Goal: Transaction & Acquisition: Book appointment/travel/reservation

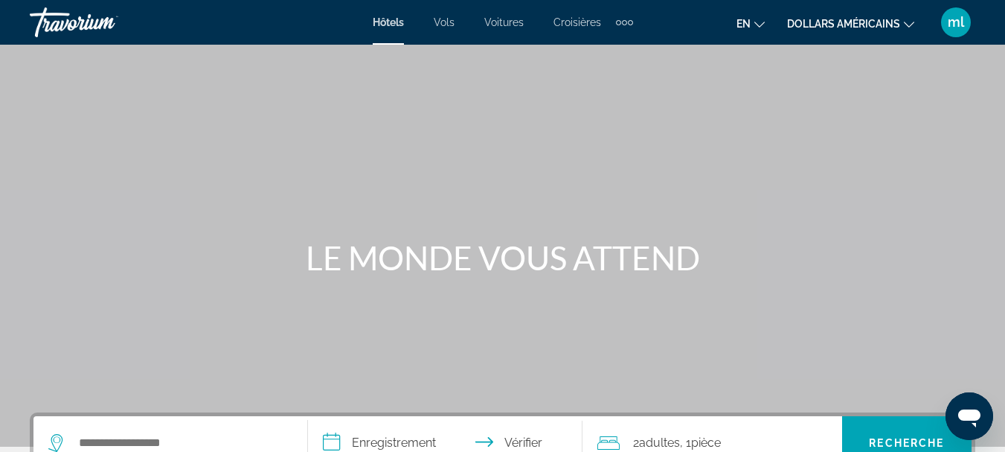
click at [905, 24] on icon "Changer de devise" at bounding box center [909, 24] width 10 height 10
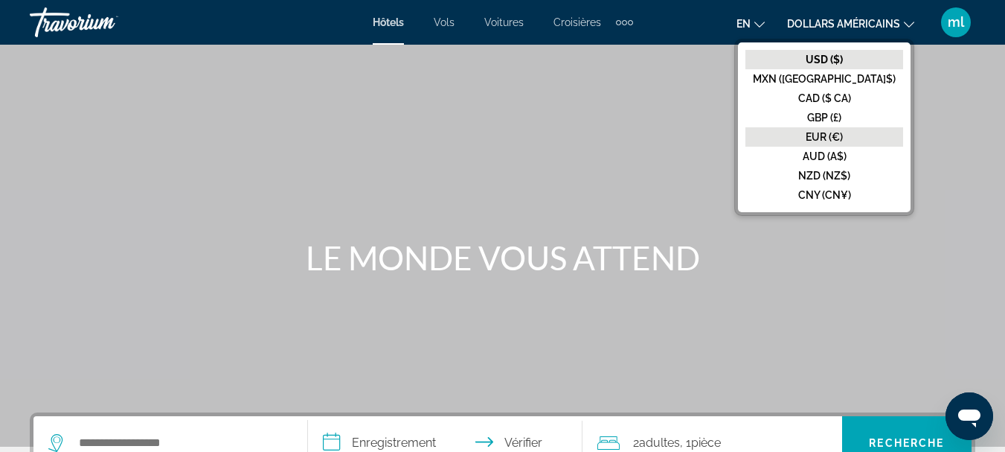
click at [843, 133] on font "EUR (€)" at bounding box center [824, 137] width 37 height 12
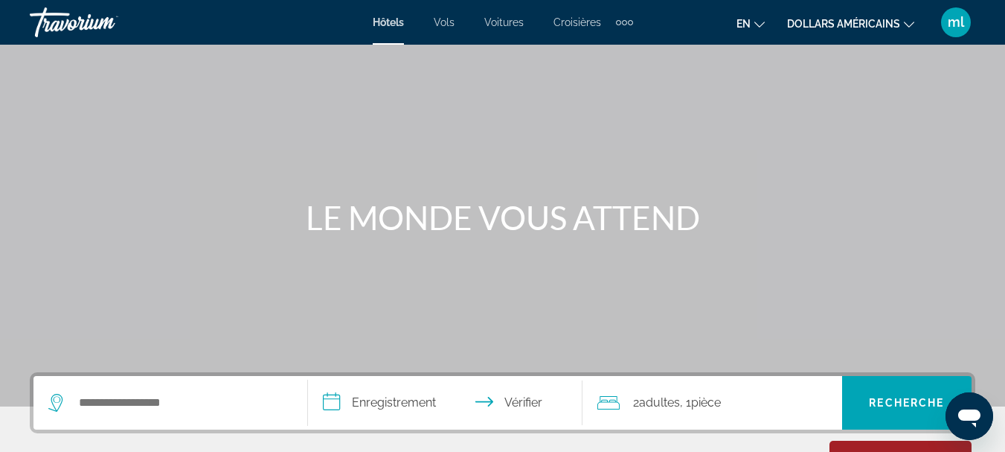
scroll to position [115, 0]
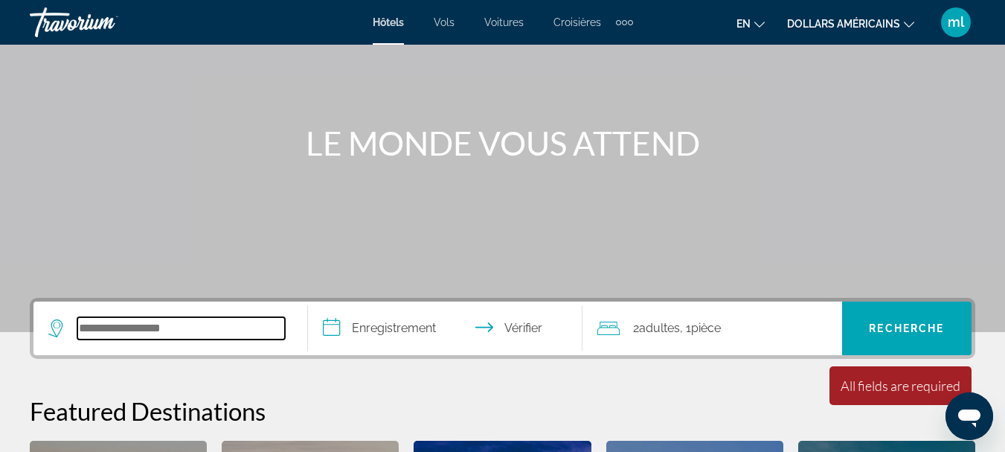
click at [223, 321] on input "Widget de recherche" at bounding box center [181, 328] width 208 height 22
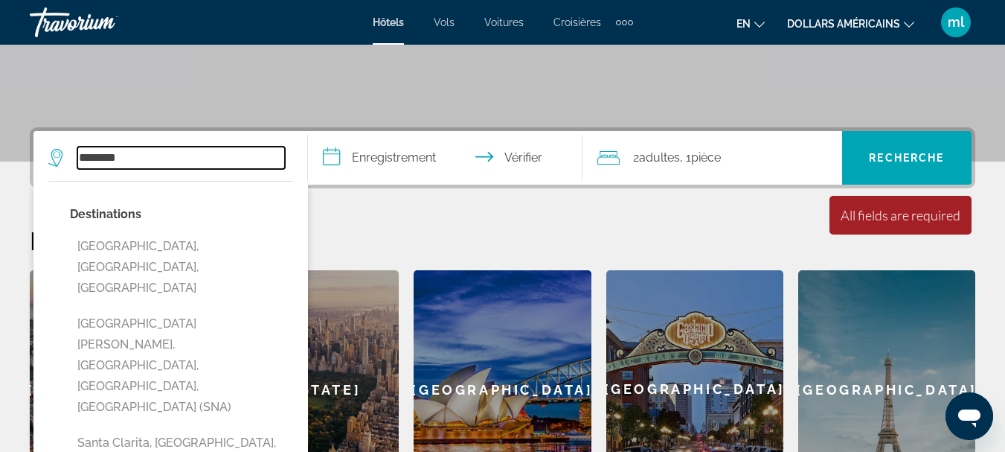
scroll to position [298, 0]
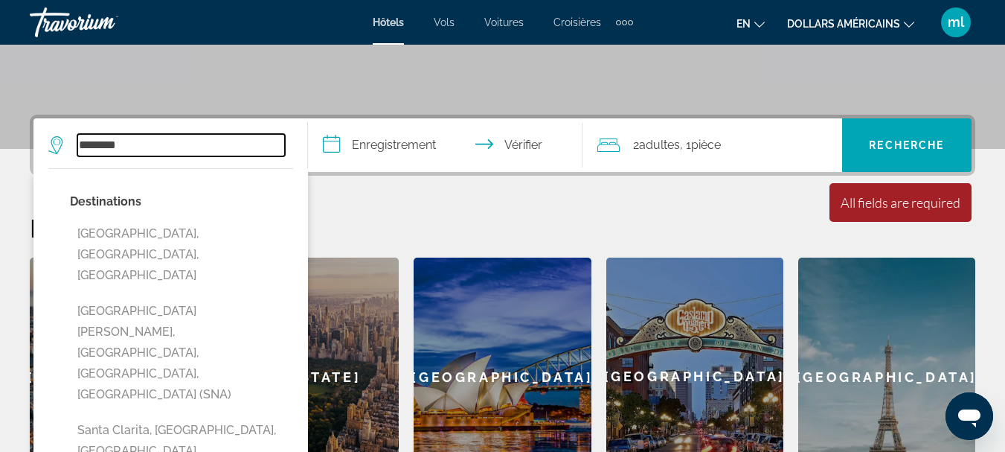
click at [146, 147] on input "********" at bounding box center [181, 145] width 208 height 22
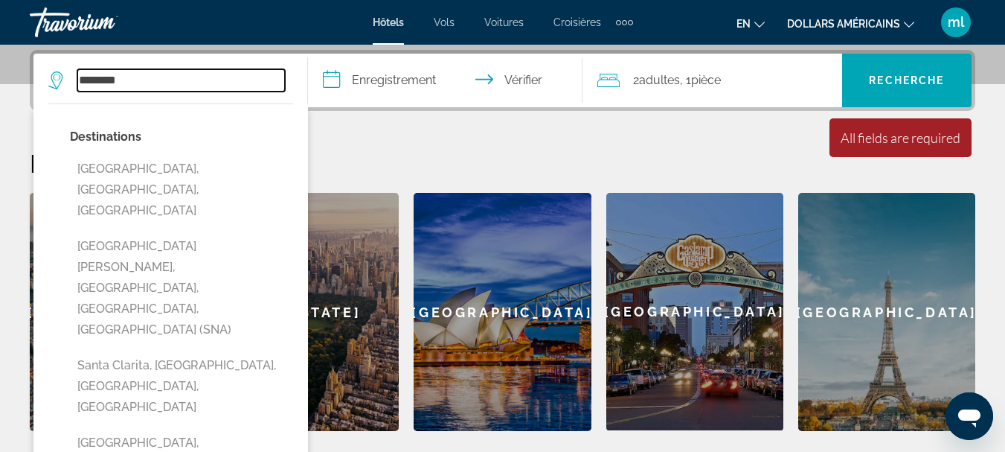
scroll to position [364, 0]
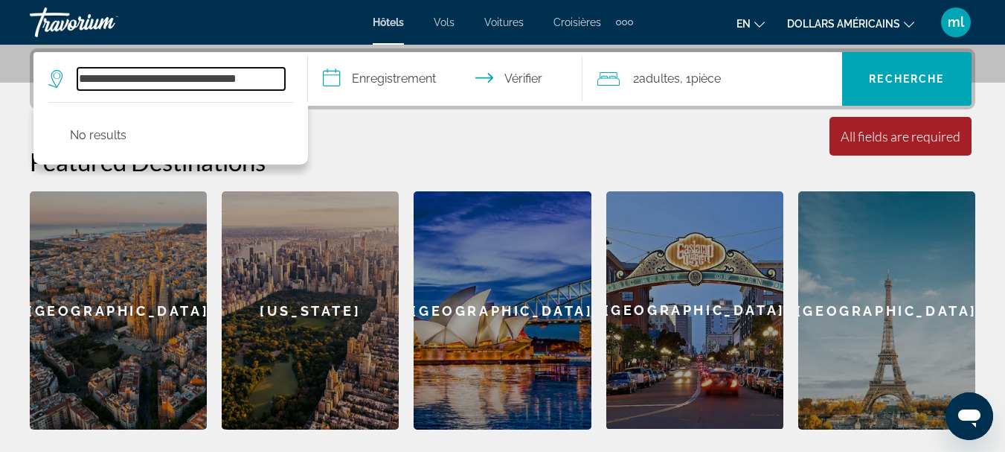
type input "**********"
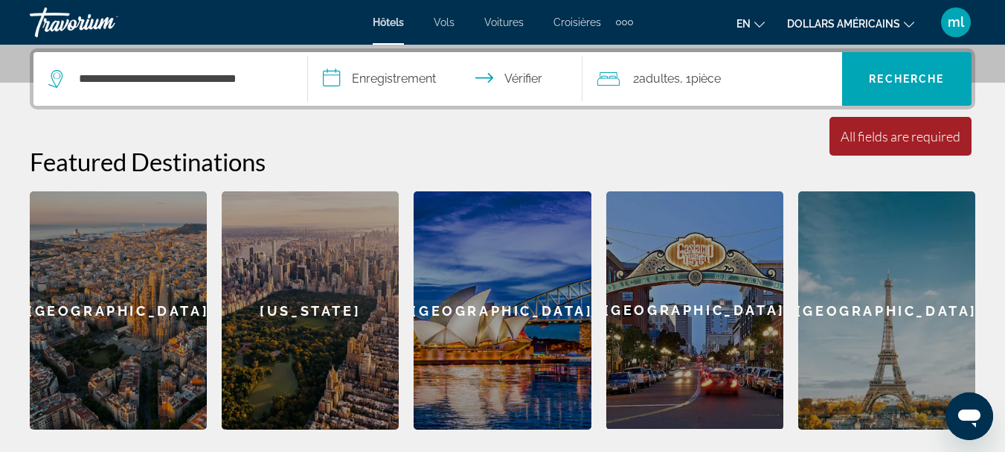
click at [348, 80] on input "**********" at bounding box center [448, 81] width 280 height 58
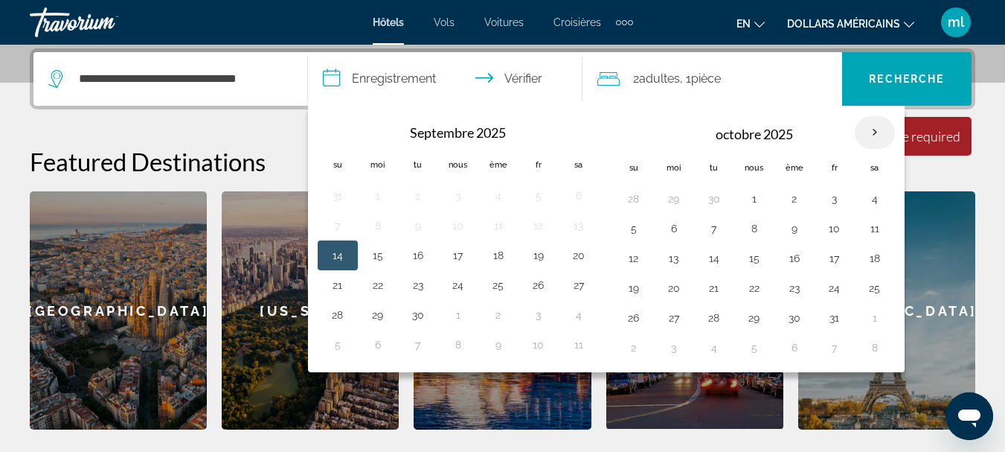
click at [875, 131] on th "Mois prochain" at bounding box center [875, 132] width 40 height 33
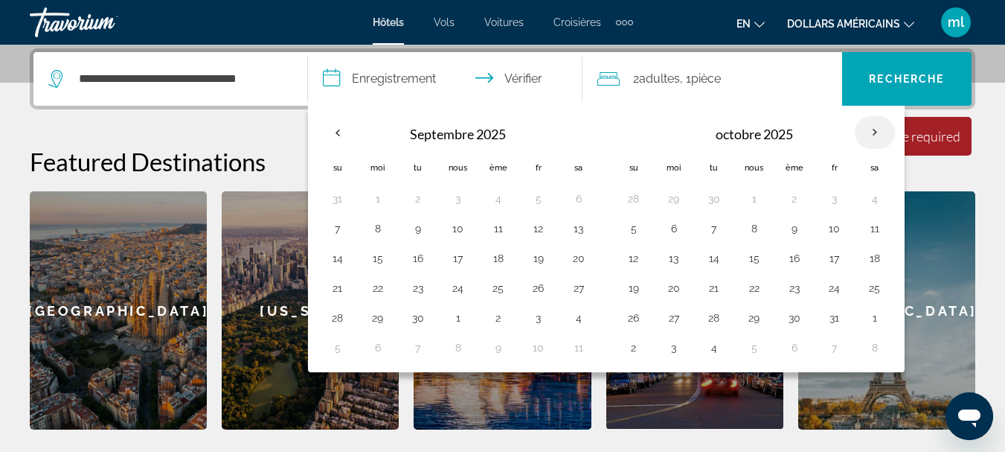
click at [875, 131] on th "Mois prochain" at bounding box center [875, 132] width 40 height 33
click at [876, 132] on th "Mois prochain" at bounding box center [875, 132] width 40 height 33
click at [875, 132] on th "Mois prochain" at bounding box center [875, 132] width 40 height 33
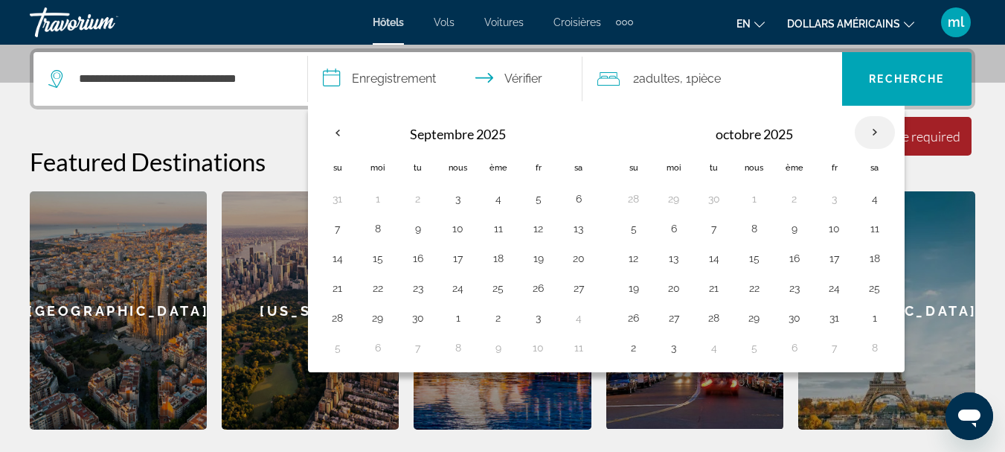
click at [875, 132] on th "Mois prochain" at bounding box center [875, 132] width 40 height 33
click at [874, 132] on th "Mois prochain" at bounding box center [875, 132] width 40 height 33
click at [875, 127] on th "Mois prochain" at bounding box center [875, 132] width 40 height 33
click at [120, 77] on input "**********" at bounding box center [181, 79] width 208 height 22
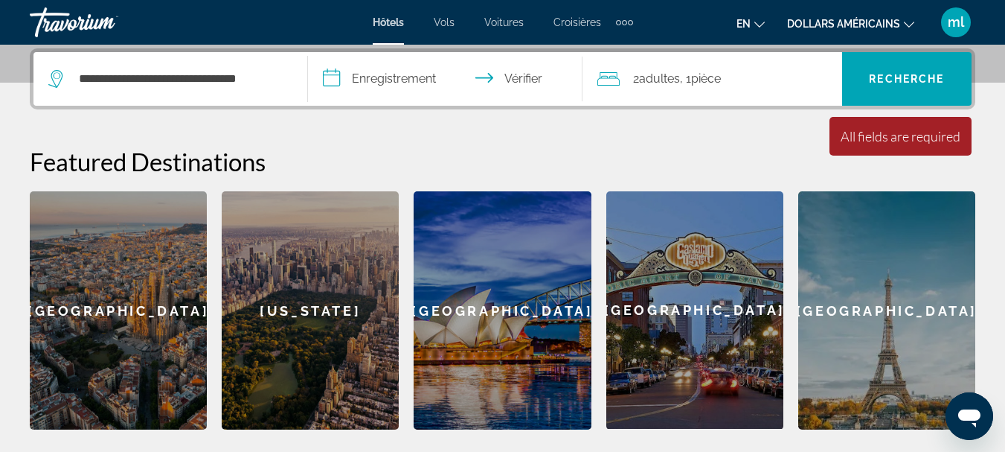
click at [350, 80] on input "**********" at bounding box center [448, 81] width 280 height 58
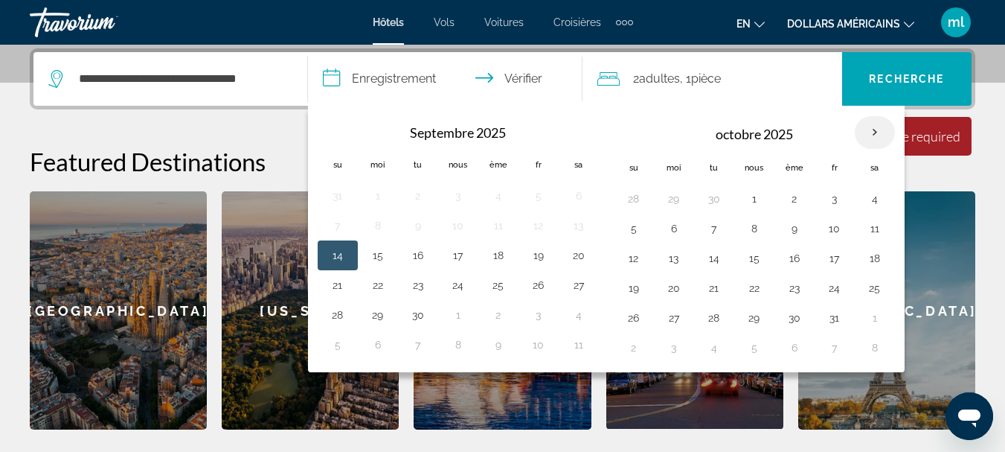
click at [875, 132] on th "Mois prochain" at bounding box center [875, 132] width 40 height 33
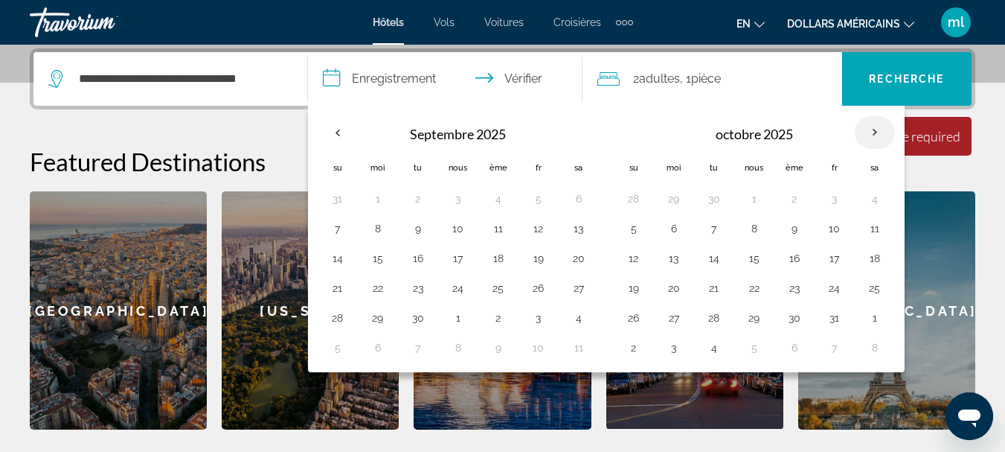
click at [875, 132] on th "Mois prochain" at bounding box center [875, 132] width 40 height 33
click at [873, 132] on th "Mois prochain" at bounding box center [875, 132] width 40 height 33
click at [391, 23] on font "Hôtels" at bounding box center [388, 22] width 31 height 12
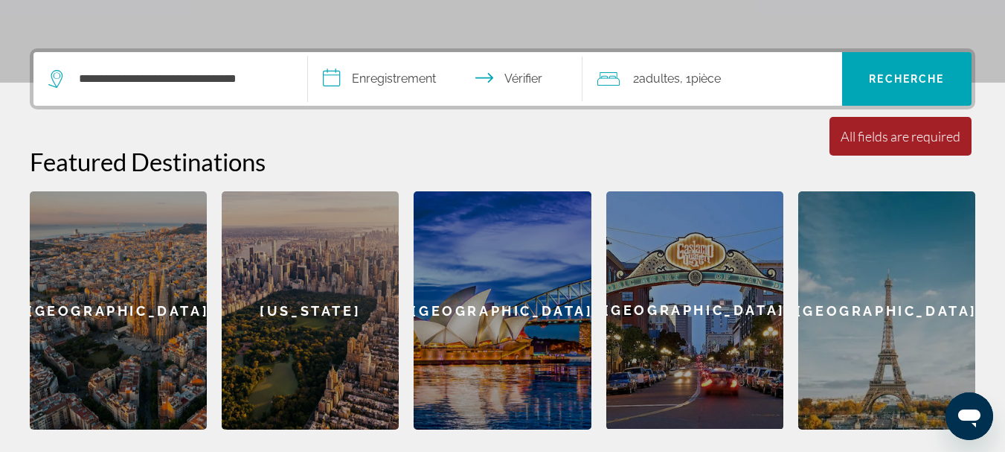
scroll to position [0, 0]
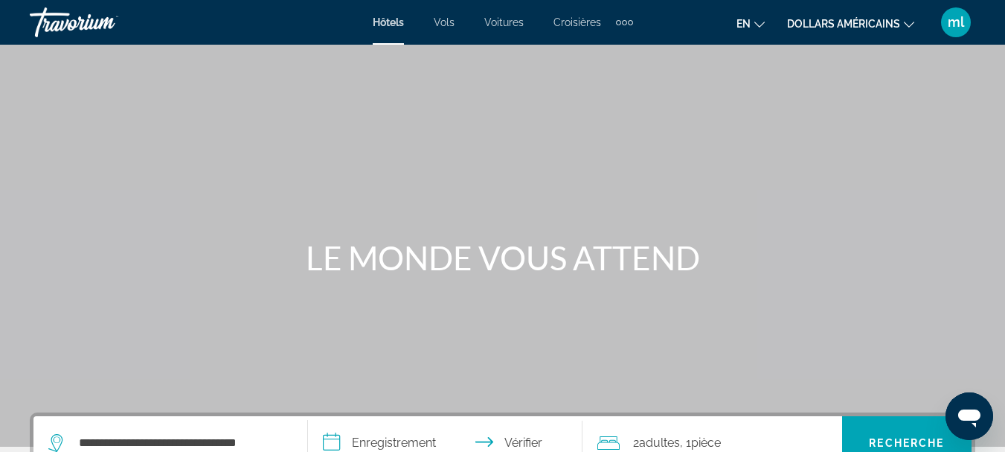
click at [751, 26] on button "en Anglais Espagnol Français italien Portugais russe" at bounding box center [750, 24] width 28 height 22
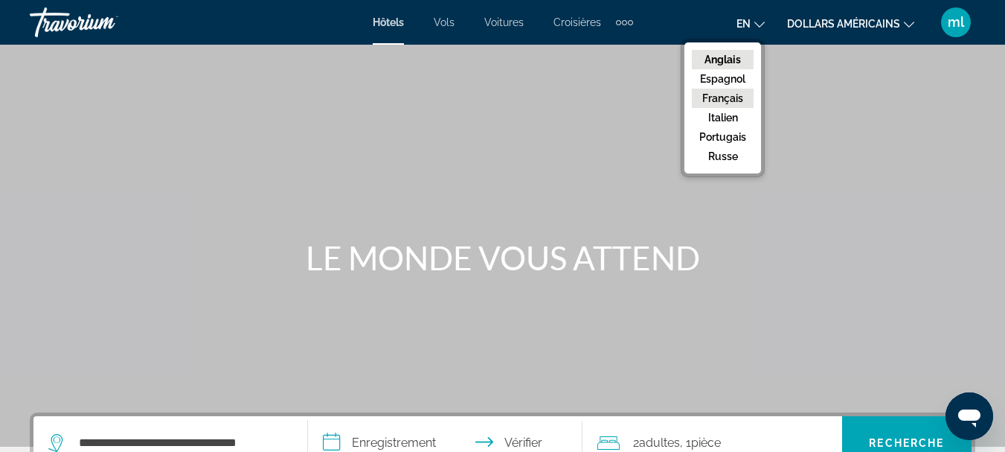
click at [731, 98] on font "Français" at bounding box center [722, 98] width 41 height 12
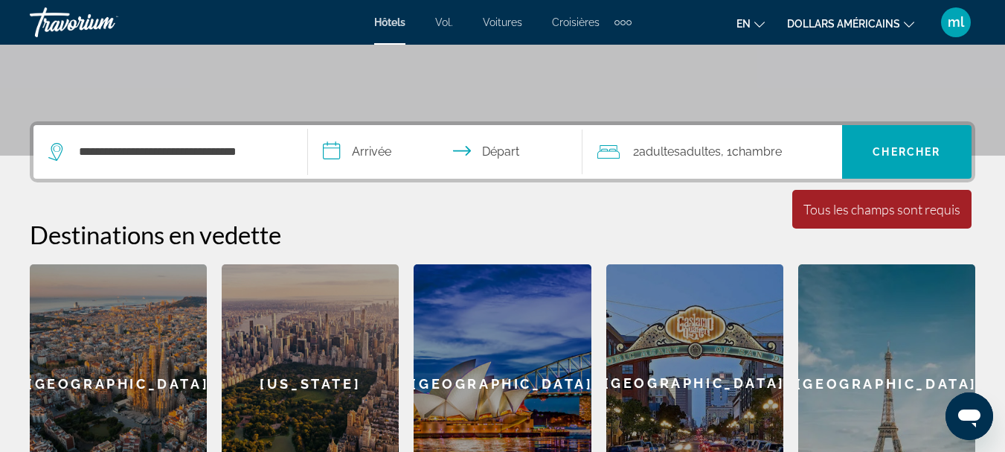
scroll to position [298, 0]
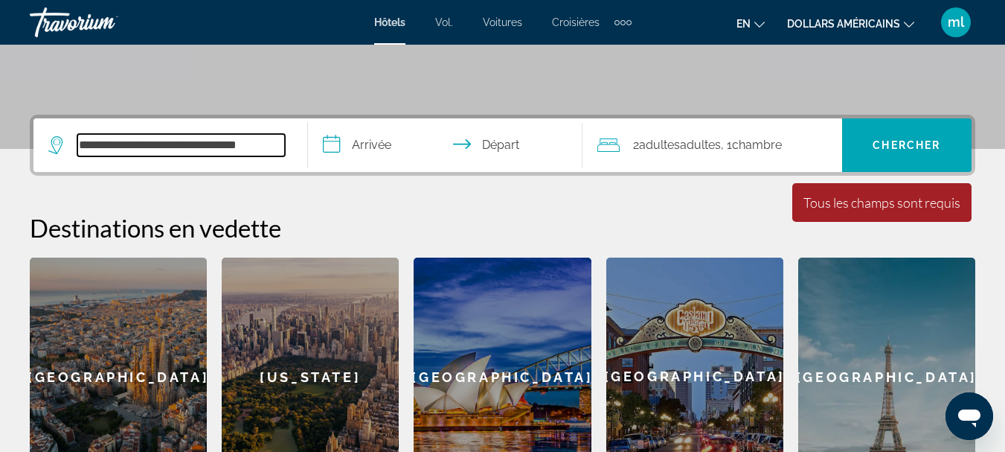
click at [267, 145] on input "**********" at bounding box center [181, 145] width 208 height 22
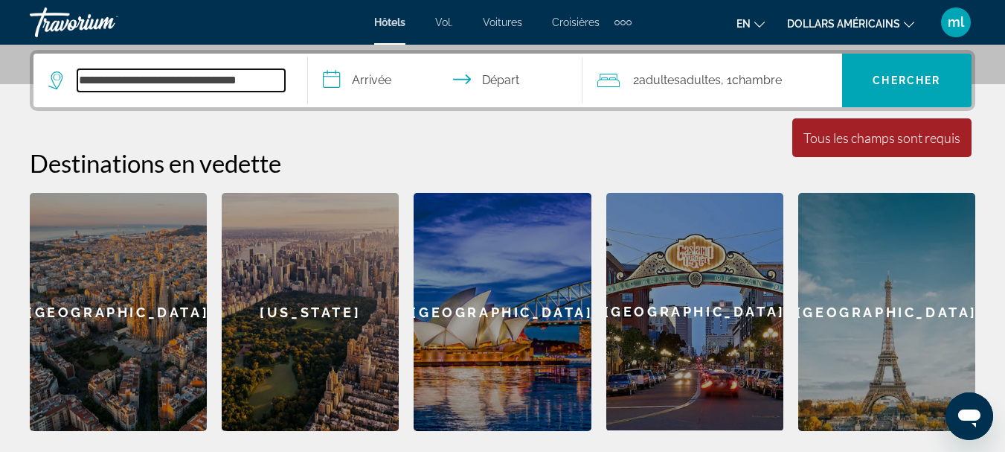
scroll to position [364, 0]
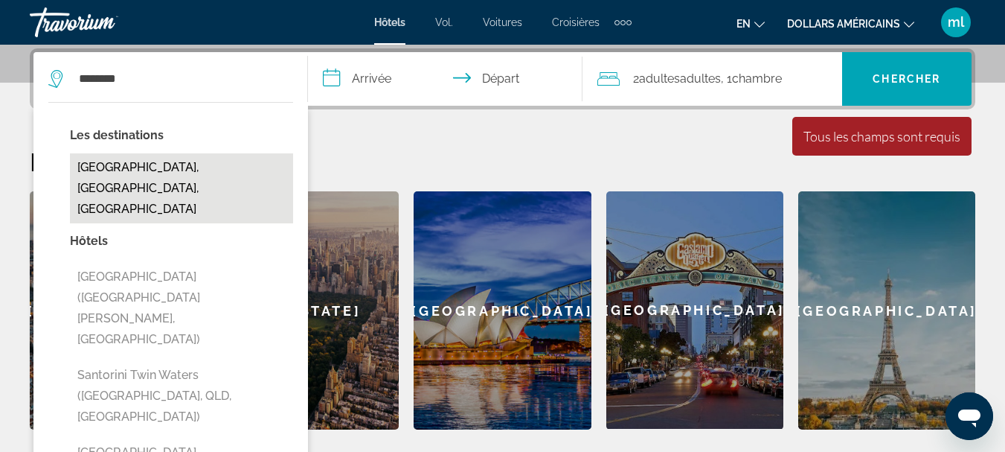
click at [266, 164] on button "[GEOGRAPHIC_DATA], [GEOGRAPHIC_DATA], [GEOGRAPHIC_DATA]" at bounding box center [181, 188] width 223 height 70
type input "**********"
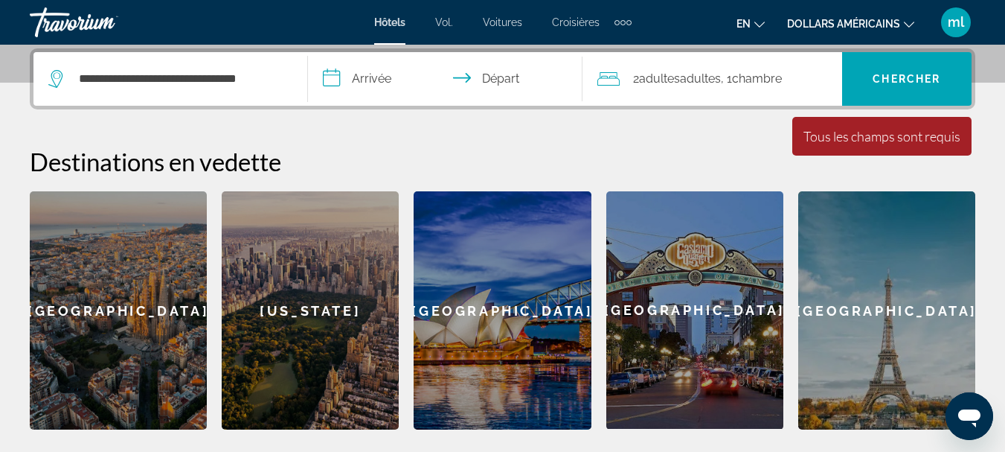
click at [368, 71] on input "**********" at bounding box center [448, 81] width 280 height 58
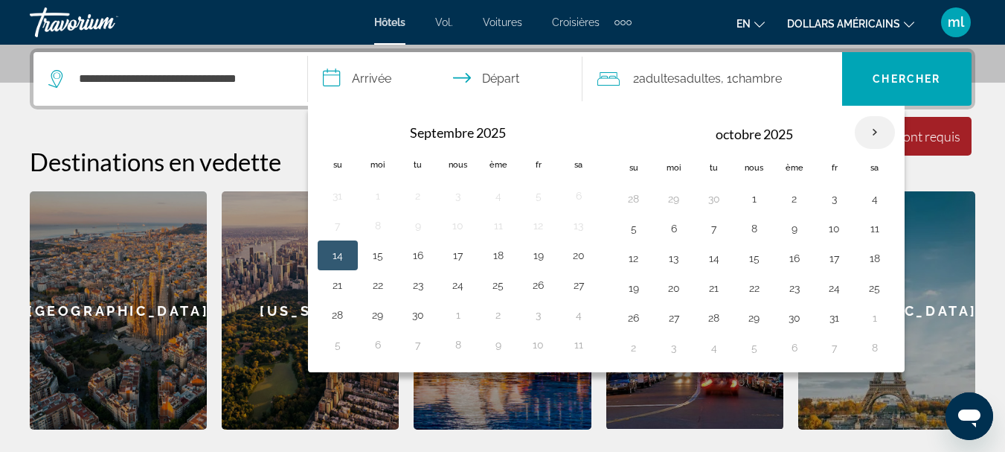
click at [882, 129] on th "Mois prochain" at bounding box center [875, 132] width 40 height 33
click at [875, 132] on th "Mois prochain" at bounding box center [875, 132] width 40 height 33
click at [874, 132] on th "Mois prochain" at bounding box center [875, 132] width 40 height 33
click at [872, 134] on th "Mois prochain" at bounding box center [875, 132] width 40 height 33
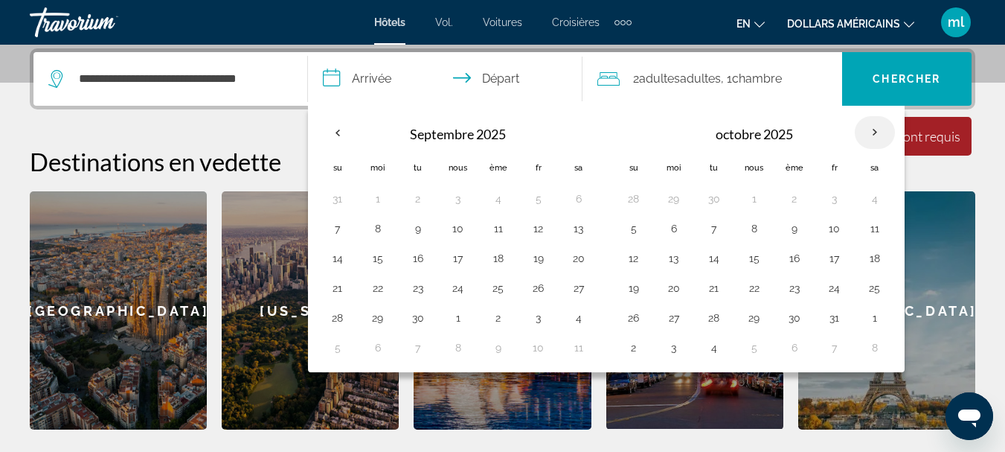
click at [872, 134] on th "Mois prochain" at bounding box center [875, 132] width 40 height 33
click at [873, 133] on th "Mois prochain" at bounding box center [875, 132] width 40 height 33
click at [873, 132] on th "Mois prochain" at bounding box center [875, 132] width 40 height 33
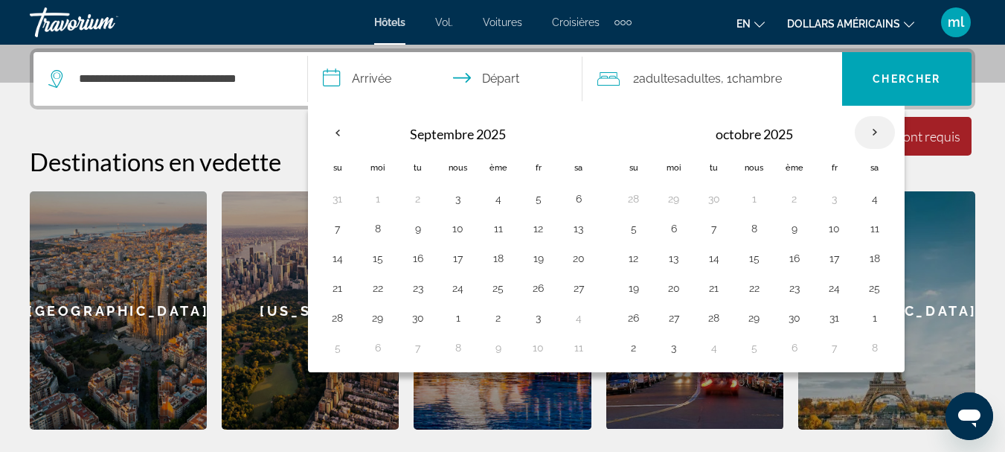
click at [874, 131] on th "Mois prochain" at bounding box center [875, 132] width 40 height 33
click at [875, 134] on th "Mois prochain" at bounding box center [875, 132] width 40 height 33
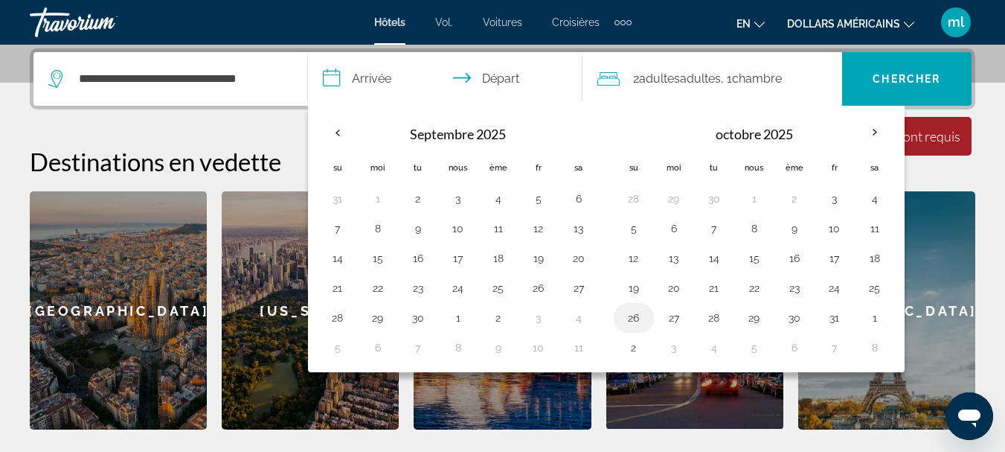
click at [632, 318] on button "26" at bounding box center [634, 317] width 24 height 21
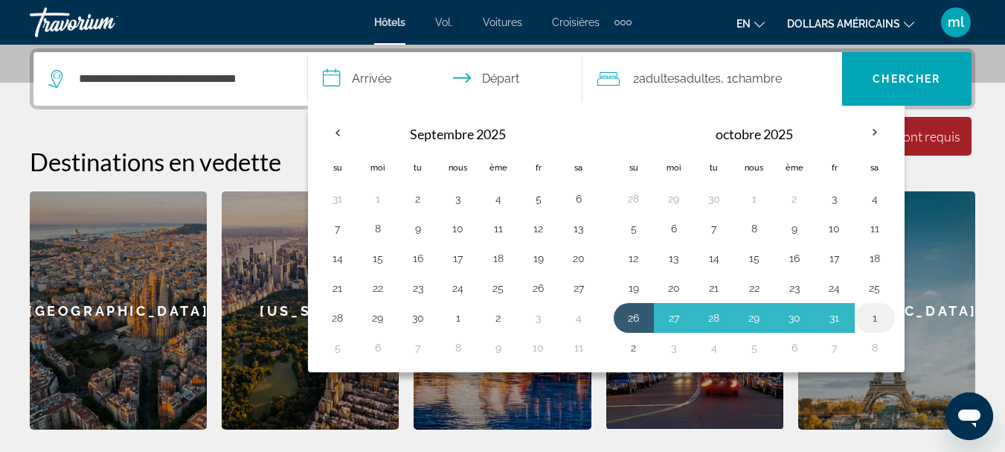
click at [882, 318] on button "1" at bounding box center [875, 317] width 24 height 21
type input "**********"
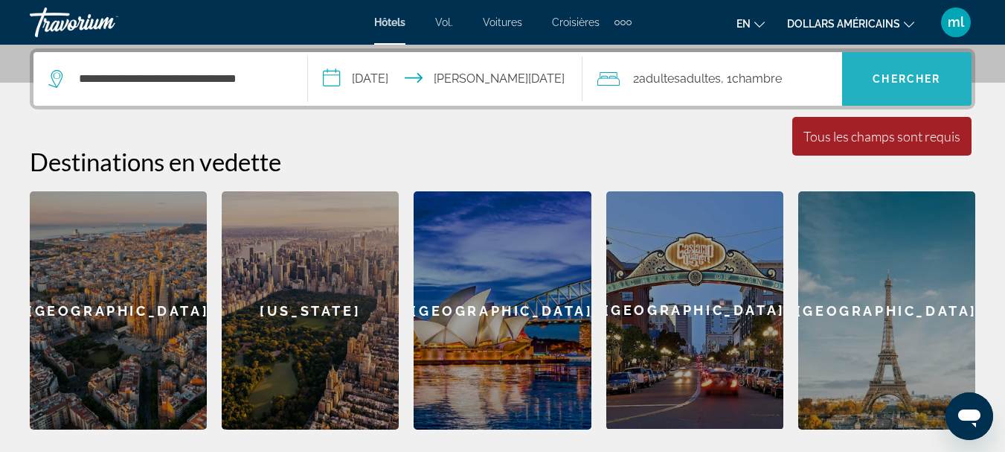
click at [907, 67] on span "Widget de recherche" at bounding box center [906, 79] width 129 height 36
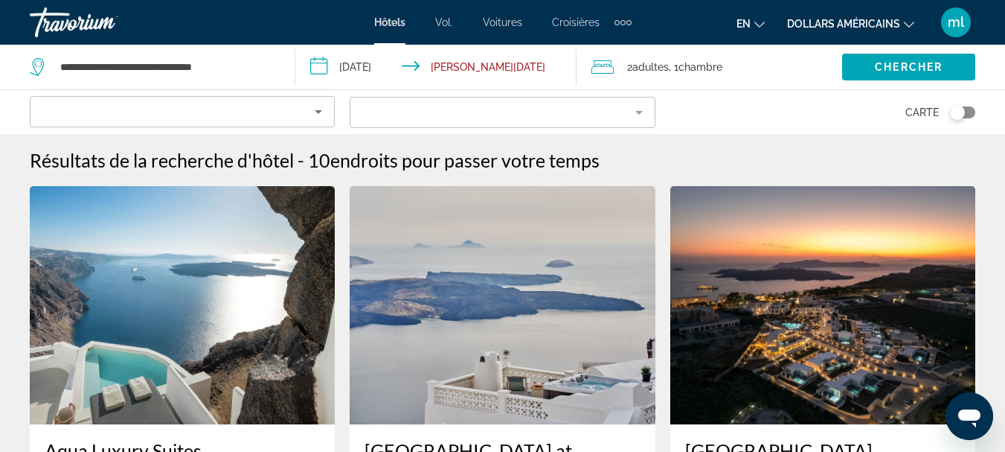
click at [382, 60] on input "**********" at bounding box center [438, 69] width 286 height 49
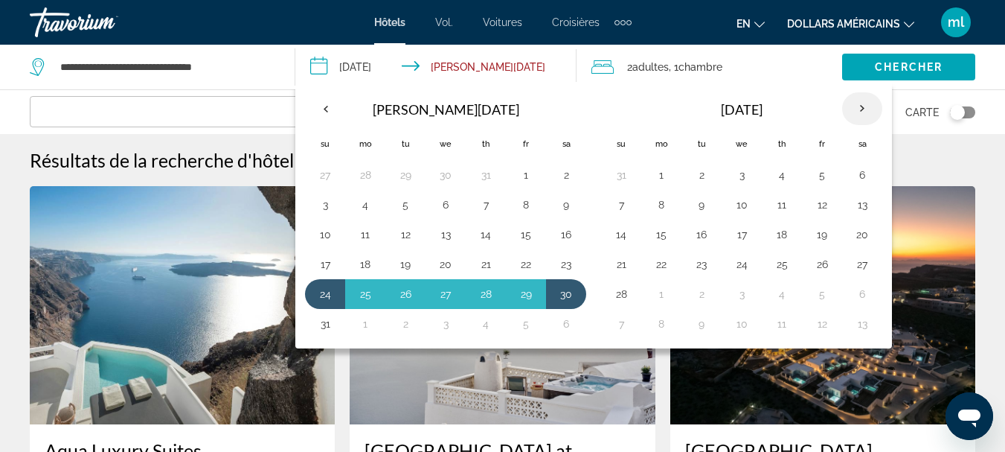
click at [858, 109] on th "Next month" at bounding box center [862, 108] width 40 height 33
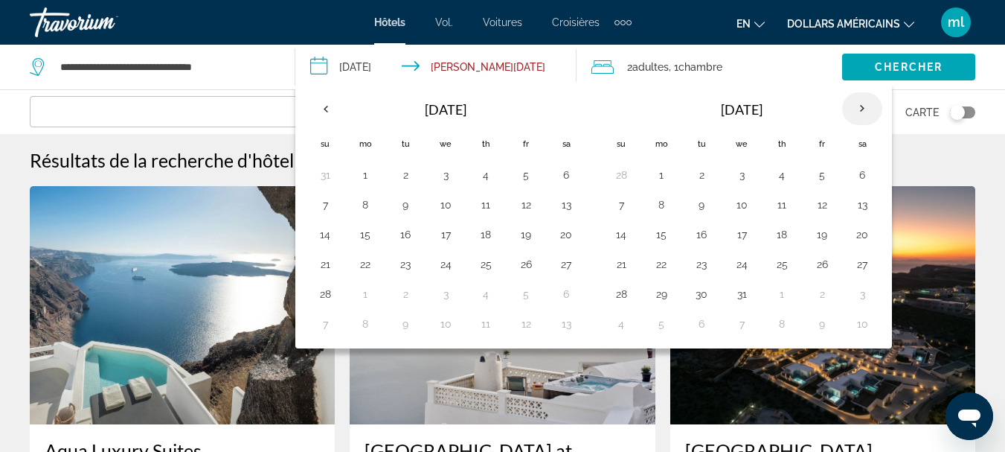
click at [859, 108] on th "Next month" at bounding box center [862, 108] width 40 height 33
click at [326, 109] on th "Previous month" at bounding box center [325, 108] width 40 height 33
click at [324, 103] on th "Previous month" at bounding box center [325, 108] width 40 height 33
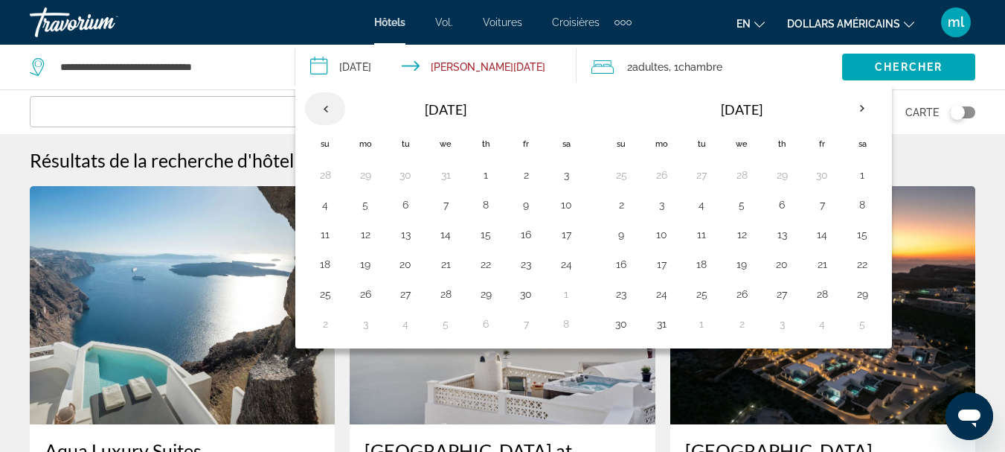
click at [324, 103] on th "Previous month" at bounding box center [325, 108] width 40 height 33
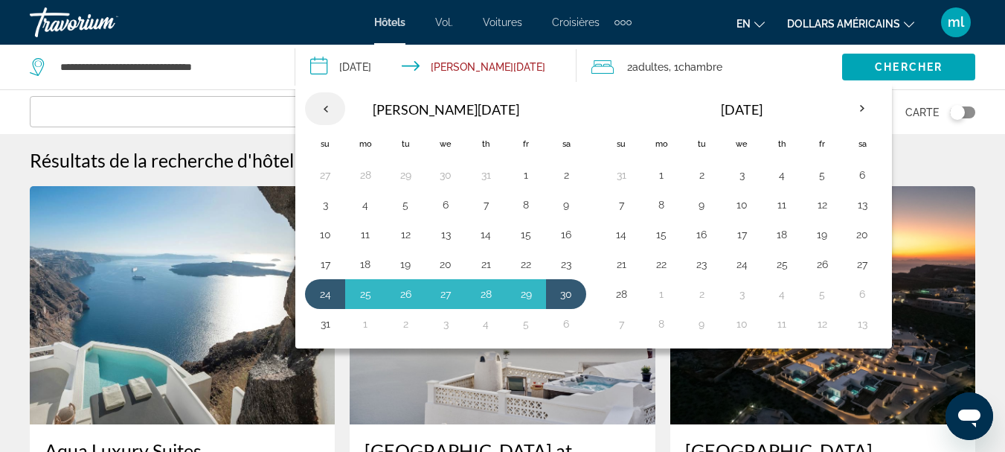
click at [324, 103] on th "Previous month" at bounding box center [325, 108] width 40 height 33
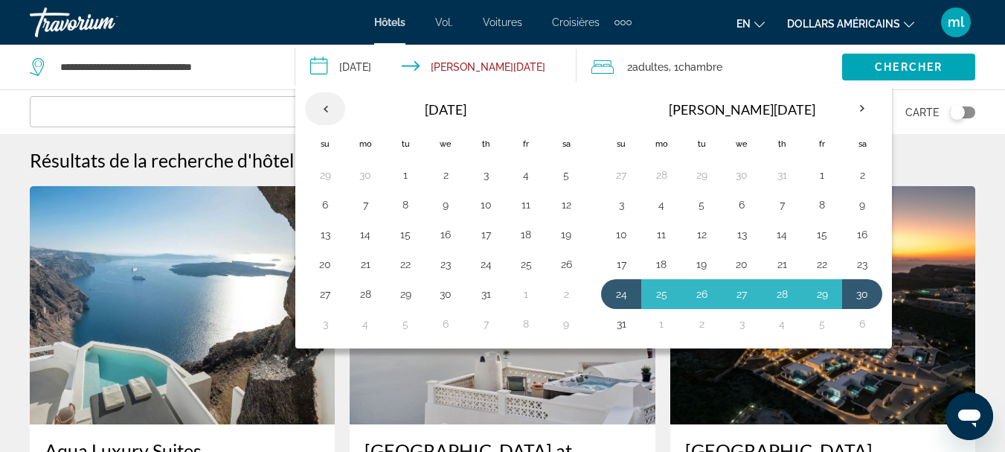
click at [324, 103] on th "Previous month" at bounding box center [325, 108] width 40 height 33
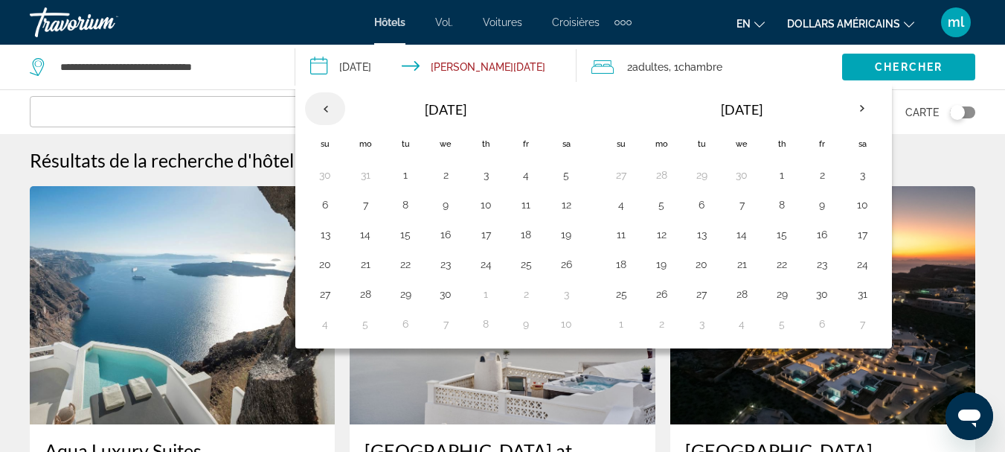
click at [324, 103] on th "Previous month" at bounding box center [325, 108] width 40 height 33
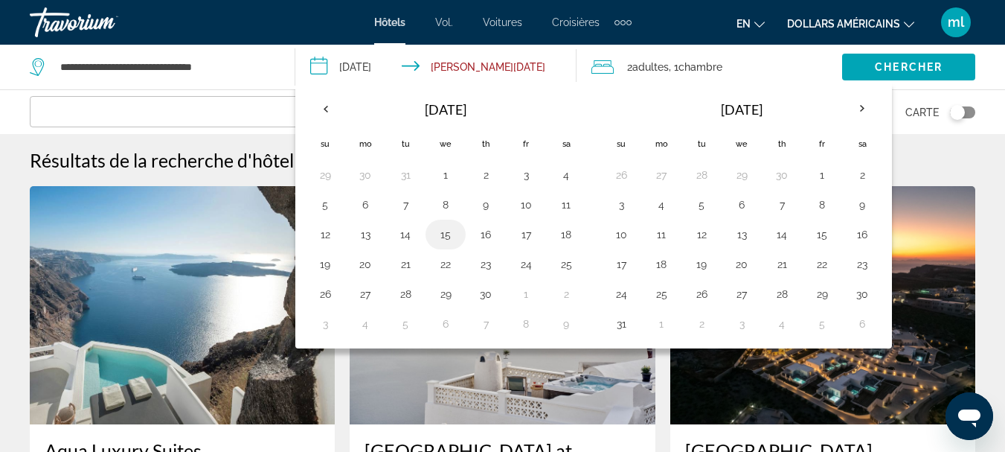
click at [441, 235] on button "15" at bounding box center [446, 234] width 24 height 21
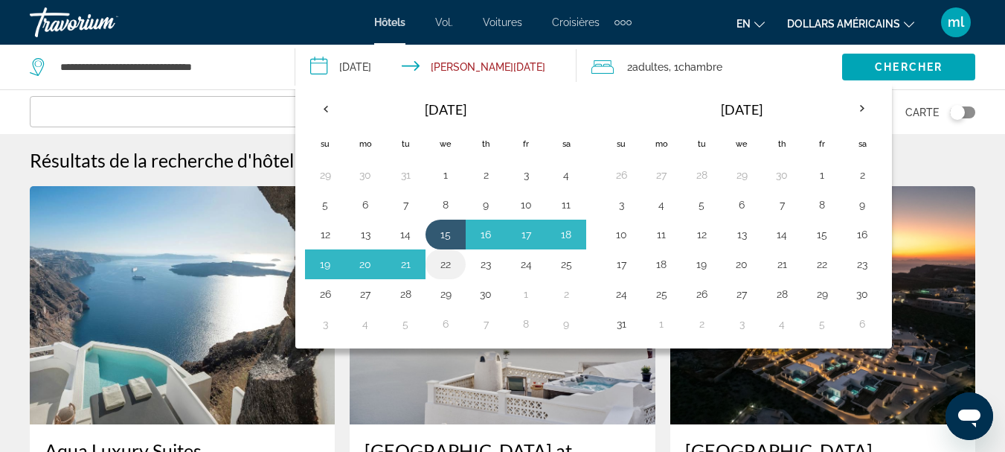
click at [447, 260] on button "22" at bounding box center [446, 264] width 24 height 21
type input "**********"
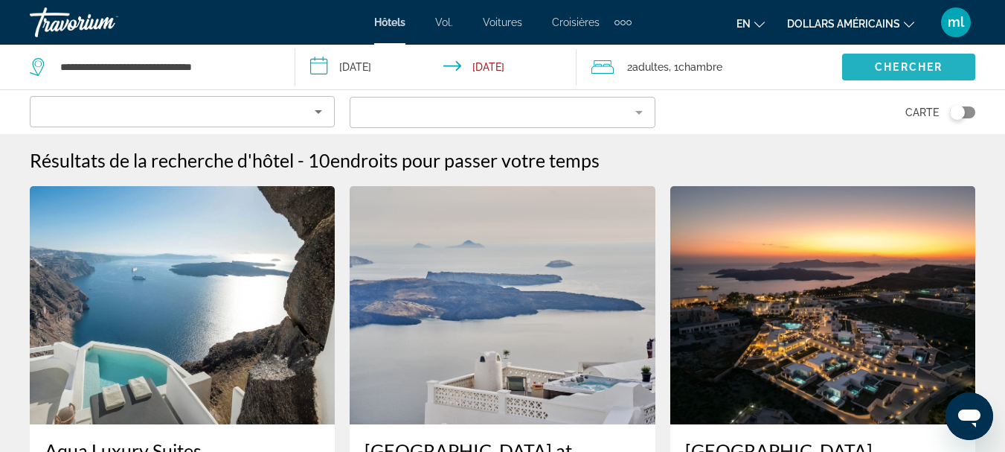
click at [892, 71] on span "Chercher" at bounding box center [909, 67] width 68 height 12
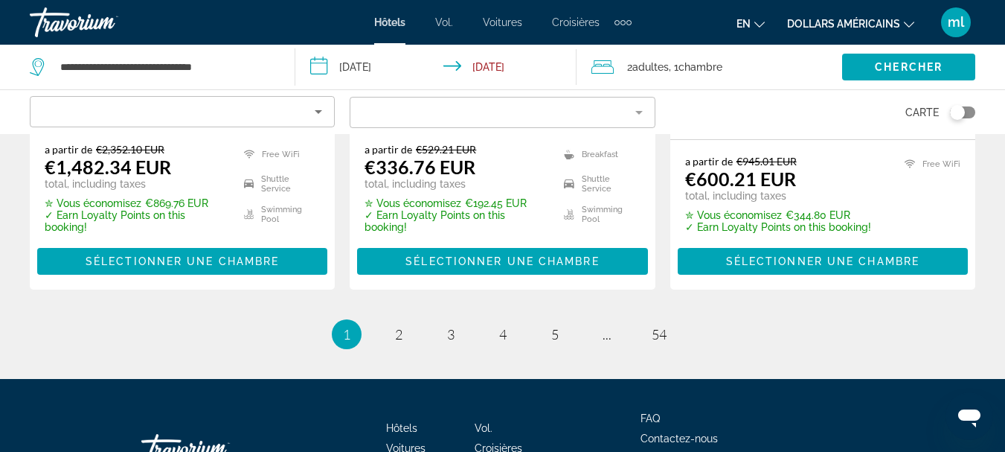
scroll to position [2157, 0]
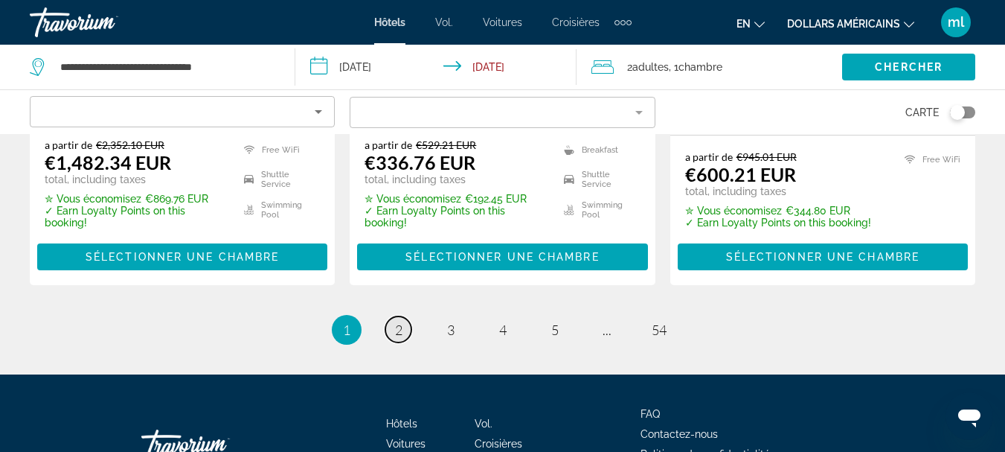
click at [395, 321] on span "2" at bounding box center [398, 329] width 7 height 16
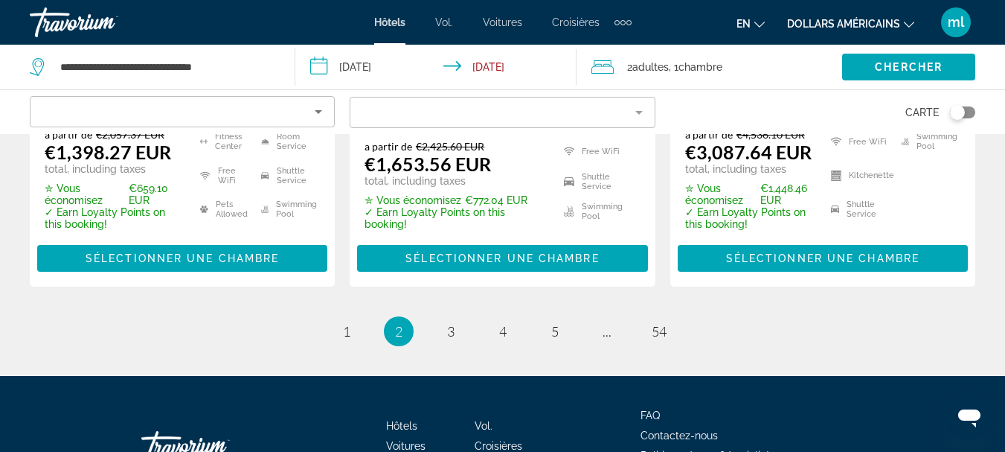
scroll to position [2266, 0]
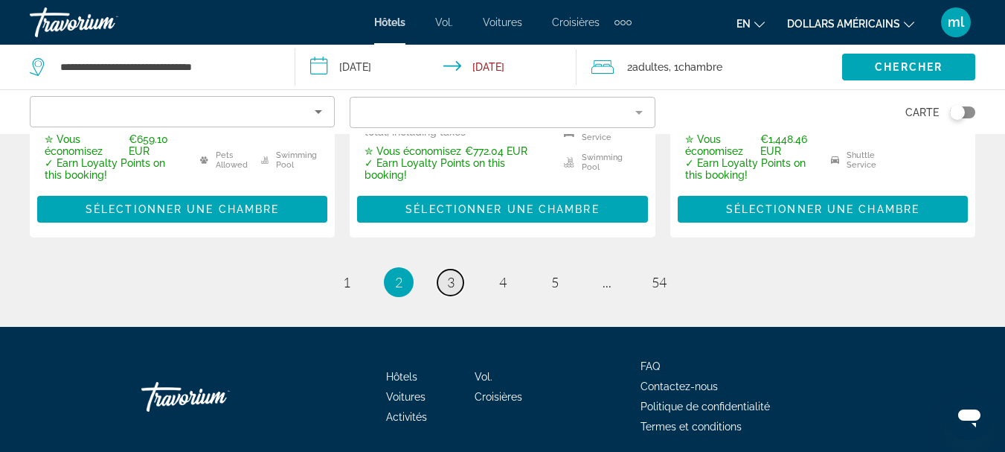
click at [455, 269] on link "page 3" at bounding box center [450, 282] width 26 height 26
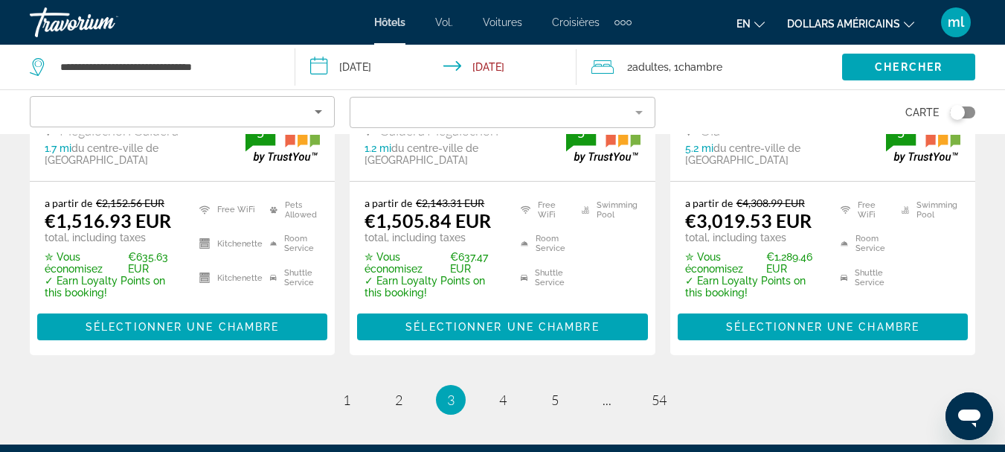
scroll to position [2157, 0]
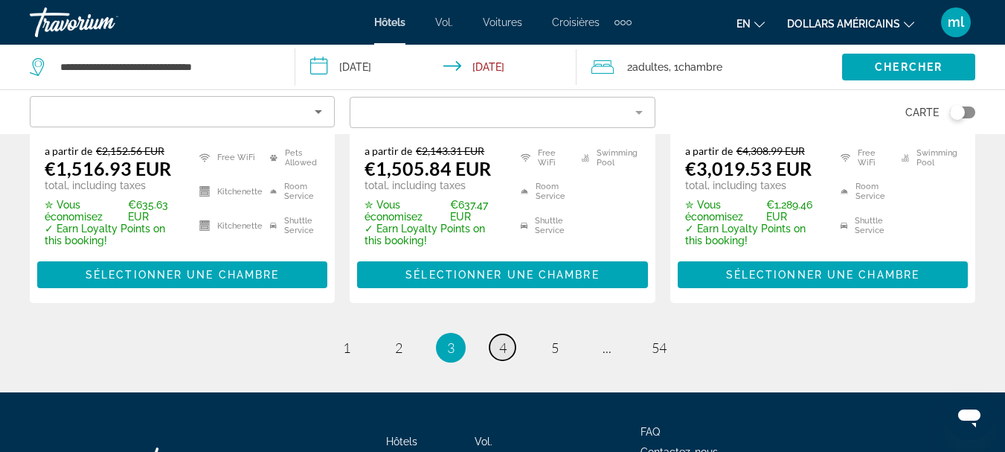
click at [505, 339] on span "4" at bounding box center [502, 347] width 7 height 16
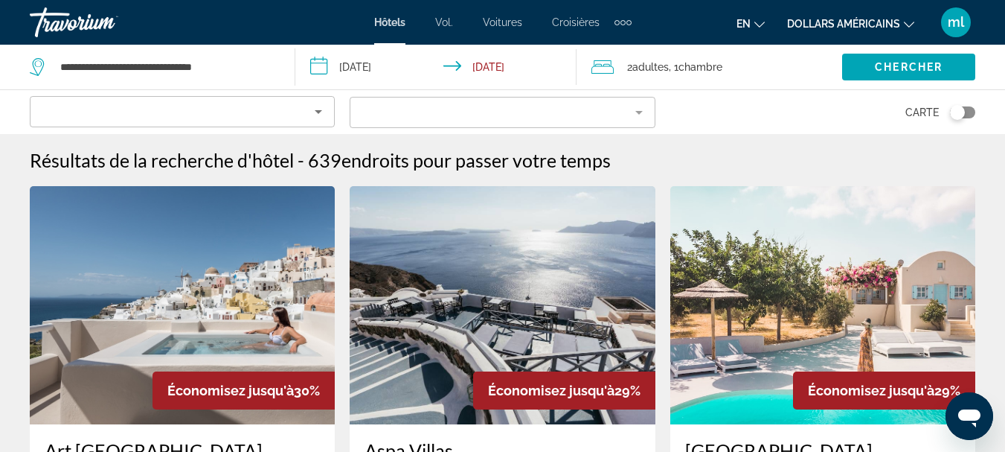
click at [269, 297] on img "Contenu principal" at bounding box center [182, 305] width 305 height 238
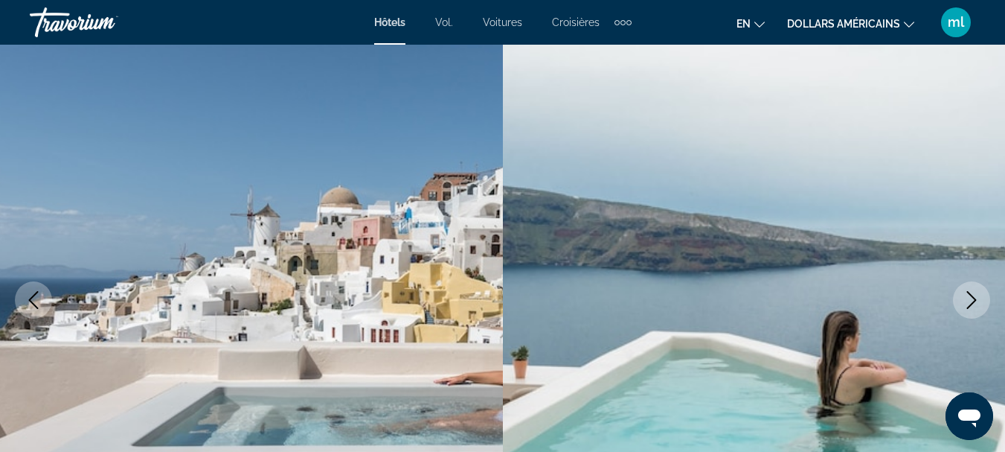
scroll to position [149, 0]
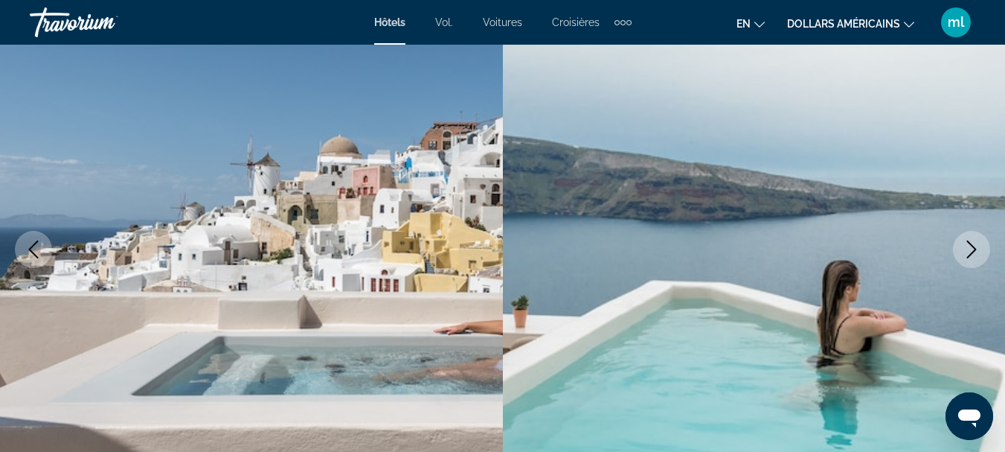
click at [967, 248] on icon "Next image" at bounding box center [972, 249] width 18 height 18
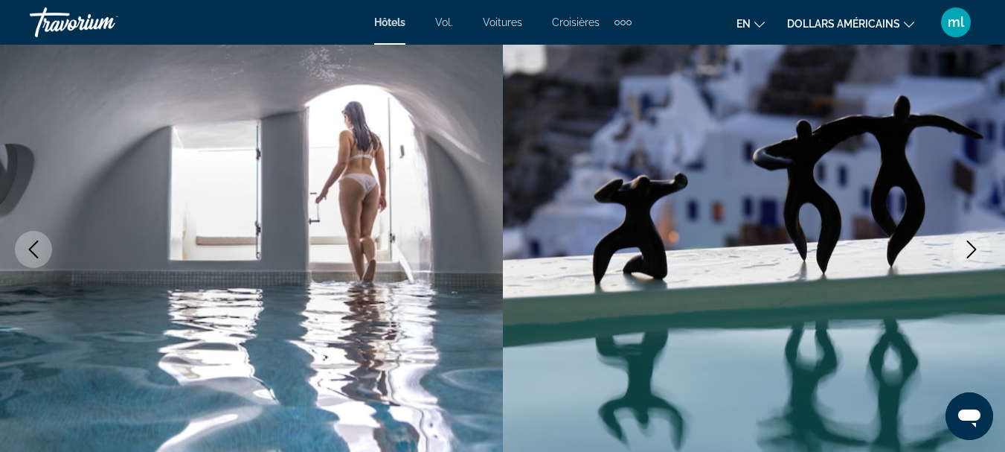
click at [967, 248] on icon "Next image" at bounding box center [972, 249] width 18 height 18
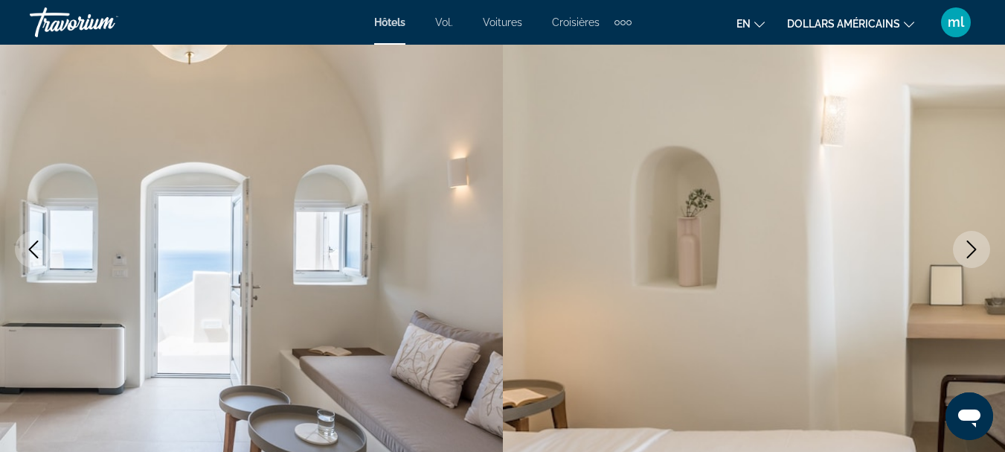
click at [967, 248] on icon "Next image" at bounding box center [972, 249] width 18 height 18
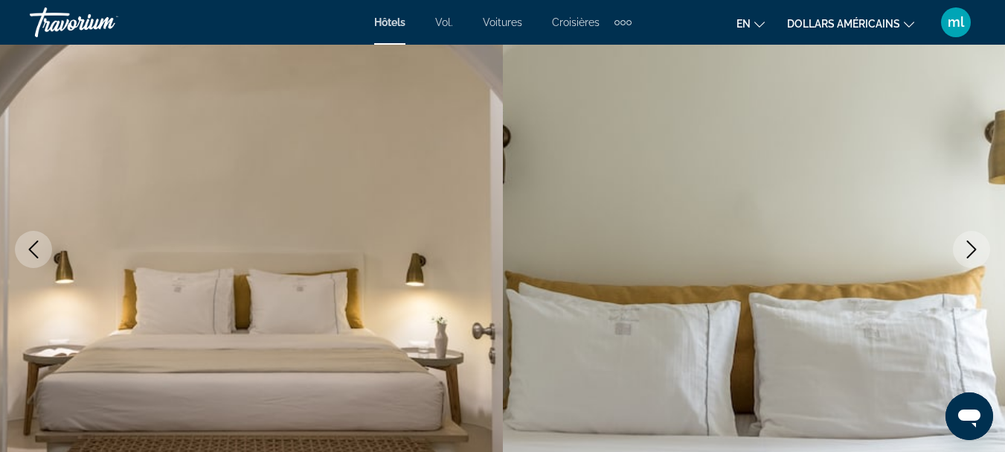
click at [967, 248] on icon "Next image" at bounding box center [972, 249] width 18 height 18
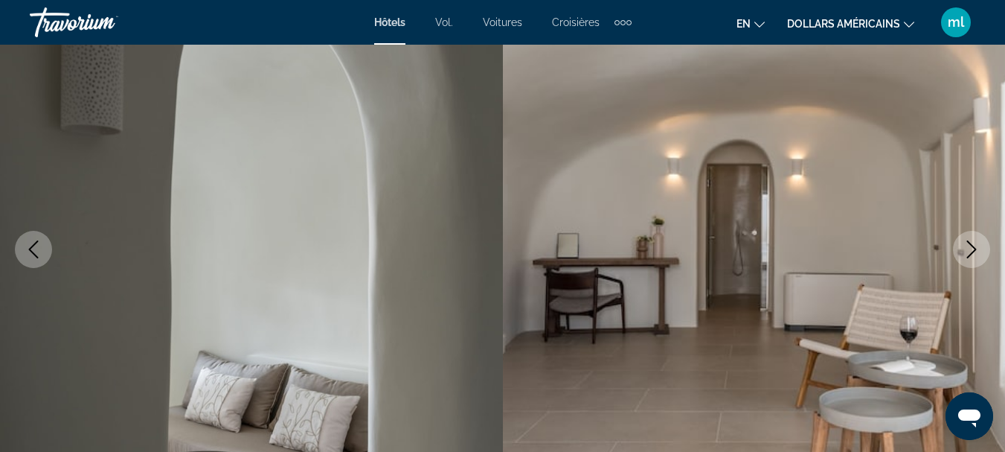
click at [967, 248] on icon "Next image" at bounding box center [972, 249] width 18 height 18
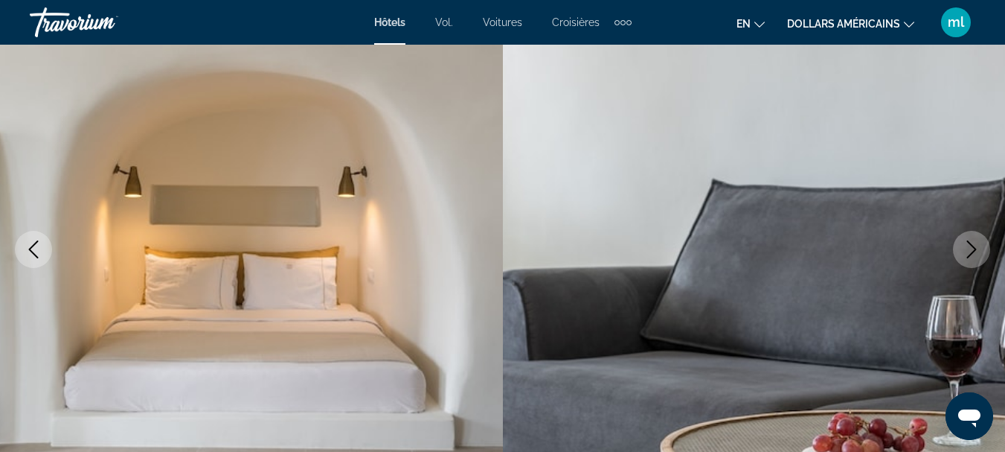
click at [967, 248] on icon "Next image" at bounding box center [972, 249] width 18 height 18
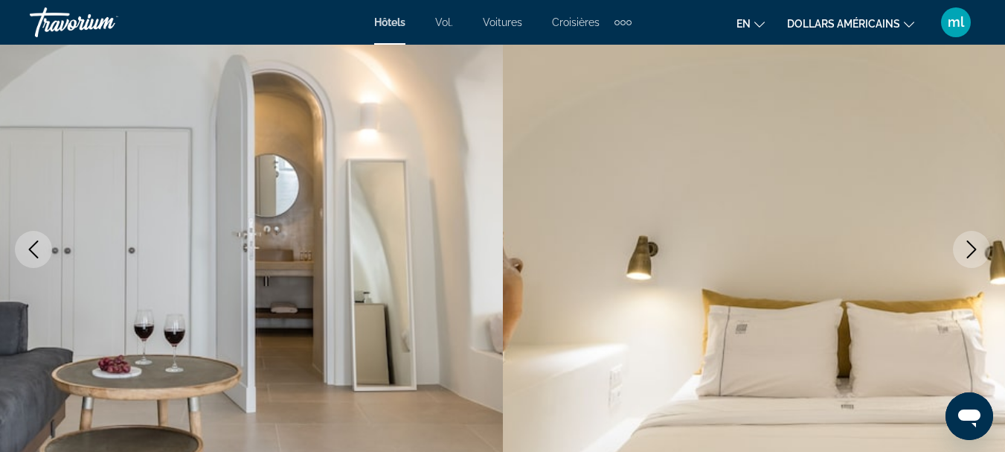
click at [967, 248] on icon "Next image" at bounding box center [972, 249] width 18 height 18
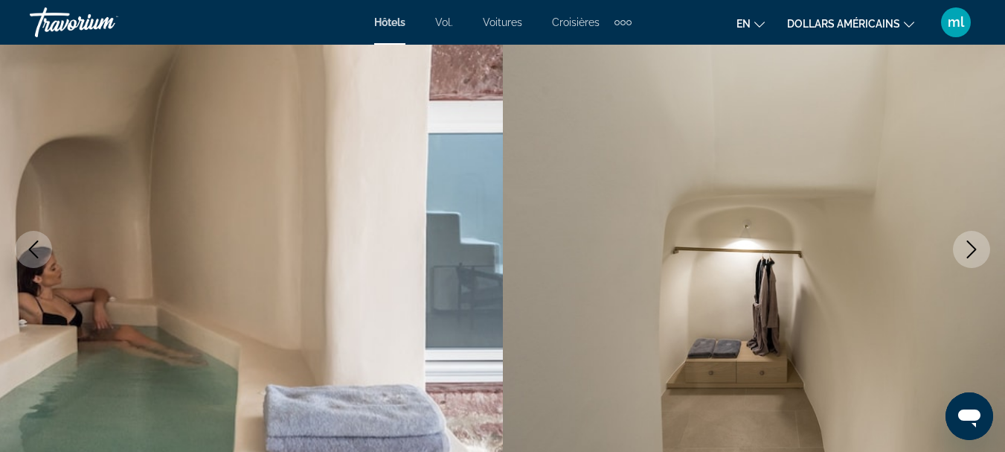
click at [967, 248] on icon "Next image" at bounding box center [972, 249] width 18 height 18
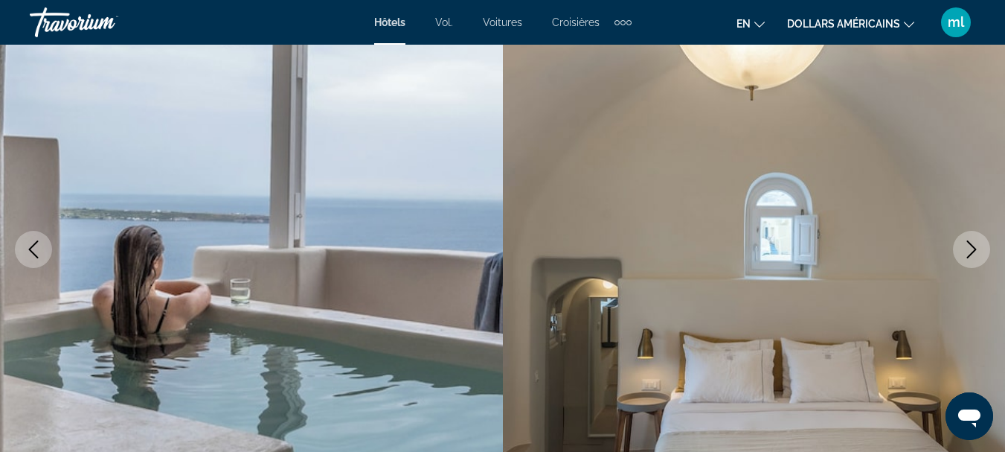
click at [967, 248] on icon "Next image" at bounding box center [972, 249] width 18 height 18
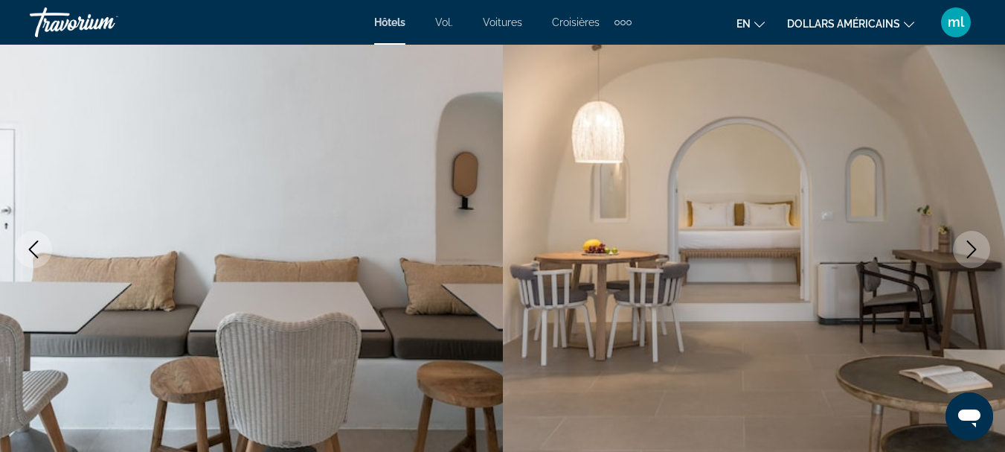
click at [967, 248] on icon "Next image" at bounding box center [972, 249] width 18 height 18
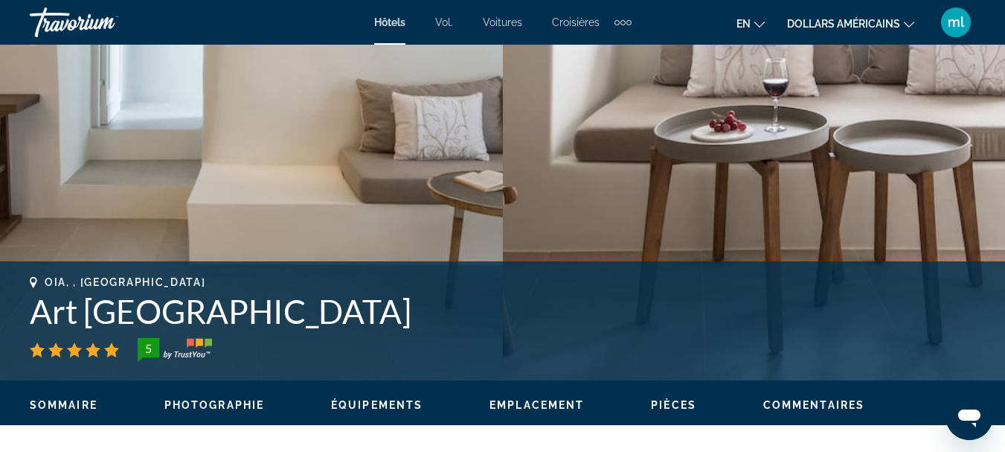
scroll to position [223, 0]
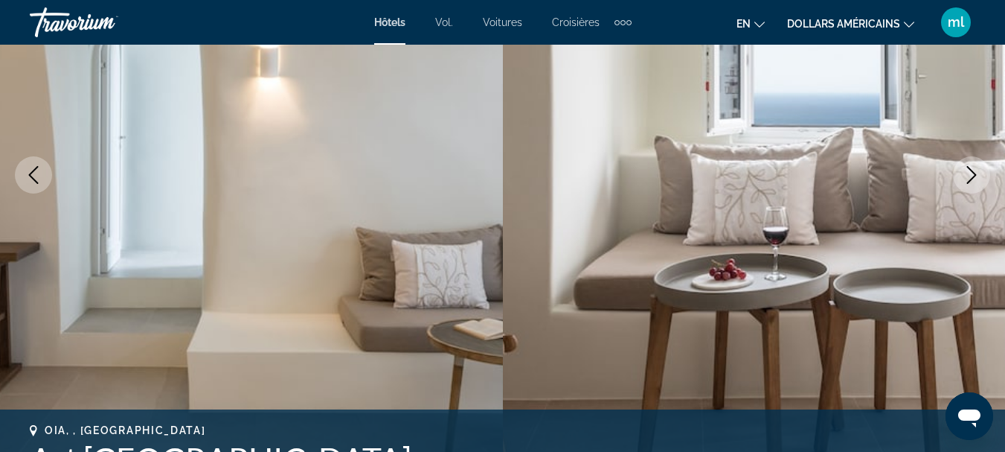
click at [961, 167] on button "Next image" at bounding box center [971, 174] width 37 height 37
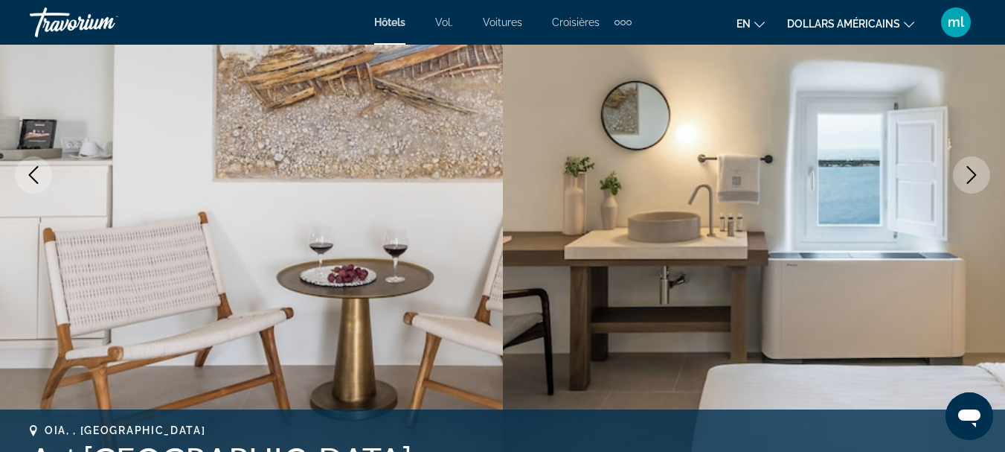
click at [961, 167] on button "Next image" at bounding box center [971, 174] width 37 height 37
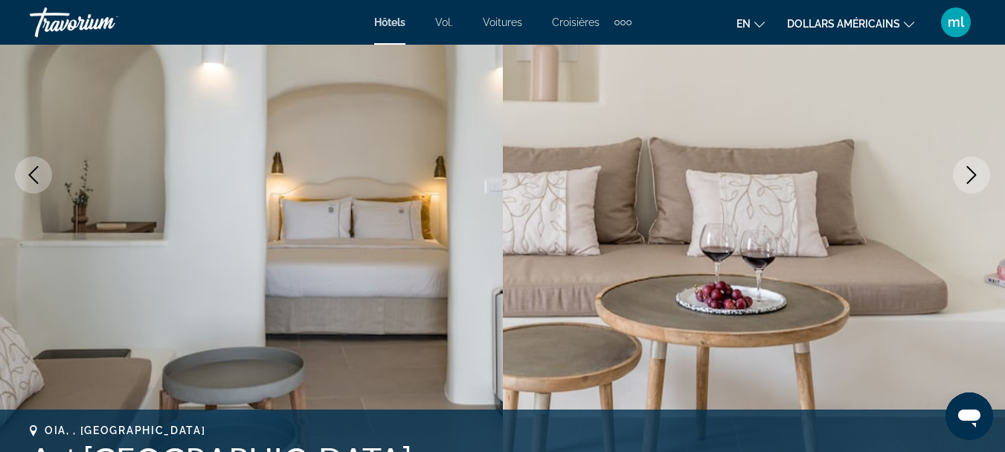
click at [961, 167] on button "Next image" at bounding box center [971, 174] width 37 height 37
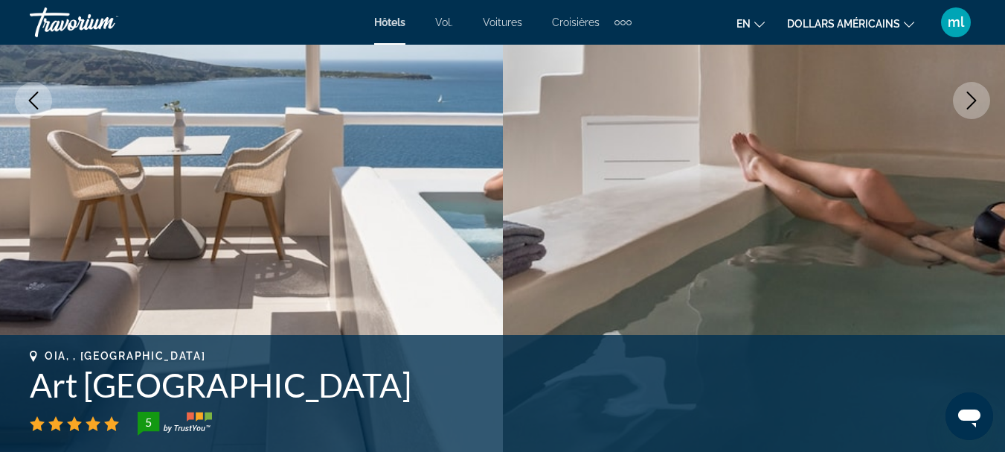
scroll to position [0, 0]
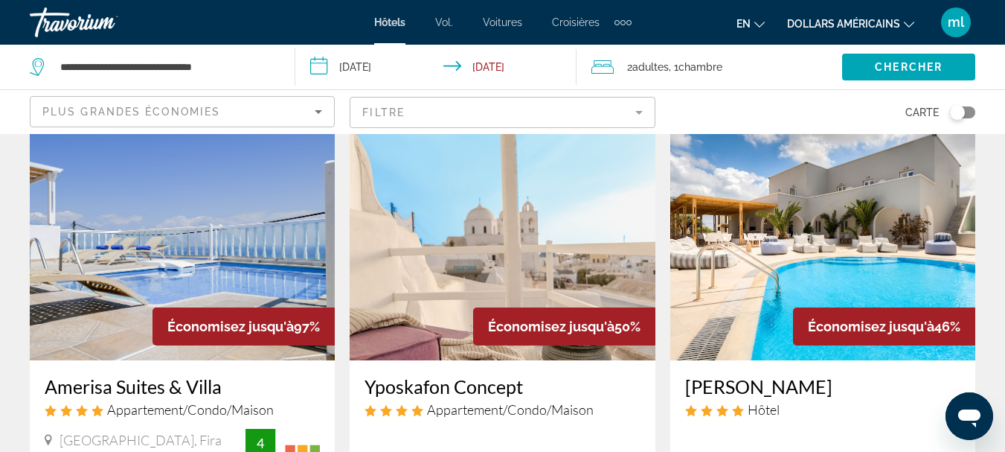
scroll to position [149, 0]
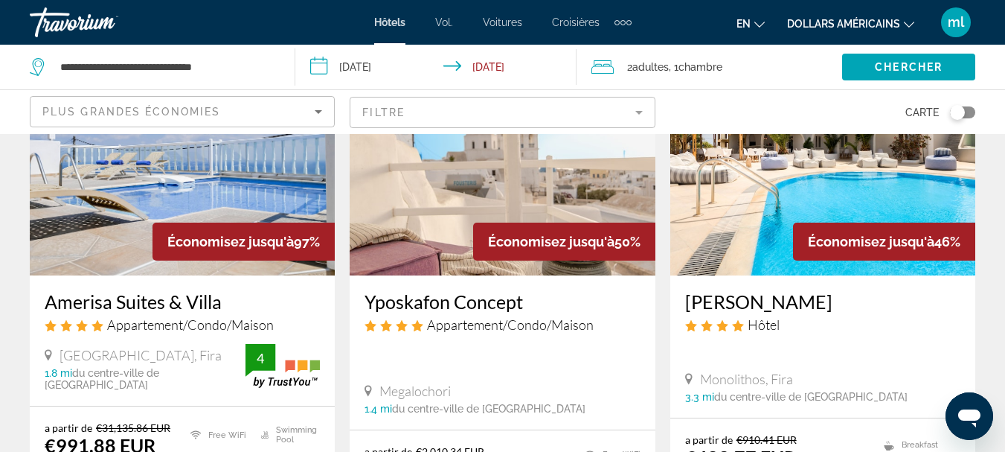
drag, startPoint x: 379, startPoint y: 282, endPoint x: 338, endPoint y: 338, distance: 68.7
click at [338, 338] on app-hotels-search-item "Économisez jusqu'à 97% Amerisa Suites & Villa Appartement/Condo/Maison [GEOGRAP…" at bounding box center [182, 308] width 320 height 542
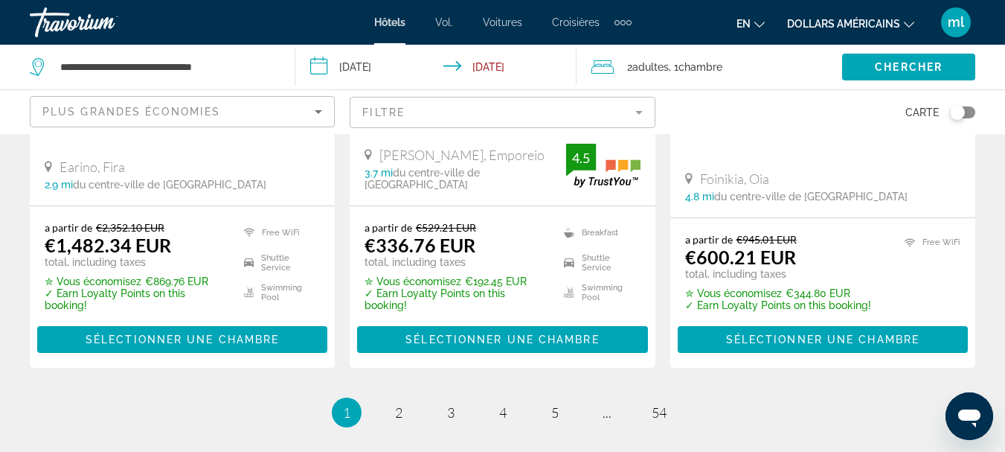
scroll to position [2083, 0]
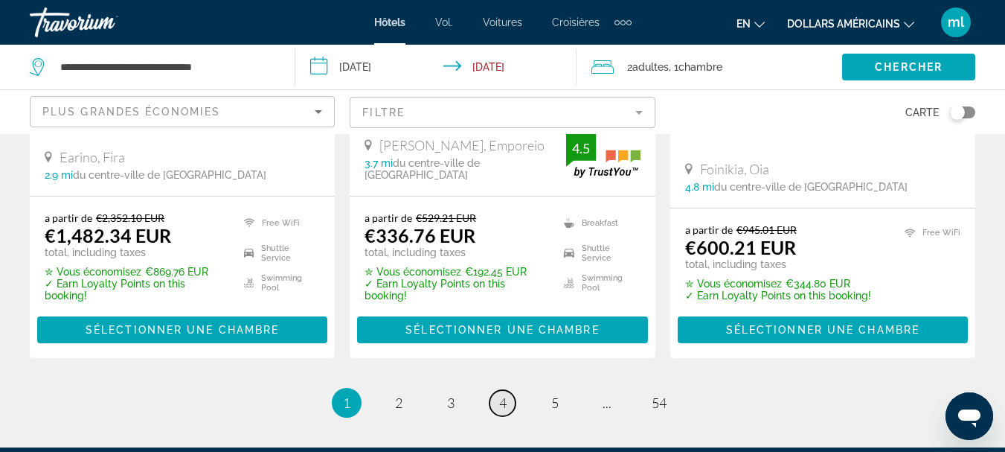
click at [503, 394] on span "4" at bounding box center [502, 402] width 7 height 16
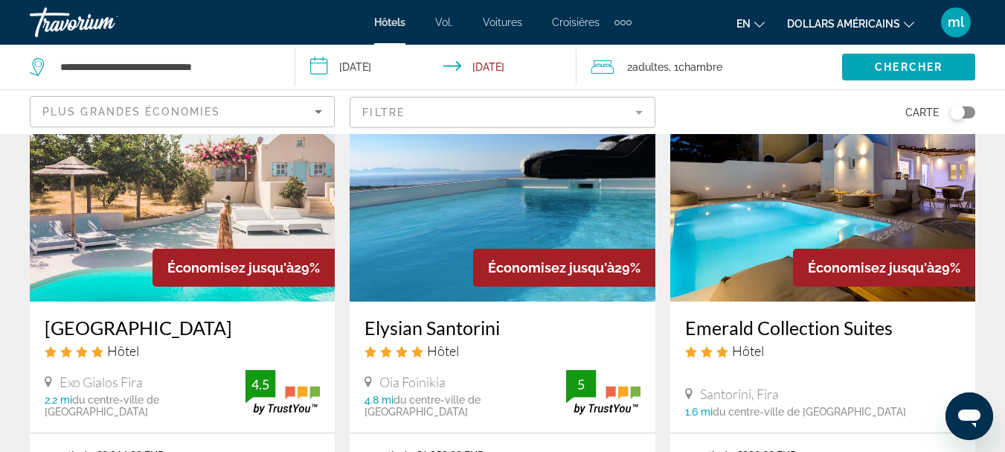
scroll to position [669, 0]
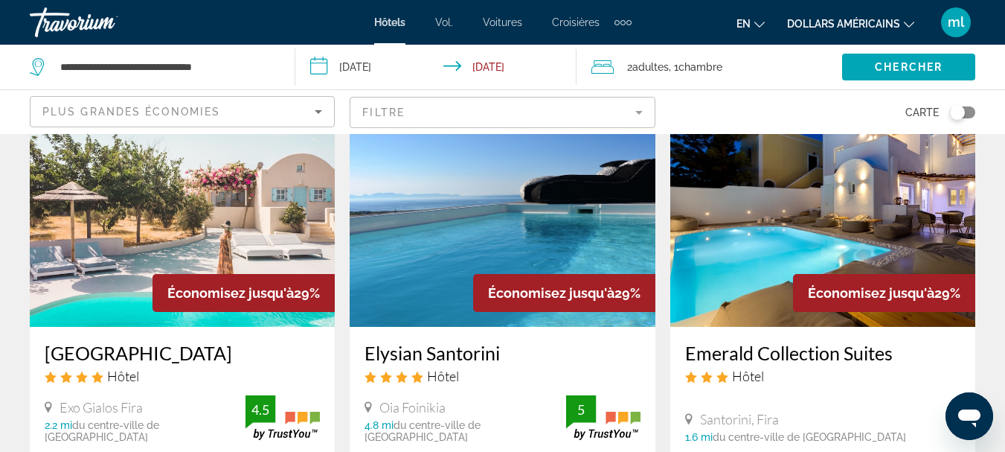
click at [748, 231] on img "Contenu principal" at bounding box center [822, 208] width 305 height 238
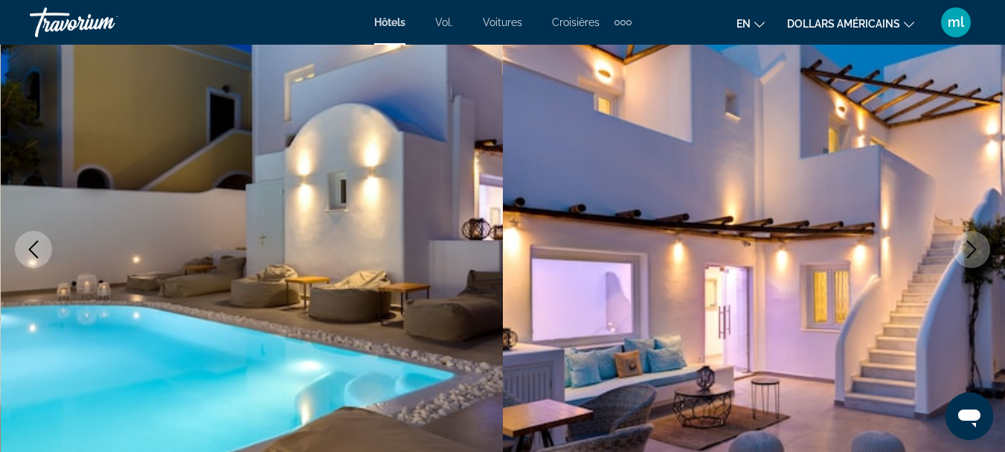
scroll to position [223, 0]
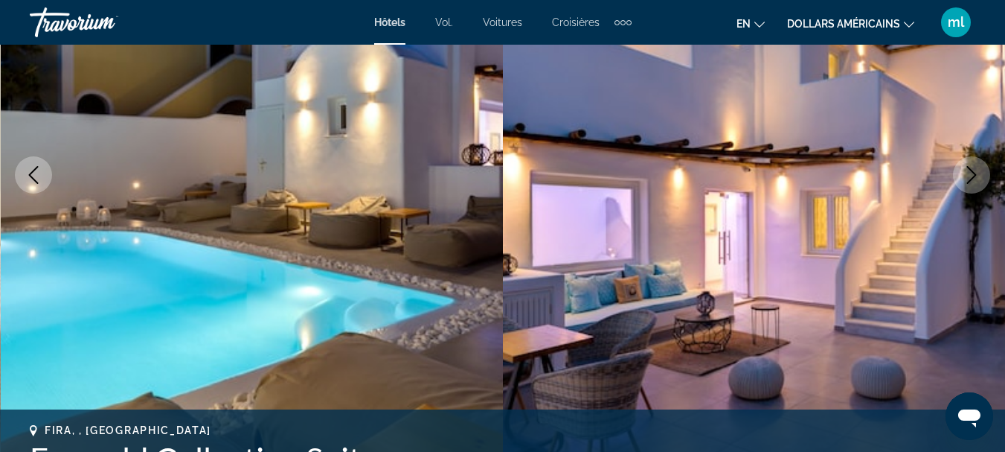
click at [970, 176] on icon "Next image" at bounding box center [972, 175] width 18 height 18
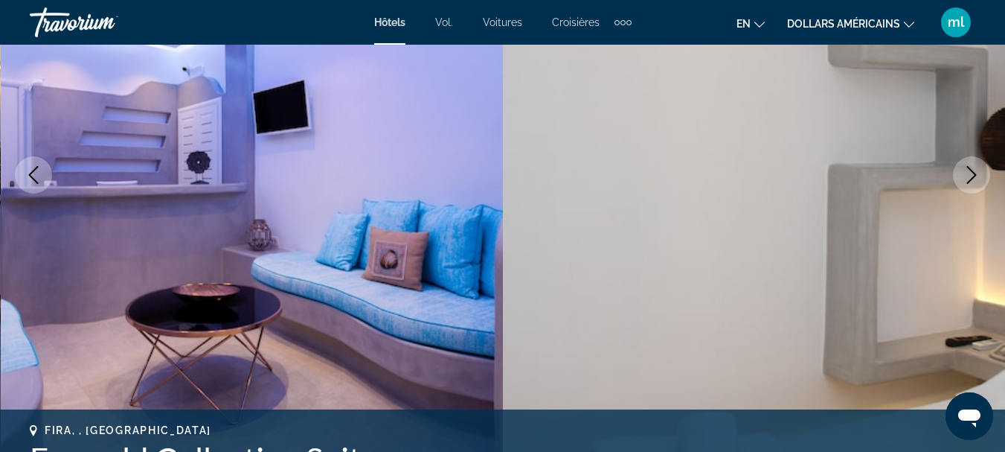
click at [970, 176] on icon "Next image" at bounding box center [972, 175] width 18 height 18
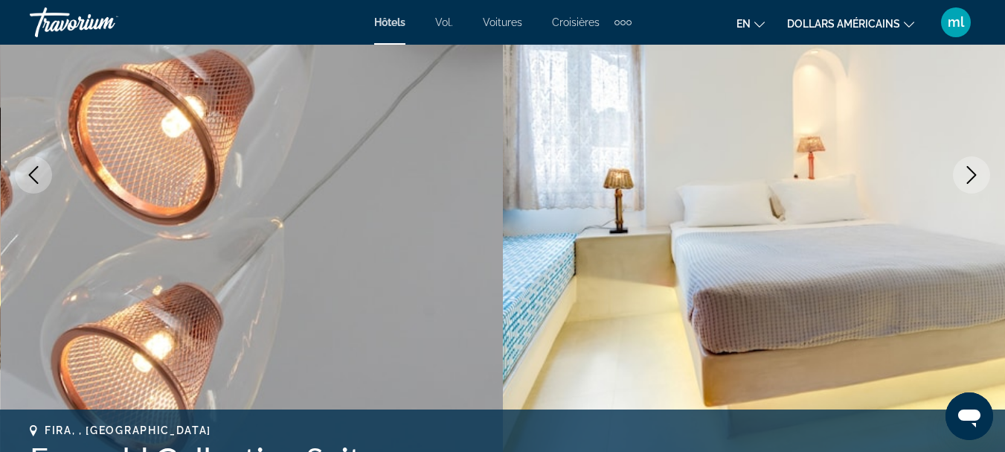
click at [970, 176] on icon "Next image" at bounding box center [972, 175] width 18 height 18
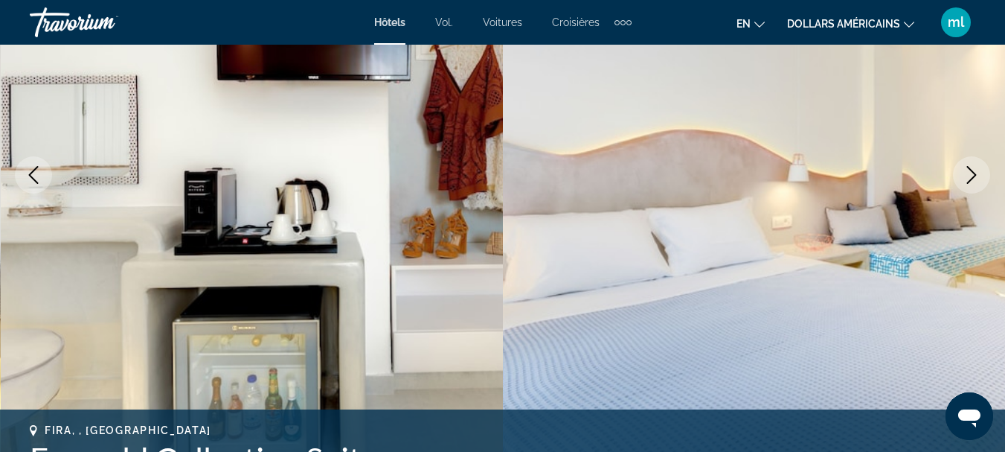
click at [970, 176] on icon "Next image" at bounding box center [972, 175] width 18 height 18
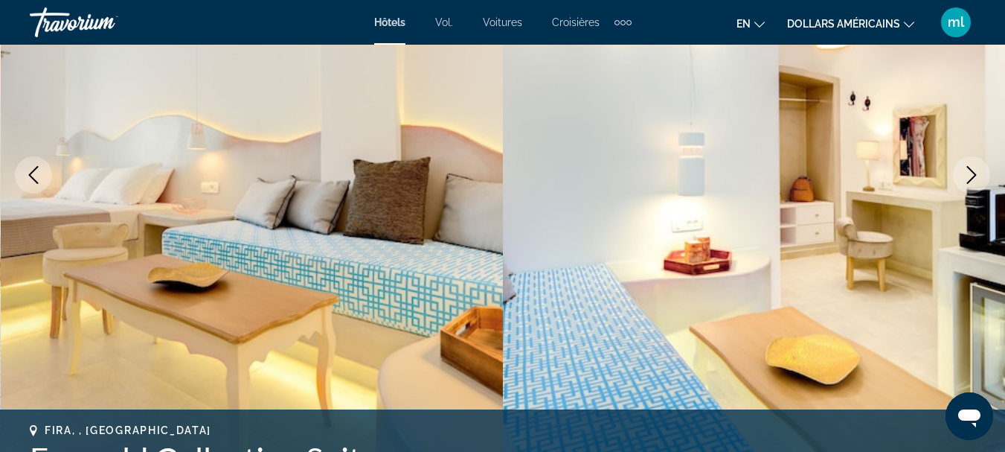
click at [970, 176] on icon "Next image" at bounding box center [972, 175] width 18 height 18
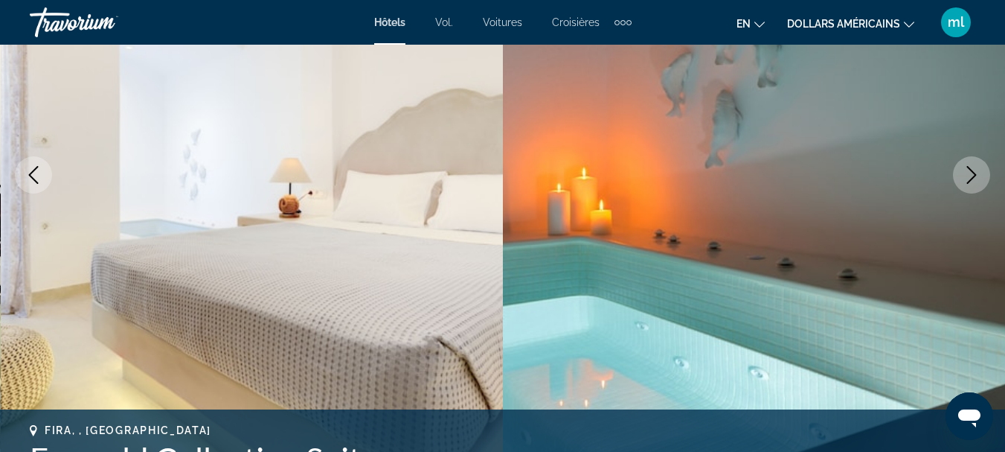
click at [970, 176] on icon "Next image" at bounding box center [972, 175] width 18 height 18
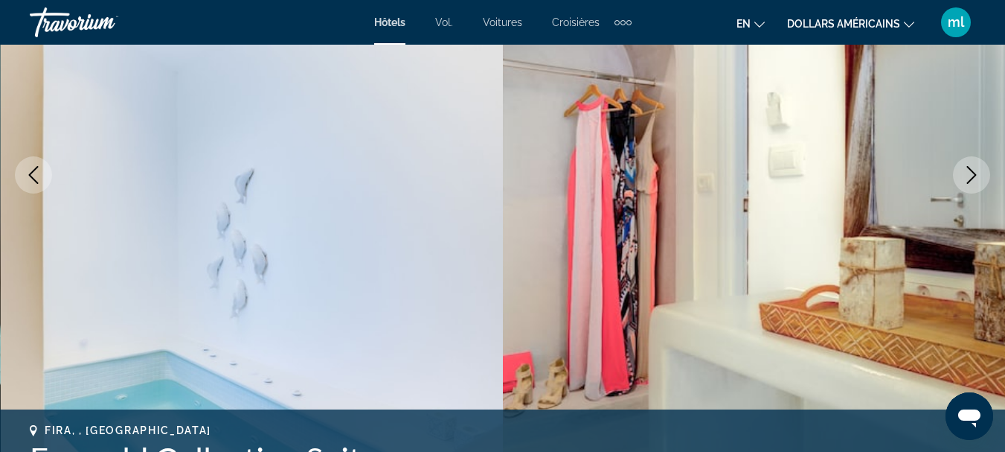
click at [970, 176] on icon "Next image" at bounding box center [972, 175] width 18 height 18
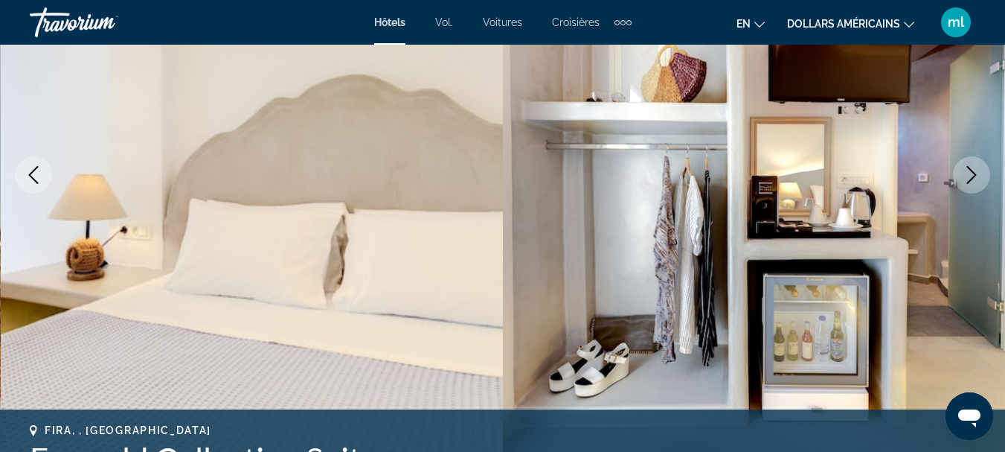
click at [970, 176] on icon "Next image" at bounding box center [972, 175] width 18 height 18
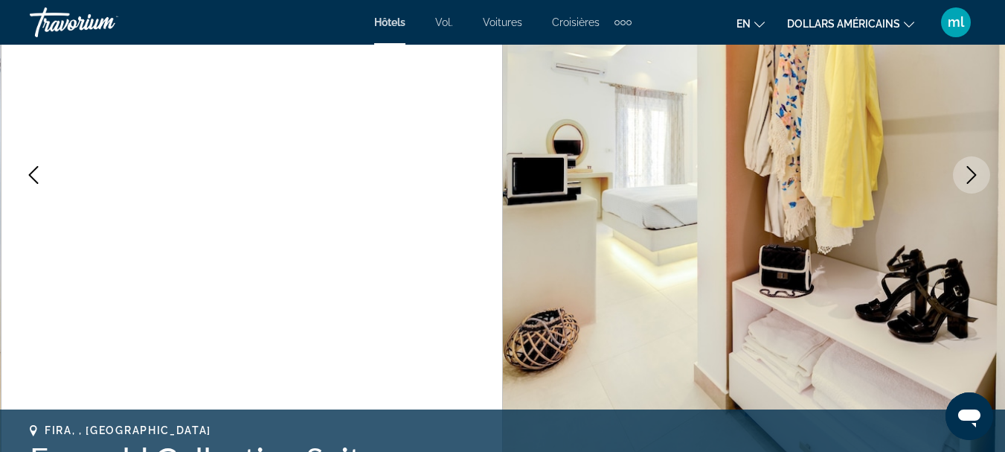
click at [970, 176] on icon "Next image" at bounding box center [972, 175] width 18 height 18
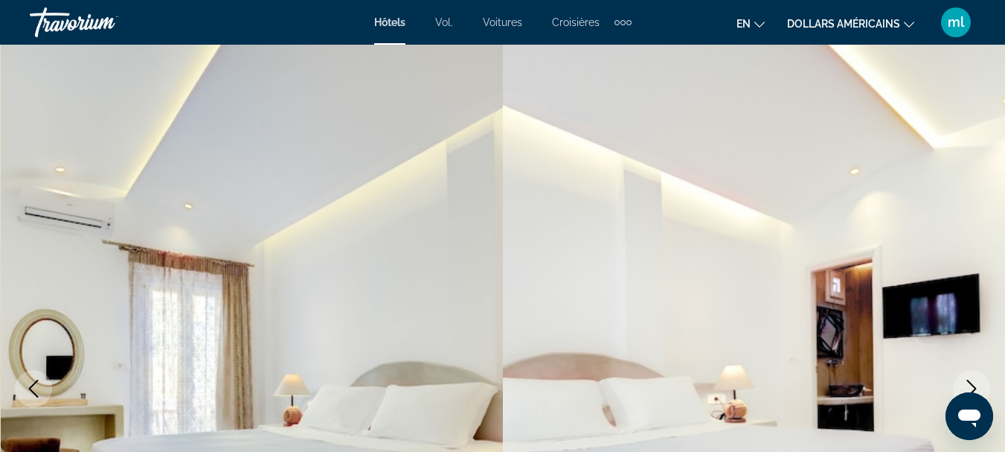
scroll to position [0, 0]
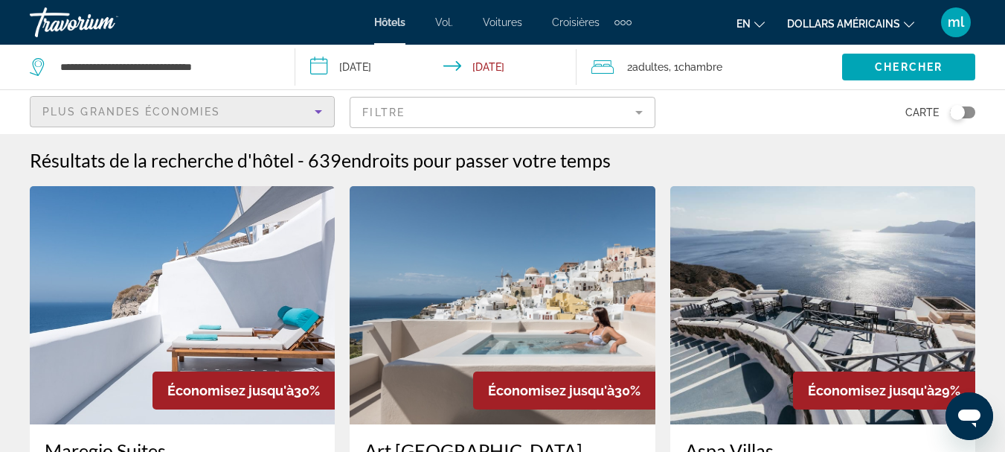
click at [103, 106] on span "Plus grandes économies" at bounding box center [131, 112] width 178 height 12
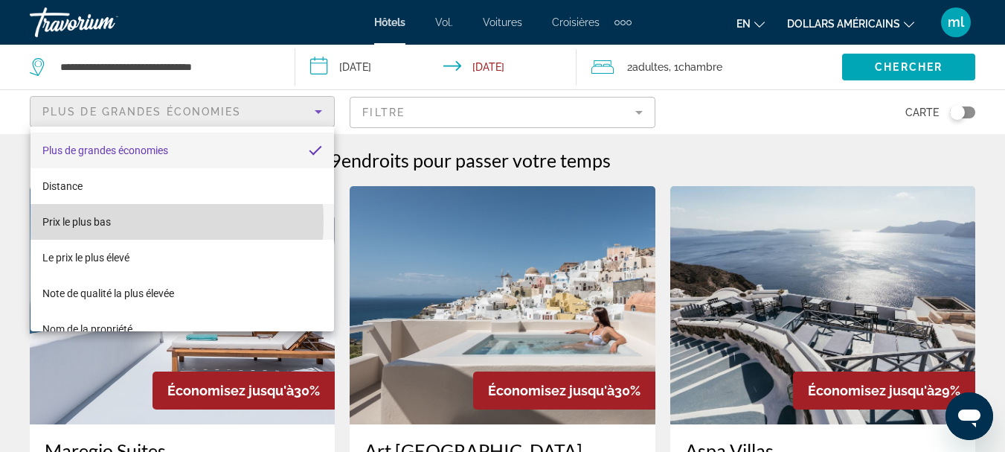
click at [92, 222] on font "Prix ​​le plus bas" at bounding box center [76, 222] width 68 height 12
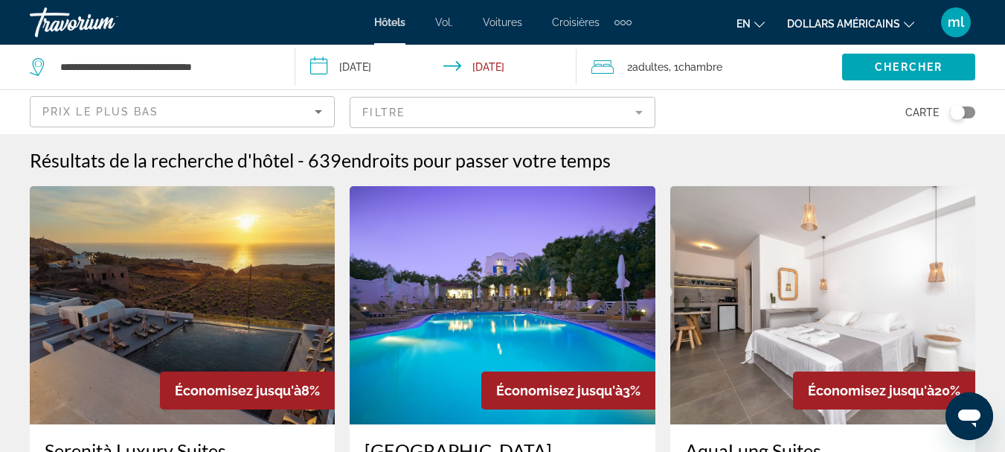
click at [394, 110] on mat-form-field "Filtre" at bounding box center [502, 112] width 305 height 31
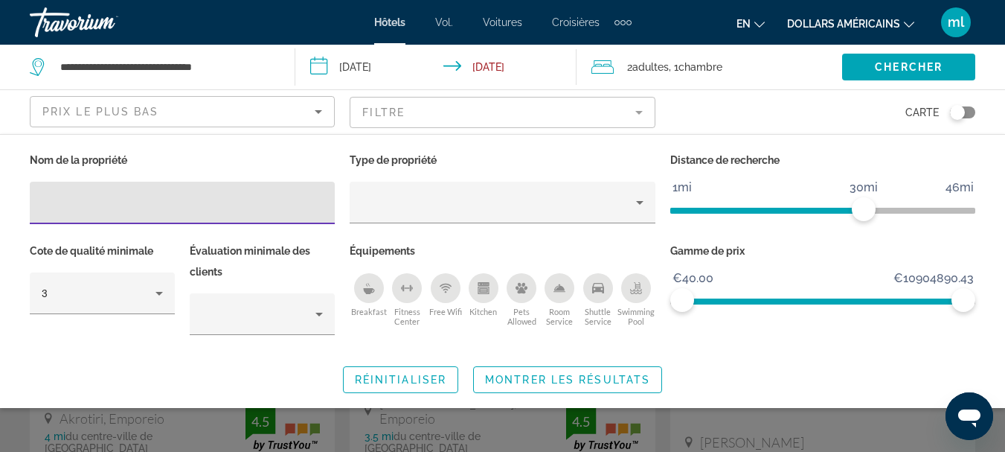
scroll to position [74, 0]
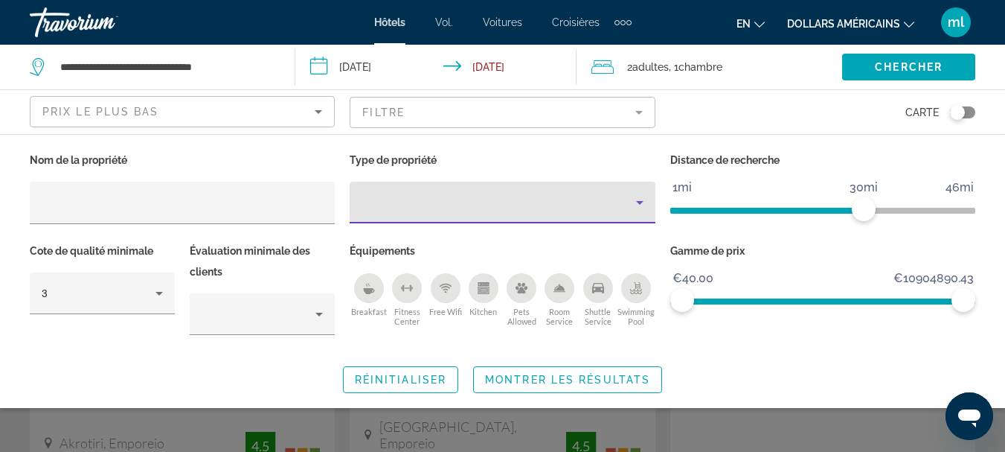
click at [408, 200] on div "Property type" at bounding box center [499, 202] width 274 height 18
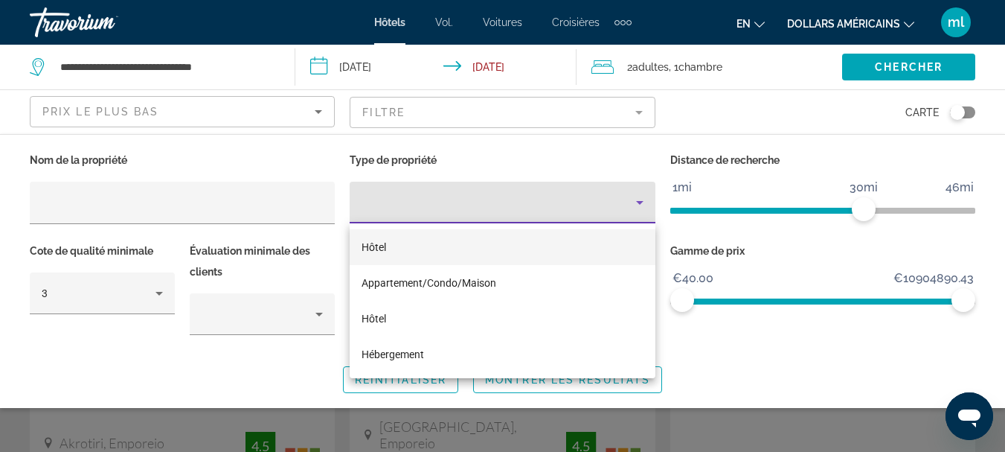
click at [408, 200] on div at bounding box center [502, 226] width 1005 height 452
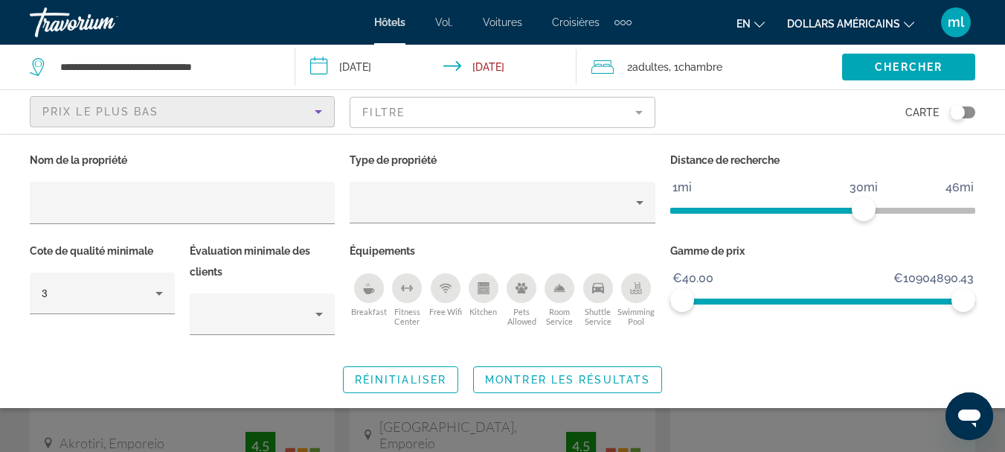
click at [260, 112] on div "Prix ​​le plus bas" at bounding box center [178, 112] width 272 height 18
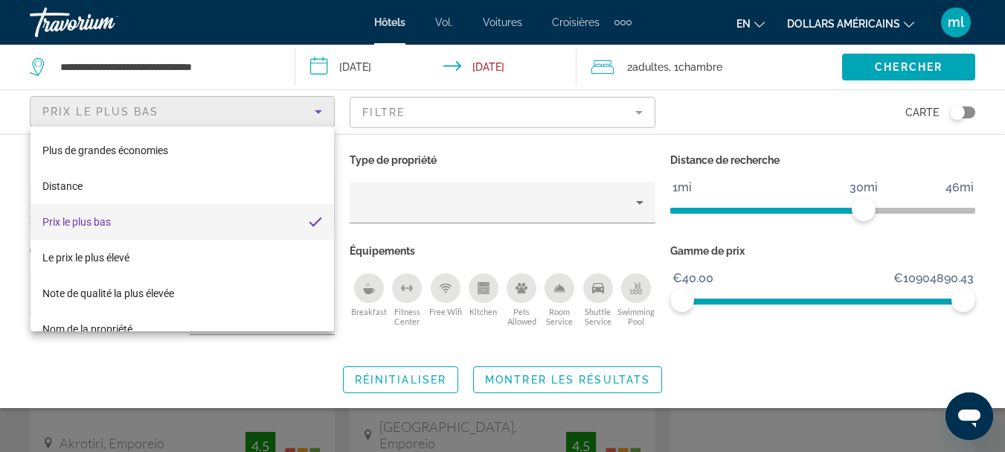
click at [260, 112] on div at bounding box center [502, 226] width 1005 height 452
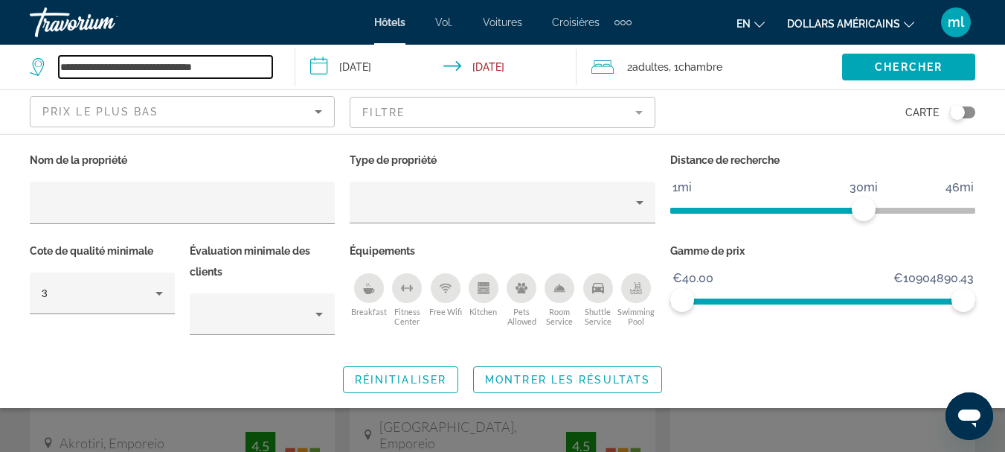
click at [245, 70] on input "**********" at bounding box center [165, 67] width 213 height 22
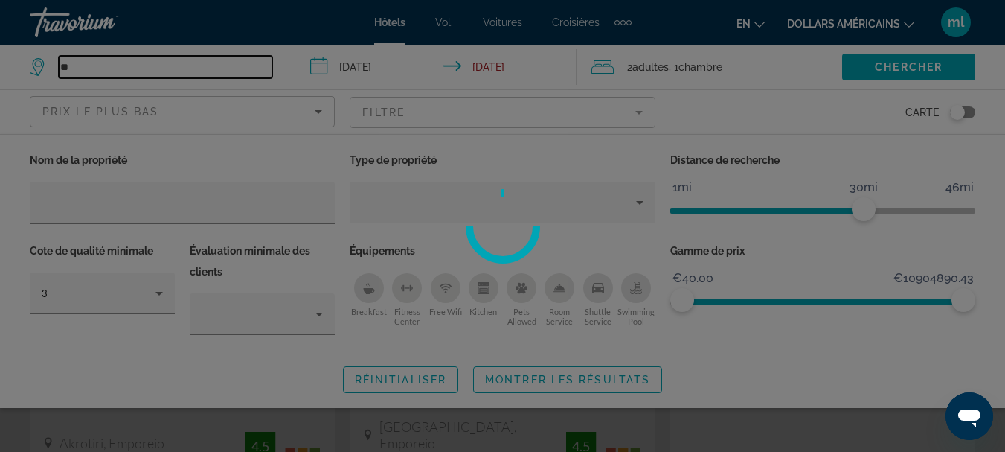
type input "*"
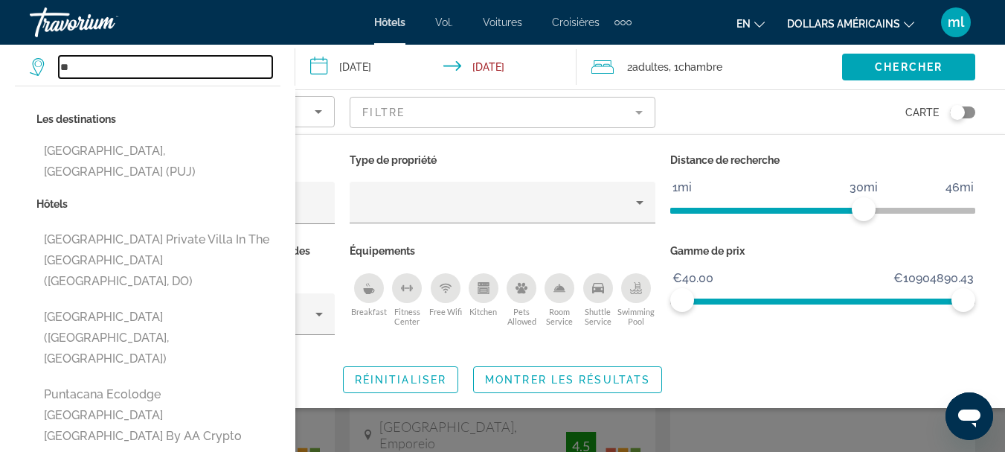
type input "*"
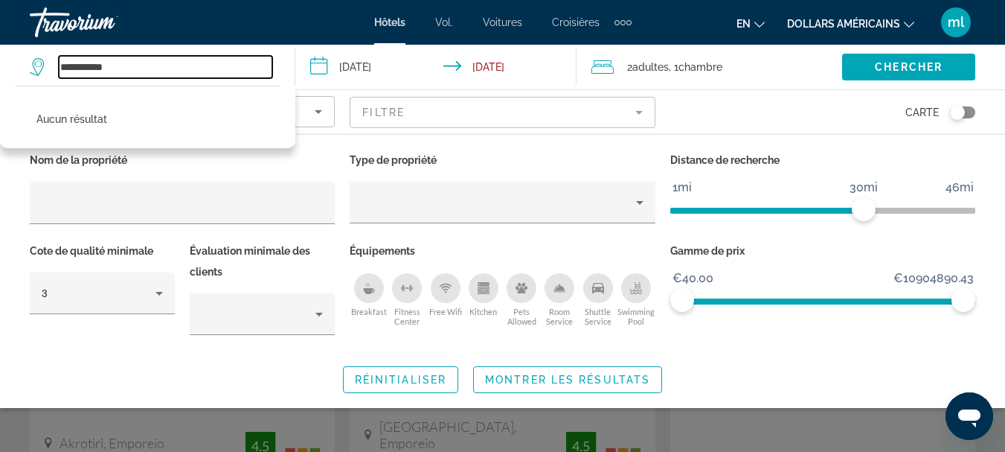
click at [245, 67] on input "**********" at bounding box center [165, 67] width 213 height 22
click at [172, 62] on input "**********" at bounding box center [165, 67] width 213 height 22
type input "*"
click at [169, 62] on input "**********" at bounding box center [165, 67] width 213 height 22
type input "*"
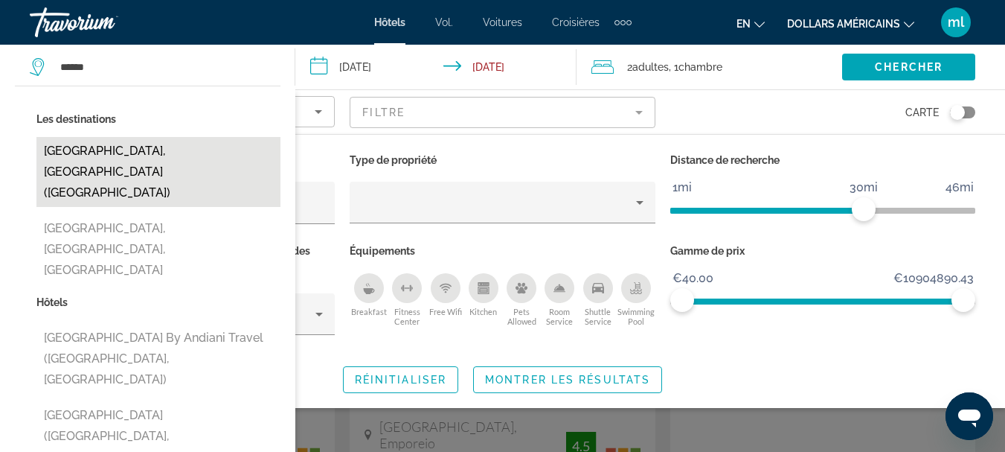
click at [146, 150] on button "[GEOGRAPHIC_DATA], [GEOGRAPHIC_DATA] ([GEOGRAPHIC_DATA])" at bounding box center [158, 172] width 244 height 70
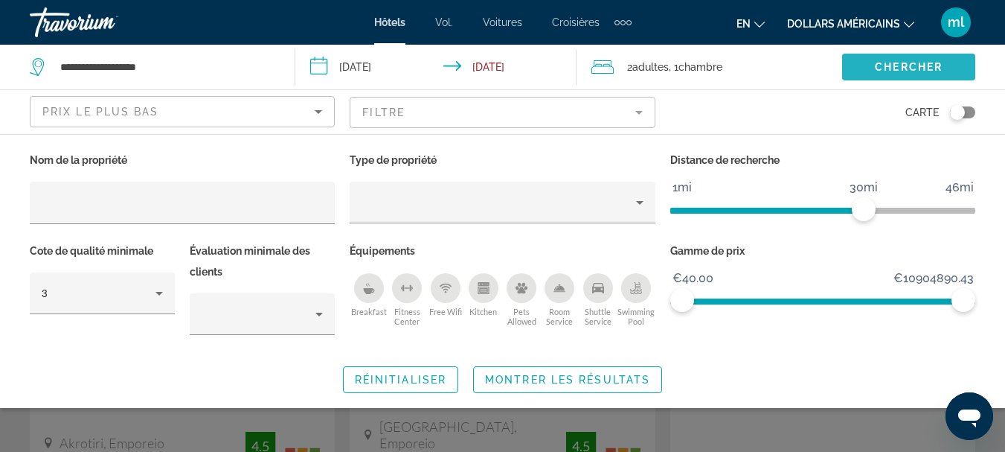
click at [891, 61] on span "Chercher" at bounding box center [909, 67] width 68 height 12
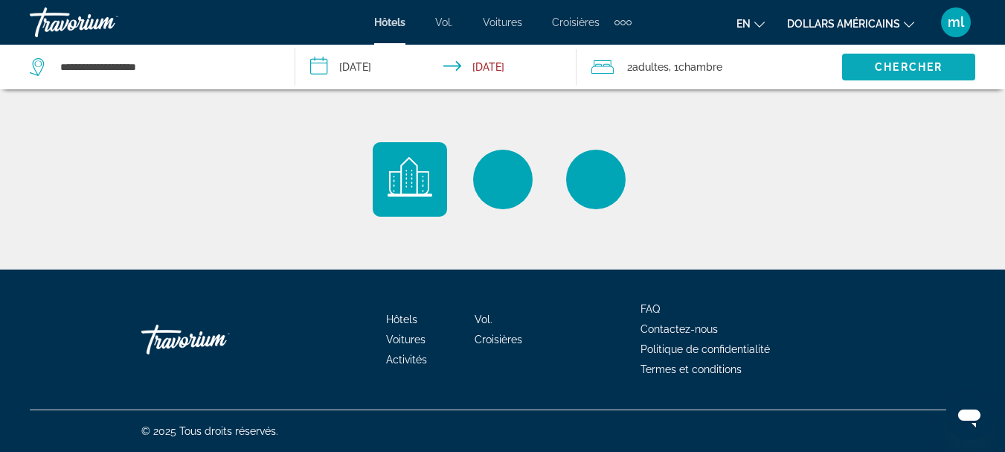
scroll to position [0, 0]
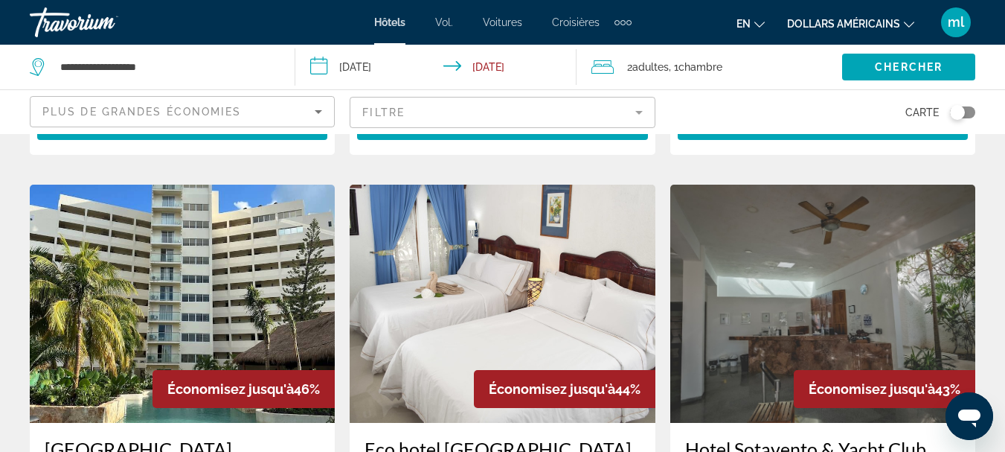
scroll to position [1116, 0]
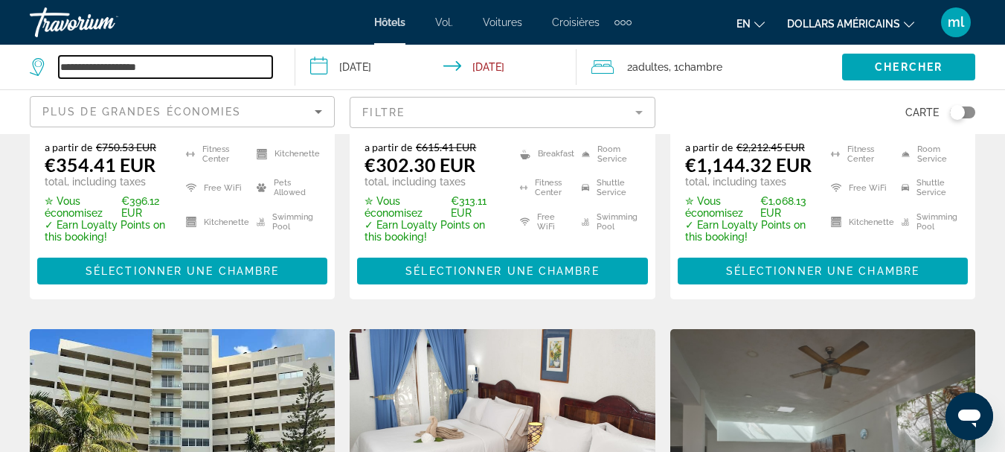
click at [224, 68] on input "**********" at bounding box center [165, 67] width 213 height 22
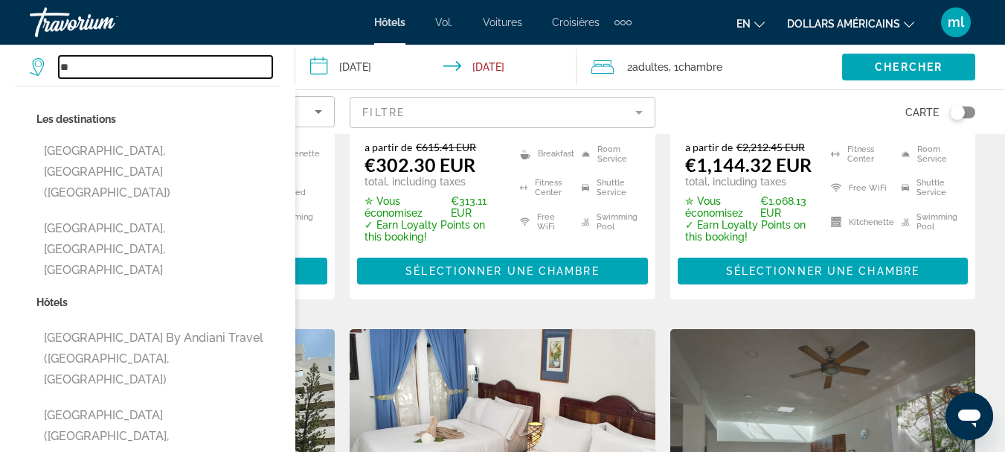
type input "*"
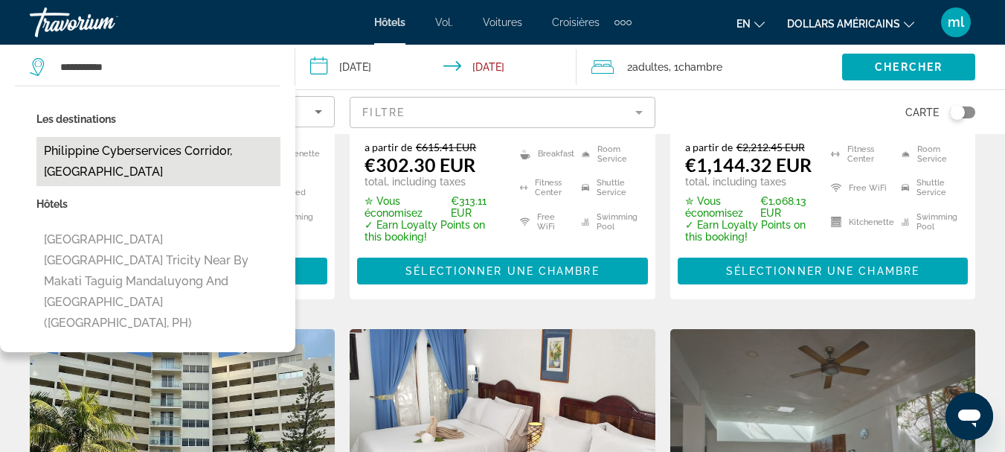
click at [170, 155] on button "Philippine Cyberservices Corridor, [GEOGRAPHIC_DATA]" at bounding box center [158, 161] width 244 height 49
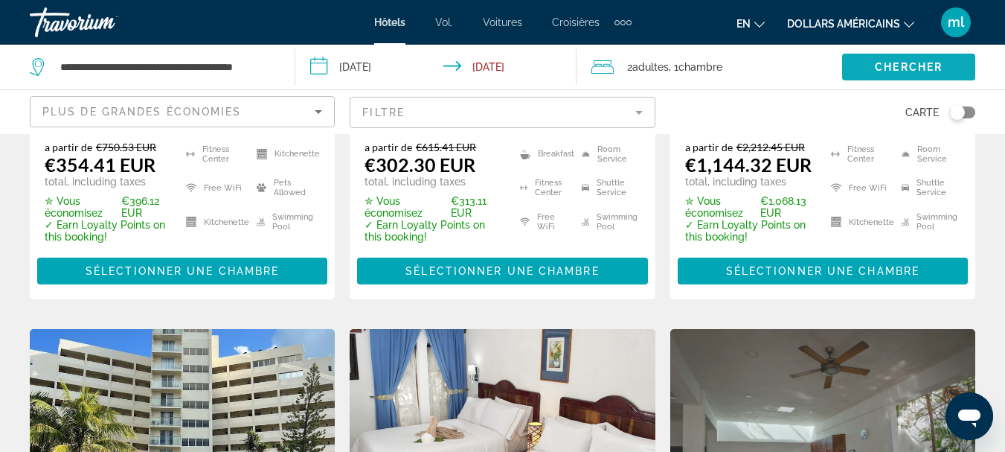
click at [857, 64] on span "Search widget" at bounding box center [908, 67] width 133 height 36
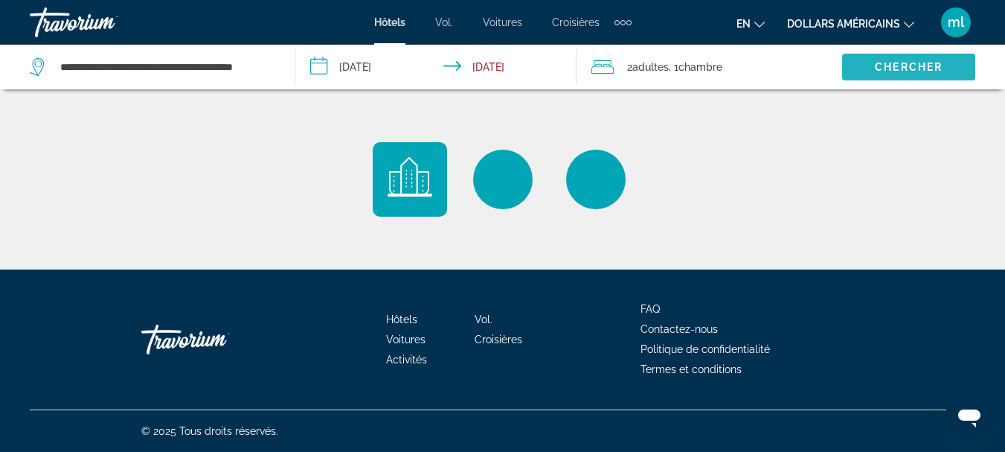
scroll to position [0, 0]
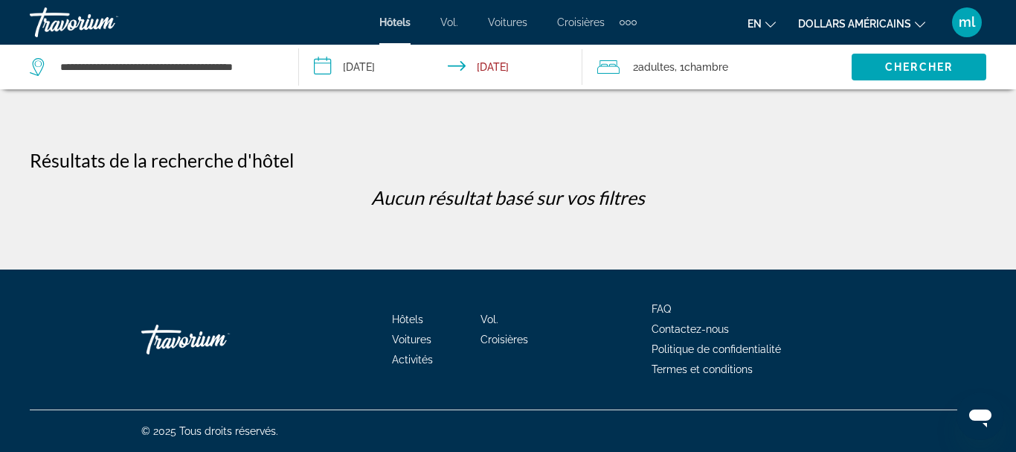
click at [279, 65] on div "**********" at bounding box center [157, 67] width 254 height 45
click at [277, 67] on div "**********" at bounding box center [157, 67] width 254 height 45
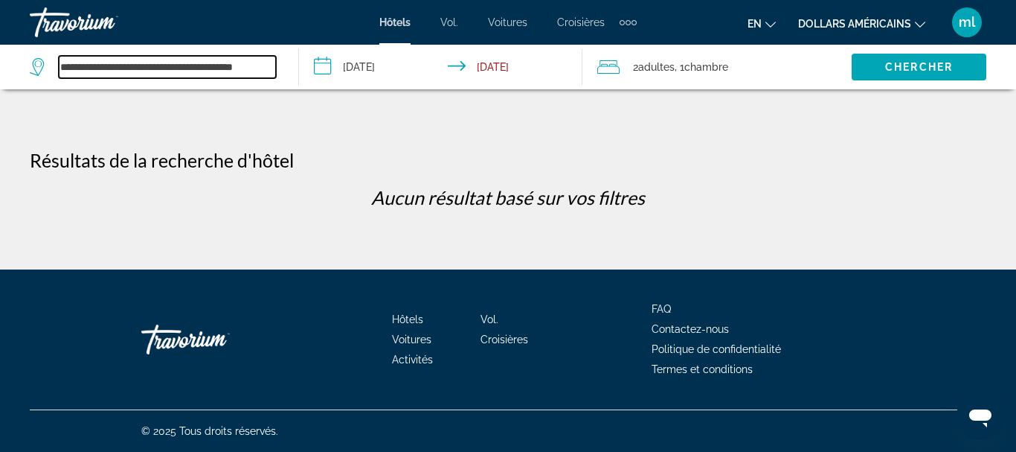
click at [274, 69] on input "**********" at bounding box center [167, 67] width 217 height 22
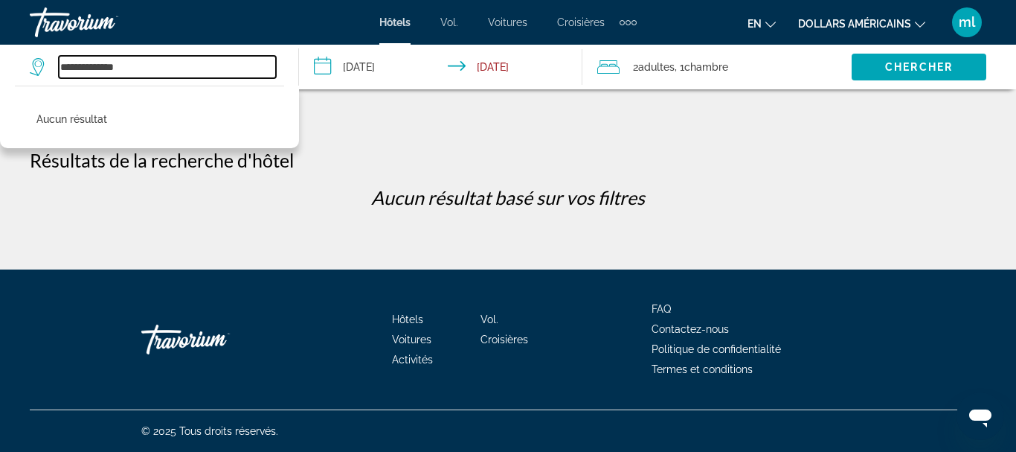
click at [257, 65] on input "**********" at bounding box center [167, 67] width 217 height 22
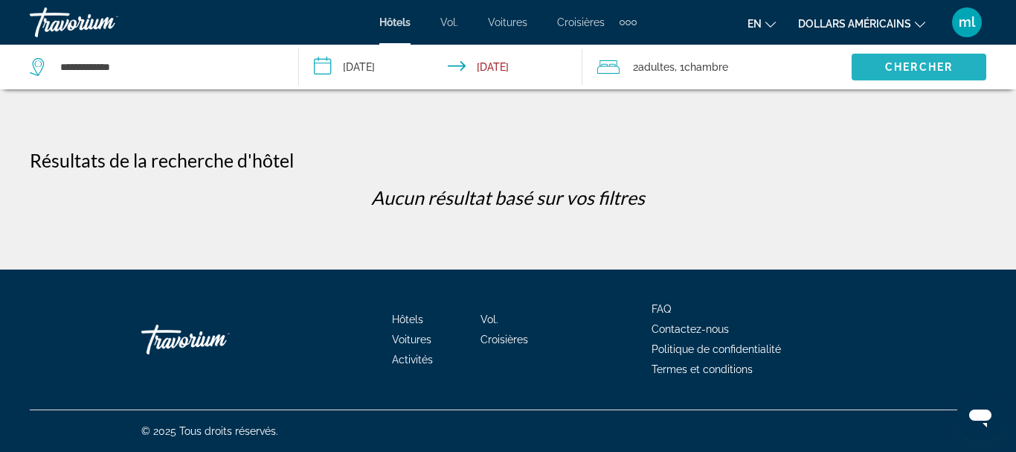
click at [882, 67] on span "Search widget" at bounding box center [919, 67] width 135 height 36
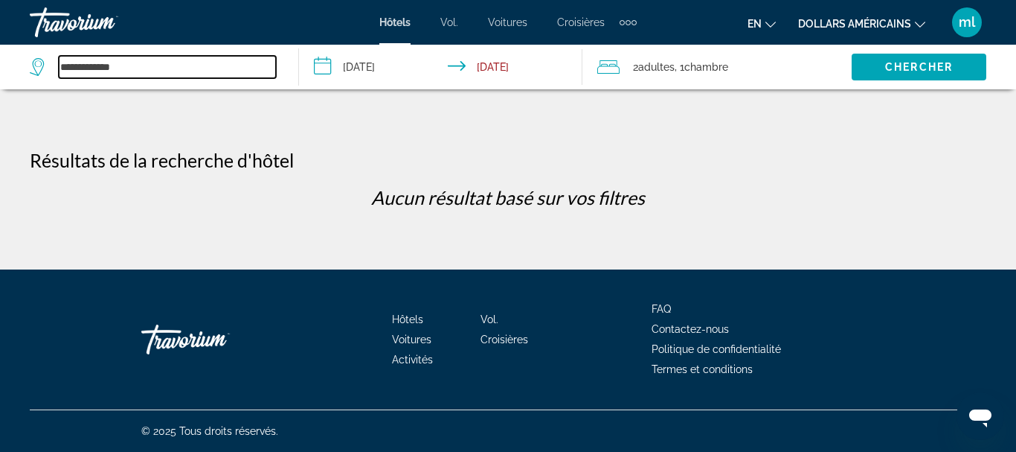
click at [146, 58] on input "**********" at bounding box center [167, 67] width 217 height 22
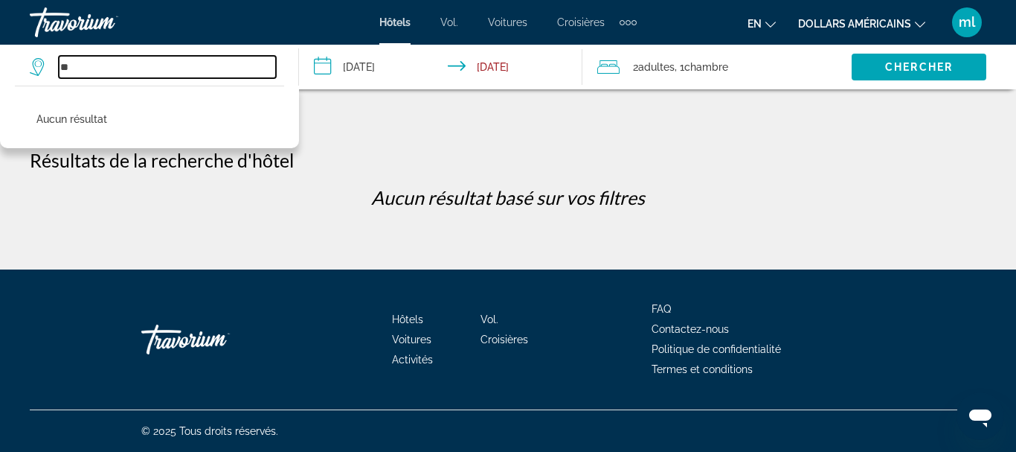
type input "*"
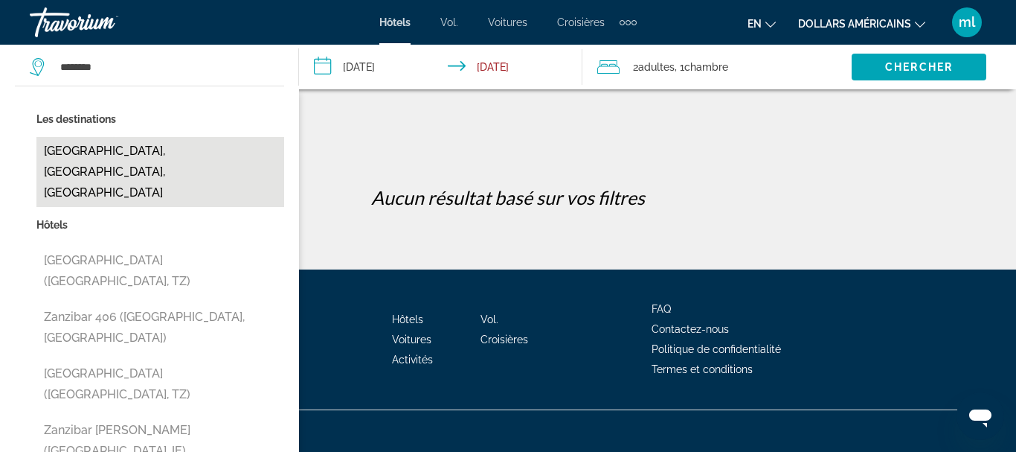
click at [136, 150] on button "[GEOGRAPHIC_DATA], [GEOGRAPHIC_DATA], [GEOGRAPHIC_DATA]" at bounding box center [160, 172] width 248 height 70
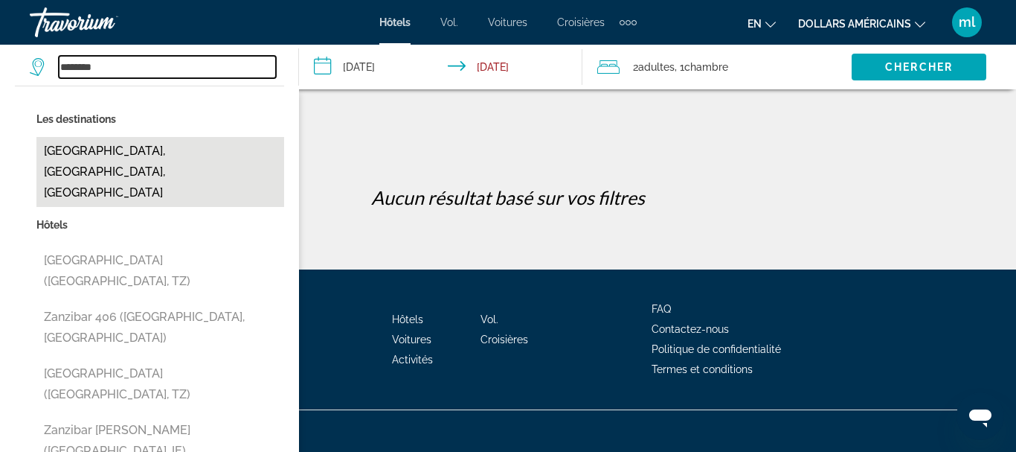
type input "**********"
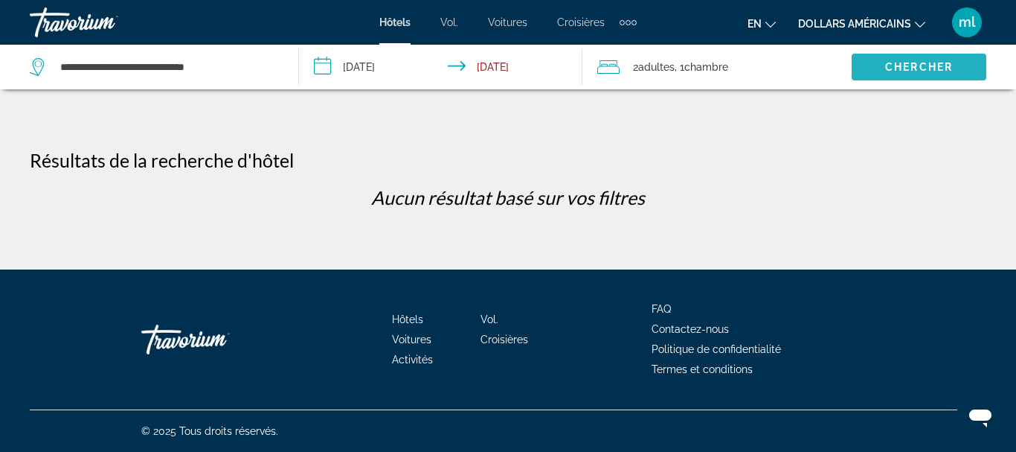
click at [870, 65] on span "Search widget" at bounding box center [919, 67] width 135 height 36
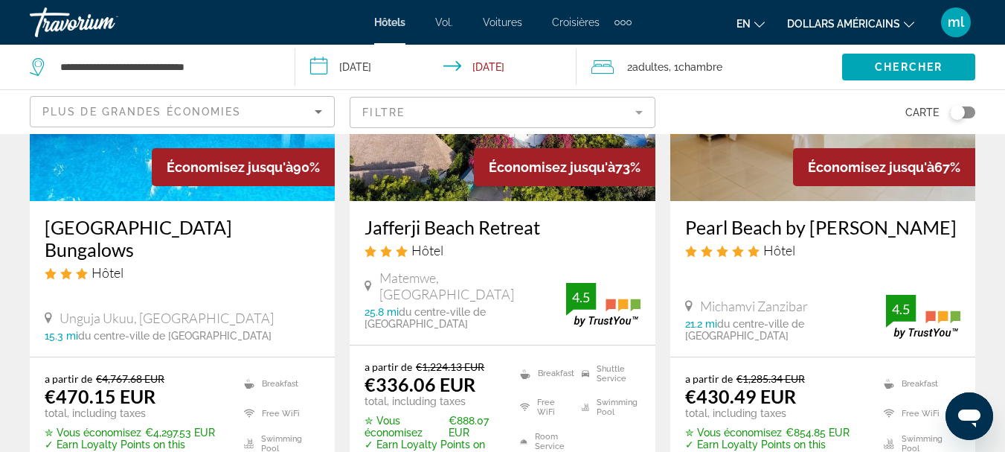
scroll to position [149, 0]
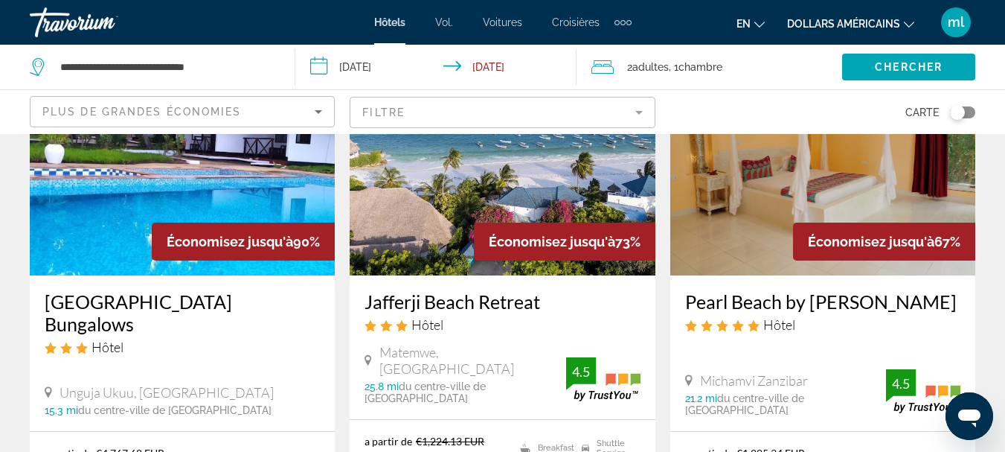
click at [553, 225] on div "Économisez jusqu'à 73%" at bounding box center [564, 241] width 181 height 38
click at [588, 200] on img "Contenu principal" at bounding box center [502, 156] width 305 height 238
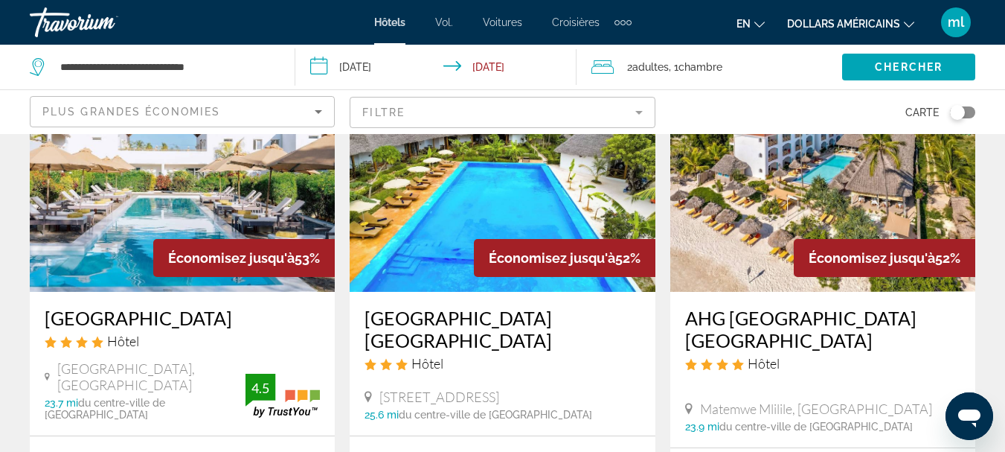
scroll to position [1339, 0]
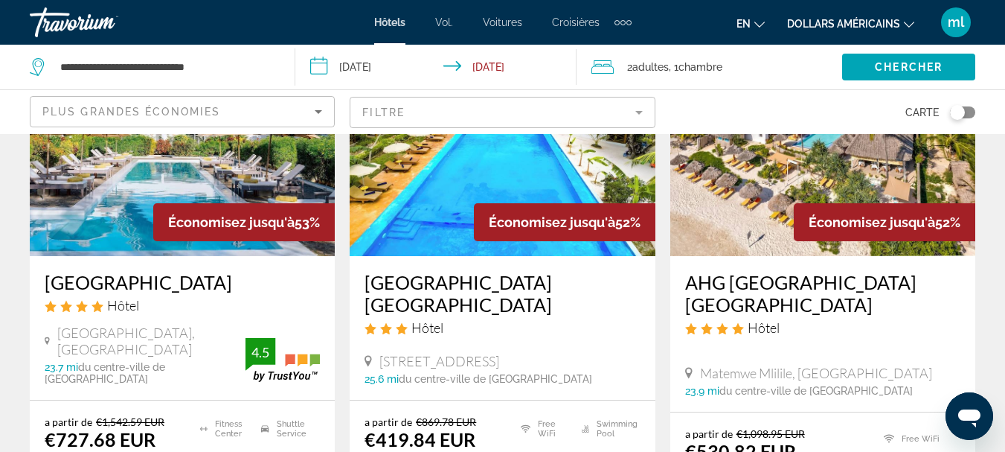
click at [434, 189] on img "Contenu principal" at bounding box center [502, 137] width 305 height 238
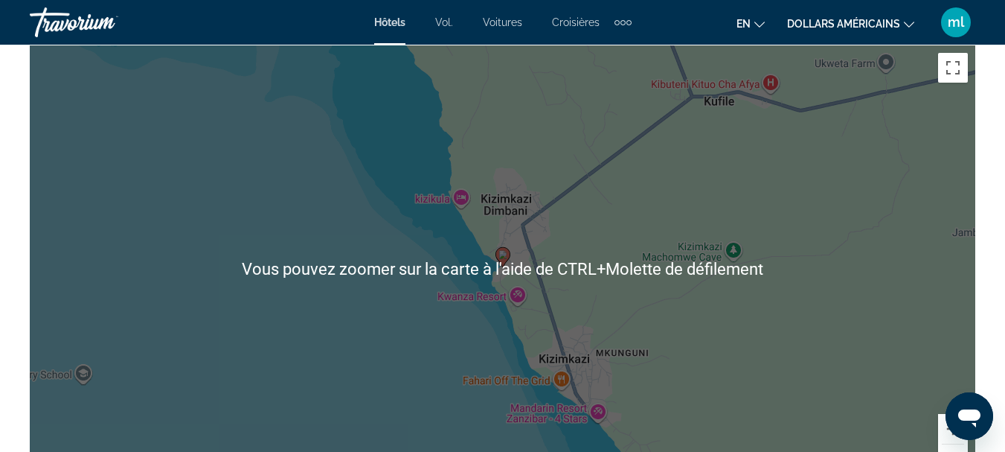
scroll to position [1339, 0]
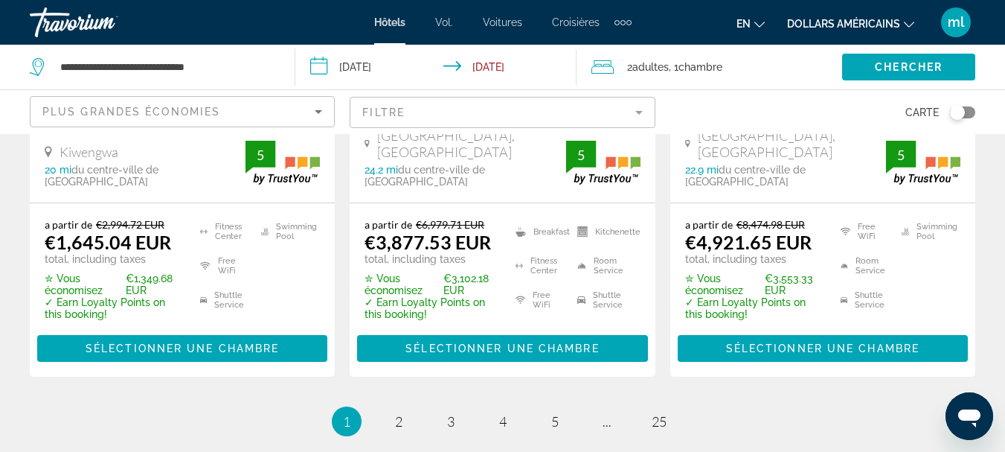
scroll to position [2083, 0]
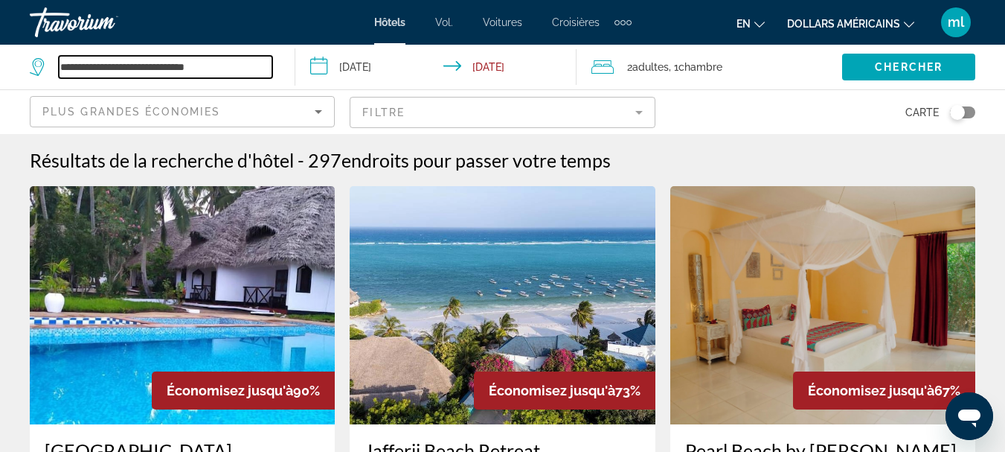
click at [232, 67] on input "**********" at bounding box center [165, 67] width 213 height 22
type input "*"
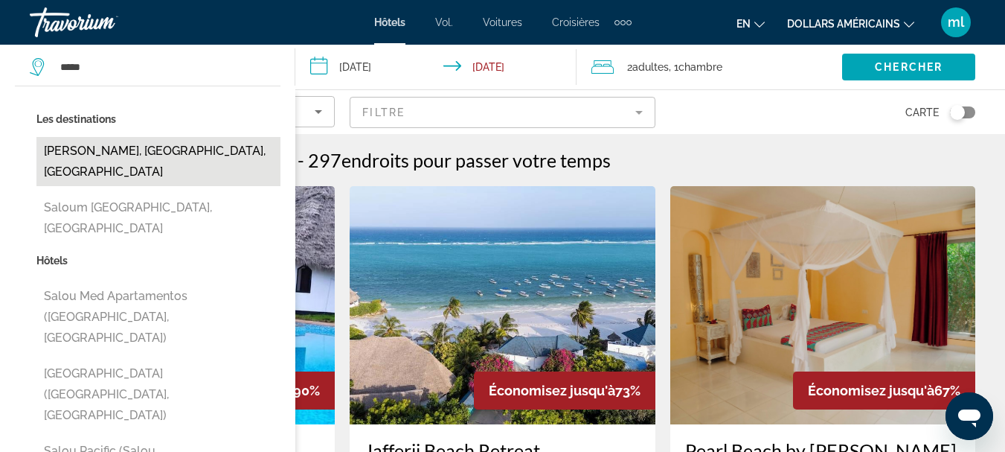
click at [180, 155] on button "[PERSON_NAME], [GEOGRAPHIC_DATA], [GEOGRAPHIC_DATA]" at bounding box center [158, 161] width 244 height 49
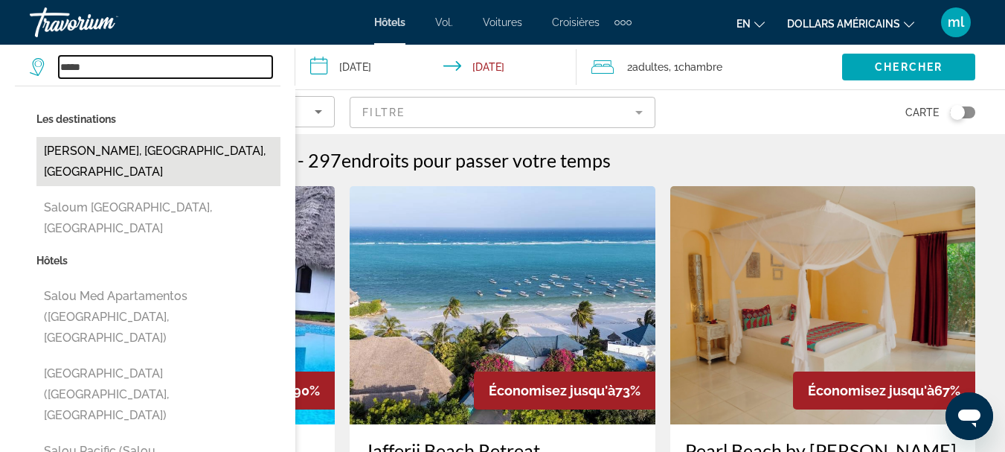
type input "**********"
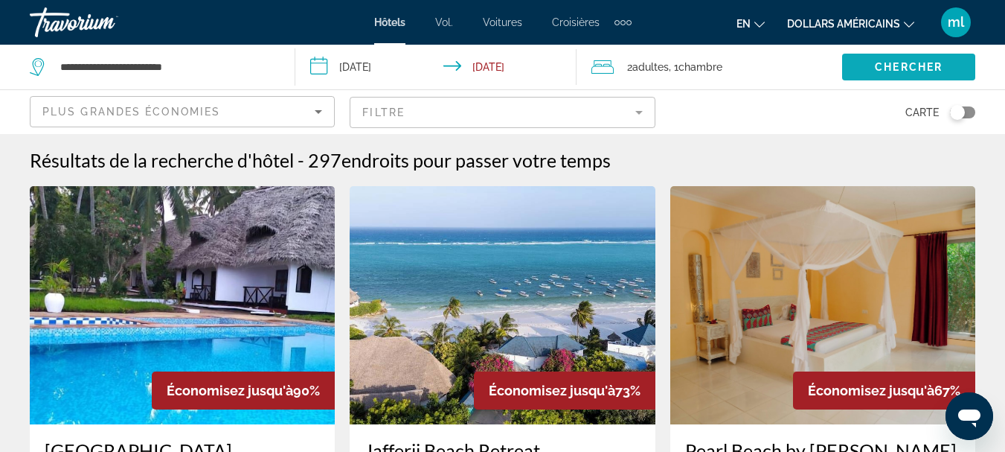
click at [875, 69] on span "Chercher" at bounding box center [909, 67] width 68 height 12
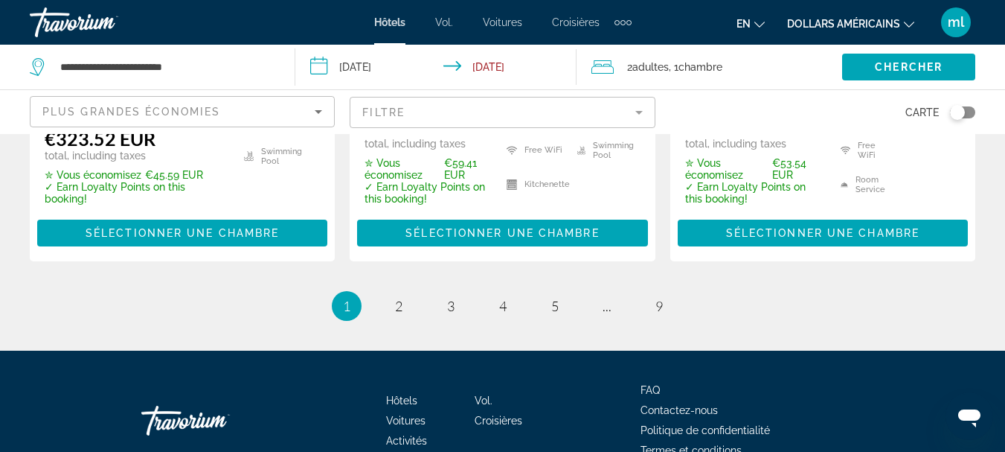
scroll to position [2266, 0]
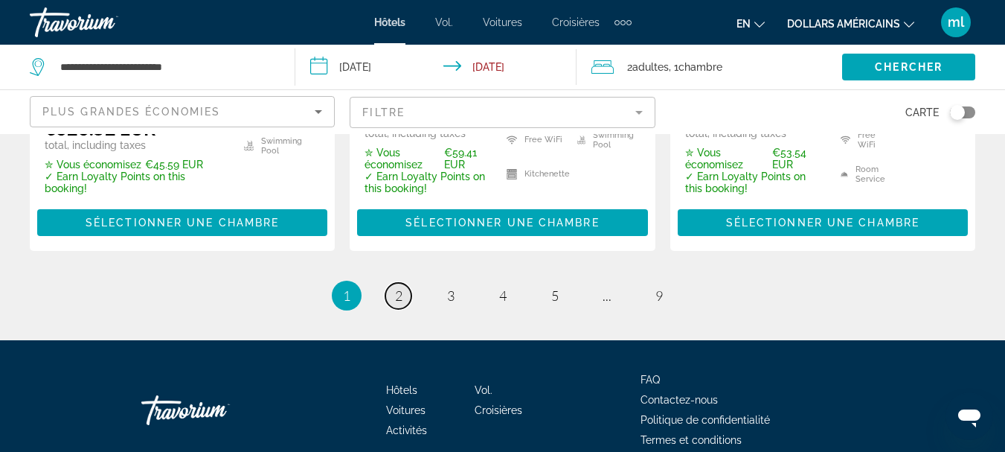
click at [396, 287] on span "2" at bounding box center [398, 295] width 7 height 16
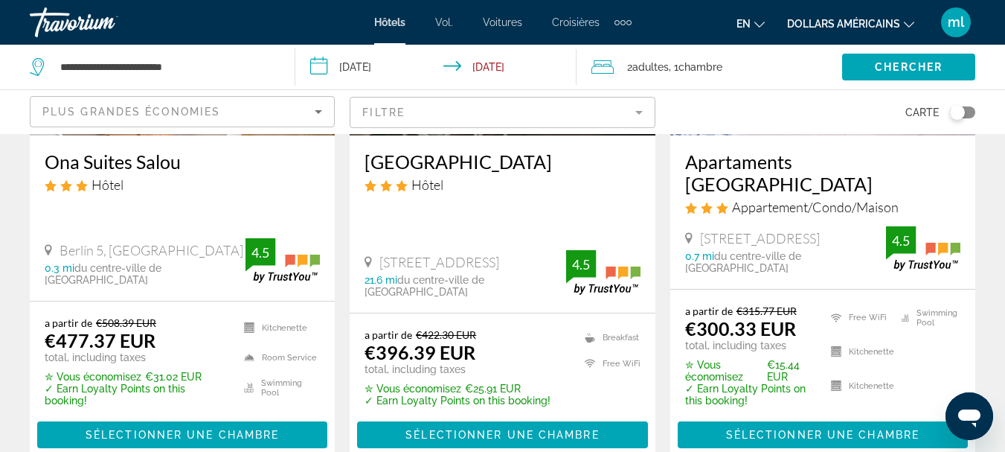
scroll to position [2157, 0]
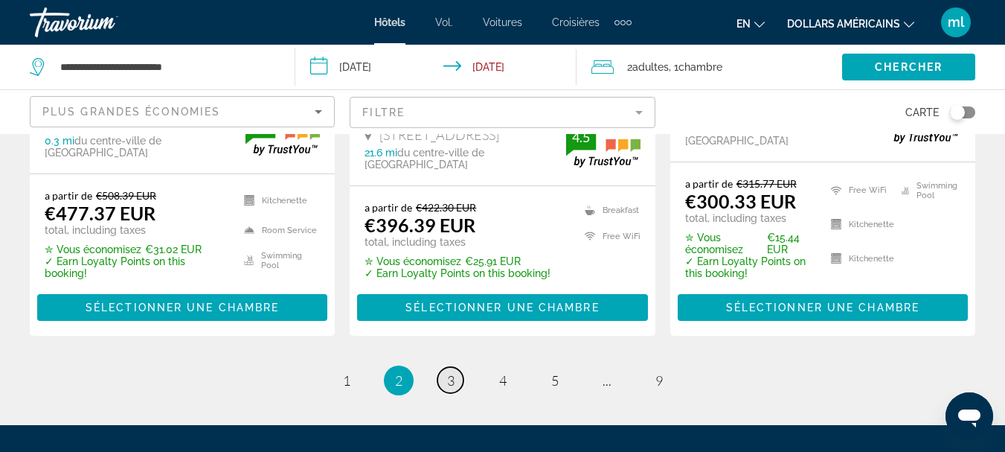
click at [443, 367] on link "page 3" at bounding box center [450, 380] width 26 height 26
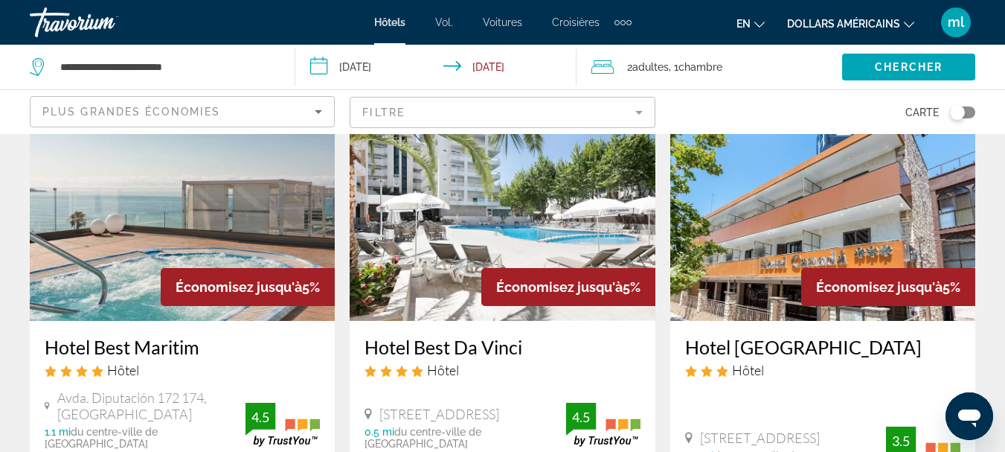
scroll to position [149, 0]
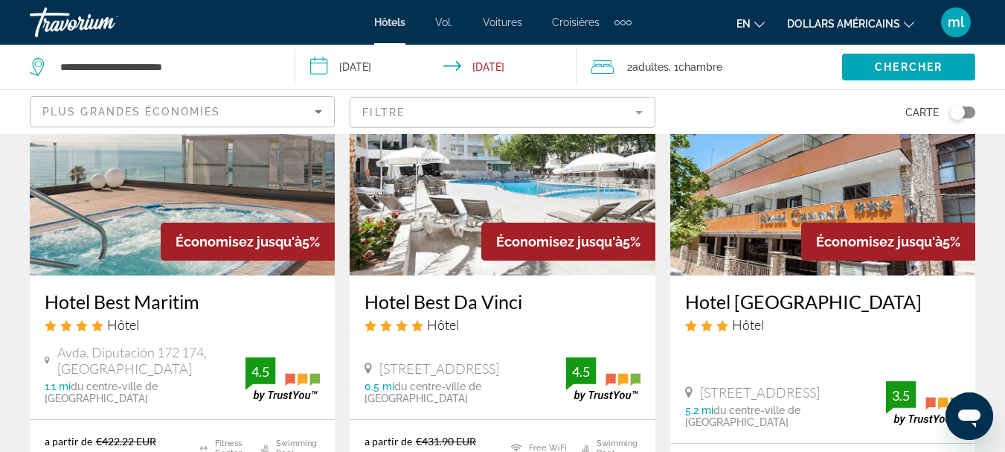
click at [119, 225] on img "Contenu principal" at bounding box center [182, 156] width 305 height 238
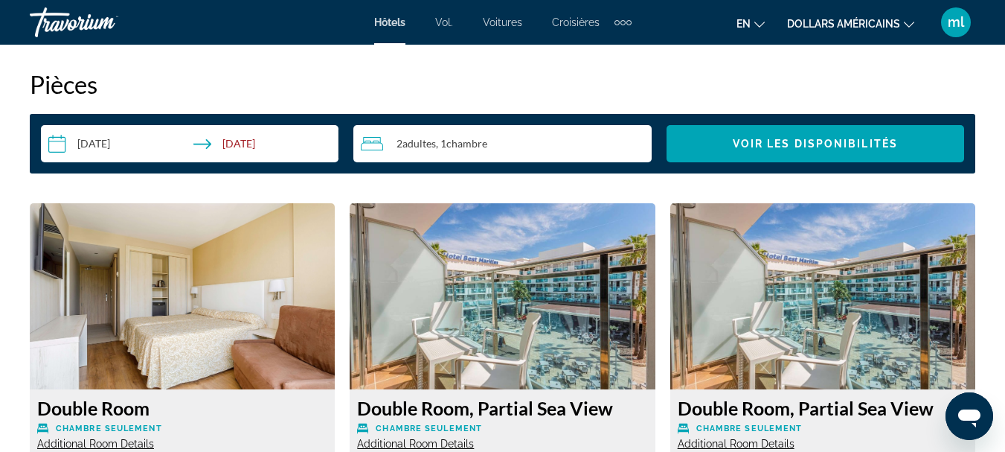
scroll to position [2043, 0]
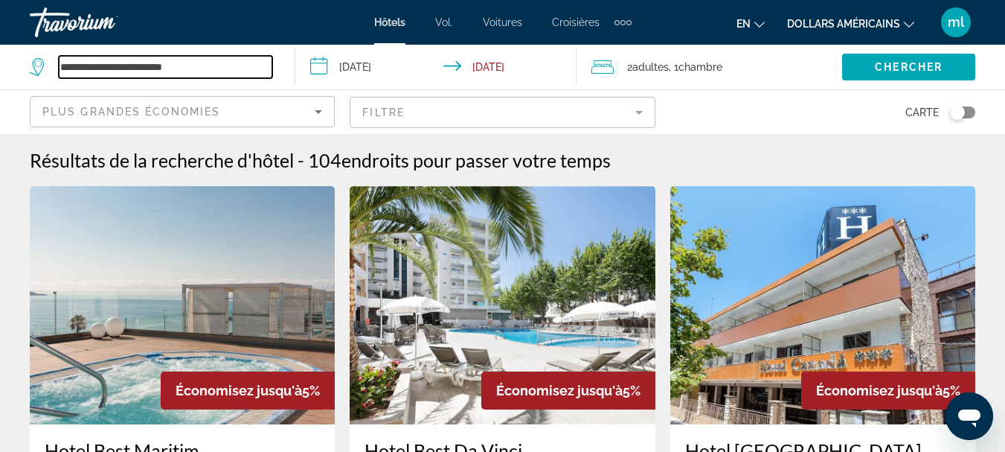
click at [203, 68] on input "**********" at bounding box center [165, 67] width 213 height 22
type input "*"
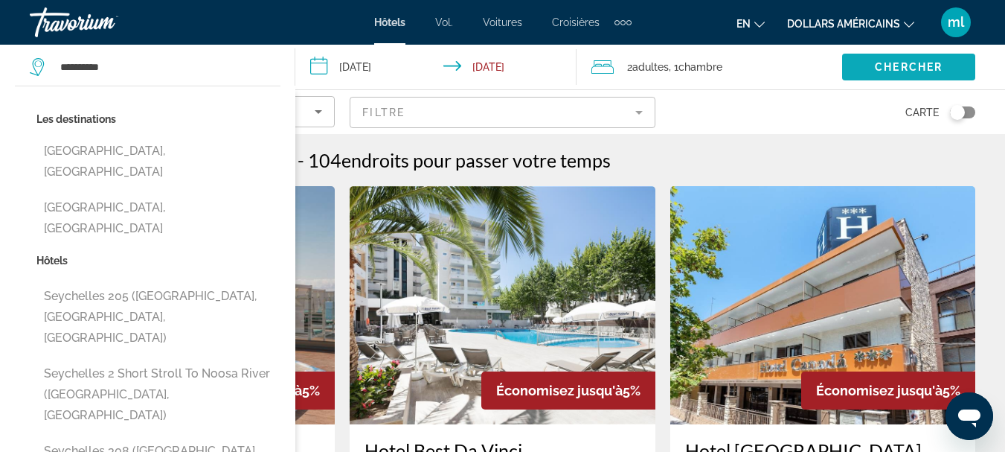
click at [858, 61] on span "Search widget" at bounding box center [908, 67] width 133 height 36
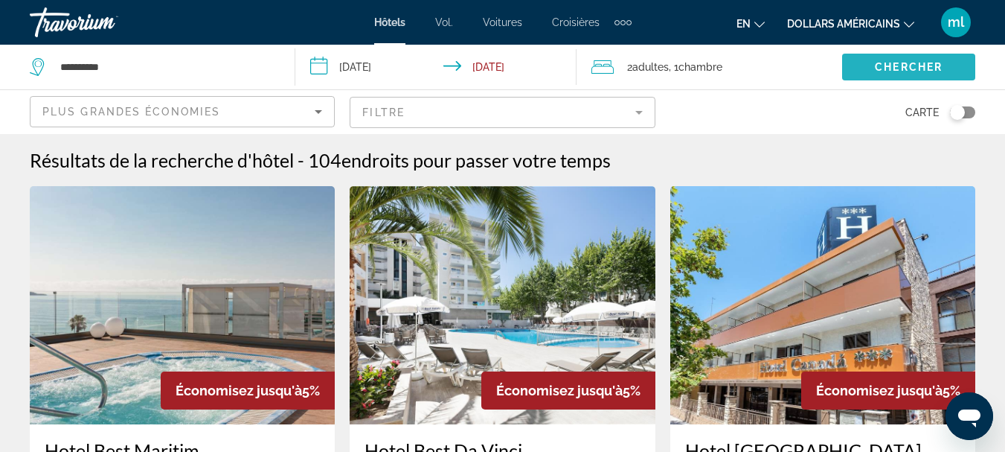
click at [878, 62] on span "Chercher" at bounding box center [909, 67] width 68 height 12
drag, startPoint x: 883, startPoint y: 55, endPoint x: 884, endPoint y: 64, distance: 9.0
click at [883, 62] on button "Chercher" at bounding box center [908, 67] width 133 height 27
click at [884, 65] on span "Chercher" at bounding box center [909, 67] width 68 height 12
click at [148, 52] on div "**********" at bounding box center [155, 67] width 250 height 45
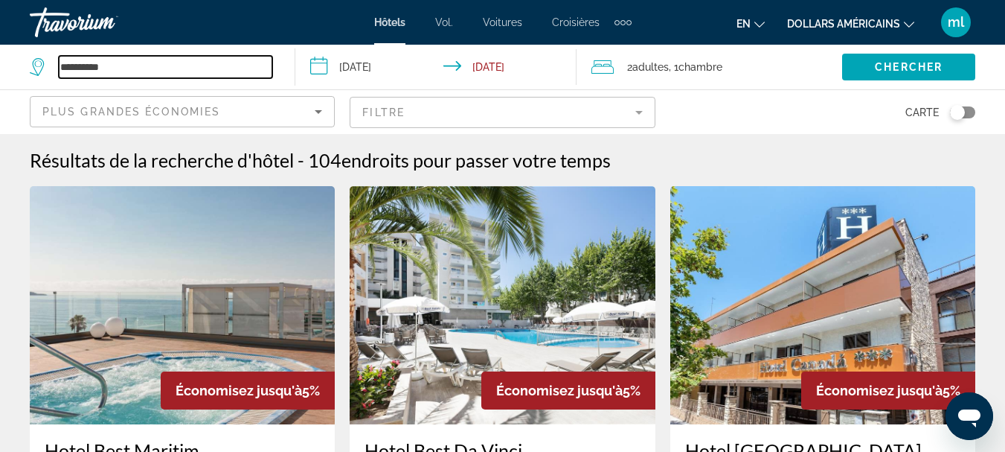
click at [143, 65] on input "**********" at bounding box center [165, 67] width 213 height 22
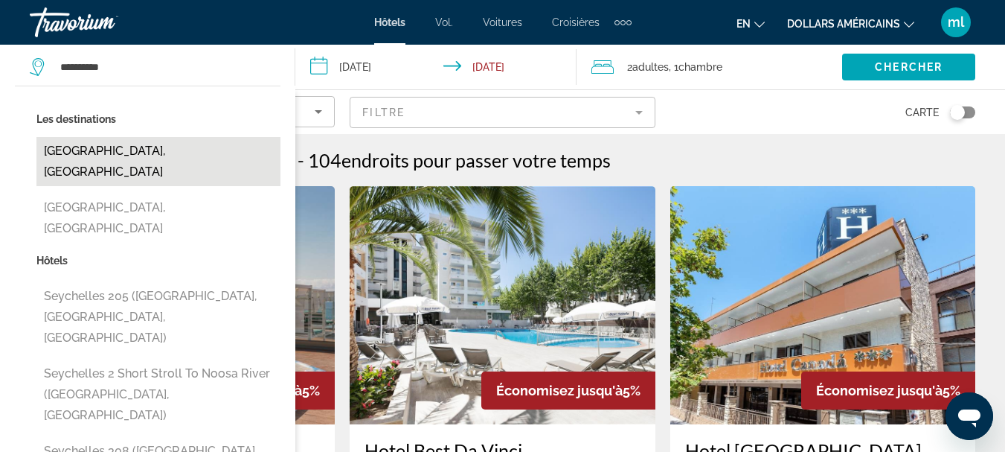
click at [156, 149] on button "[GEOGRAPHIC_DATA], [GEOGRAPHIC_DATA]" at bounding box center [158, 161] width 244 height 49
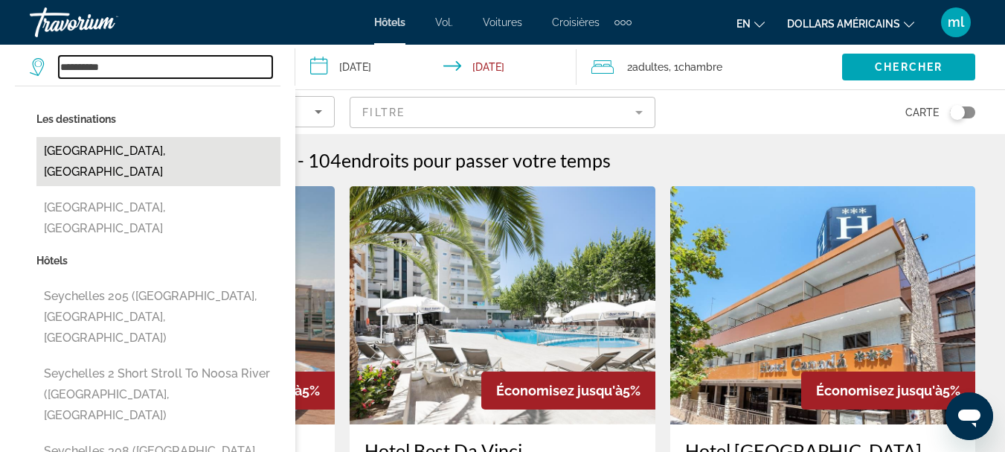
type input "**********"
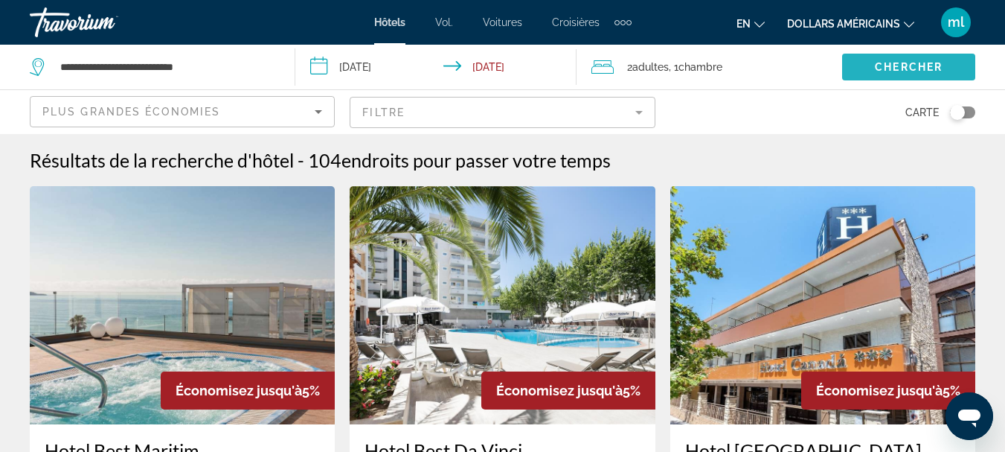
click at [890, 63] on span "Chercher" at bounding box center [909, 67] width 68 height 12
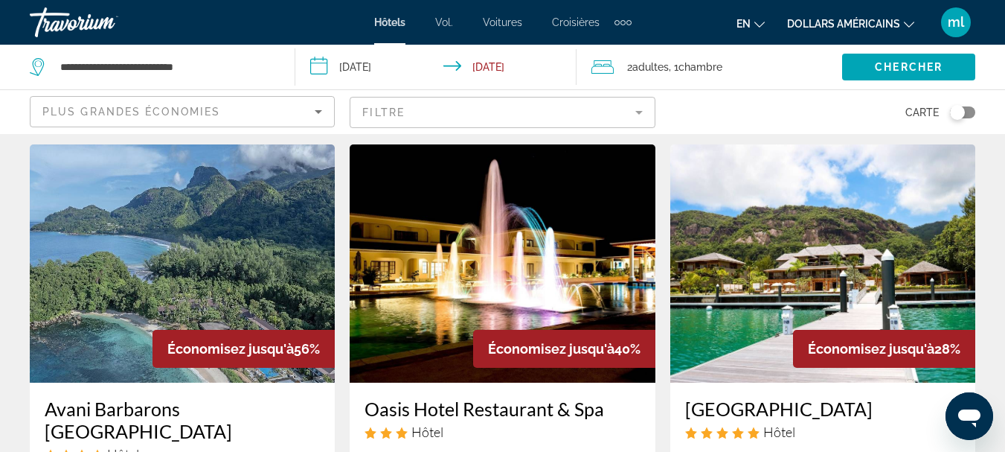
scroll to position [74, 0]
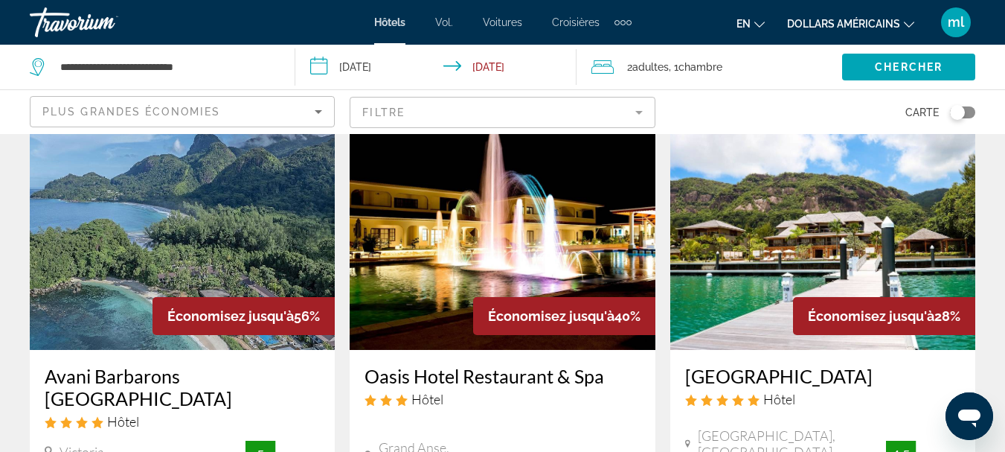
click at [399, 66] on input "**********" at bounding box center [438, 69] width 286 height 49
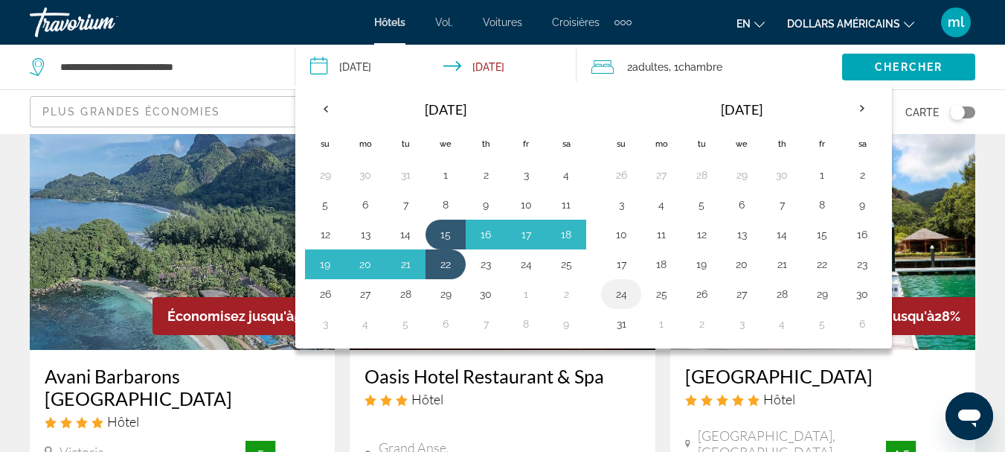
click at [620, 294] on button "24" at bounding box center [621, 293] width 24 height 21
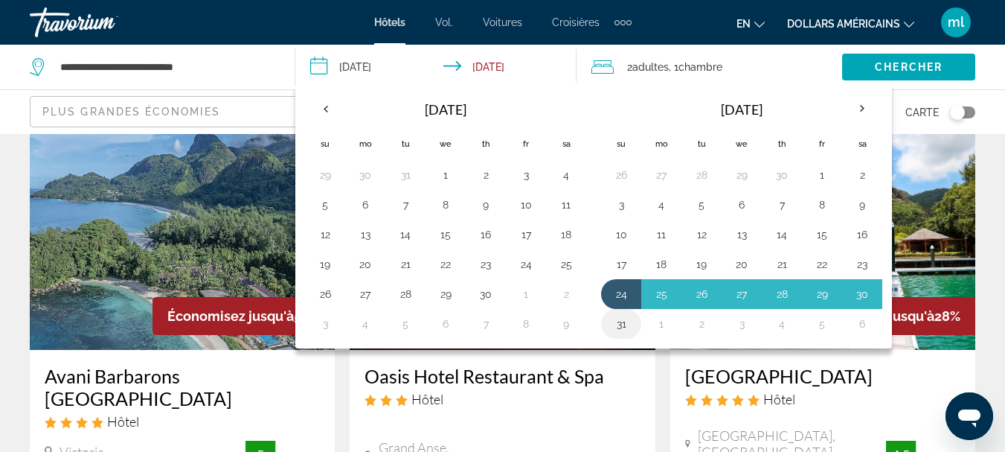
click at [622, 321] on button "31" at bounding box center [621, 323] width 24 height 21
type input "**********"
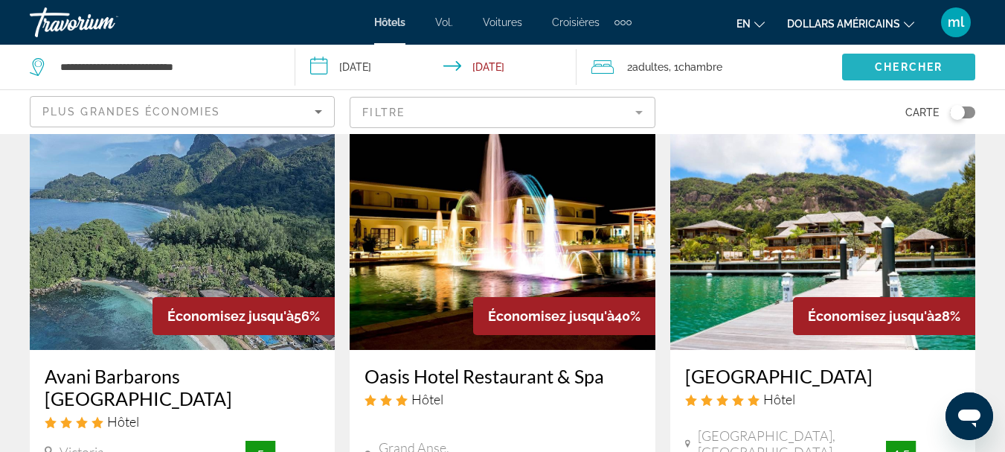
click at [864, 66] on span "Search widget" at bounding box center [908, 67] width 133 height 36
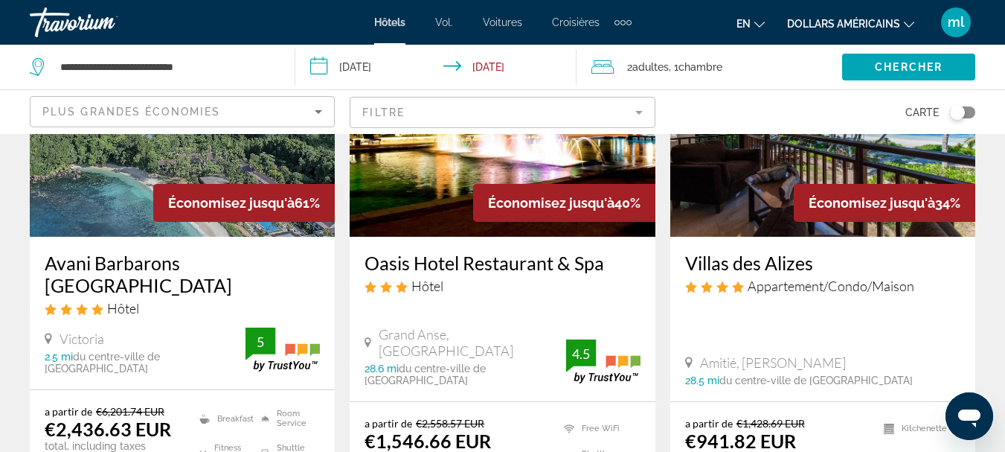
scroll to position [149, 0]
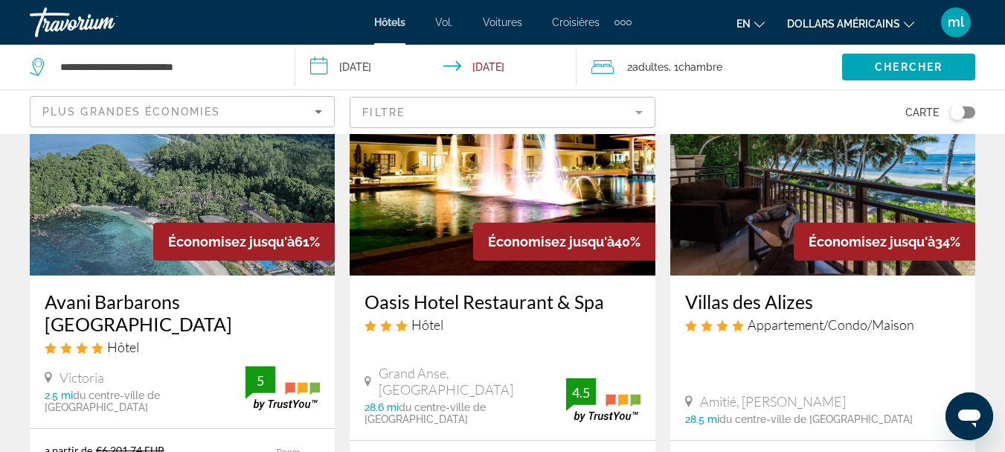
click at [716, 226] on img "Contenu principal" at bounding box center [822, 156] width 305 height 238
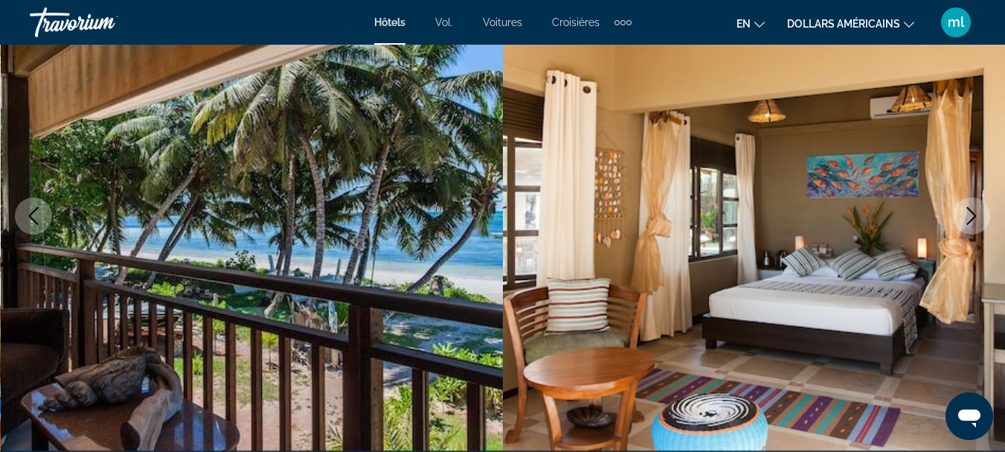
scroll to position [149, 0]
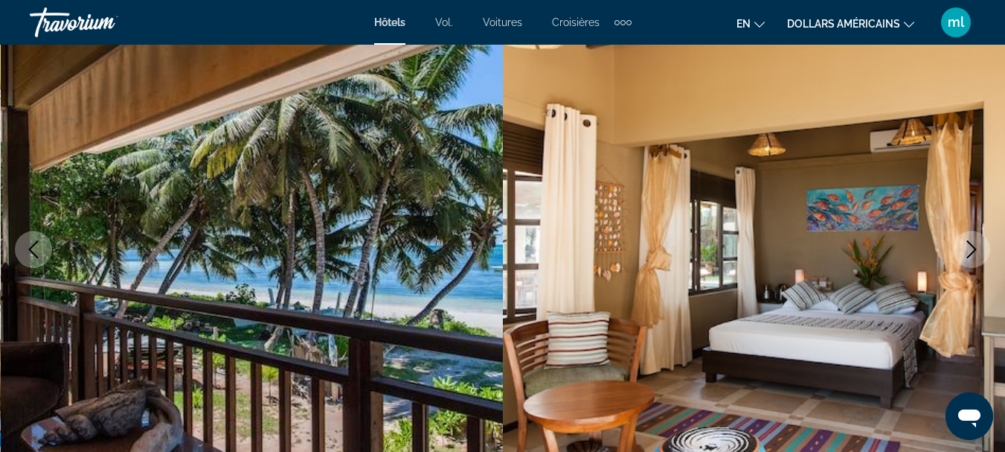
click at [971, 250] on icon "Next image" at bounding box center [972, 249] width 18 height 18
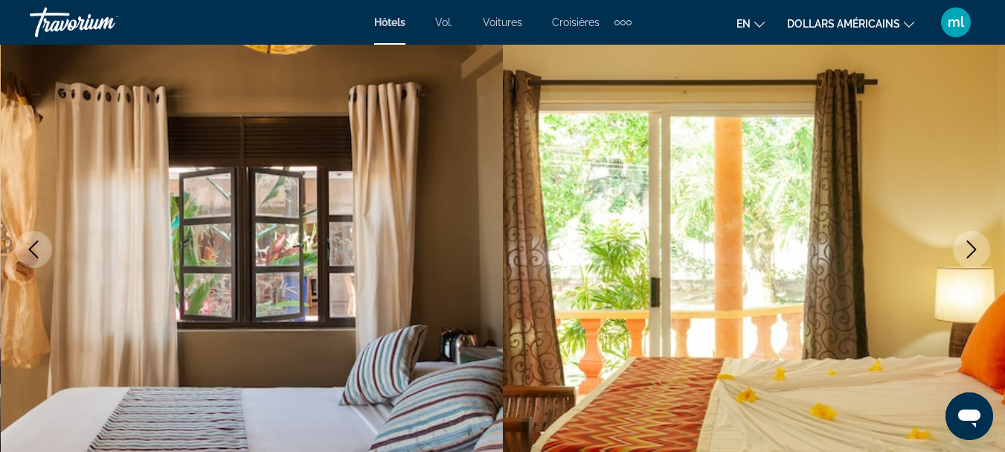
click at [971, 250] on icon "Next image" at bounding box center [972, 249] width 18 height 18
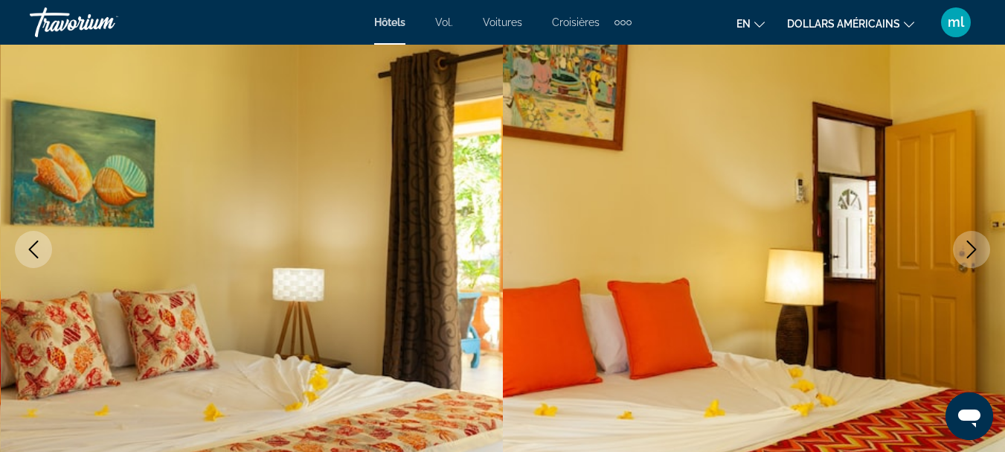
click at [971, 250] on icon "Next image" at bounding box center [972, 249] width 18 height 18
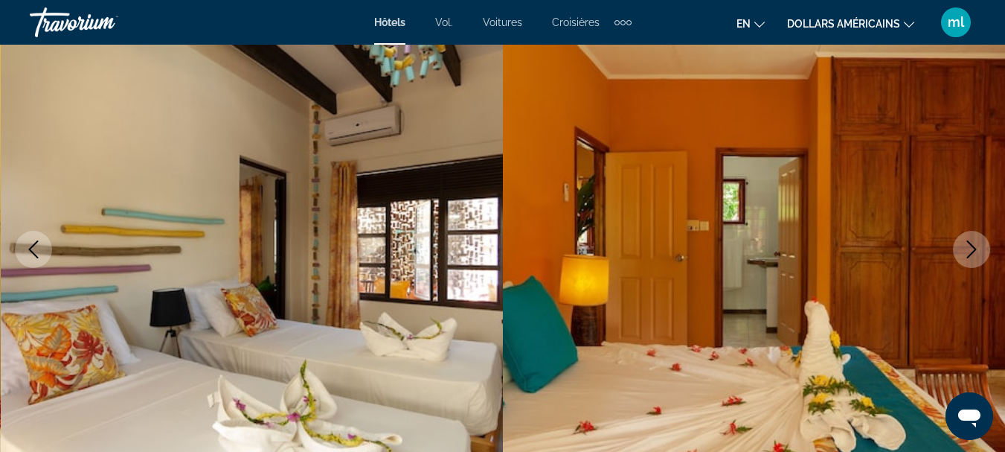
click at [971, 250] on icon "Next image" at bounding box center [972, 249] width 18 height 18
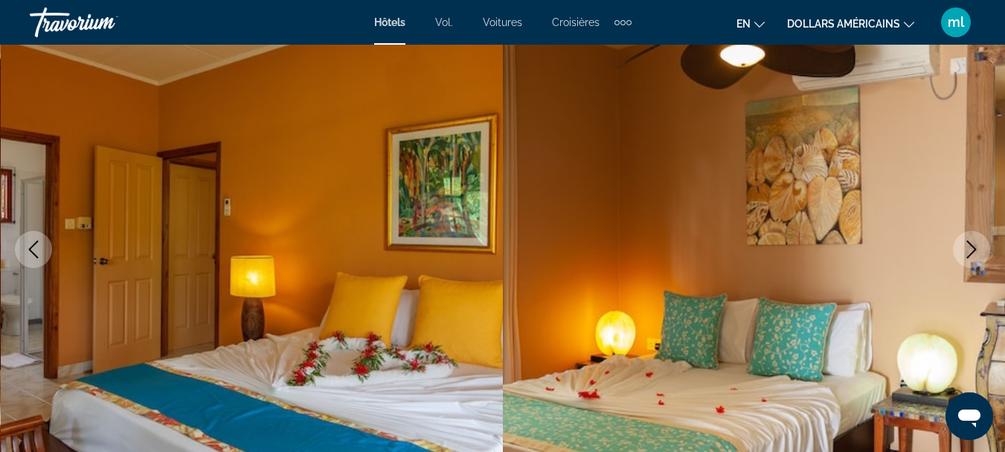
click at [971, 250] on icon "Next image" at bounding box center [972, 249] width 18 height 18
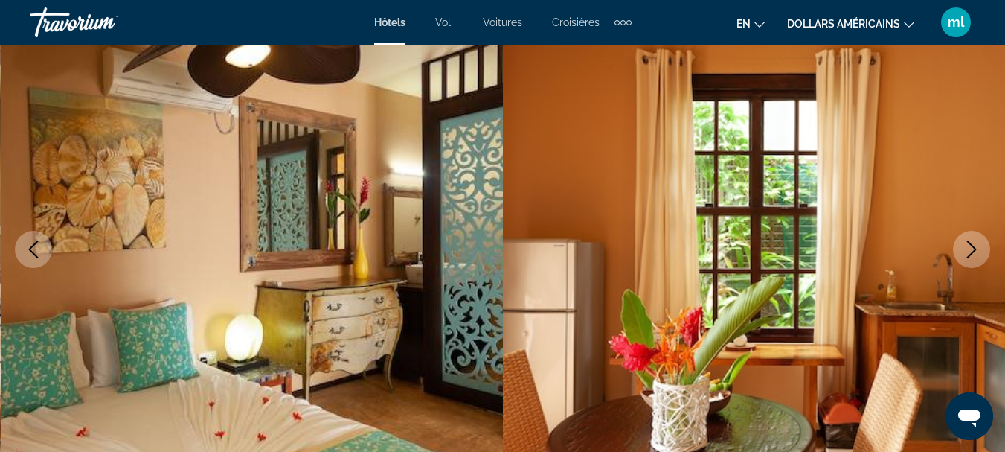
click at [971, 250] on icon "Next image" at bounding box center [972, 249] width 18 height 18
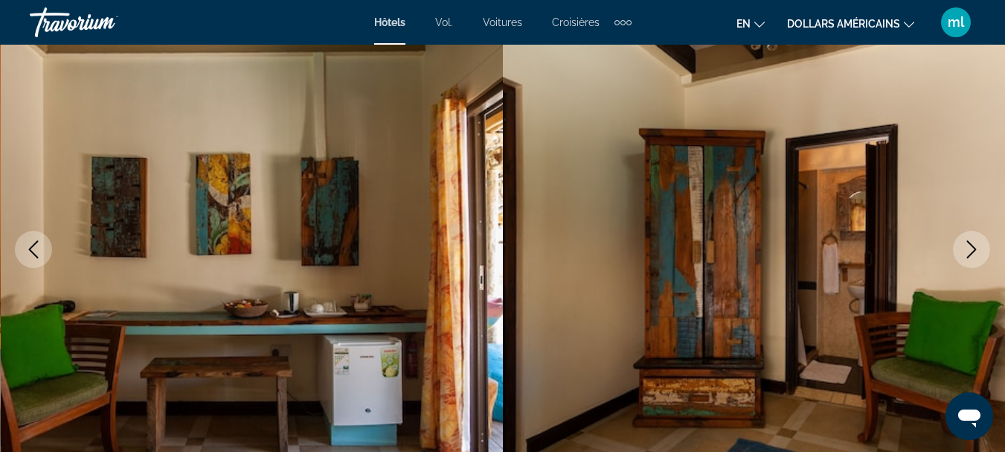
click at [971, 250] on icon "Next image" at bounding box center [972, 249] width 18 height 18
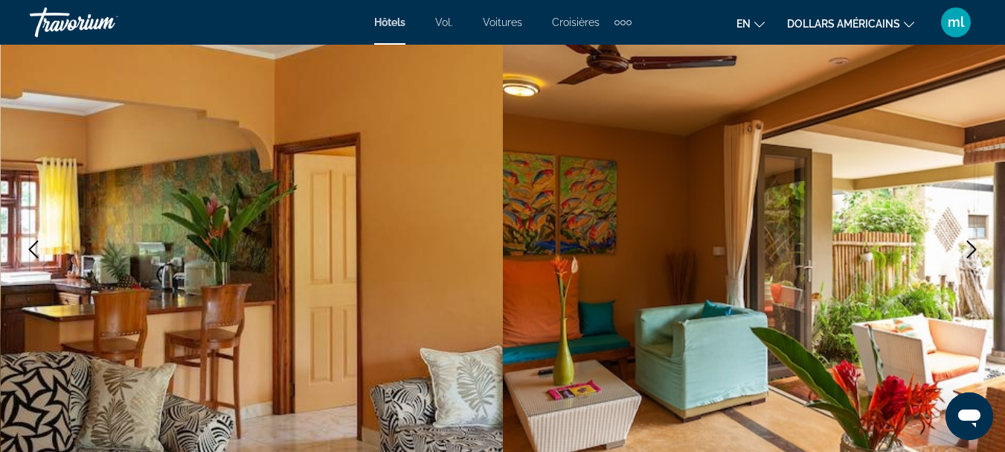
click at [971, 250] on icon "Next image" at bounding box center [972, 249] width 18 height 18
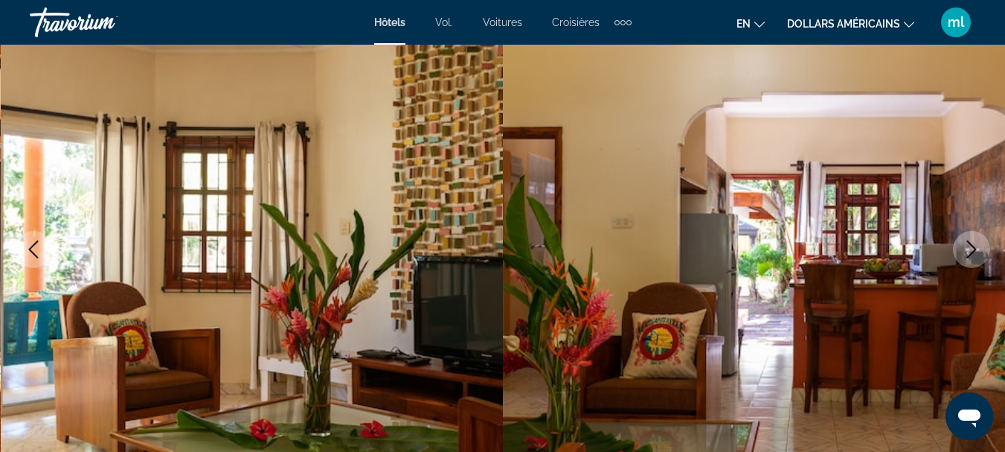
click at [971, 250] on icon "Next image" at bounding box center [972, 249] width 18 height 18
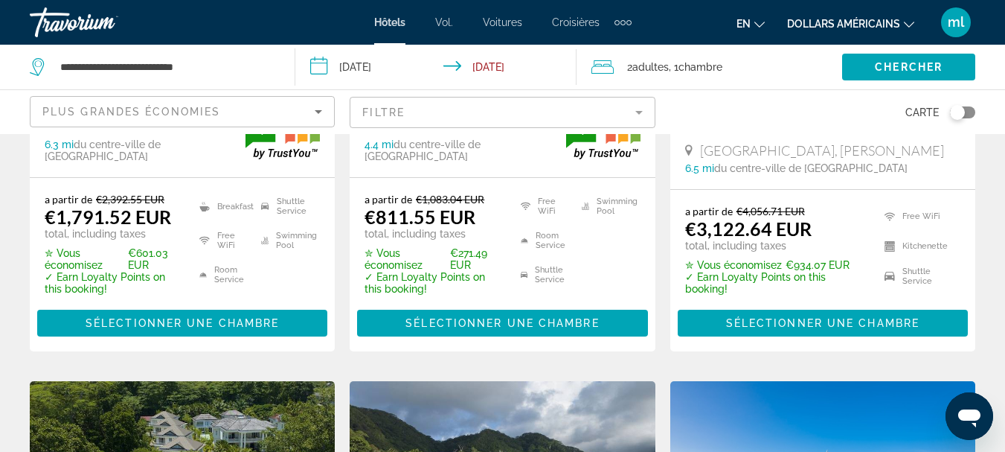
scroll to position [1339, 0]
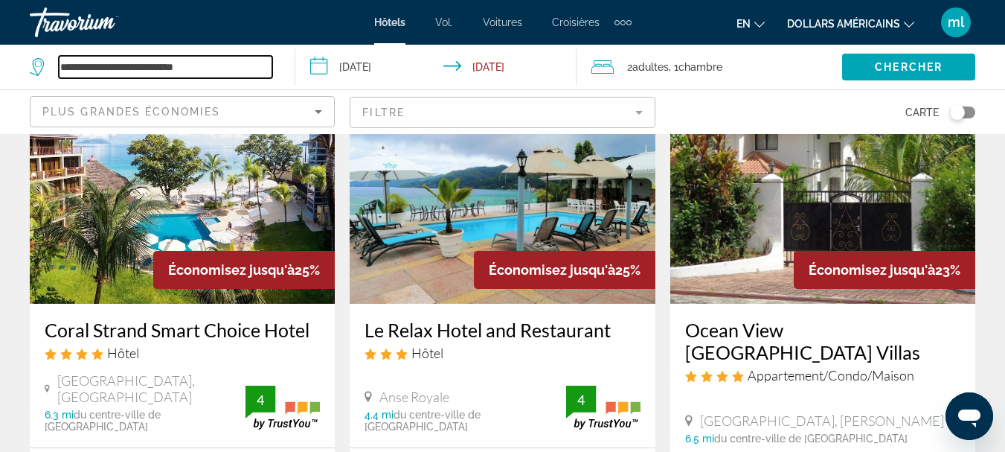
click at [132, 73] on input "**********" at bounding box center [165, 67] width 213 height 22
click at [208, 66] on input "**********" at bounding box center [165, 67] width 213 height 22
type input "*"
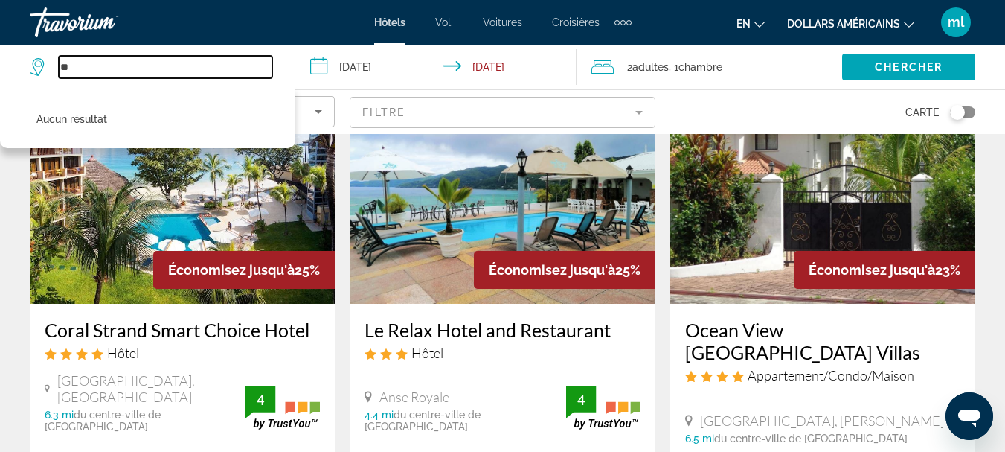
type input "*"
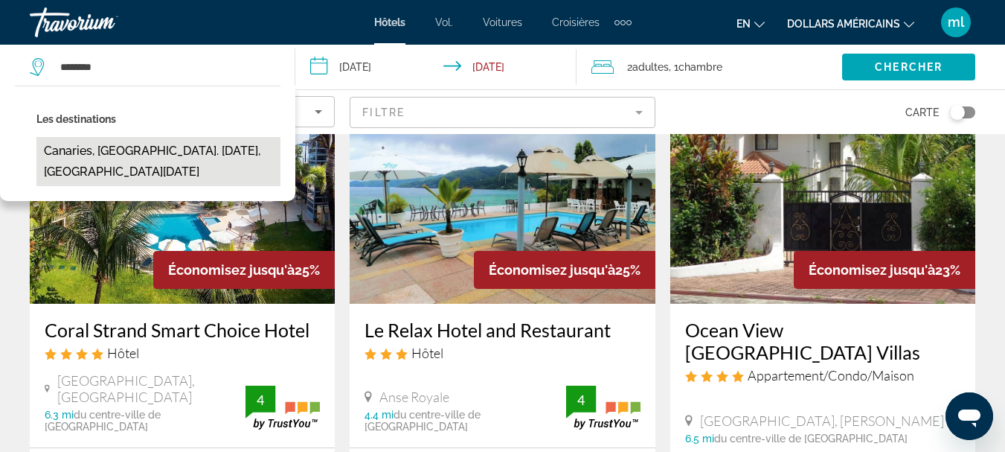
click at [191, 153] on button "Canaries, [GEOGRAPHIC_DATA]. [DATE], [GEOGRAPHIC_DATA][DATE]" at bounding box center [158, 161] width 244 height 49
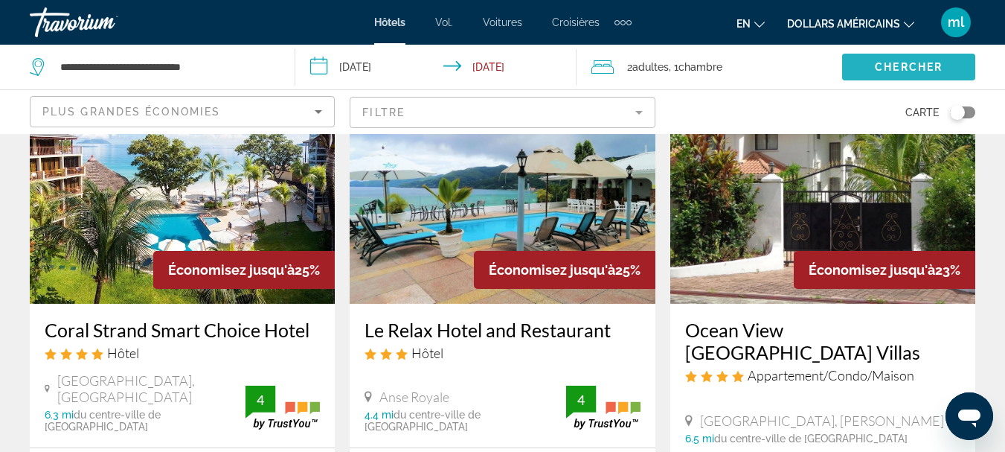
click at [873, 62] on span "Search widget" at bounding box center [908, 67] width 133 height 36
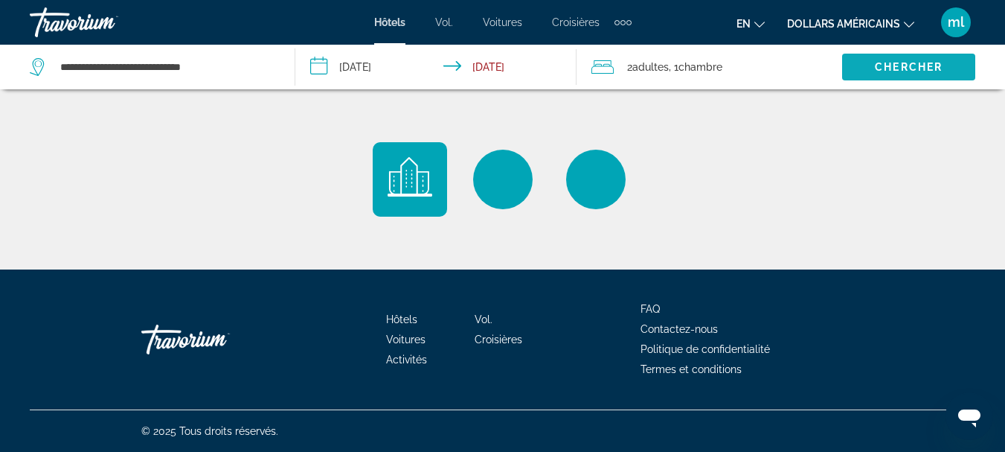
scroll to position [0, 0]
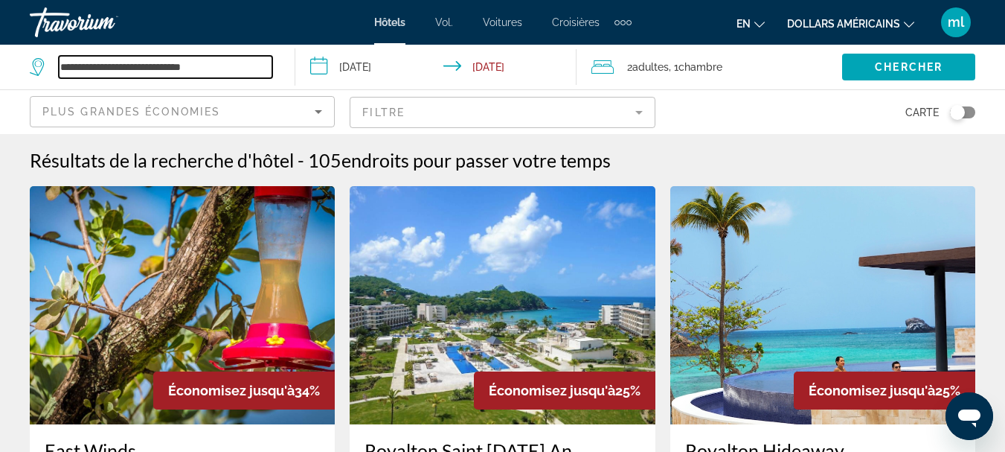
click at [242, 67] on input "**********" at bounding box center [165, 67] width 213 height 22
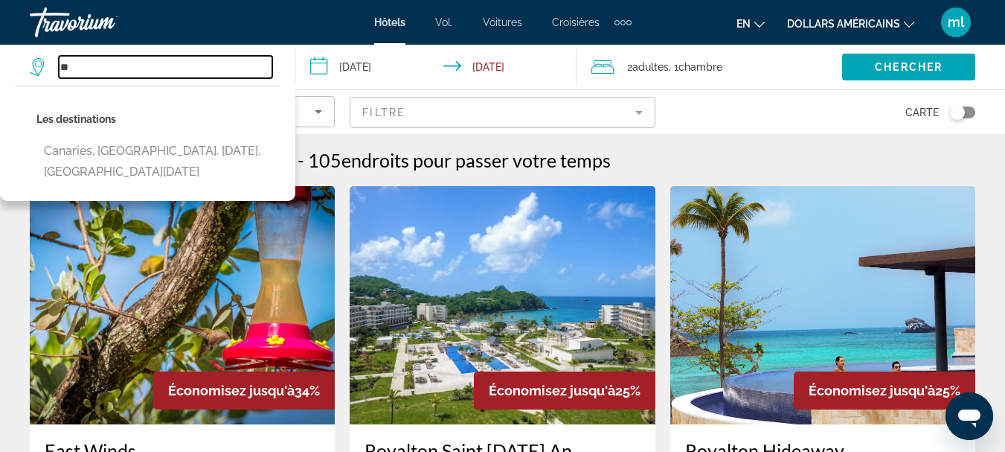
type input "*"
click at [187, 65] on input "Search widget" at bounding box center [165, 67] width 213 height 22
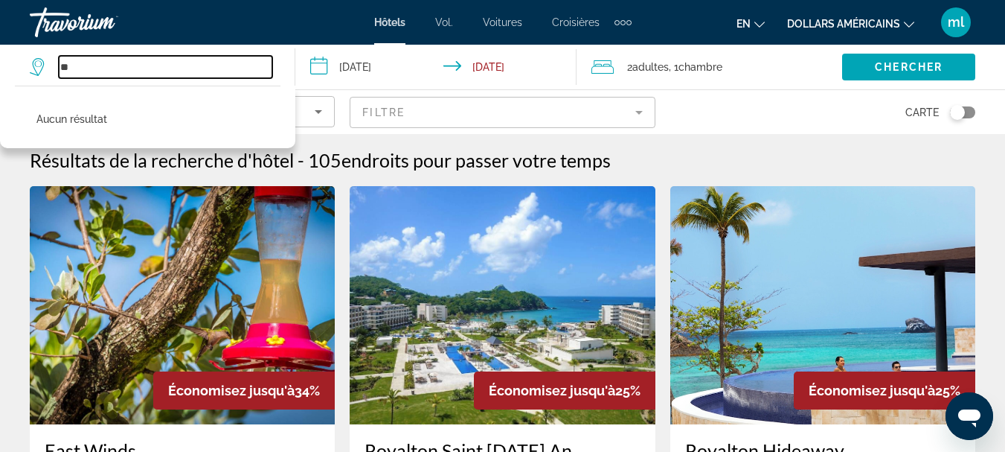
type input "*"
click at [210, 59] on input "Search widget" at bounding box center [165, 67] width 213 height 22
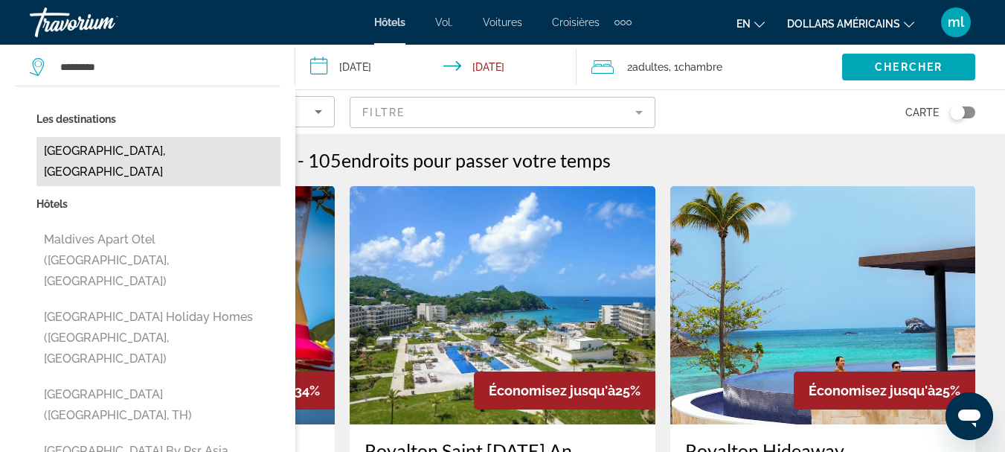
click at [210, 164] on button "[GEOGRAPHIC_DATA], [GEOGRAPHIC_DATA]" at bounding box center [158, 161] width 244 height 49
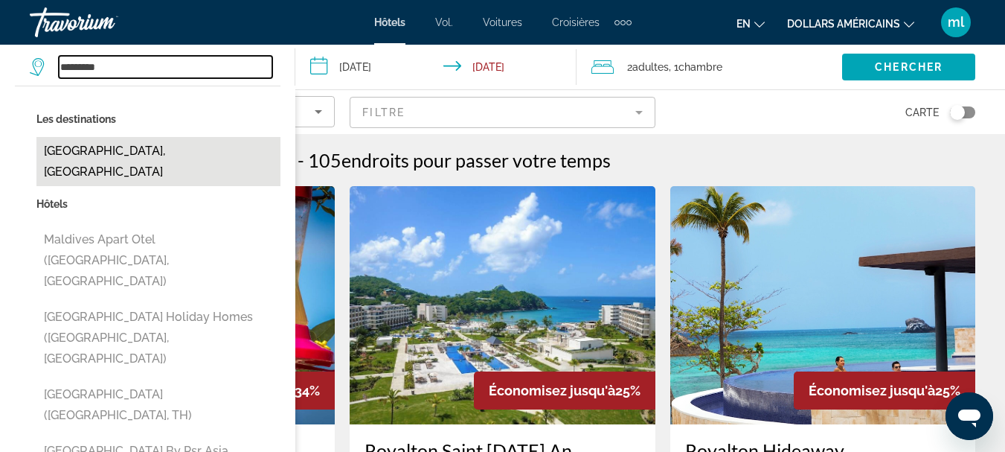
type input "**********"
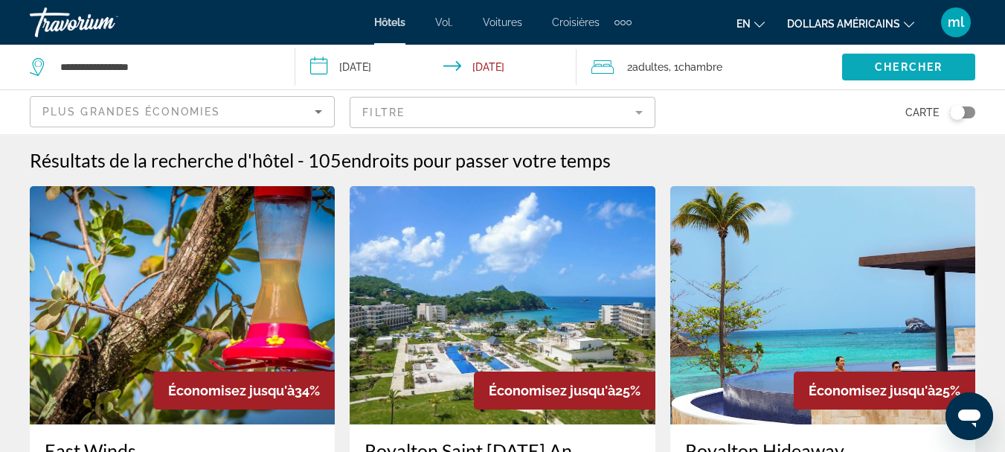
click at [878, 68] on span "Chercher" at bounding box center [909, 67] width 68 height 12
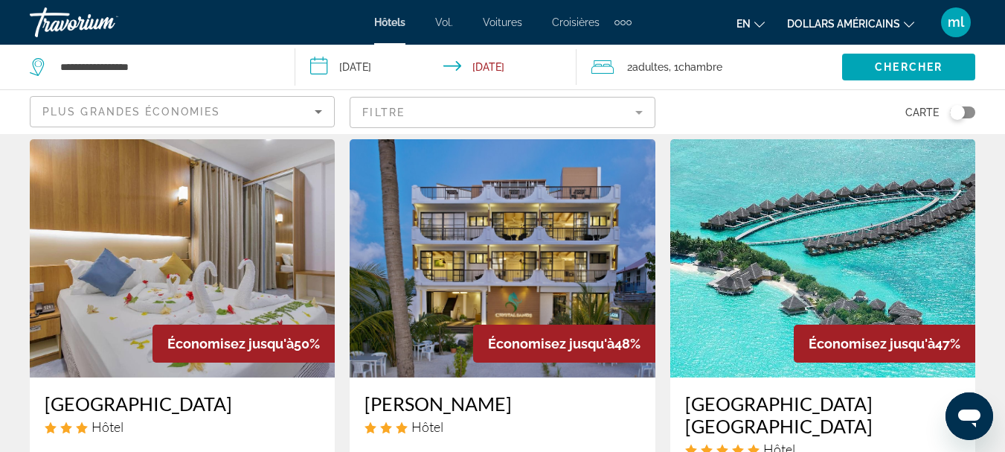
scroll to position [669, 0]
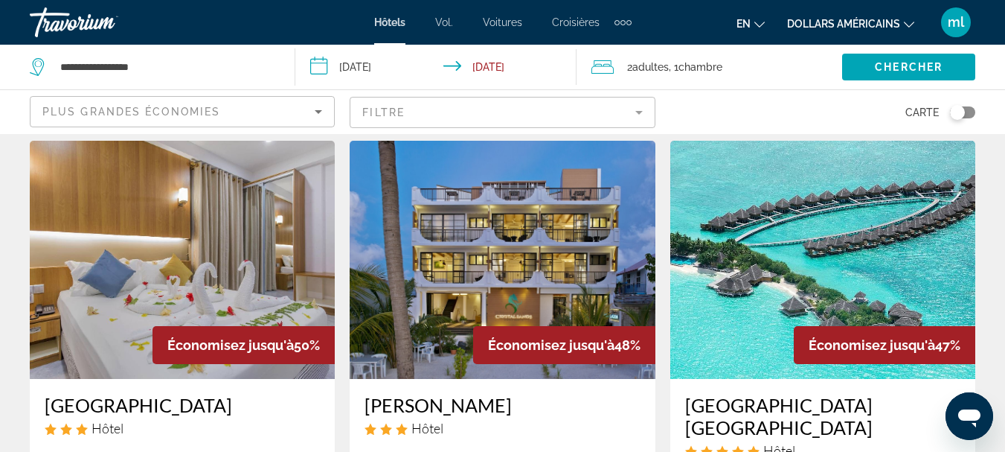
click at [310, 190] on img "Contenu principal" at bounding box center [182, 260] width 305 height 238
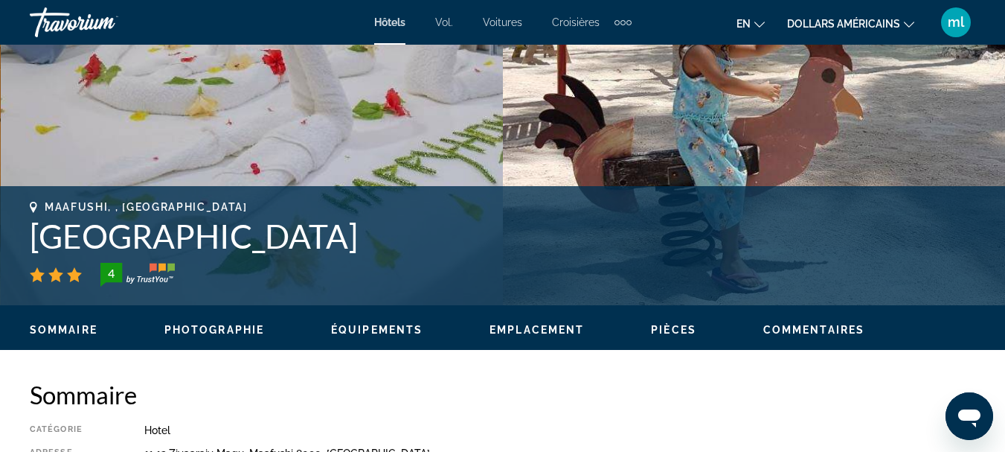
scroll to position [149, 0]
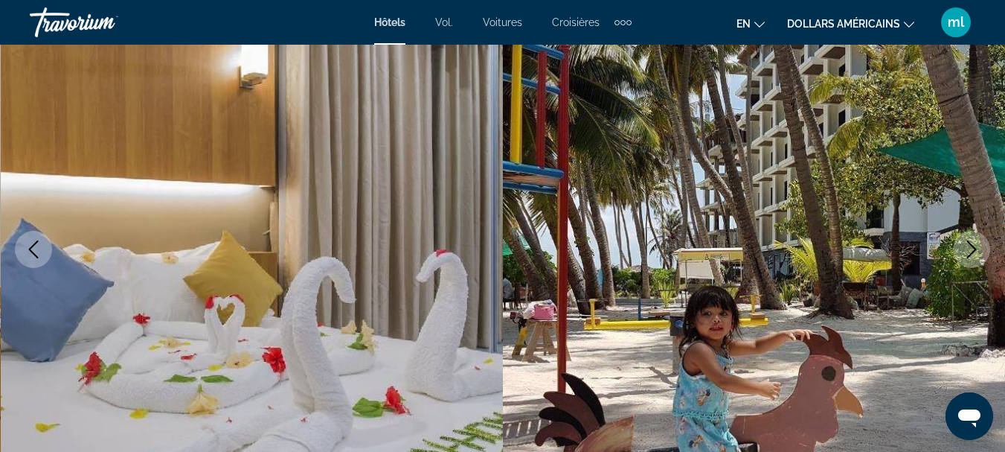
click at [971, 240] on icon "Next image" at bounding box center [972, 249] width 18 height 18
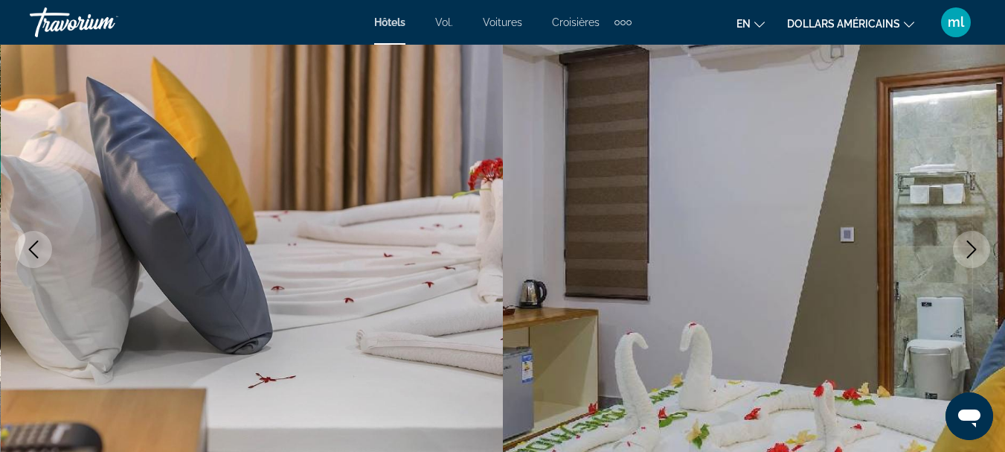
click at [971, 241] on icon "Next image" at bounding box center [972, 249] width 18 height 18
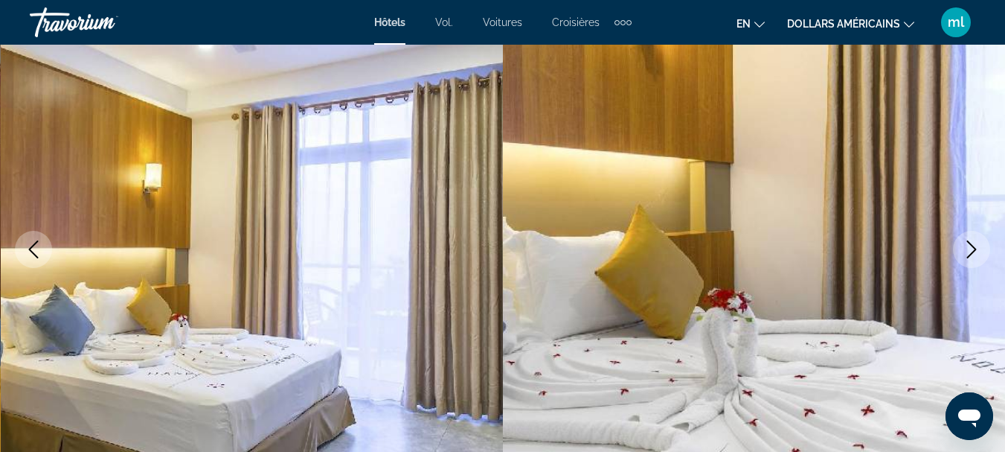
click at [971, 241] on icon "Next image" at bounding box center [972, 249] width 18 height 18
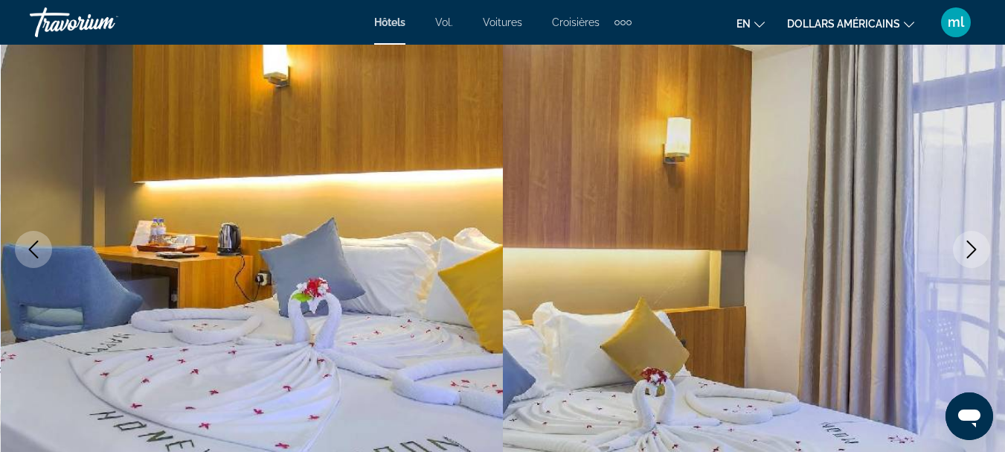
click at [971, 241] on icon "Next image" at bounding box center [972, 249] width 18 height 18
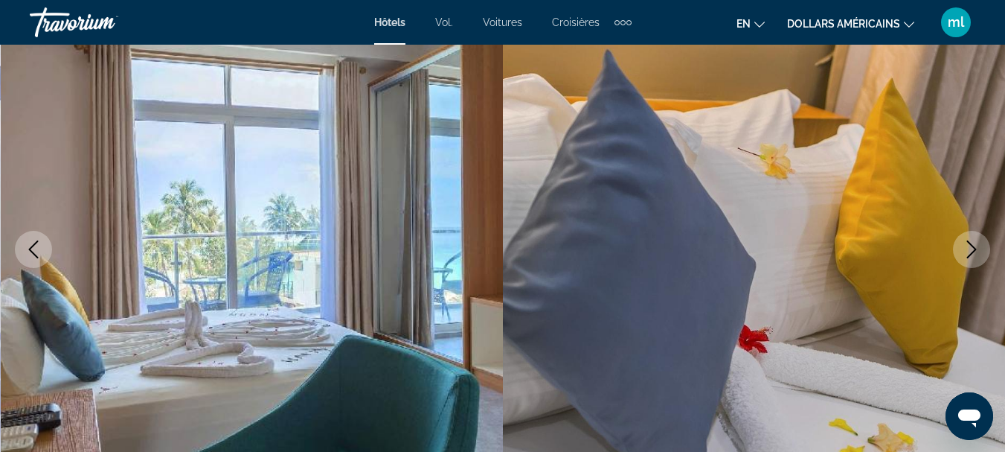
click at [971, 241] on icon "Next image" at bounding box center [972, 249] width 18 height 18
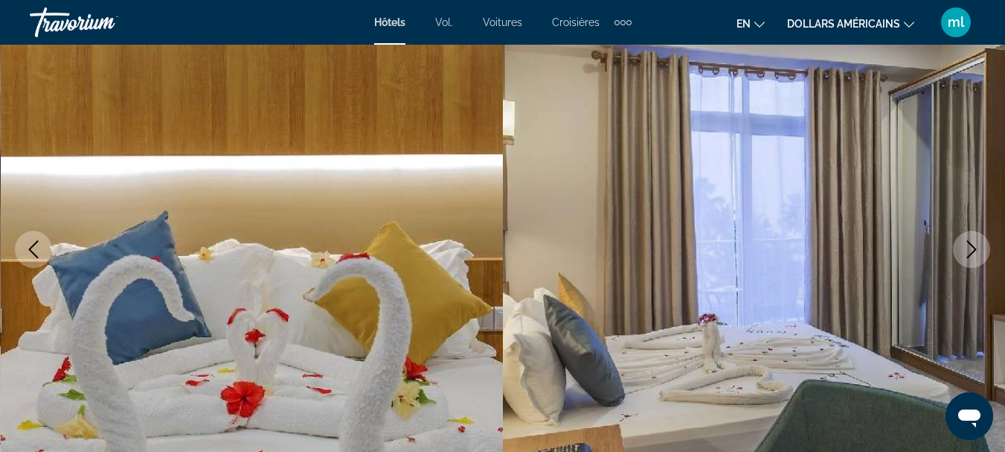
click at [971, 241] on icon "Next image" at bounding box center [972, 249] width 18 height 18
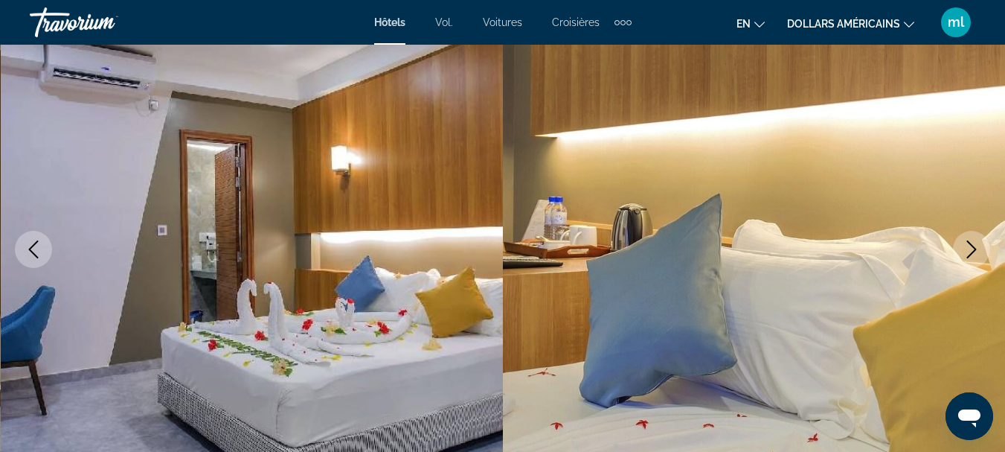
click at [971, 241] on icon "Next image" at bounding box center [972, 249] width 18 height 18
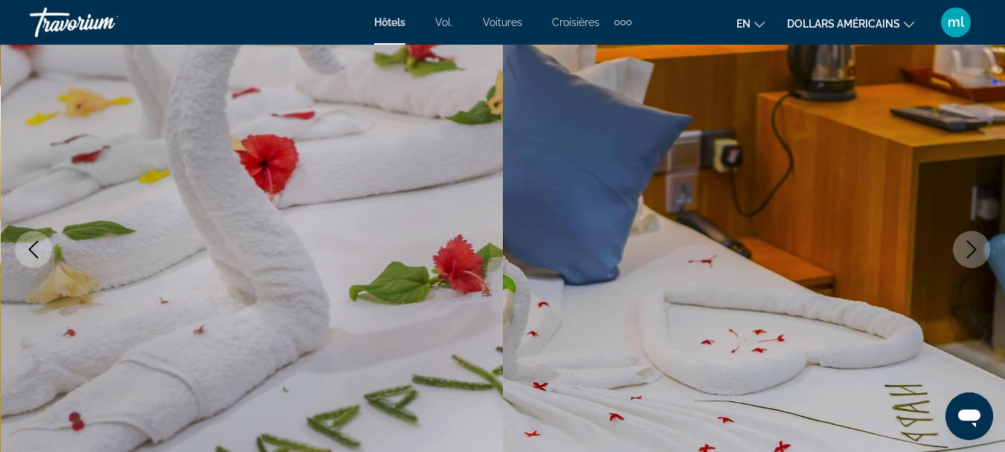
click at [971, 241] on icon "Next image" at bounding box center [972, 249] width 18 height 18
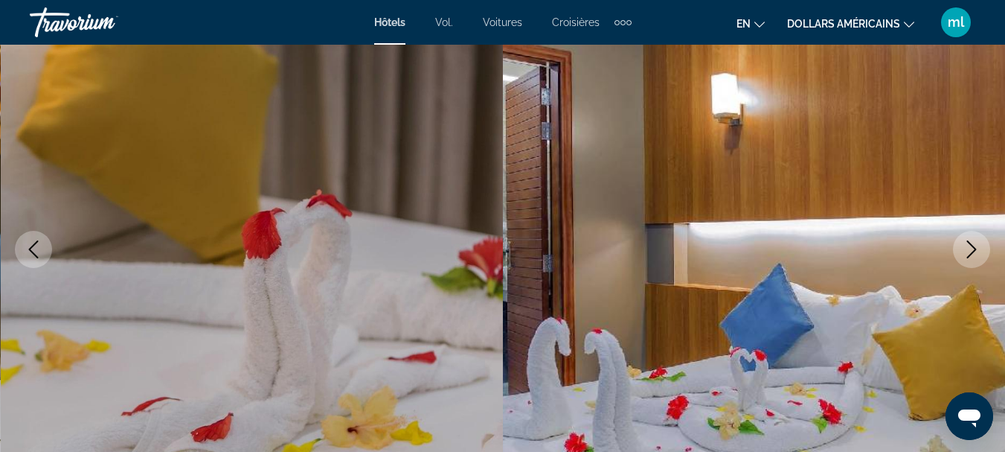
click at [971, 241] on icon "Next image" at bounding box center [972, 249] width 18 height 18
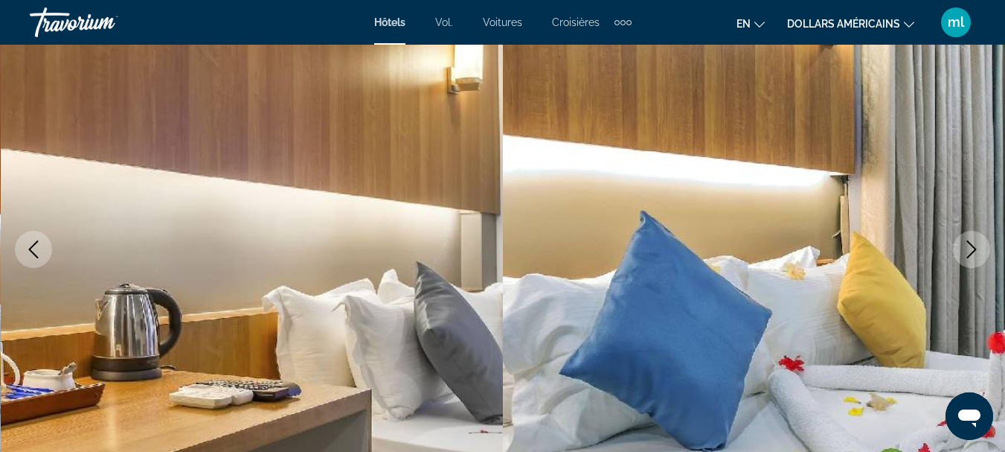
click at [971, 241] on icon "Next image" at bounding box center [972, 249] width 18 height 18
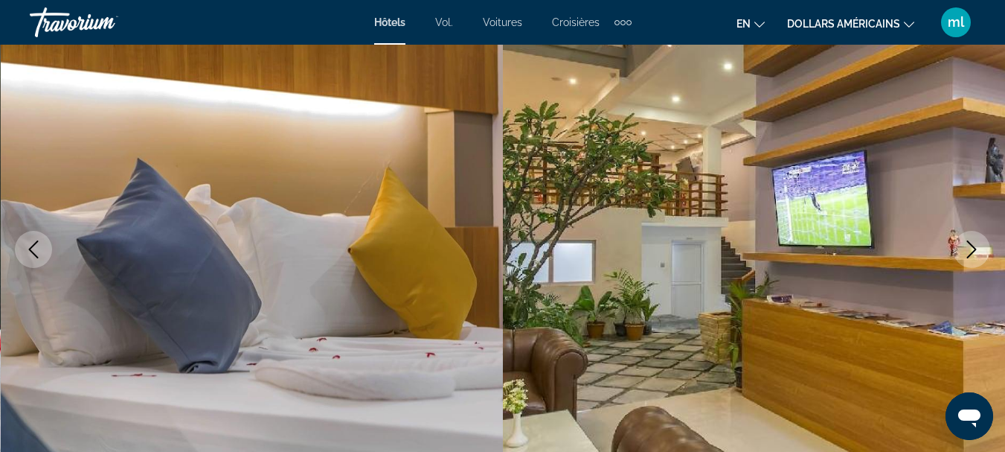
click at [971, 241] on icon "Next image" at bounding box center [972, 249] width 18 height 18
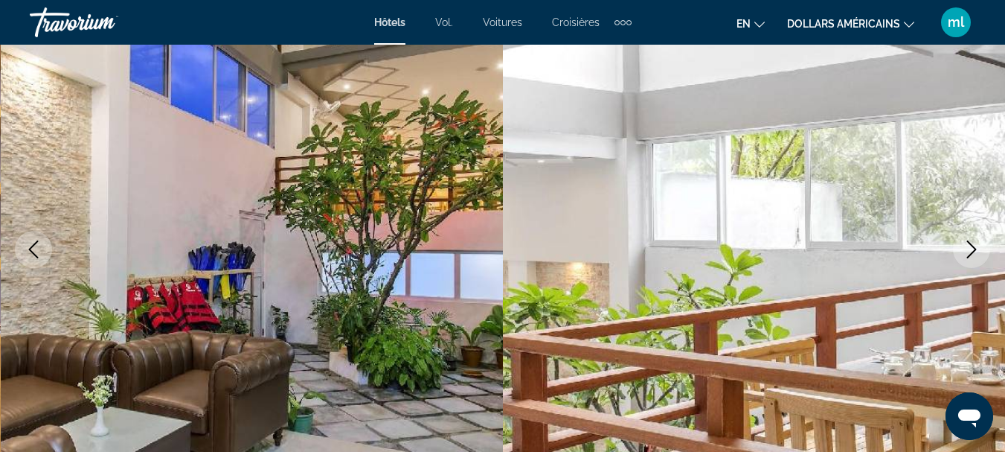
click at [971, 241] on icon "Next image" at bounding box center [972, 249] width 18 height 18
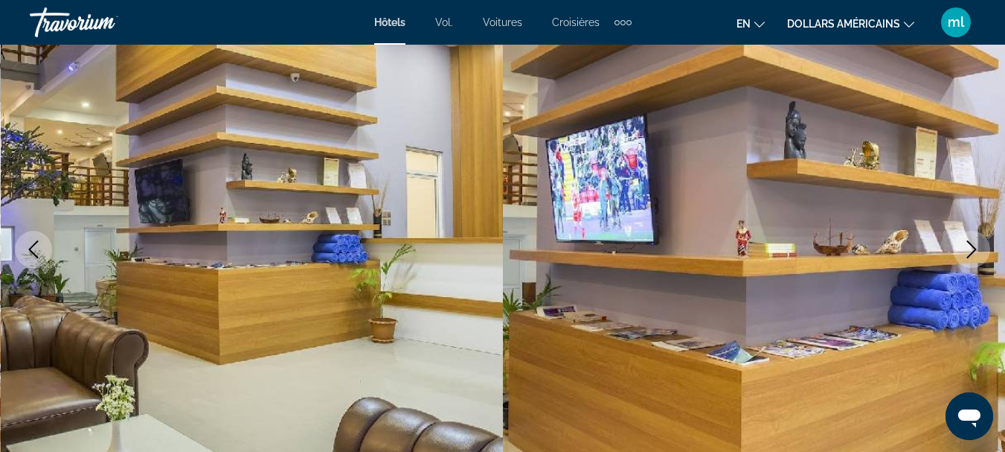
click at [971, 241] on icon "Next image" at bounding box center [972, 249] width 18 height 18
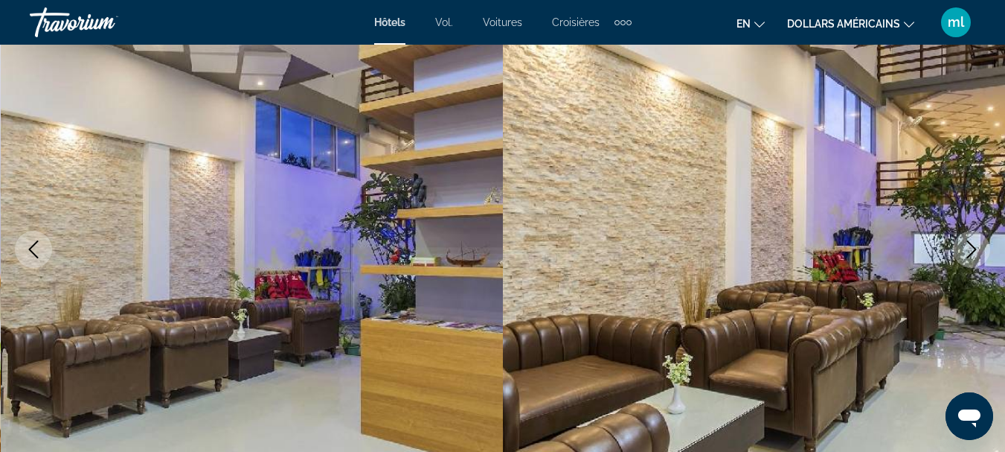
click at [971, 241] on icon "Next image" at bounding box center [972, 249] width 18 height 18
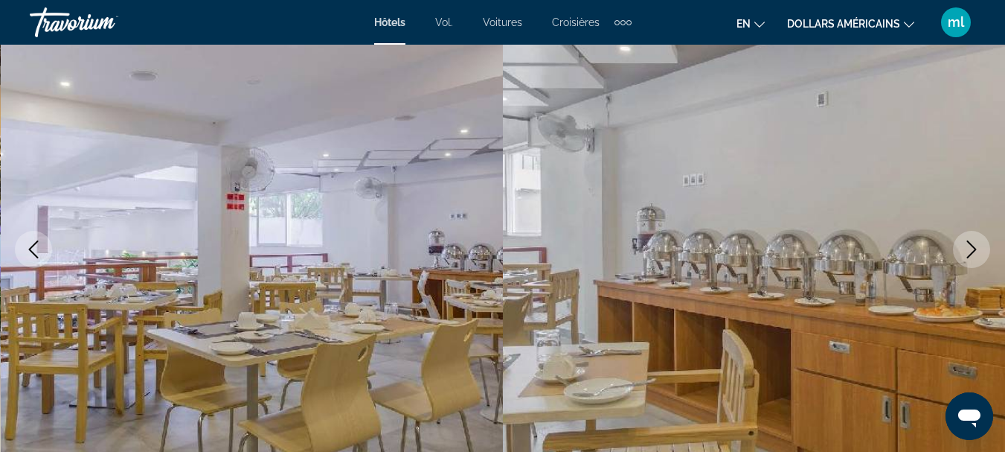
click at [971, 241] on icon "Next image" at bounding box center [972, 249] width 18 height 18
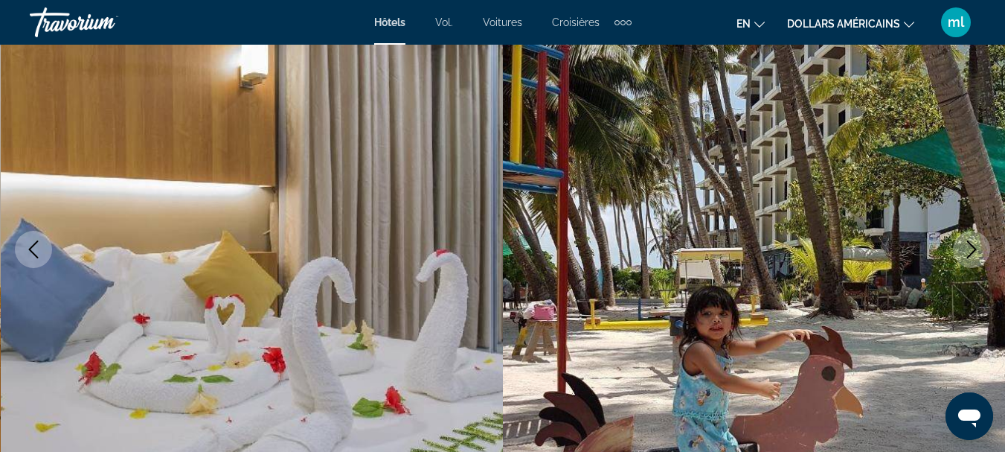
click at [971, 241] on icon "Next image" at bounding box center [972, 249] width 18 height 18
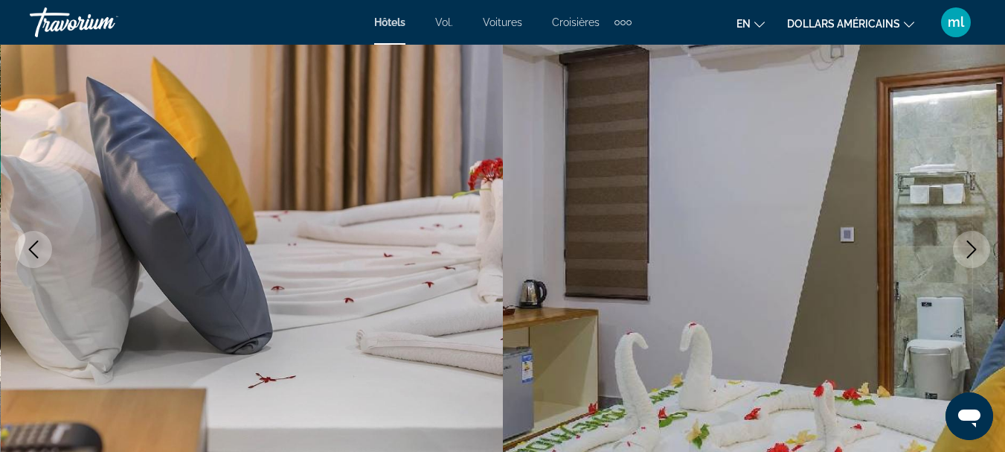
click at [971, 241] on icon "Next image" at bounding box center [972, 249] width 18 height 18
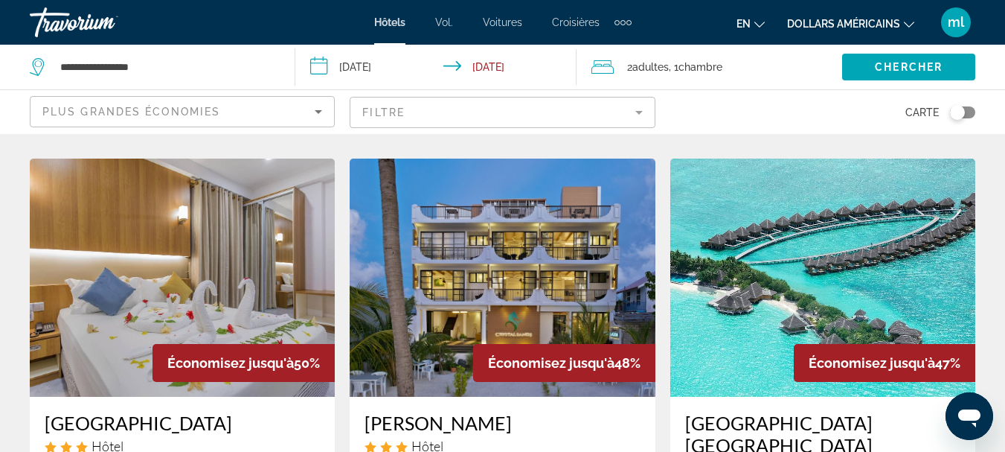
scroll to position [744, 0]
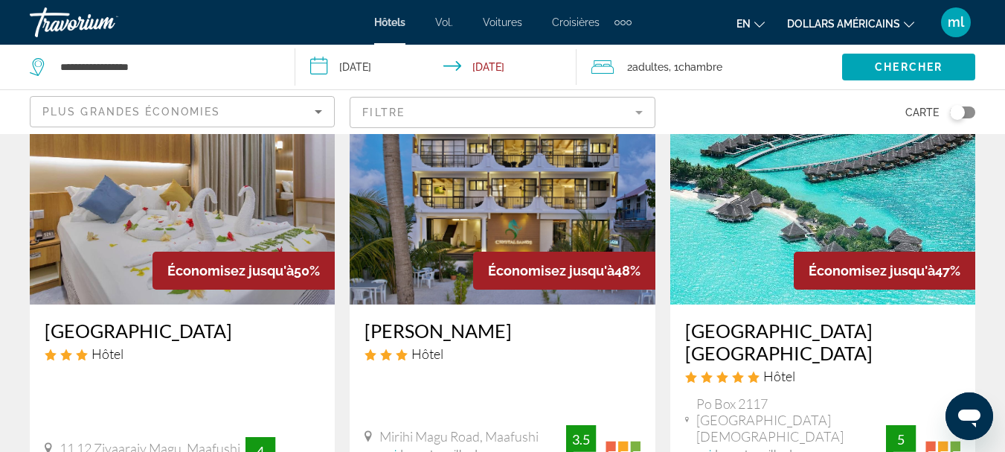
click at [724, 223] on img "Contenu principal" at bounding box center [822, 185] width 305 height 238
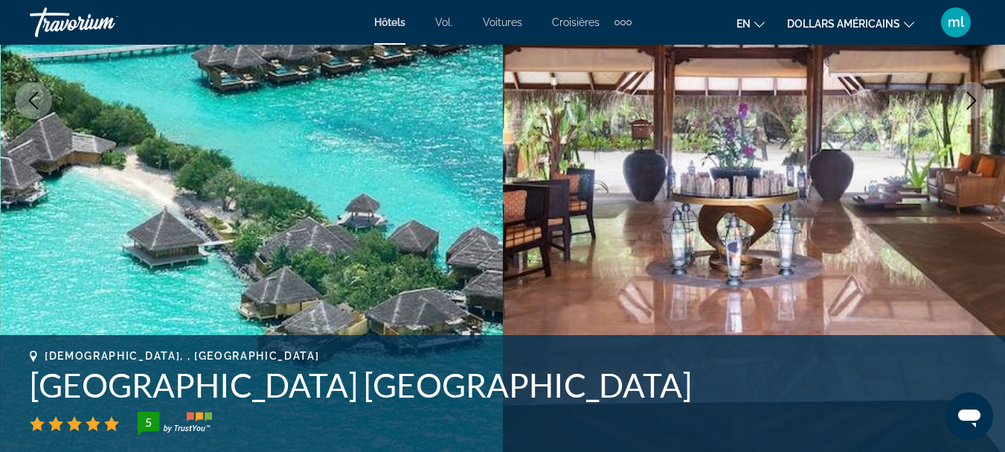
scroll to position [223, 0]
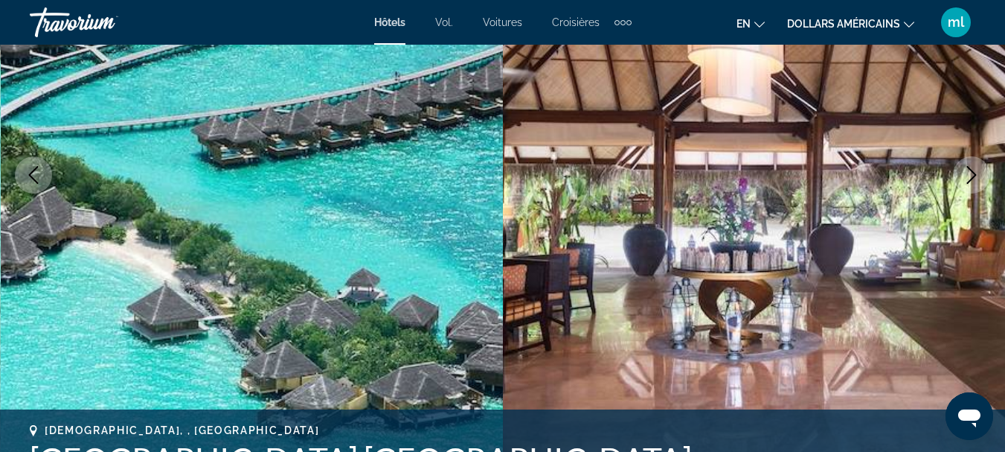
click at [976, 179] on icon "Next image" at bounding box center [972, 175] width 18 height 18
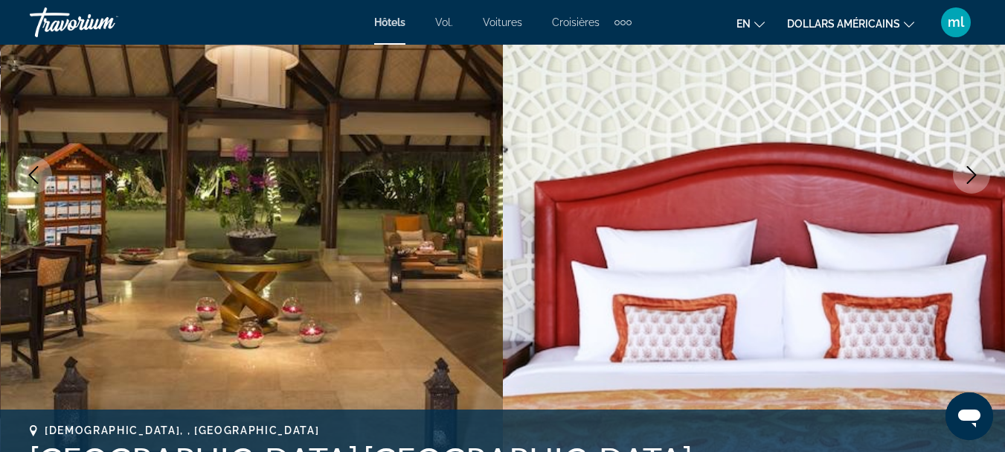
click at [976, 179] on icon "Next image" at bounding box center [972, 175] width 18 height 18
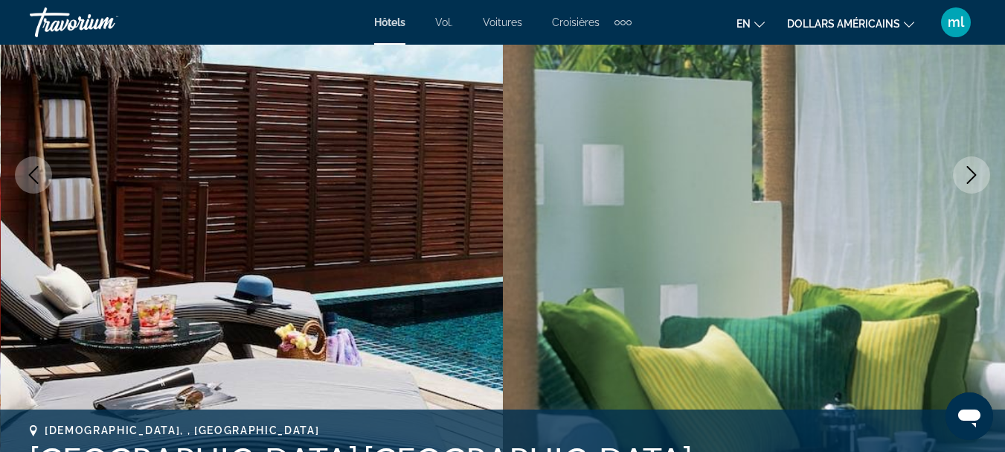
click at [976, 179] on icon "Next image" at bounding box center [972, 175] width 18 height 18
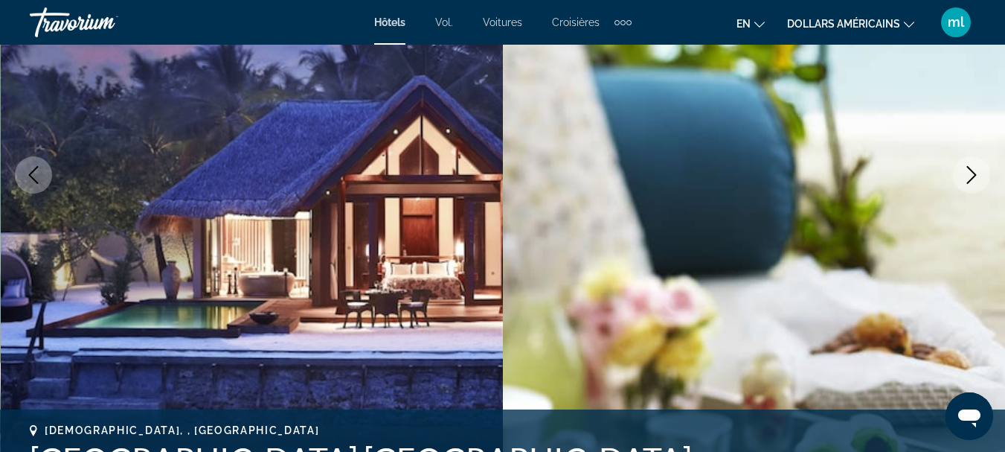
click at [976, 179] on icon "Next image" at bounding box center [972, 175] width 18 height 18
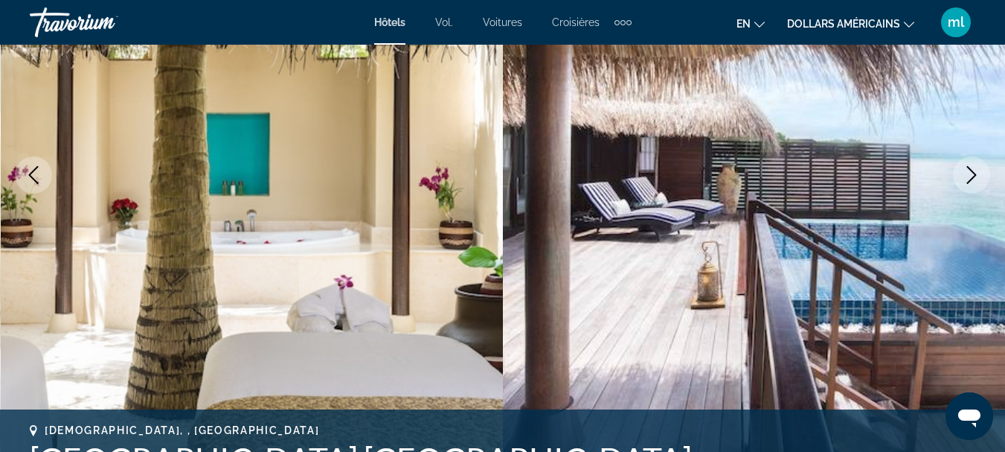
click at [976, 179] on icon "Next image" at bounding box center [972, 175] width 18 height 18
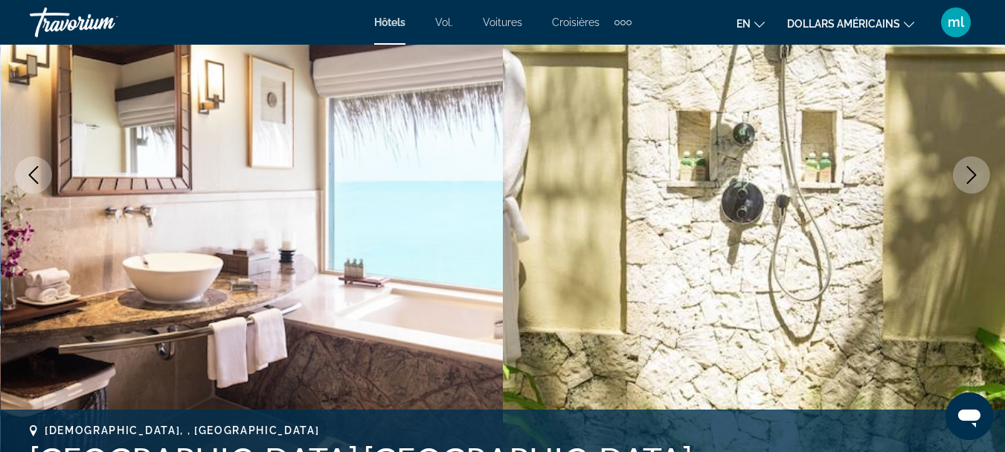
click at [976, 179] on icon "Next image" at bounding box center [972, 175] width 18 height 18
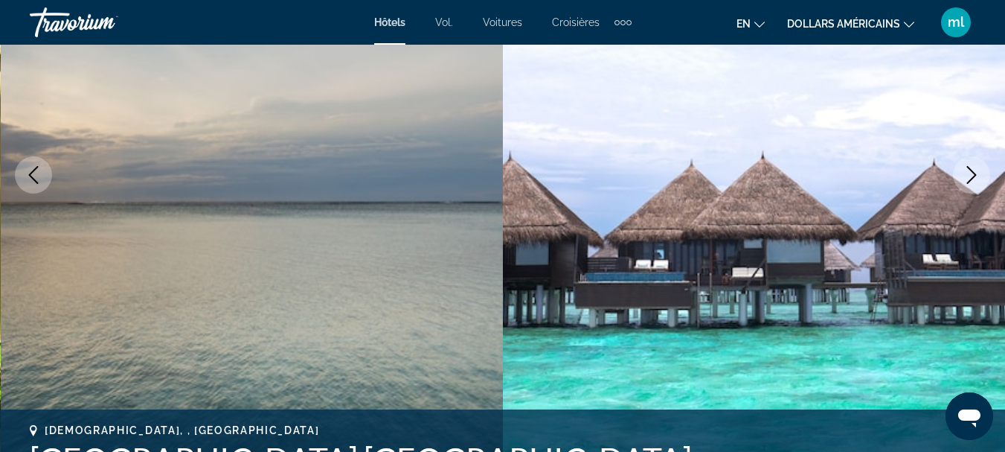
click at [976, 179] on icon "Next image" at bounding box center [972, 175] width 18 height 18
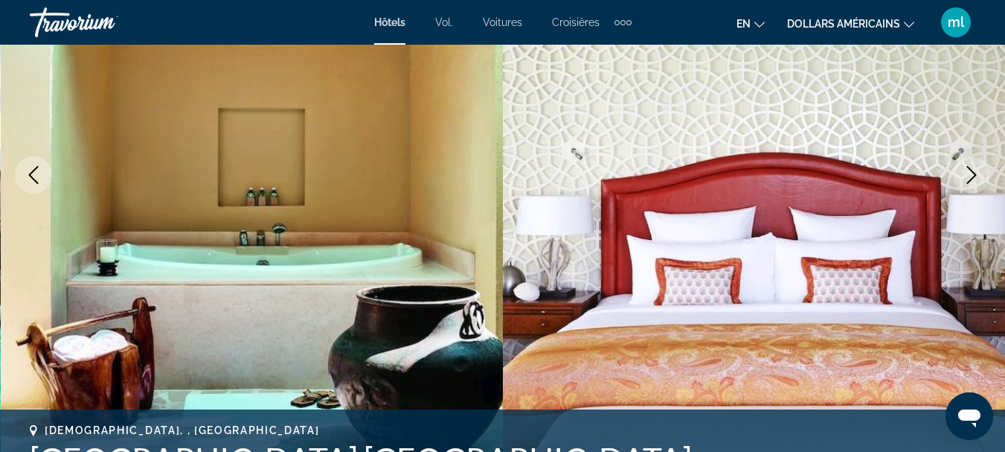
click at [976, 179] on icon "Next image" at bounding box center [972, 175] width 18 height 18
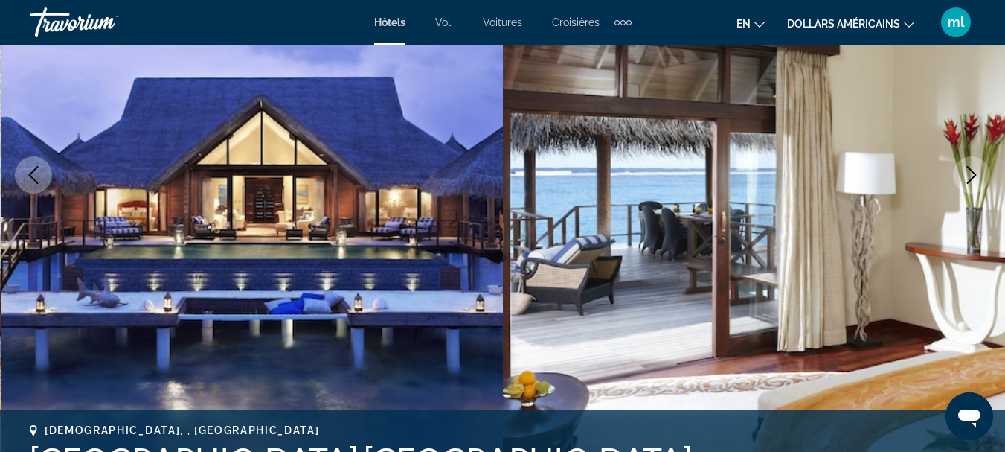
click at [976, 179] on icon "Next image" at bounding box center [972, 175] width 18 height 18
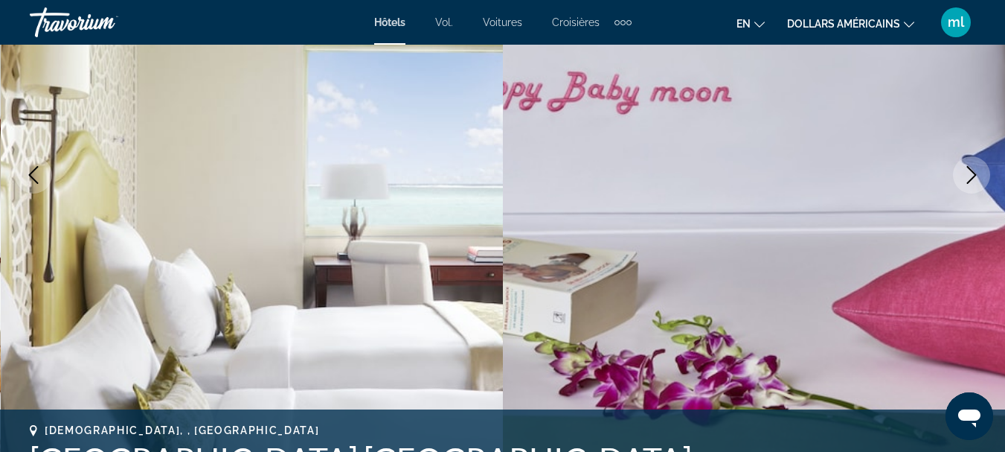
click at [976, 179] on icon "Next image" at bounding box center [972, 175] width 18 height 18
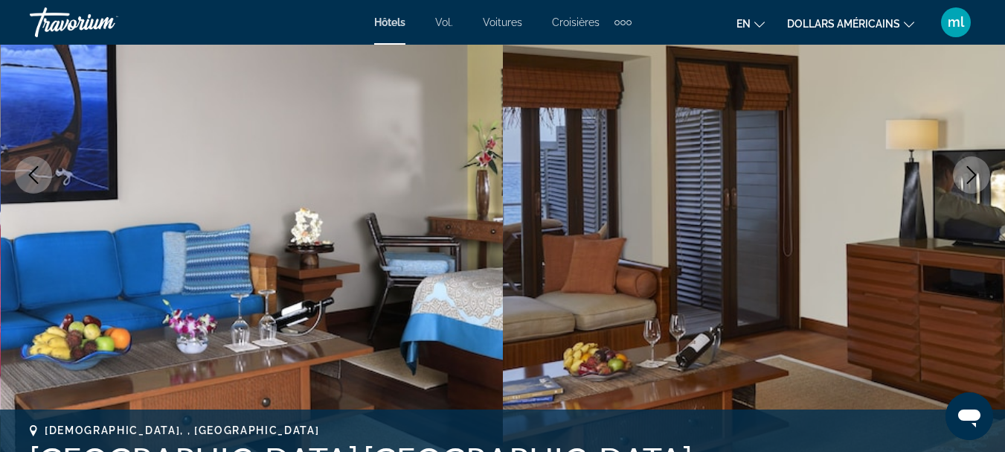
click at [976, 179] on icon "Next image" at bounding box center [972, 175] width 18 height 18
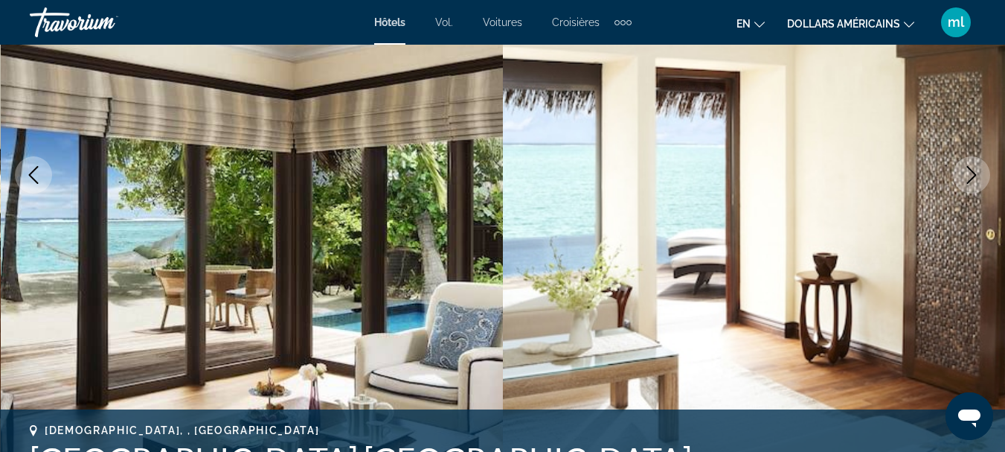
click at [976, 179] on icon "Next image" at bounding box center [972, 175] width 18 height 18
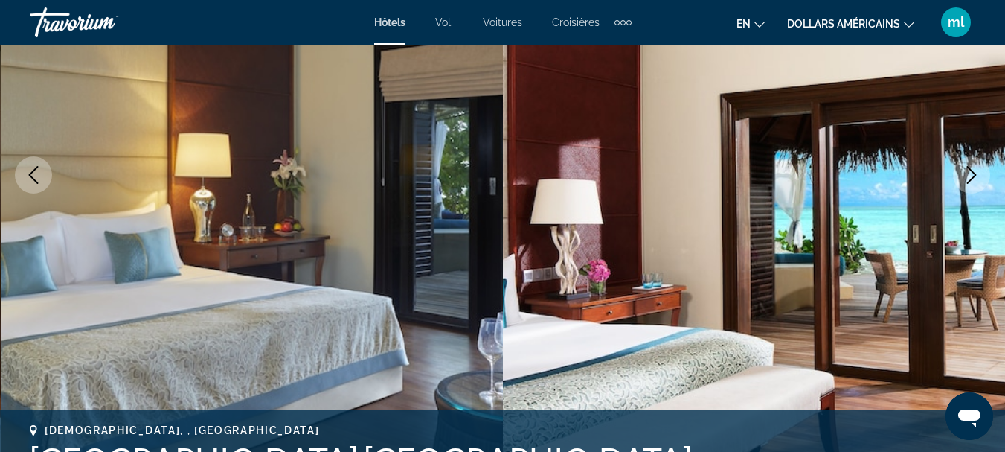
click at [976, 179] on icon "Next image" at bounding box center [972, 175] width 18 height 18
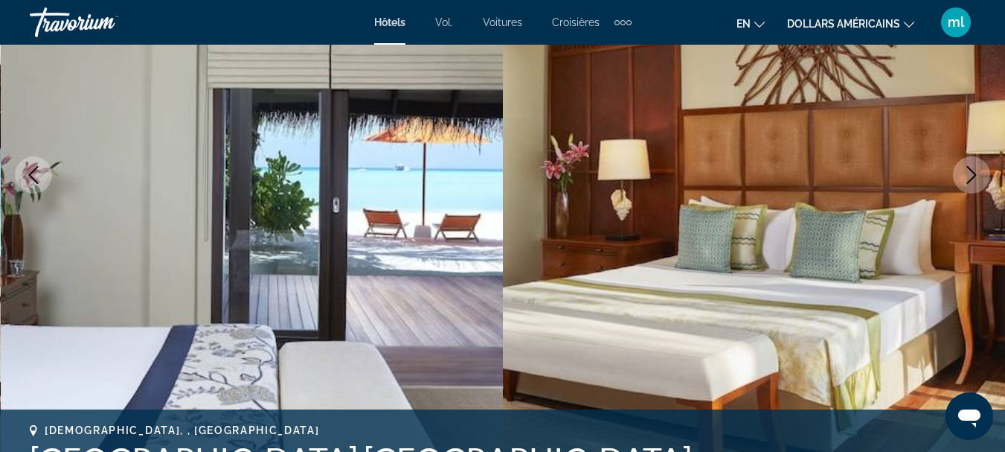
click at [976, 179] on icon "Next image" at bounding box center [972, 175] width 18 height 18
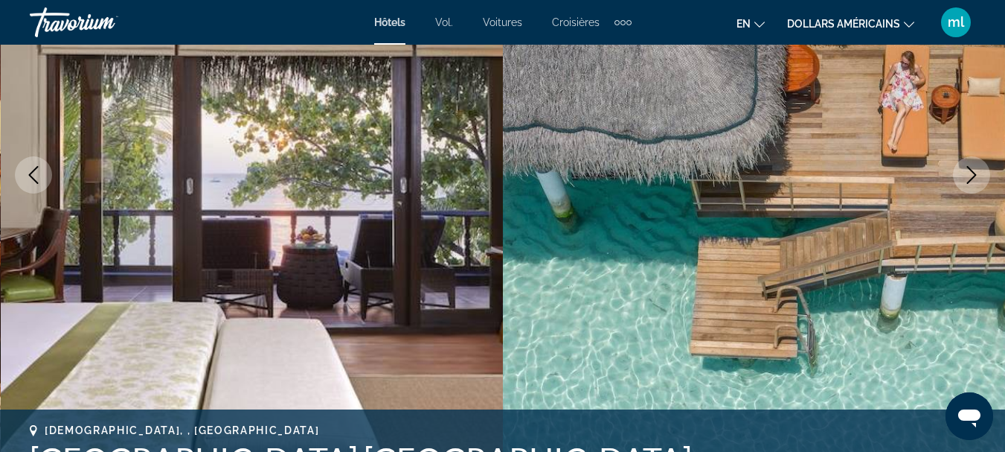
click at [976, 179] on icon "Next image" at bounding box center [972, 175] width 18 height 18
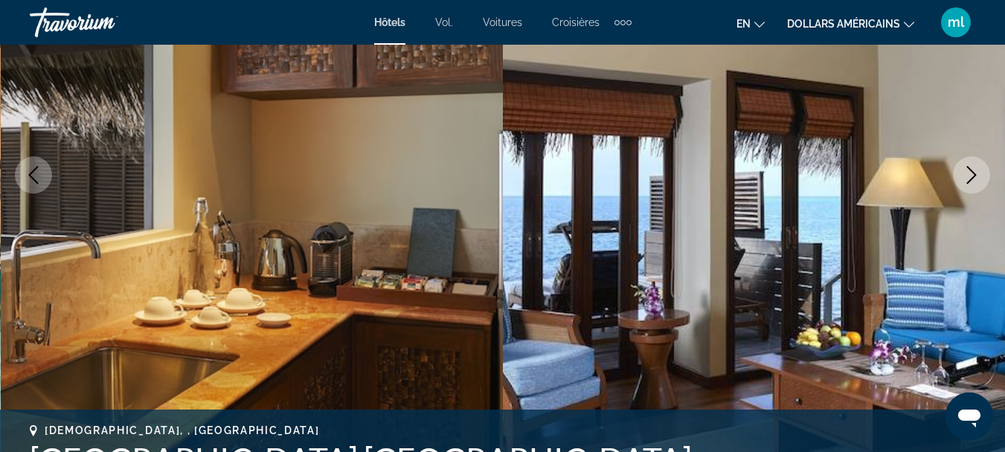
click at [976, 179] on icon "Next image" at bounding box center [972, 175] width 18 height 18
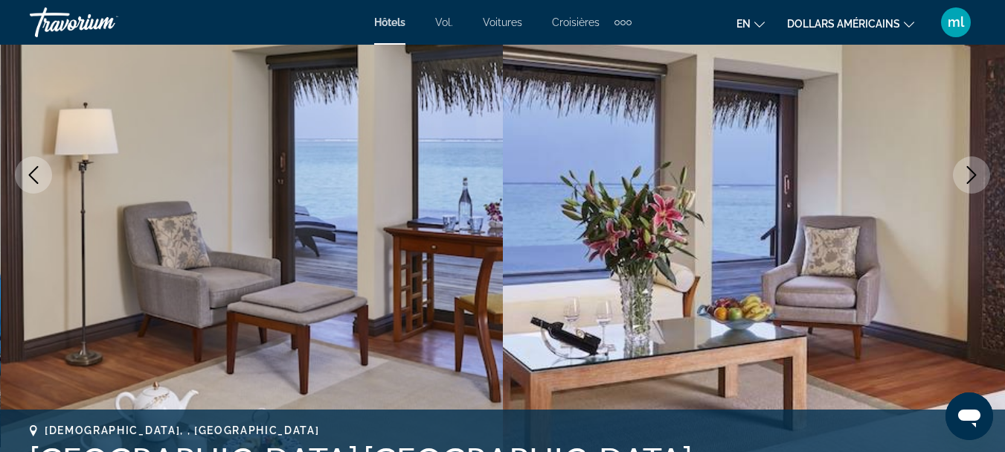
click at [976, 179] on icon "Next image" at bounding box center [972, 175] width 18 height 18
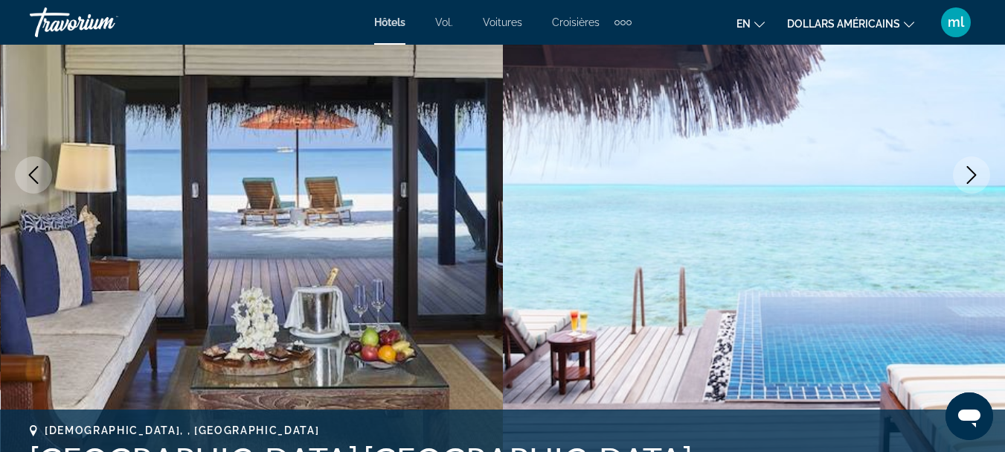
click at [976, 179] on icon "Next image" at bounding box center [972, 175] width 18 height 18
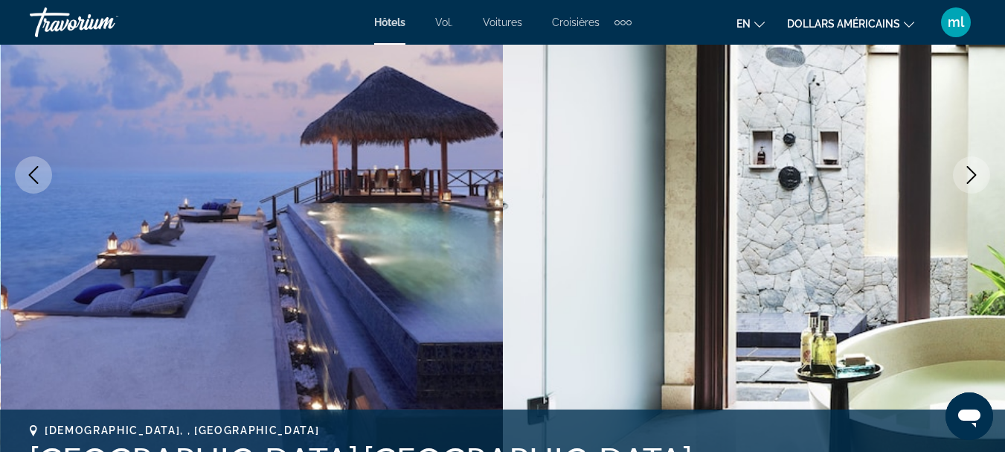
click at [976, 179] on icon "Next image" at bounding box center [972, 175] width 18 height 18
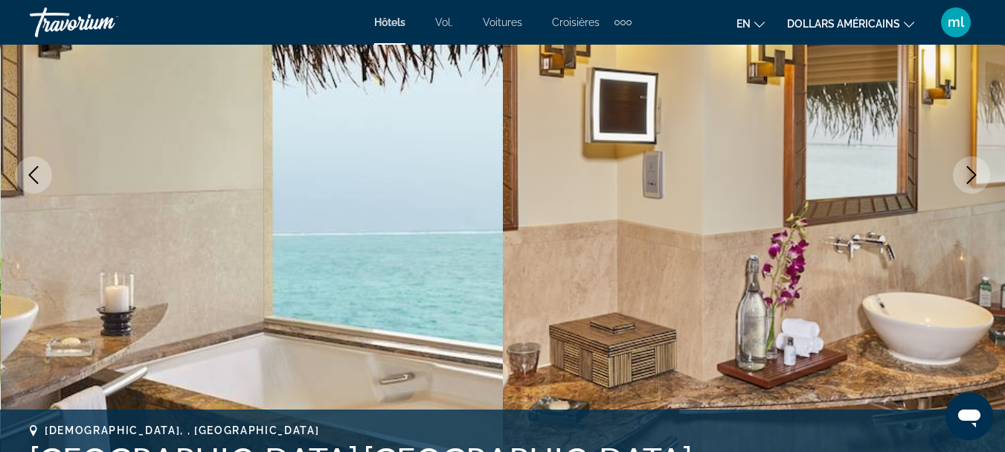
click at [976, 179] on icon "Next image" at bounding box center [972, 175] width 18 height 18
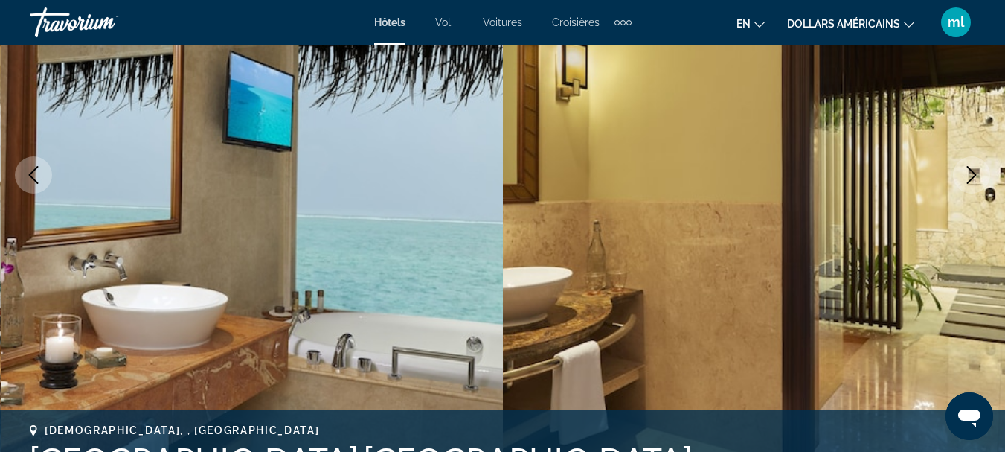
click at [976, 179] on icon "Next image" at bounding box center [972, 175] width 18 height 18
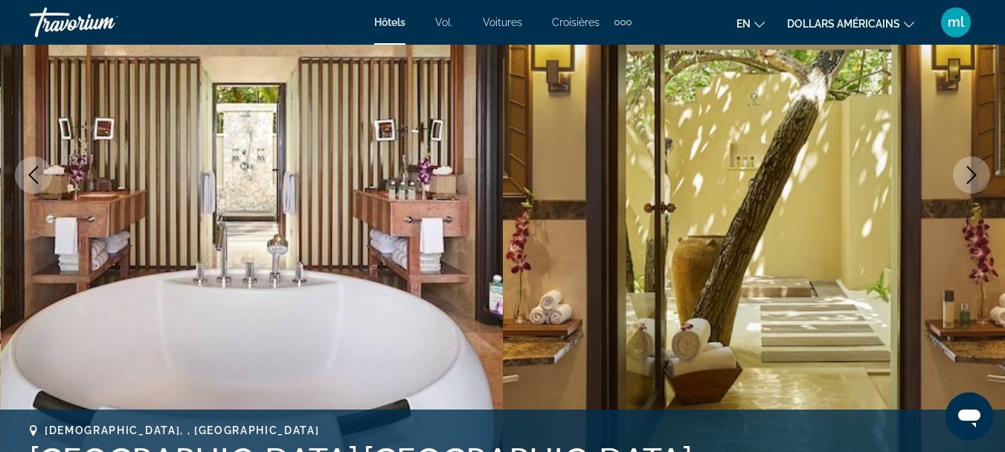
click at [976, 179] on icon "Next image" at bounding box center [972, 175] width 18 height 18
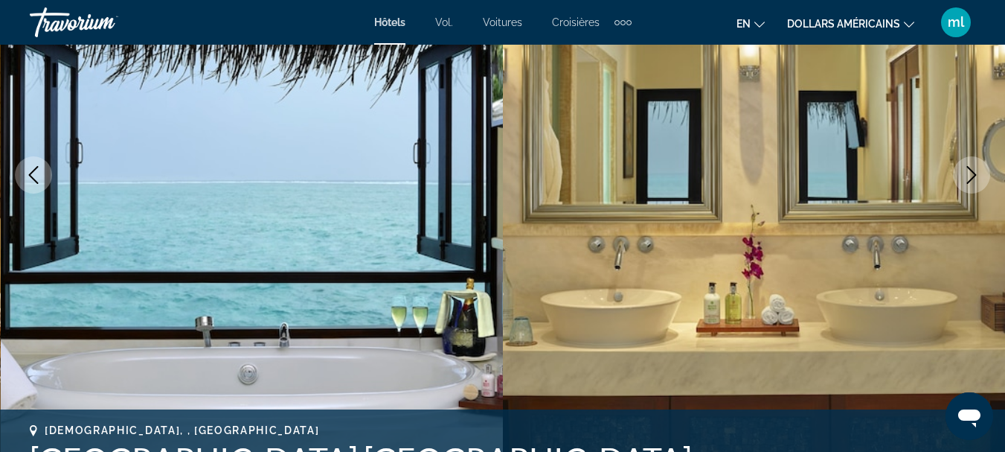
click at [976, 179] on icon "Next image" at bounding box center [972, 175] width 18 height 18
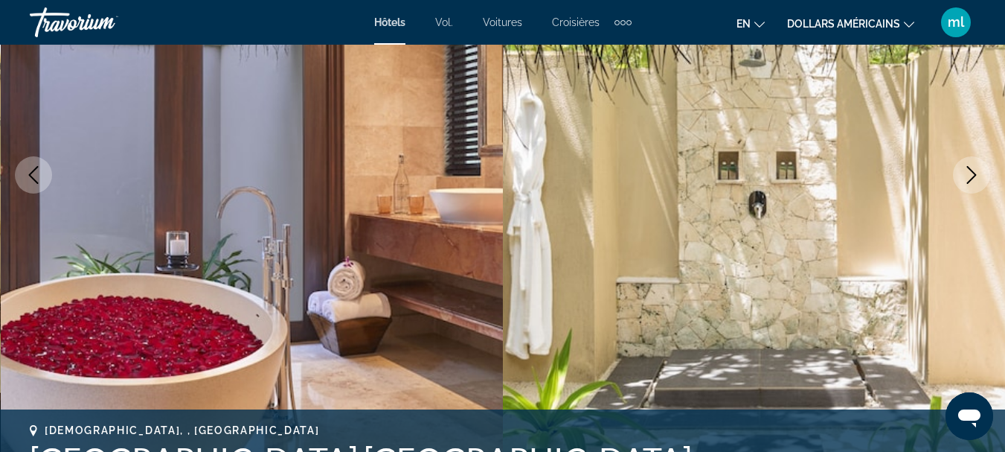
click at [976, 179] on icon "Next image" at bounding box center [972, 175] width 18 height 18
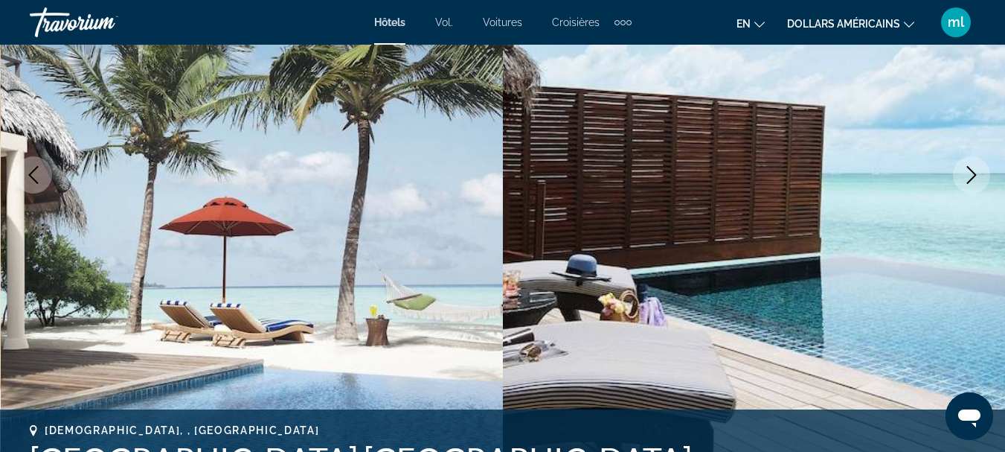
click at [976, 179] on icon "Next image" at bounding box center [972, 175] width 18 height 18
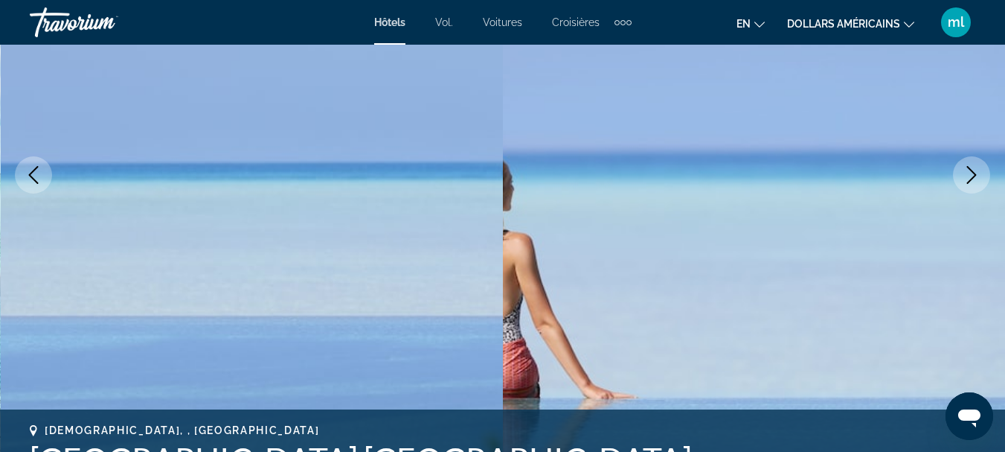
click at [976, 179] on icon "Next image" at bounding box center [972, 175] width 18 height 18
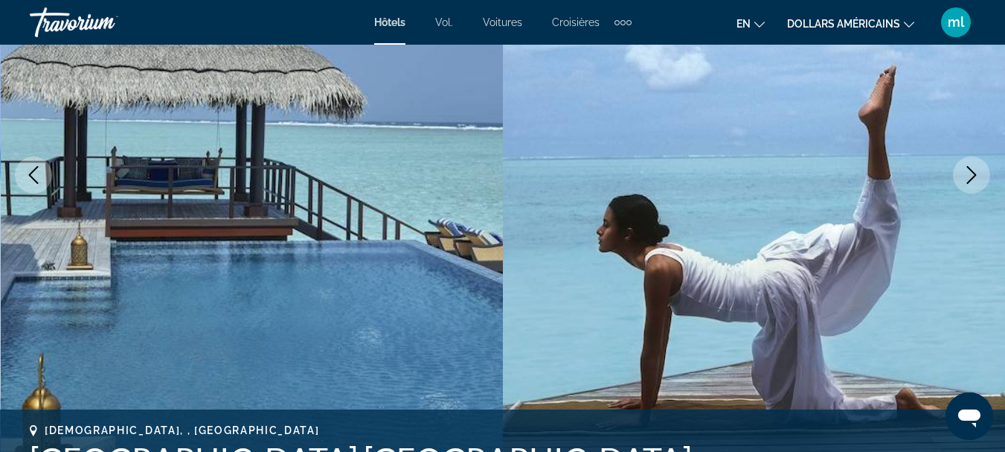
click at [976, 179] on icon "Next image" at bounding box center [972, 175] width 18 height 18
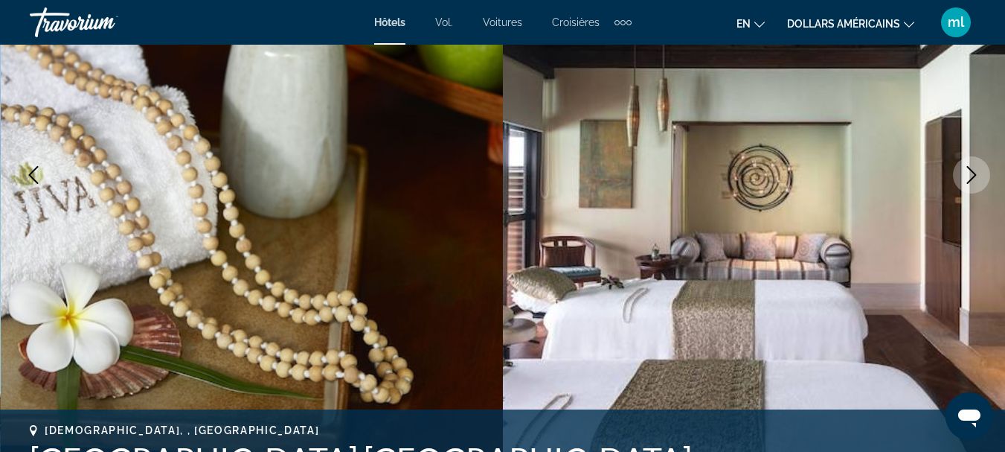
click at [976, 179] on icon "Next image" at bounding box center [972, 175] width 18 height 18
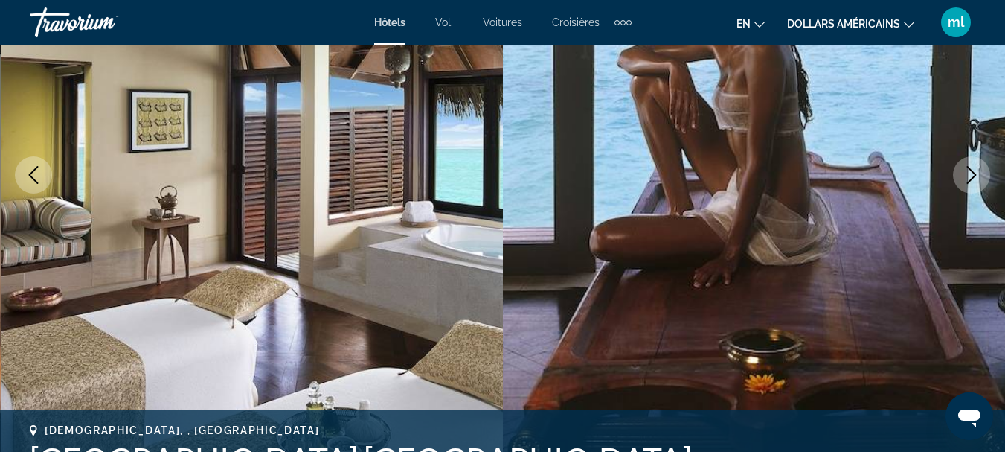
click at [976, 179] on icon "Next image" at bounding box center [972, 175] width 18 height 18
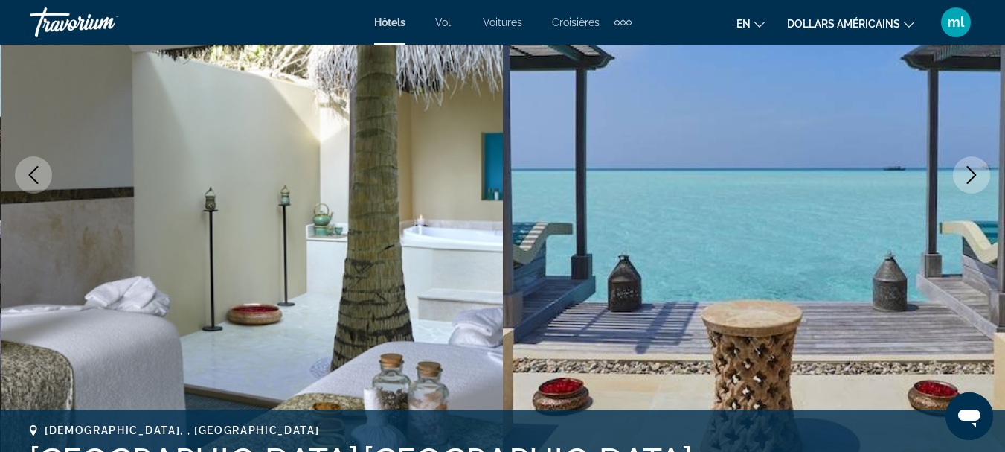
click at [976, 179] on icon "Next image" at bounding box center [972, 175] width 18 height 18
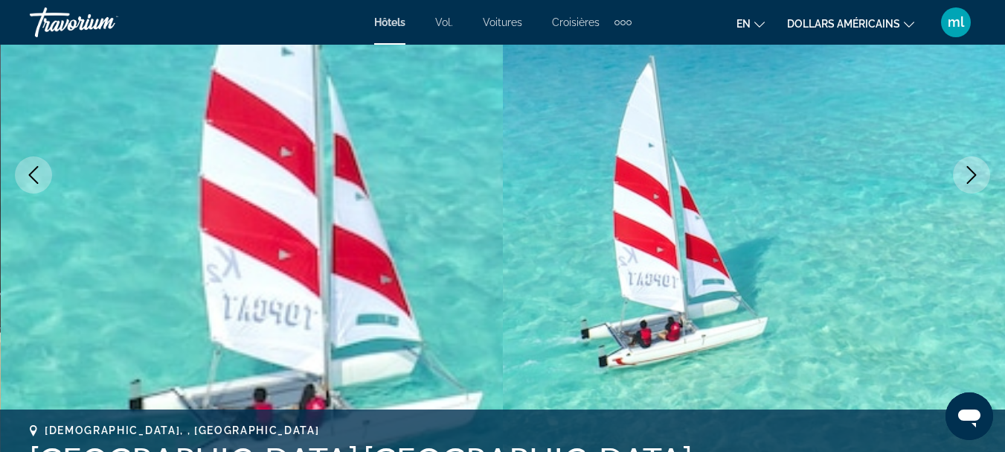
click at [976, 179] on icon "Next image" at bounding box center [972, 175] width 18 height 18
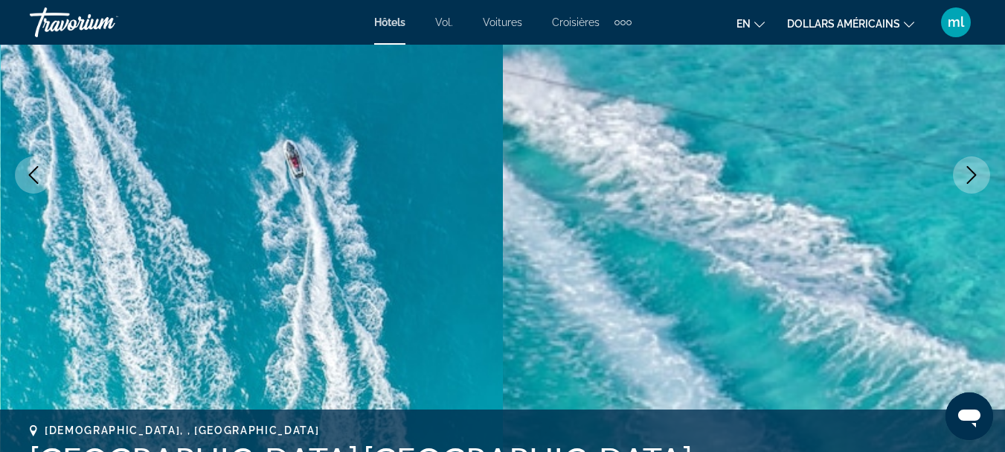
click at [976, 179] on icon "Next image" at bounding box center [972, 175] width 18 height 18
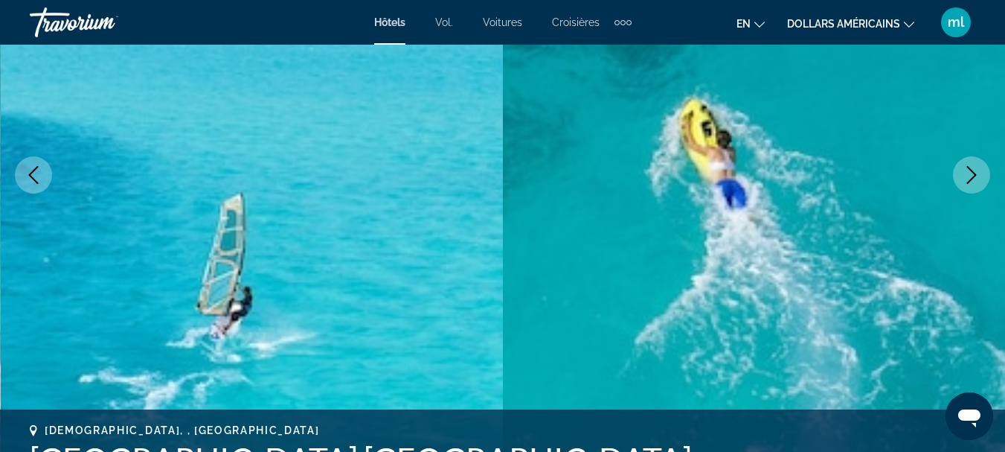
click at [976, 179] on icon "Next image" at bounding box center [972, 175] width 18 height 18
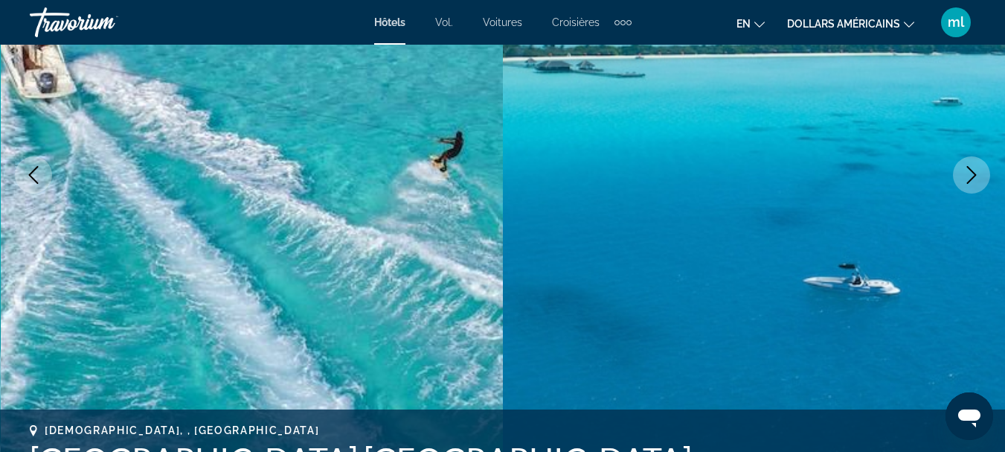
click at [976, 179] on icon "Next image" at bounding box center [972, 175] width 18 height 18
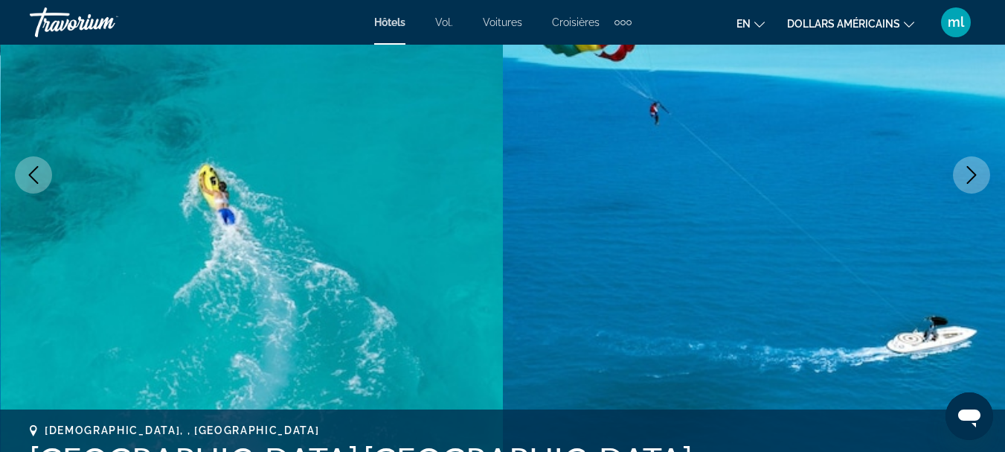
click at [976, 179] on icon "Next image" at bounding box center [972, 175] width 18 height 18
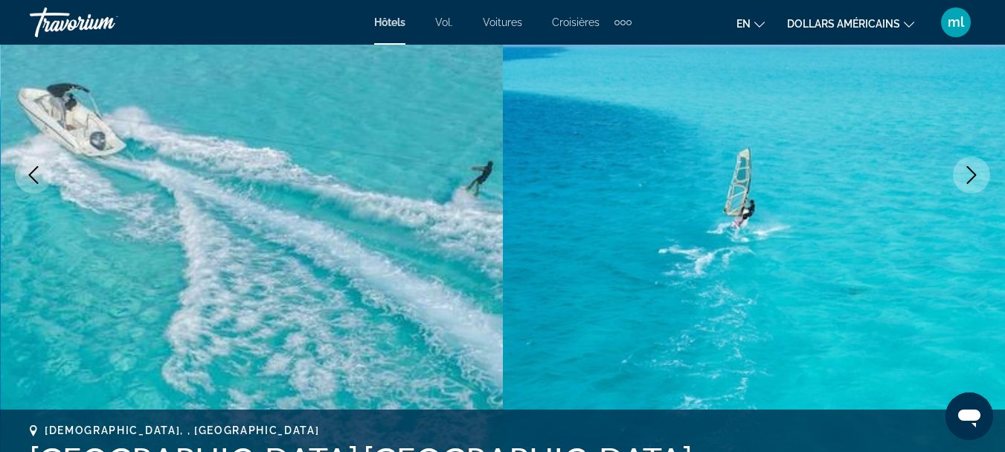
click at [976, 179] on icon "Next image" at bounding box center [972, 175] width 18 height 18
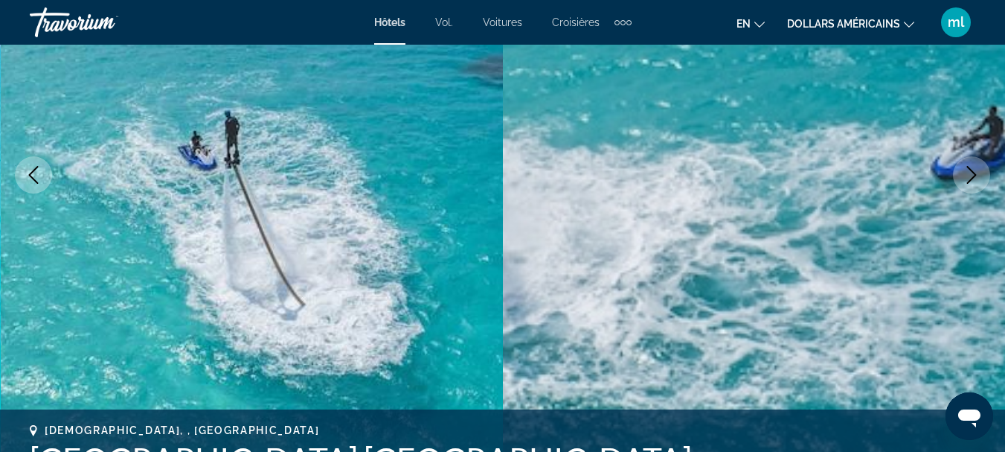
click at [976, 179] on icon "Next image" at bounding box center [972, 175] width 18 height 18
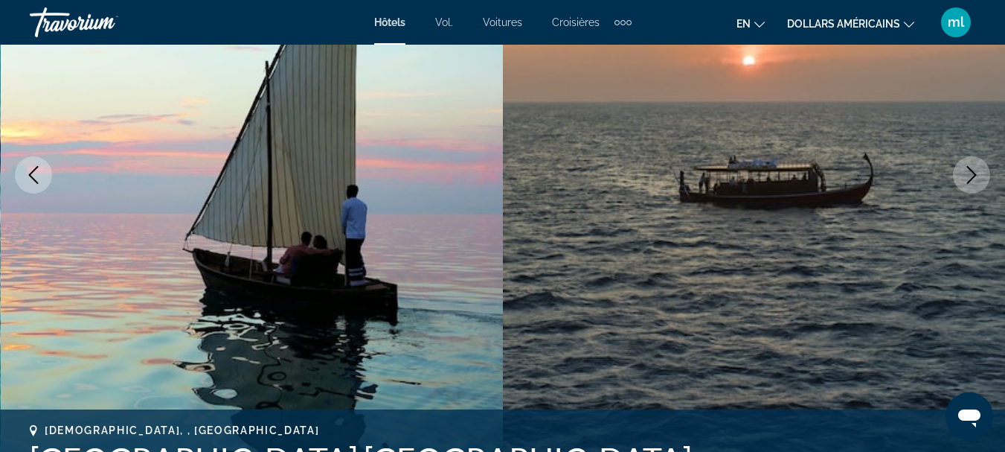
click at [976, 179] on icon "Next image" at bounding box center [972, 175] width 18 height 18
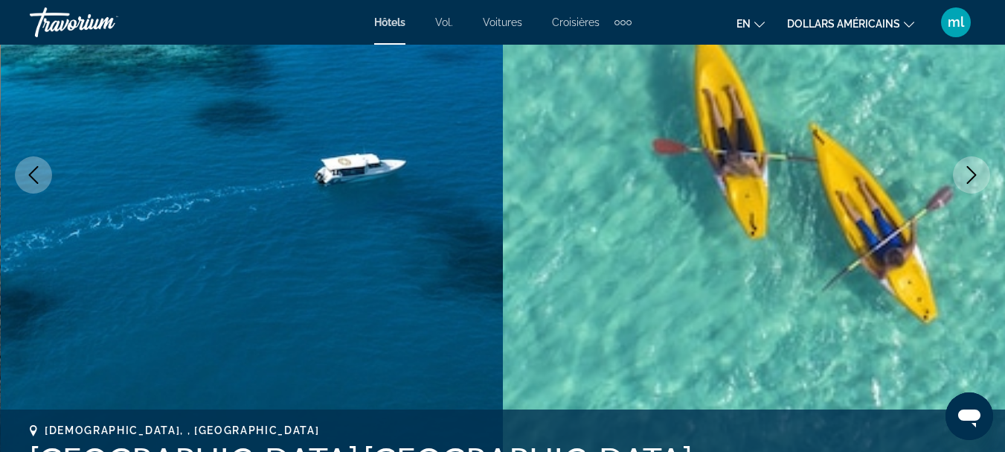
click at [976, 179] on icon "Next image" at bounding box center [972, 175] width 18 height 18
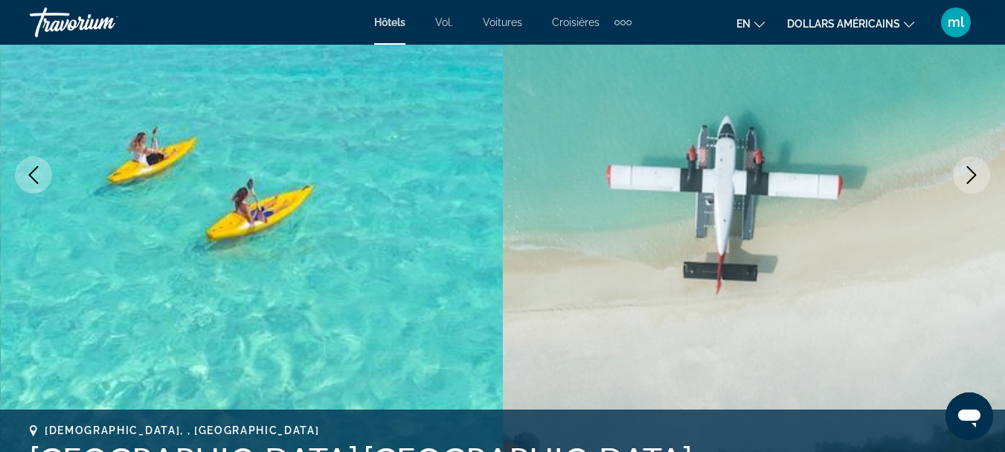
click at [976, 179] on icon "Next image" at bounding box center [972, 175] width 18 height 18
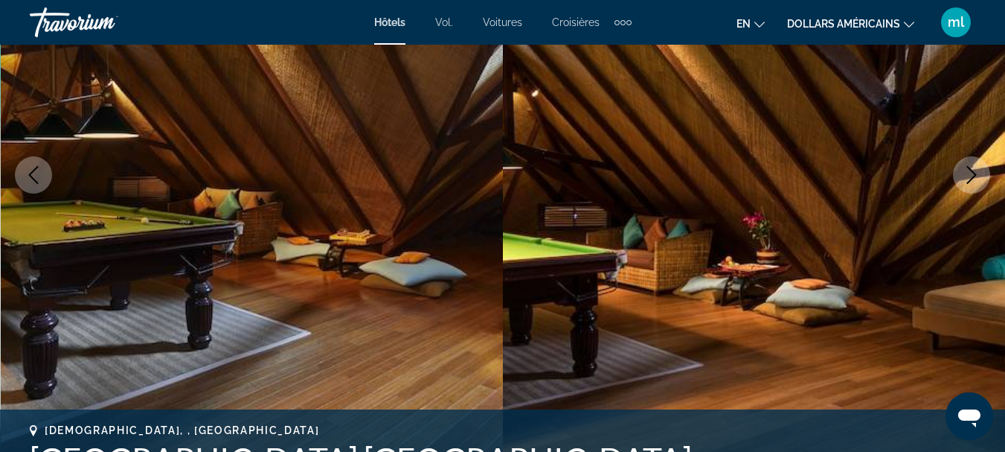
click at [976, 179] on icon "Next image" at bounding box center [972, 175] width 18 height 18
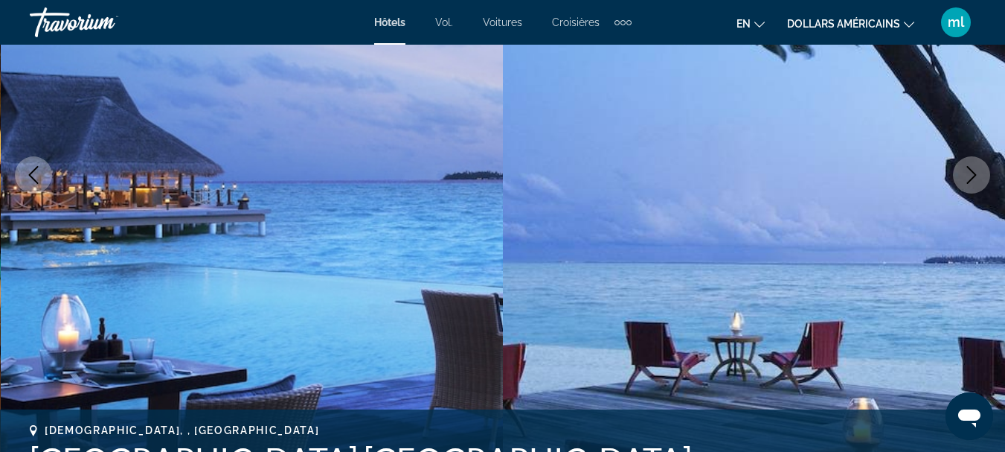
click at [976, 179] on icon "Next image" at bounding box center [972, 175] width 18 height 18
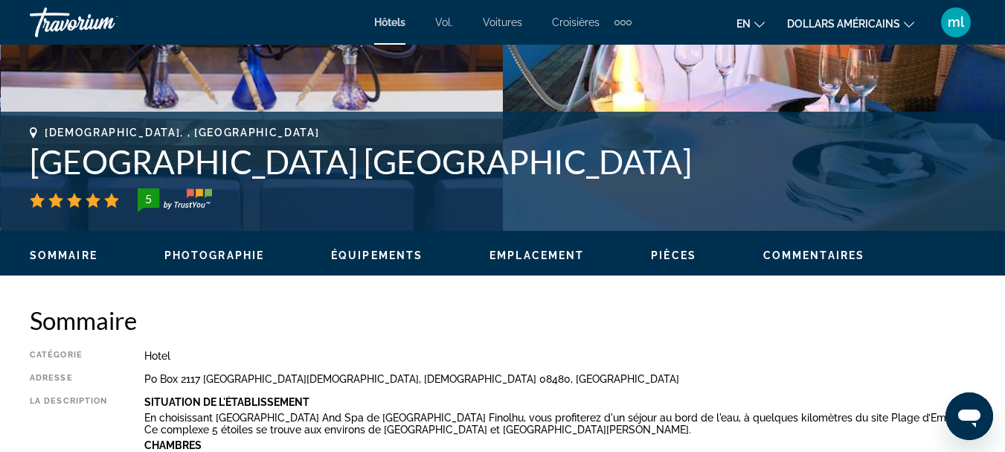
scroll to position [595, 0]
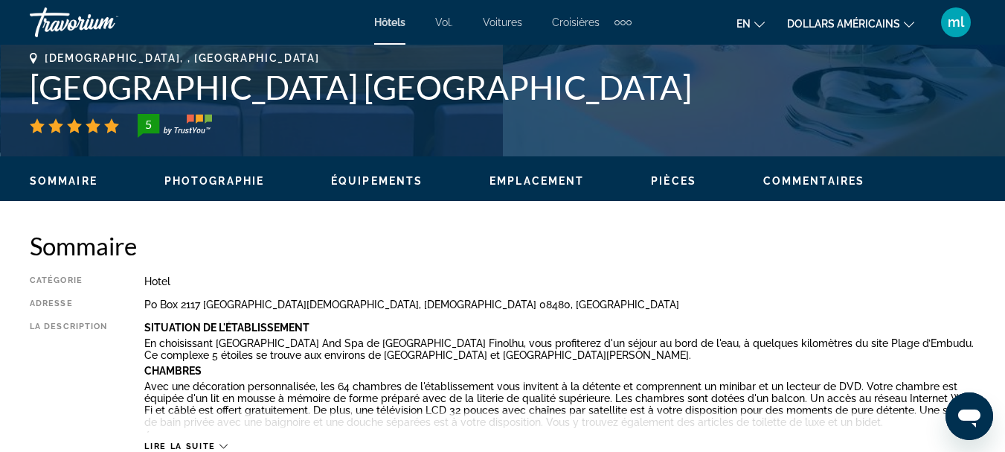
click at [401, 179] on span "Équipements" at bounding box center [376, 181] width 91 height 12
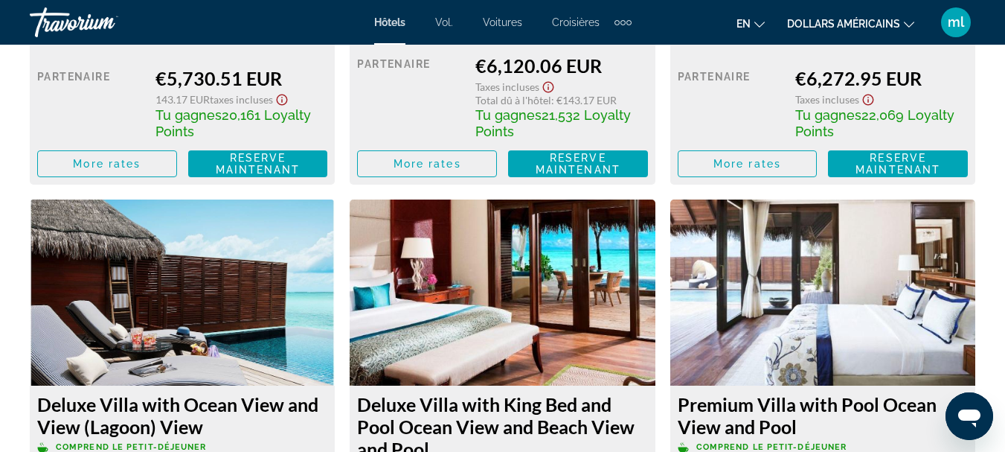
scroll to position [4797, 0]
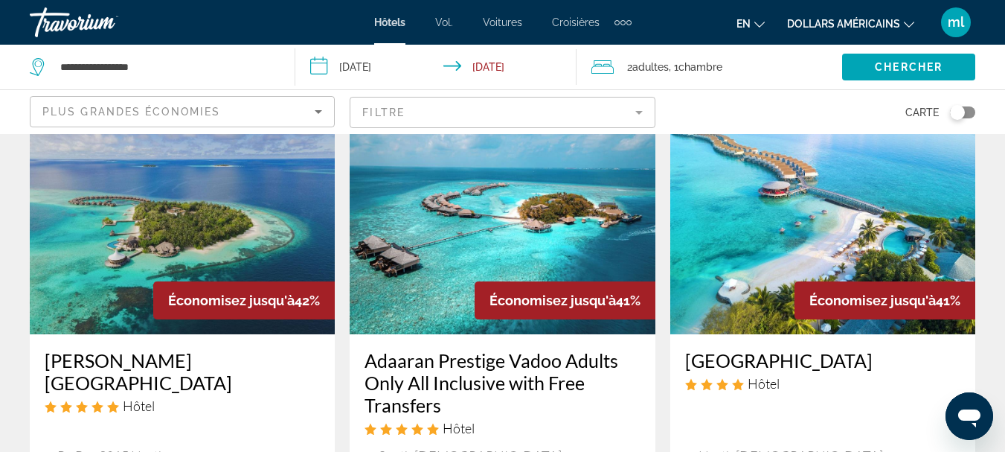
scroll to position [1934, 0]
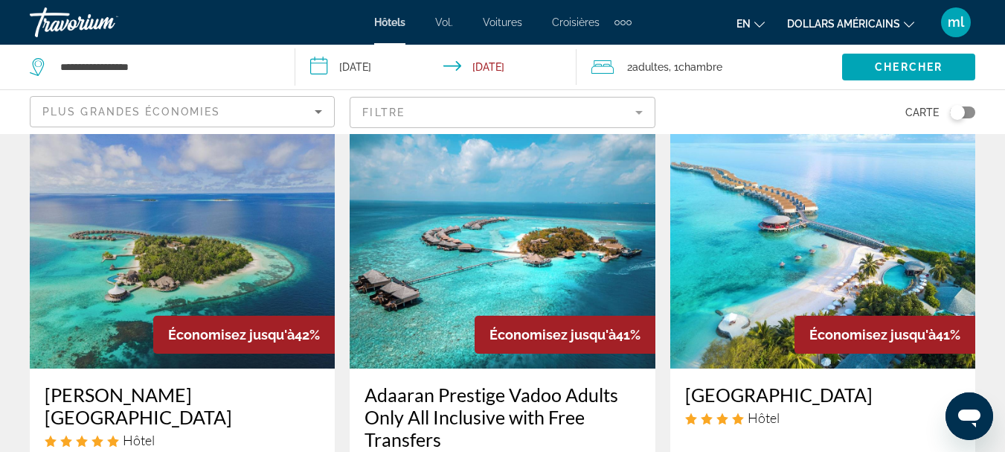
click at [748, 199] on img "Contenu principal" at bounding box center [822, 249] width 305 height 238
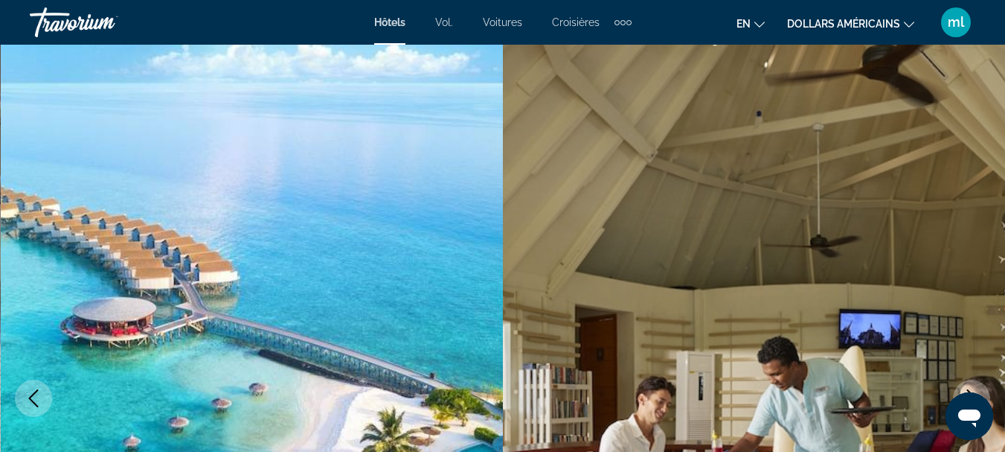
click at [988, 229] on img "Contenu principal" at bounding box center [754, 398] width 503 height 707
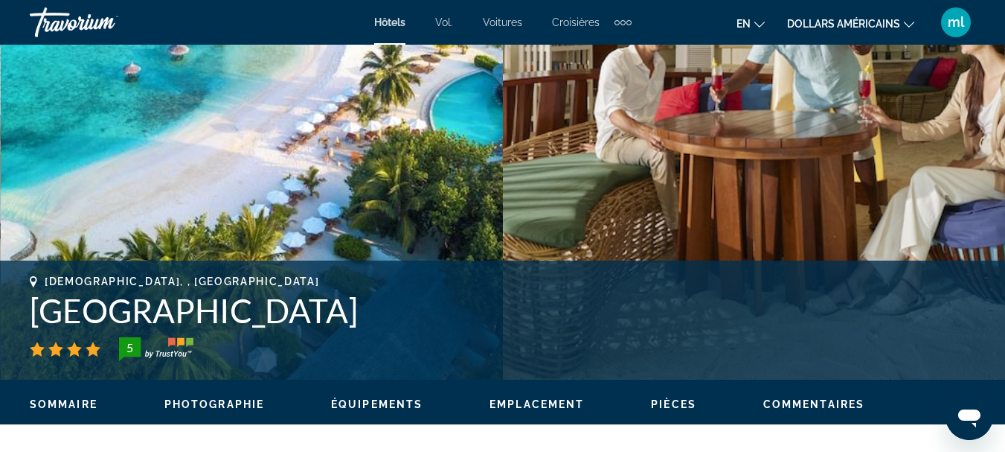
scroll to position [149, 0]
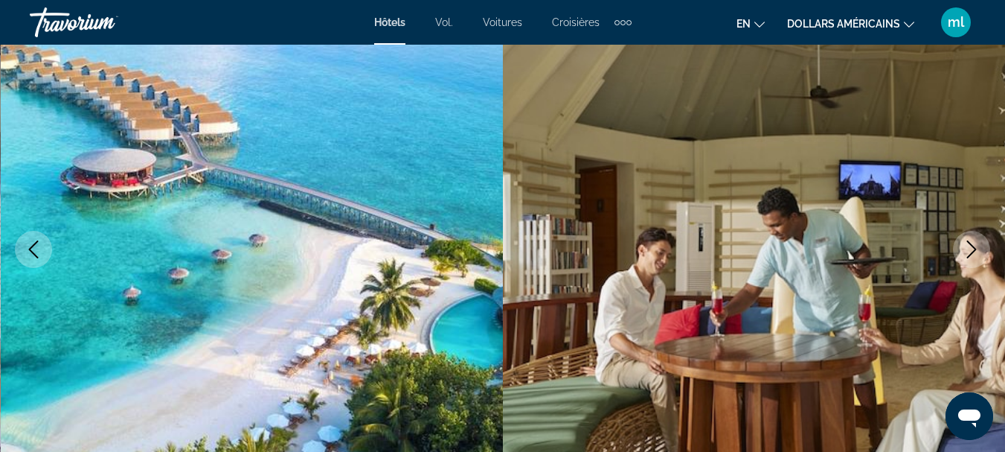
click at [975, 248] on icon "Next image" at bounding box center [972, 249] width 10 height 18
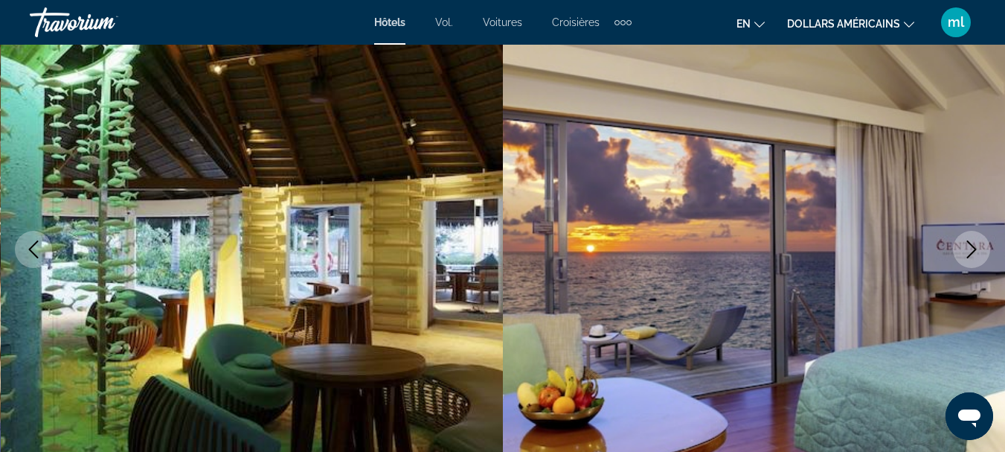
click at [974, 248] on icon "Next image" at bounding box center [972, 249] width 10 height 18
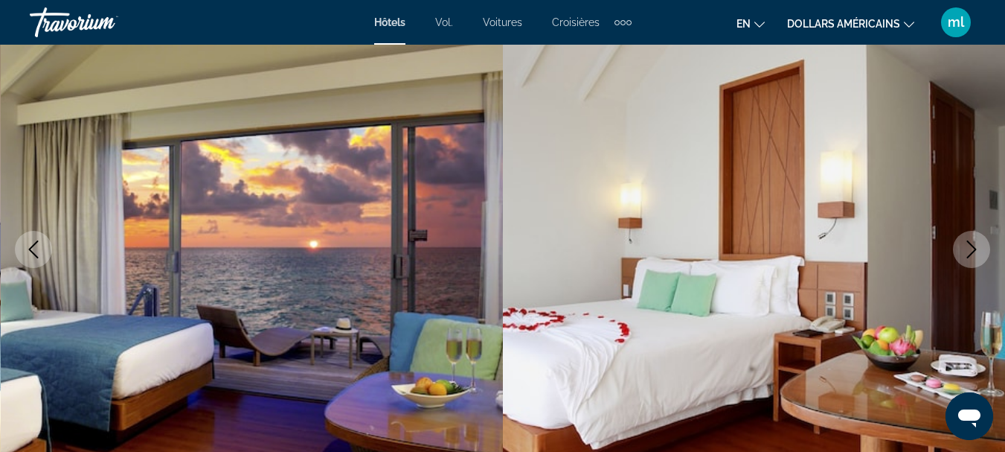
click at [974, 248] on icon "Next image" at bounding box center [972, 249] width 10 height 18
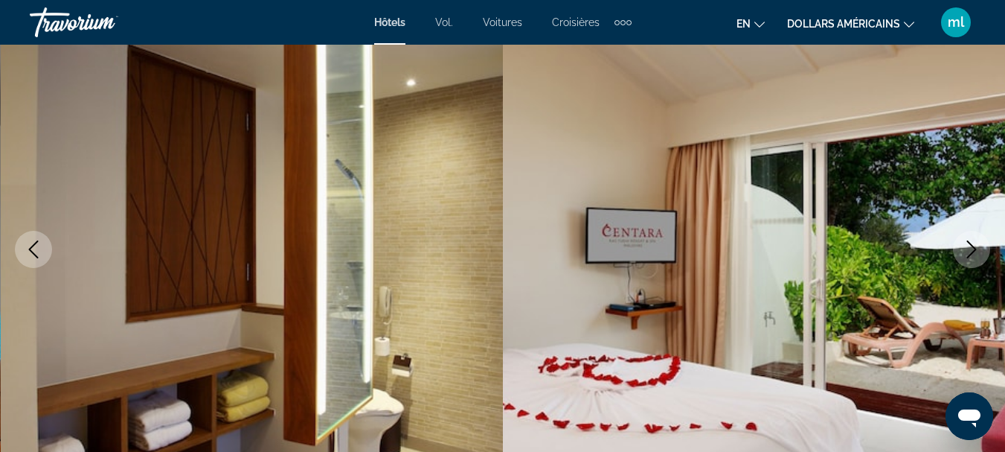
click at [974, 248] on icon "Next image" at bounding box center [972, 249] width 10 height 18
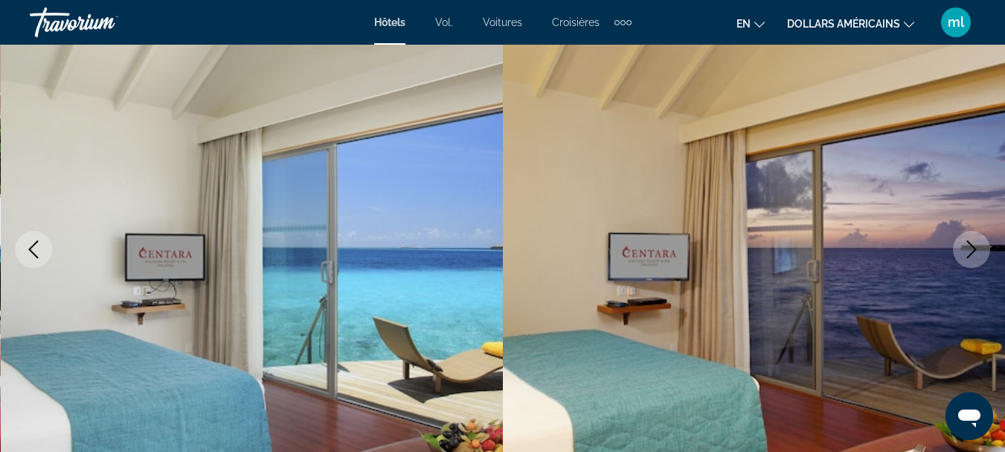
click at [974, 248] on icon "Next image" at bounding box center [972, 249] width 10 height 18
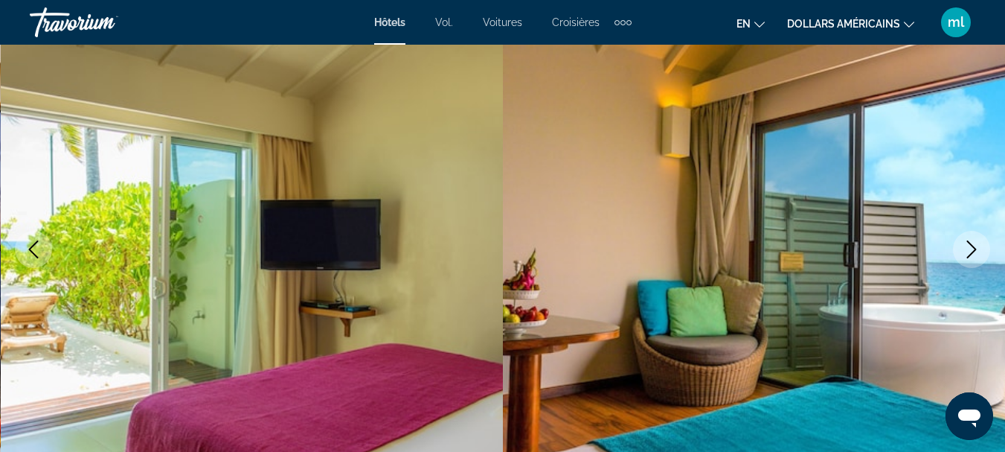
click at [974, 248] on icon "Next image" at bounding box center [972, 249] width 10 height 18
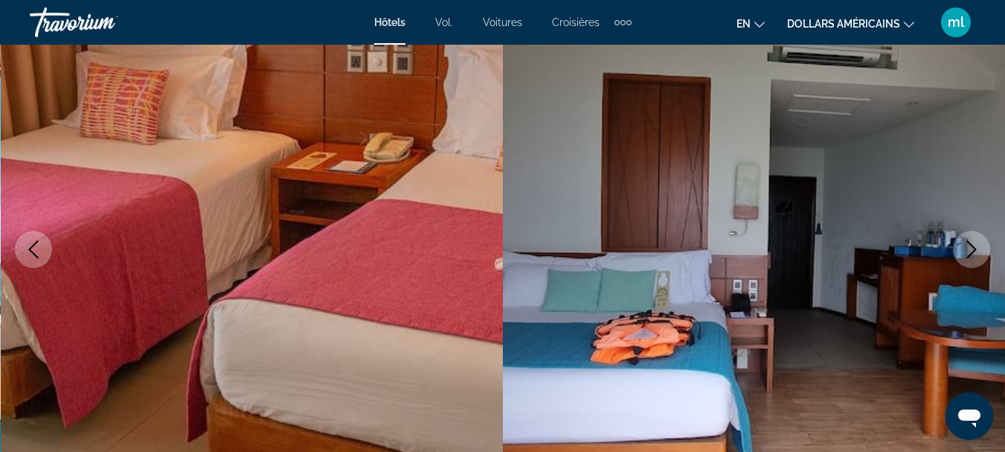
click at [974, 248] on icon "Next image" at bounding box center [972, 249] width 10 height 18
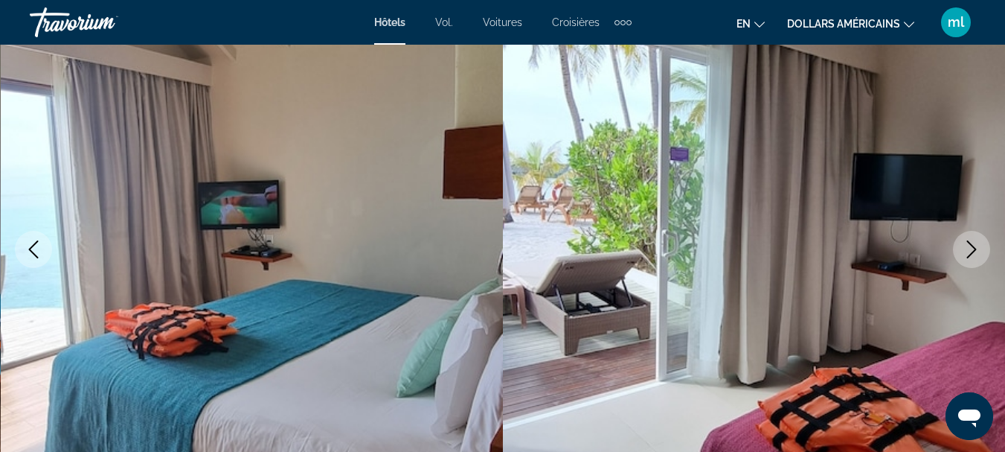
click at [974, 248] on icon "Next image" at bounding box center [972, 249] width 10 height 18
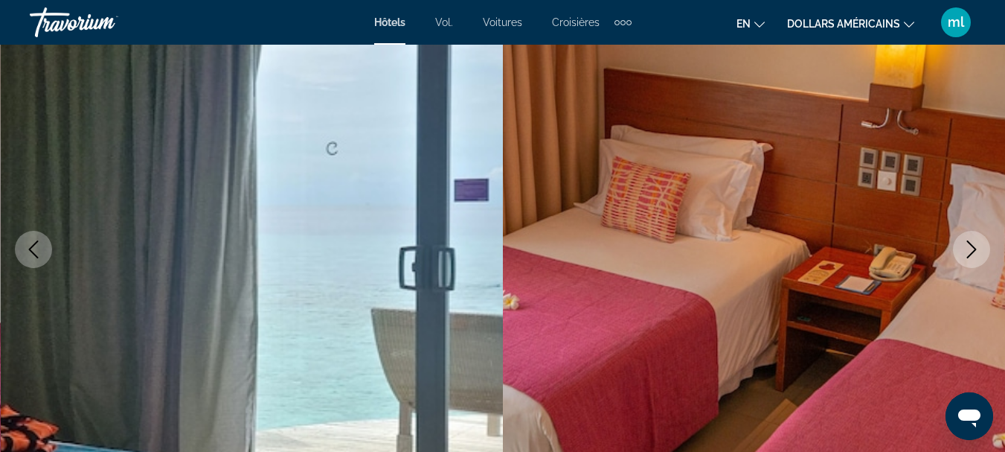
click at [974, 248] on icon "Next image" at bounding box center [972, 249] width 10 height 18
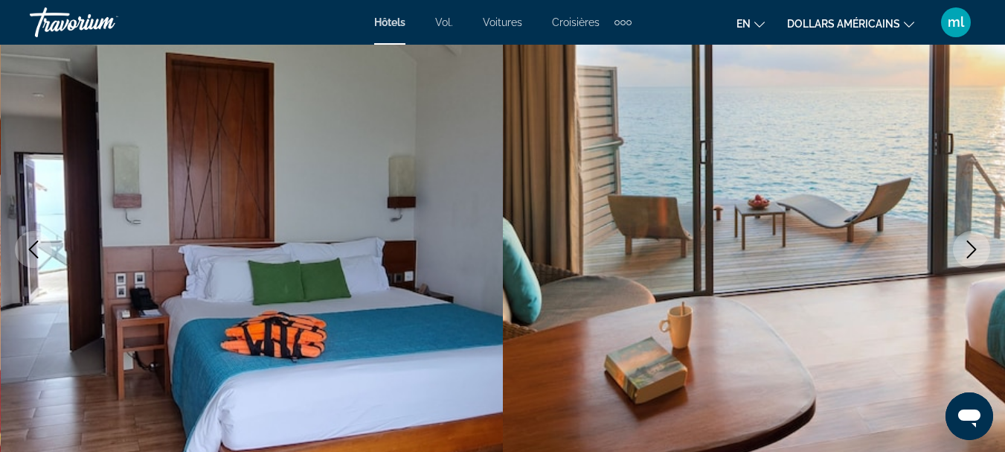
click at [974, 248] on icon "Next image" at bounding box center [972, 249] width 10 height 18
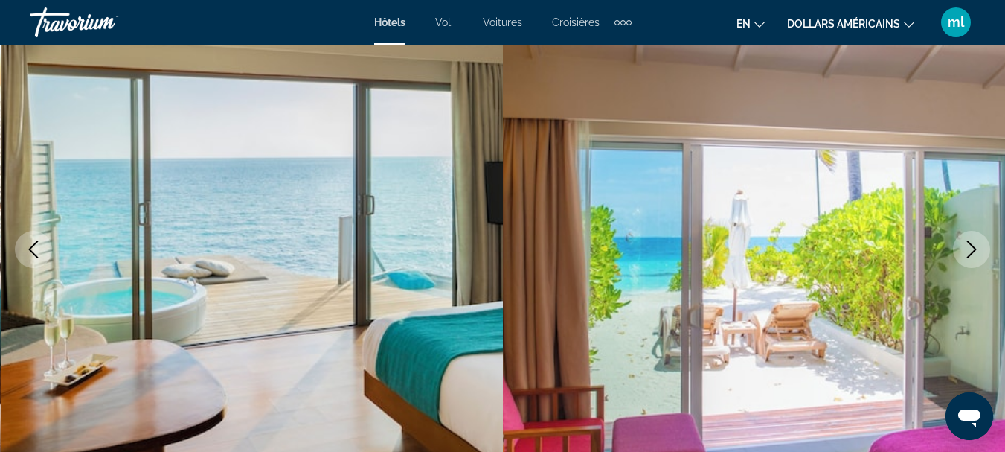
click at [974, 248] on icon "Next image" at bounding box center [972, 249] width 10 height 18
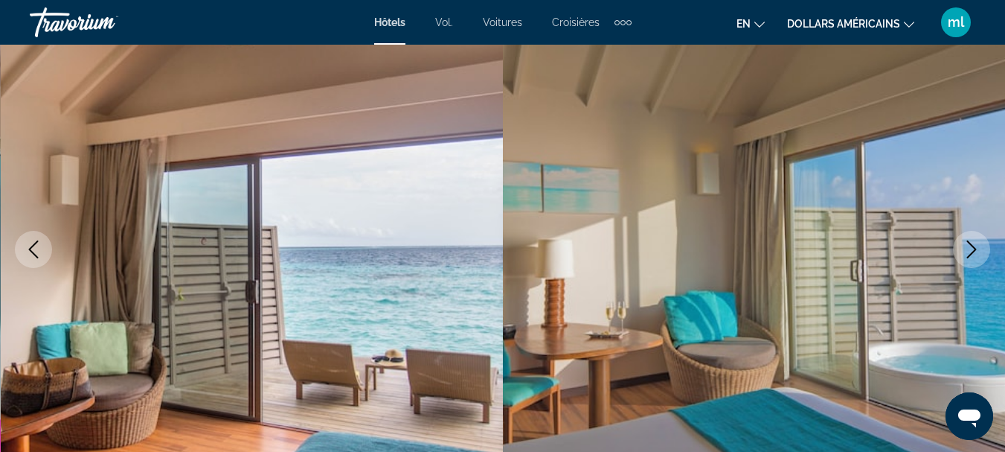
click at [974, 248] on icon "Next image" at bounding box center [972, 249] width 10 height 18
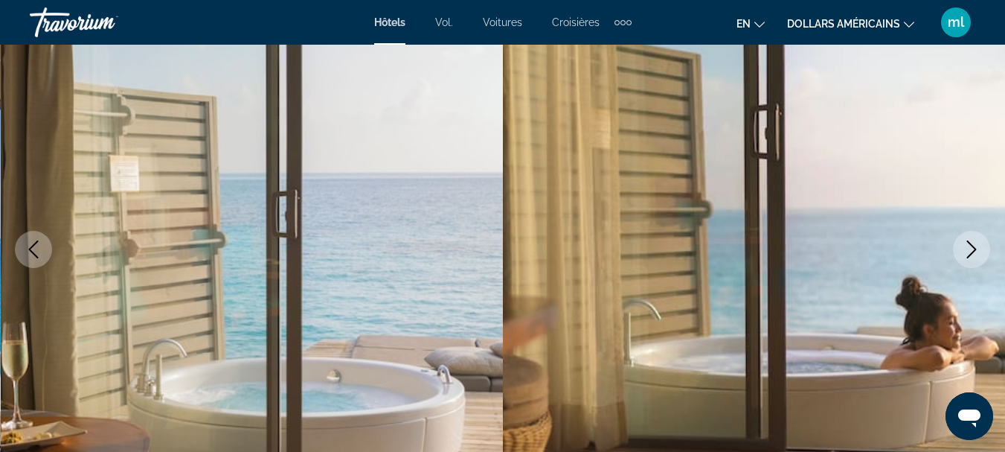
click at [974, 248] on icon "Next image" at bounding box center [972, 249] width 10 height 18
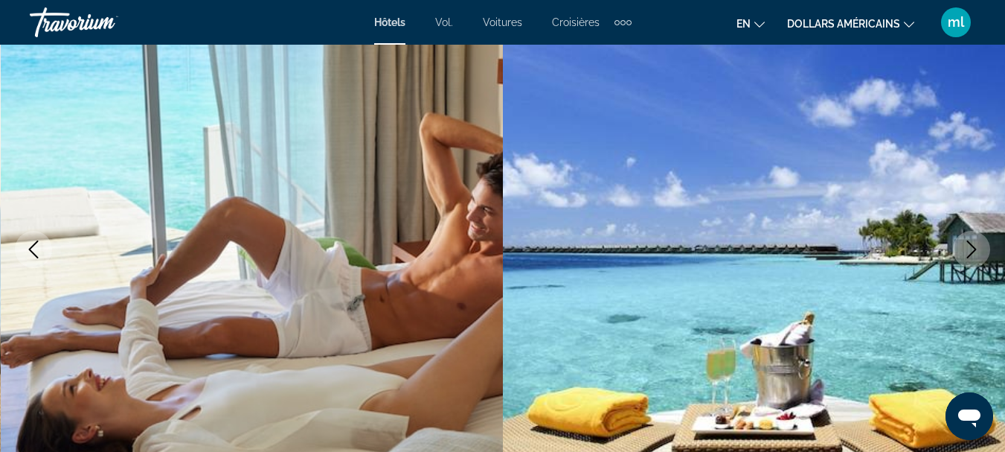
click at [974, 248] on icon "Next image" at bounding box center [972, 249] width 10 height 18
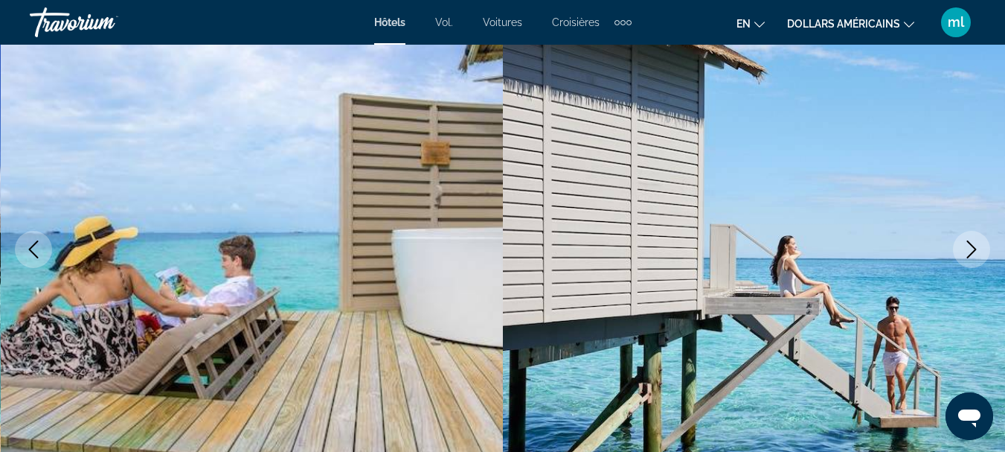
click at [974, 248] on icon "Next image" at bounding box center [972, 249] width 10 height 18
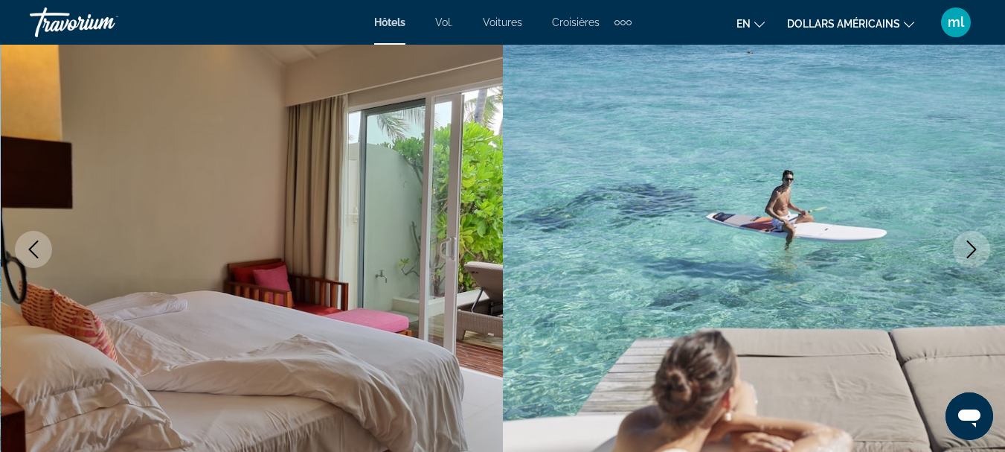
click at [974, 248] on icon "Next image" at bounding box center [972, 249] width 10 height 18
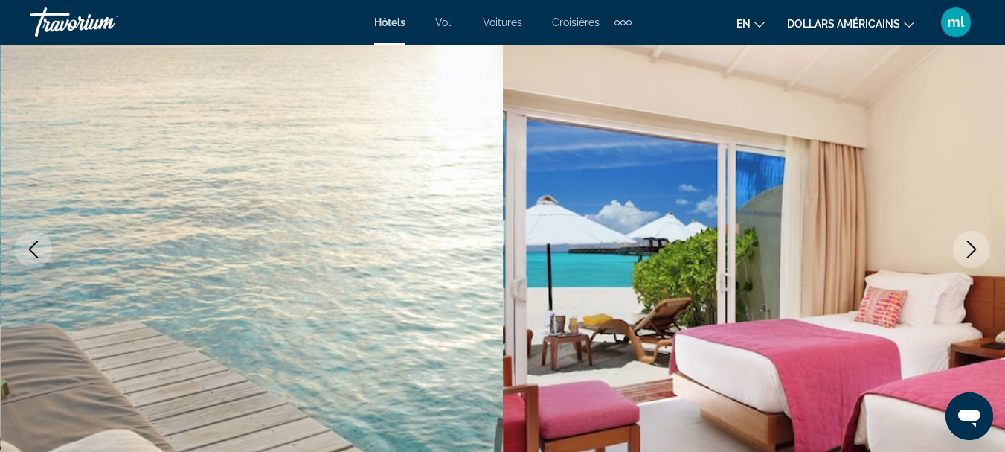
click at [974, 248] on icon "Next image" at bounding box center [972, 249] width 10 height 18
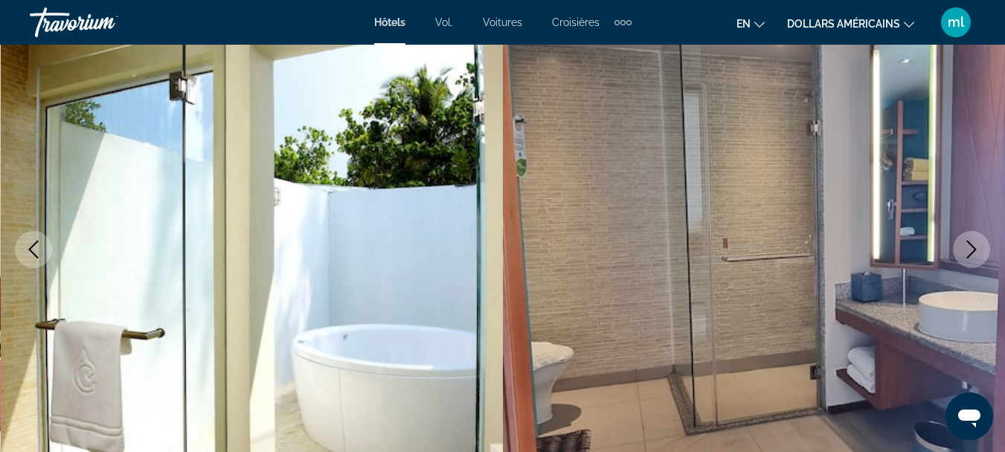
click at [974, 248] on icon "Next image" at bounding box center [972, 249] width 10 height 18
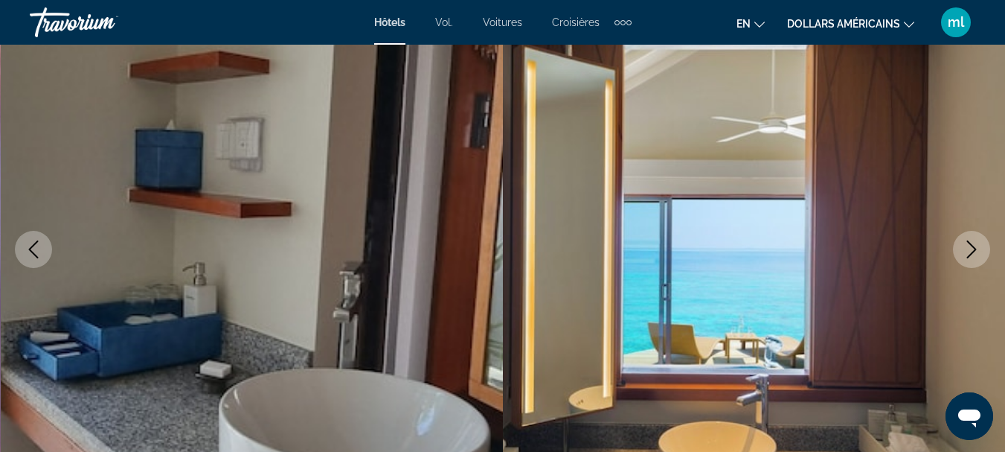
click at [974, 248] on icon "Next image" at bounding box center [972, 249] width 10 height 18
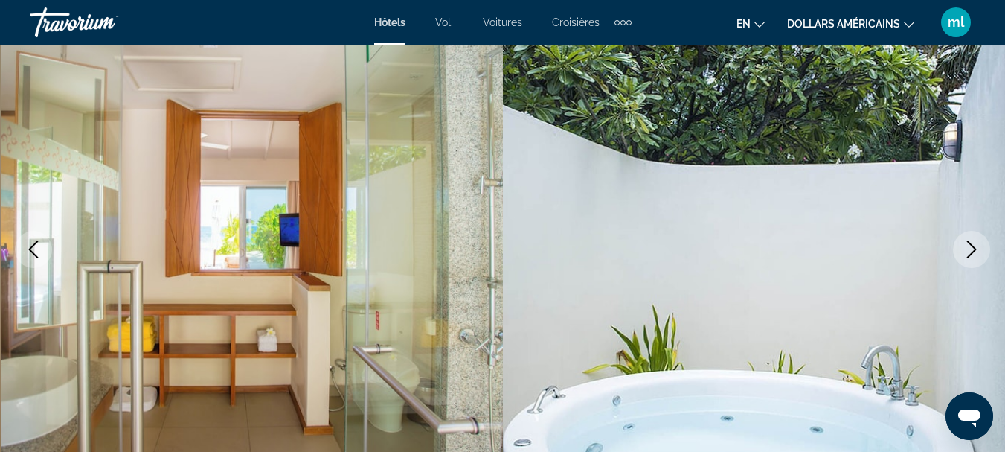
click at [974, 248] on icon "Next image" at bounding box center [972, 249] width 10 height 18
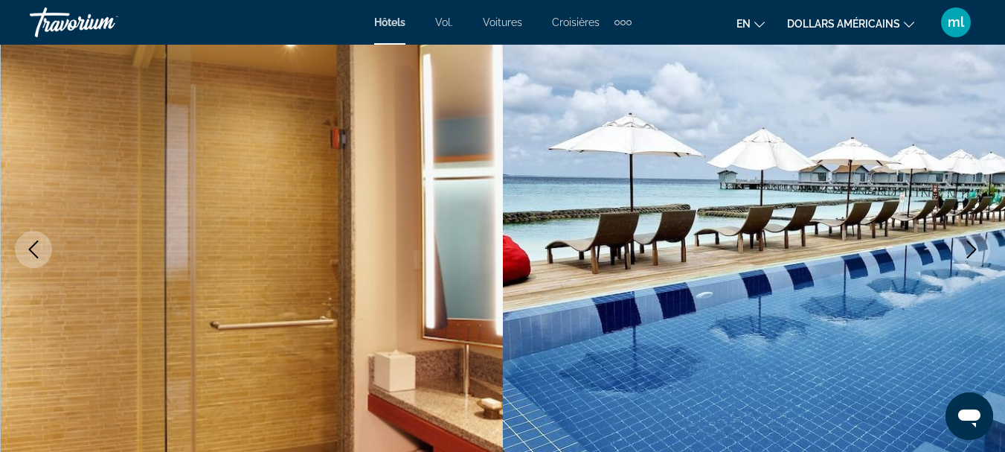
click at [974, 248] on icon "Next image" at bounding box center [972, 249] width 10 height 18
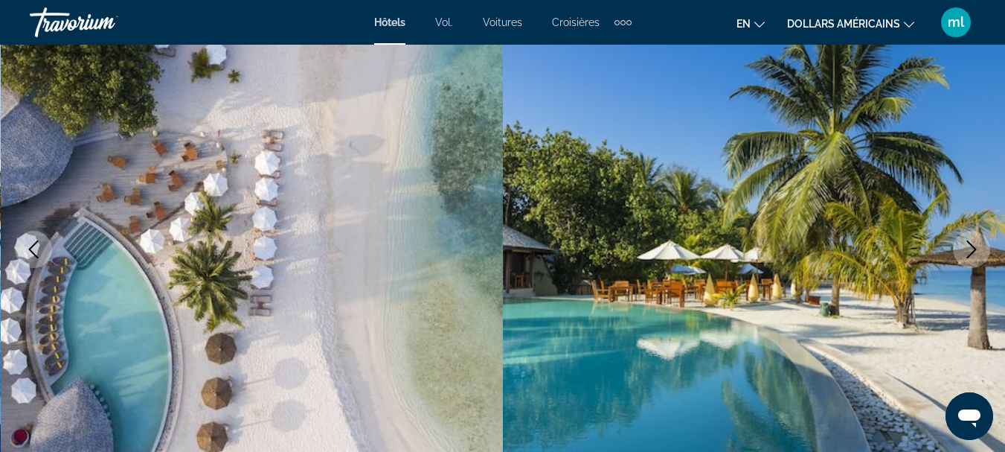
click at [974, 248] on icon "Next image" at bounding box center [972, 249] width 10 height 18
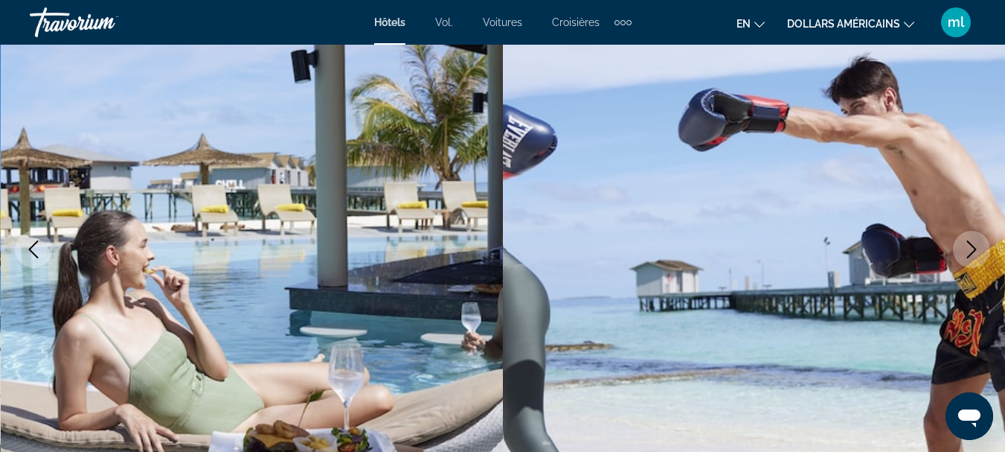
click at [974, 248] on icon "Next image" at bounding box center [972, 249] width 10 height 18
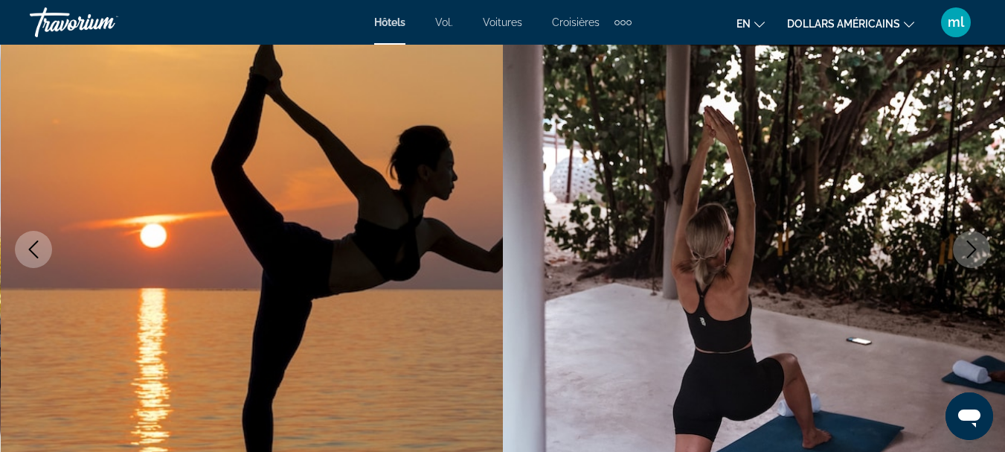
click at [974, 248] on icon "Next image" at bounding box center [972, 249] width 10 height 18
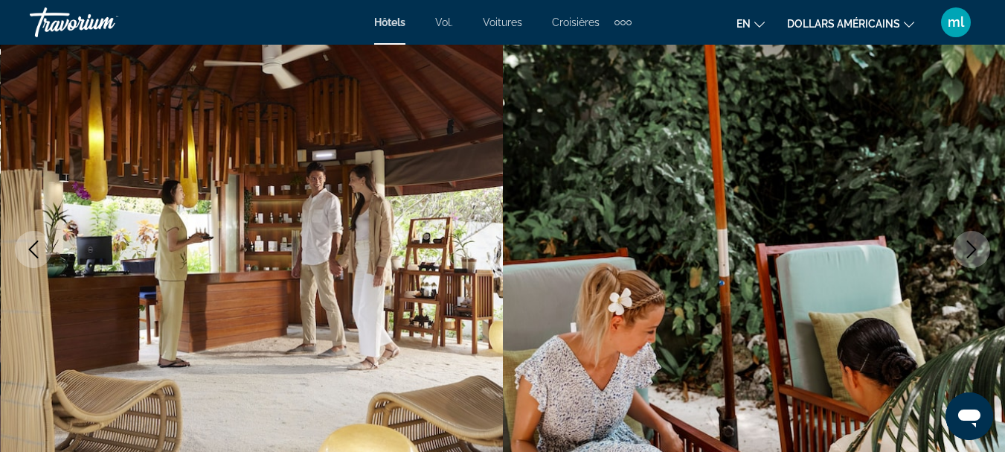
click at [974, 248] on icon "Next image" at bounding box center [972, 249] width 10 height 18
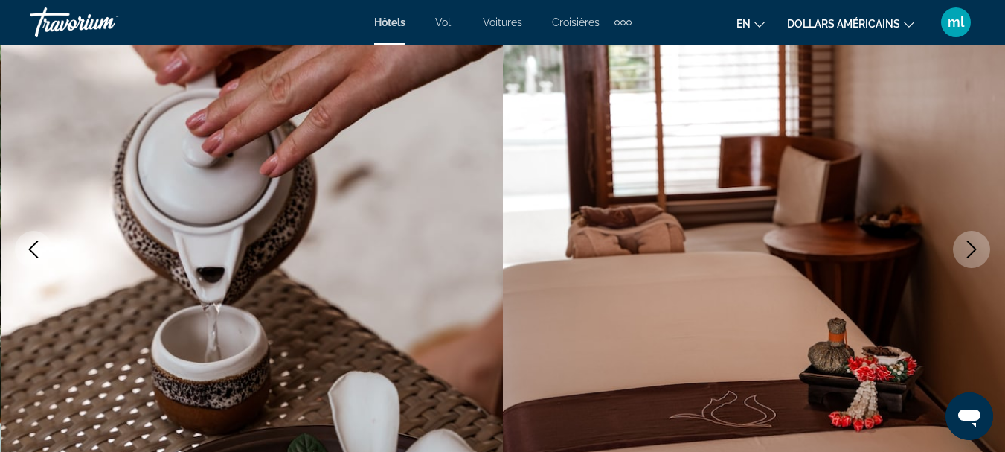
click at [974, 248] on icon "Next image" at bounding box center [972, 249] width 10 height 18
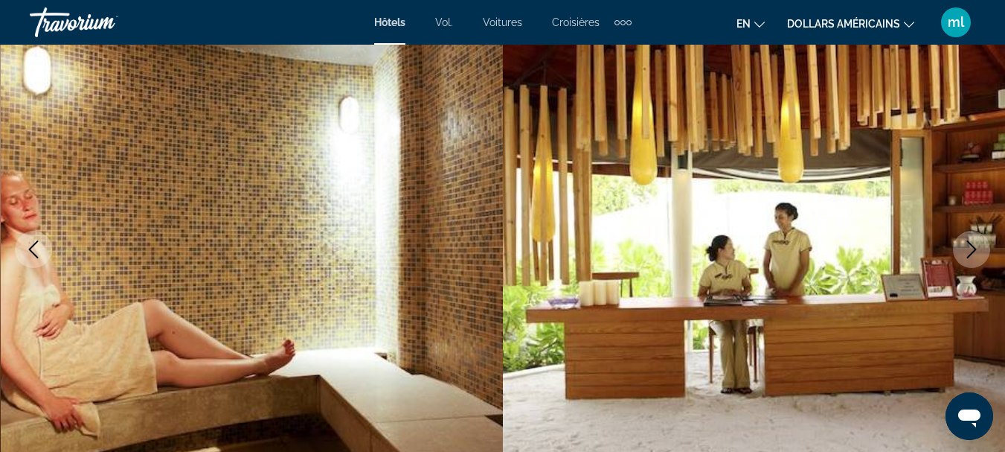
click at [974, 248] on icon "Next image" at bounding box center [972, 249] width 10 height 18
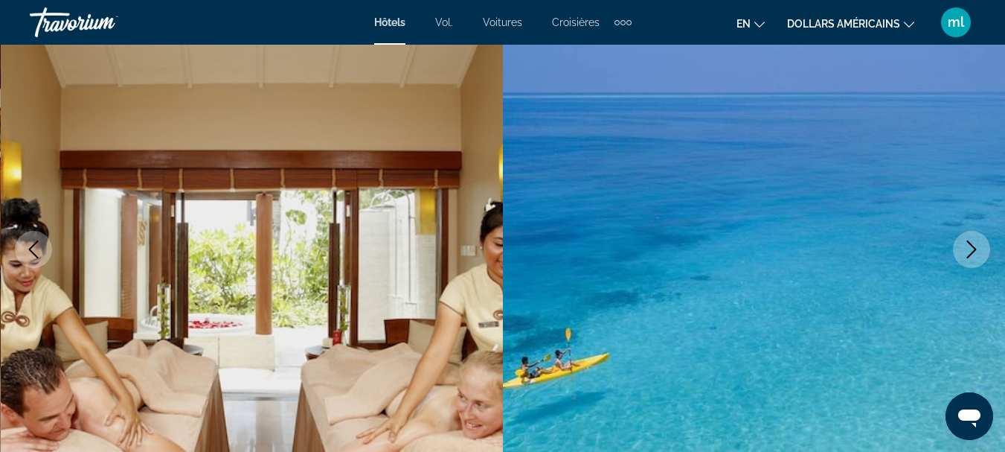
click at [974, 248] on icon "Next image" at bounding box center [972, 249] width 10 height 18
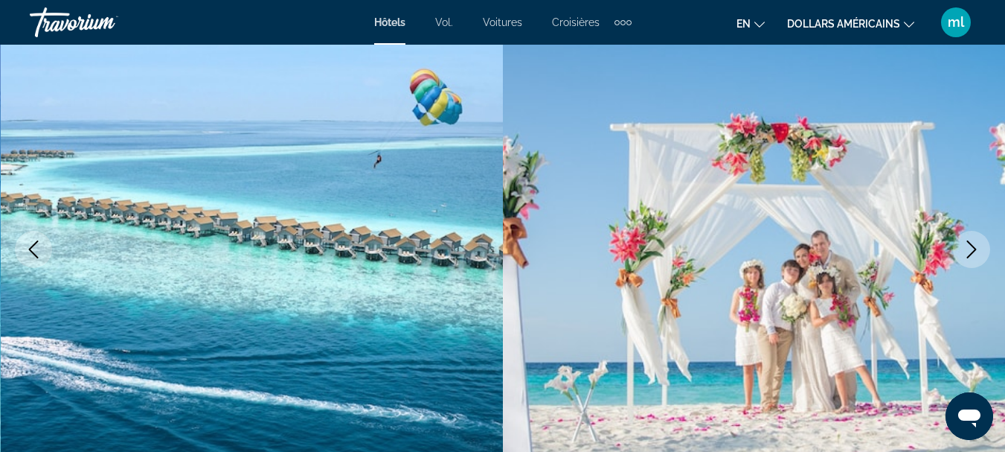
click at [974, 248] on icon "Next image" at bounding box center [972, 249] width 10 height 18
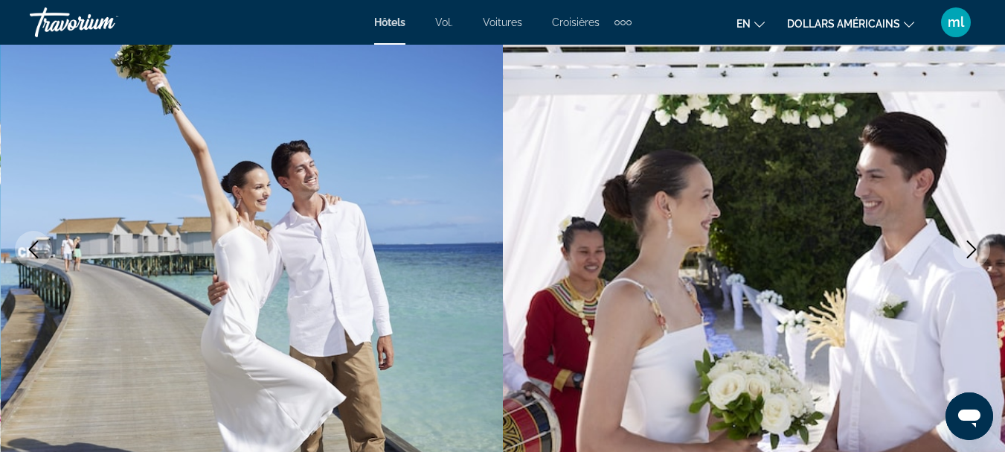
click at [974, 248] on icon "Next image" at bounding box center [972, 249] width 10 height 18
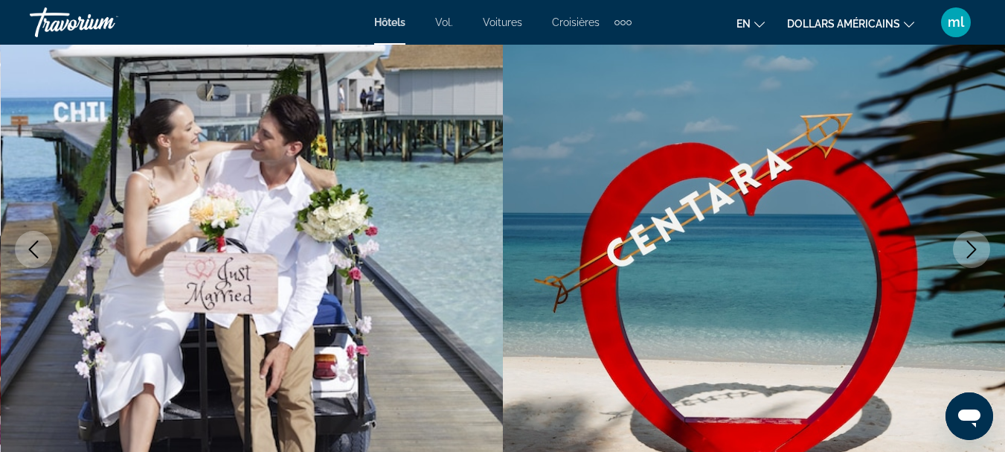
click at [974, 248] on icon "Next image" at bounding box center [972, 249] width 10 height 18
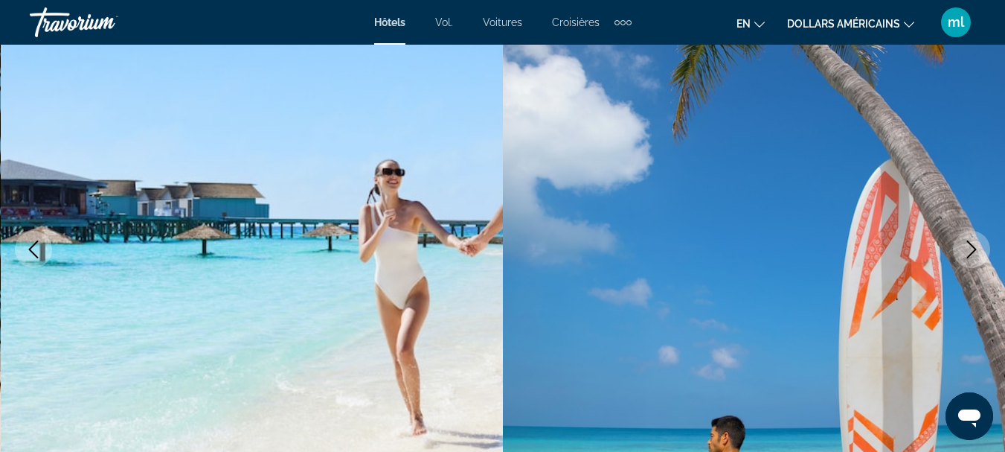
click at [974, 248] on icon "Next image" at bounding box center [972, 249] width 10 height 18
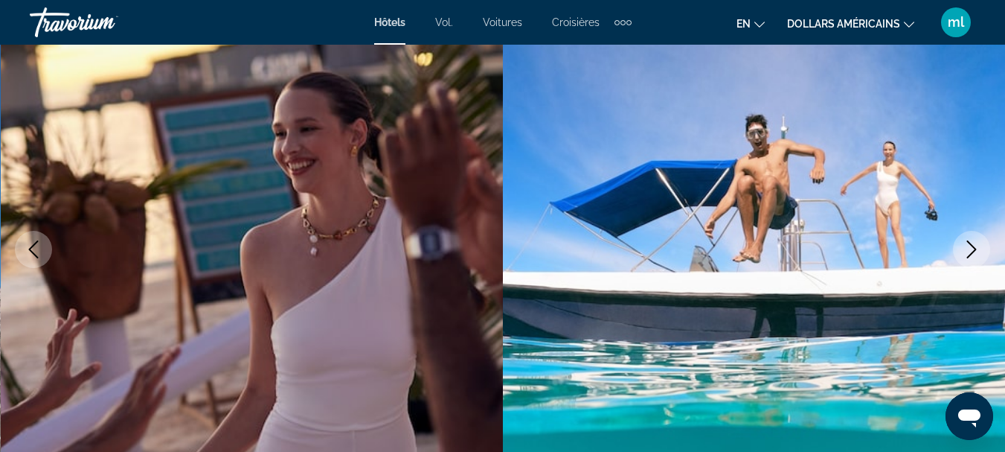
click at [974, 248] on icon "Next image" at bounding box center [972, 249] width 10 height 18
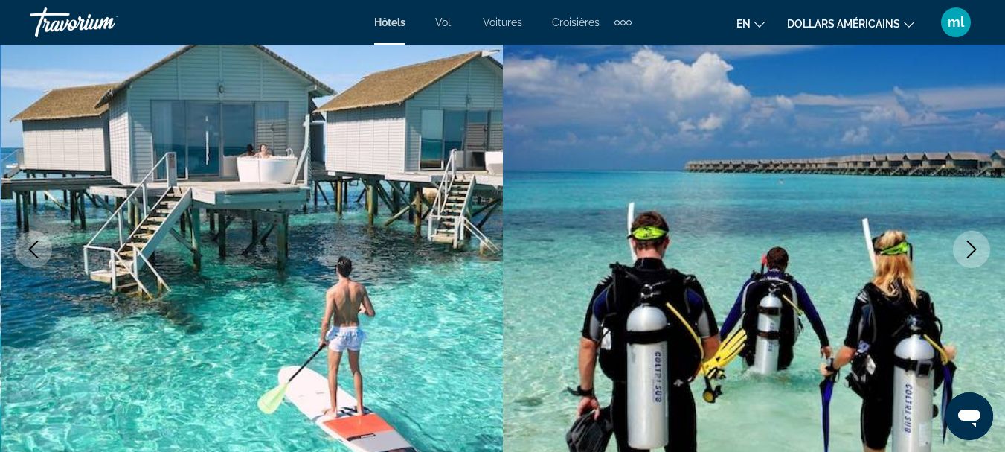
click at [974, 248] on icon "Next image" at bounding box center [972, 249] width 10 height 18
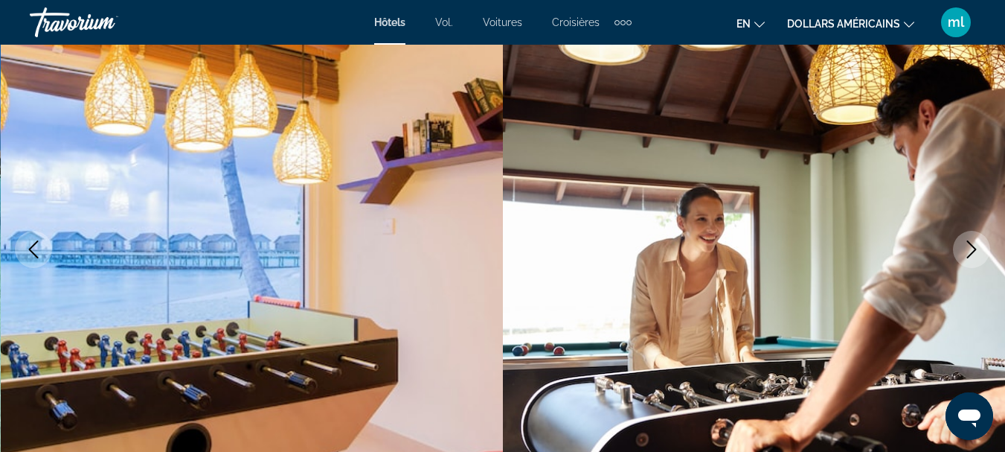
click at [974, 248] on icon "Next image" at bounding box center [972, 249] width 10 height 18
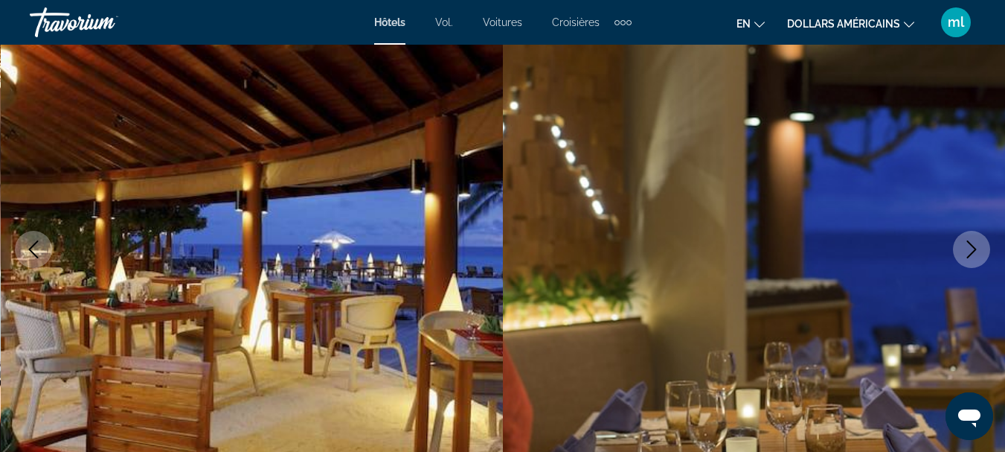
click at [974, 248] on icon "Next image" at bounding box center [972, 249] width 10 height 18
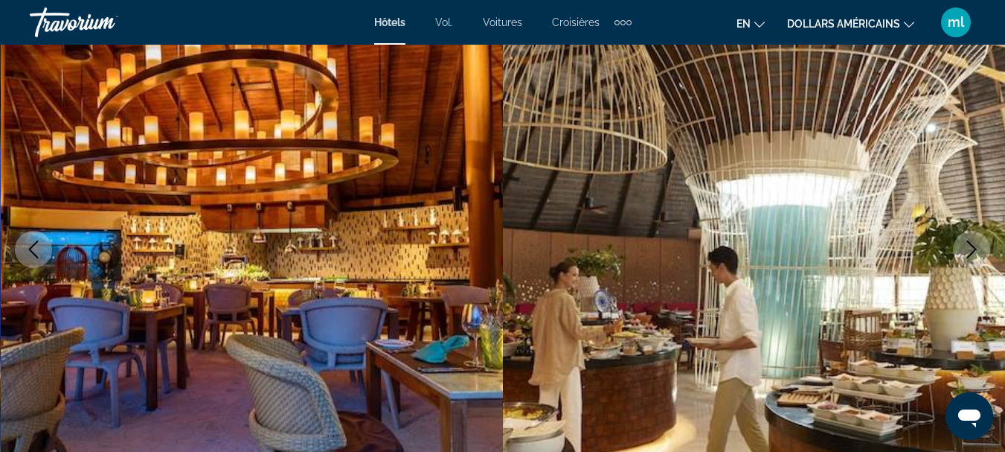
click at [974, 248] on icon "Next image" at bounding box center [972, 249] width 10 height 18
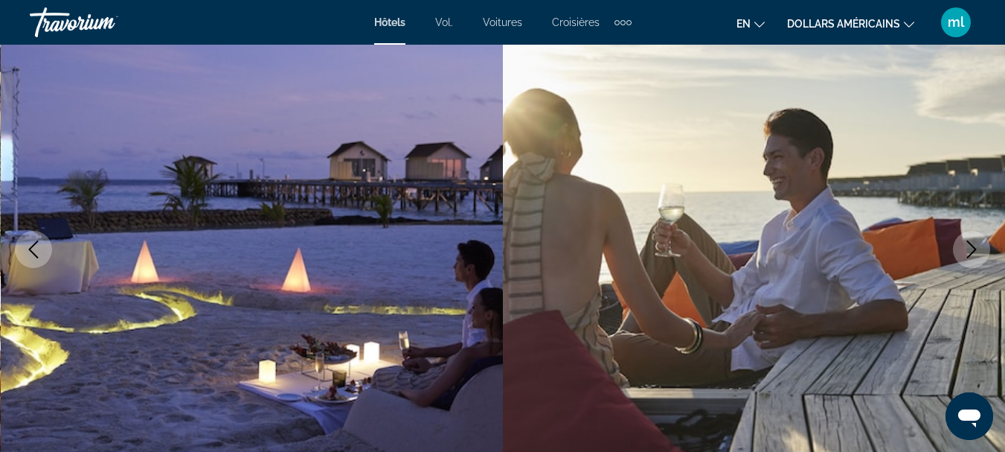
click at [974, 248] on icon "Next image" at bounding box center [972, 249] width 10 height 18
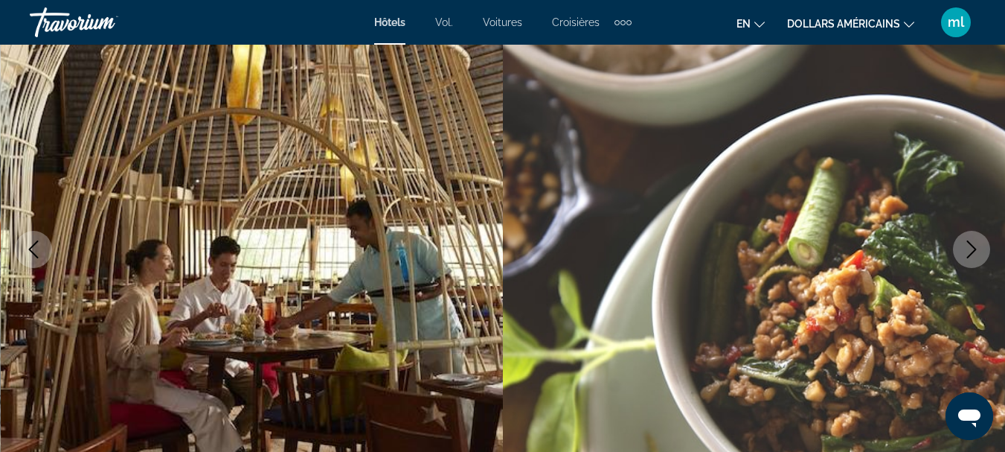
click at [974, 248] on icon "Next image" at bounding box center [972, 249] width 10 height 18
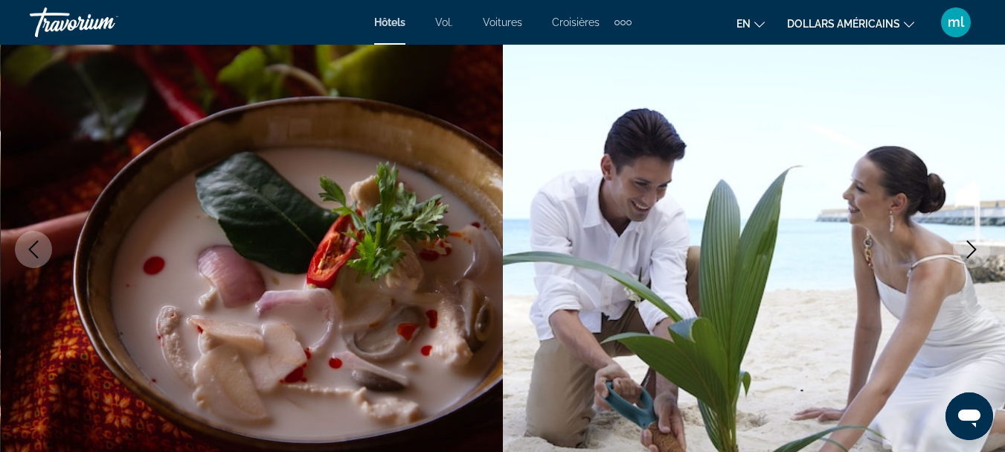
click at [974, 248] on icon "Next image" at bounding box center [972, 249] width 10 height 18
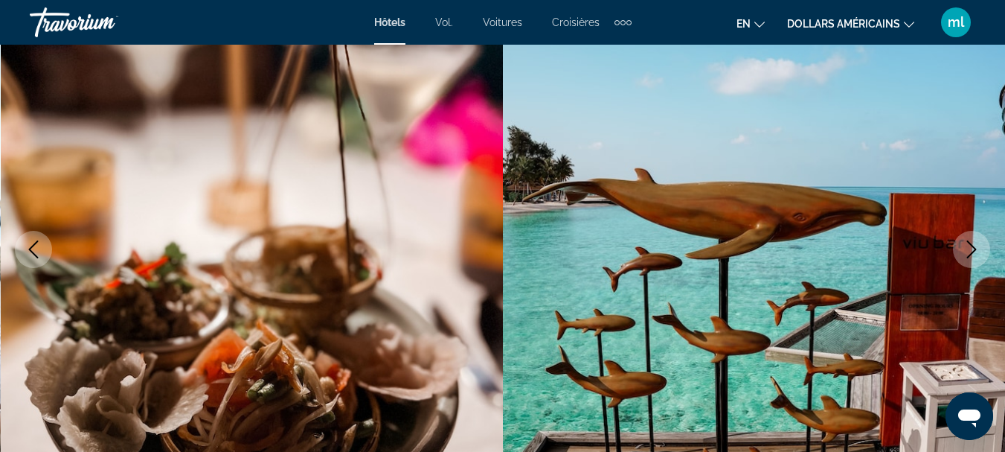
click at [974, 248] on icon "Next image" at bounding box center [972, 249] width 10 height 18
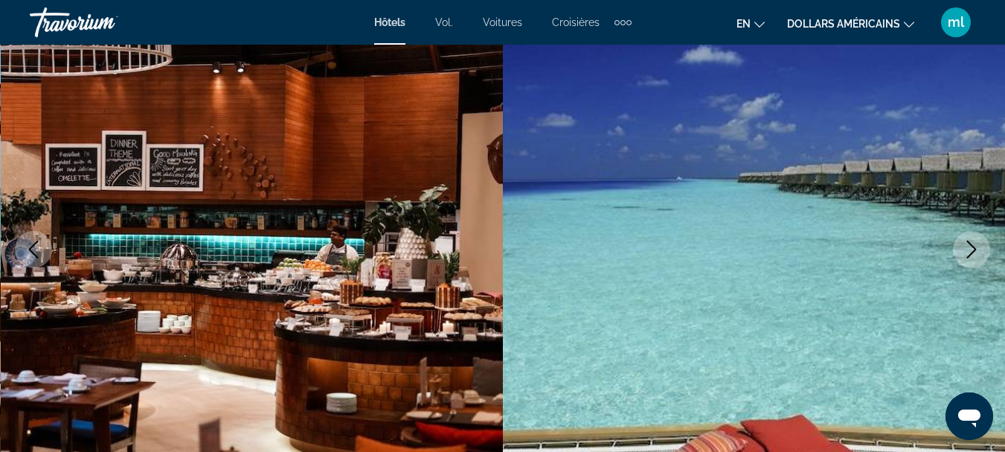
click at [974, 248] on icon "Next image" at bounding box center [972, 249] width 10 height 18
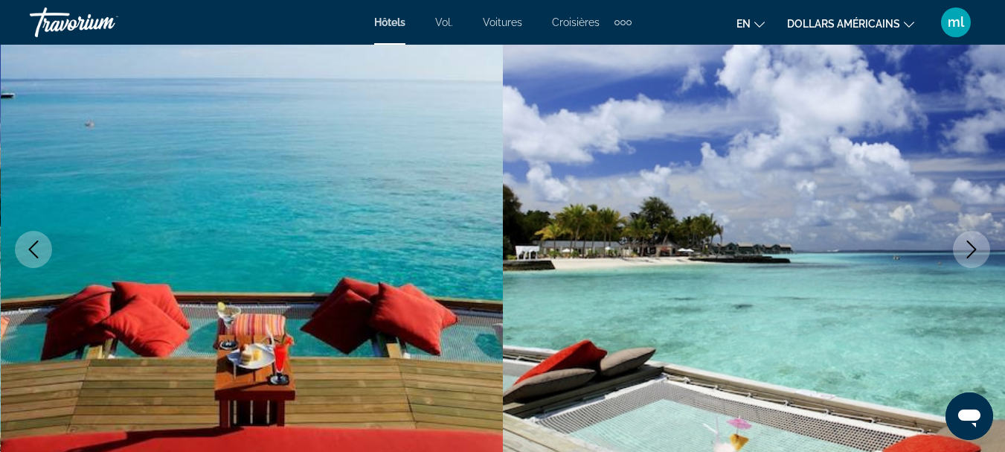
click at [974, 248] on icon "Next image" at bounding box center [972, 249] width 10 height 18
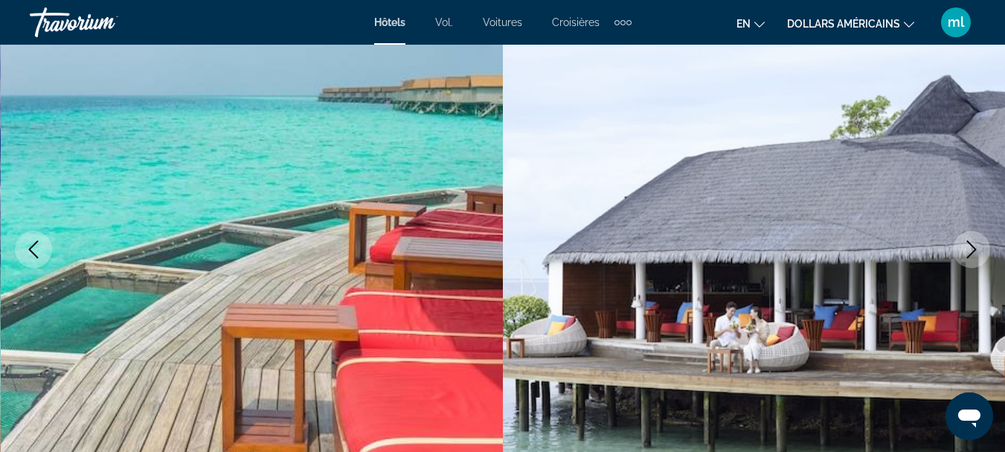
click at [974, 248] on icon "Next image" at bounding box center [972, 249] width 10 height 18
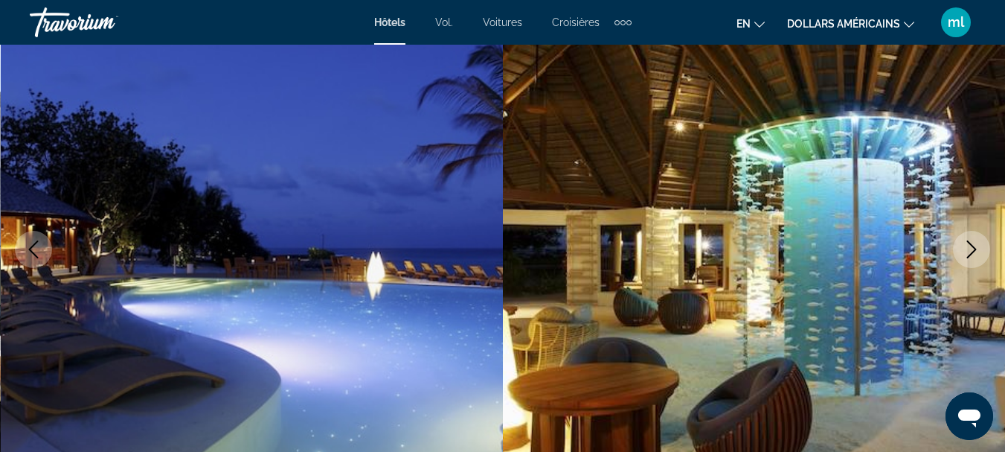
click at [974, 248] on icon "Next image" at bounding box center [972, 249] width 10 height 18
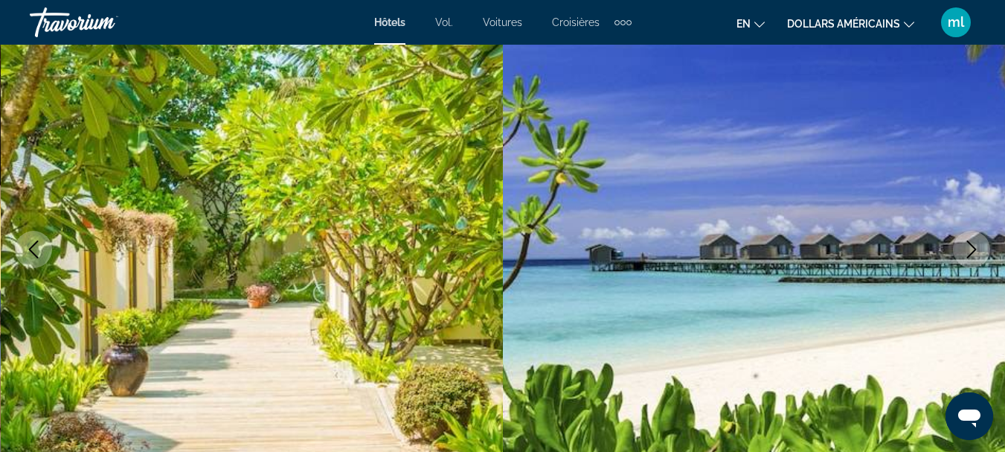
click at [974, 248] on icon "Next image" at bounding box center [972, 249] width 10 height 18
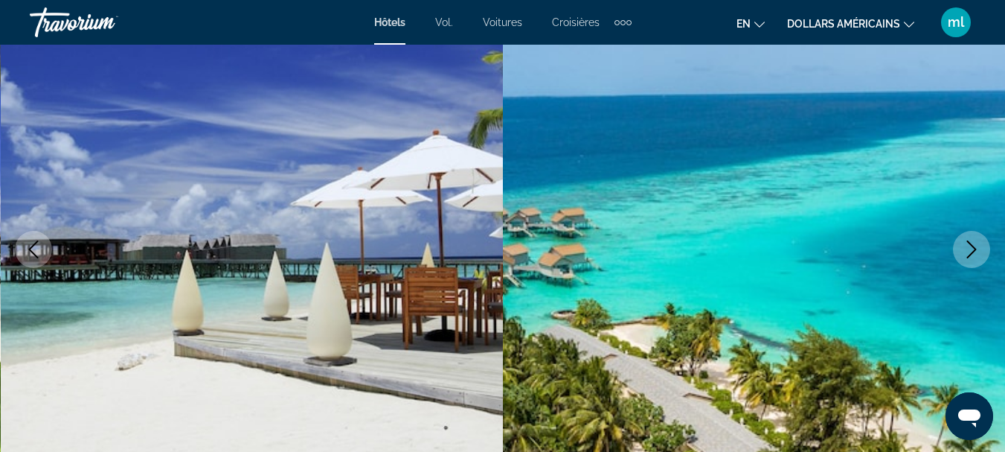
click at [974, 248] on icon "Next image" at bounding box center [972, 249] width 10 height 18
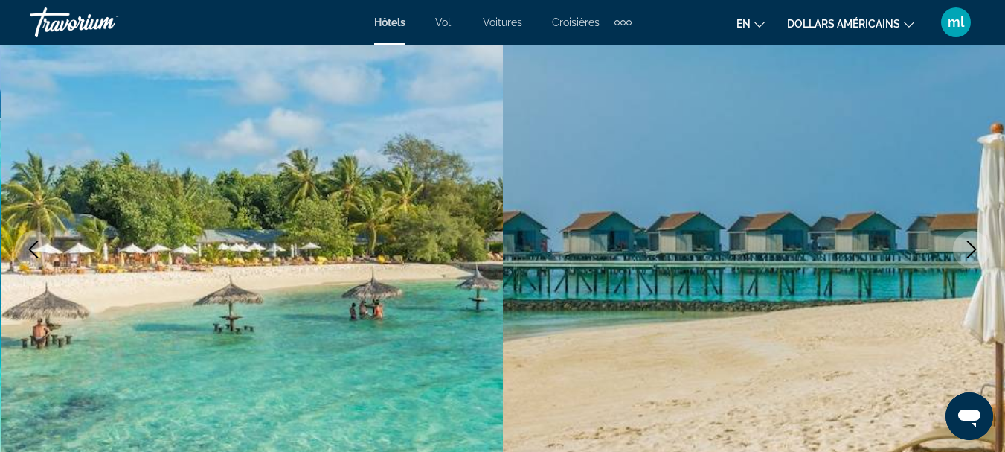
click at [974, 248] on icon "Next image" at bounding box center [972, 249] width 10 height 18
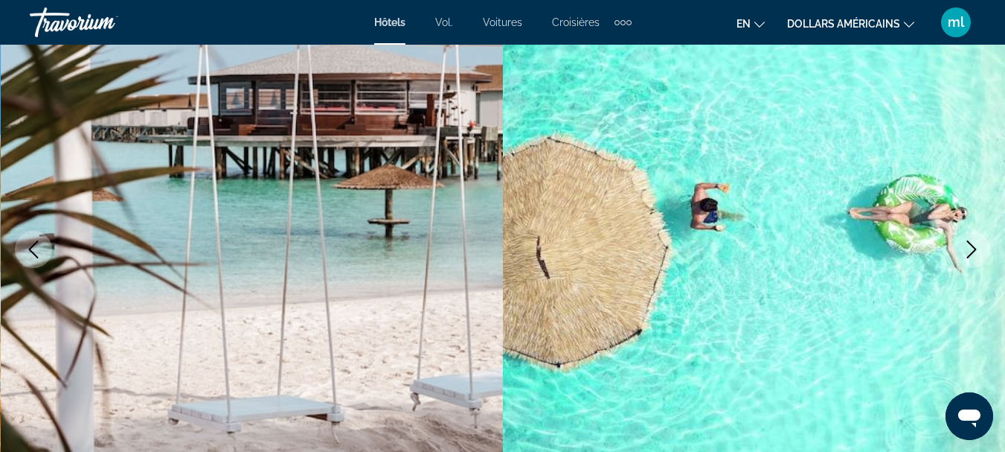
click at [974, 248] on icon "Next image" at bounding box center [972, 249] width 10 height 18
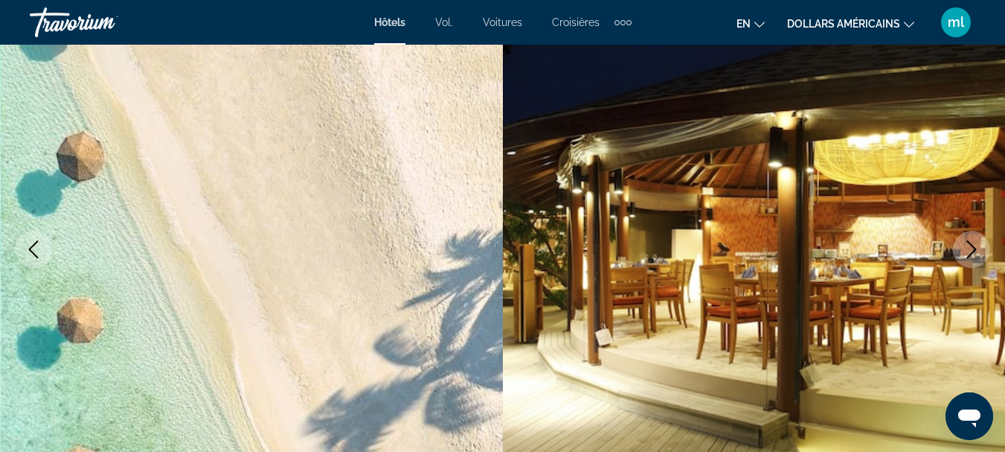
click at [974, 248] on icon "Next image" at bounding box center [972, 249] width 10 height 18
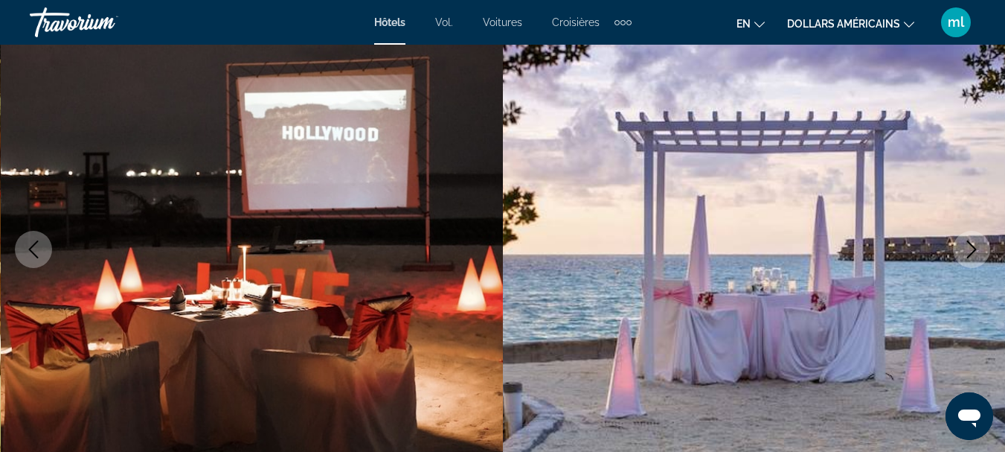
click at [974, 248] on icon "Next image" at bounding box center [972, 249] width 10 height 18
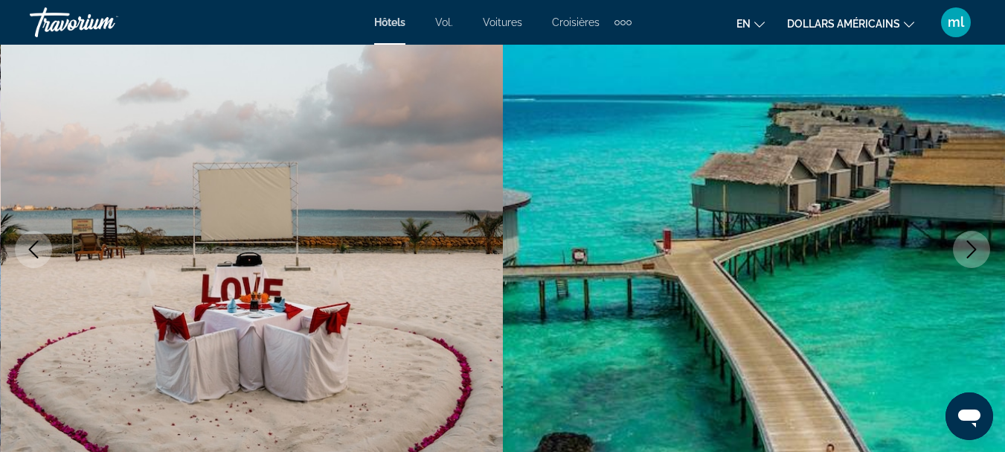
click at [974, 248] on icon "Next image" at bounding box center [972, 249] width 10 height 18
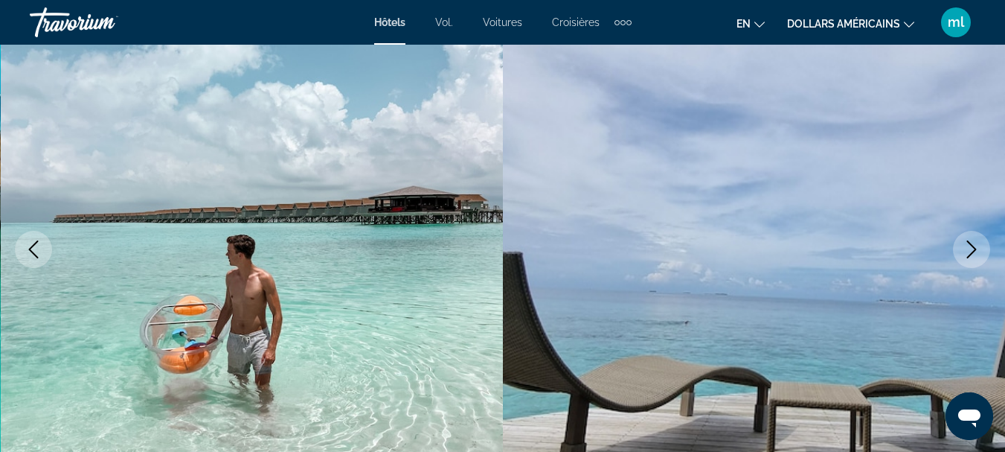
click at [974, 248] on icon "Next image" at bounding box center [972, 249] width 10 height 18
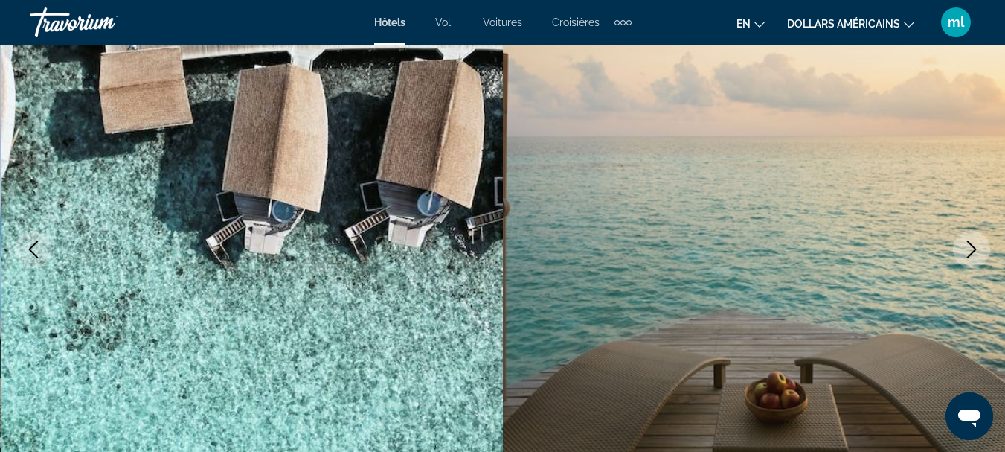
click at [974, 248] on icon "Next image" at bounding box center [972, 249] width 10 height 18
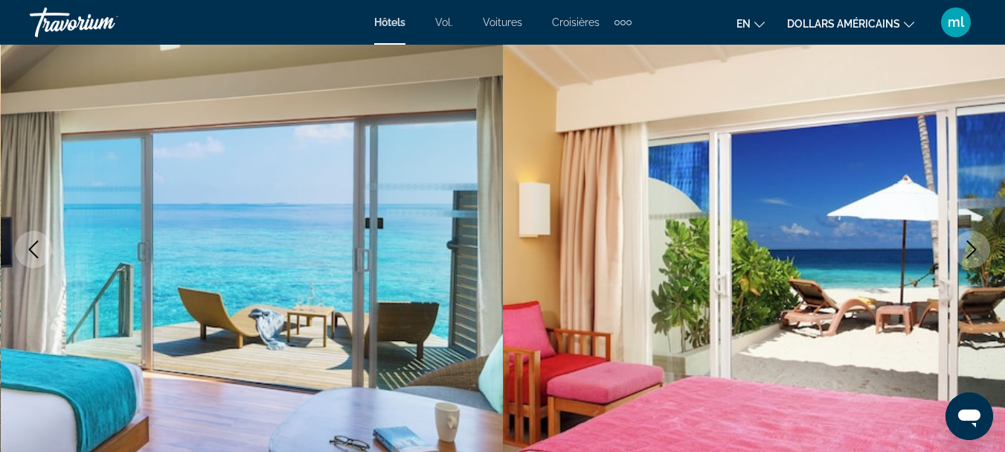
click at [974, 248] on icon "Next image" at bounding box center [972, 249] width 10 height 18
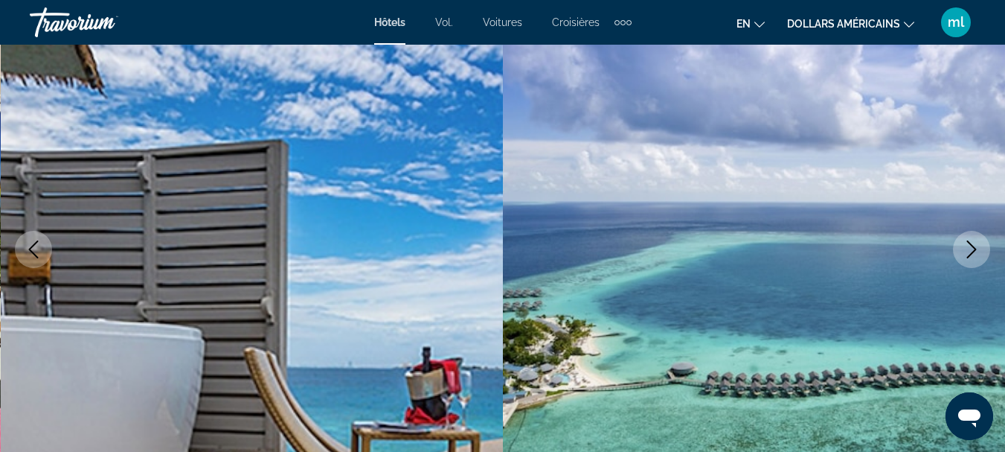
click at [974, 248] on icon "Next image" at bounding box center [972, 249] width 10 height 18
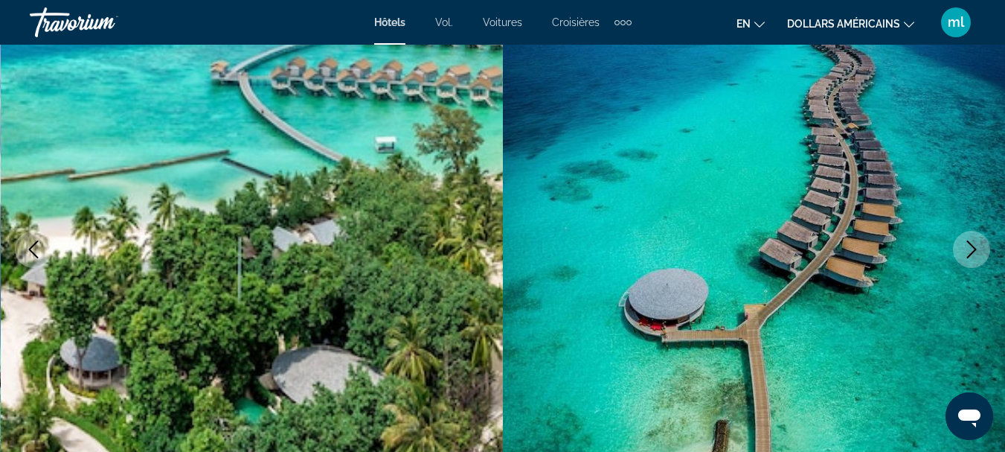
click at [974, 248] on icon "Next image" at bounding box center [972, 249] width 10 height 18
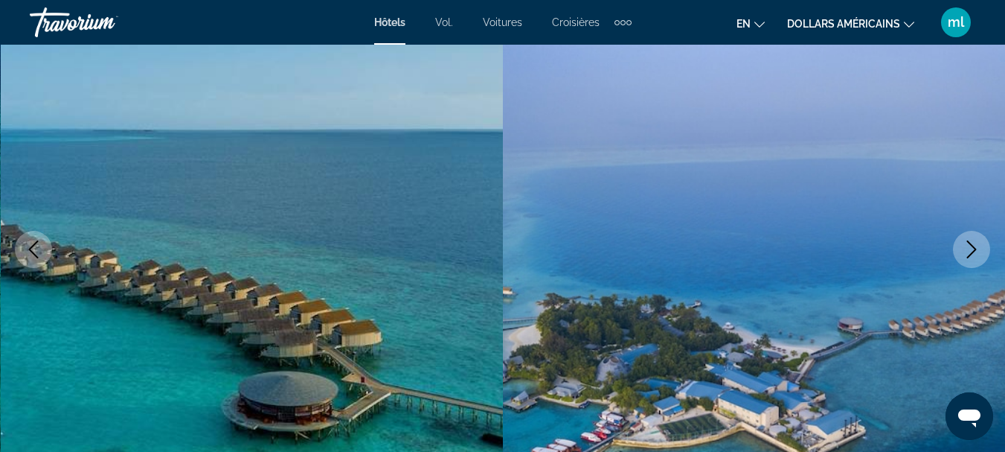
click at [974, 248] on icon "Next image" at bounding box center [972, 249] width 10 height 18
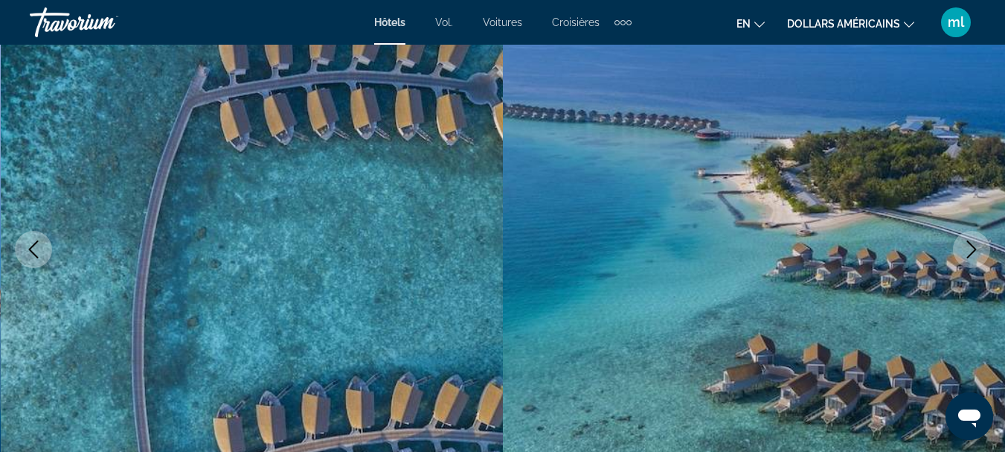
click at [974, 248] on icon "Next image" at bounding box center [972, 249] width 10 height 18
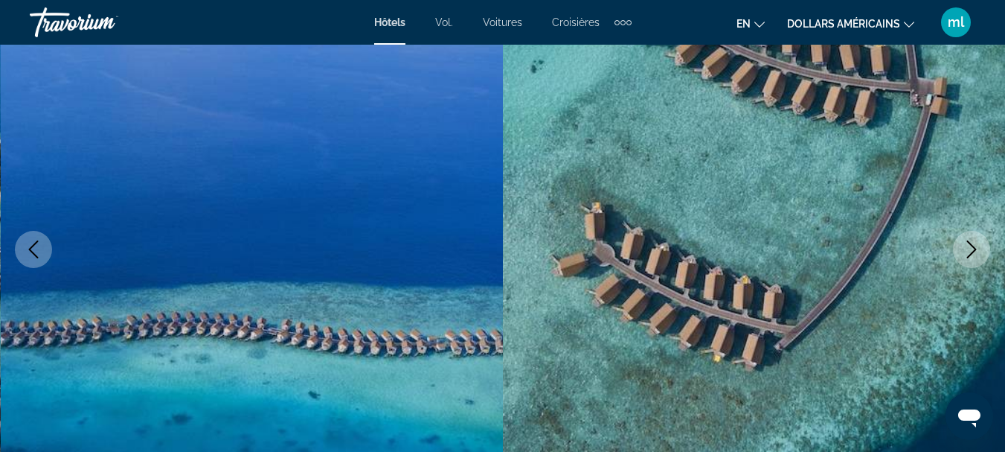
click at [974, 248] on icon "Next image" at bounding box center [972, 249] width 10 height 18
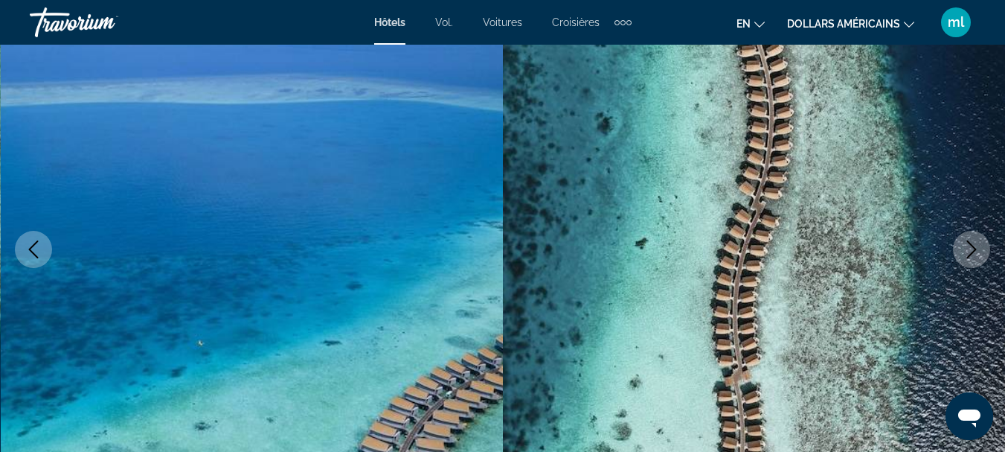
click at [974, 248] on icon "Next image" at bounding box center [972, 249] width 10 height 18
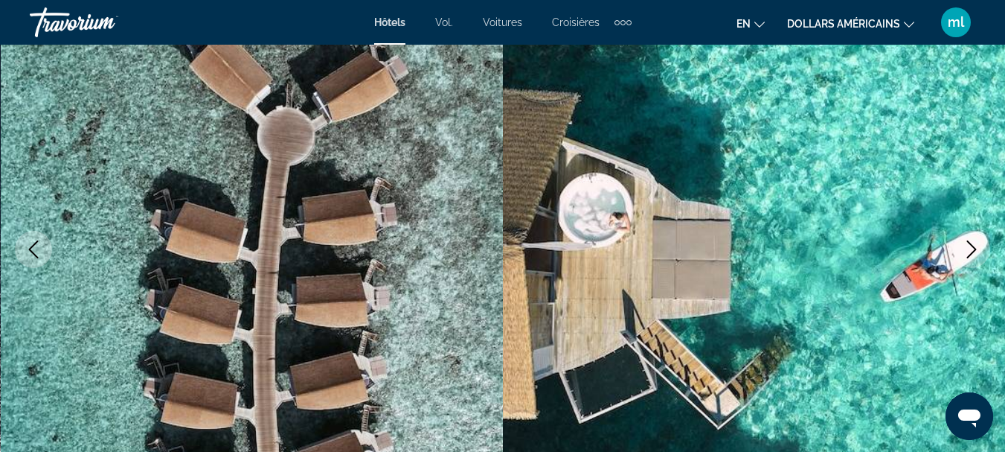
click at [974, 248] on icon "Next image" at bounding box center [972, 249] width 10 height 18
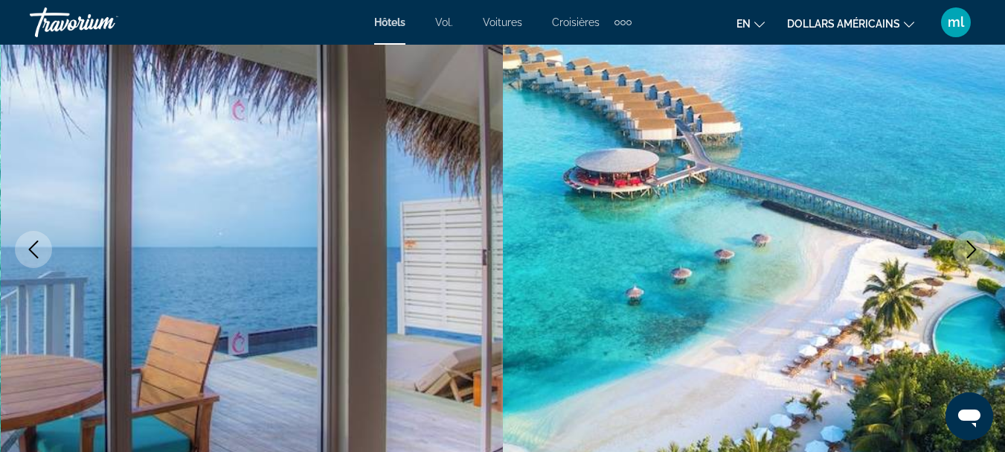
click at [974, 248] on icon "Next image" at bounding box center [972, 249] width 10 height 18
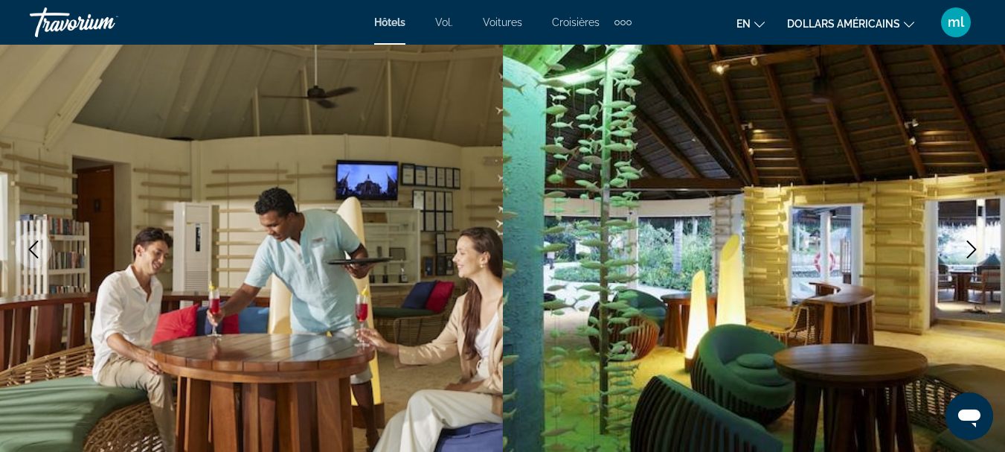
click at [974, 248] on icon "Next image" at bounding box center [972, 249] width 10 height 18
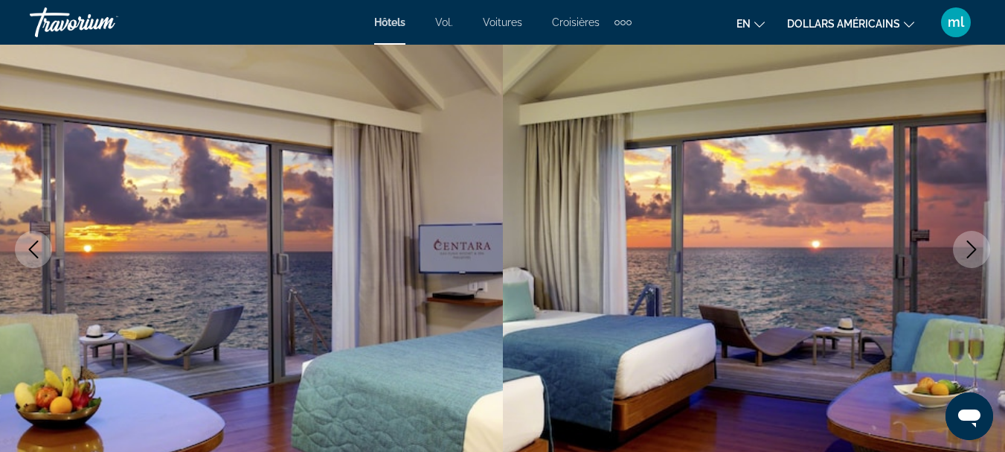
click at [974, 248] on icon "Next image" at bounding box center [972, 249] width 10 height 18
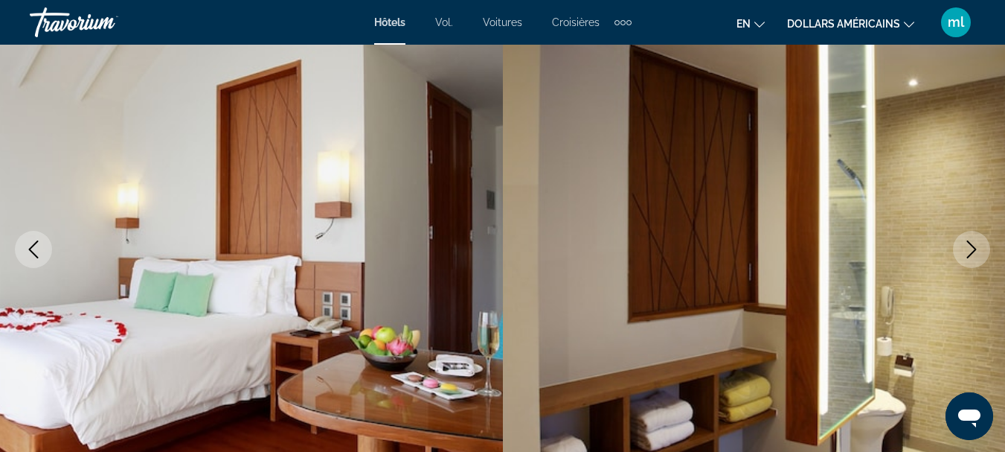
click at [974, 248] on icon "Next image" at bounding box center [972, 249] width 10 height 18
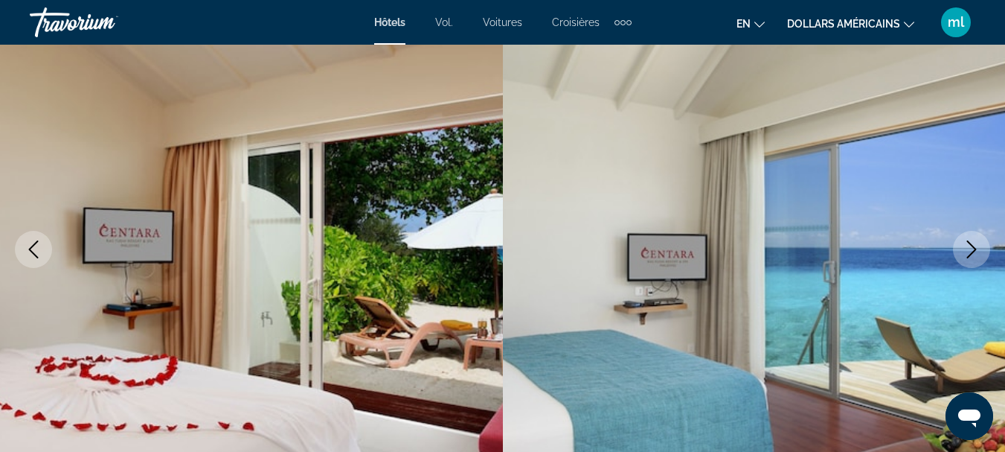
click at [974, 248] on icon "Next image" at bounding box center [972, 249] width 10 height 18
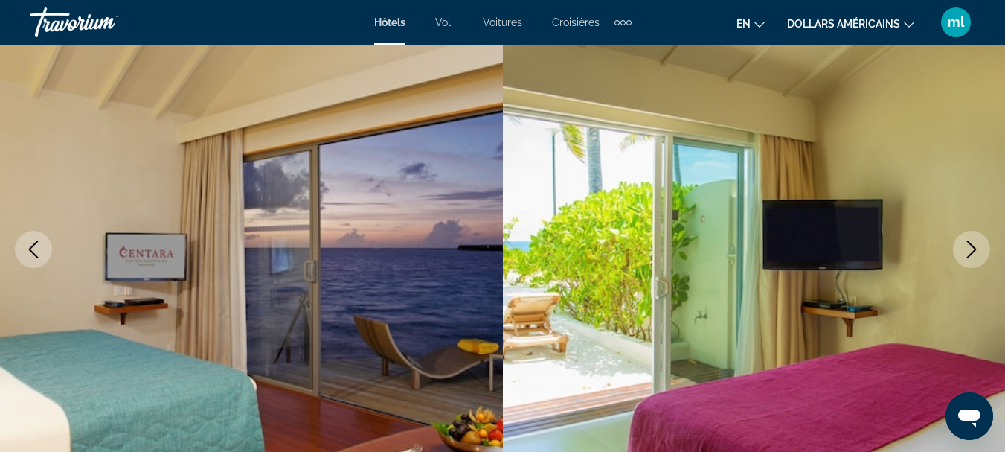
click at [974, 248] on icon "Next image" at bounding box center [972, 249] width 10 height 18
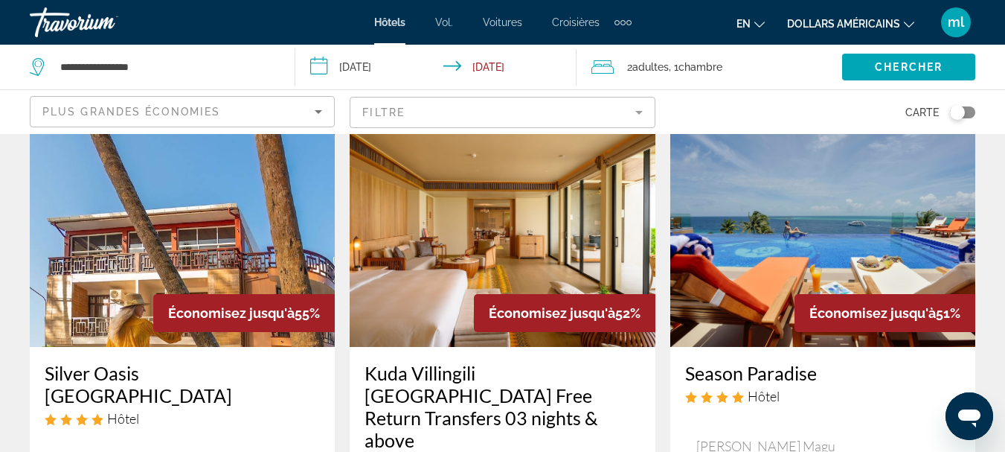
scroll to position [74, 0]
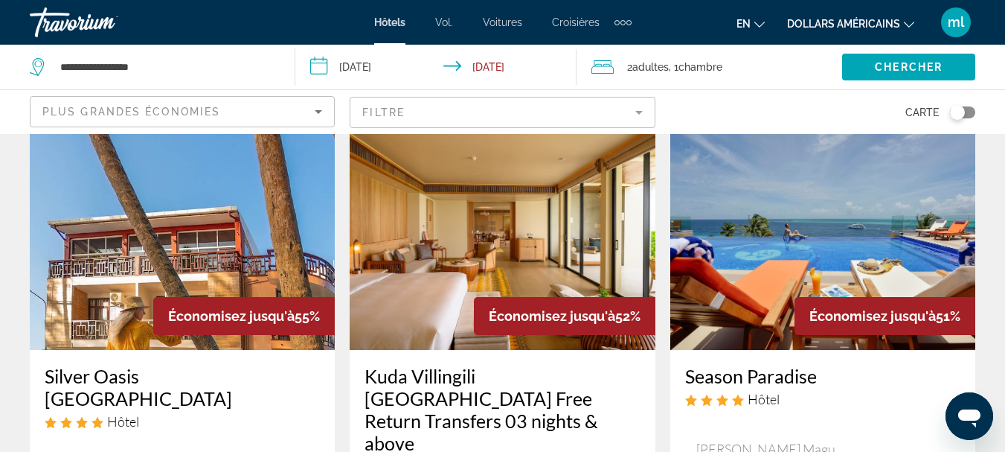
click at [822, 254] on img "Contenu principal" at bounding box center [822, 231] width 305 height 238
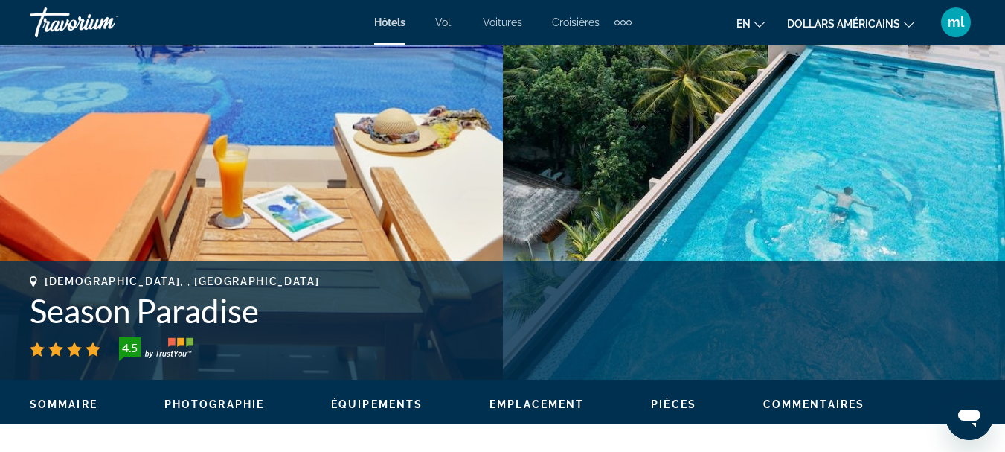
scroll to position [149, 0]
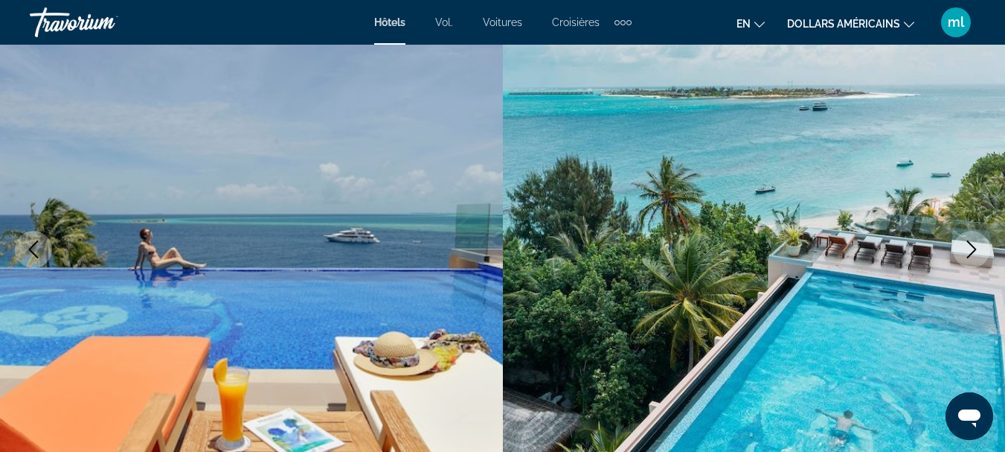
click at [971, 253] on icon "Next image" at bounding box center [972, 249] width 10 height 18
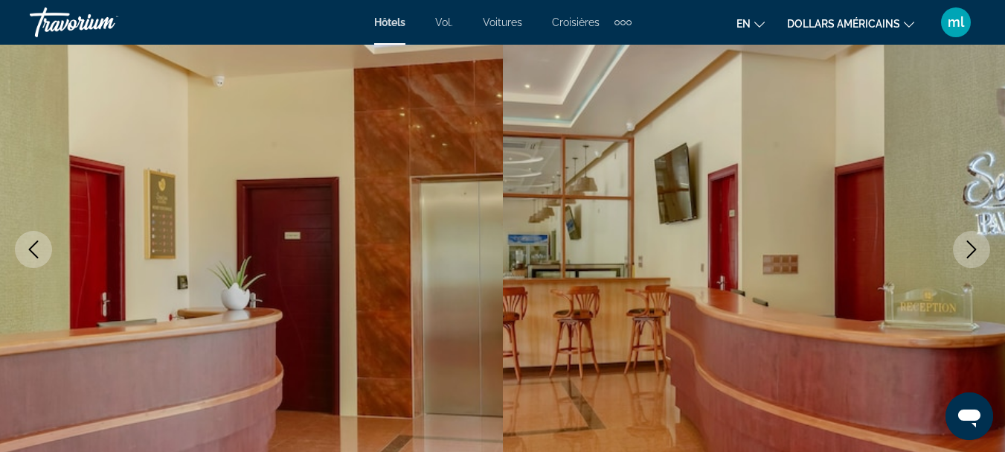
click at [971, 253] on icon "Next image" at bounding box center [972, 249] width 10 height 18
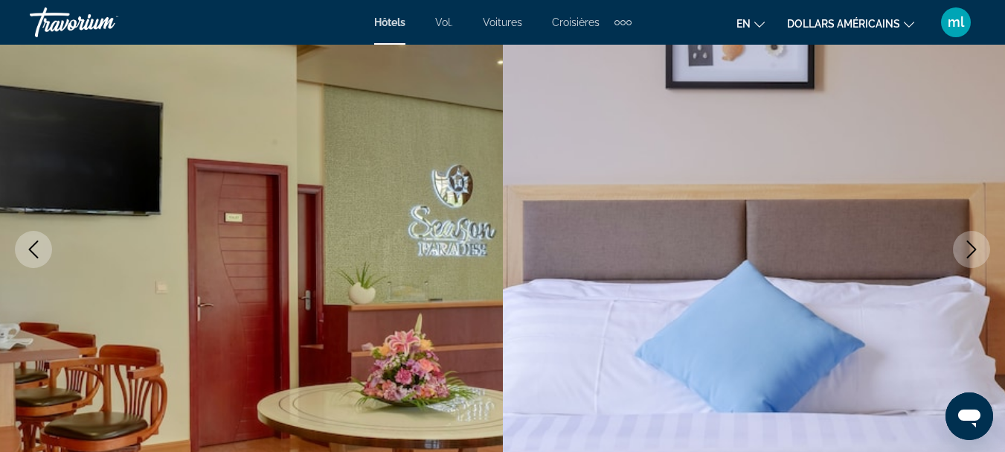
click at [971, 253] on icon "Next image" at bounding box center [972, 249] width 10 height 18
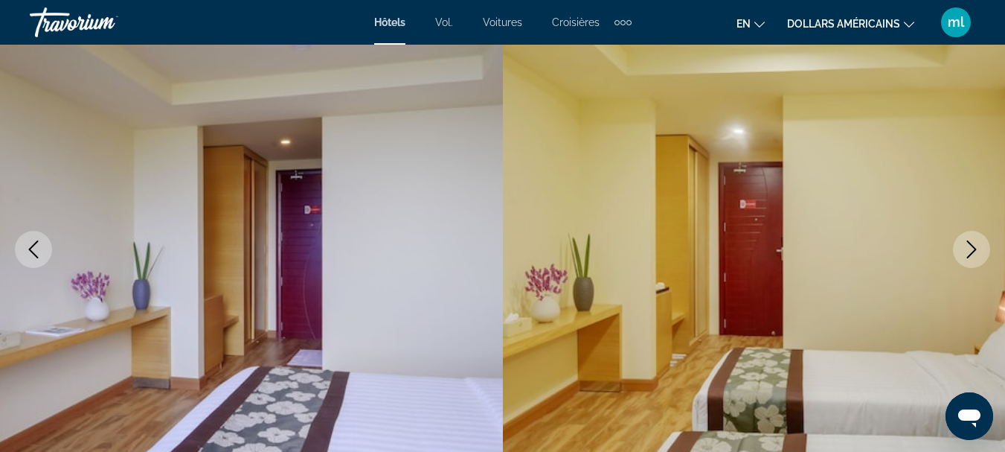
click at [971, 253] on icon "Next image" at bounding box center [972, 249] width 10 height 18
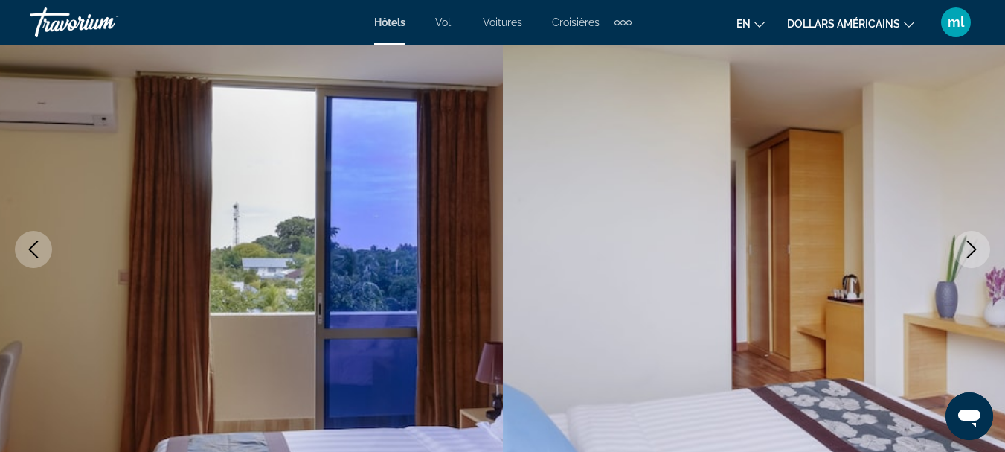
click at [971, 253] on icon "Next image" at bounding box center [972, 249] width 10 height 18
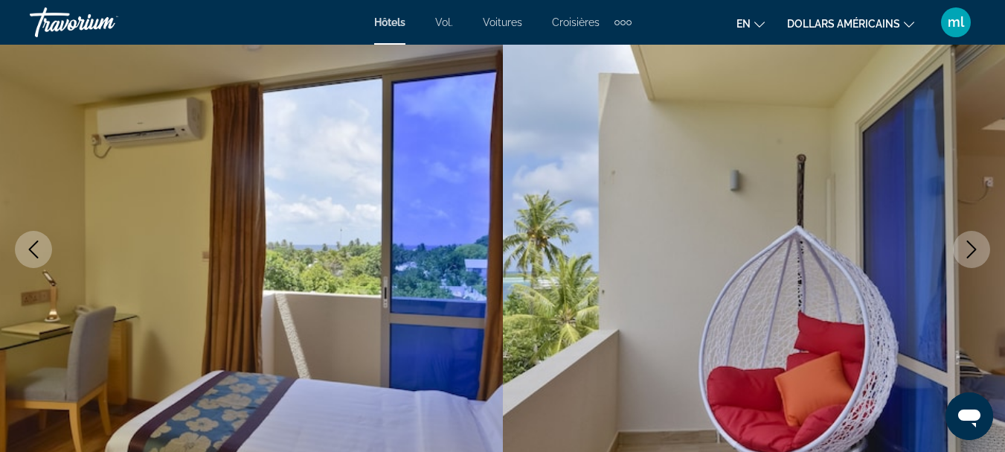
click at [971, 253] on icon "Next image" at bounding box center [972, 249] width 10 height 18
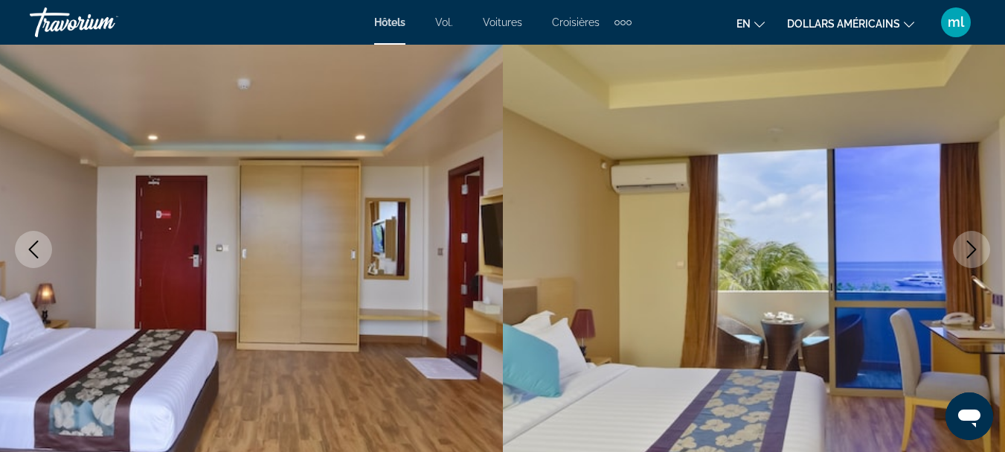
click at [971, 253] on icon "Next image" at bounding box center [972, 249] width 10 height 18
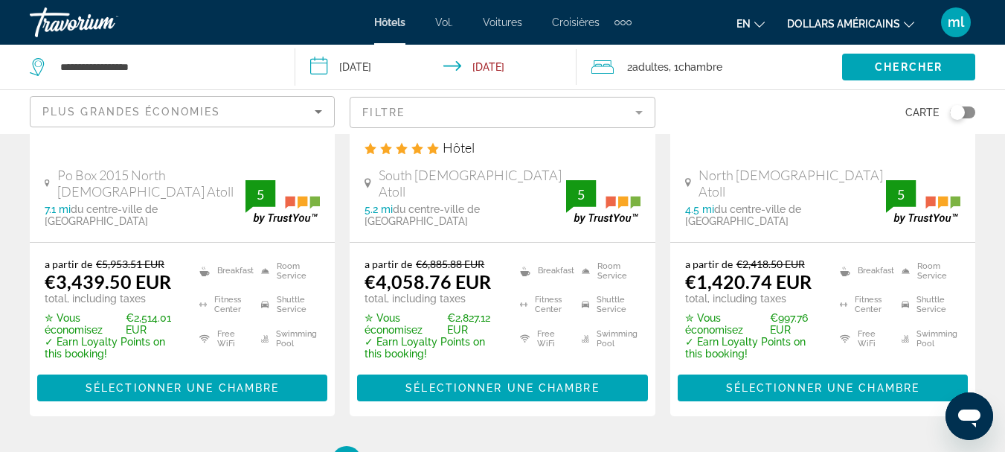
scroll to position [2362, 0]
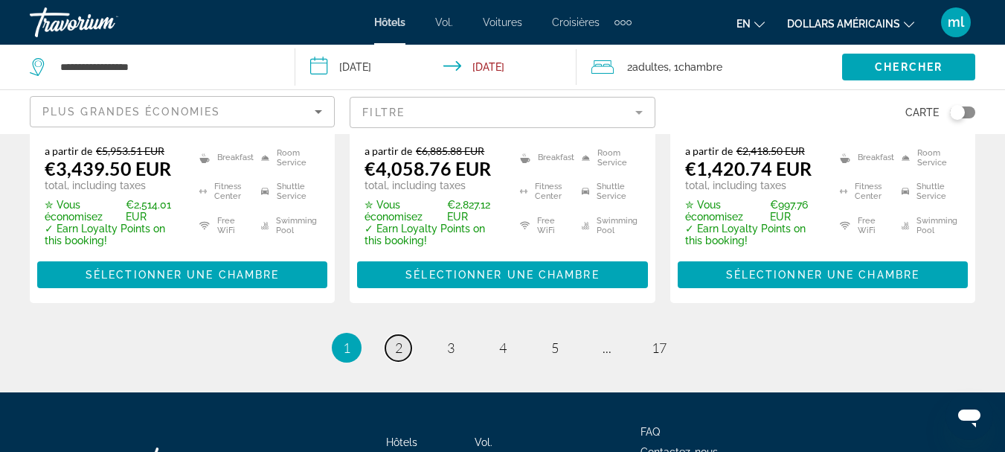
click at [399, 339] on span "2" at bounding box center [398, 347] width 7 height 16
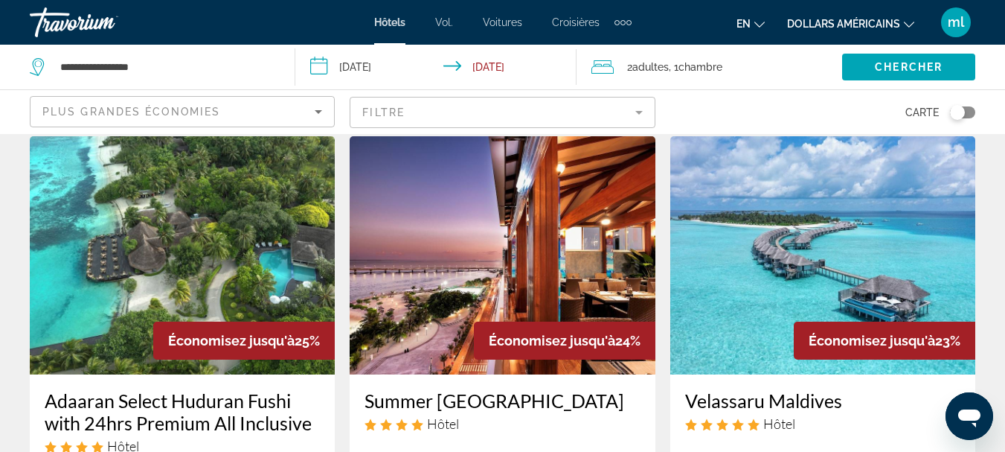
scroll to position [1265, 0]
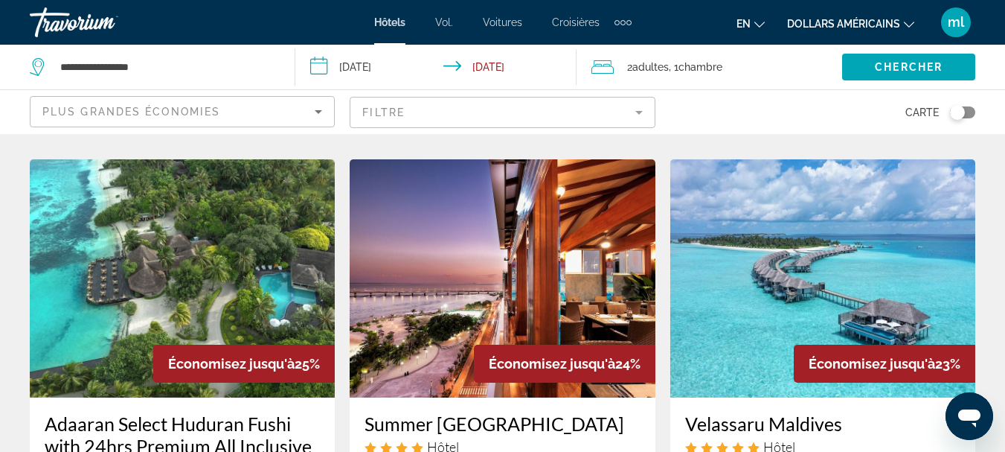
click at [420, 251] on img "Contenu principal" at bounding box center [502, 278] width 305 height 238
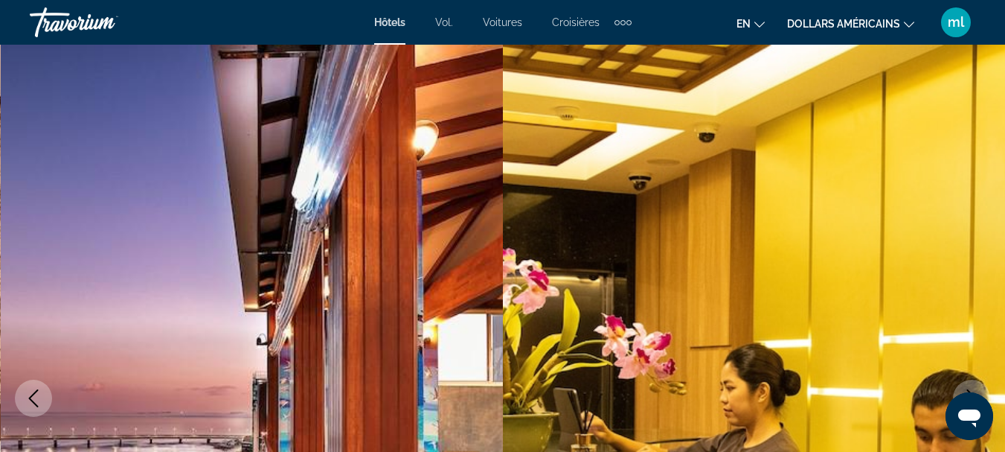
scroll to position [74, 0]
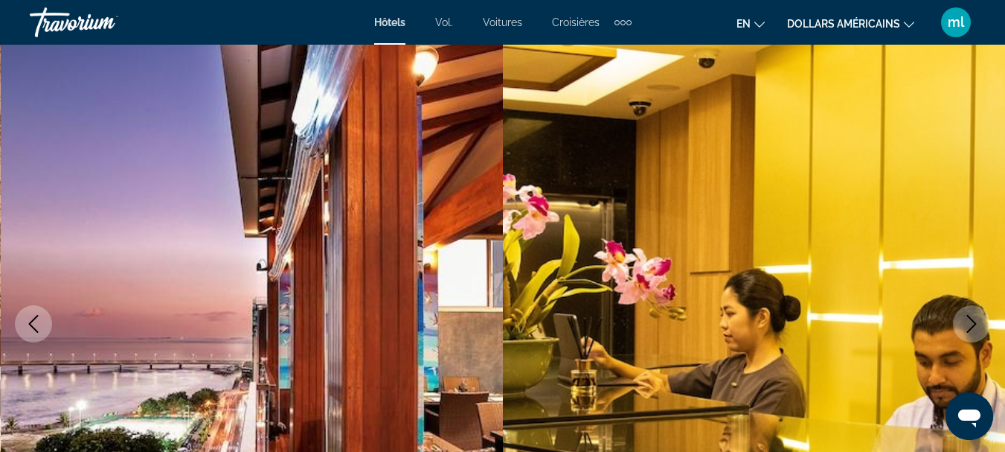
click at [964, 327] on icon "Next image" at bounding box center [972, 324] width 18 height 18
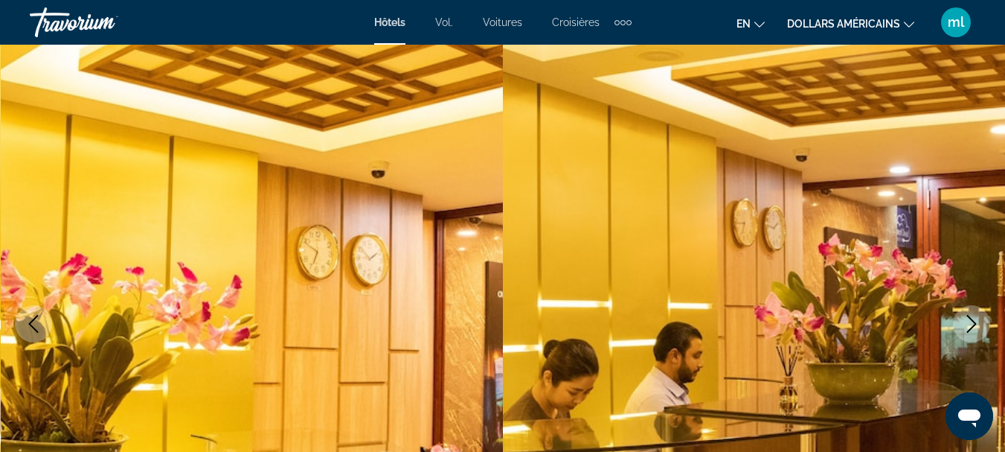
click at [964, 327] on icon "Next image" at bounding box center [972, 324] width 18 height 18
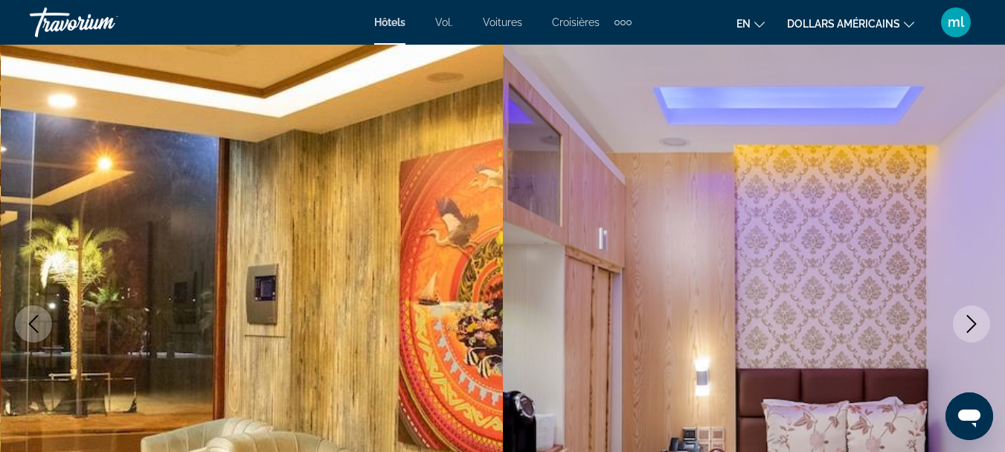
click at [964, 327] on icon "Next image" at bounding box center [972, 324] width 18 height 18
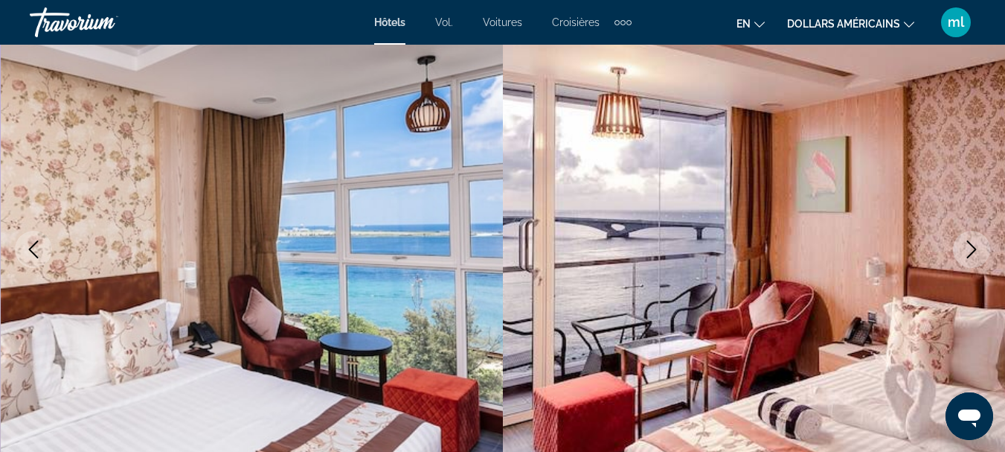
scroll to position [223, 0]
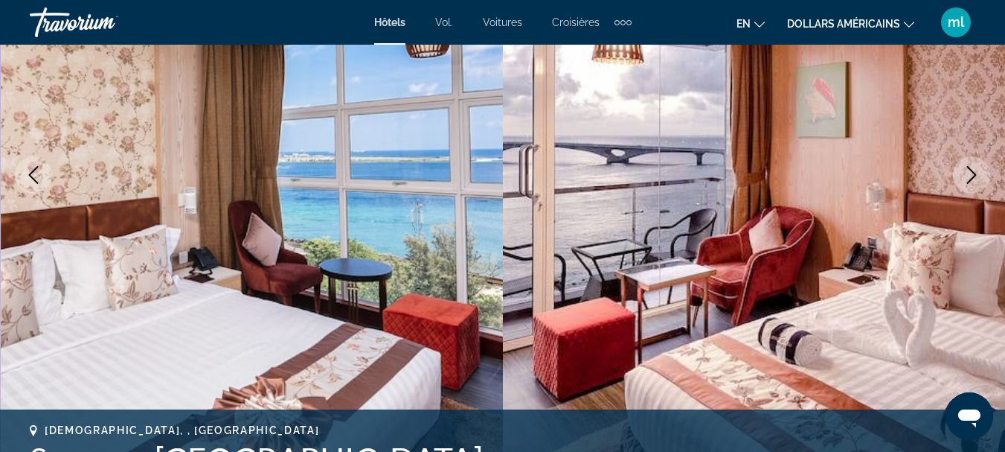
click at [966, 179] on icon "Next image" at bounding box center [972, 175] width 18 height 18
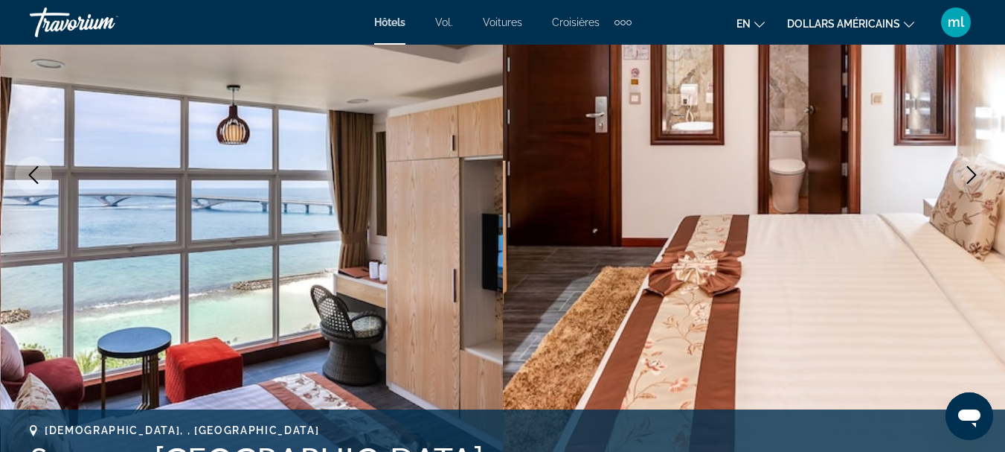
click at [966, 179] on icon "Next image" at bounding box center [972, 175] width 18 height 18
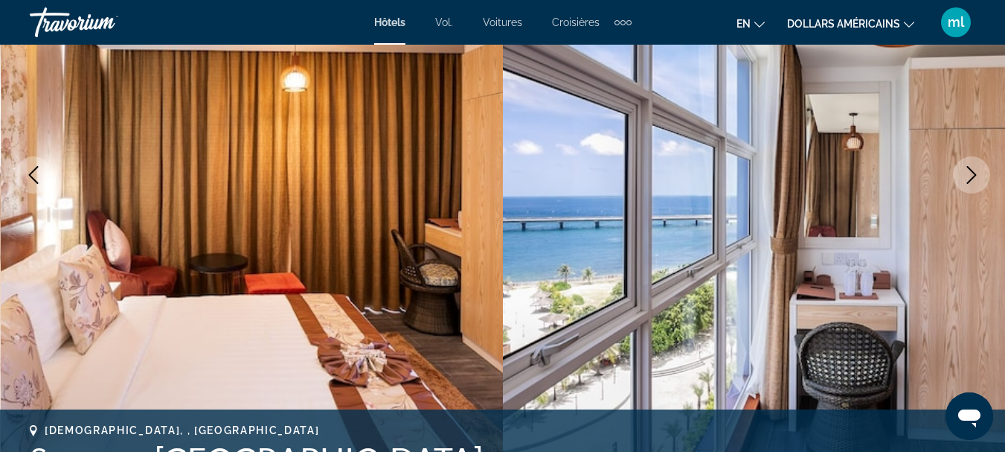
click at [966, 179] on icon "Next image" at bounding box center [972, 175] width 18 height 18
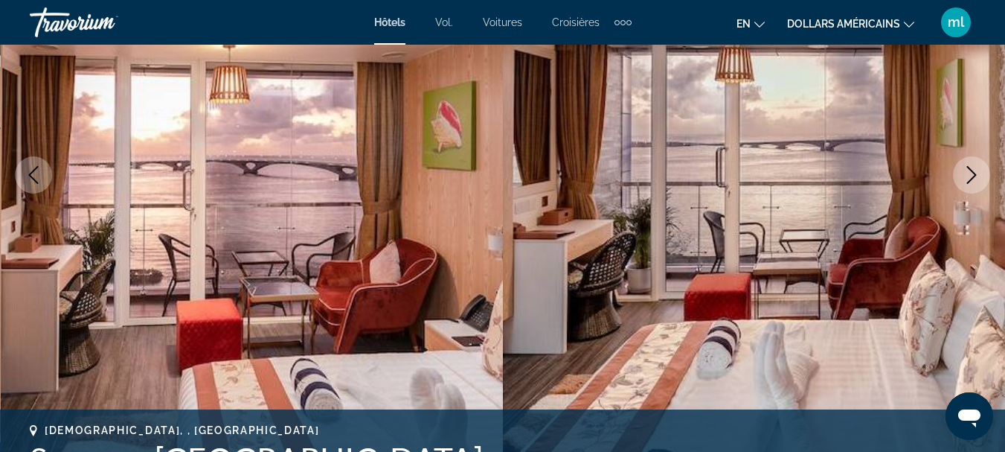
click at [966, 179] on icon "Next image" at bounding box center [972, 175] width 18 height 18
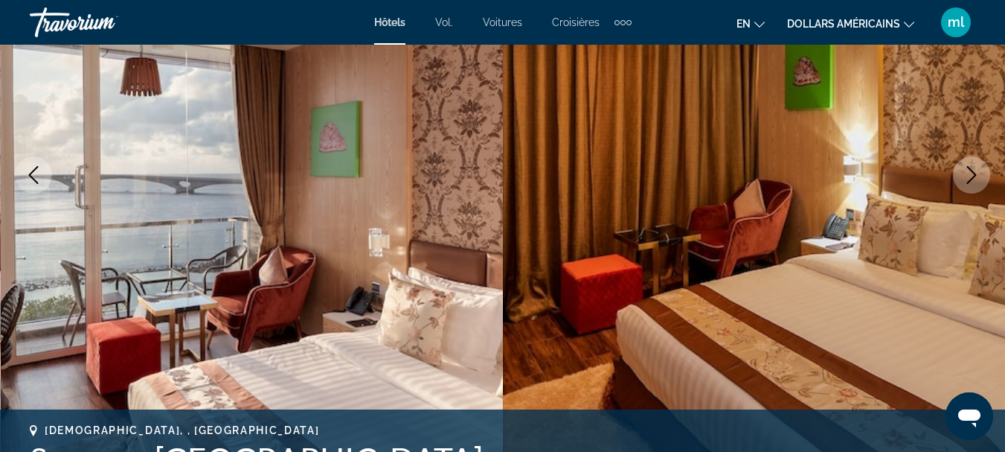
click at [966, 179] on icon "Next image" at bounding box center [972, 175] width 18 height 18
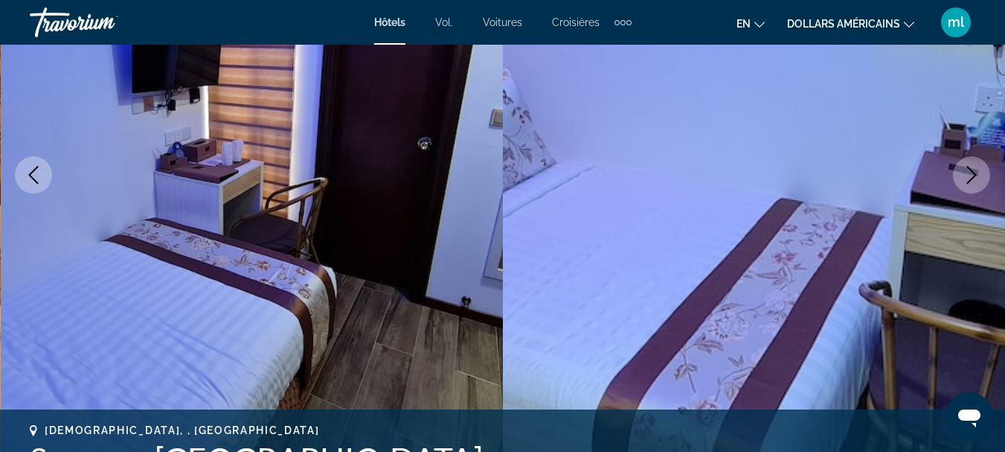
click at [966, 179] on icon "Next image" at bounding box center [972, 175] width 18 height 18
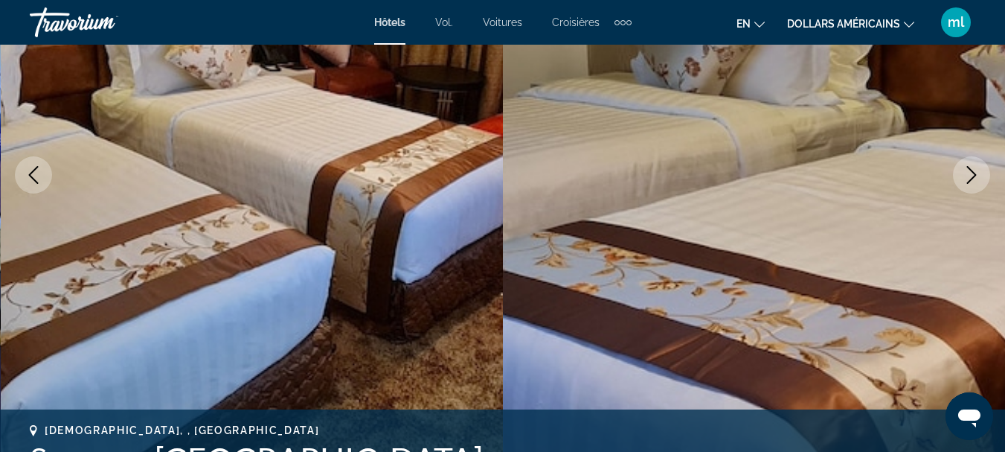
click at [966, 179] on icon "Next image" at bounding box center [972, 175] width 18 height 18
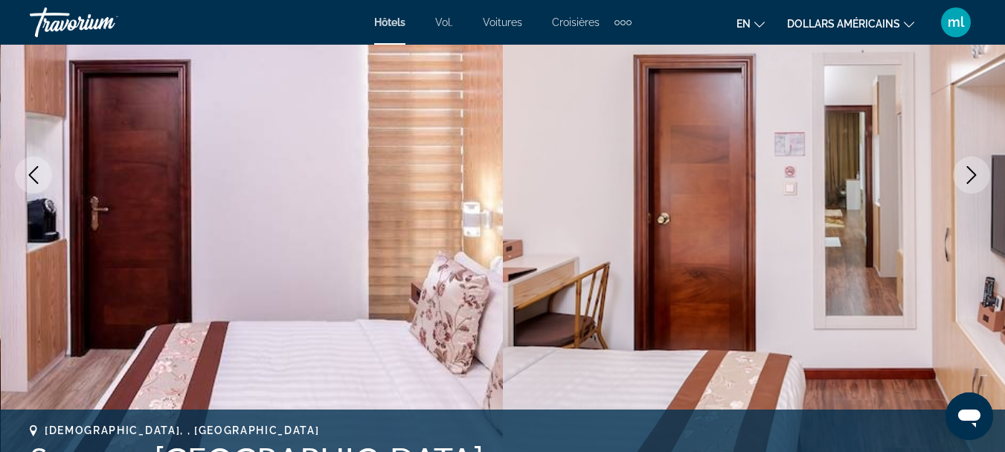
click at [966, 179] on icon "Next image" at bounding box center [972, 175] width 18 height 18
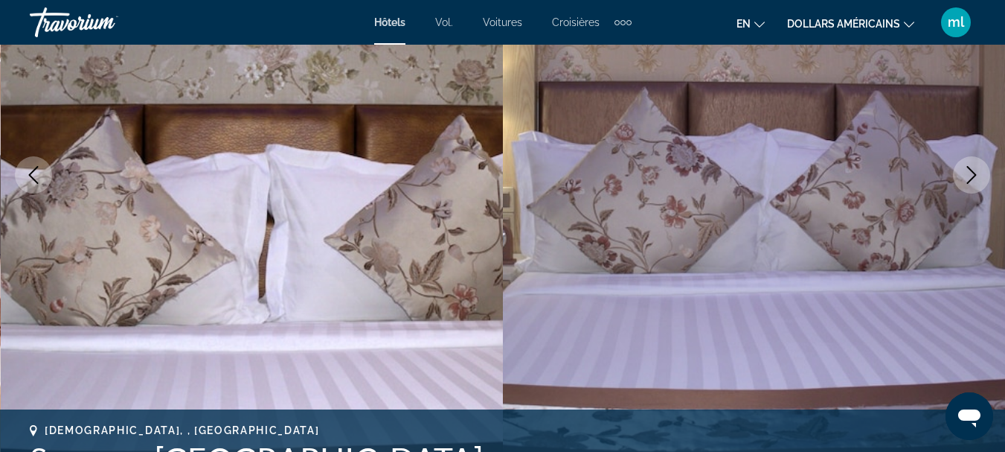
click at [966, 179] on icon "Next image" at bounding box center [972, 175] width 18 height 18
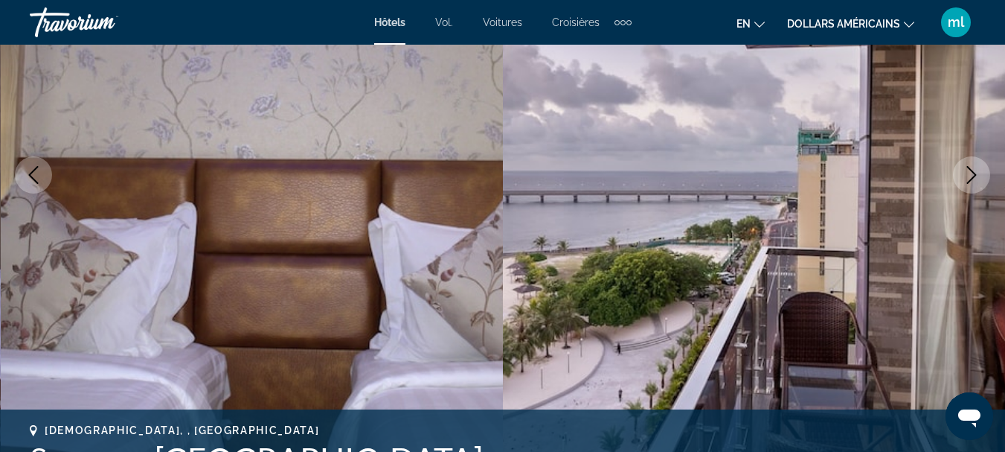
click at [966, 179] on icon "Next image" at bounding box center [972, 175] width 18 height 18
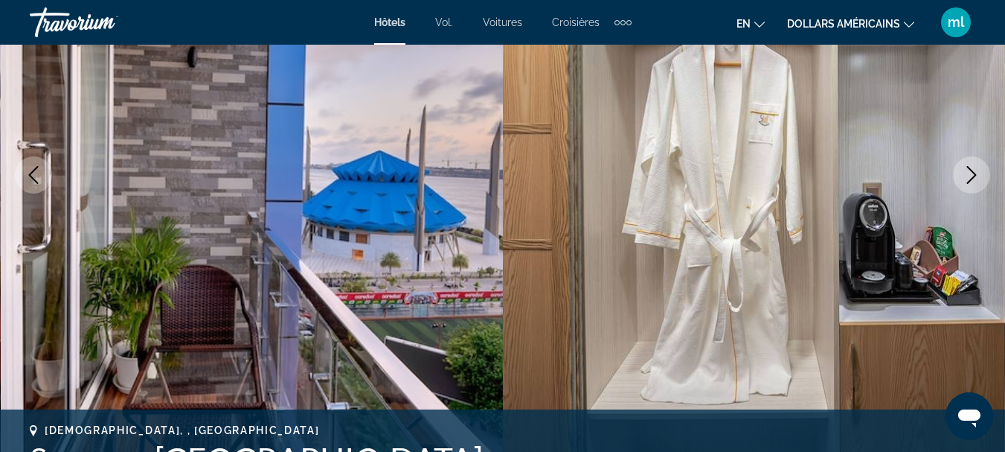
click at [966, 179] on icon "Next image" at bounding box center [972, 175] width 18 height 18
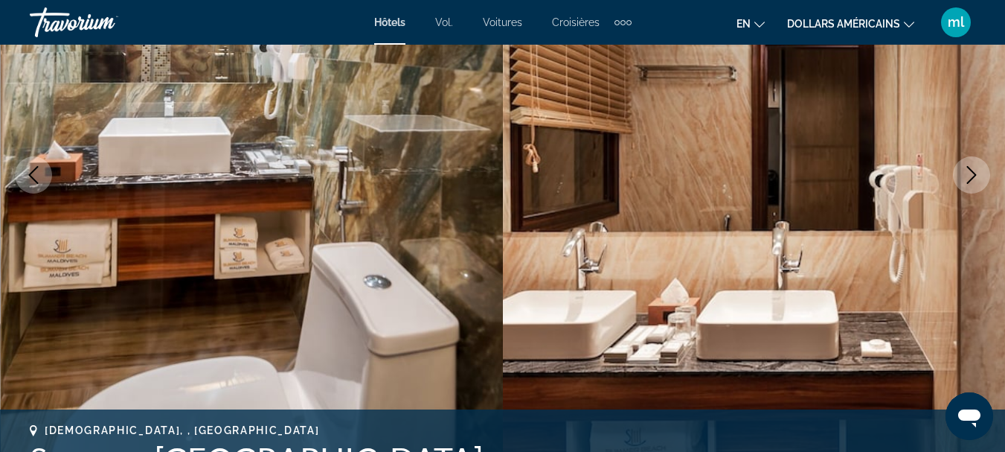
click at [966, 179] on icon "Next image" at bounding box center [972, 175] width 18 height 18
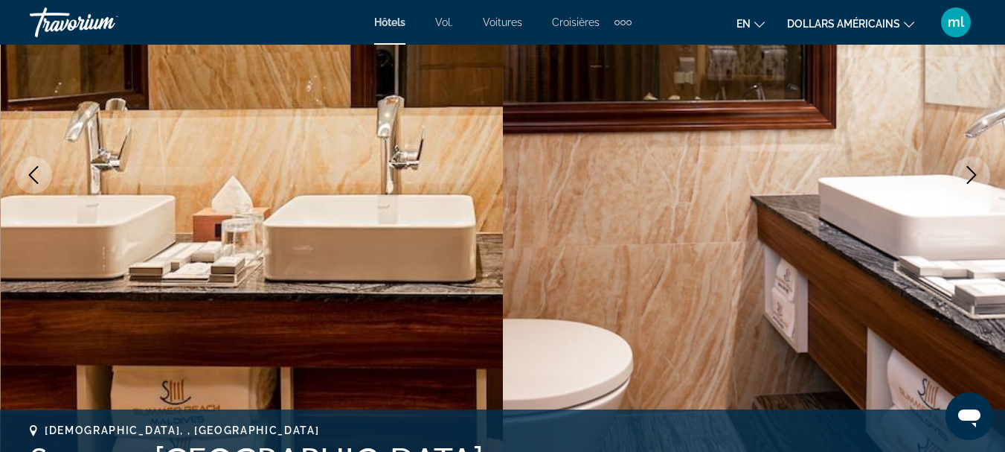
click at [966, 179] on icon "Next image" at bounding box center [972, 175] width 18 height 18
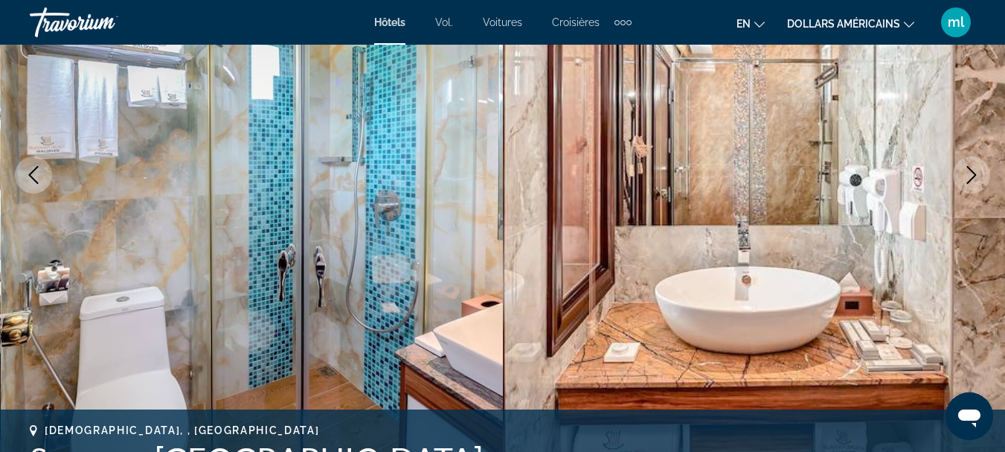
click at [966, 179] on icon "Next image" at bounding box center [972, 175] width 18 height 18
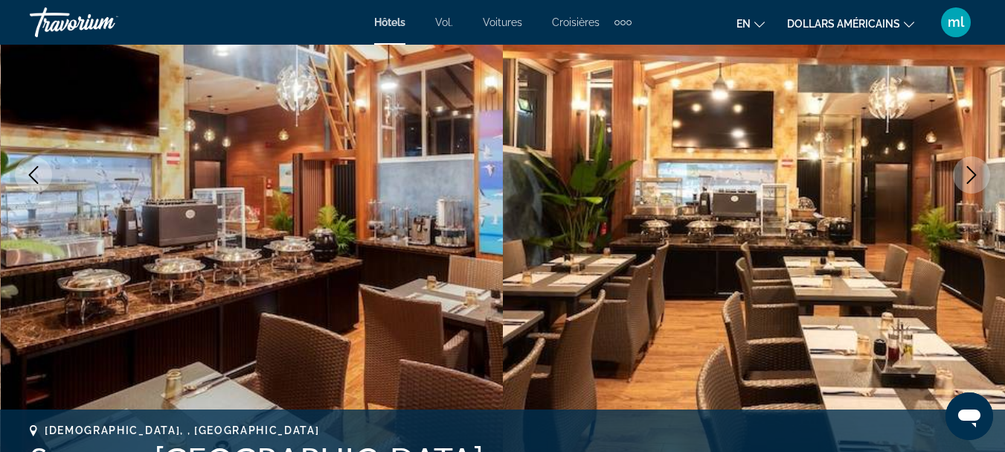
click at [966, 179] on icon "Next image" at bounding box center [972, 175] width 18 height 18
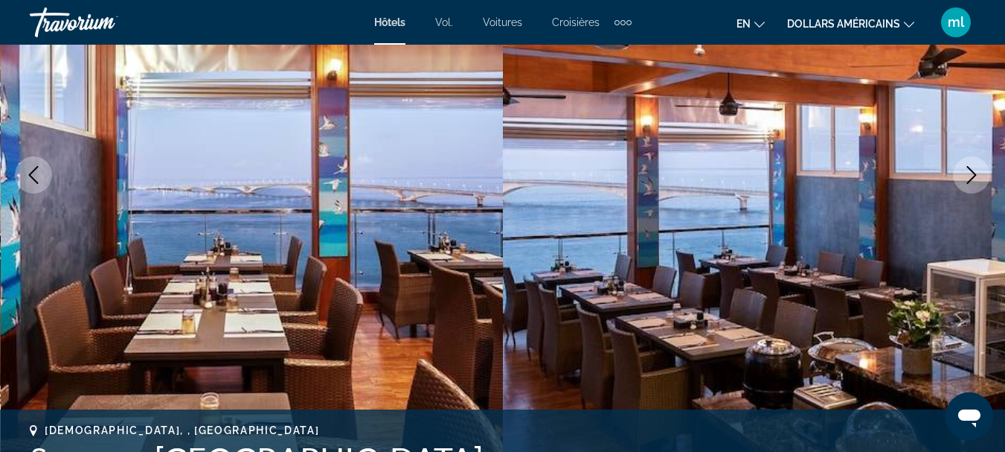
click at [966, 179] on icon "Next image" at bounding box center [972, 175] width 18 height 18
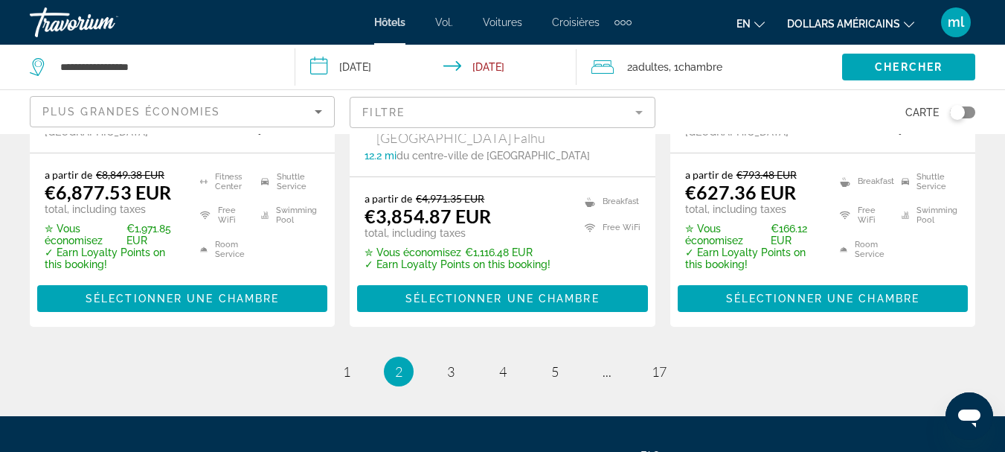
scroll to position [2335, 0]
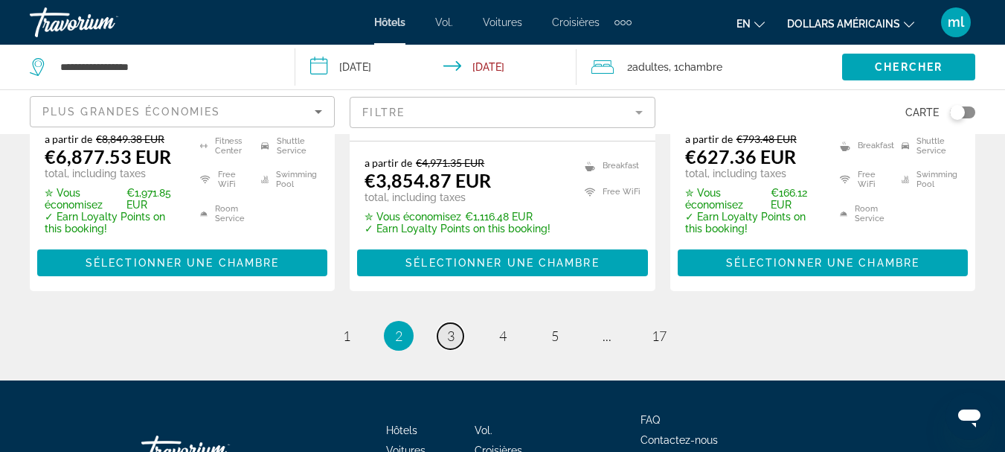
click at [460, 323] on link "page 3" at bounding box center [450, 336] width 26 height 26
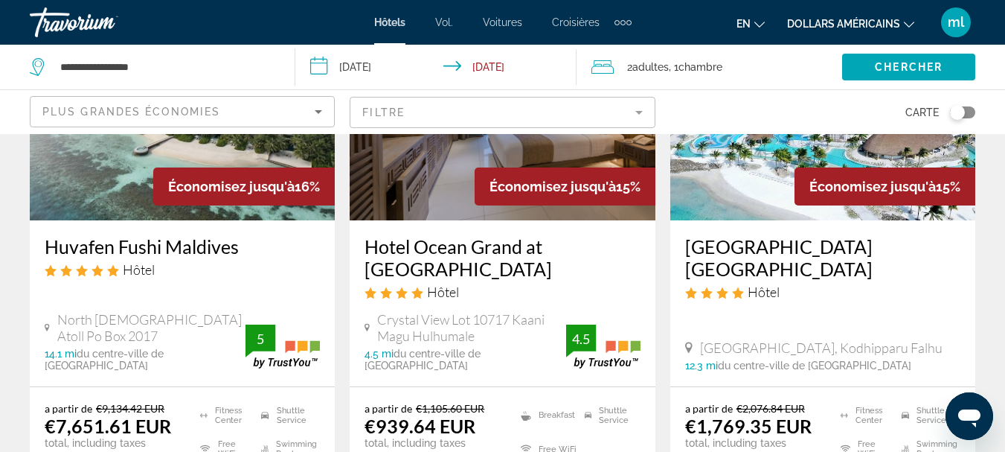
scroll to position [2232, 0]
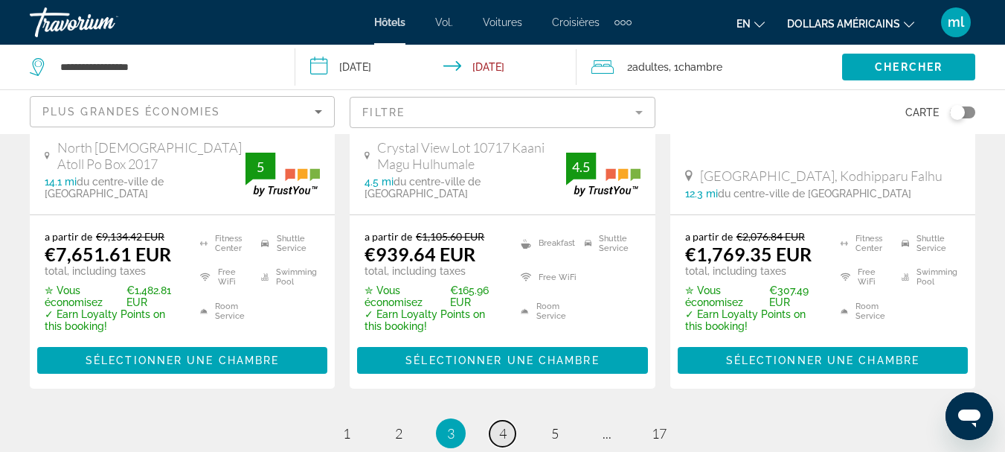
click at [499, 425] on span "4" at bounding box center [502, 433] width 7 height 16
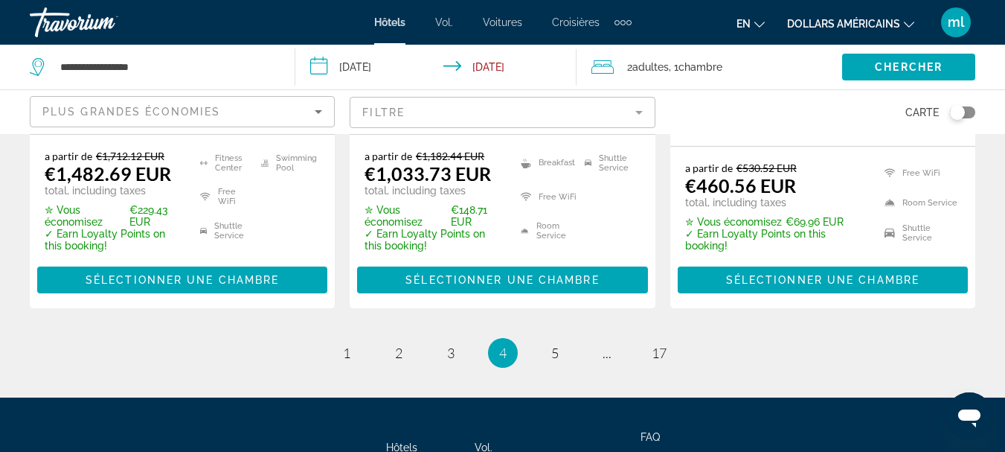
scroll to position [2355, 0]
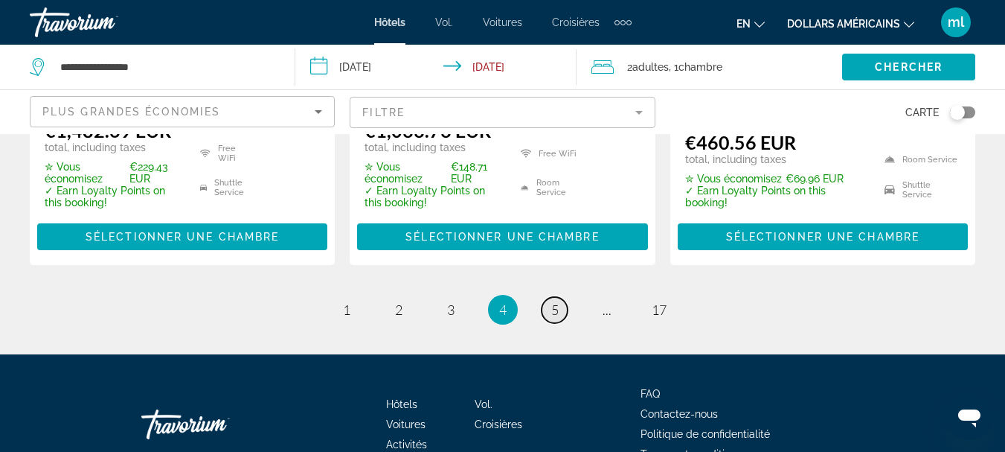
click at [560, 297] on link "page 5" at bounding box center [555, 310] width 26 height 26
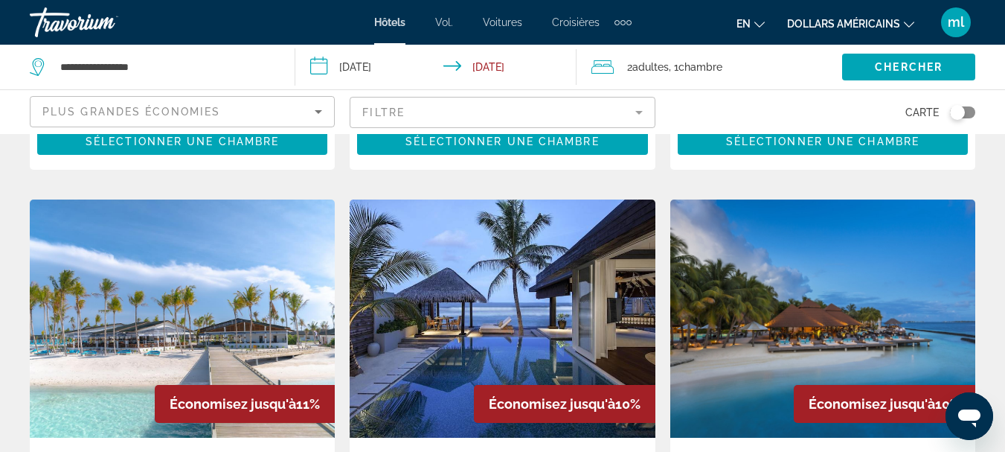
scroll to position [1265, 0]
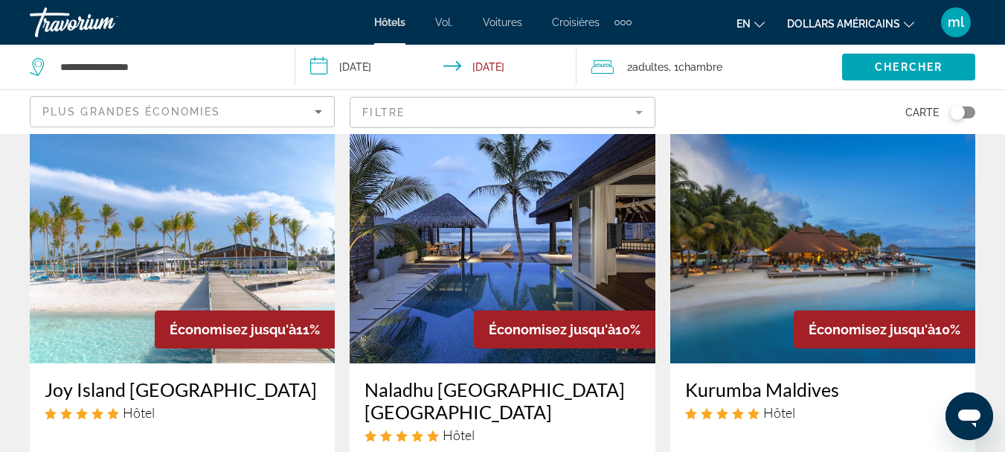
click at [716, 213] on img "Contenu principal" at bounding box center [822, 244] width 305 height 238
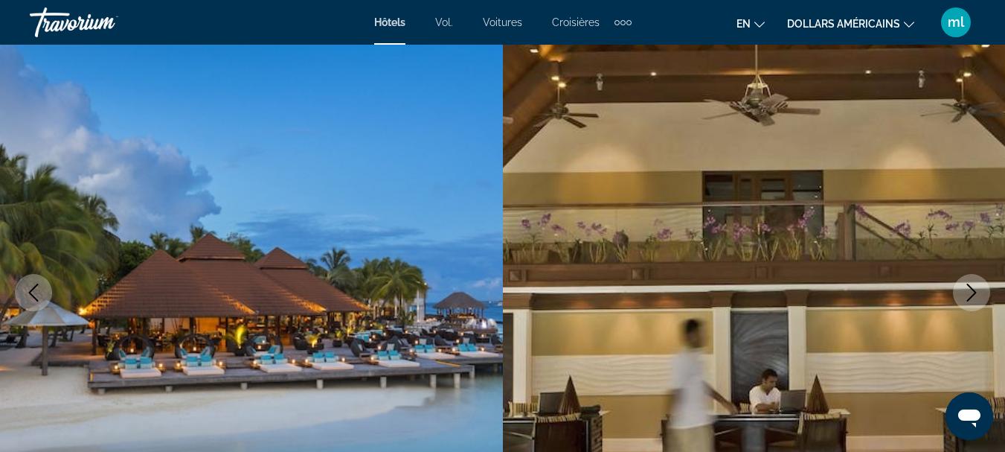
scroll to position [149, 0]
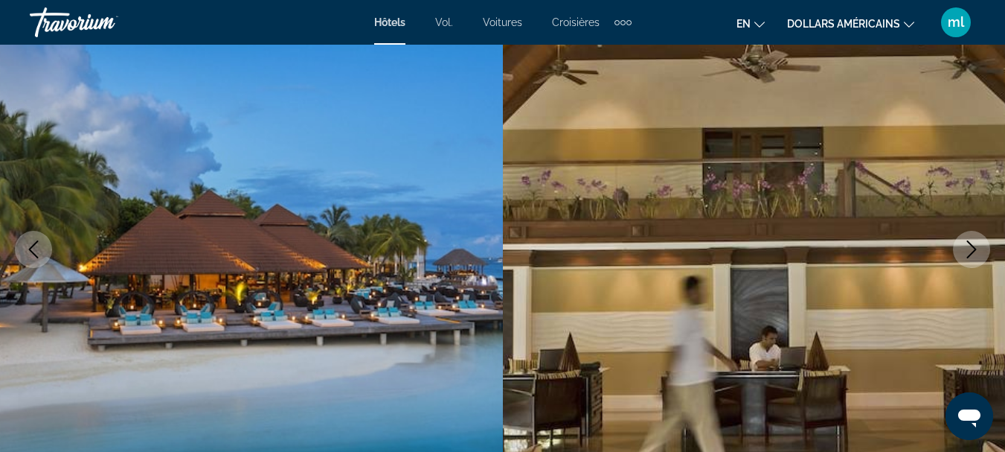
click at [975, 250] on icon "Next image" at bounding box center [972, 249] width 10 height 18
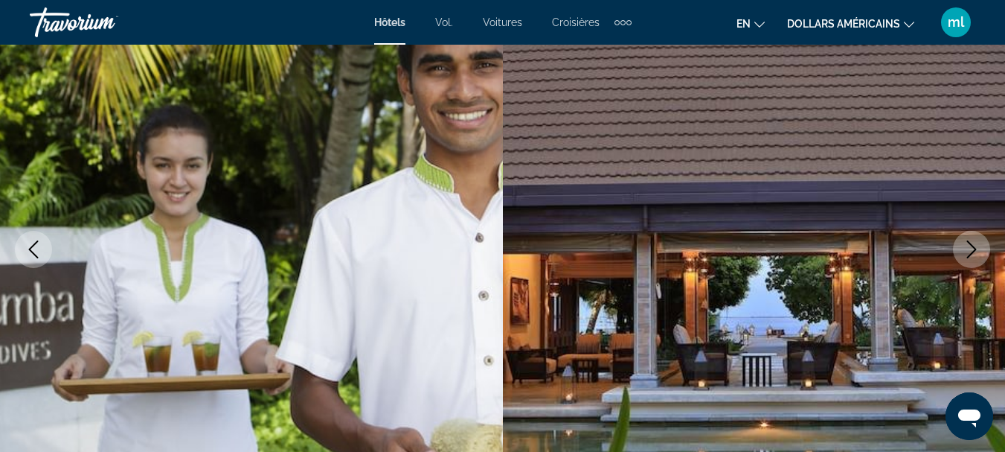
click at [975, 250] on icon "Next image" at bounding box center [972, 249] width 10 height 18
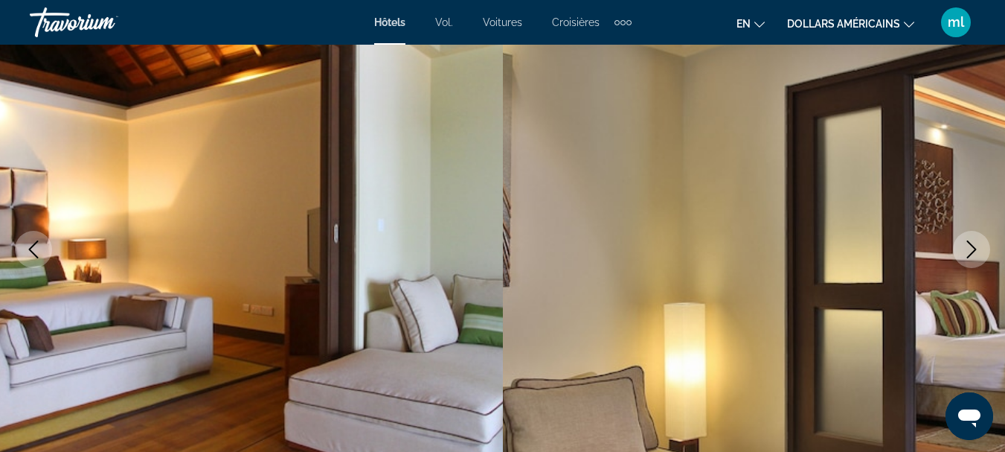
click at [975, 250] on icon "Next image" at bounding box center [972, 249] width 10 height 18
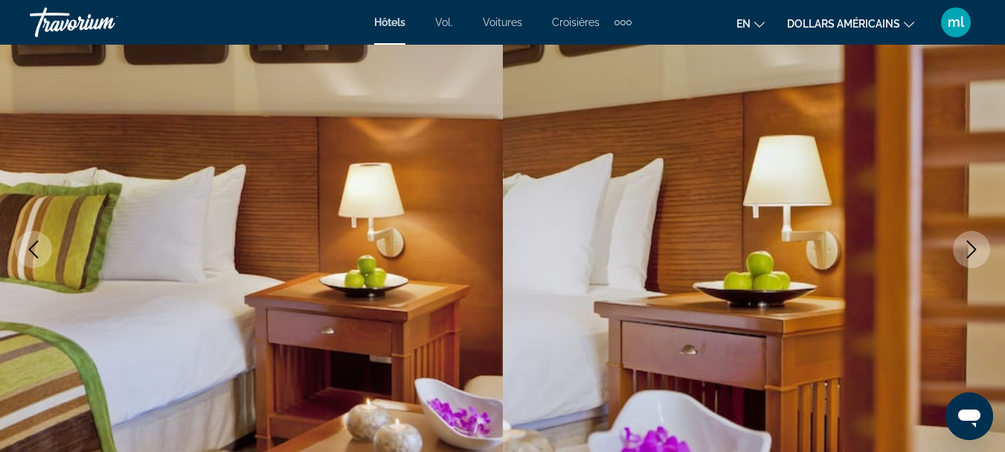
click at [975, 250] on icon "Next image" at bounding box center [972, 249] width 10 height 18
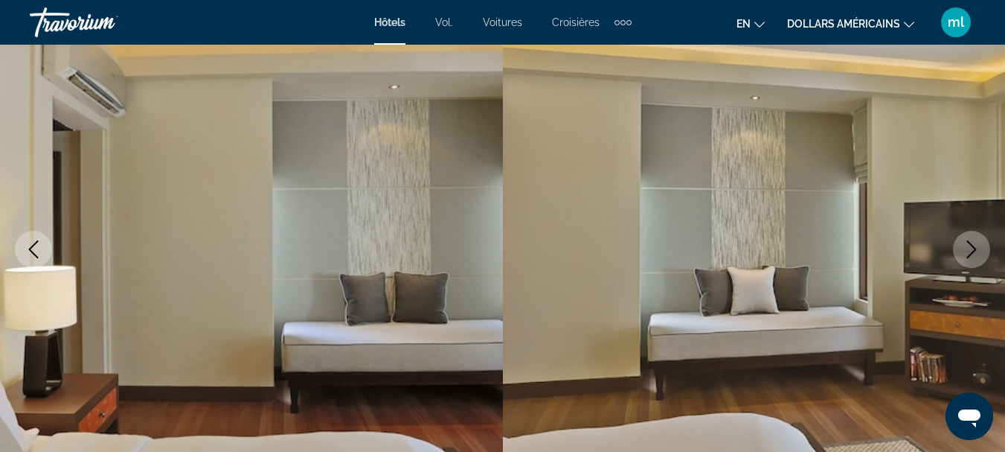
click at [975, 250] on icon "Next image" at bounding box center [972, 249] width 10 height 18
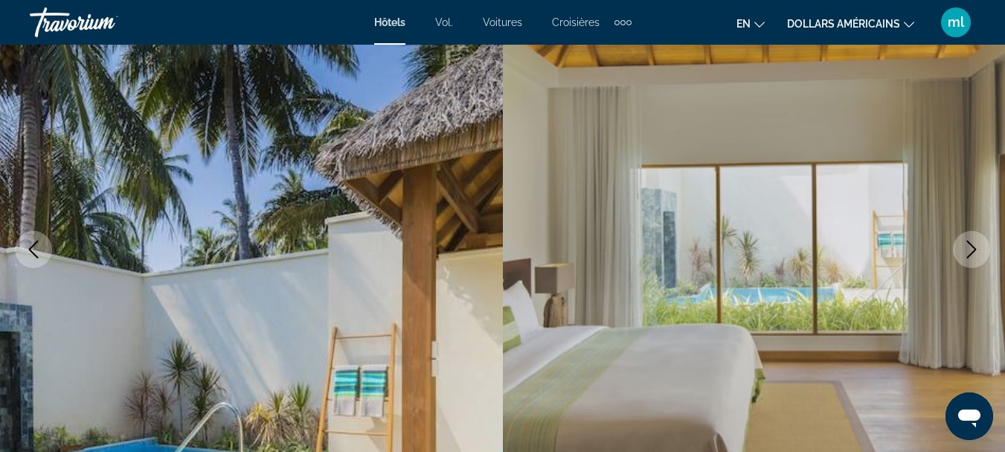
click at [975, 250] on icon "Next image" at bounding box center [972, 249] width 10 height 18
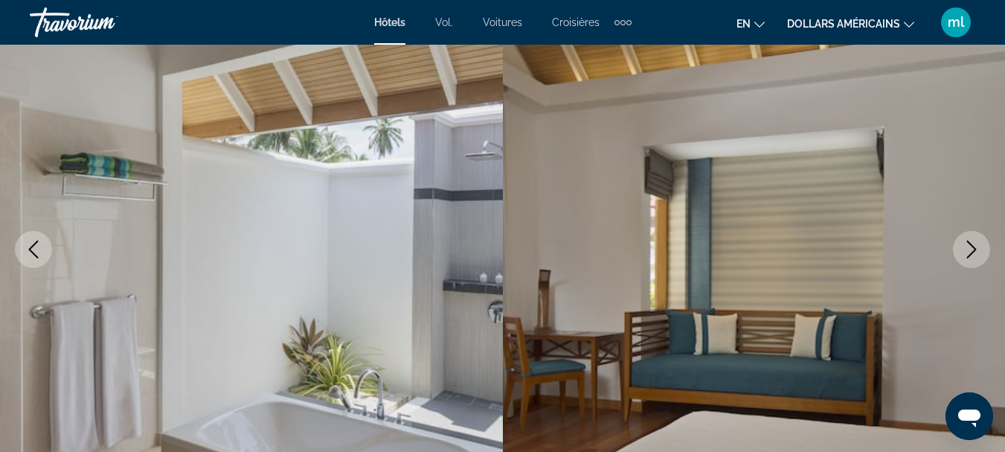
click at [975, 250] on icon "Next image" at bounding box center [972, 249] width 10 height 18
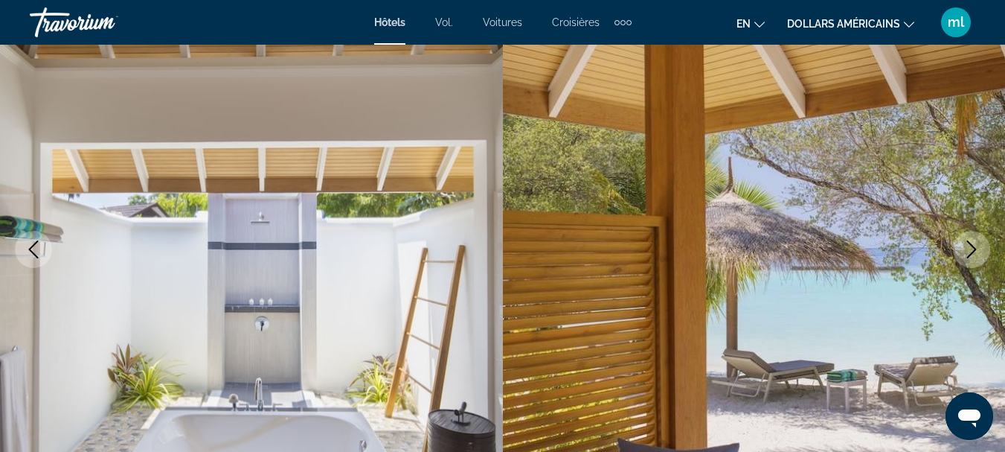
click at [975, 250] on icon "Next image" at bounding box center [972, 249] width 10 height 18
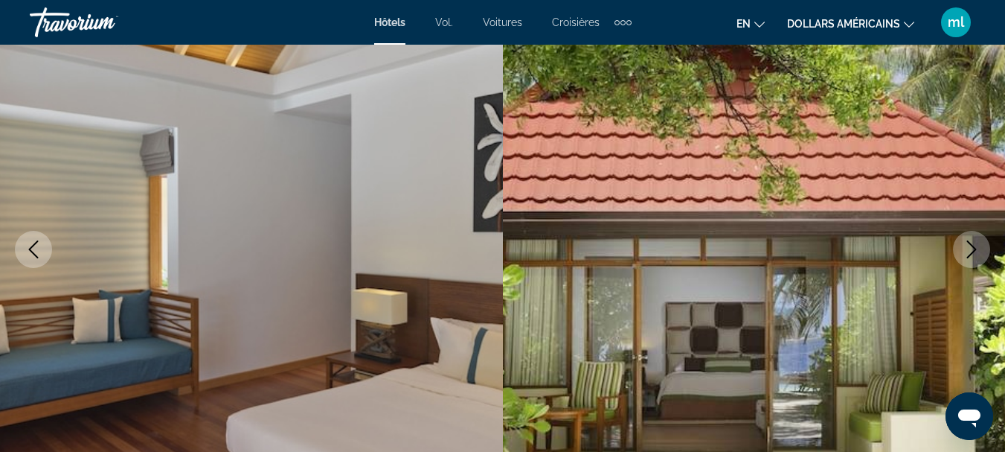
click at [975, 250] on icon "Next image" at bounding box center [972, 249] width 10 height 18
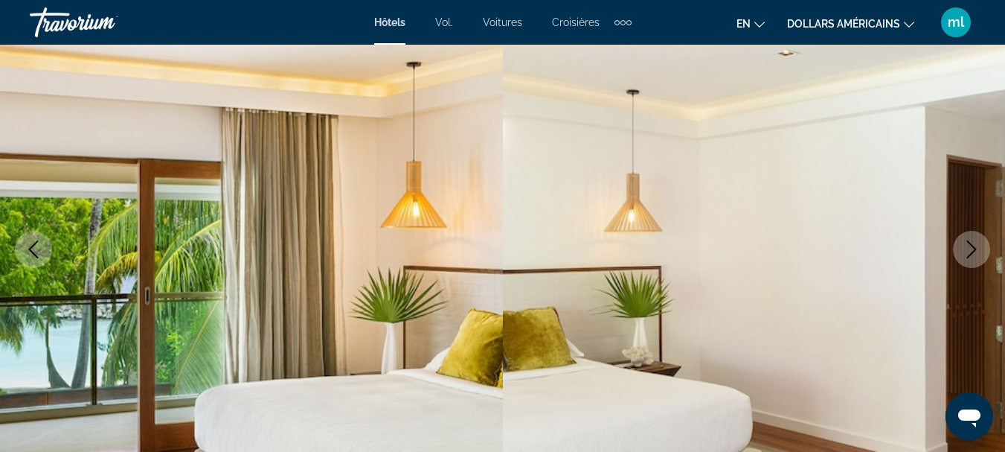
click at [975, 250] on icon "Next image" at bounding box center [972, 249] width 10 height 18
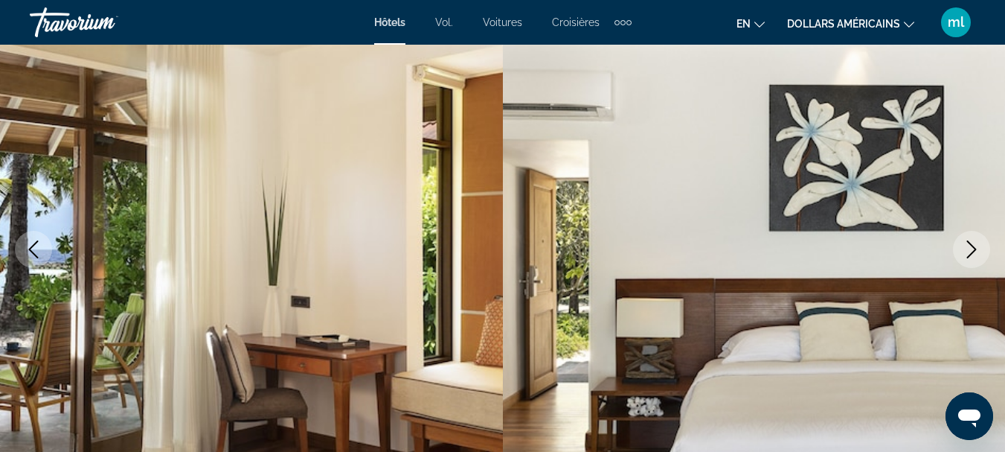
click at [975, 250] on icon "Next image" at bounding box center [972, 249] width 10 height 18
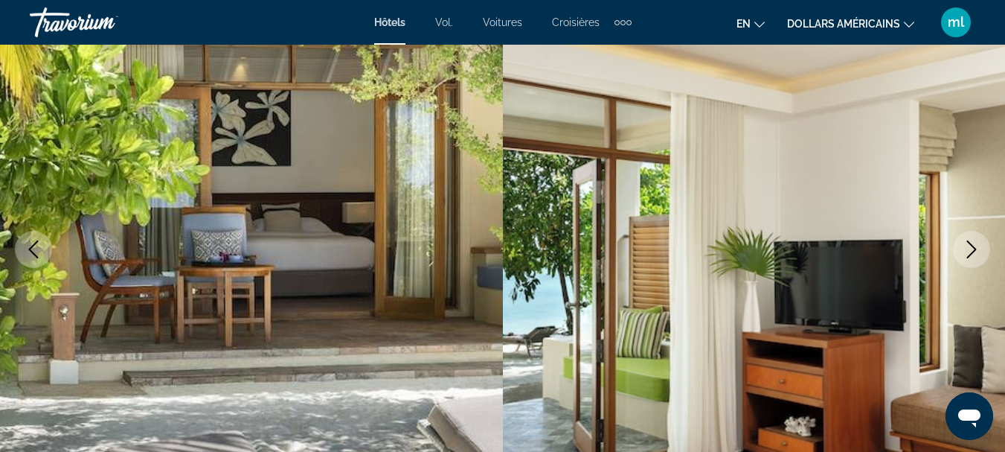
click at [975, 250] on icon "Next image" at bounding box center [972, 249] width 10 height 18
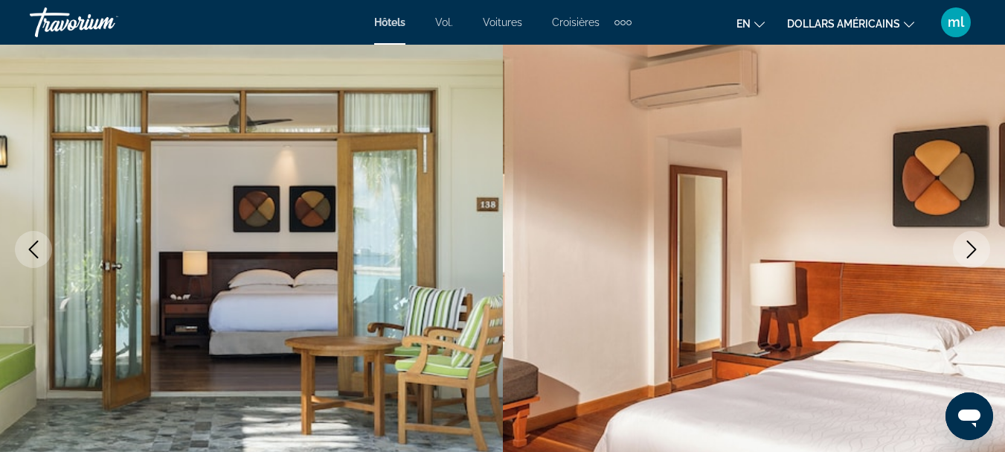
click at [975, 250] on icon "Next image" at bounding box center [972, 249] width 10 height 18
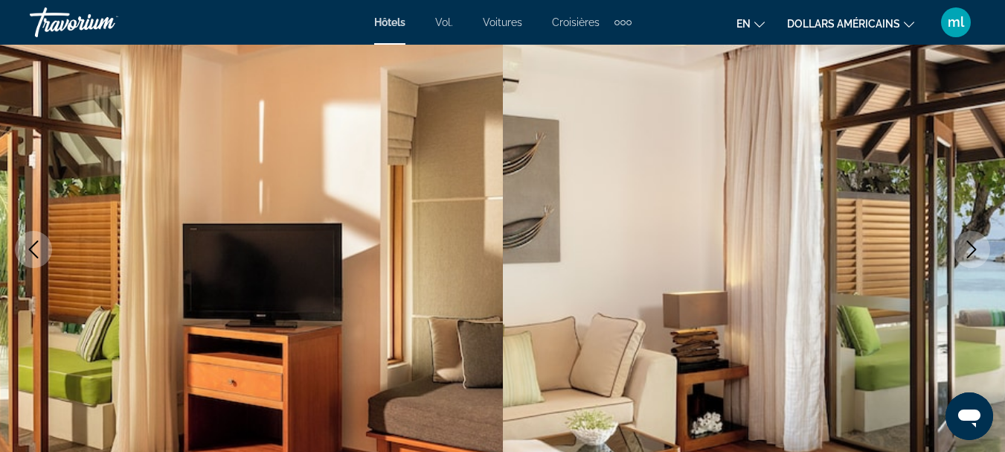
click at [974, 250] on icon "Next image" at bounding box center [972, 249] width 10 height 18
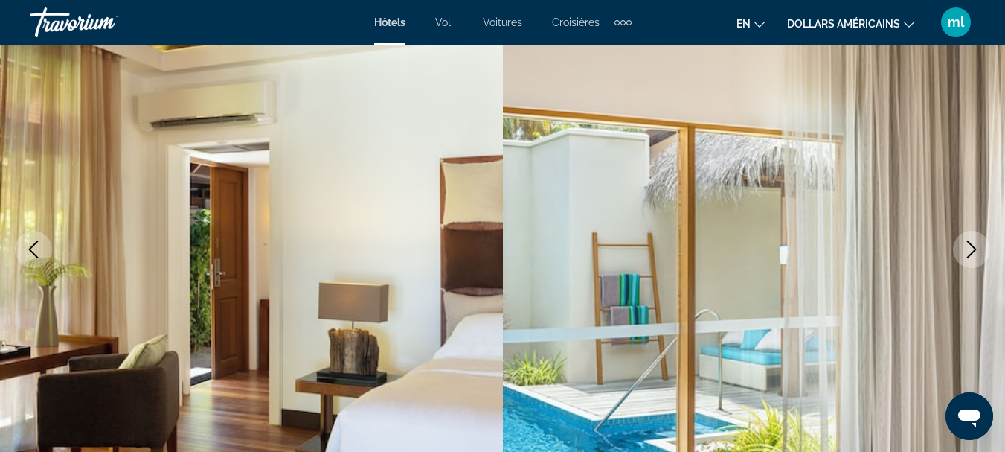
click at [974, 250] on icon "Next image" at bounding box center [972, 249] width 10 height 18
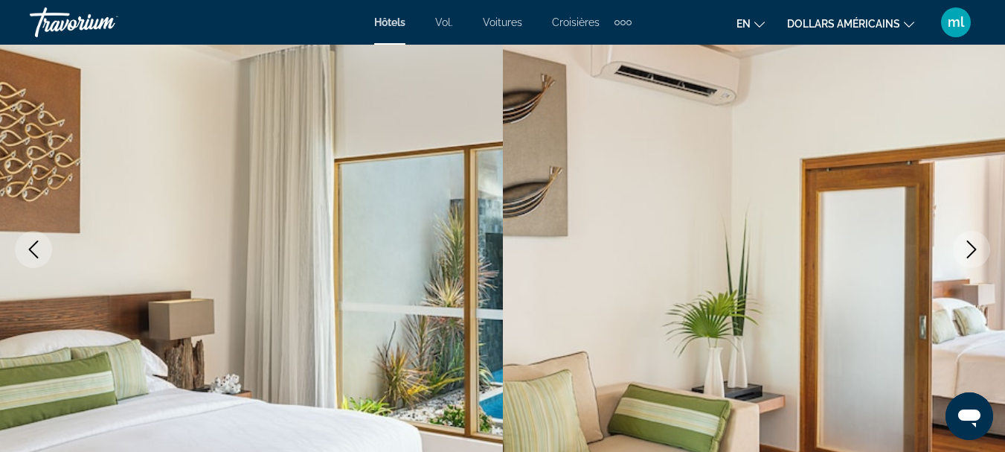
click at [974, 250] on icon "Next image" at bounding box center [972, 249] width 10 height 18
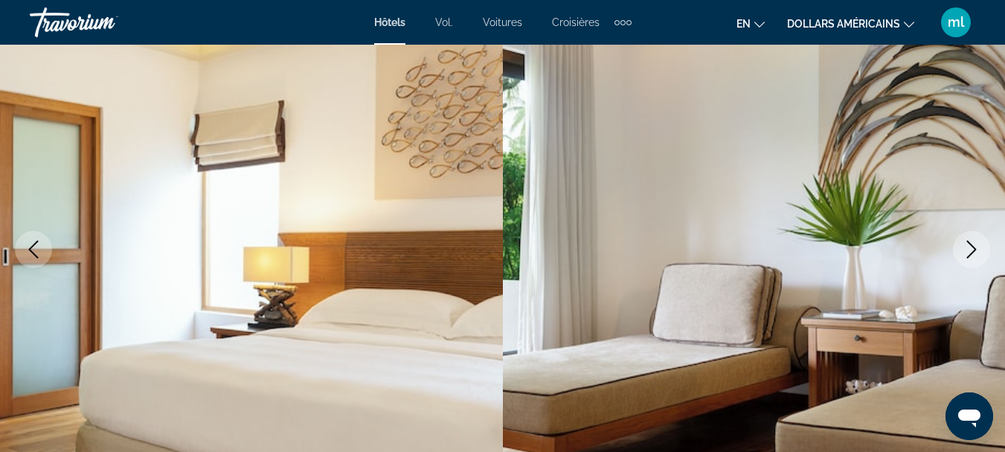
click at [974, 250] on icon "Next image" at bounding box center [972, 249] width 10 height 18
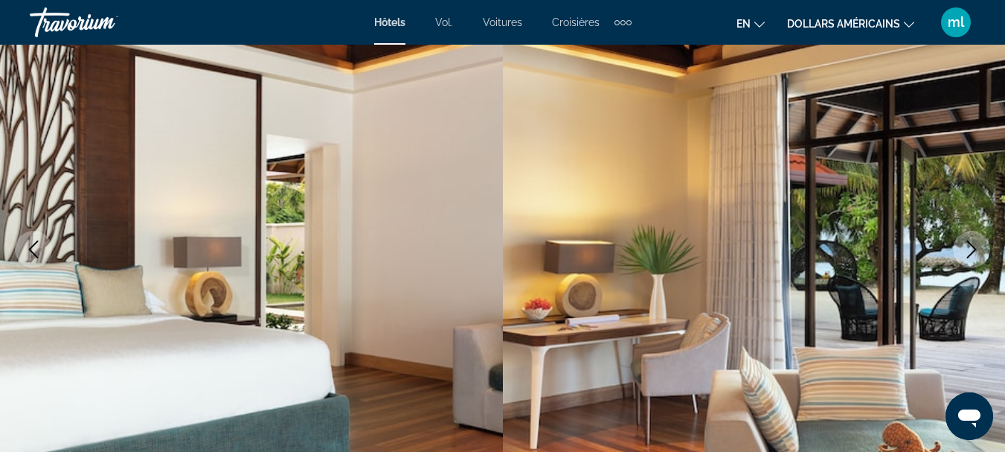
click at [974, 250] on icon "Next image" at bounding box center [972, 249] width 10 height 18
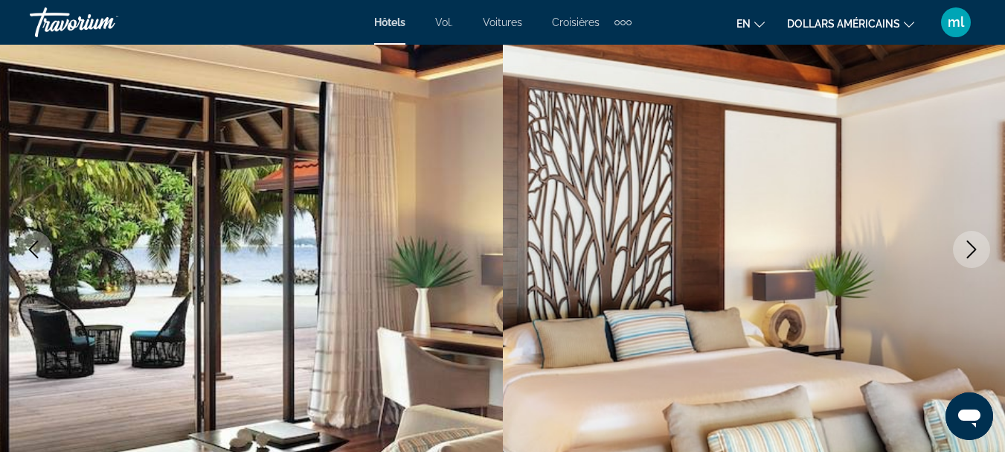
click at [974, 250] on icon "Next image" at bounding box center [972, 249] width 10 height 18
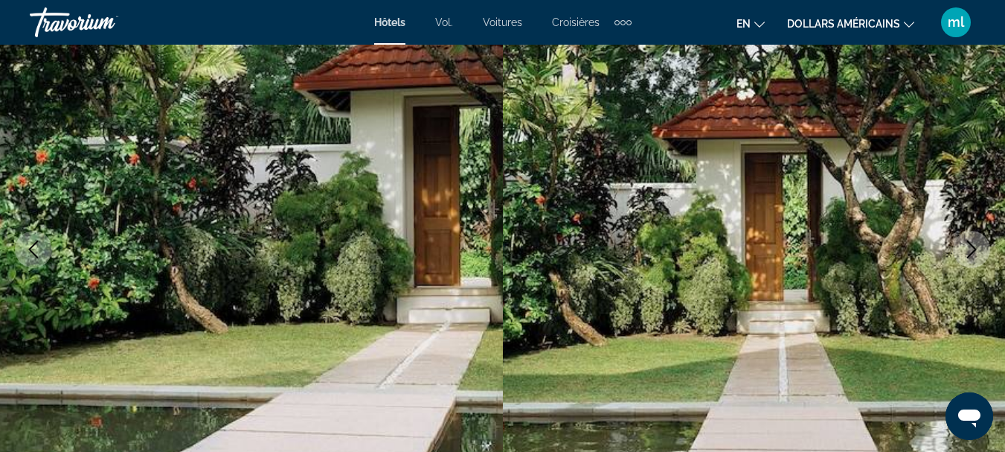
click at [974, 250] on icon "Next image" at bounding box center [972, 249] width 10 height 18
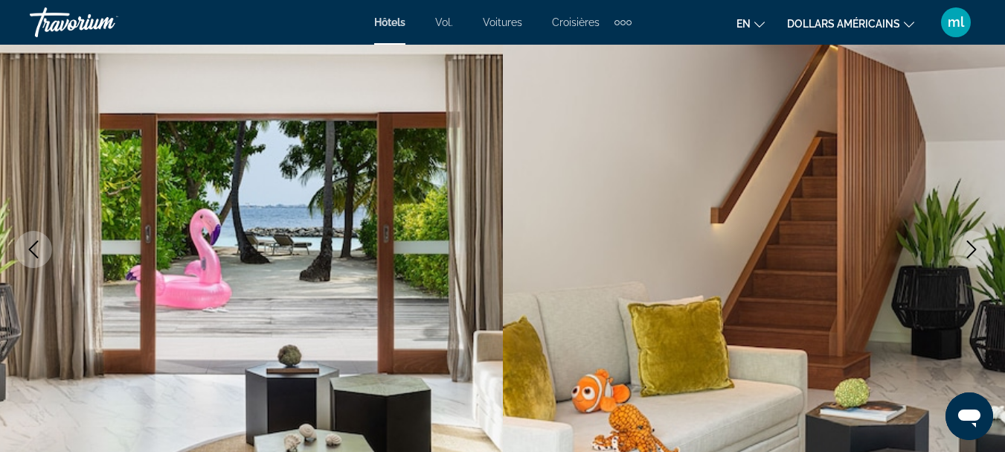
click at [974, 250] on icon "Next image" at bounding box center [972, 249] width 10 height 18
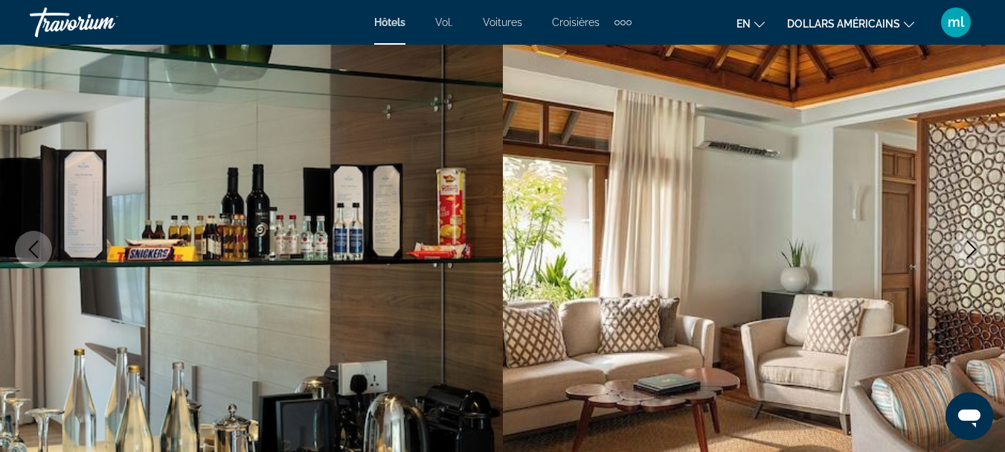
click at [974, 250] on icon "Next image" at bounding box center [972, 249] width 10 height 18
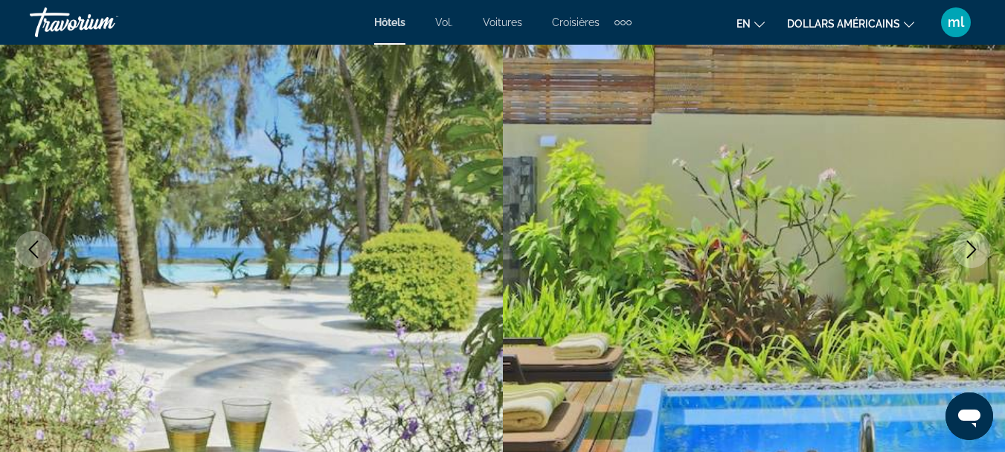
click at [974, 250] on icon "Next image" at bounding box center [972, 249] width 10 height 18
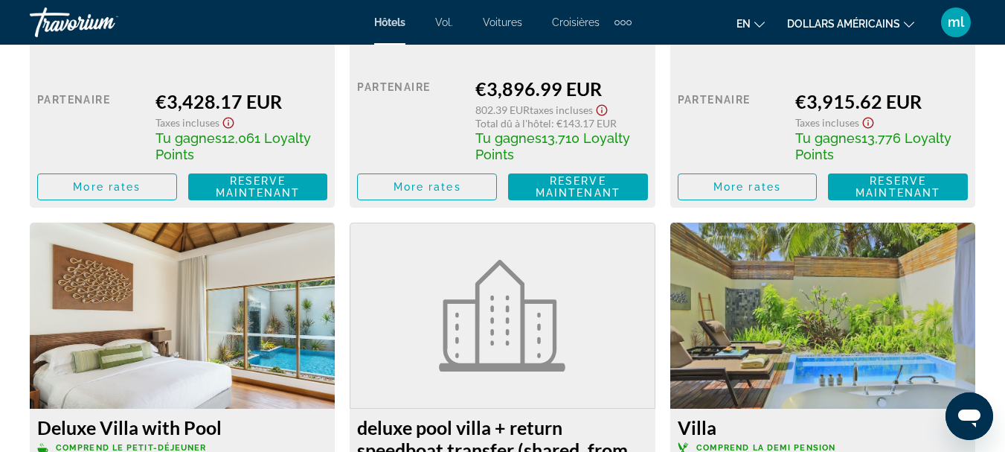
scroll to position [4912, 0]
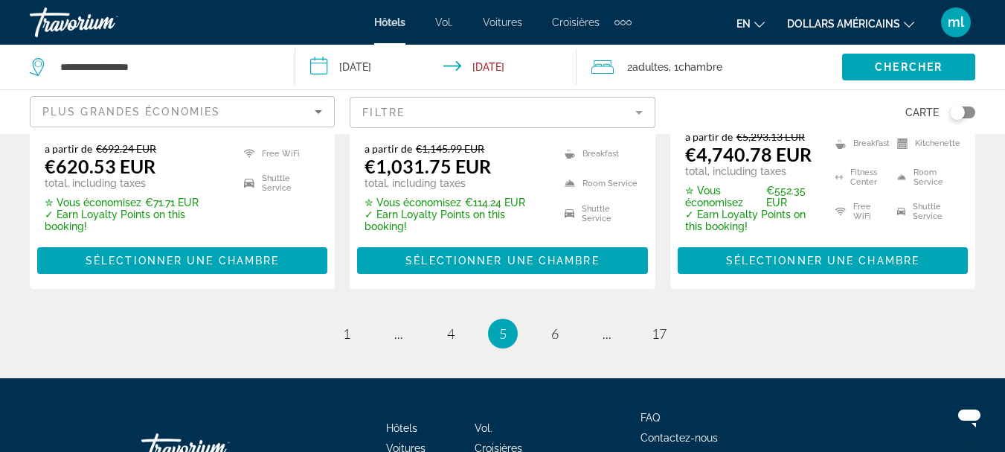
scroll to position [2307, 0]
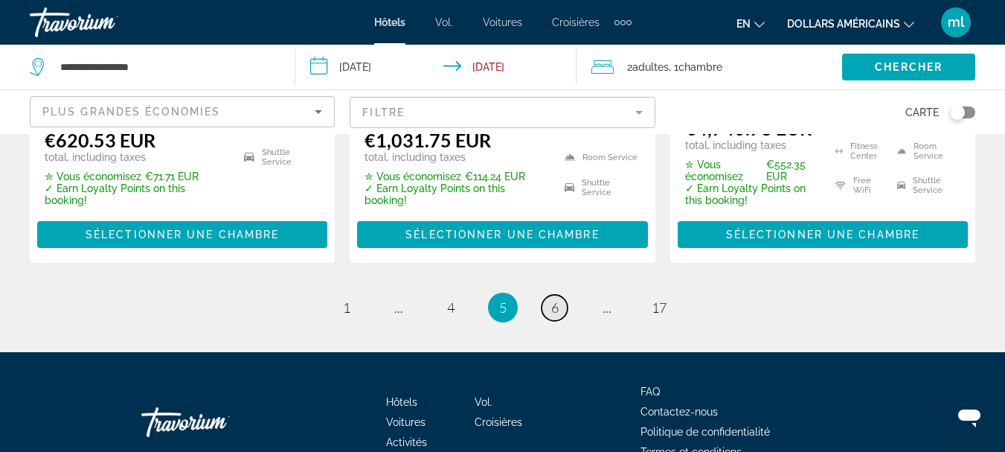
click at [554, 299] on span "6" at bounding box center [554, 307] width 7 height 16
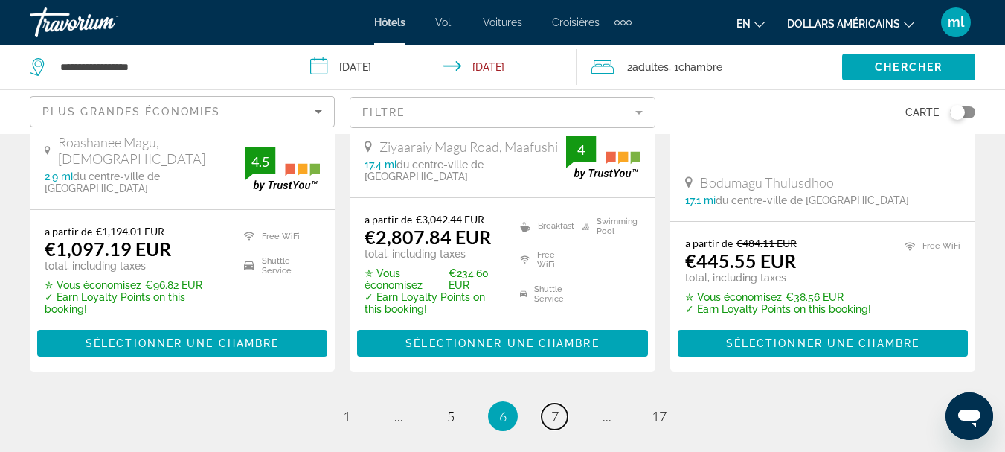
scroll to position [2157, 0]
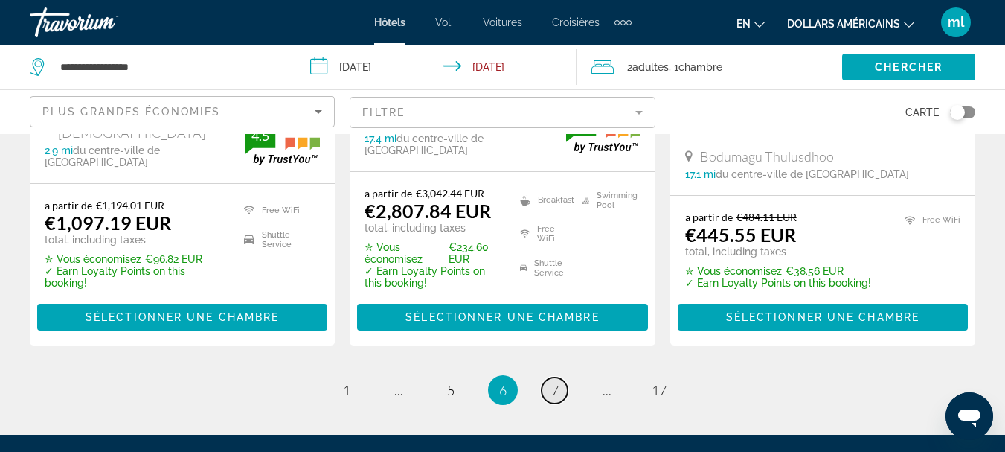
click at [556, 382] on span "7" at bounding box center [554, 390] width 7 height 16
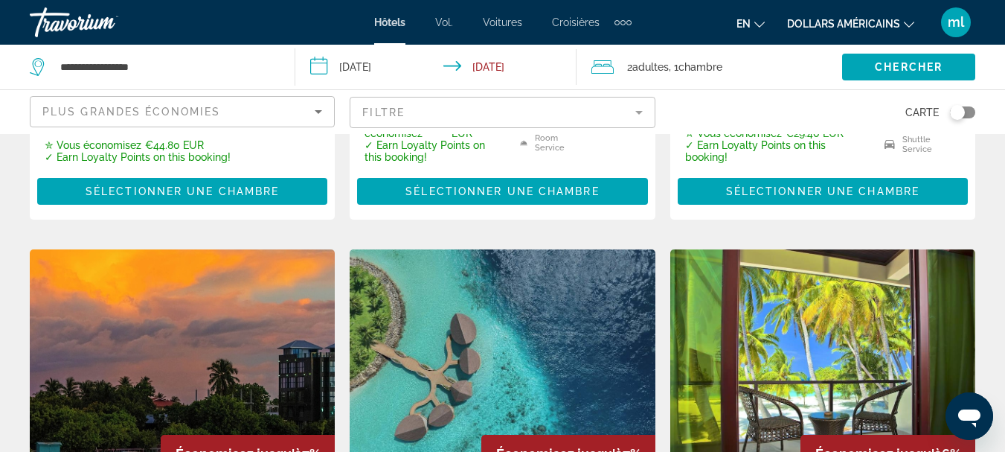
scroll to position [1116, 0]
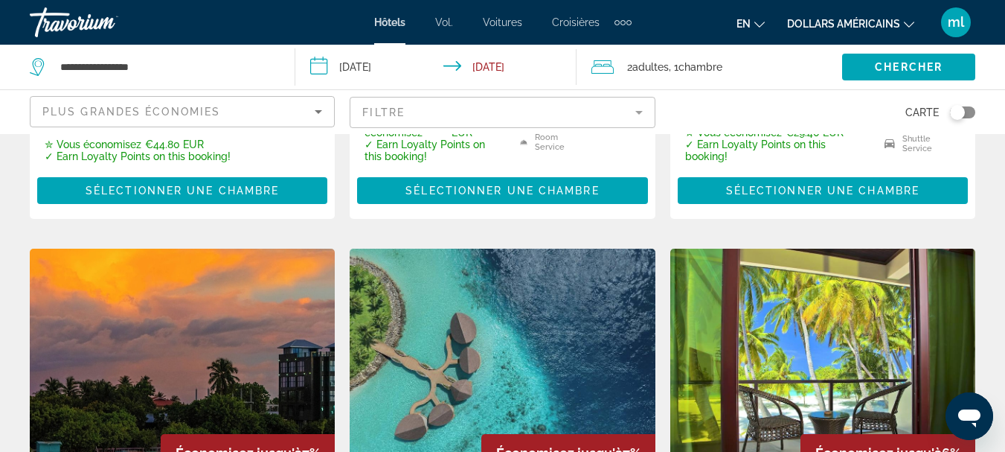
click at [756, 350] on img "Contenu principal" at bounding box center [822, 367] width 305 height 238
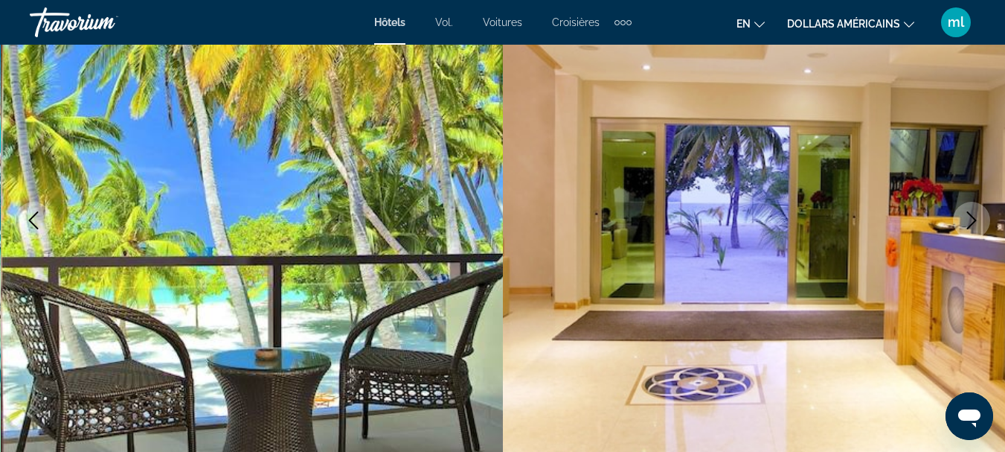
scroll to position [223, 0]
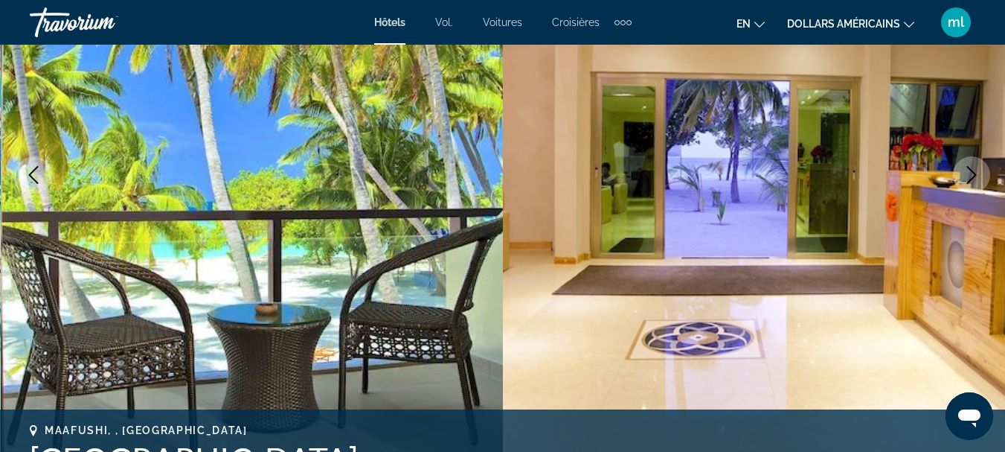
click at [982, 178] on button "Next image" at bounding box center [971, 174] width 37 height 37
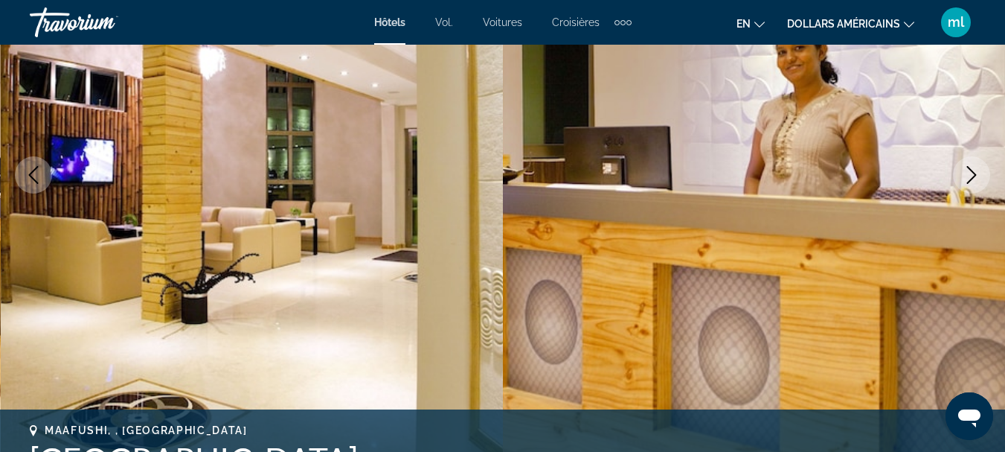
click at [978, 176] on icon "Next image" at bounding box center [972, 175] width 18 height 18
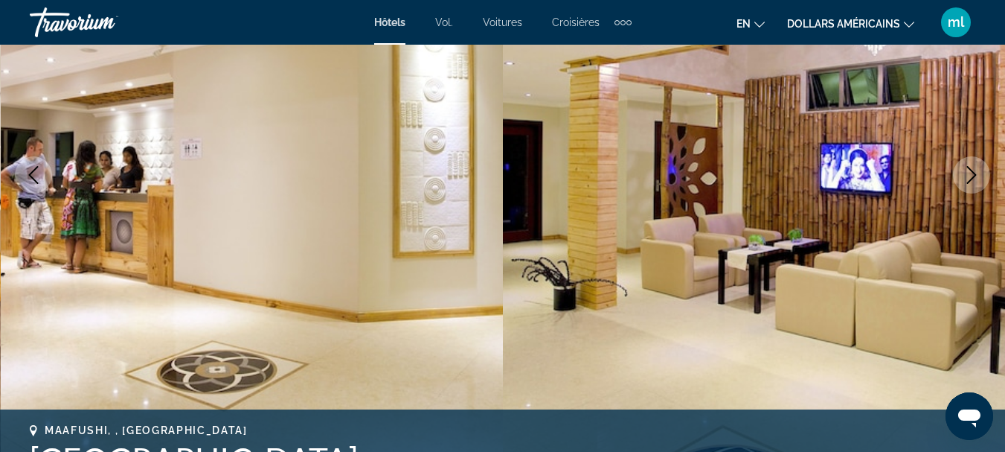
click at [978, 176] on icon "Next image" at bounding box center [972, 175] width 18 height 18
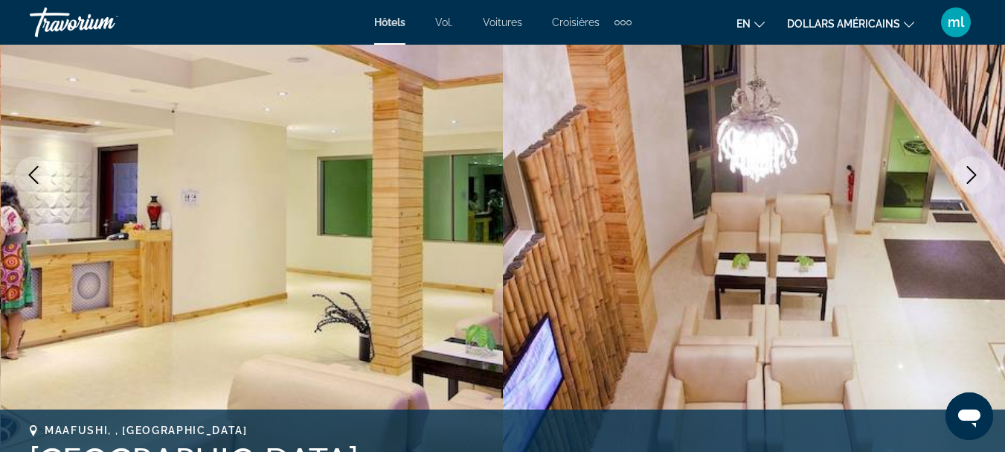
click at [978, 176] on icon "Next image" at bounding box center [972, 175] width 18 height 18
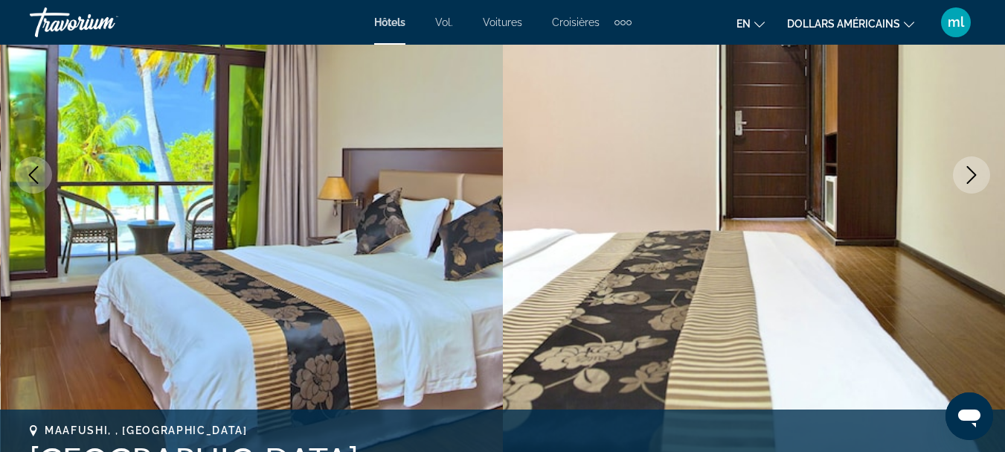
click at [978, 176] on icon "Next image" at bounding box center [972, 175] width 18 height 18
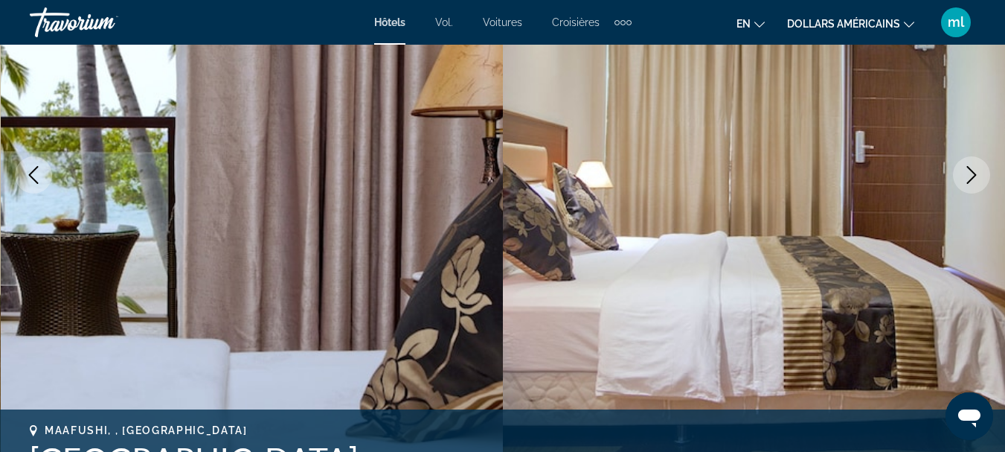
click at [978, 176] on icon "Next image" at bounding box center [972, 175] width 18 height 18
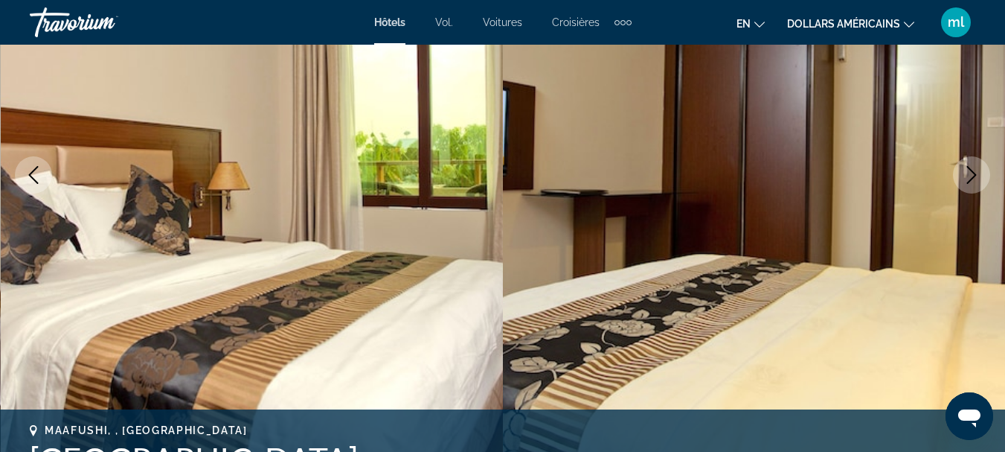
click at [978, 176] on icon "Next image" at bounding box center [972, 175] width 18 height 18
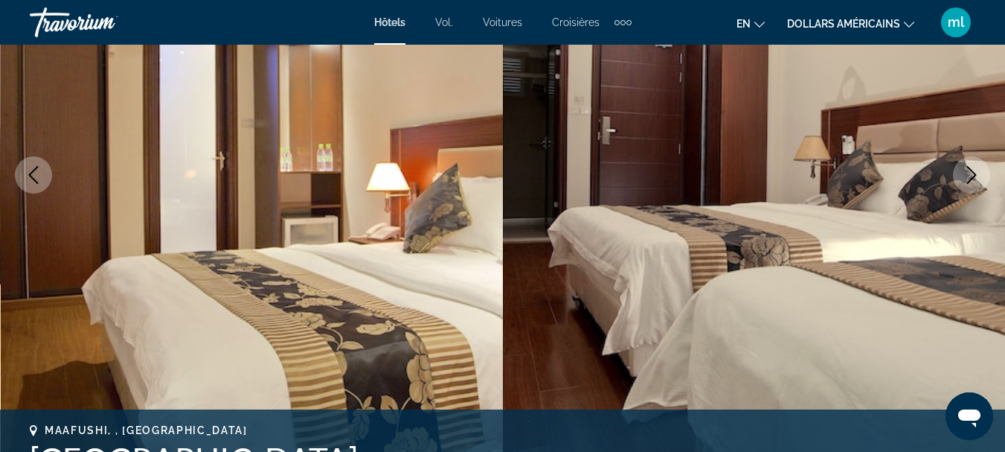
click at [978, 176] on icon "Next image" at bounding box center [972, 175] width 18 height 18
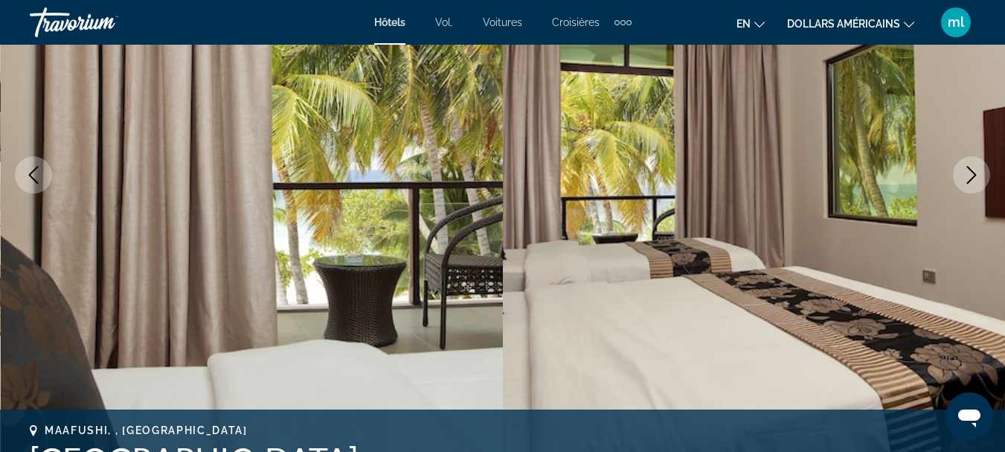
click at [978, 176] on icon "Next image" at bounding box center [972, 175] width 18 height 18
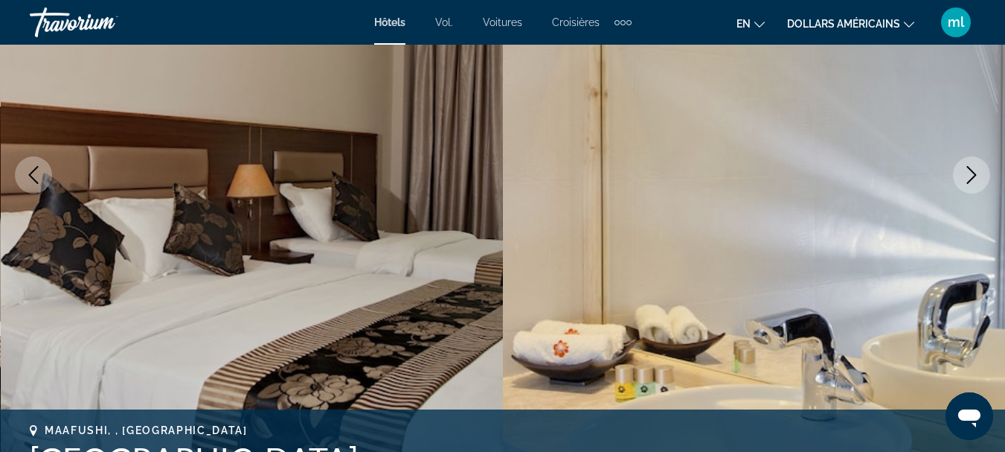
click at [978, 176] on icon "Next image" at bounding box center [972, 175] width 18 height 18
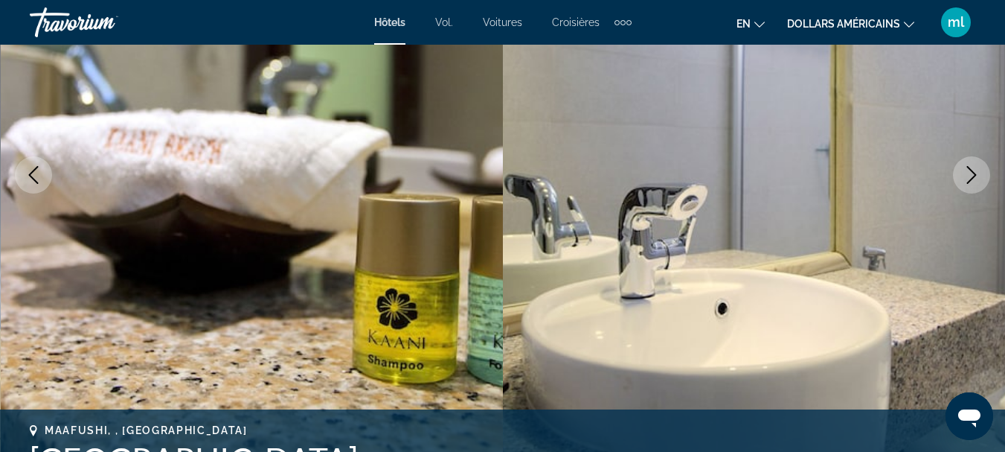
click at [978, 176] on icon "Next image" at bounding box center [972, 175] width 18 height 18
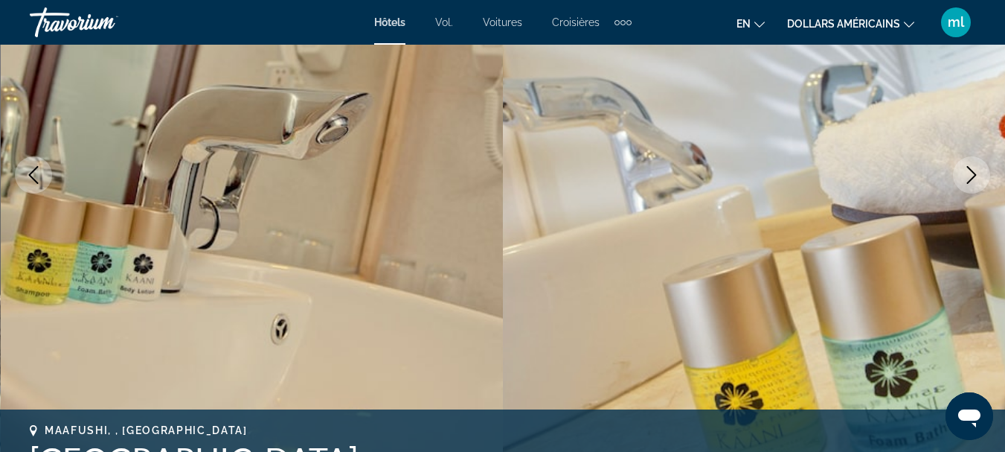
click at [978, 176] on icon "Next image" at bounding box center [972, 175] width 18 height 18
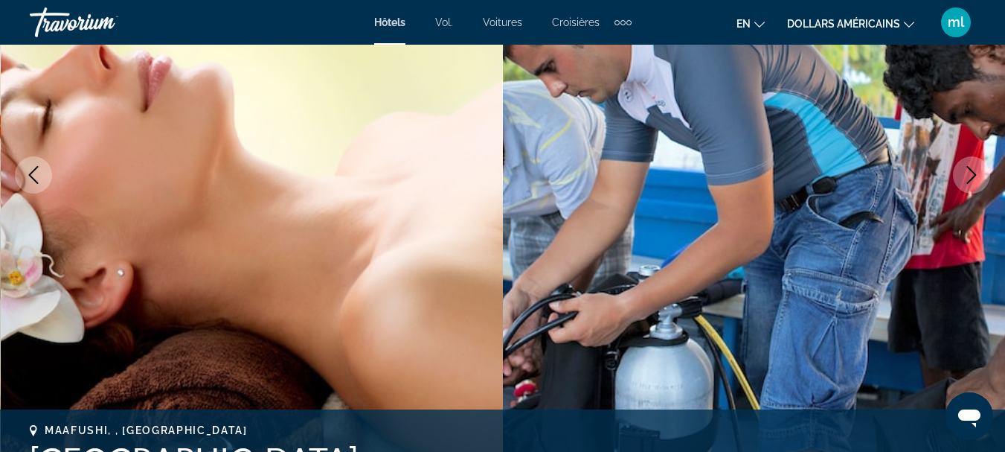
click at [978, 176] on icon "Next image" at bounding box center [972, 175] width 18 height 18
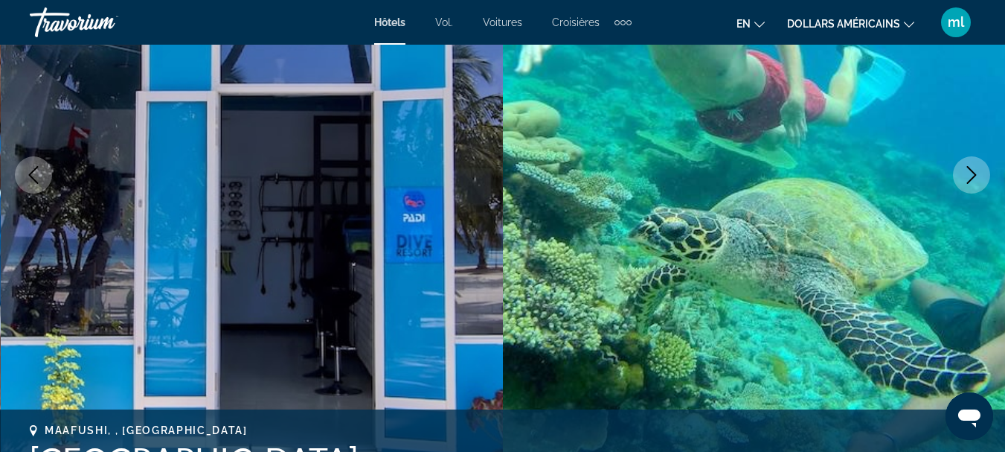
click at [978, 176] on icon "Next image" at bounding box center [972, 175] width 18 height 18
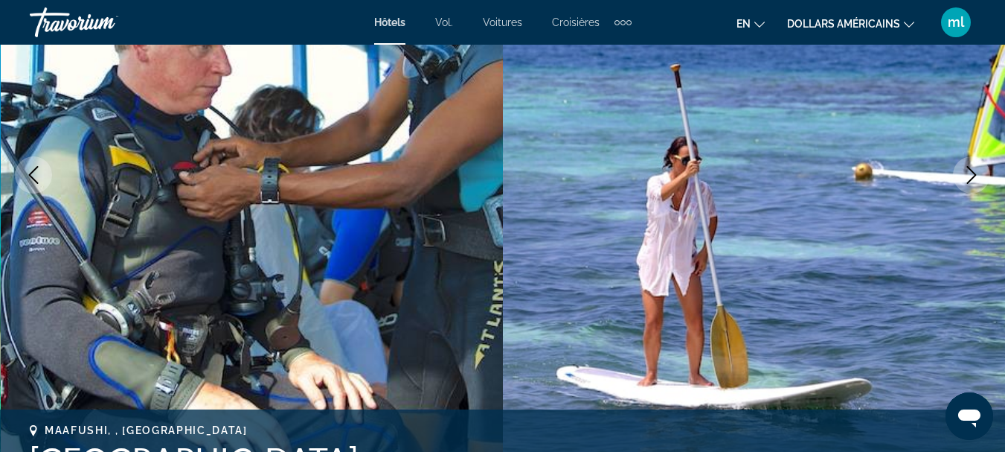
click at [978, 176] on icon "Next image" at bounding box center [972, 175] width 18 height 18
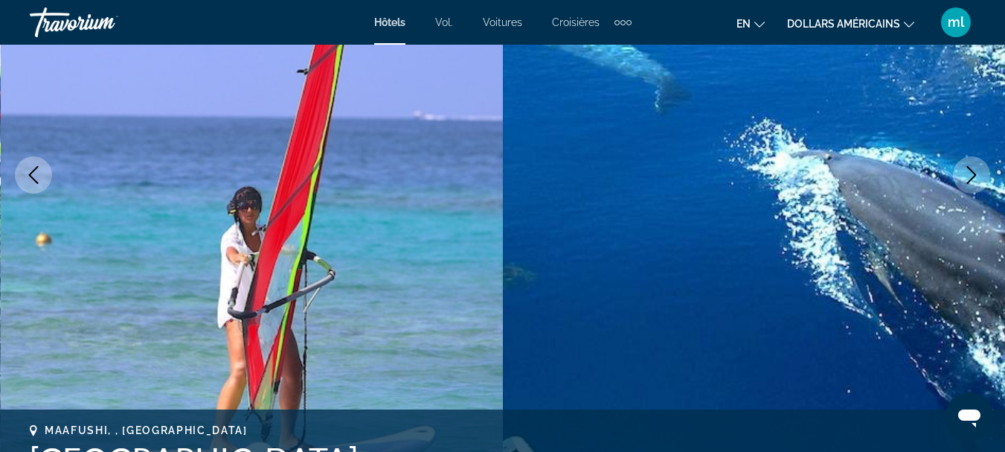
click at [978, 176] on icon "Next image" at bounding box center [972, 175] width 18 height 18
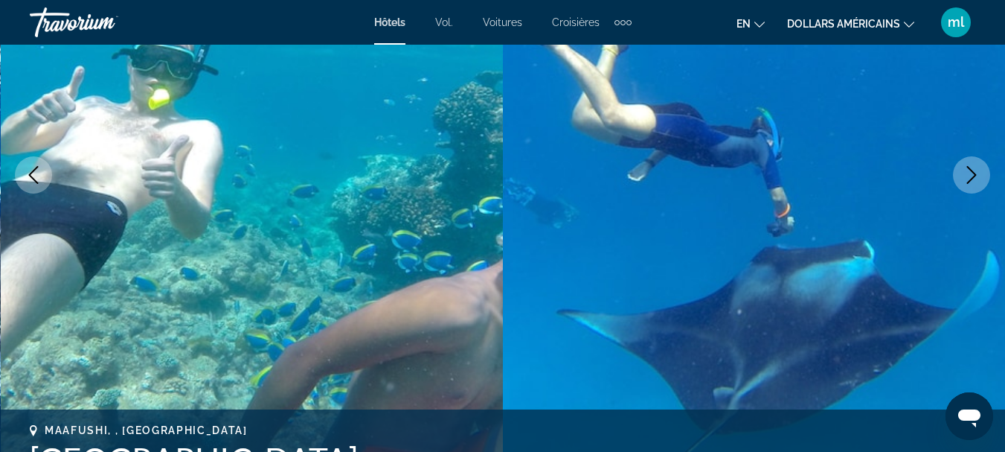
click at [978, 176] on icon "Next image" at bounding box center [972, 175] width 18 height 18
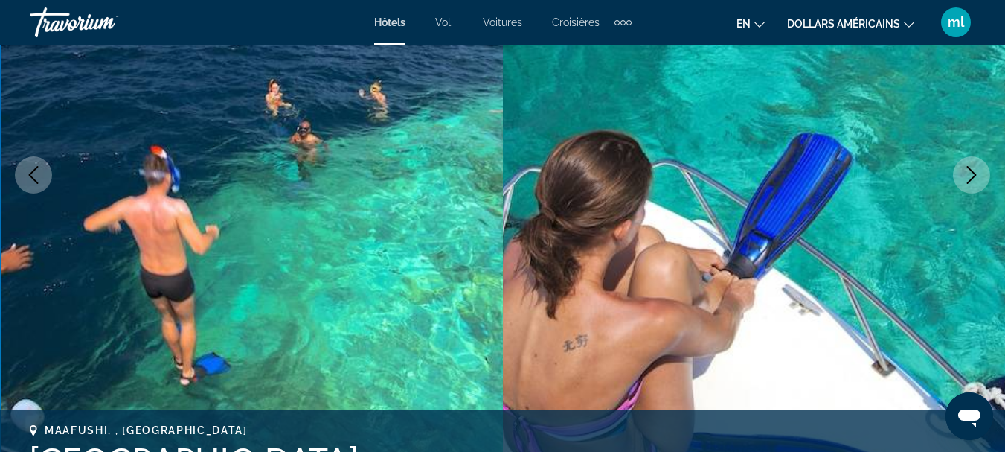
click at [978, 176] on icon "Next image" at bounding box center [972, 175] width 18 height 18
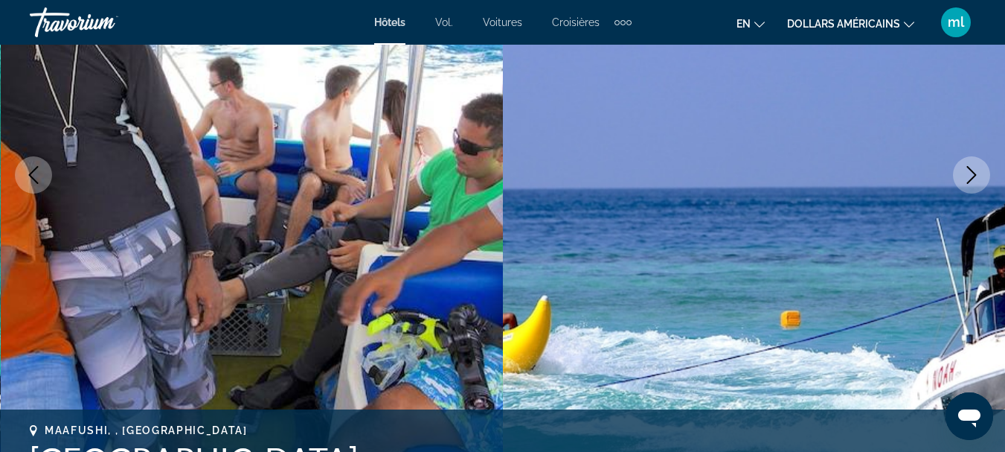
click at [978, 176] on icon "Next image" at bounding box center [972, 175] width 18 height 18
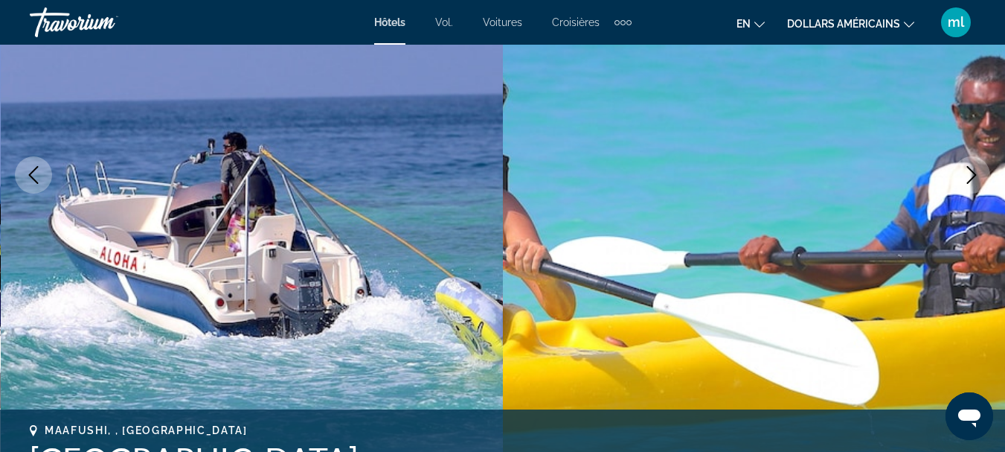
click at [978, 176] on icon "Next image" at bounding box center [972, 175] width 18 height 18
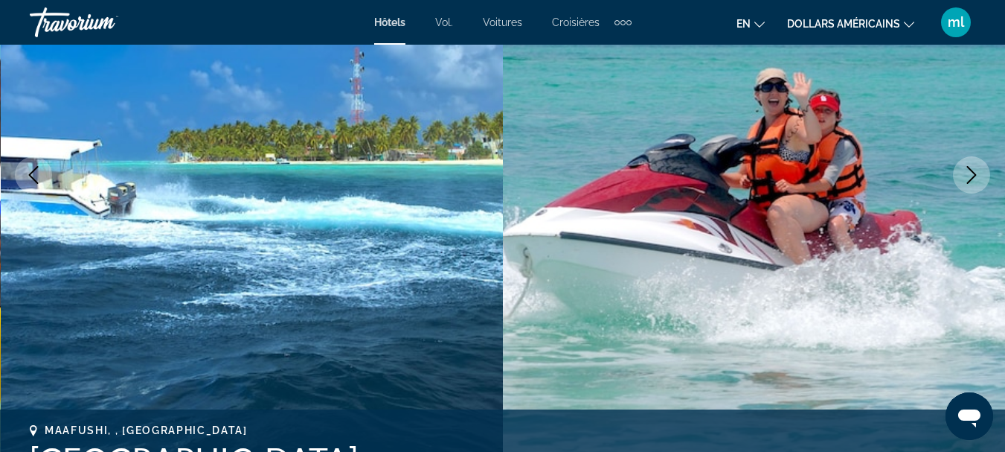
click at [978, 176] on icon "Next image" at bounding box center [972, 175] width 18 height 18
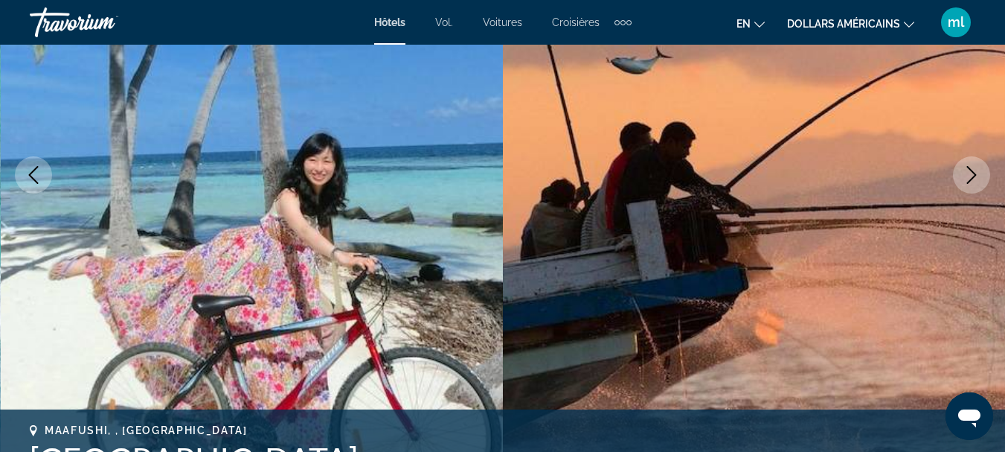
click at [978, 176] on icon "Next image" at bounding box center [972, 175] width 18 height 18
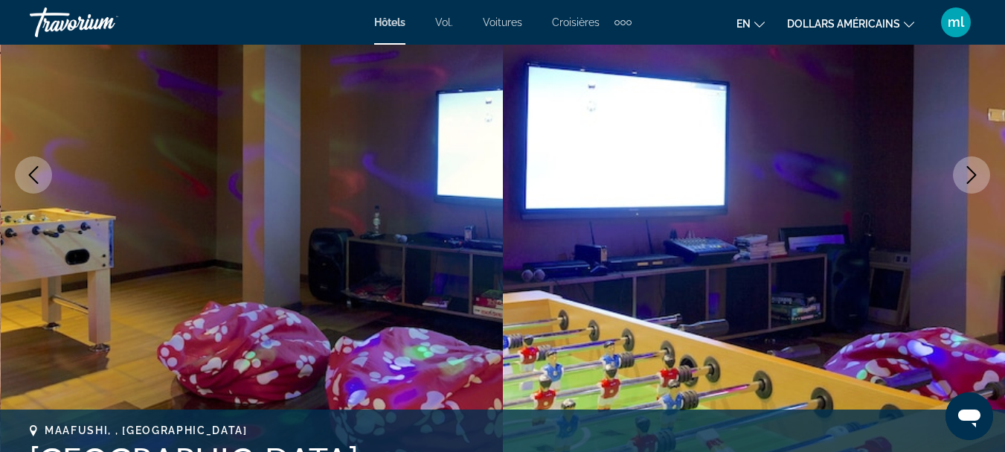
click at [978, 176] on icon "Next image" at bounding box center [972, 175] width 18 height 18
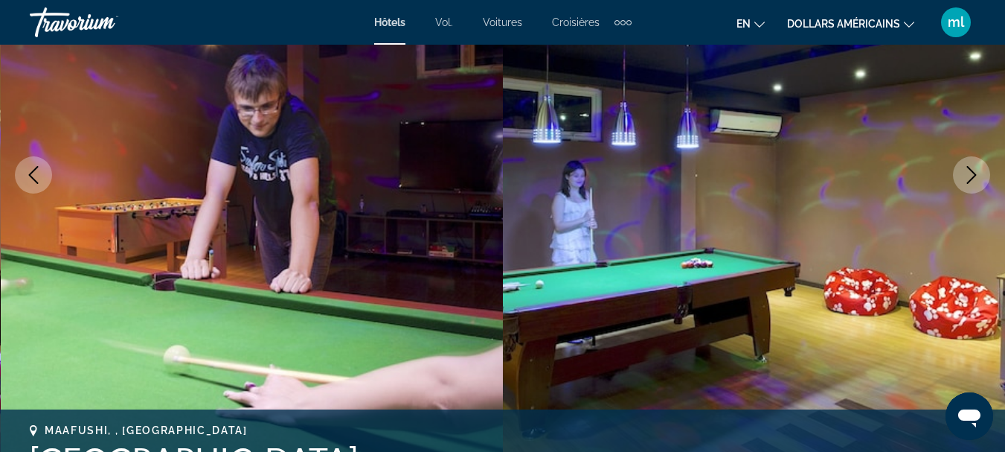
click at [978, 176] on icon "Next image" at bounding box center [972, 175] width 18 height 18
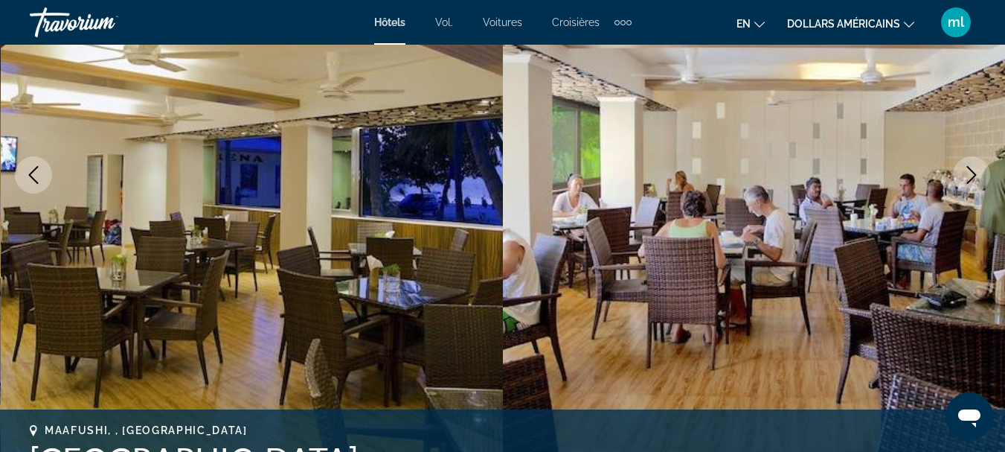
click at [978, 176] on icon "Next image" at bounding box center [972, 175] width 18 height 18
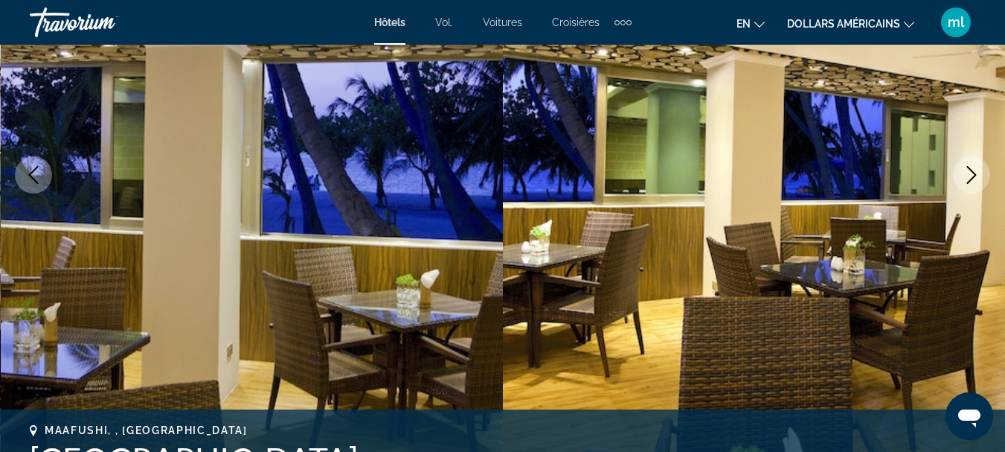
click at [978, 176] on icon "Next image" at bounding box center [972, 175] width 18 height 18
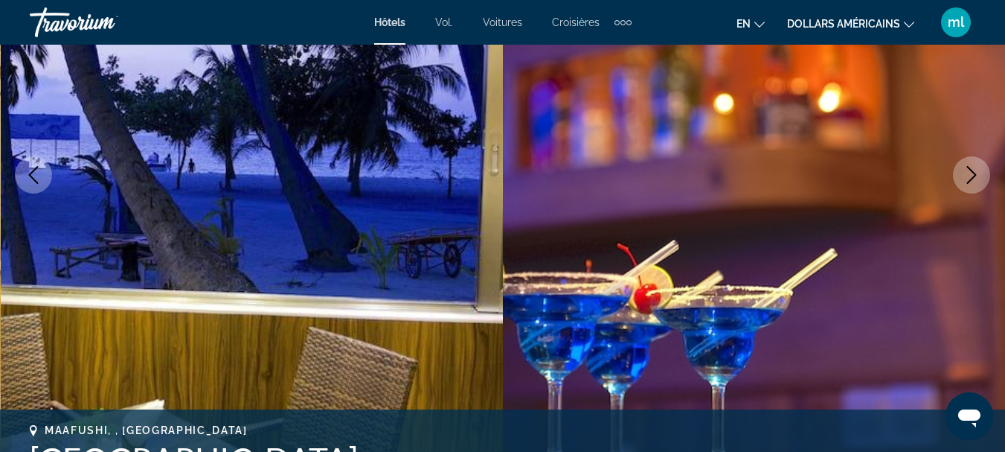
click at [978, 176] on icon "Next image" at bounding box center [972, 175] width 18 height 18
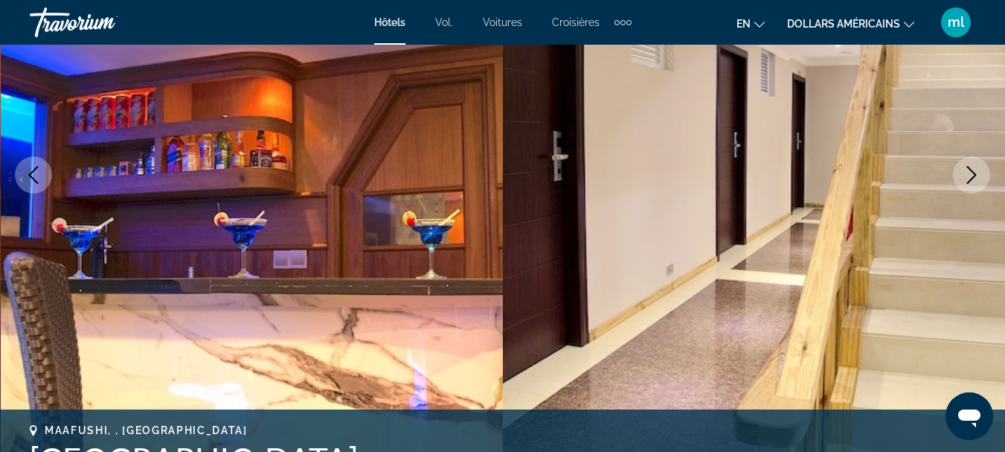
click at [978, 176] on icon "Next image" at bounding box center [972, 175] width 18 height 18
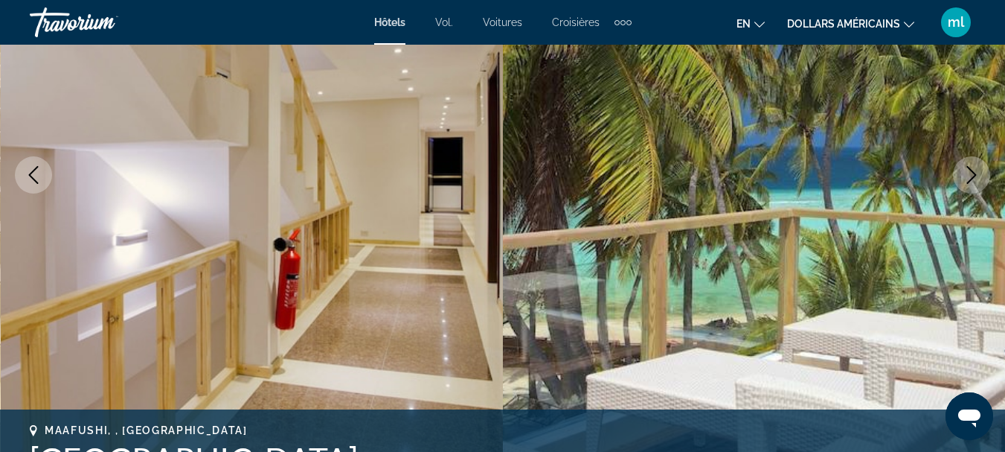
click at [978, 176] on icon "Next image" at bounding box center [972, 175] width 18 height 18
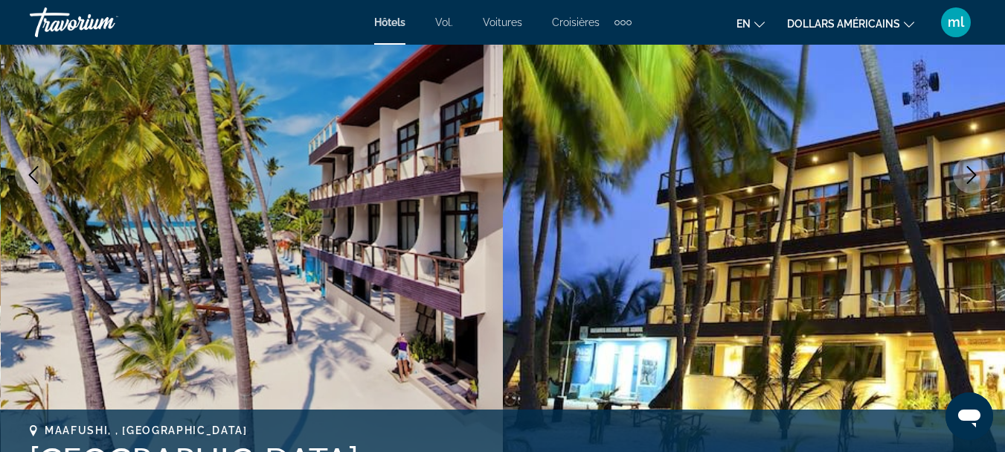
click at [978, 176] on icon "Next image" at bounding box center [972, 175] width 18 height 18
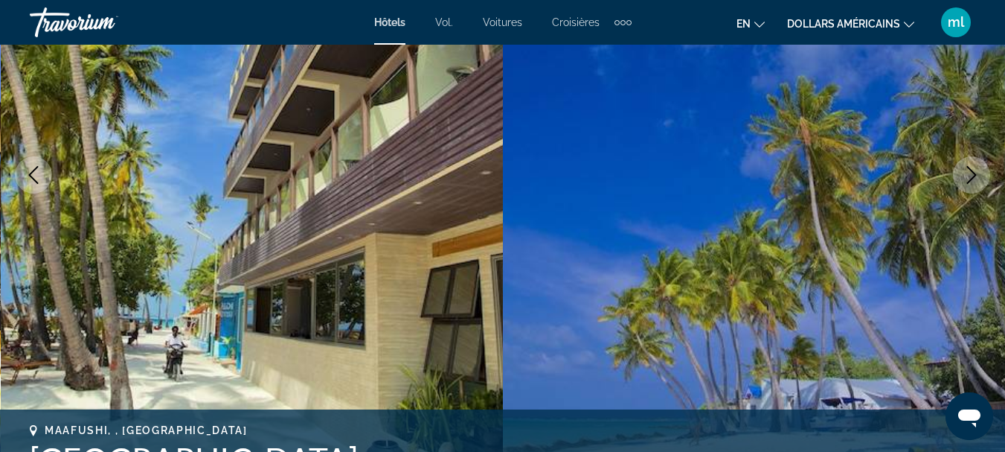
click at [978, 176] on icon "Next image" at bounding box center [972, 175] width 18 height 18
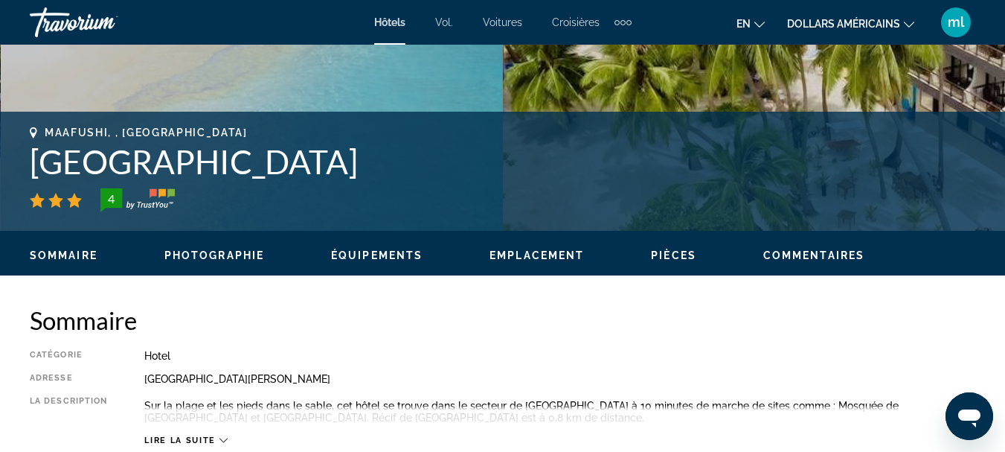
scroll to position [595, 0]
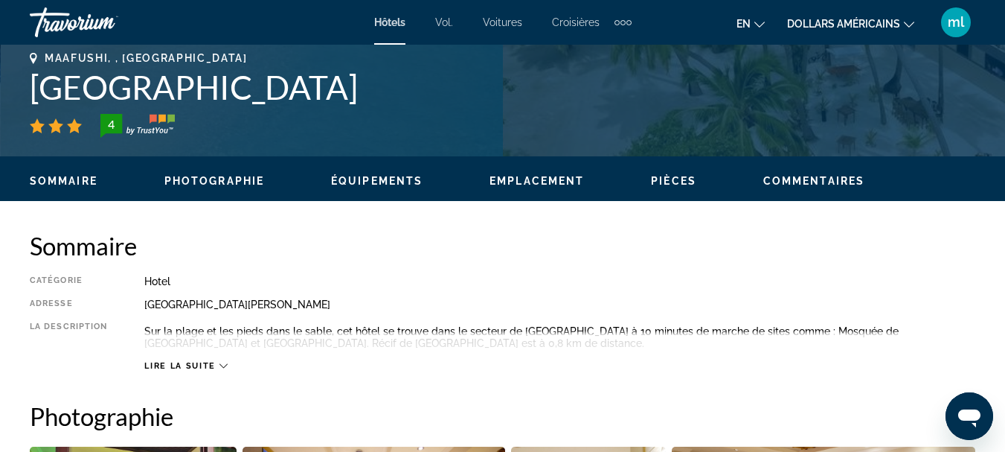
click at [406, 179] on span "Équipements" at bounding box center [376, 181] width 91 height 12
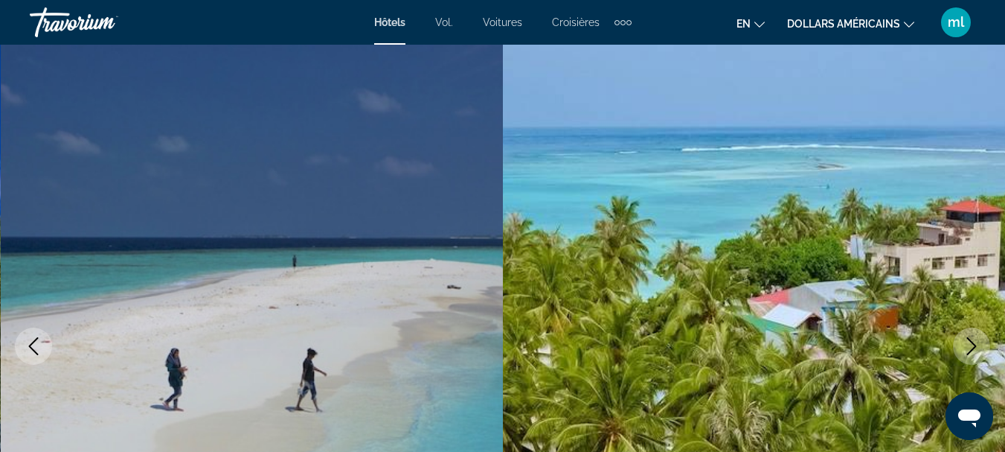
scroll to position [0, 0]
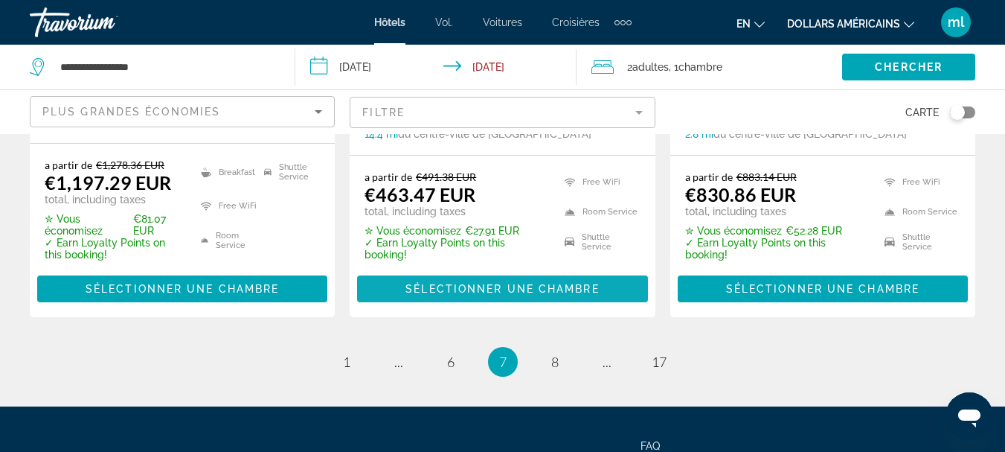
scroll to position [2157, 0]
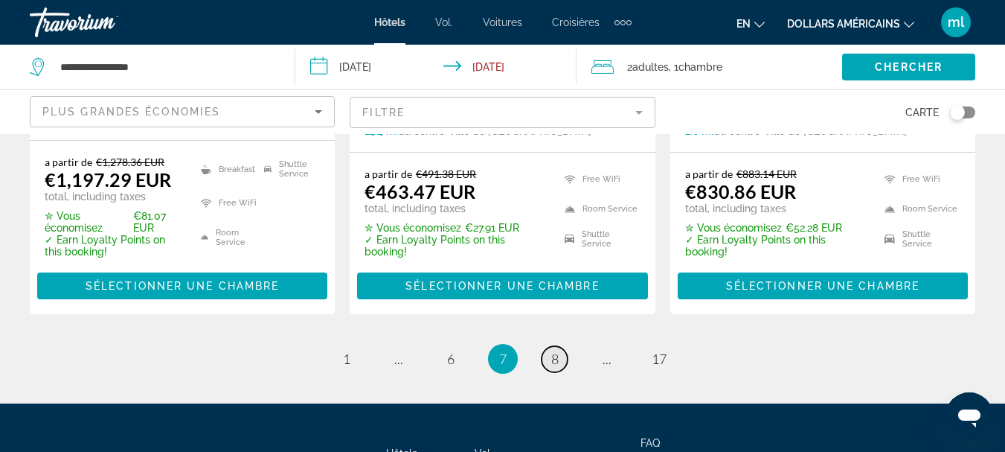
click at [558, 350] on span "8" at bounding box center [554, 358] width 7 height 16
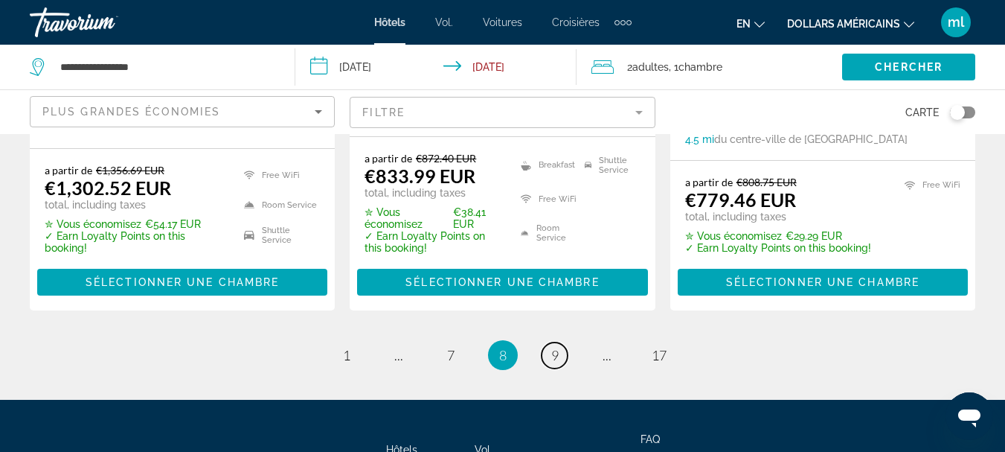
scroll to position [2306, 0]
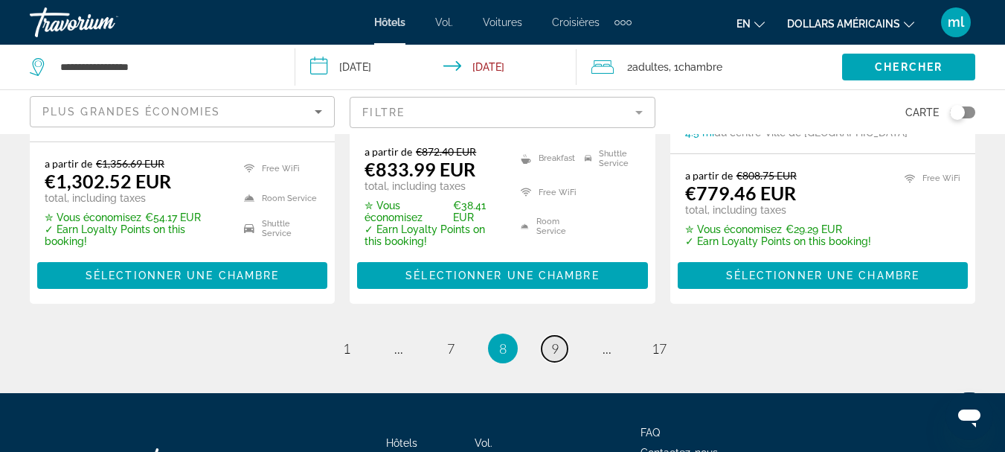
click at [552, 340] on span "9" at bounding box center [554, 348] width 7 height 16
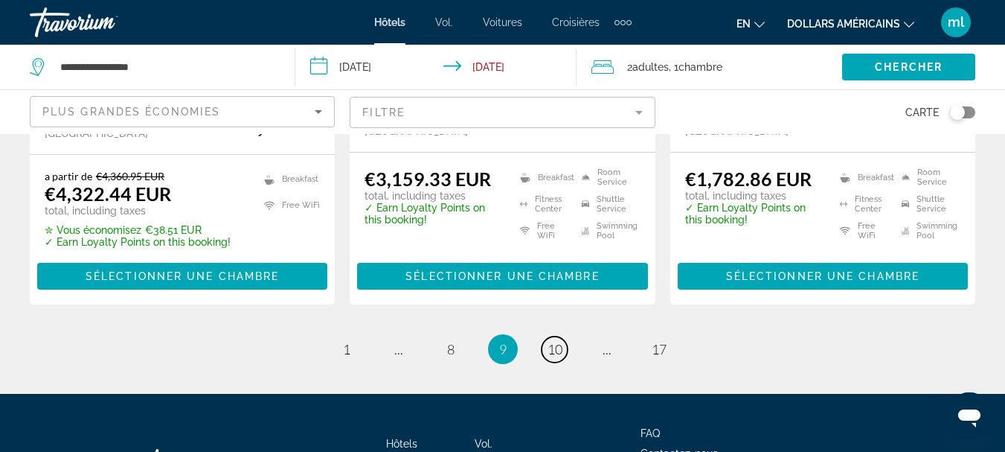
scroll to position [2356, 0]
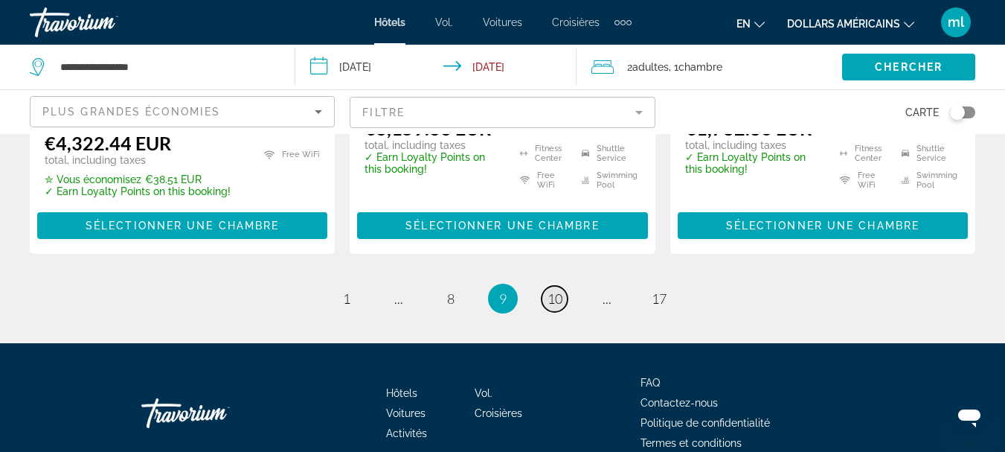
click at [553, 290] on span "10" at bounding box center [554, 298] width 15 height 16
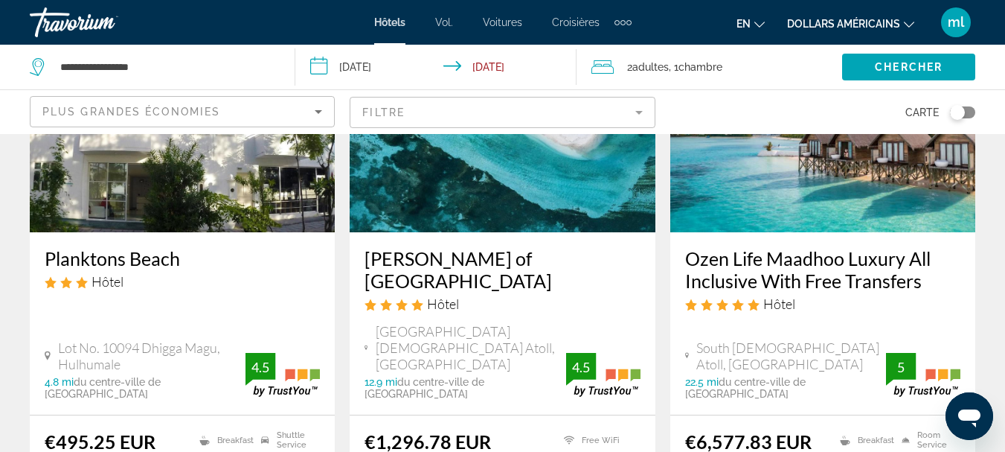
scroll to position [298, 0]
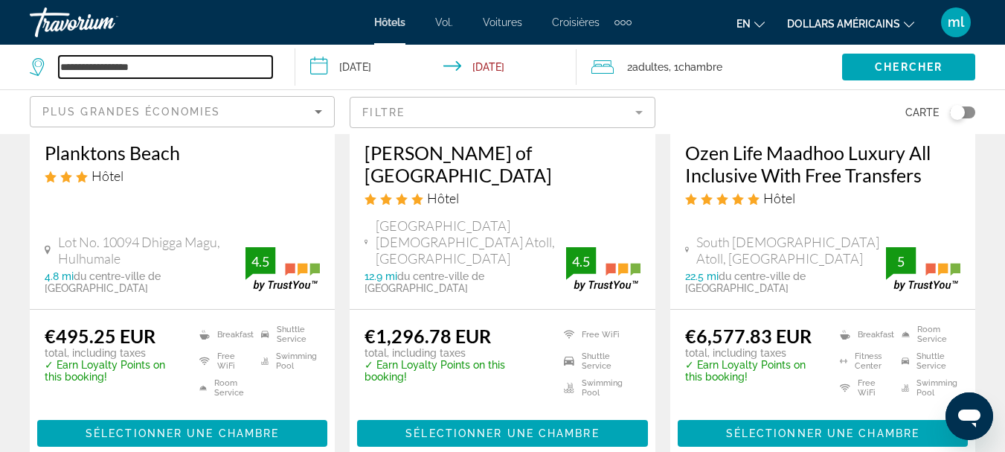
click at [155, 74] on input "**********" at bounding box center [165, 67] width 213 height 22
type input "*"
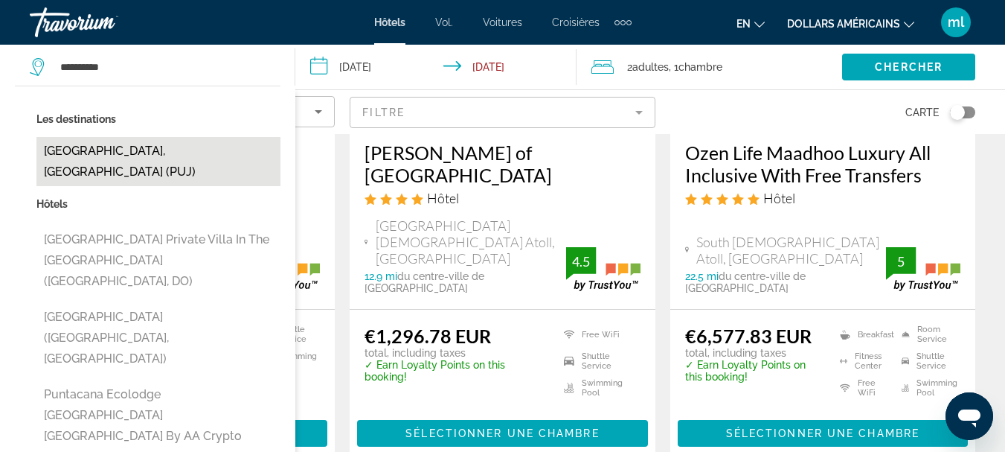
click at [170, 154] on button "[GEOGRAPHIC_DATA], [GEOGRAPHIC_DATA] (PUJ)" at bounding box center [158, 161] width 244 height 49
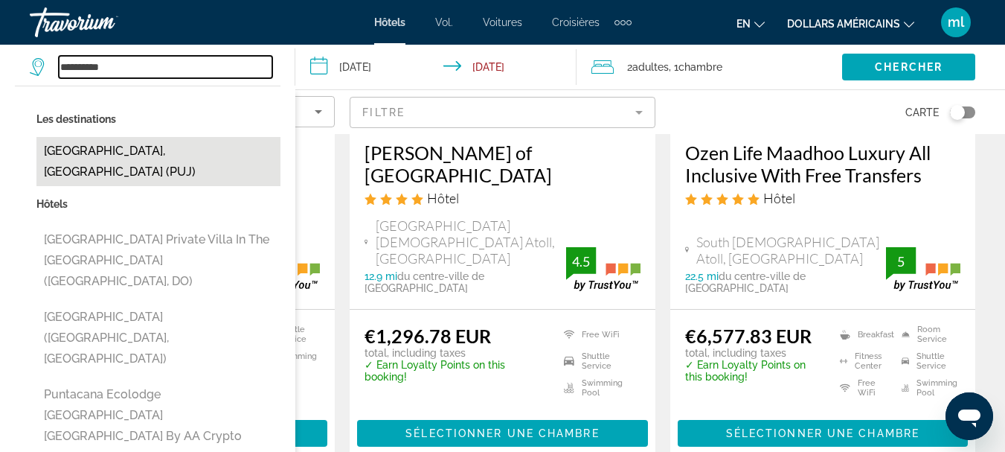
type input "**********"
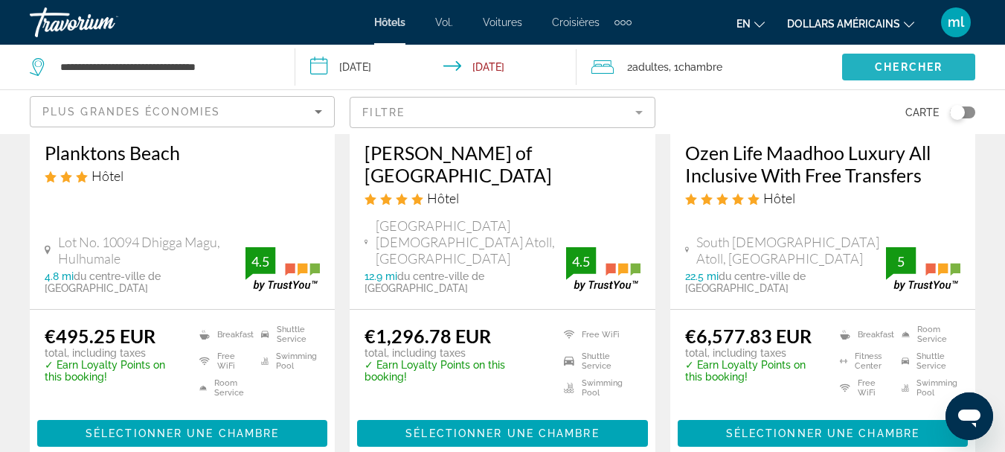
click at [859, 71] on span "Search widget" at bounding box center [908, 67] width 133 height 36
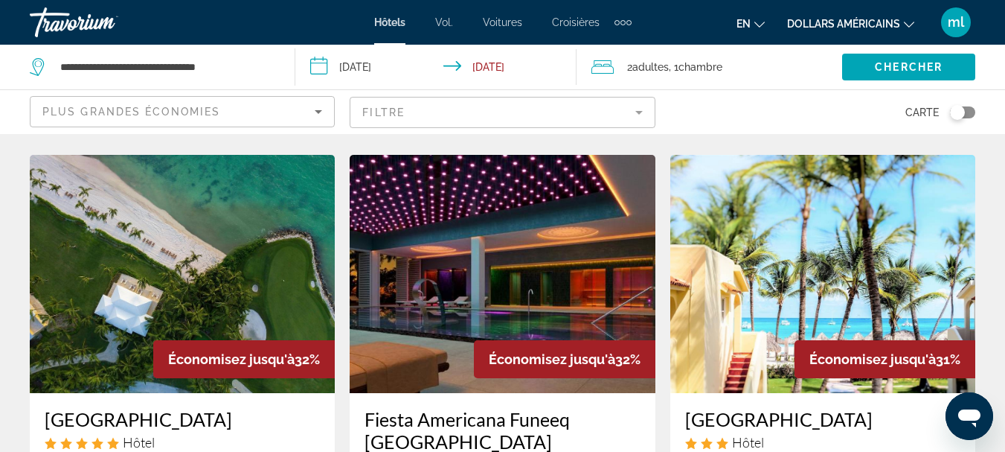
scroll to position [1265, 0]
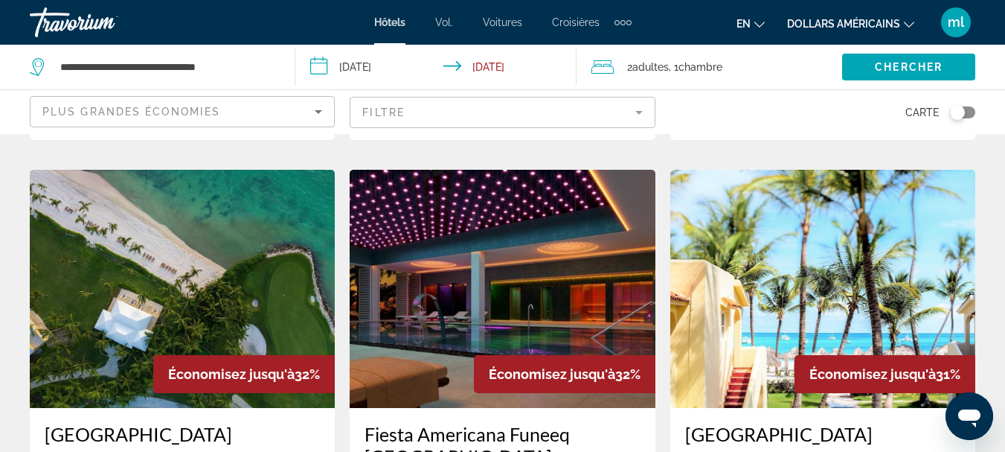
click at [824, 250] on img "Contenu principal" at bounding box center [822, 289] width 305 height 238
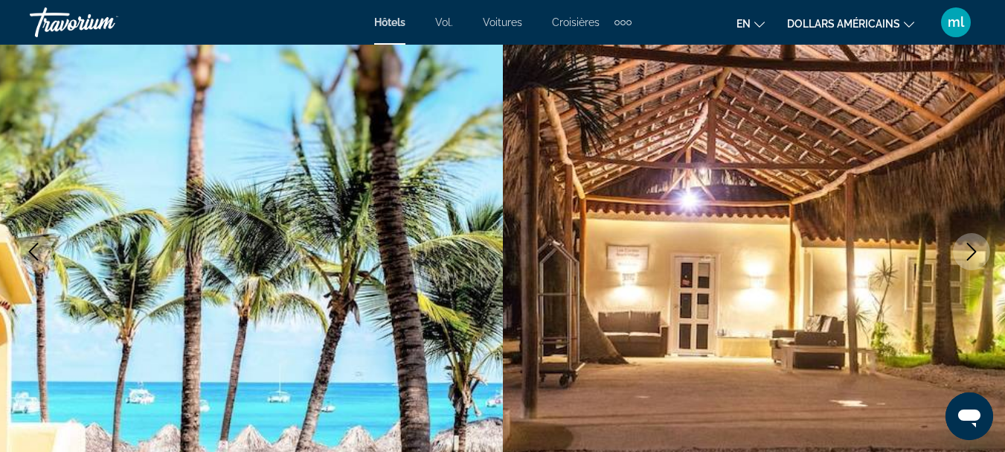
scroll to position [149, 0]
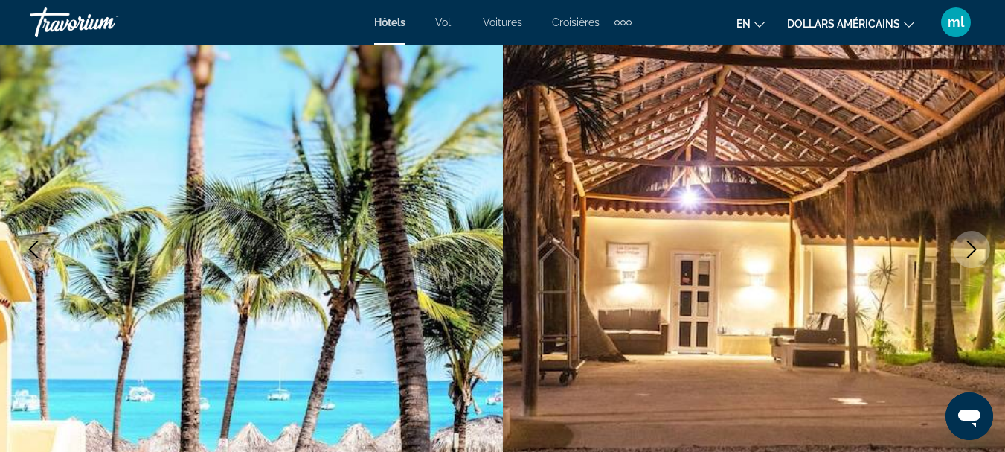
click at [968, 245] on icon "Next image" at bounding box center [972, 249] width 18 height 18
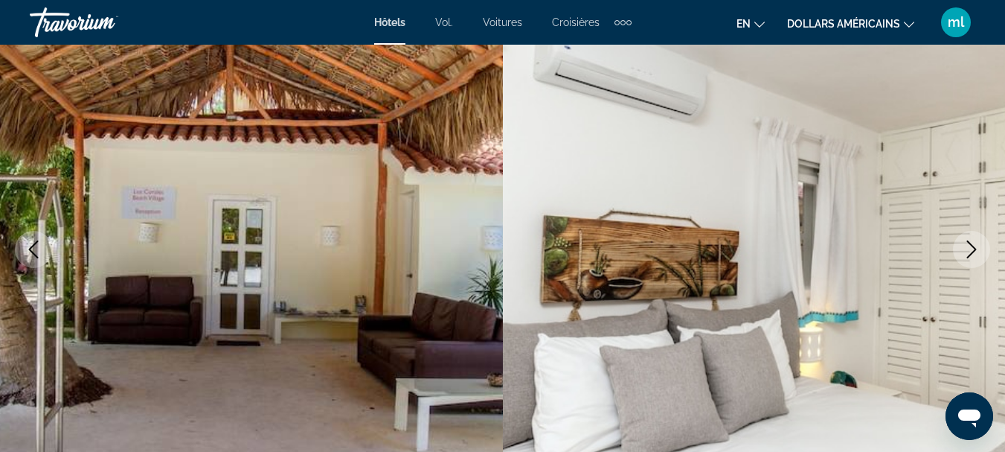
click at [968, 245] on icon "Next image" at bounding box center [972, 249] width 18 height 18
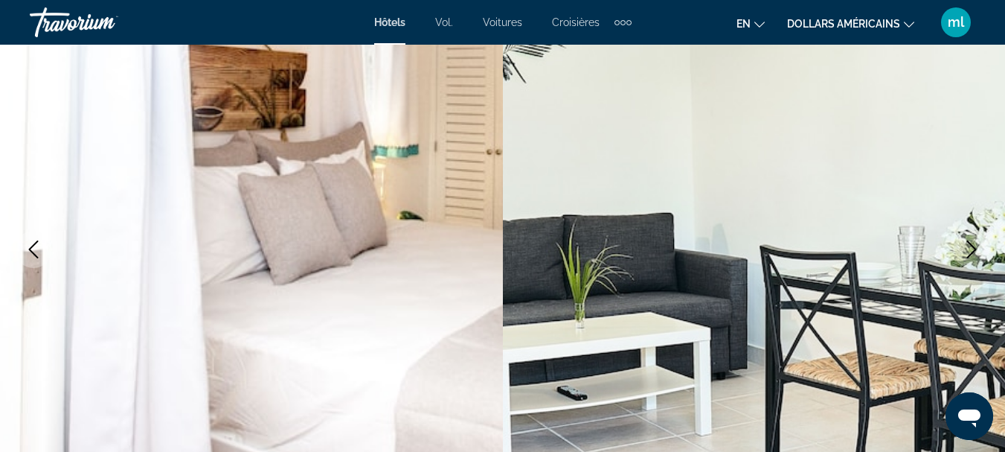
click at [968, 245] on icon "Next image" at bounding box center [972, 249] width 18 height 18
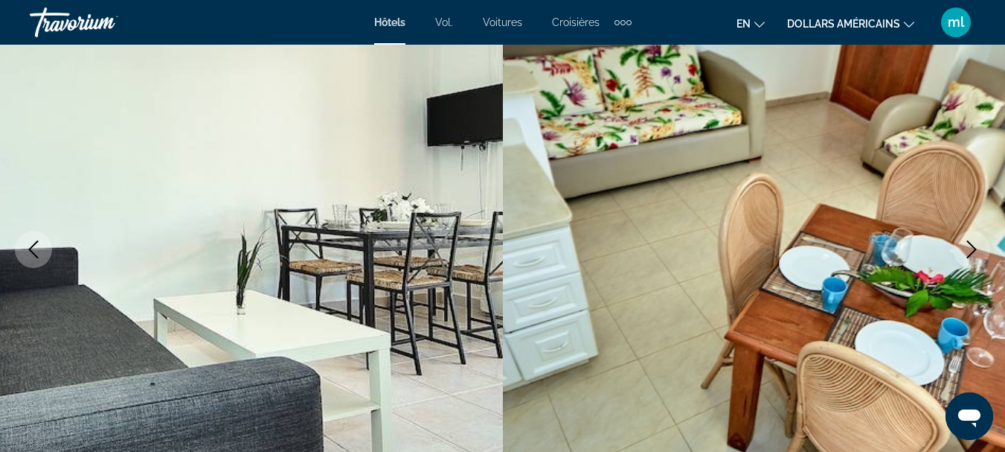
click at [968, 245] on icon "Next image" at bounding box center [972, 249] width 18 height 18
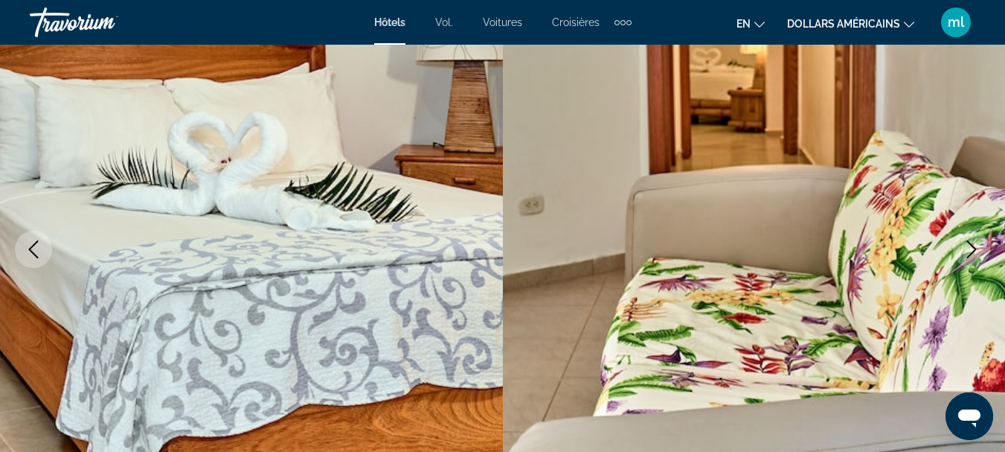
click at [968, 245] on icon "Next image" at bounding box center [972, 249] width 18 height 18
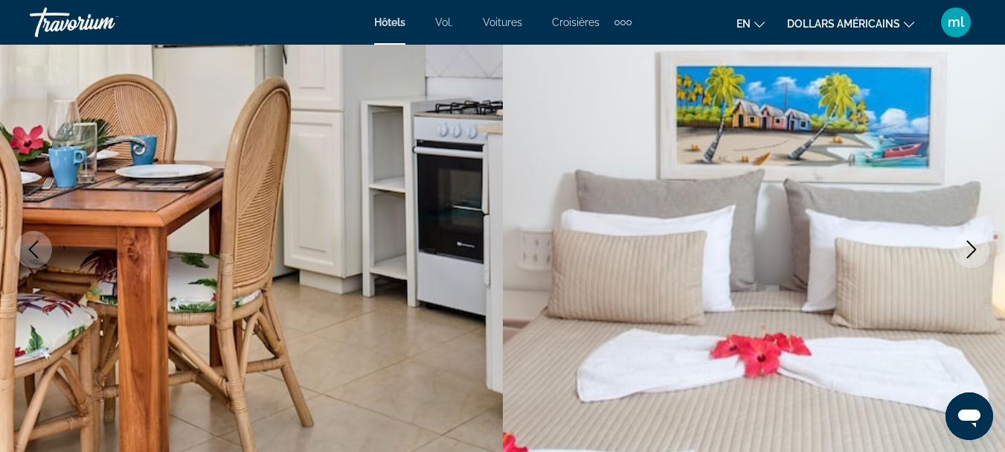
click at [968, 245] on icon "Next image" at bounding box center [972, 249] width 18 height 18
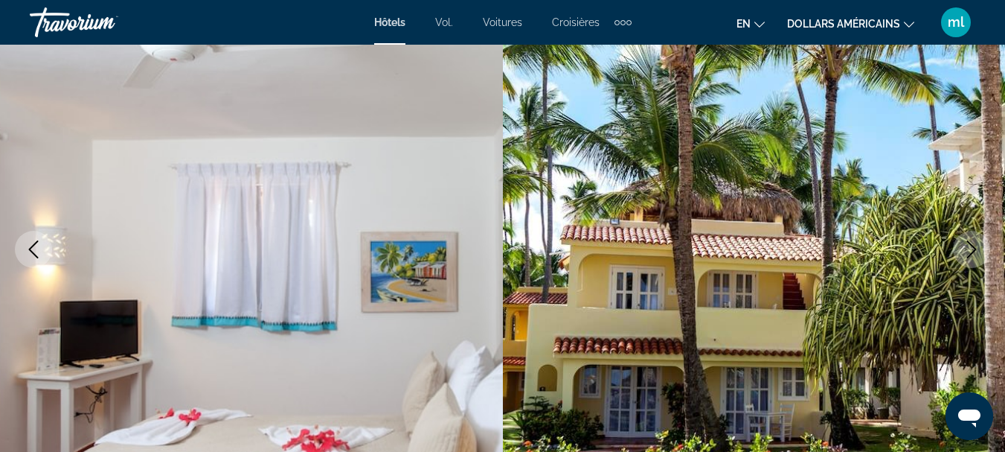
click at [968, 245] on icon "Next image" at bounding box center [972, 249] width 18 height 18
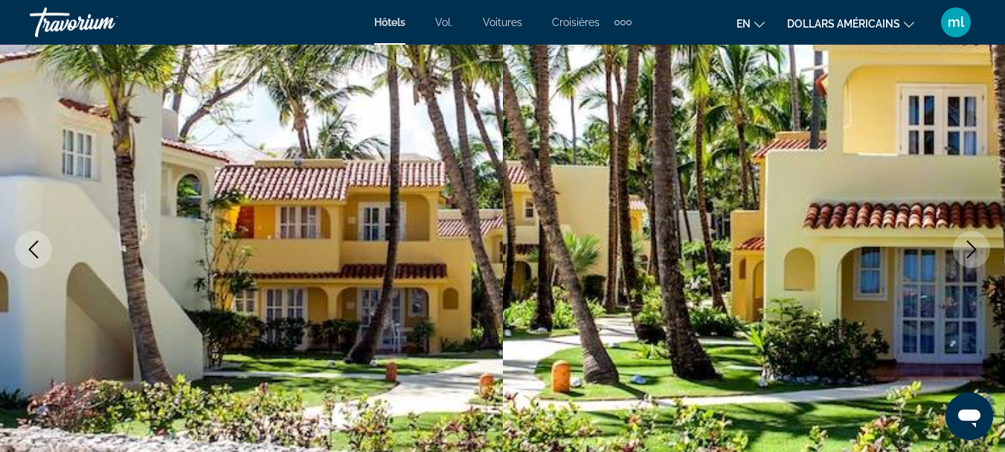
click at [968, 245] on icon "Next image" at bounding box center [972, 249] width 18 height 18
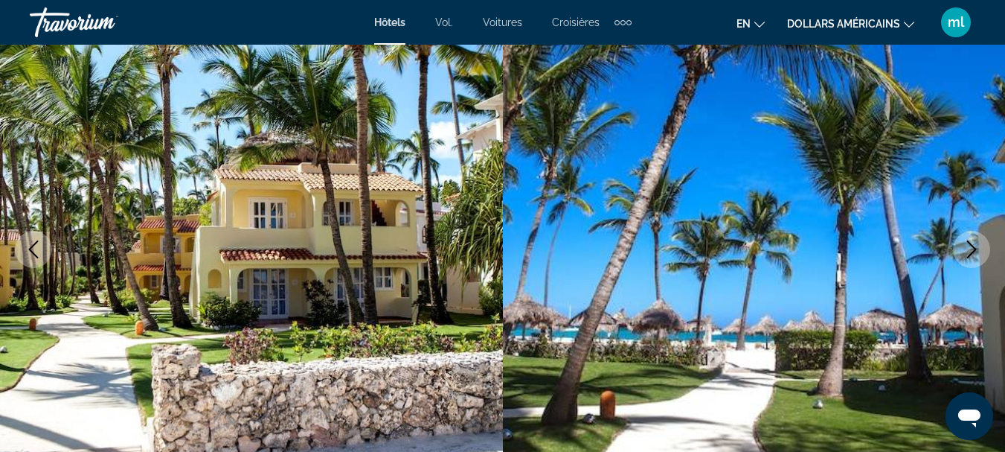
click at [968, 245] on icon "Next image" at bounding box center [972, 249] width 18 height 18
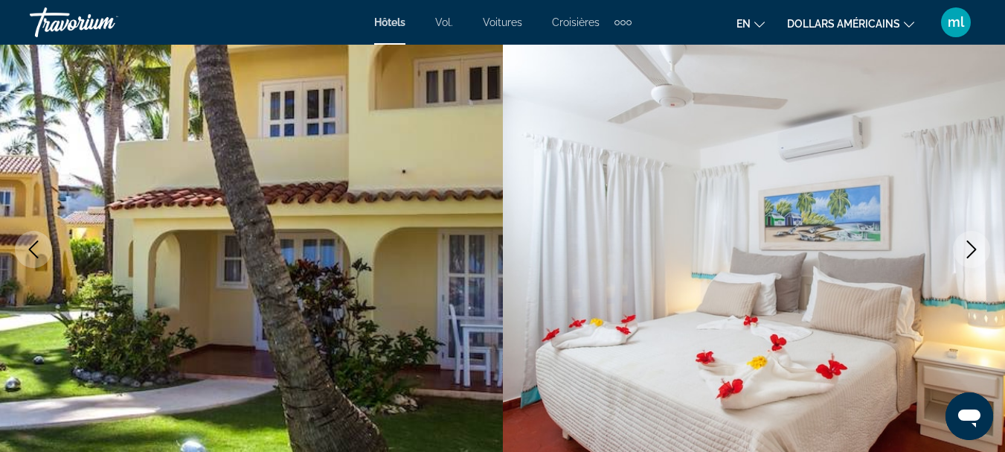
click at [968, 245] on icon "Next image" at bounding box center [972, 249] width 18 height 18
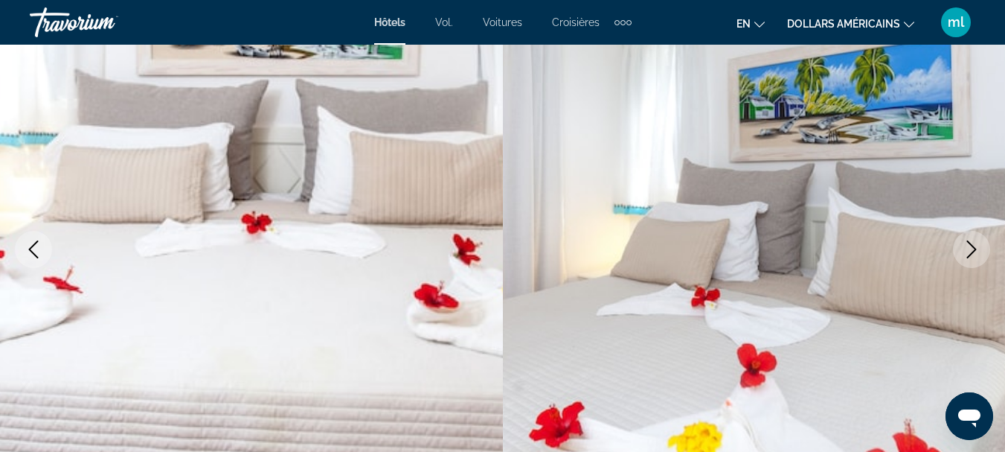
click at [968, 245] on icon "Next image" at bounding box center [972, 249] width 18 height 18
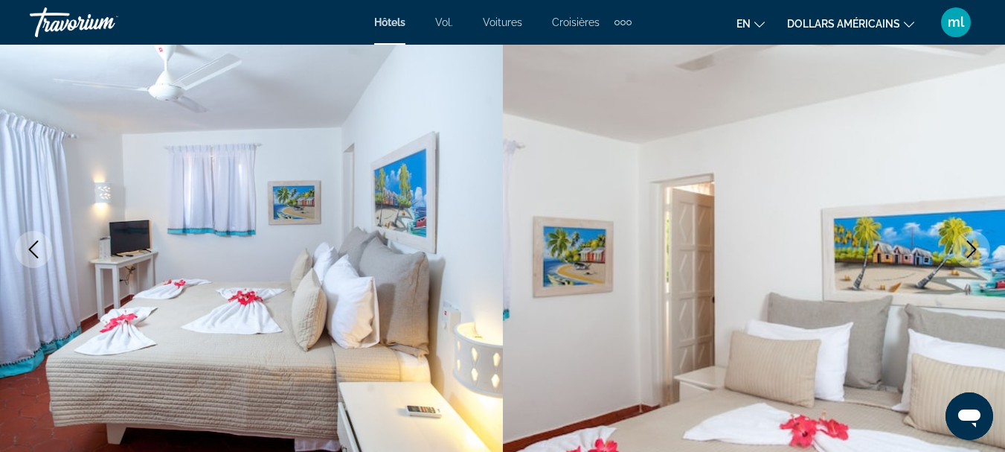
click at [968, 245] on icon "Next image" at bounding box center [972, 249] width 18 height 18
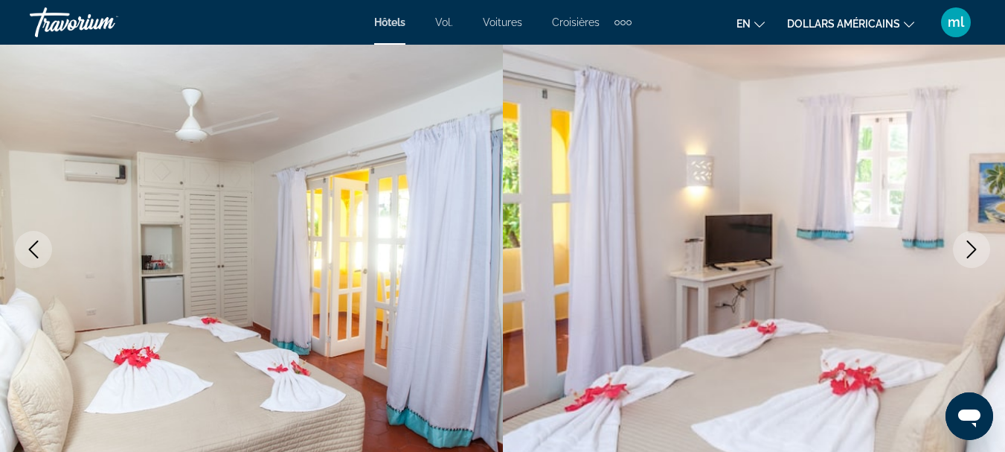
click at [968, 245] on icon "Next image" at bounding box center [972, 249] width 18 height 18
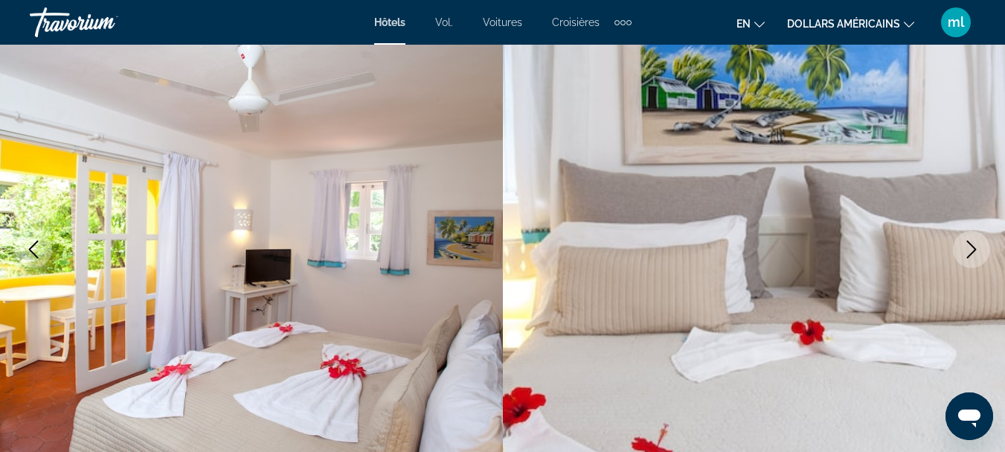
click at [968, 245] on icon "Next image" at bounding box center [972, 249] width 18 height 18
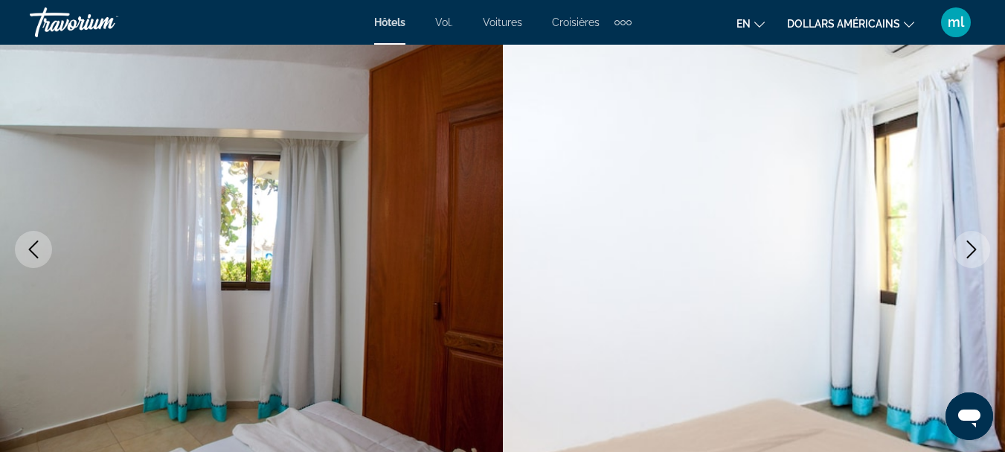
click at [968, 245] on icon "Next image" at bounding box center [972, 249] width 18 height 18
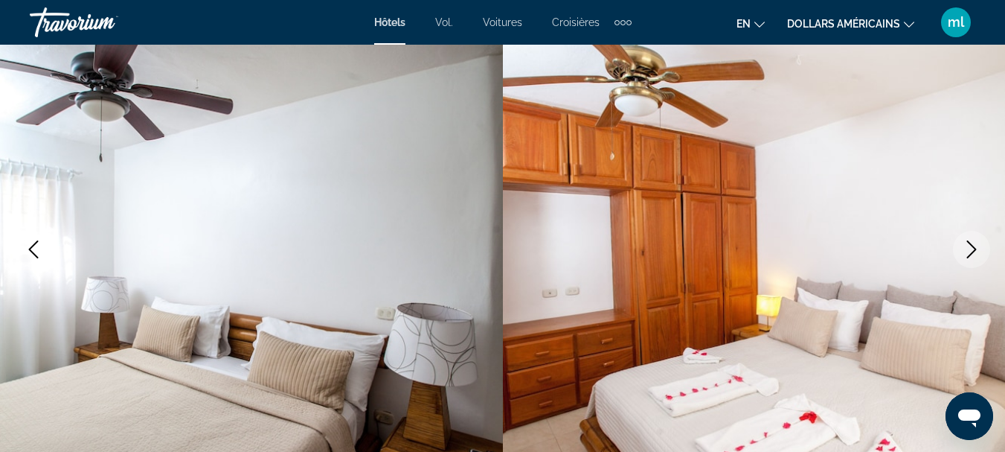
click at [968, 245] on icon "Next image" at bounding box center [972, 249] width 18 height 18
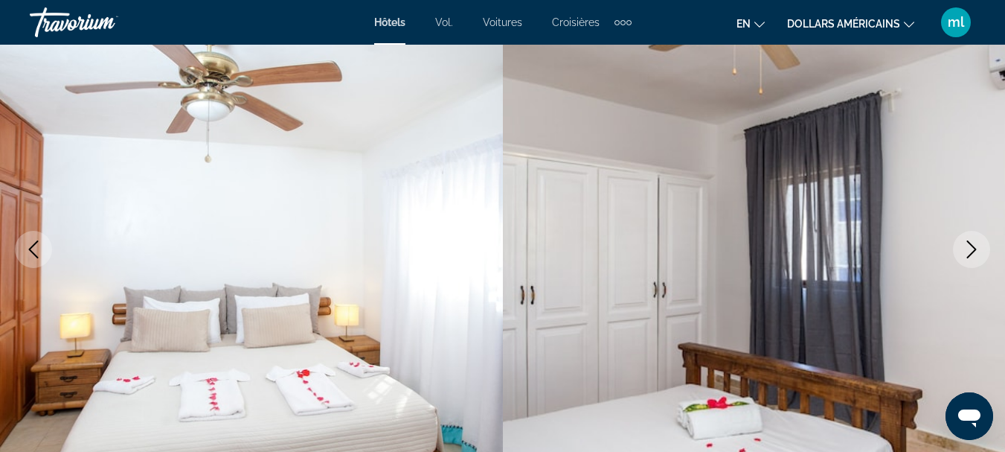
click at [968, 245] on icon "Next image" at bounding box center [972, 249] width 18 height 18
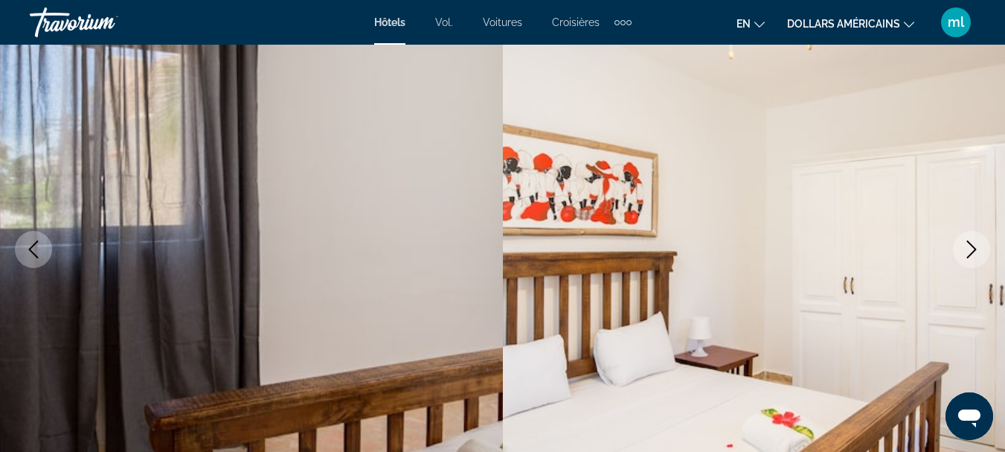
click at [968, 245] on icon "Next image" at bounding box center [972, 249] width 18 height 18
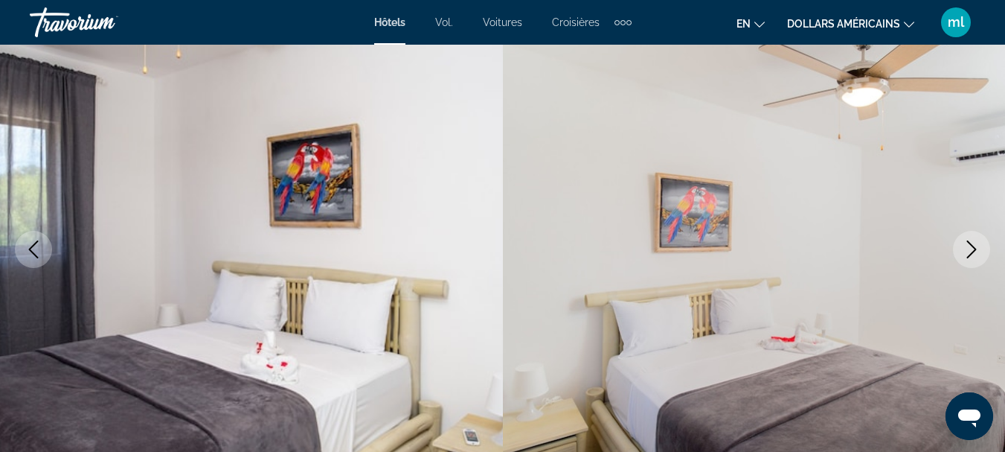
click at [968, 245] on icon "Next image" at bounding box center [972, 249] width 18 height 18
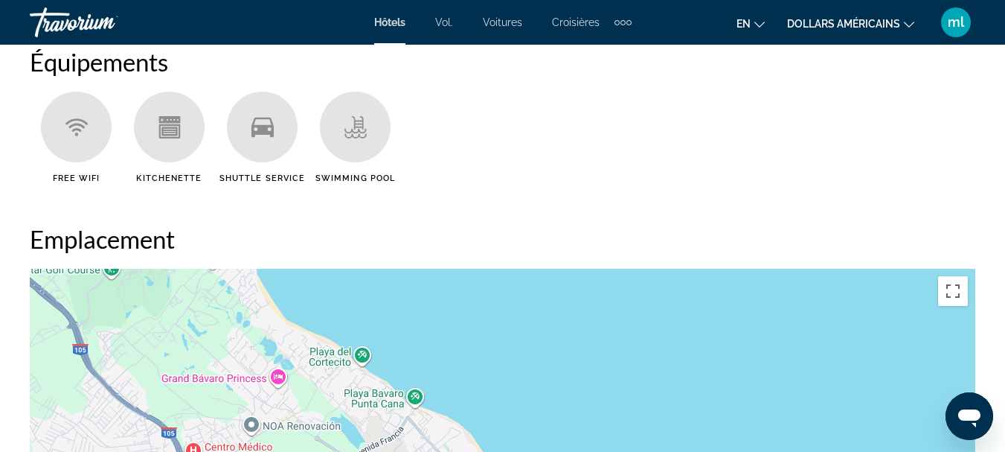
scroll to position [1265, 0]
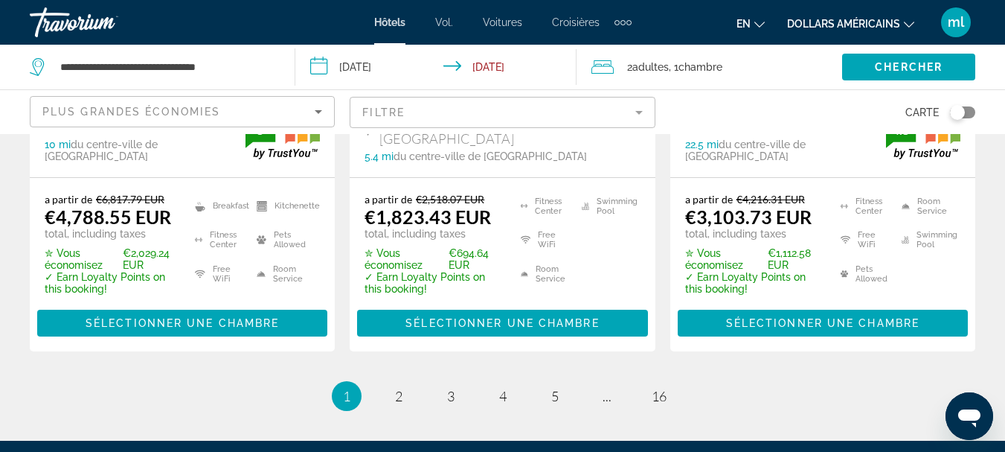
scroll to position [2345, 0]
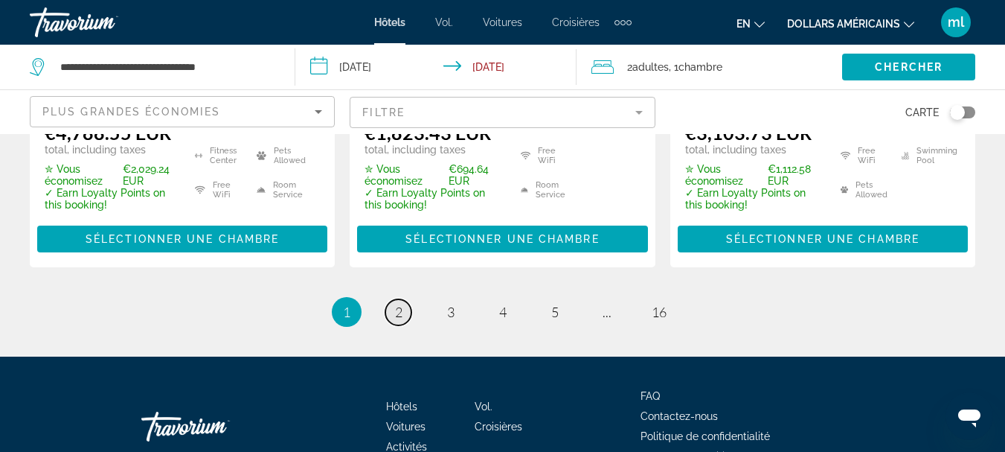
click at [396, 303] on span "2" at bounding box center [398, 311] width 7 height 16
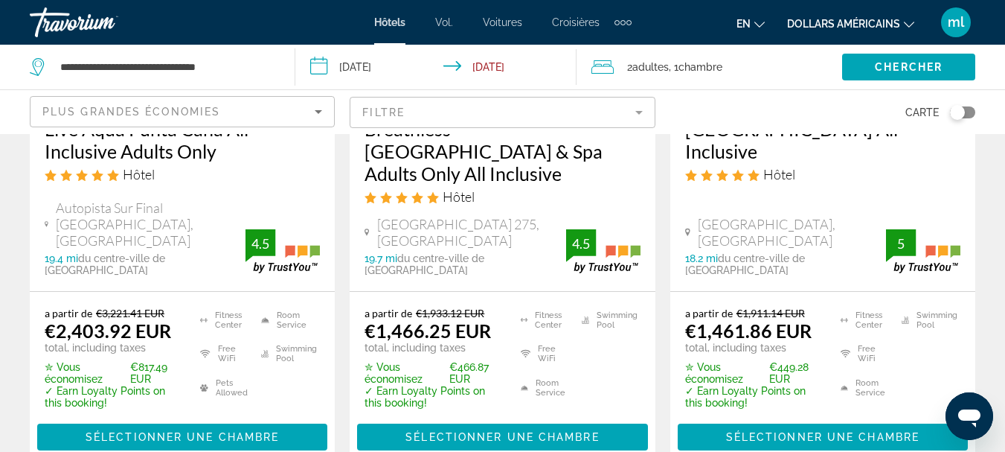
scroll to position [1562, 0]
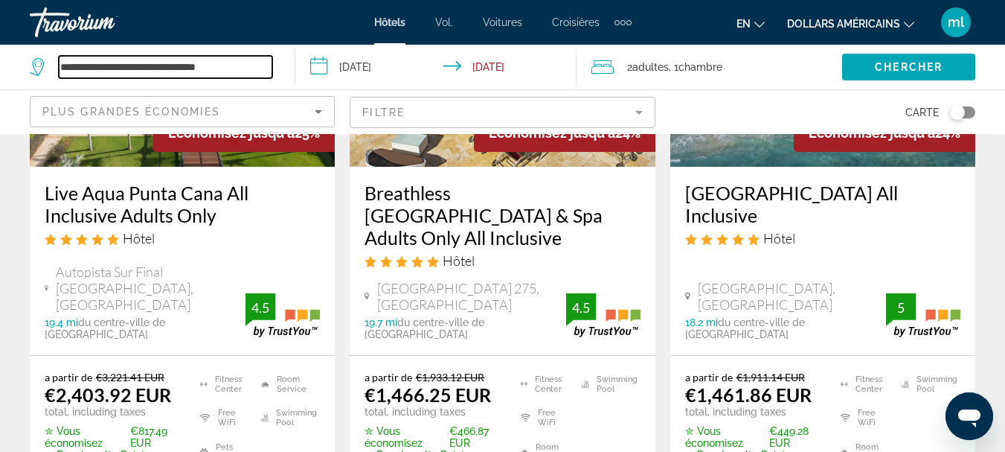
click at [249, 63] on input "**********" at bounding box center [165, 67] width 213 height 22
type input "*"
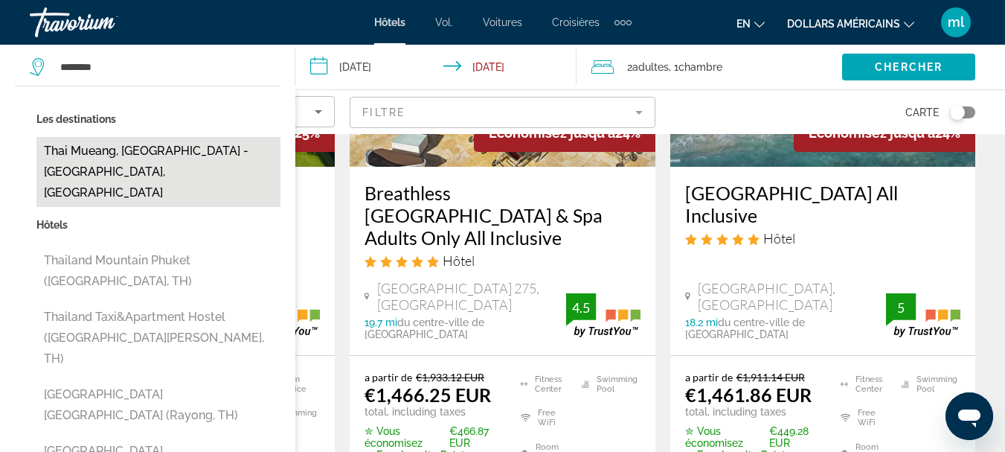
click at [189, 141] on button "Thai Mueang, [GEOGRAPHIC_DATA] - [GEOGRAPHIC_DATA], [GEOGRAPHIC_DATA]" at bounding box center [158, 172] width 244 height 70
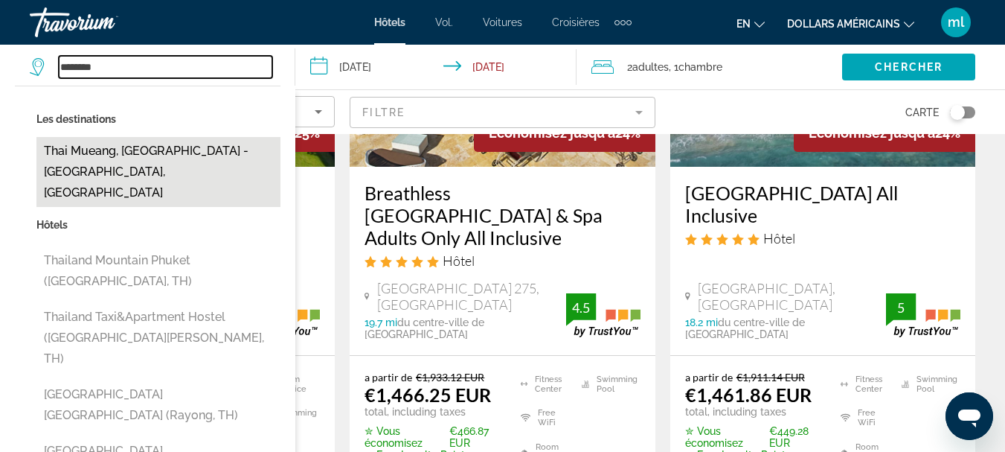
type input "**********"
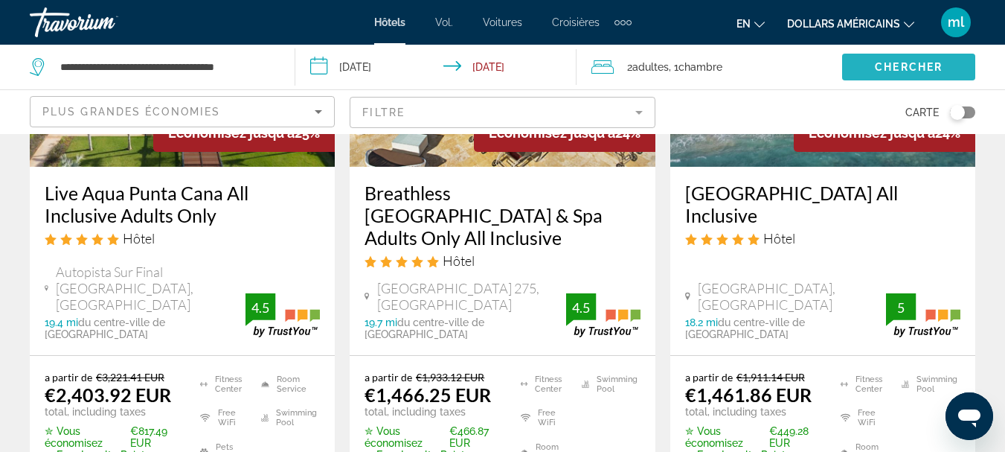
click at [887, 66] on span "Chercher" at bounding box center [909, 67] width 68 height 12
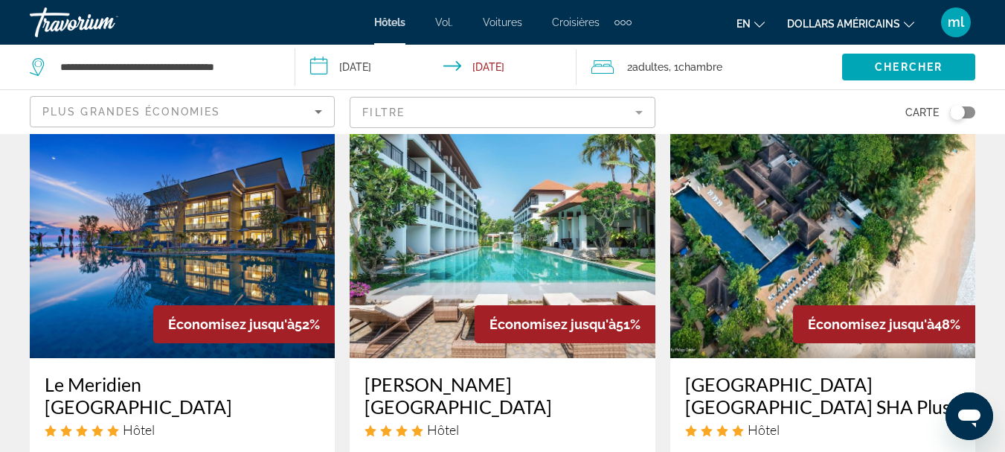
scroll to position [595, 0]
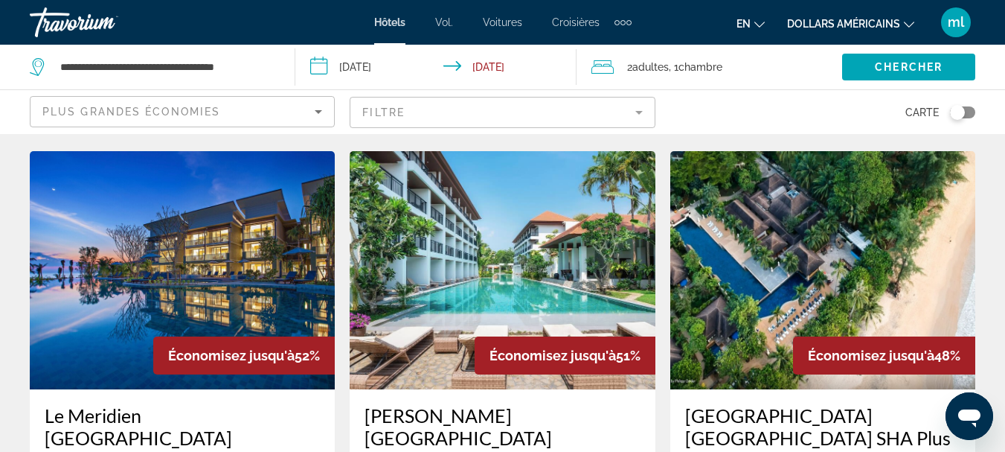
click at [234, 260] on img "Contenu principal" at bounding box center [182, 270] width 305 height 238
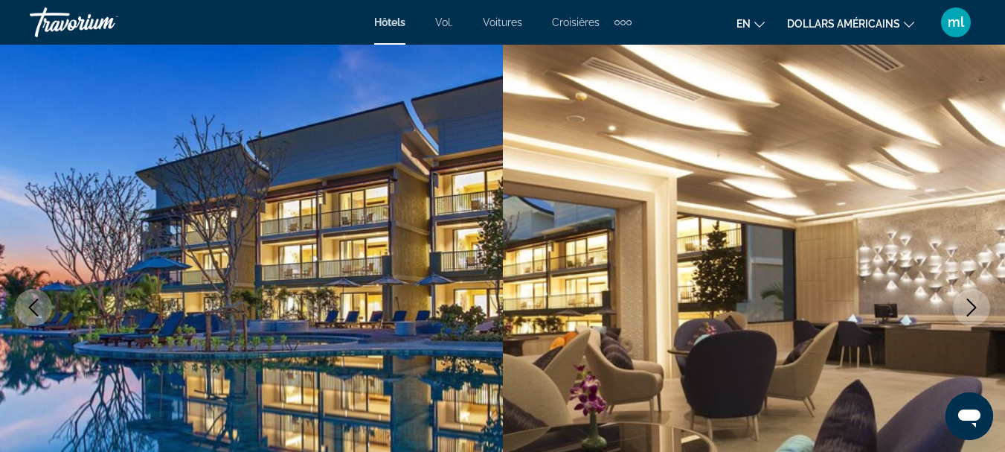
scroll to position [149, 0]
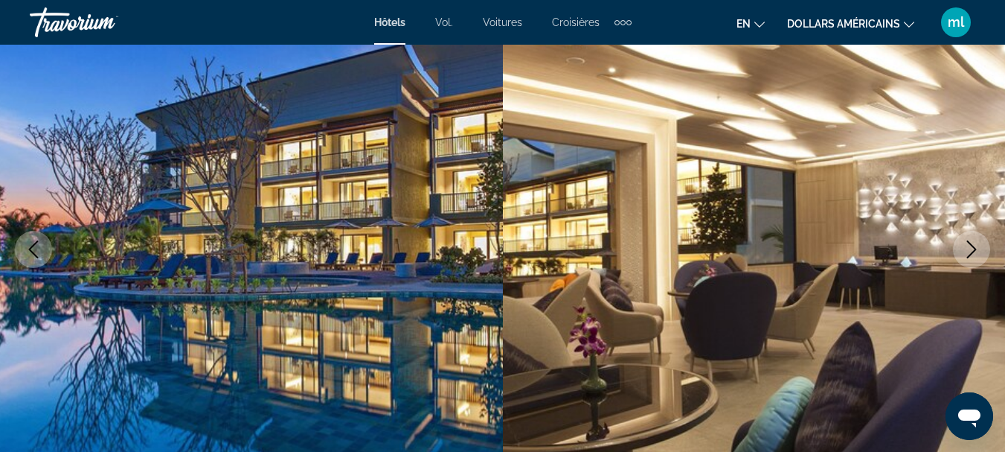
click at [981, 247] on button "Next image" at bounding box center [971, 249] width 37 height 37
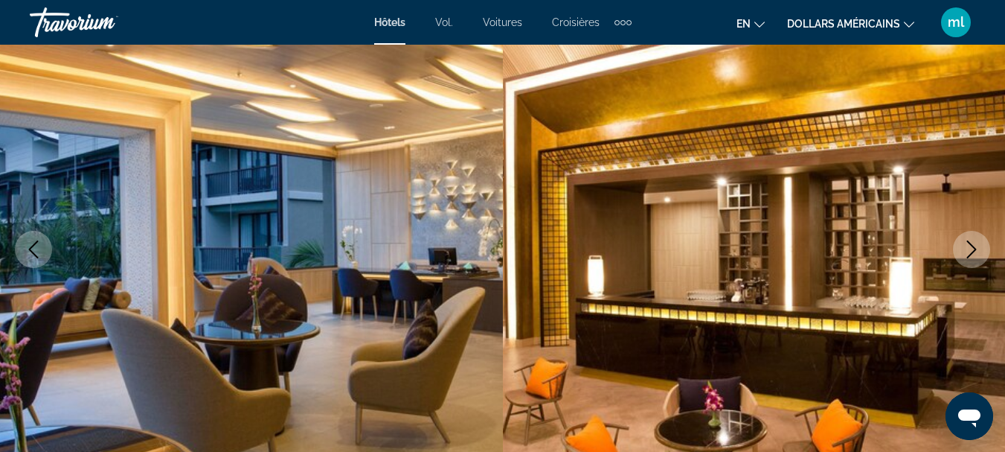
click at [980, 247] on button "Next image" at bounding box center [971, 249] width 37 height 37
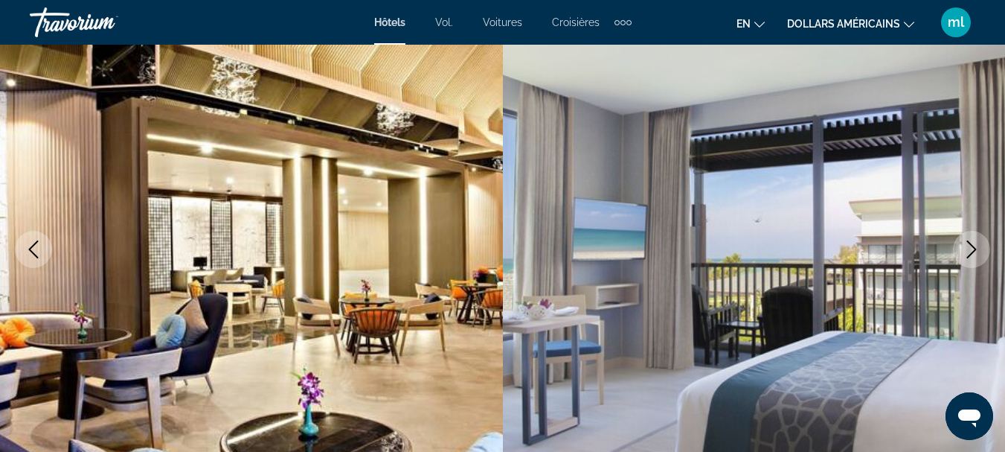
click at [980, 247] on button "Next image" at bounding box center [971, 249] width 37 height 37
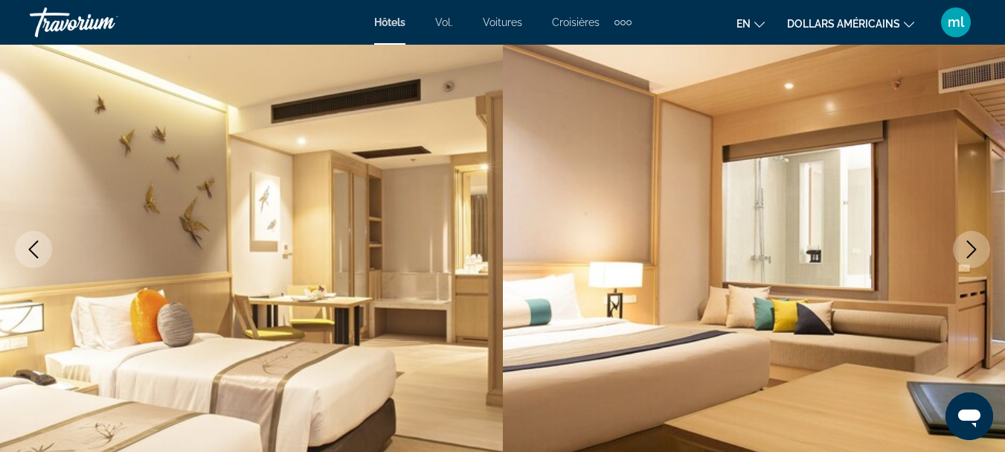
click at [980, 247] on button "Next image" at bounding box center [971, 249] width 37 height 37
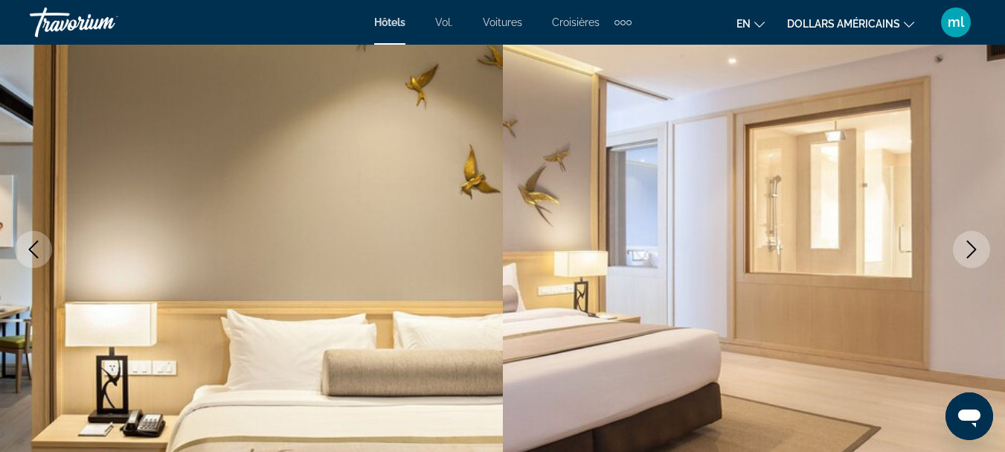
click at [980, 247] on button "Next image" at bounding box center [971, 249] width 37 height 37
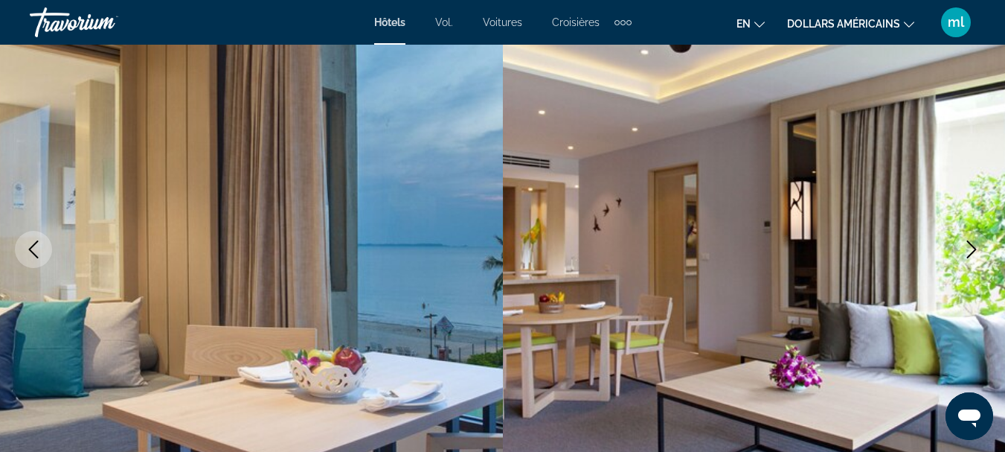
click at [980, 247] on button "Next image" at bounding box center [971, 249] width 37 height 37
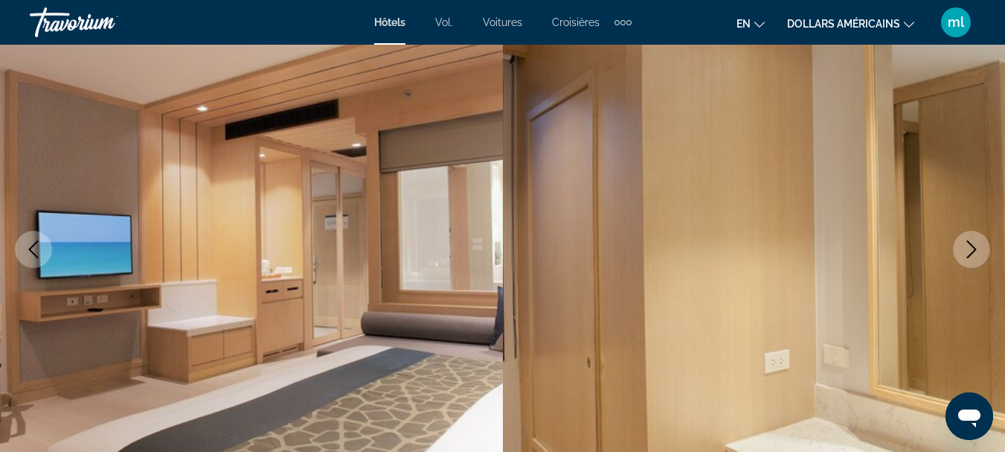
click at [980, 247] on button "Next image" at bounding box center [971, 249] width 37 height 37
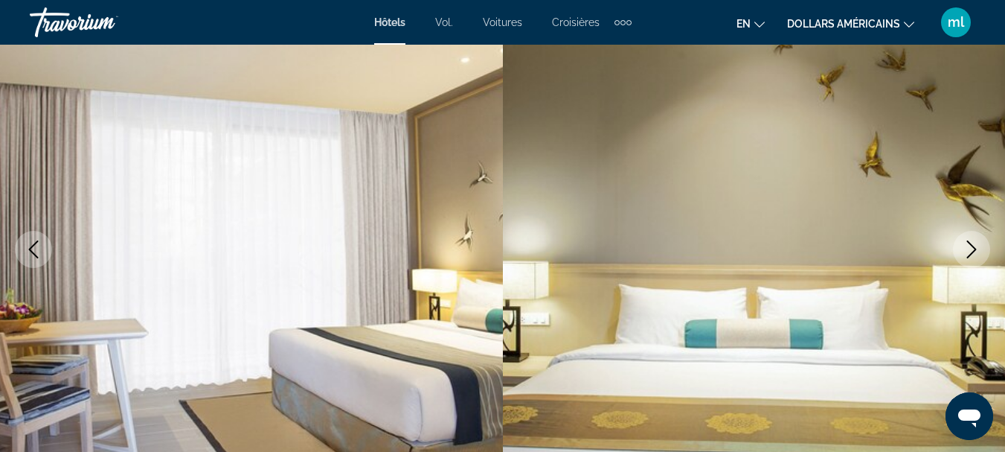
click at [980, 247] on button "Next image" at bounding box center [971, 249] width 37 height 37
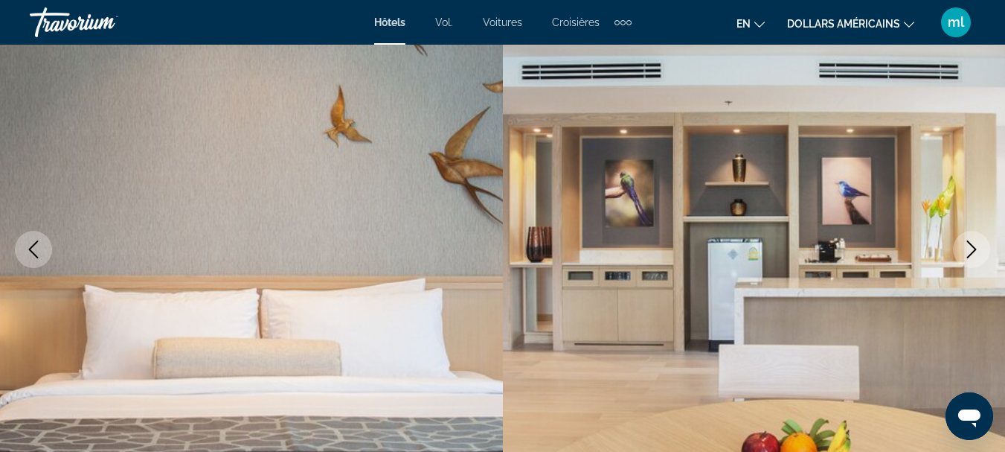
click at [980, 247] on button "Next image" at bounding box center [971, 249] width 37 height 37
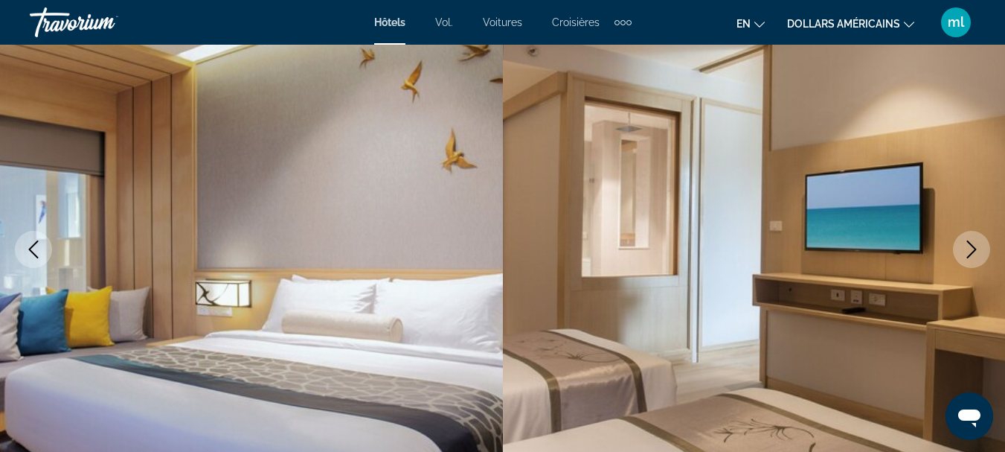
click at [980, 247] on button "Next image" at bounding box center [971, 249] width 37 height 37
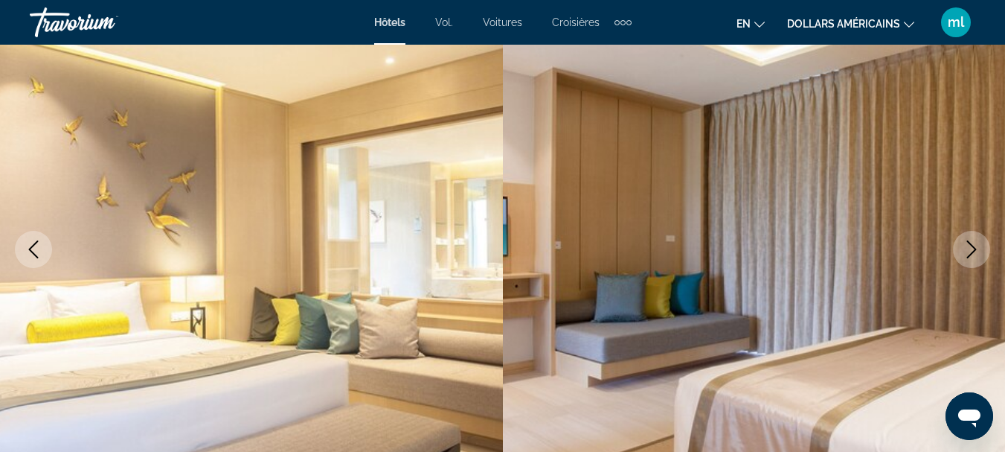
click at [980, 247] on button "Next image" at bounding box center [971, 249] width 37 height 37
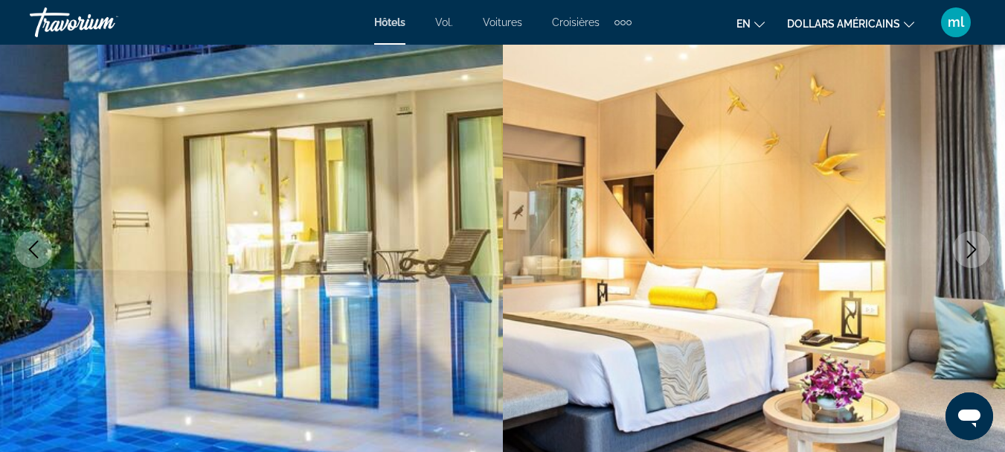
click at [980, 247] on icon "Next image" at bounding box center [972, 249] width 18 height 18
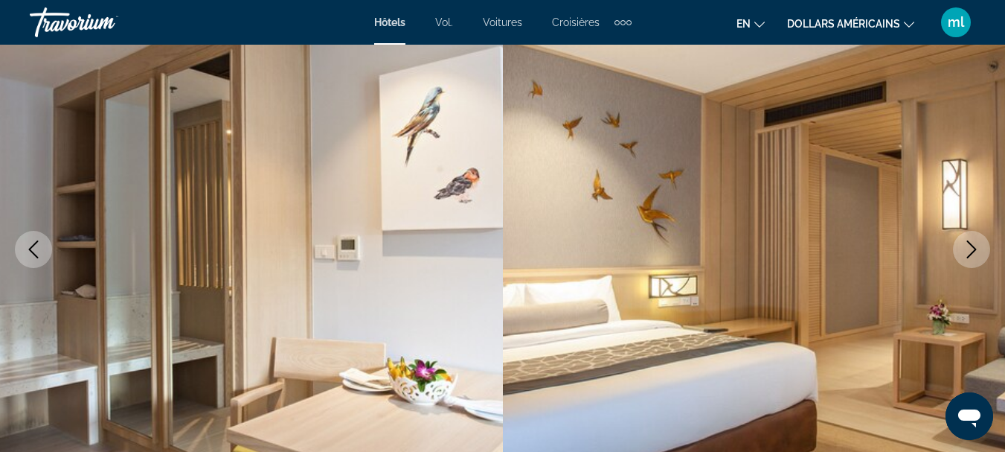
click at [980, 247] on icon "Next image" at bounding box center [972, 249] width 18 height 18
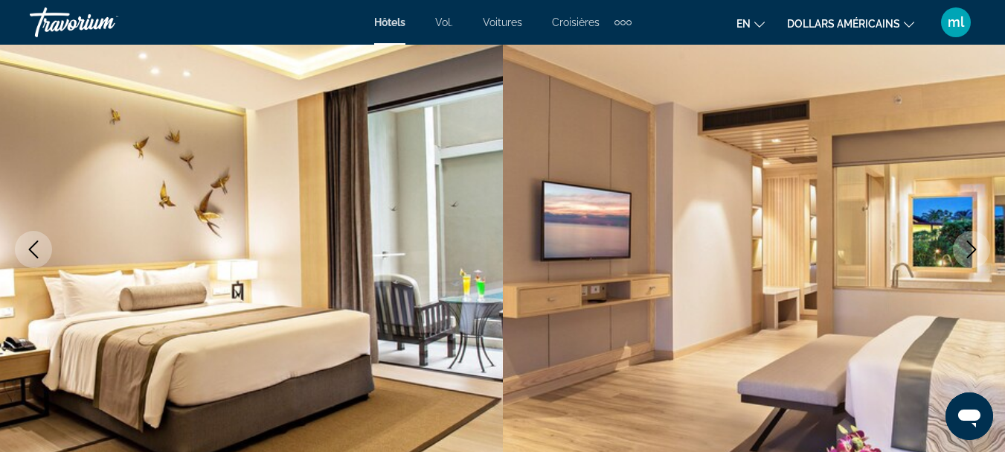
click at [980, 247] on icon "Next image" at bounding box center [972, 249] width 18 height 18
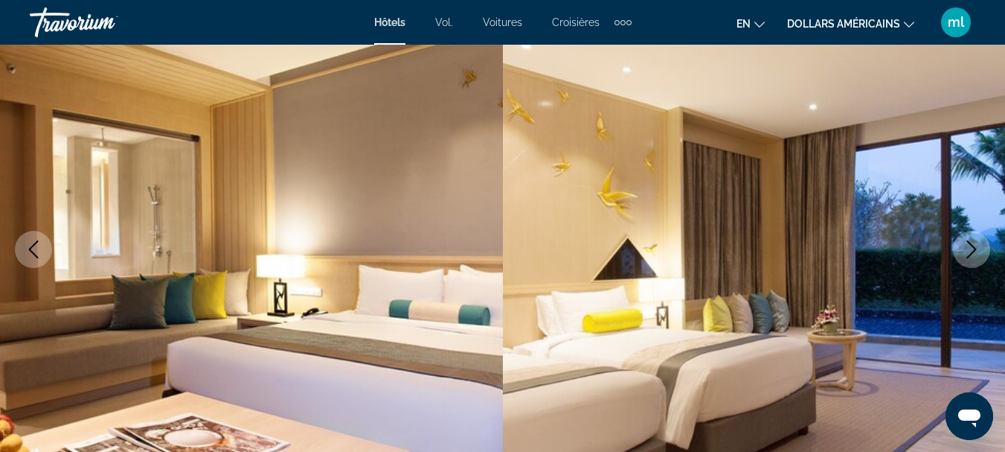
click at [980, 247] on icon "Next image" at bounding box center [972, 249] width 18 height 18
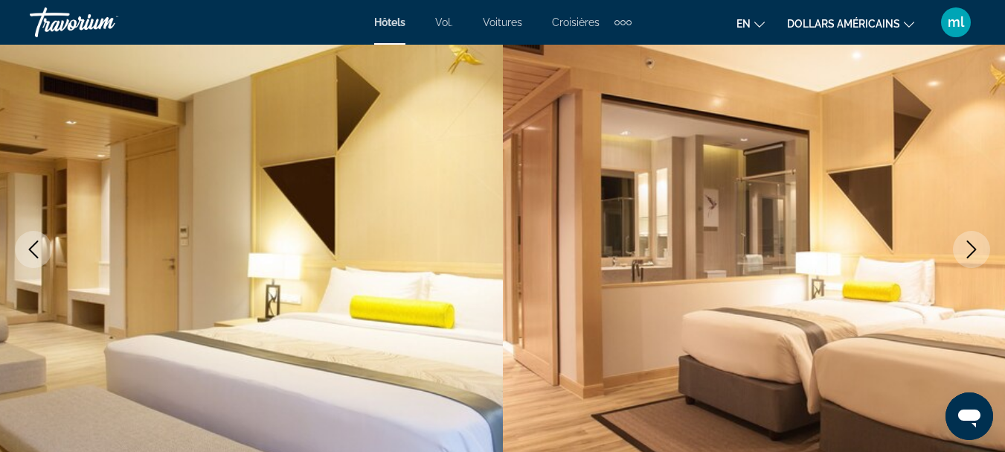
click at [980, 247] on icon "Next image" at bounding box center [972, 249] width 18 height 18
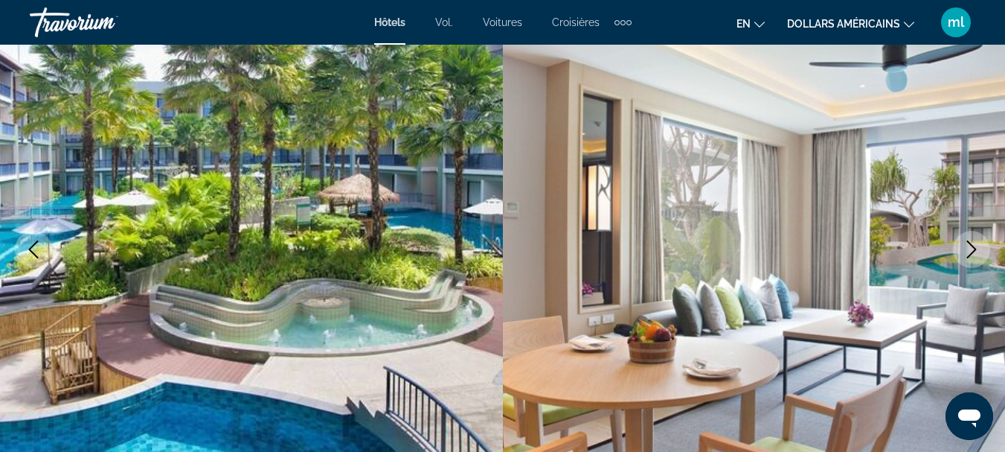
click at [980, 247] on icon "Next image" at bounding box center [972, 249] width 18 height 18
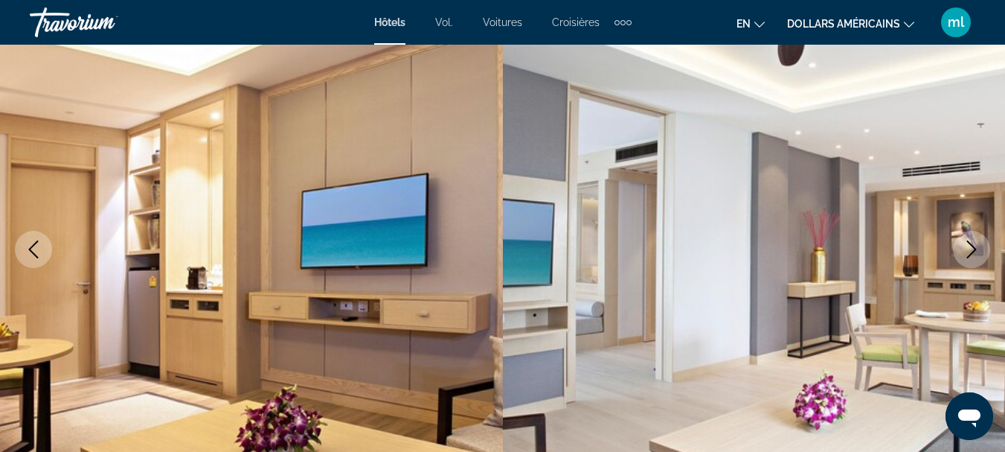
click at [979, 248] on icon "Next image" at bounding box center [972, 249] width 18 height 18
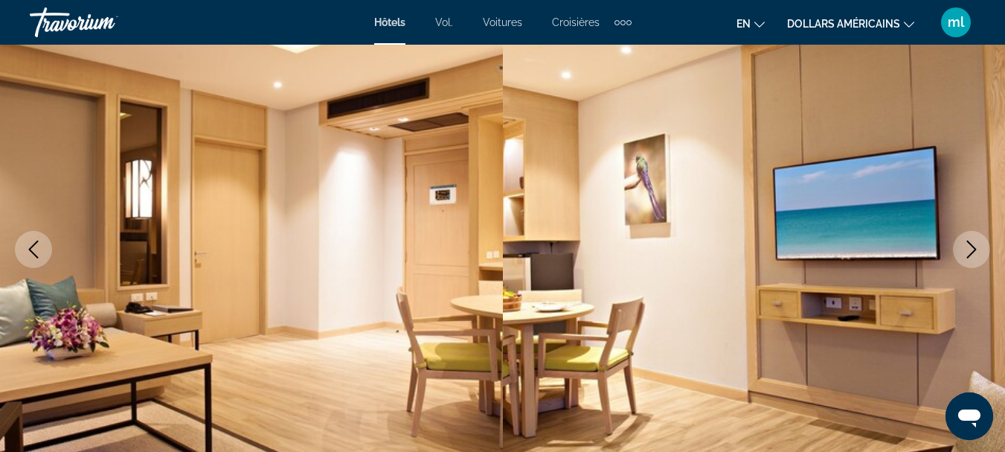
click at [978, 248] on icon "Next image" at bounding box center [972, 249] width 18 height 18
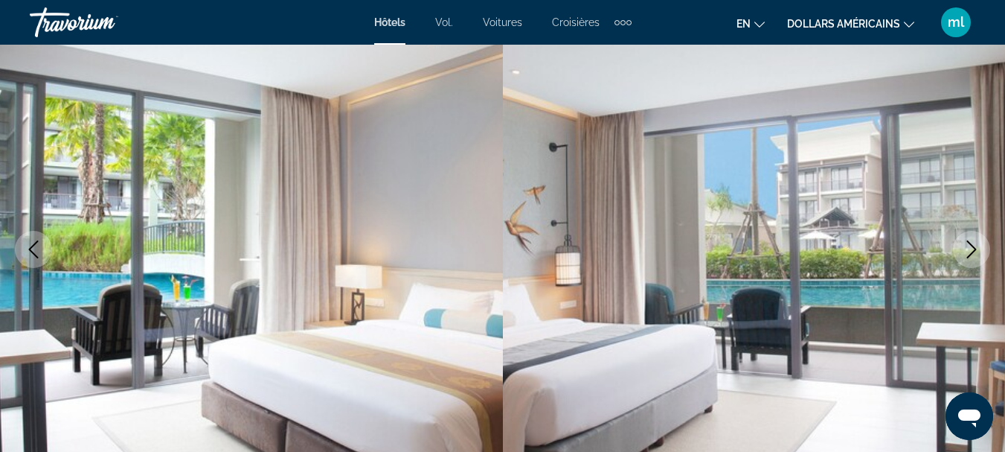
click at [978, 248] on icon "Next image" at bounding box center [972, 249] width 18 height 18
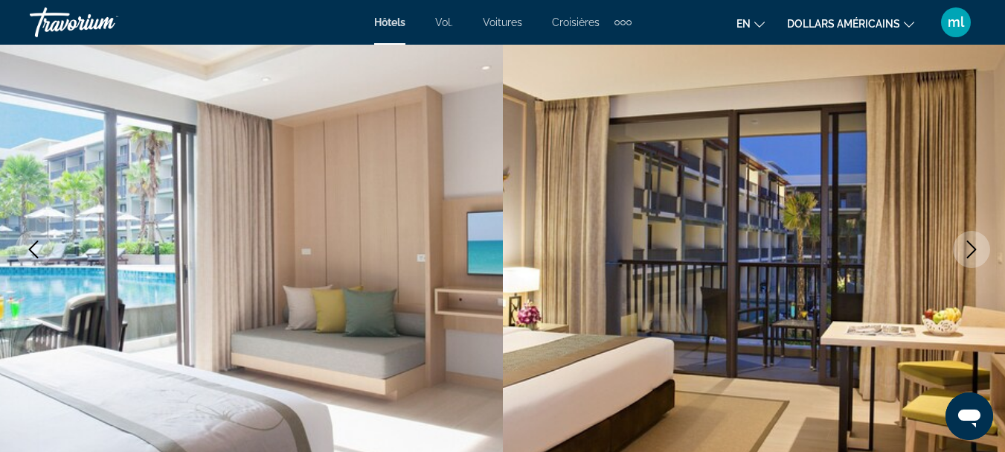
click at [978, 250] on icon "Next image" at bounding box center [972, 249] width 18 height 18
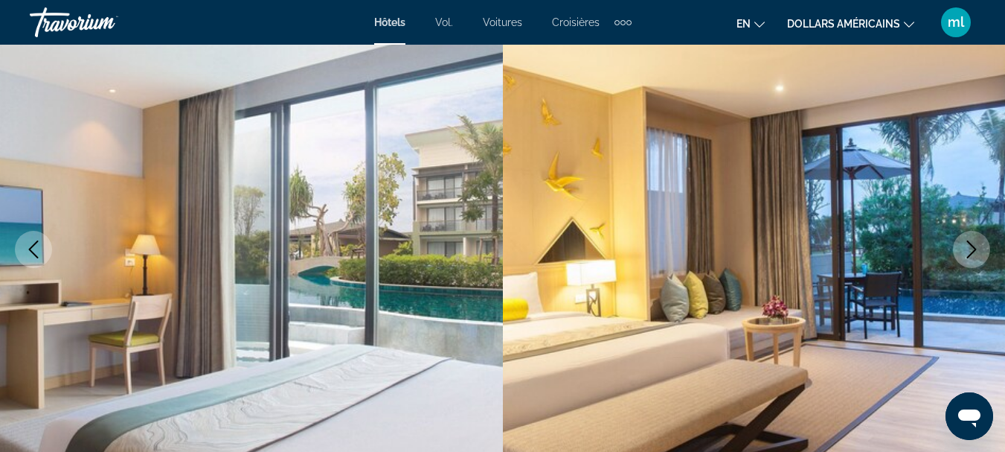
click at [978, 250] on icon "Next image" at bounding box center [972, 249] width 18 height 18
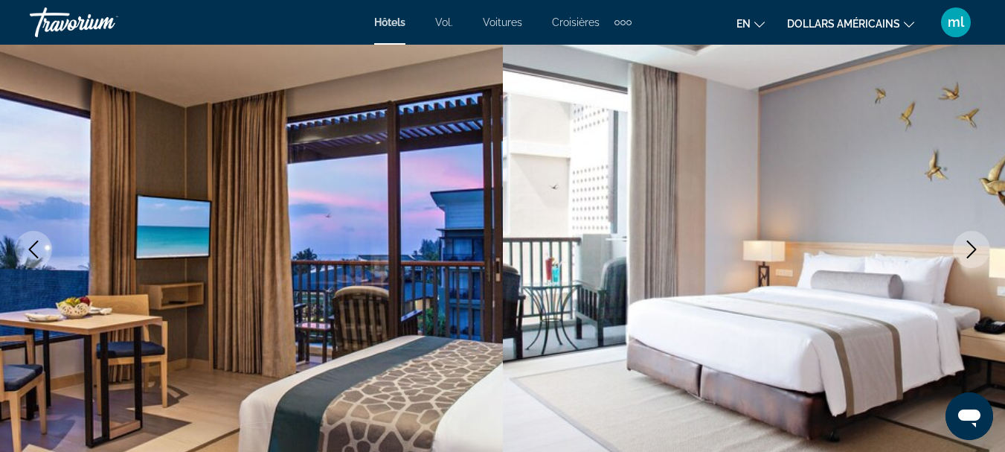
click at [977, 251] on icon "Next image" at bounding box center [972, 249] width 18 height 18
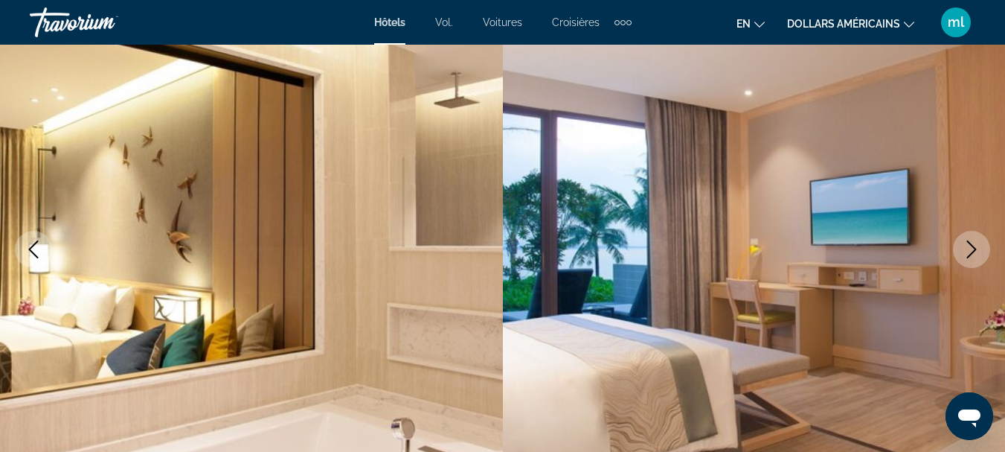
click at [977, 251] on icon "Next image" at bounding box center [972, 249] width 18 height 18
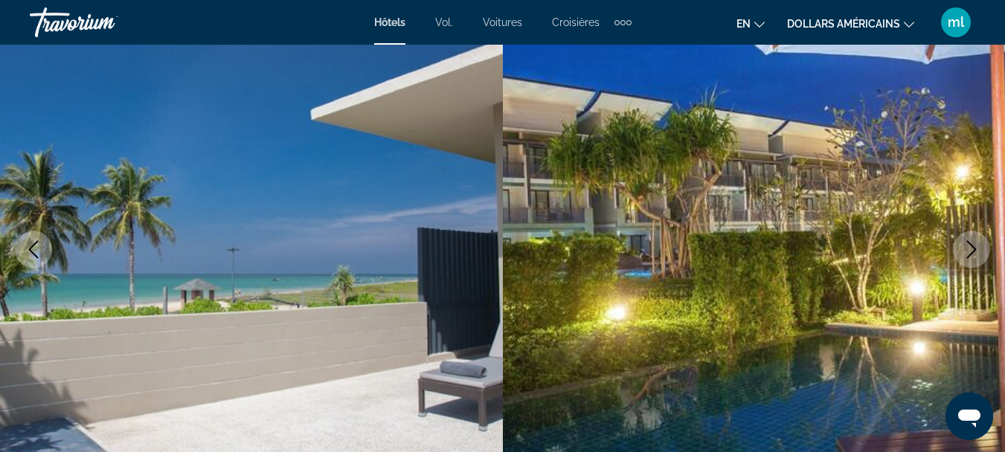
click at [977, 253] on icon "Next image" at bounding box center [972, 249] width 18 height 18
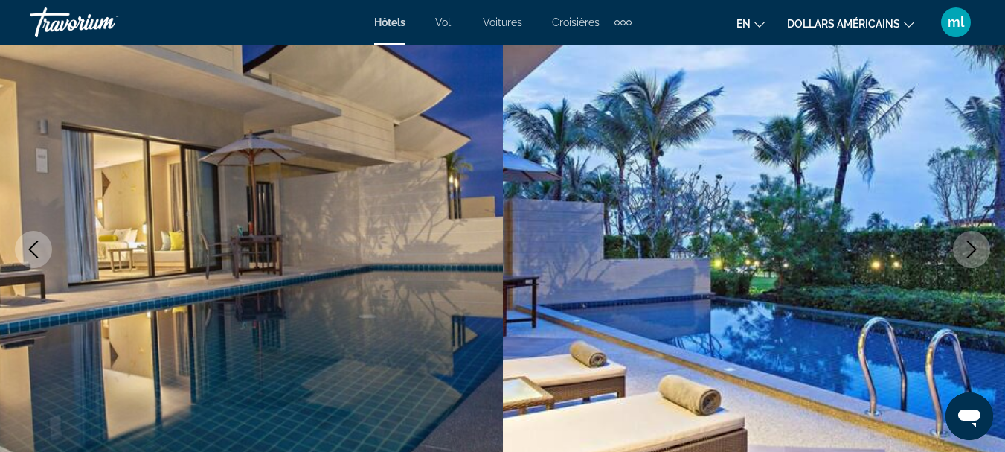
click at [977, 253] on icon "Next image" at bounding box center [972, 249] width 18 height 18
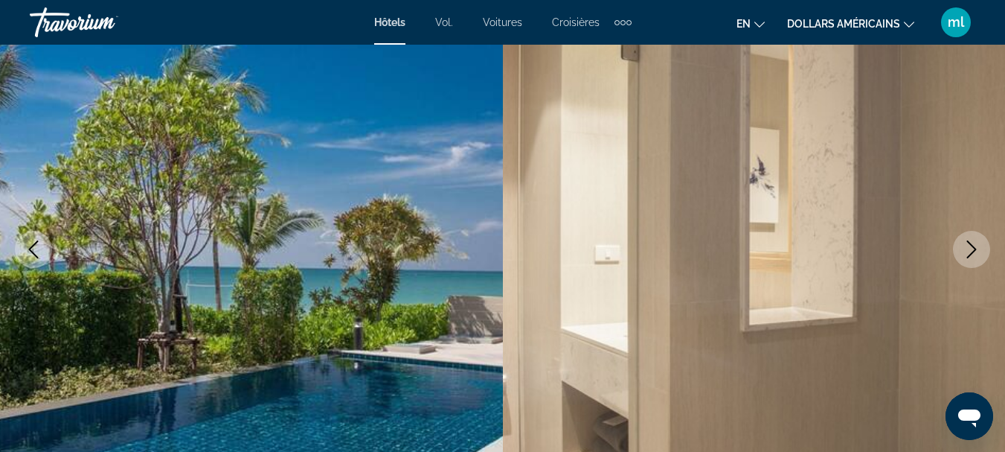
click at [977, 253] on icon "Next image" at bounding box center [972, 249] width 18 height 18
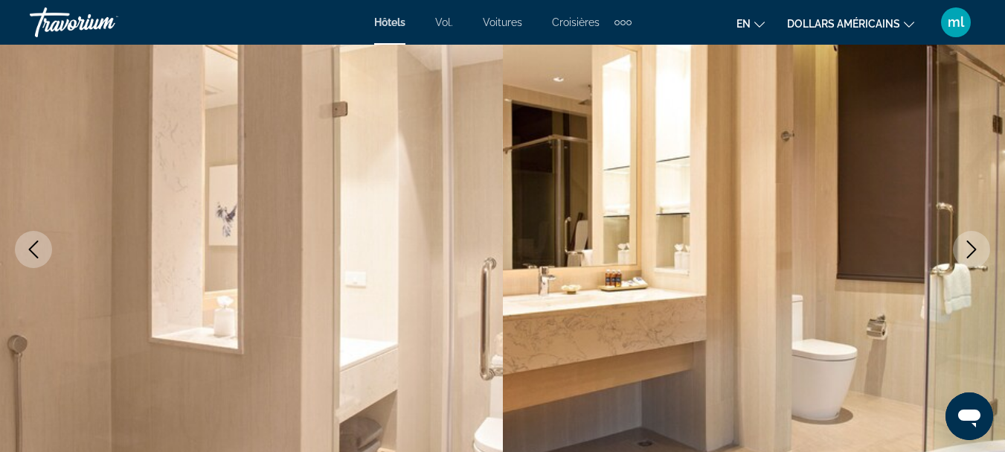
click at [977, 253] on icon "Next image" at bounding box center [972, 249] width 18 height 18
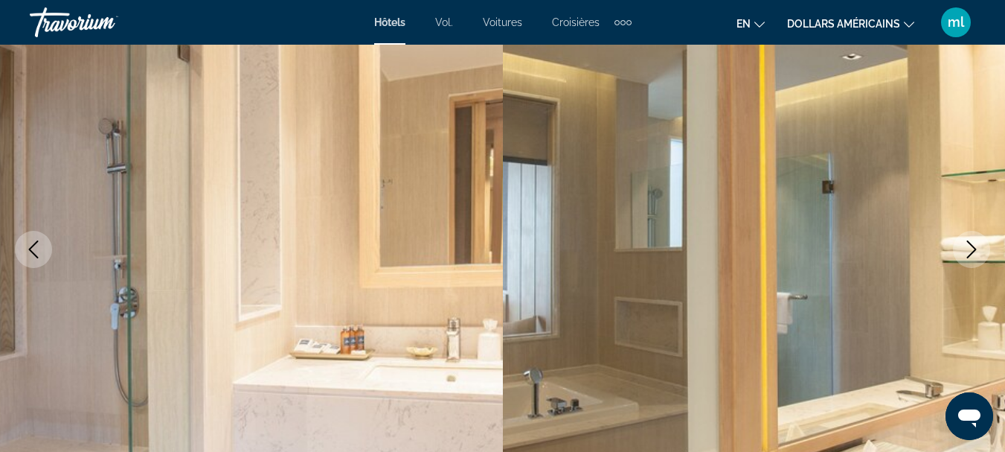
click at [977, 253] on icon "Next image" at bounding box center [972, 249] width 18 height 18
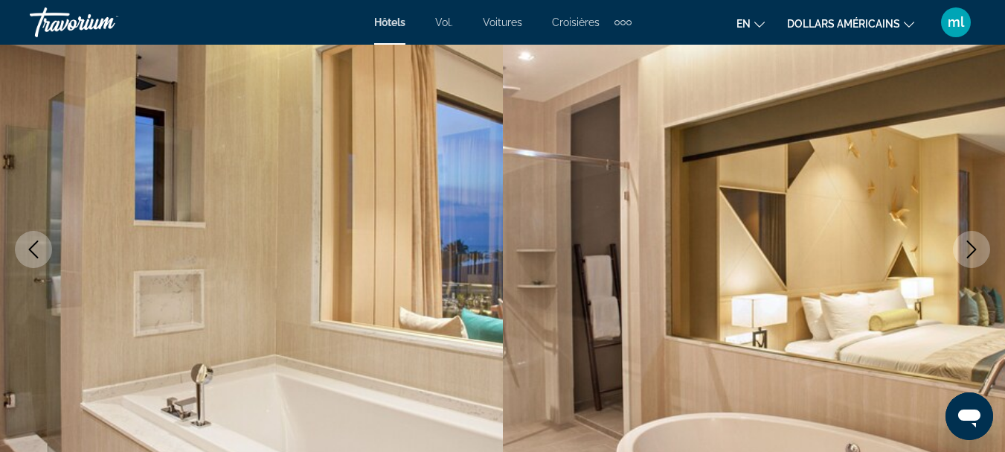
click at [977, 253] on icon "Next image" at bounding box center [972, 249] width 18 height 18
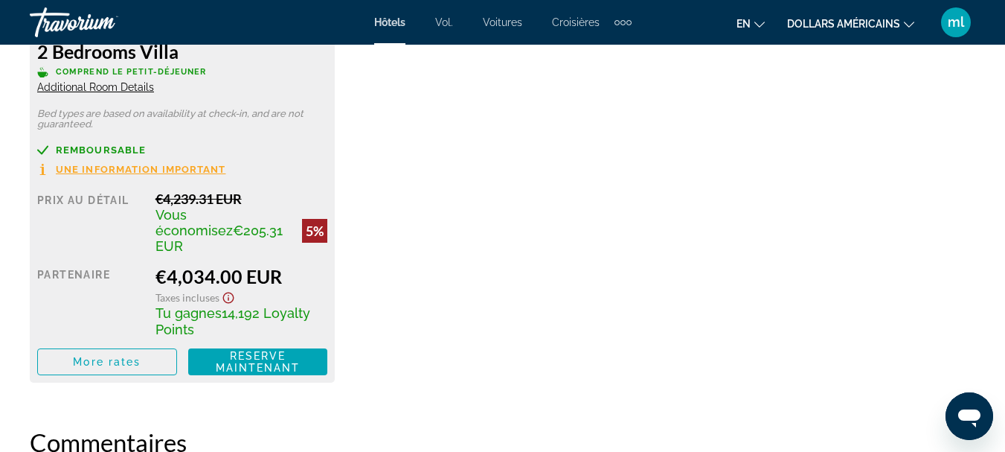
scroll to position [5137, 0]
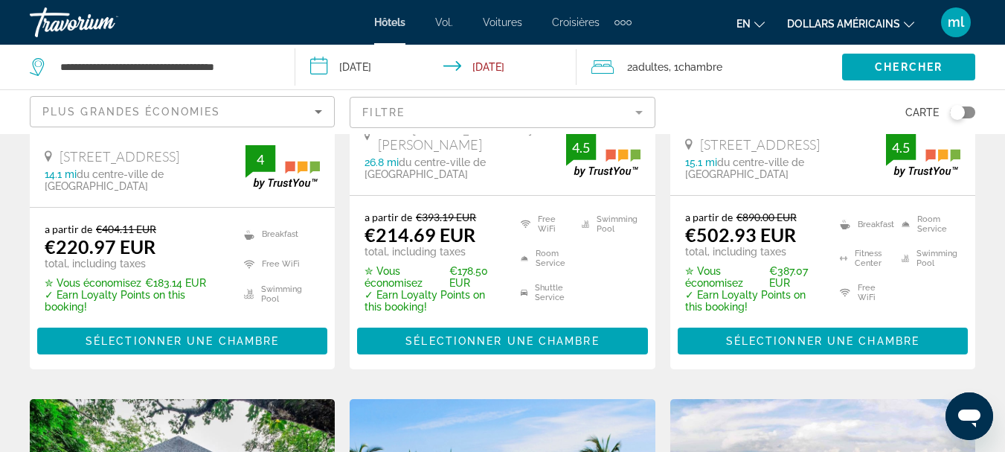
scroll to position [1465, 0]
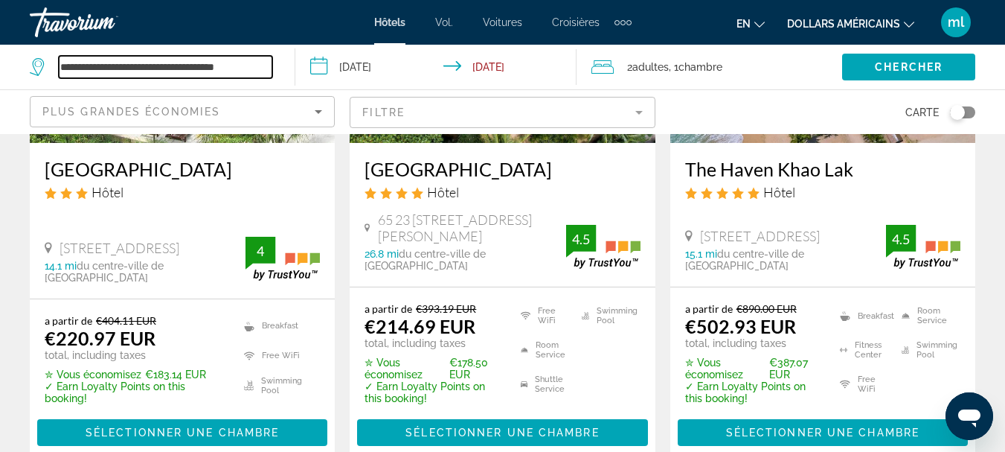
click at [221, 61] on input "**********" at bounding box center [165, 67] width 213 height 22
click at [245, 70] on input "**********" at bounding box center [165, 67] width 213 height 22
click at [266, 70] on input "**********" at bounding box center [165, 67] width 213 height 22
click at [269, 68] on input "**********" at bounding box center [165, 67] width 213 height 22
type input "*"
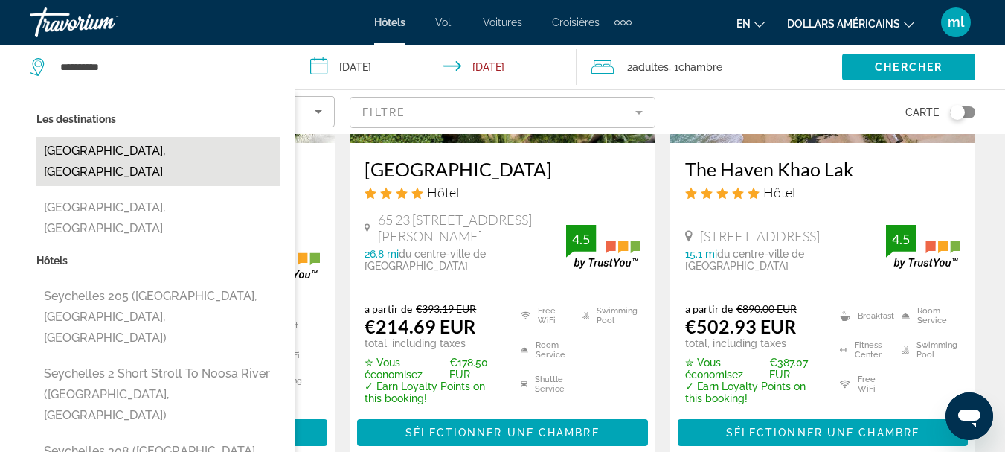
click at [208, 158] on button "[GEOGRAPHIC_DATA], [GEOGRAPHIC_DATA]" at bounding box center [158, 161] width 244 height 49
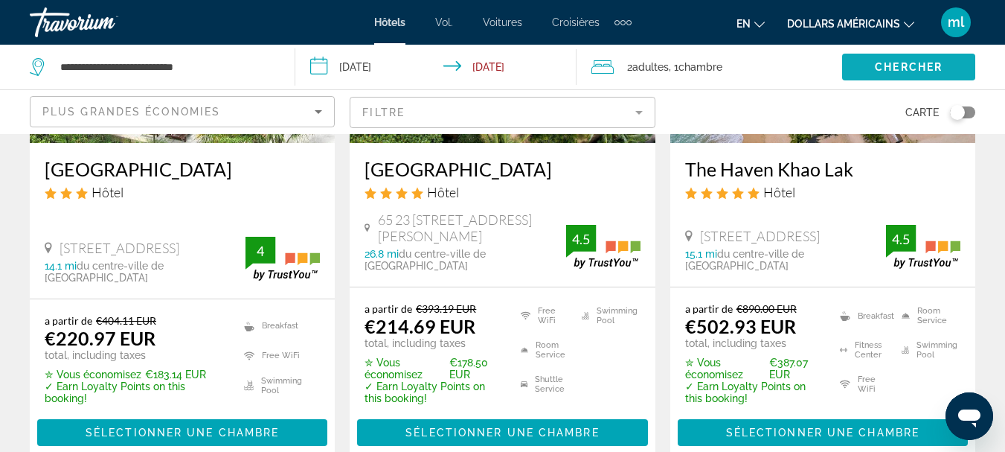
click at [872, 65] on span "Search widget" at bounding box center [908, 67] width 133 height 36
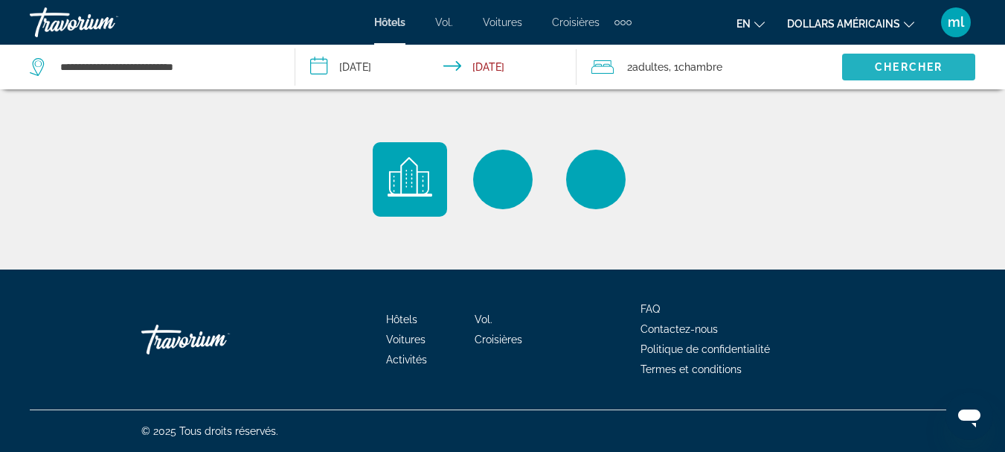
scroll to position [0, 0]
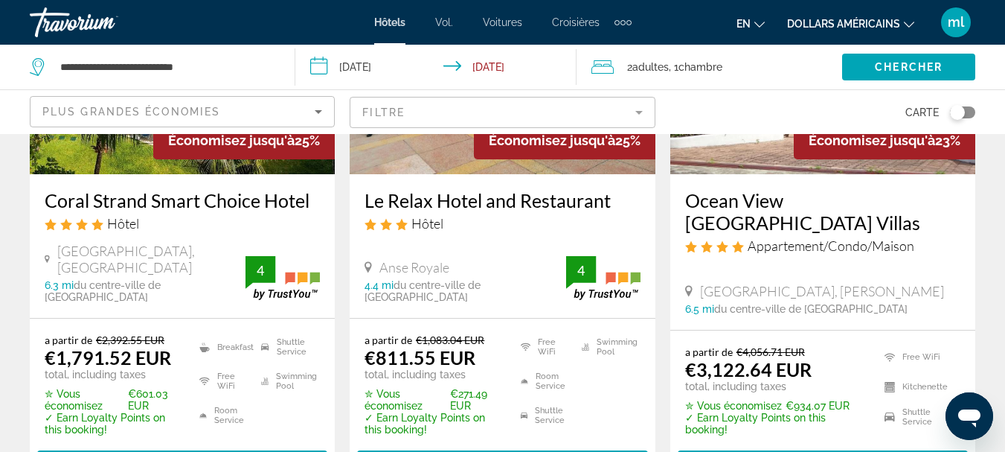
scroll to position [1488, 0]
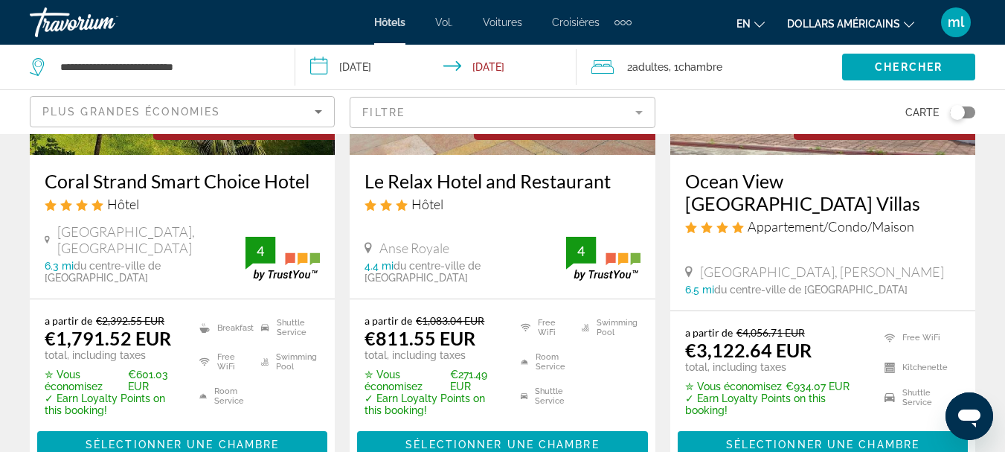
click at [303, 111] on div "Plus grandes économies" at bounding box center [178, 112] width 272 height 18
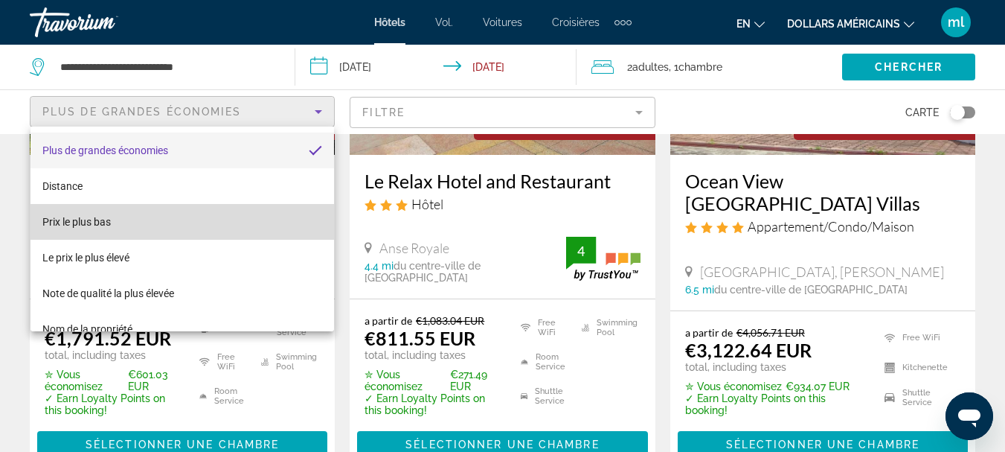
click at [283, 222] on mat-option "Prix ​​le plus bas" at bounding box center [181, 222] width 303 height 36
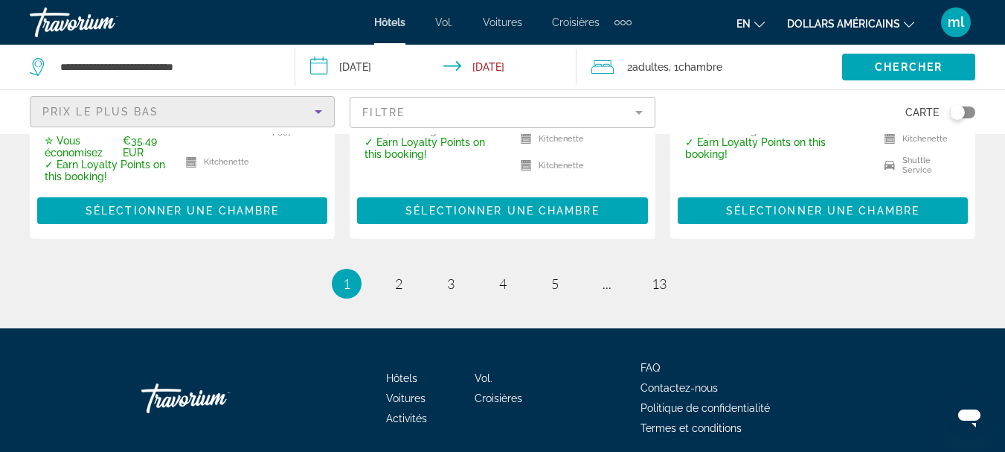
scroll to position [2207, 0]
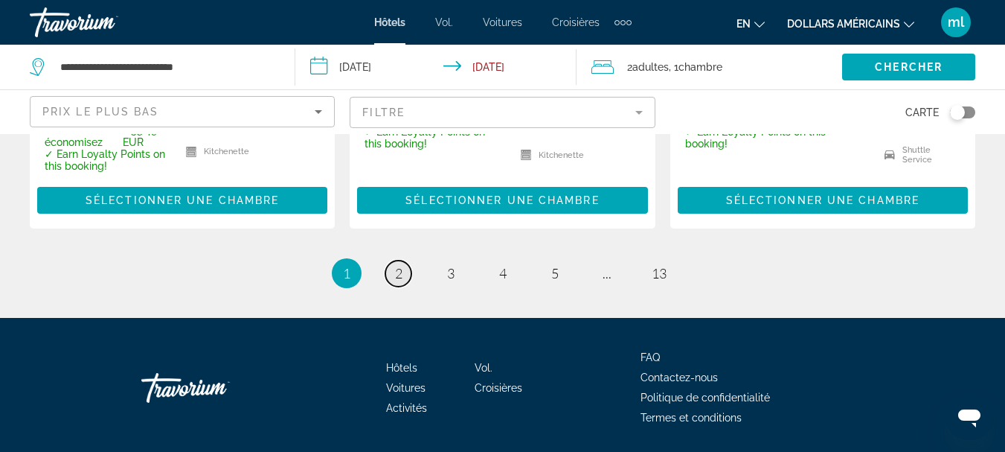
click at [396, 265] on span "2" at bounding box center [398, 273] width 7 height 16
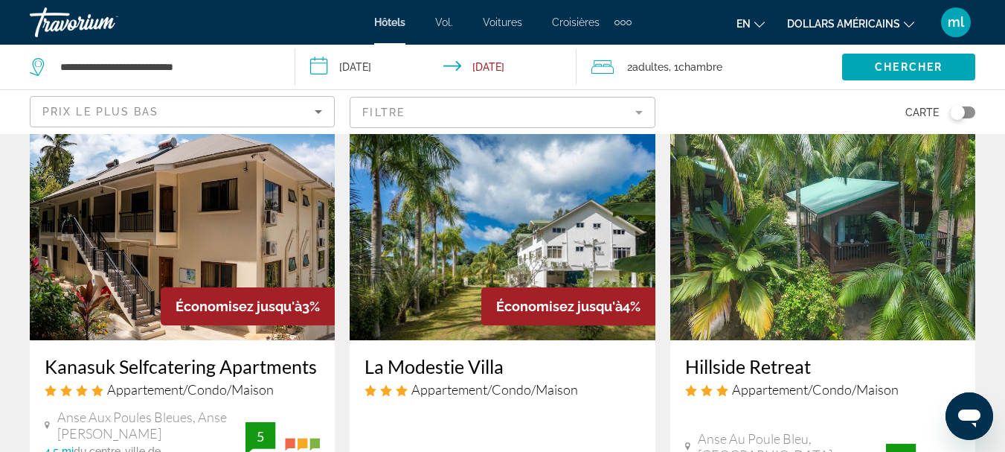
scroll to position [1770, 0]
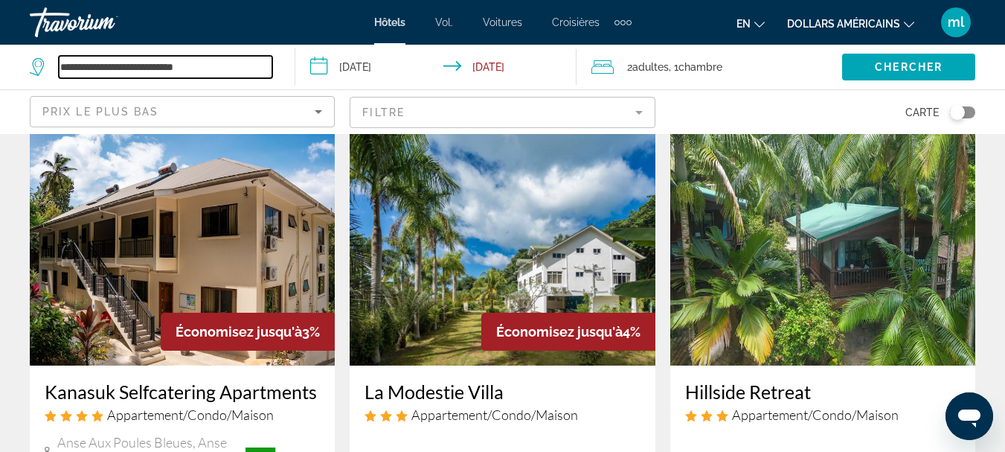
click at [216, 62] on input "**********" at bounding box center [165, 67] width 213 height 22
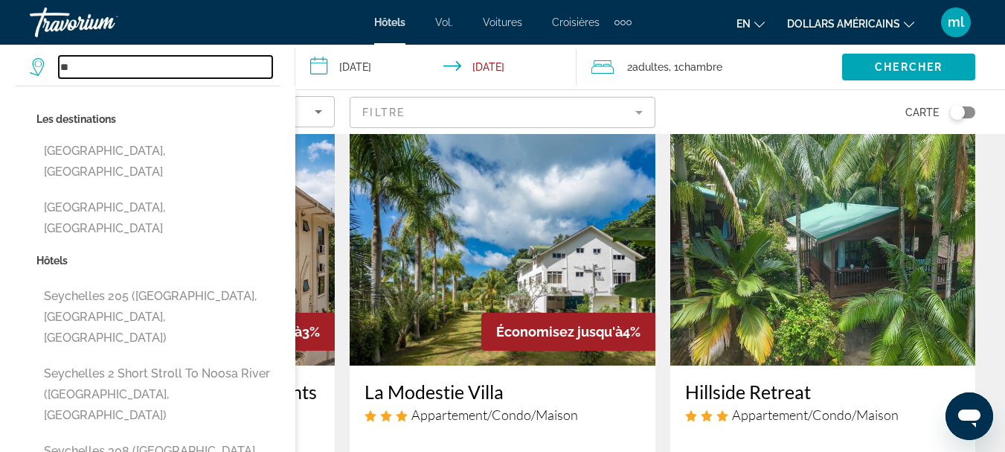
type input "*"
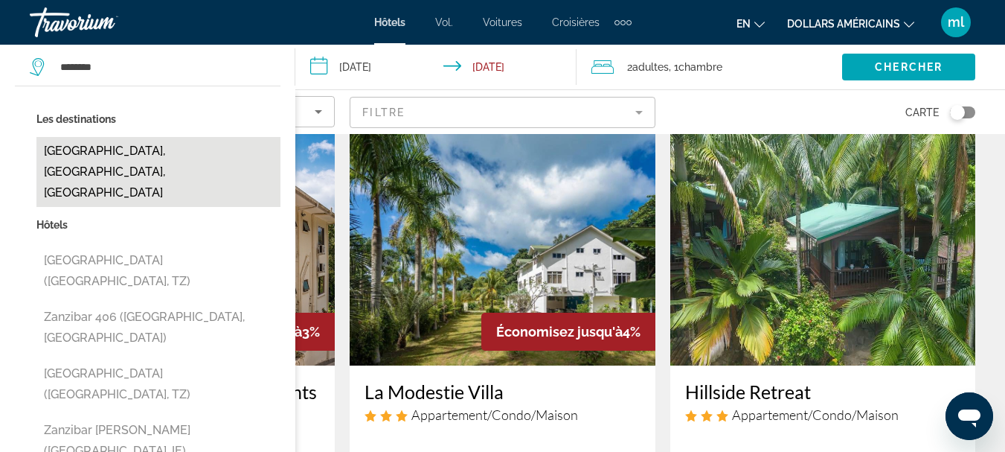
click at [139, 158] on button "[GEOGRAPHIC_DATA], [GEOGRAPHIC_DATA], [GEOGRAPHIC_DATA]" at bounding box center [158, 172] width 244 height 70
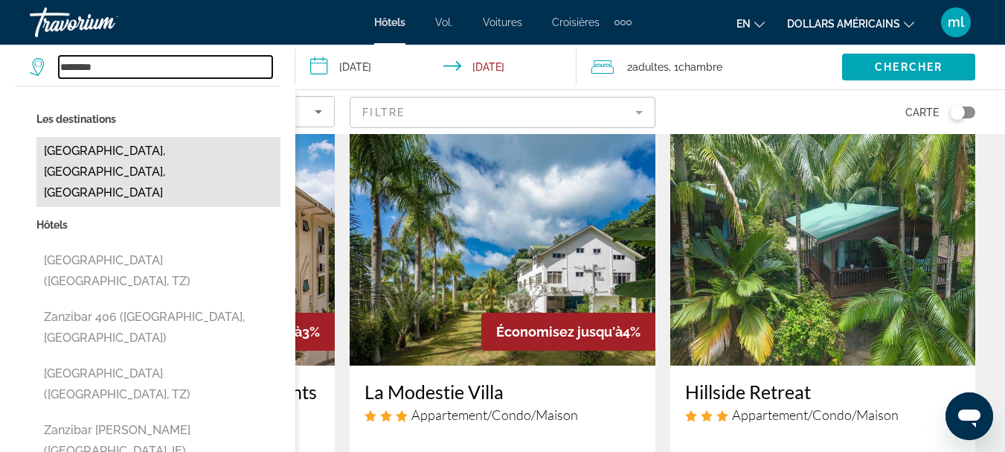
type input "**********"
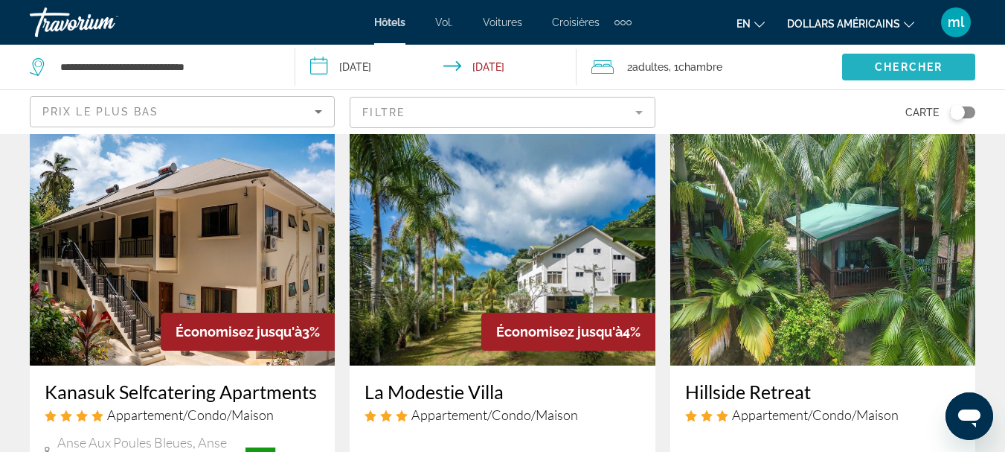
click at [894, 70] on span "Chercher" at bounding box center [909, 67] width 68 height 12
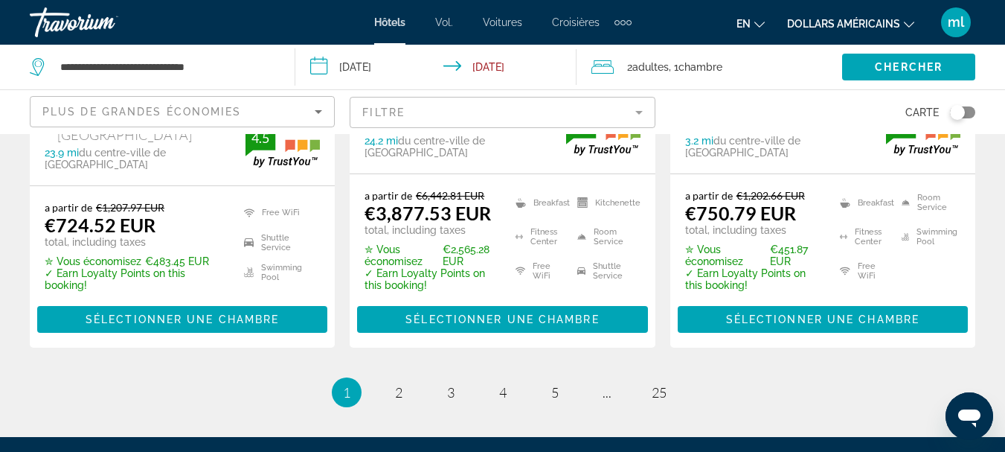
scroll to position [2299, 0]
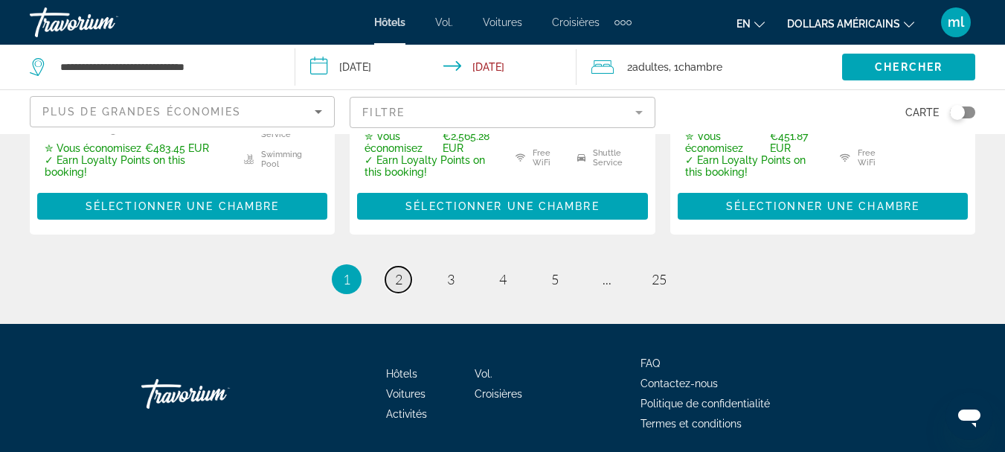
click at [396, 271] on span "2" at bounding box center [398, 279] width 7 height 16
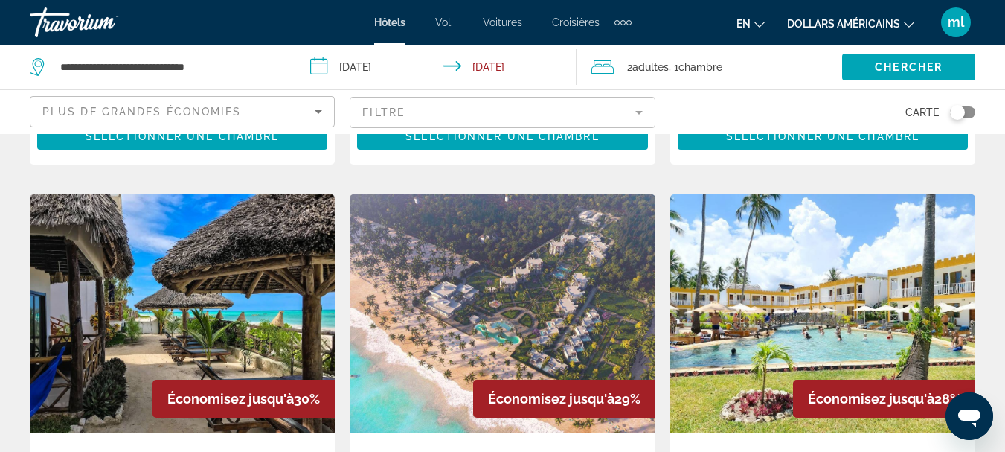
scroll to position [595, 0]
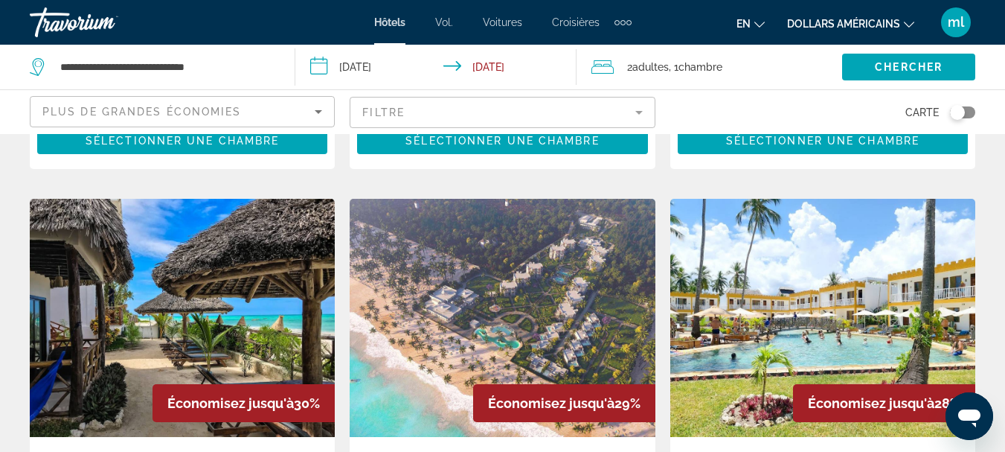
click at [179, 283] on img "Contenu principal" at bounding box center [182, 318] width 305 height 238
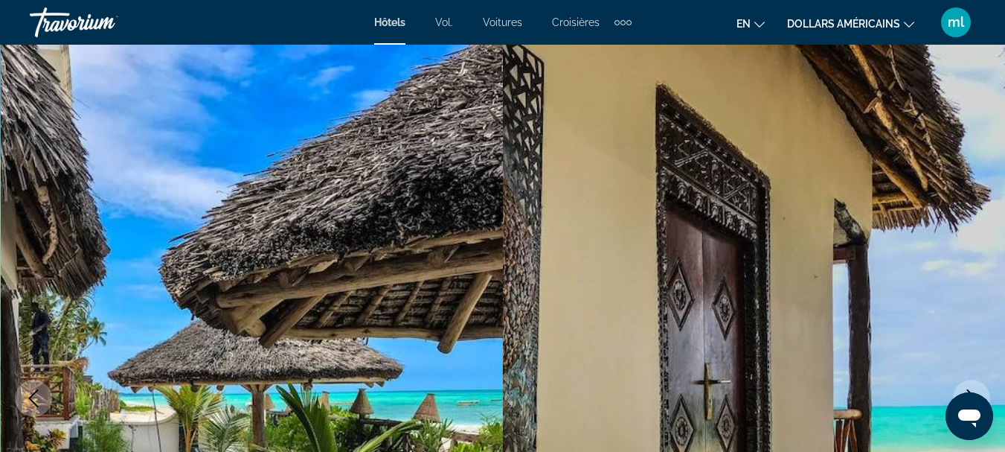
scroll to position [74, 0]
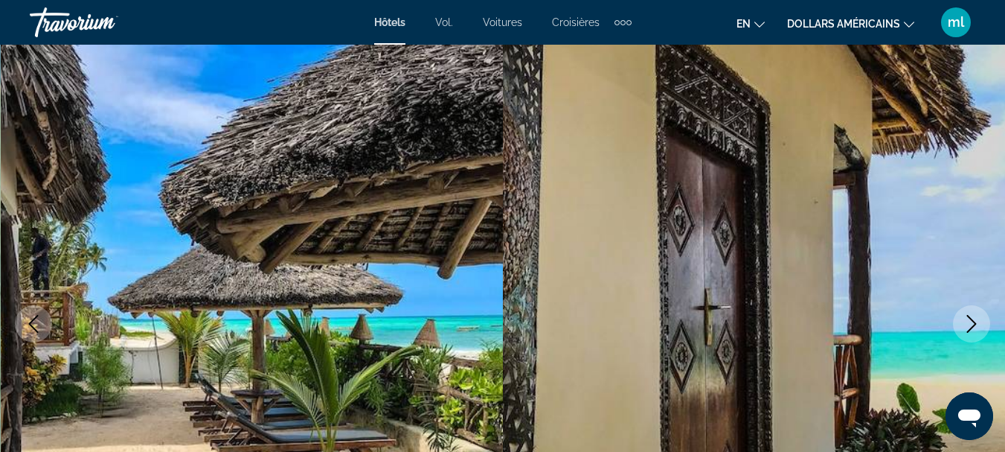
click at [959, 317] on button "Next image" at bounding box center [971, 323] width 37 height 37
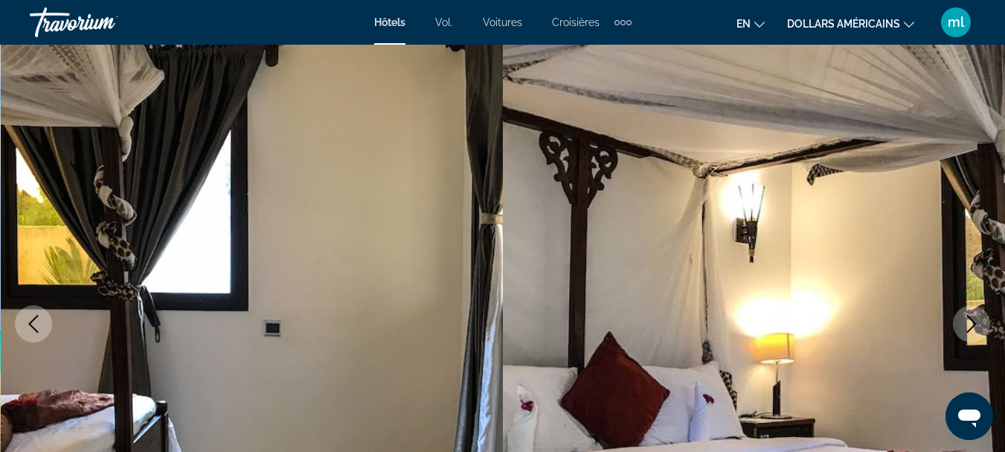
click at [959, 318] on button "Next image" at bounding box center [971, 323] width 37 height 37
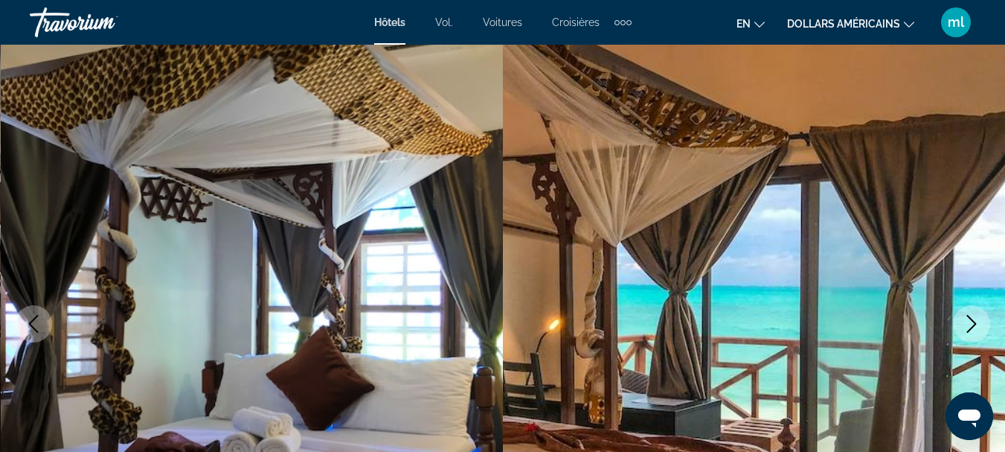
click at [959, 318] on button "Next image" at bounding box center [971, 323] width 37 height 37
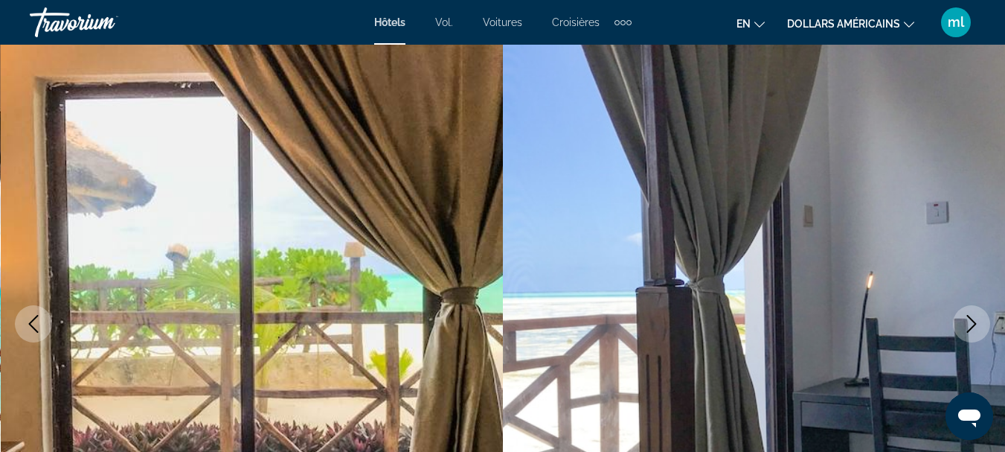
click at [959, 318] on button "Next image" at bounding box center [971, 323] width 37 height 37
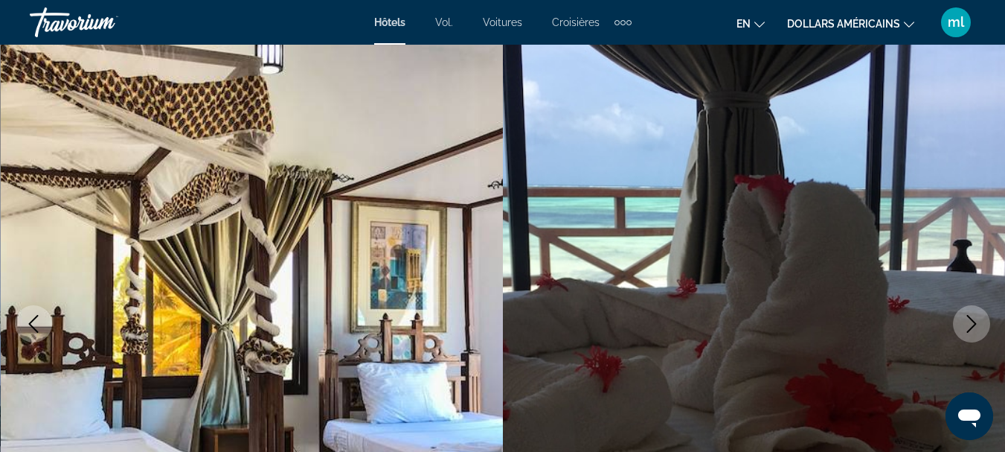
click at [959, 318] on button "Next image" at bounding box center [971, 323] width 37 height 37
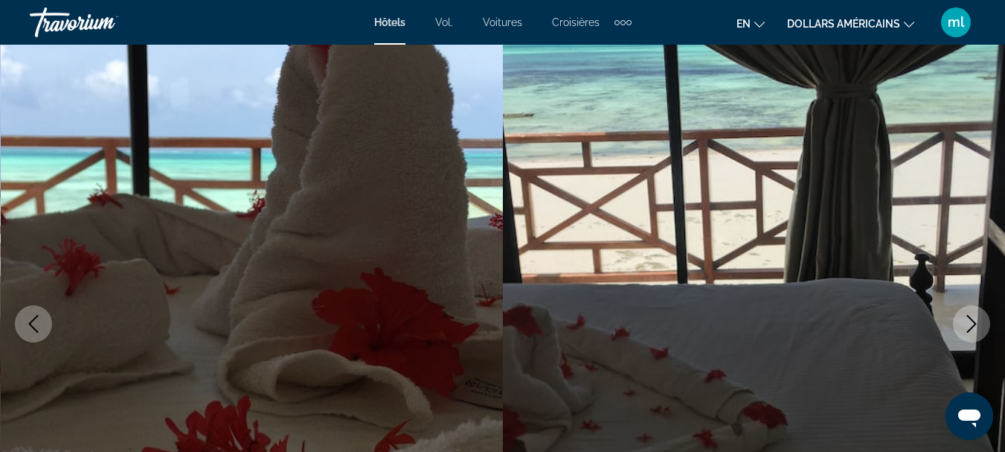
click at [959, 318] on button "Next image" at bounding box center [971, 323] width 37 height 37
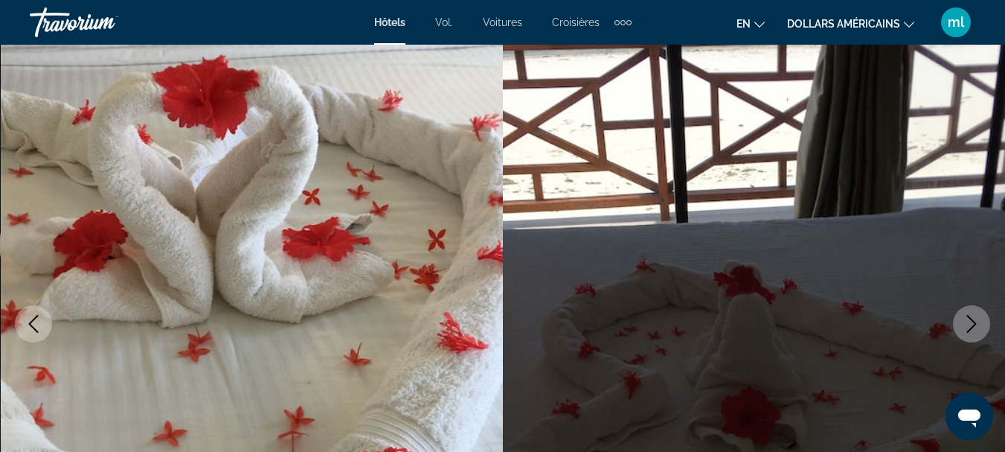
click at [959, 318] on button "Next image" at bounding box center [971, 323] width 37 height 37
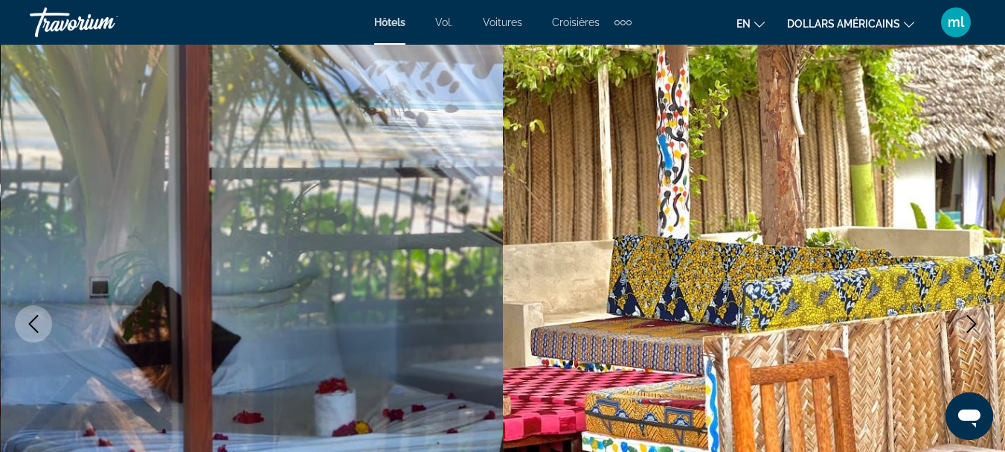
click at [959, 318] on button "Next image" at bounding box center [971, 323] width 37 height 37
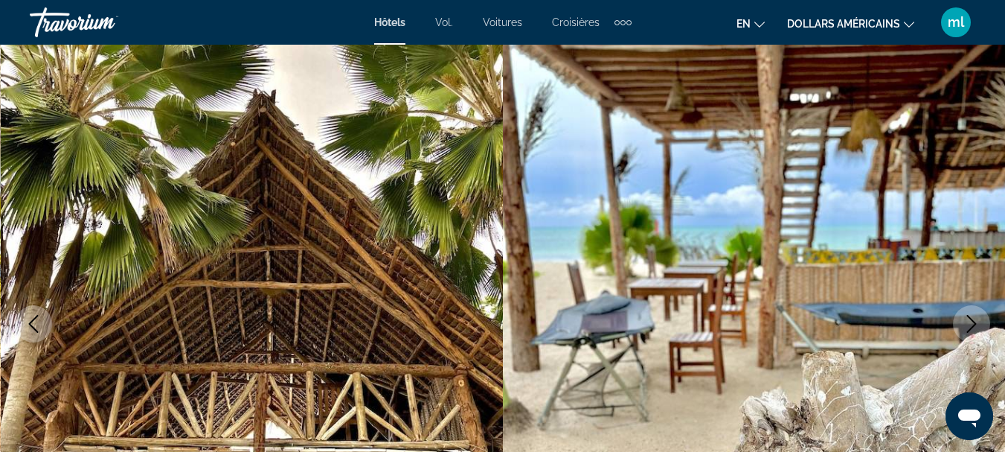
click at [959, 318] on button "Next image" at bounding box center [971, 323] width 37 height 37
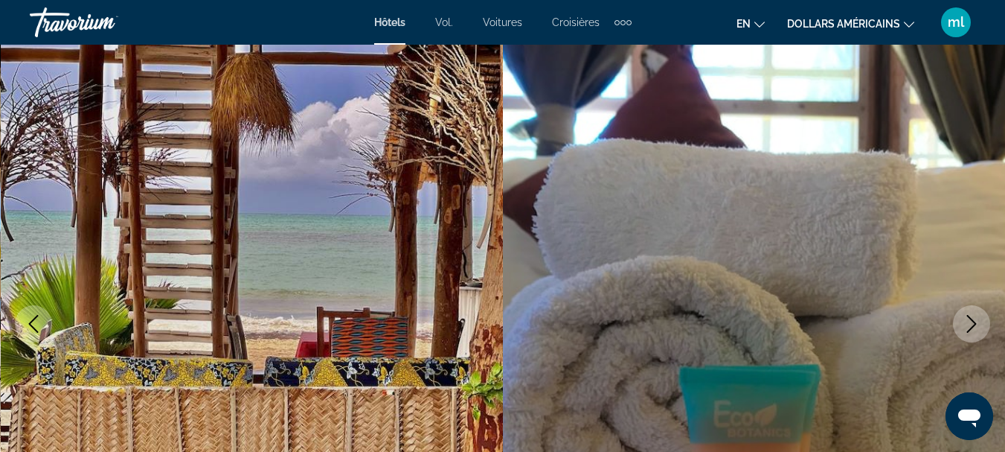
click at [959, 318] on button "Next image" at bounding box center [971, 323] width 37 height 37
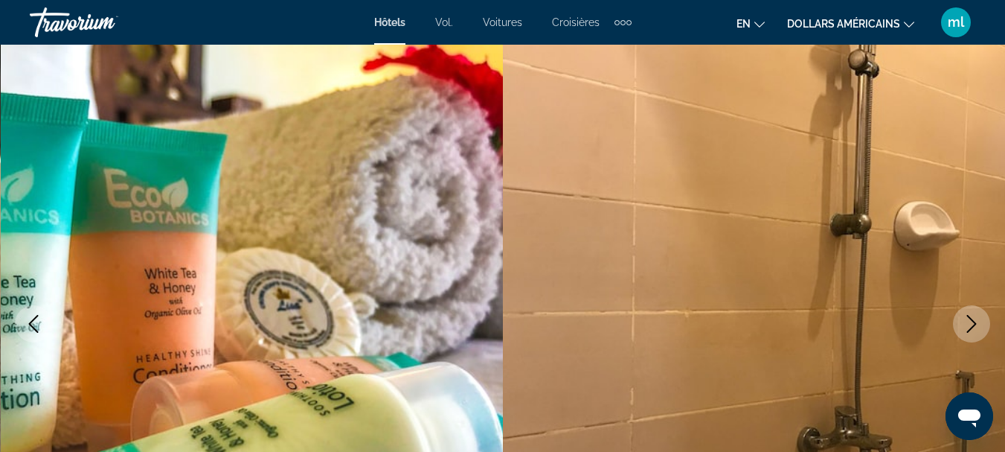
click at [959, 318] on button "Next image" at bounding box center [971, 323] width 37 height 37
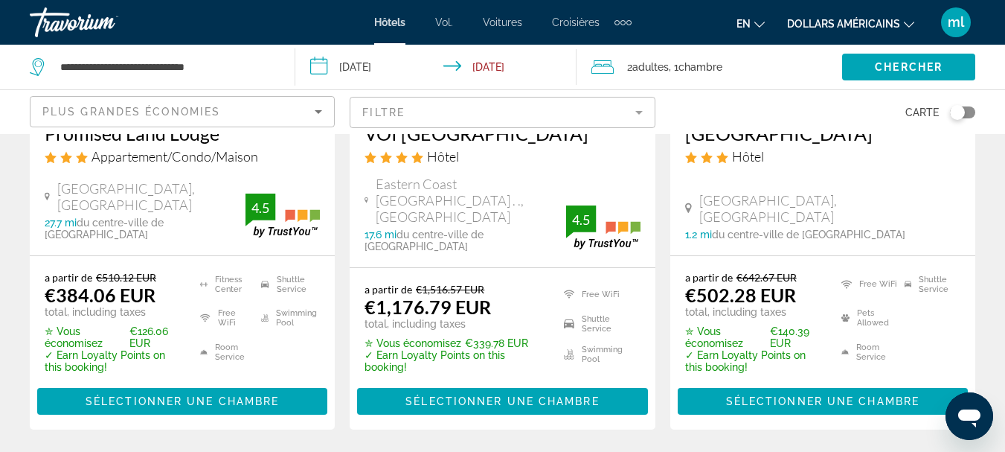
scroll to position [2157, 0]
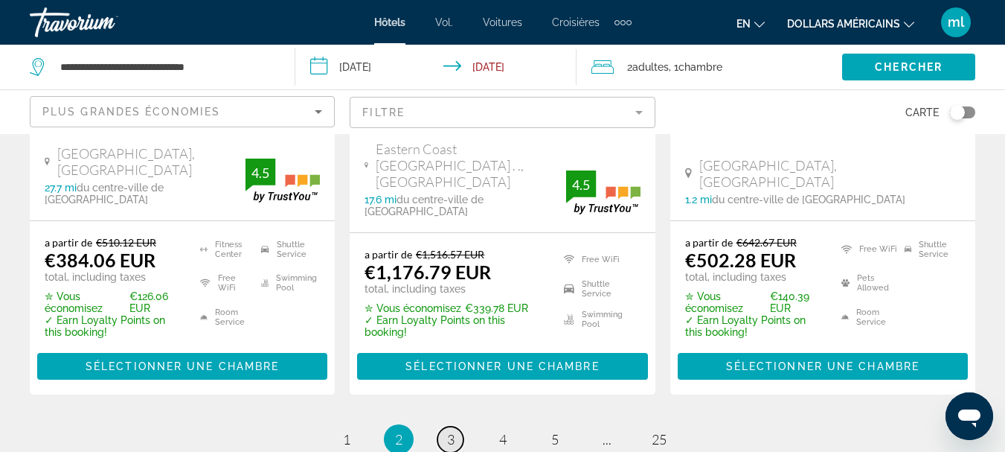
click at [452, 431] on span "3" at bounding box center [450, 439] width 7 height 16
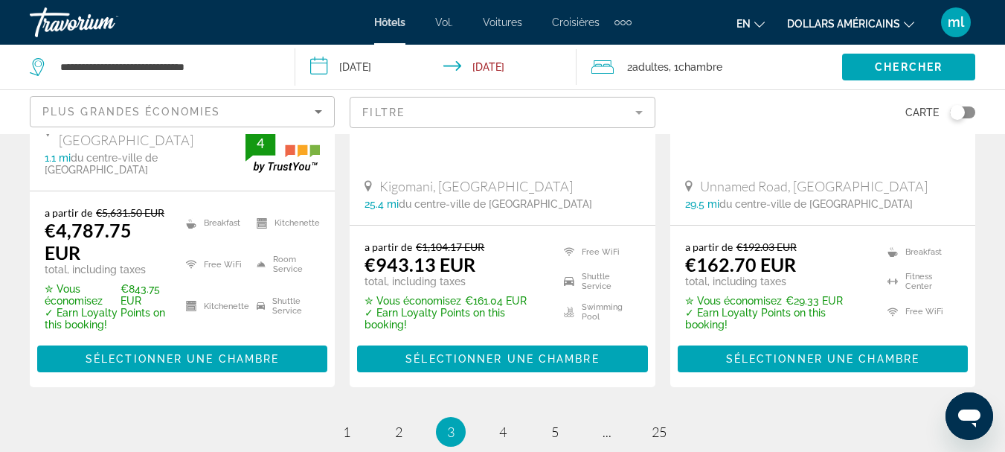
scroll to position [2232, 0]
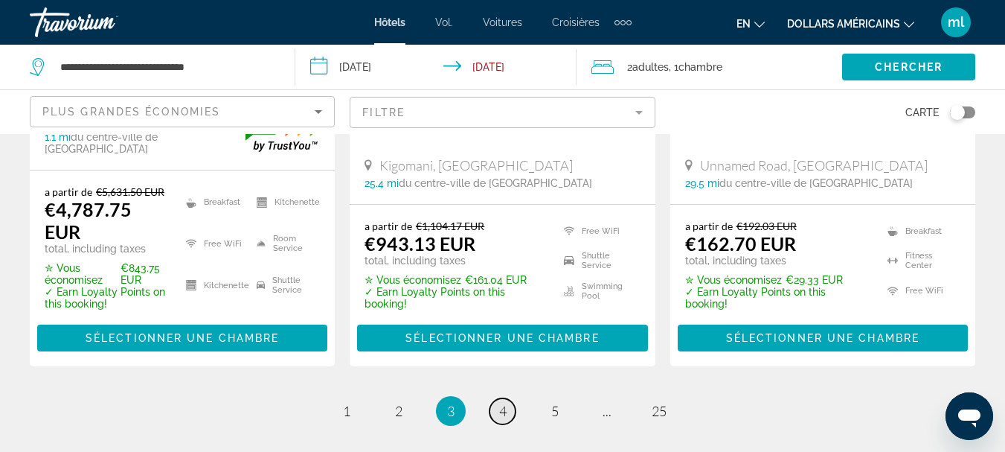
click at [497, 398] on link "page 4" at bounding box center [502, 411] width 26 height 26
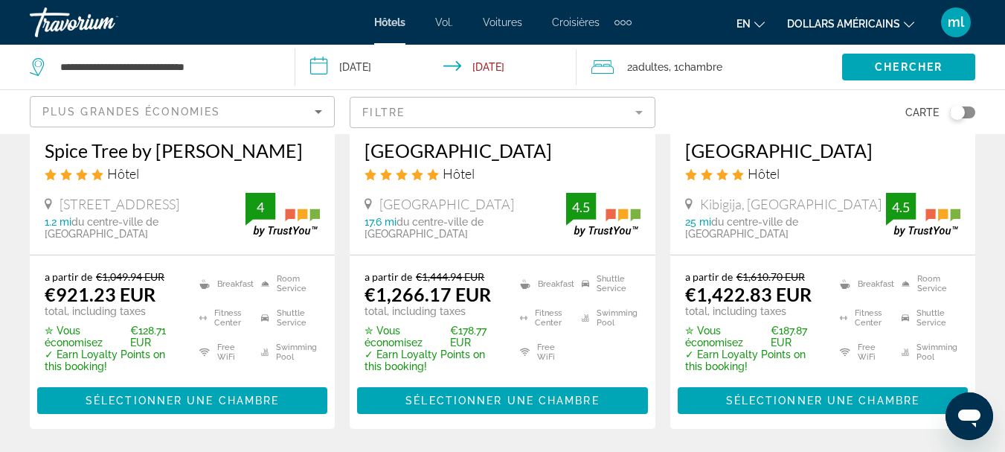
scroll to position [2290, 0]
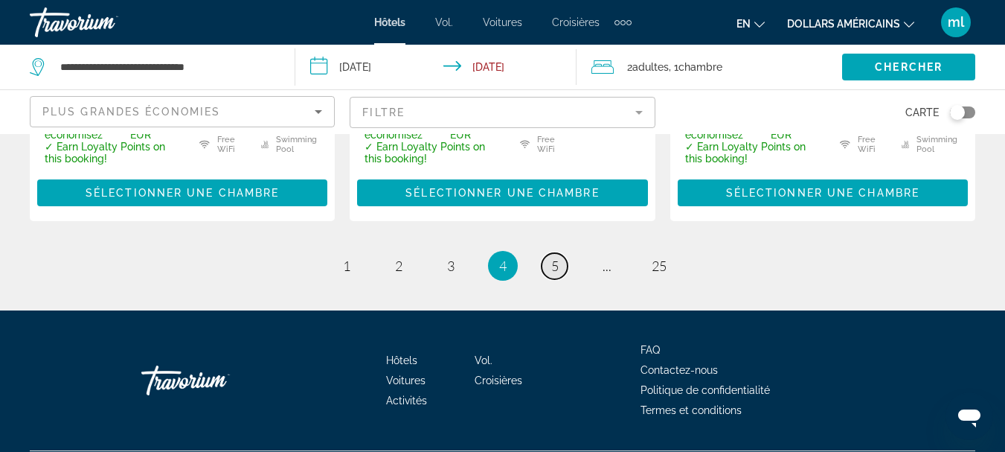
click at [556, 257] on span "5" at bounding box center [554, 265] width 7 height 16
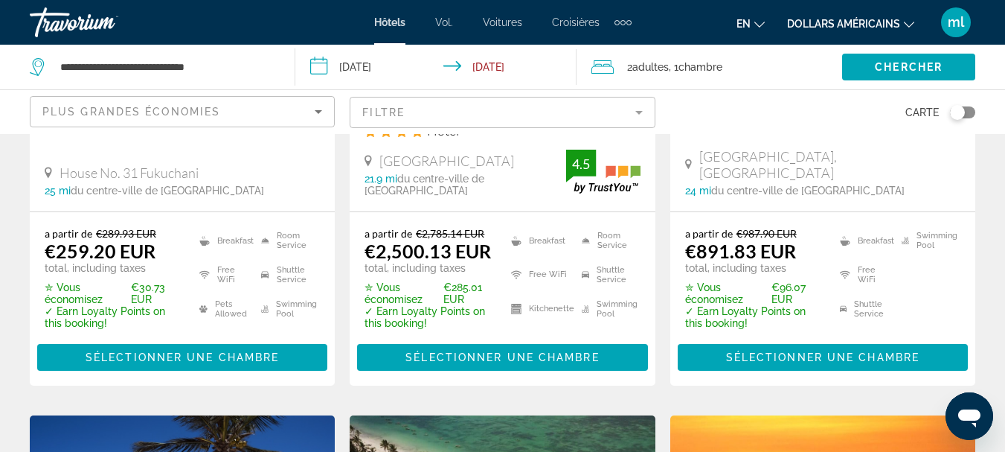
scroll to position [595, 0]
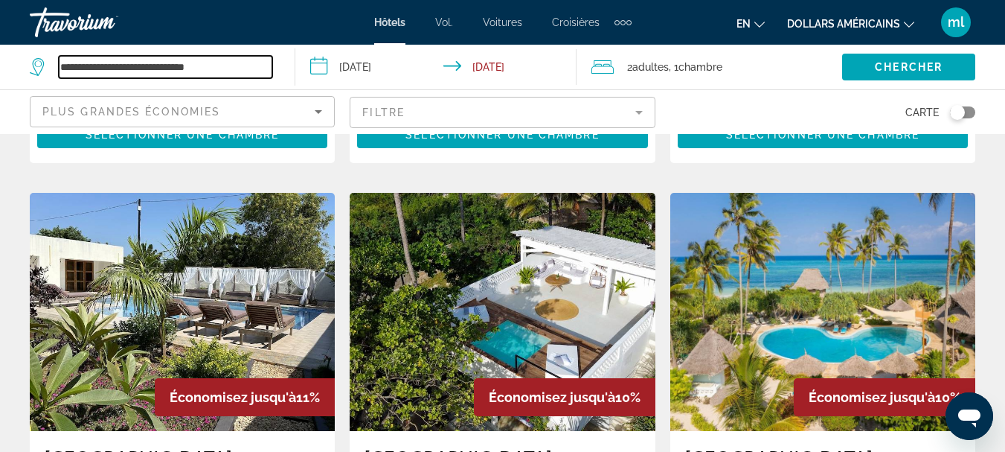
click at [216, 65] on input "**********" at bounding box center [165, 67] width 213 height 22
type input "*"
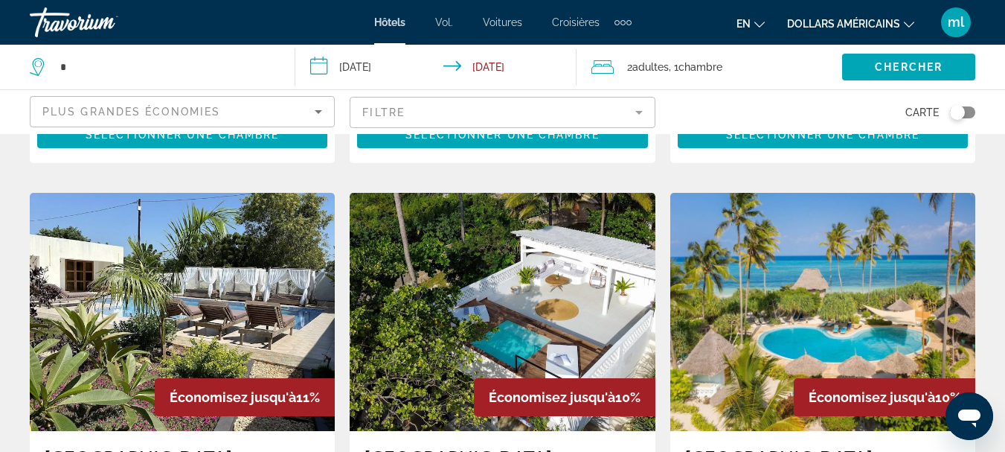
drag, startPoint x: 273, startPoint y: 72, endPoint x: 264, endPoint y: 66, distance: 10.7
click at [272, 71] on div "*" at bounding box center [155, 67] width 250 height 45
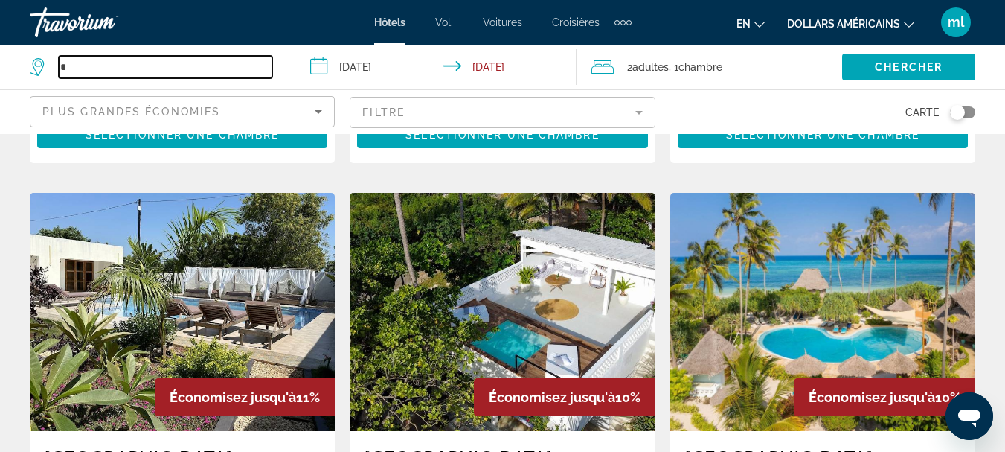
click at [265, 67] on input "*" at bounding box center [165, 67] width 213 height 22
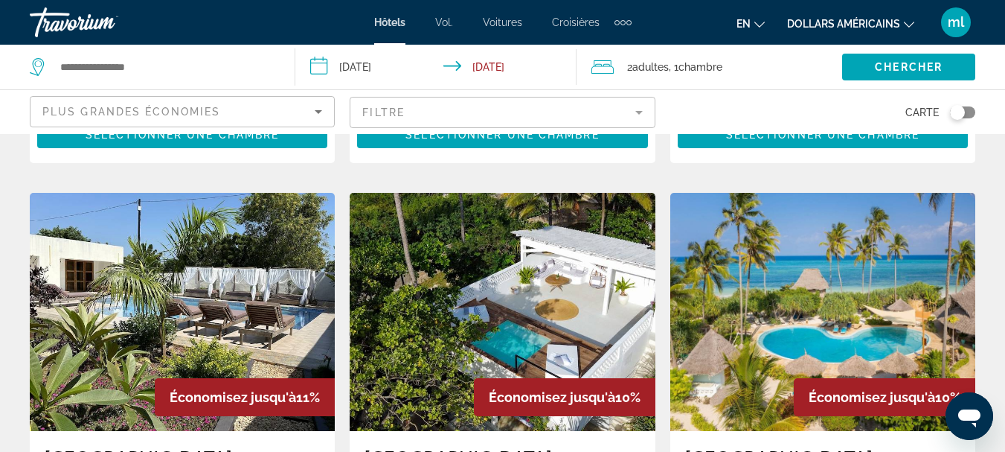
click at [555, 25] on font "Croisières" at bounding box center [576, 22] width 48 height 12
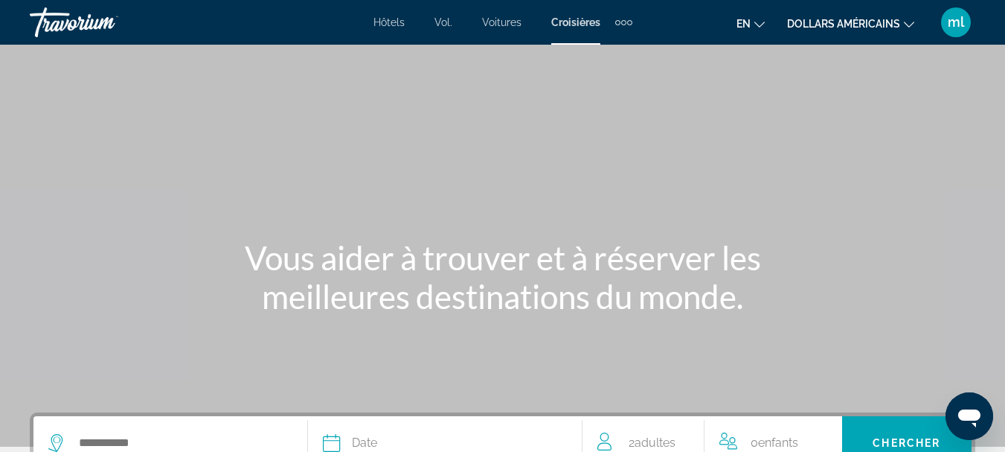
click at [393, 20] on font "Hôtels" at bounding box center [388, 22] width 31 height 12
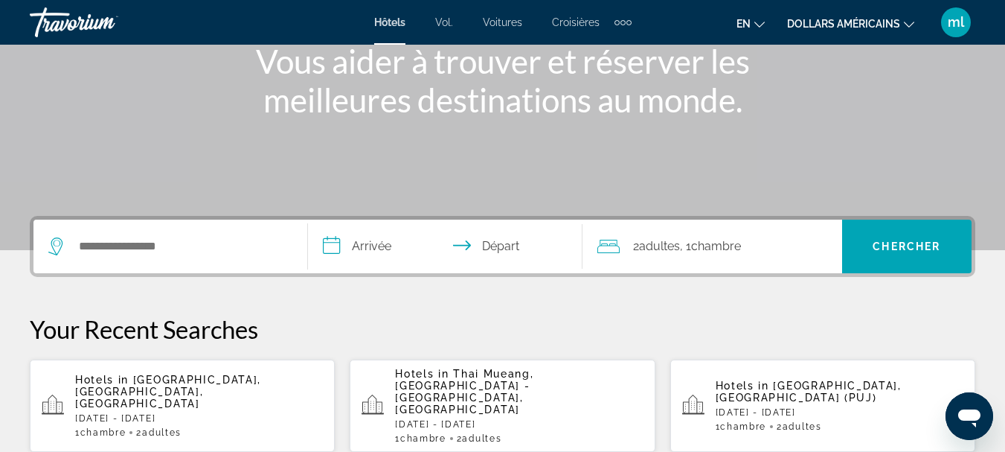
scroll to position [298, 0]
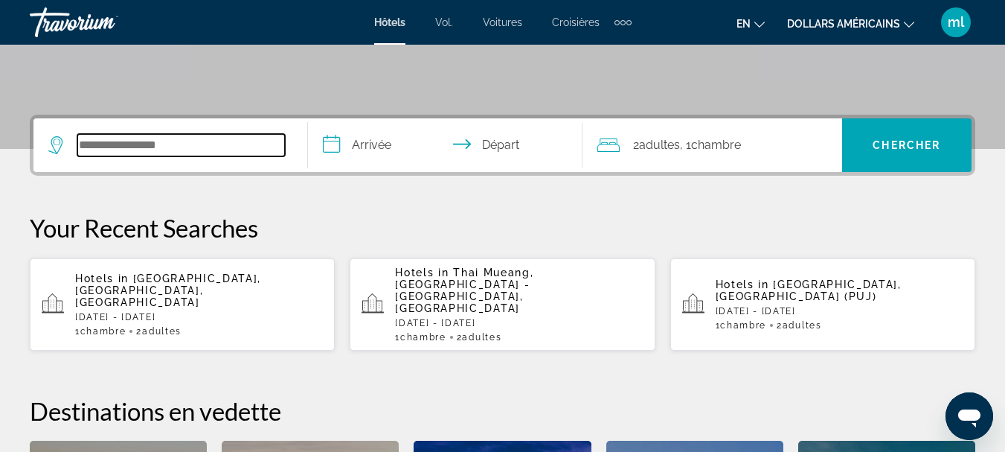
click at [169, 151] on input "Search widget" at bounding box center [181, 145] width 208 height 22
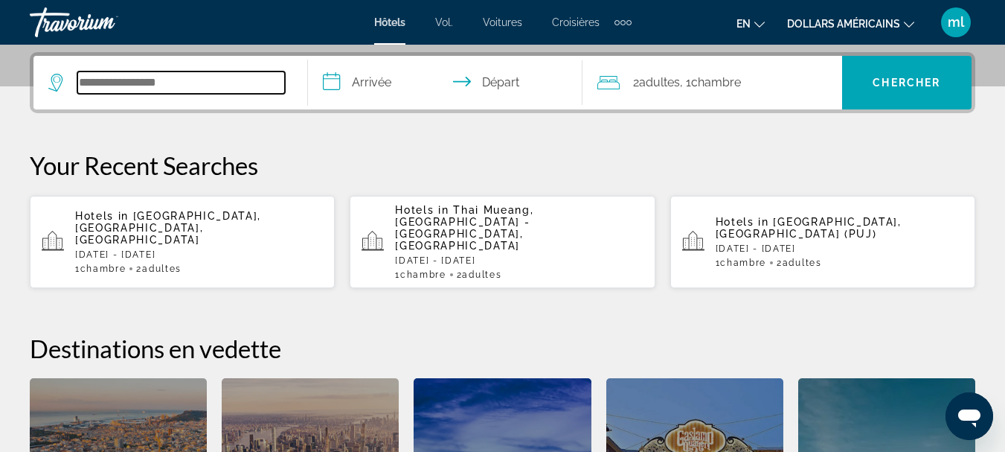
scroll to position [364, 0]
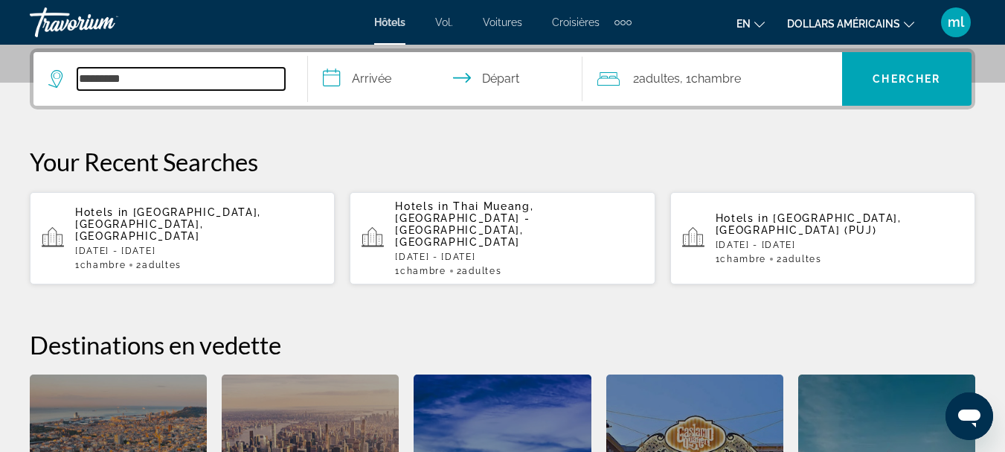
type input "********"
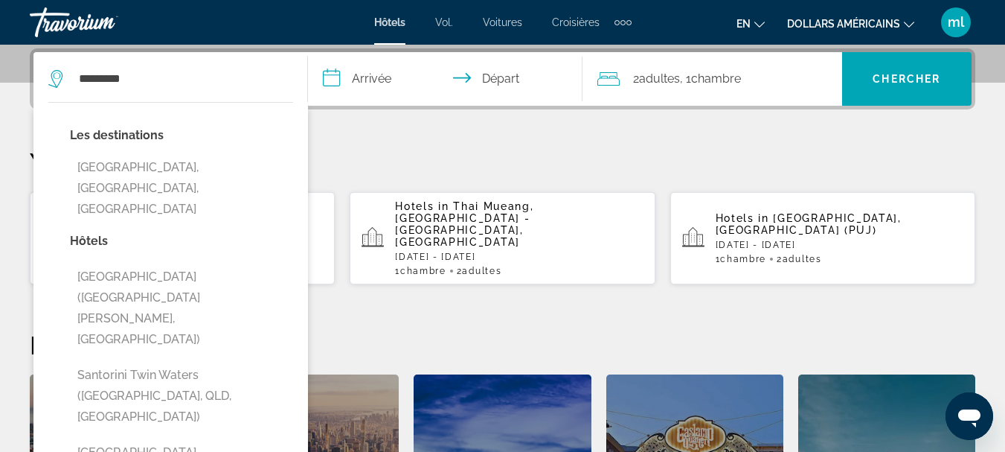
click at [373, 84] on input "**********" at bounding box center [448, 81] width 280 height 58
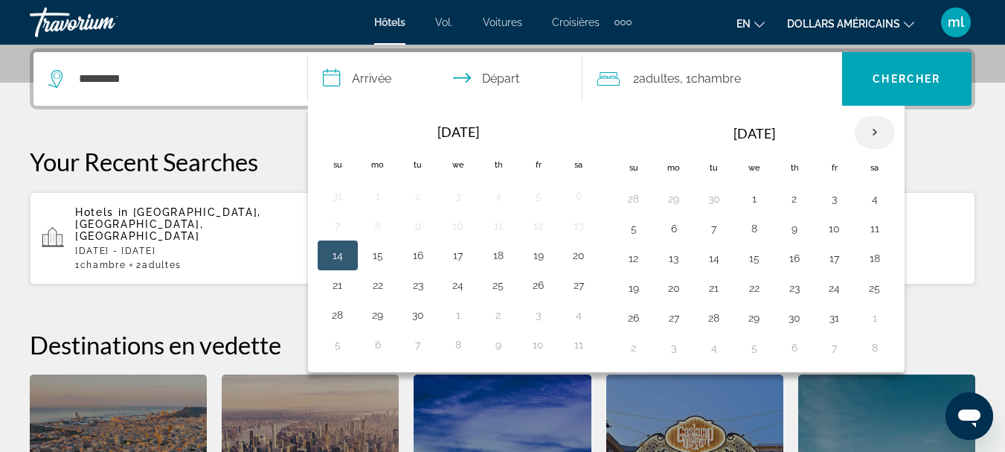
click at [874, 137] on th "Next month" at bounding box center [875, 132] width 40 height 33
click at [874, 135] on th "Next month" at bounding box center [875, 132] width 40 height 33
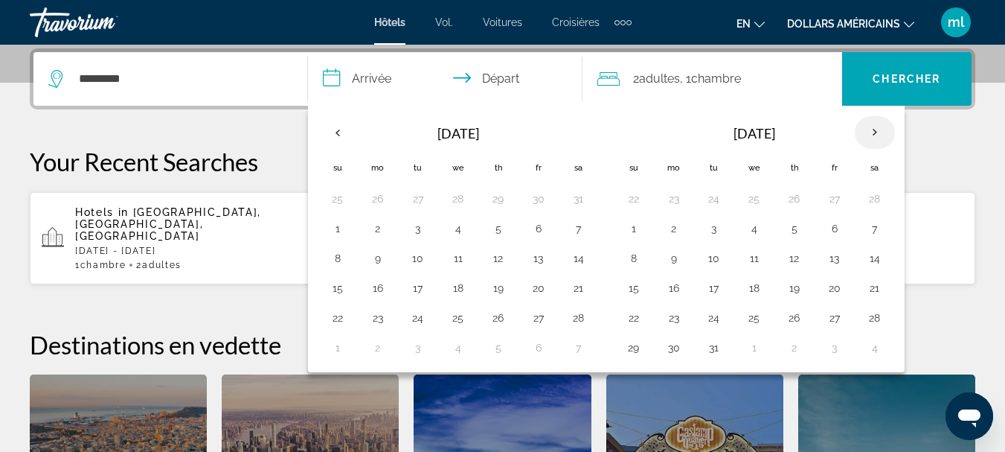
click at [874, 135] on th "Next month" at bounding box center [875, 132] width 40 height 33
click at [750, 258] on button "15" at bounding box center [754, 258] width 24 height 21
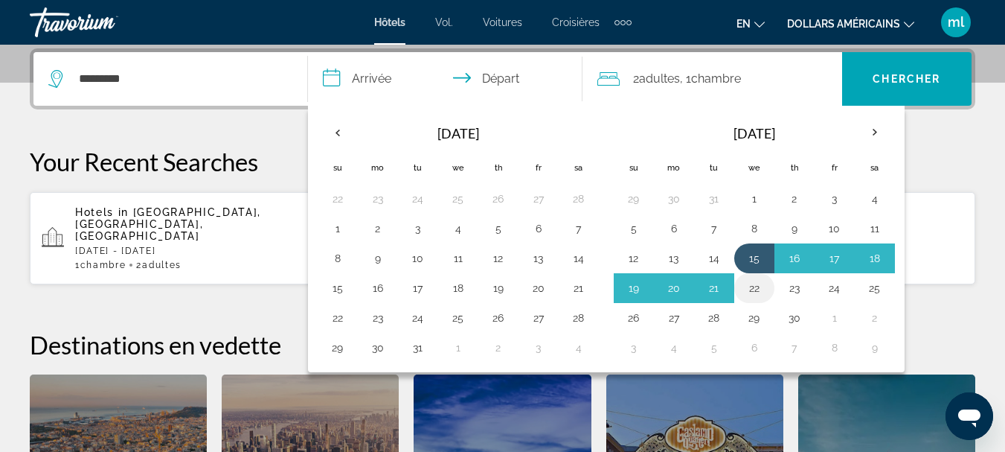
click at [755, 286] on button "22" at bounding box center [754, 287] width 24 height 21
type input "**********"
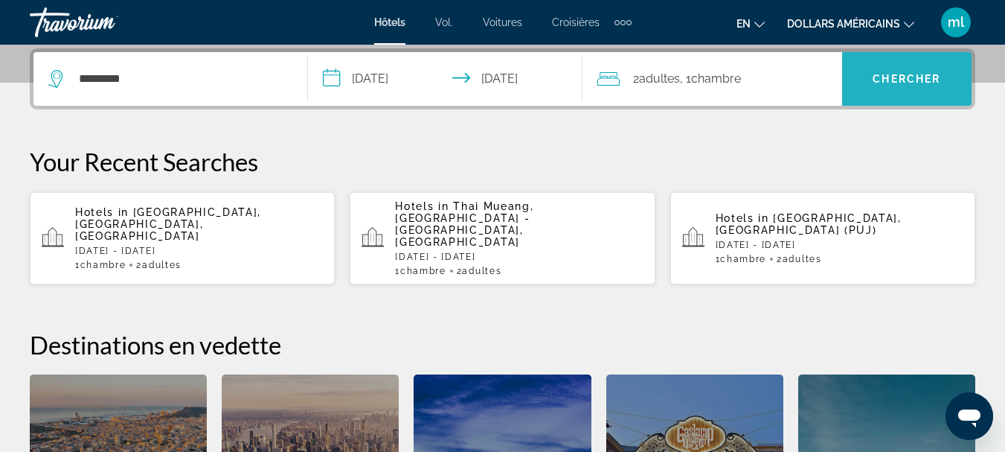
click at [878, 73] on span "Chercher" at bounding box center [907, 79] width 68 height 12
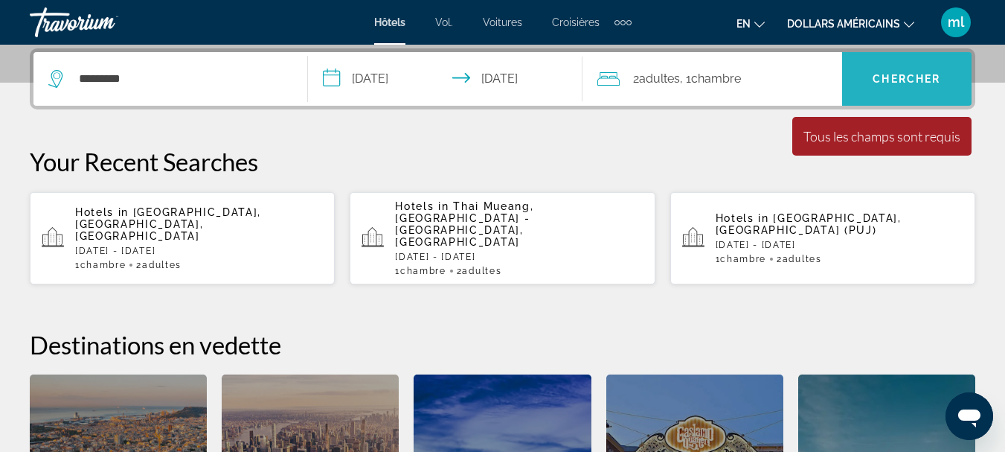
click at [878, 72] on span "Search widget" at bounding box center [906, 79] width 129 height 36
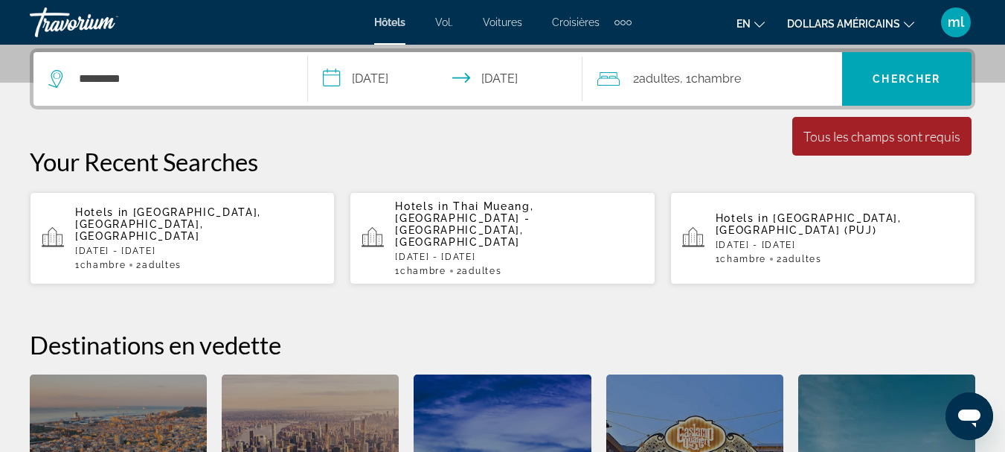
click at [489, 84] on input "**********" at bounding box center [448, 81] width 280 height 58
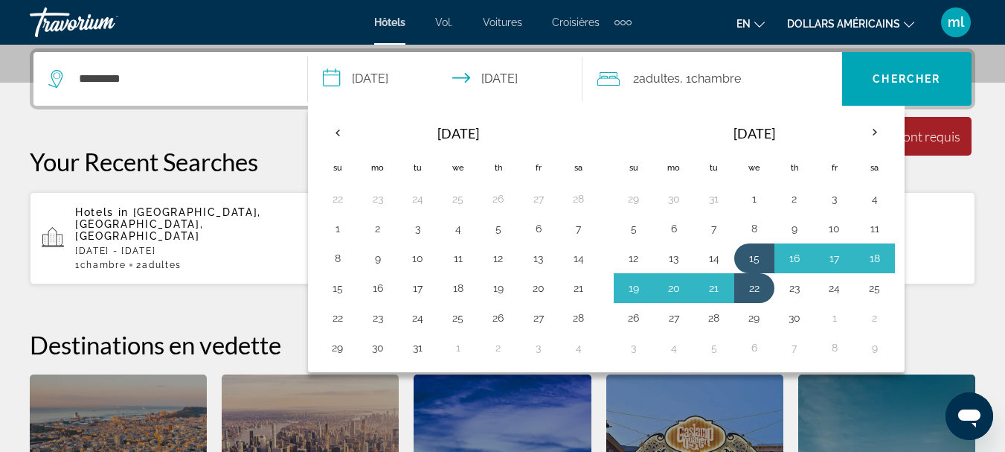
click at [489, 84] on input "**********" at bounding box center [448, 81] width 280 height 58
click at [680, 80] on span "Adultes" at bounding box center [659, 78] width 41 height 14
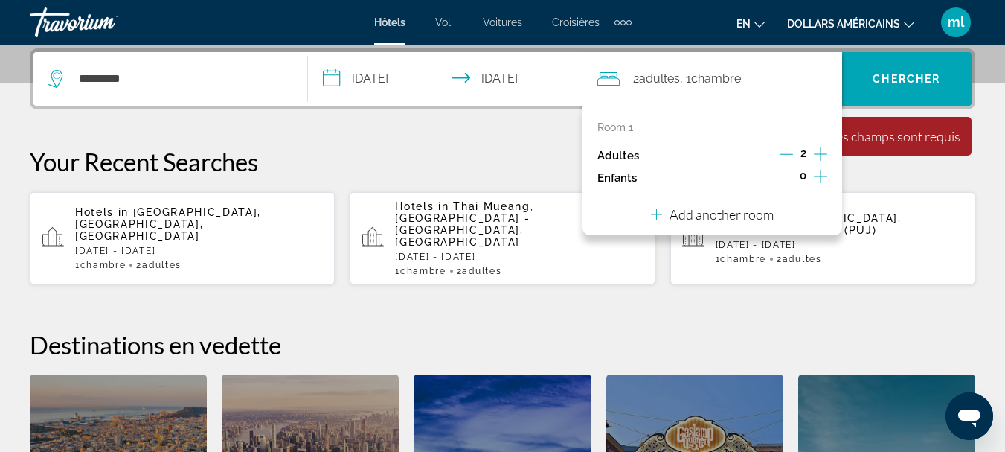
click at [680, 80] on span "Adultes" at bounding box center [659, 78] width 41 height 14
click at [220, 68] on input "********" at bounding box center [181, 79] width 208 height 22
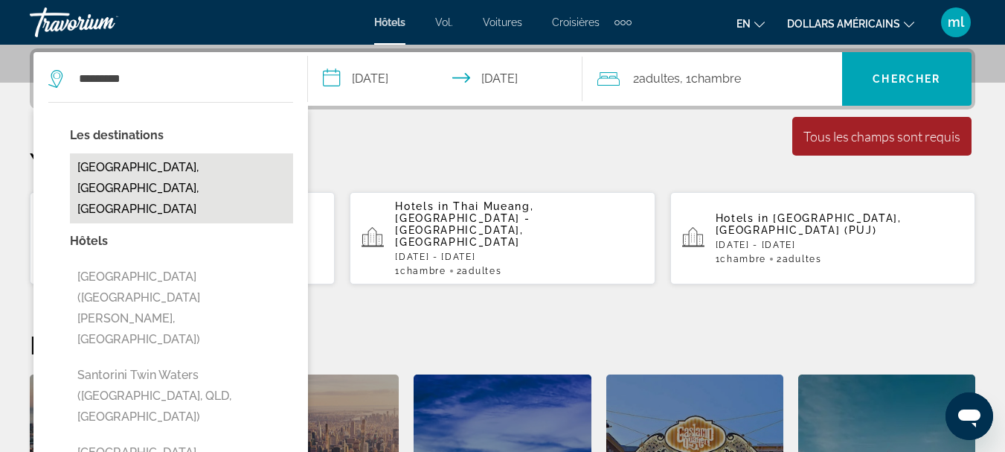
click at [202, 154] on button "[GEOGRAPHIC_DATA], [GEOGRAPHIC_DATA], [GEOGRAPHIC_DATA]" at bounding box center [181, 188] width 223 height 70
type input "**********"
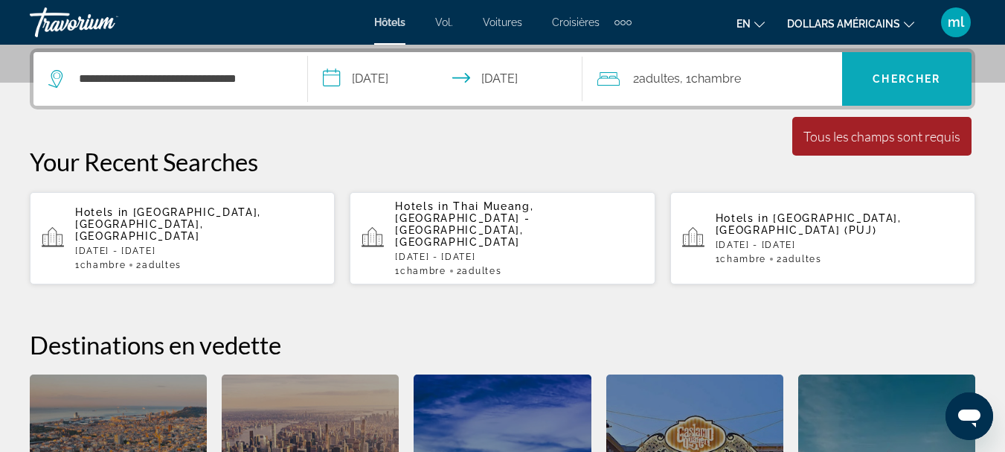
click at [842, 83] on div "**********" at bounding box center [502, 79] width 938 height 54
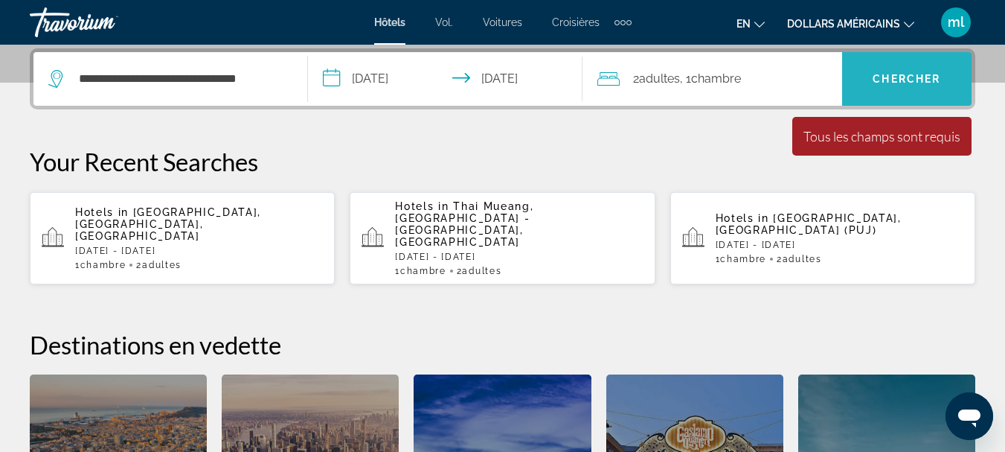
click at [846, 80] on span "Search widget" at bounding box center [906, 79] width 129 height 36
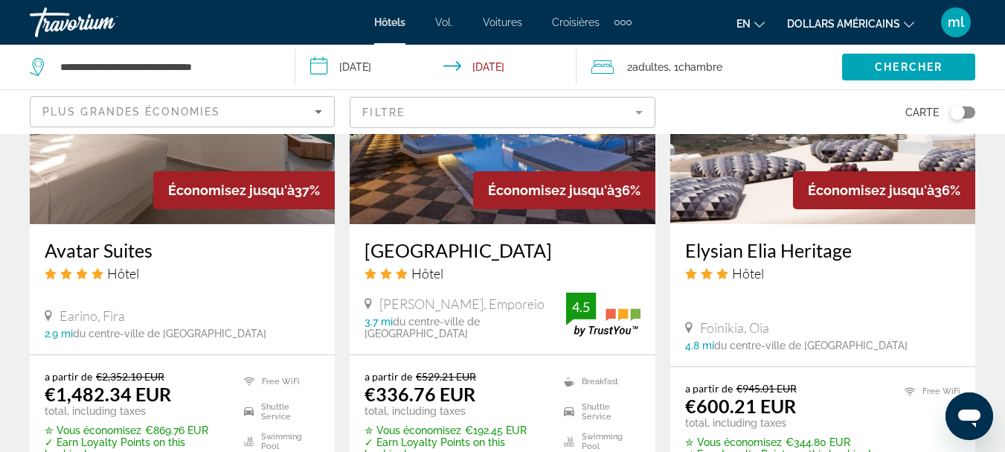
scroll to position [1934, 0]
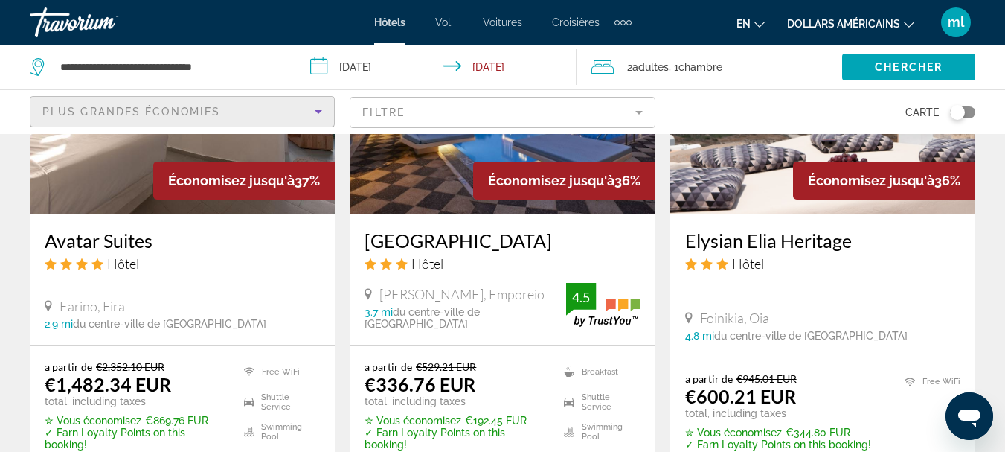
click at [222, 110] on div "Plus grandes économies" at bounding box center [178, 112] width 272 height 18
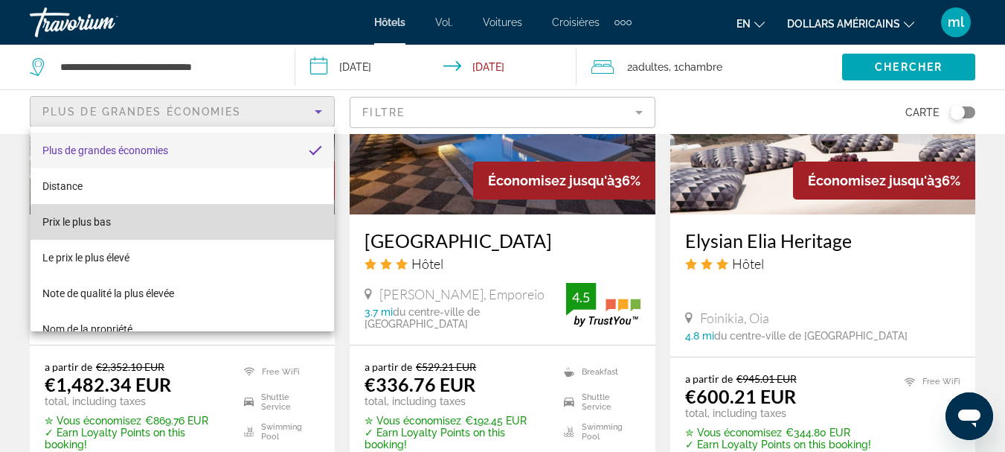
click at [211, 224] on mat-option "Prix ​​le plus bas" at bounding box center [181, 222] width 303 height 36
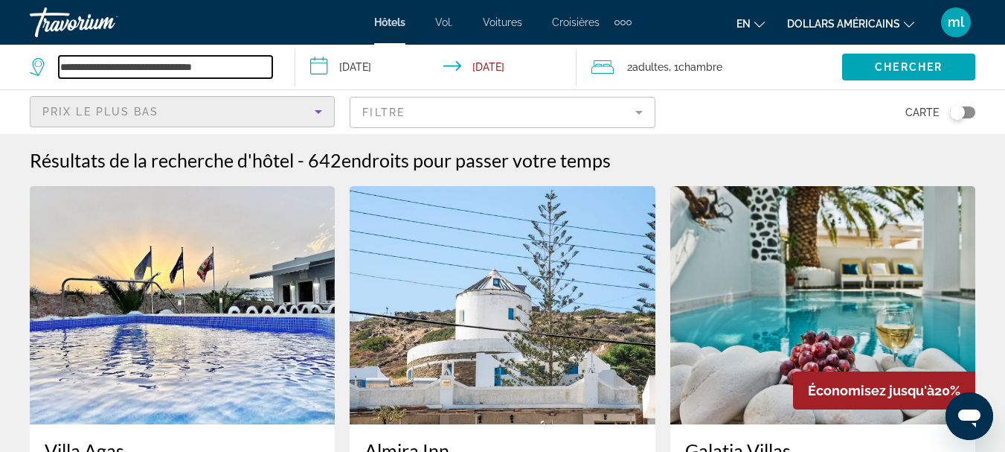
click at [226, 68] on input "**********" at bounding box center [165, 67] width 213 height 22
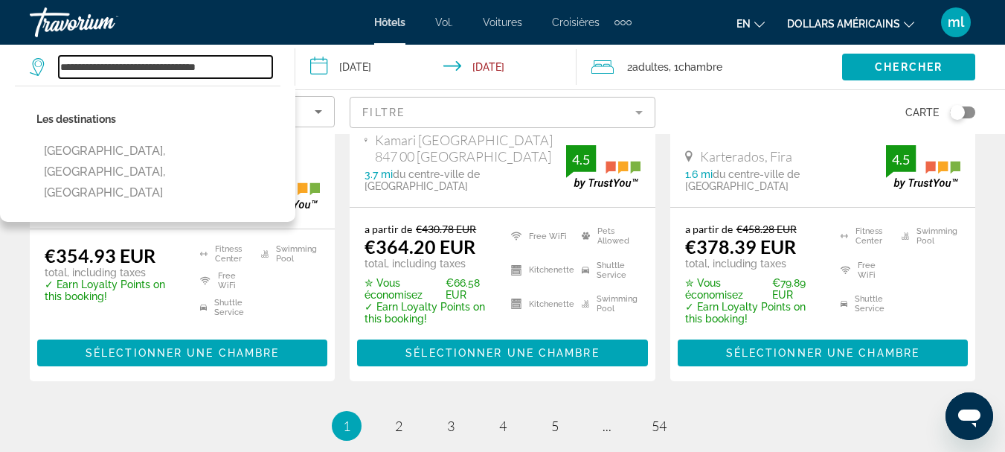
scroll to position [2083, 0]
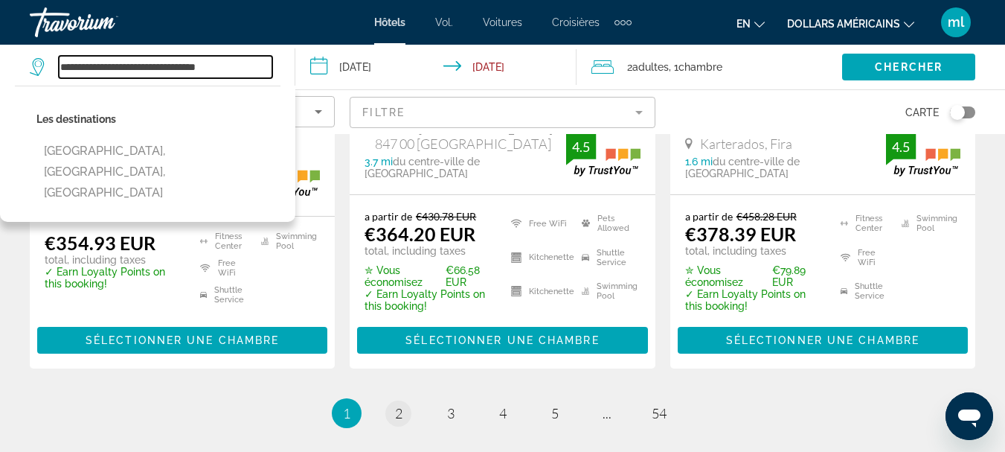
type input "**********"
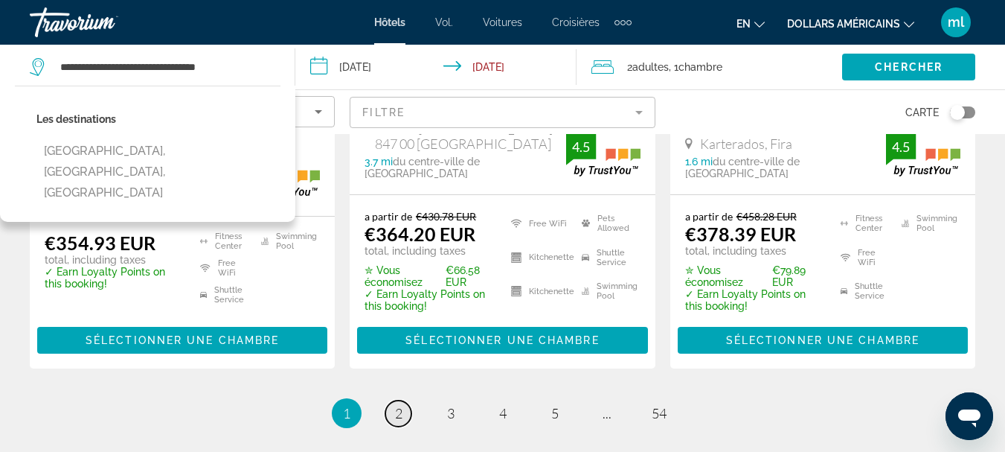
click at [393, 400] on link "page 2" at bounding box center [398, 413] width 26 height 26
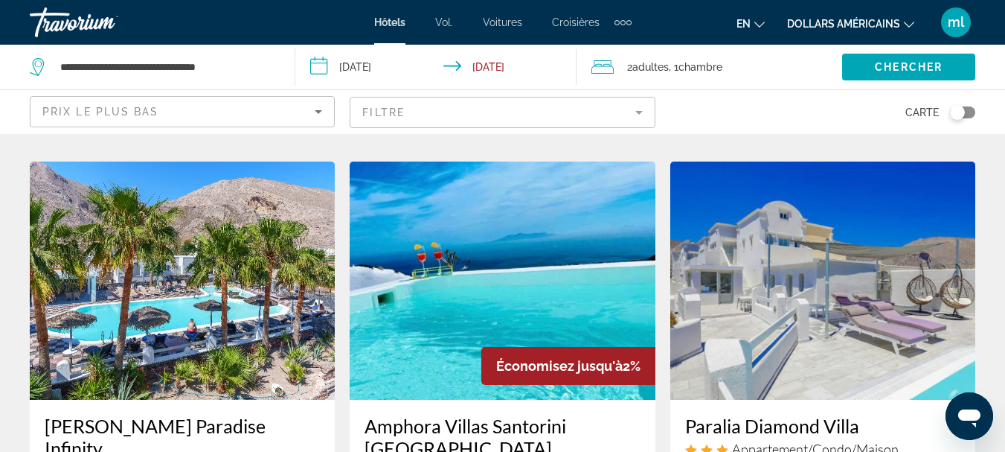
scroll to position [1190, 0]
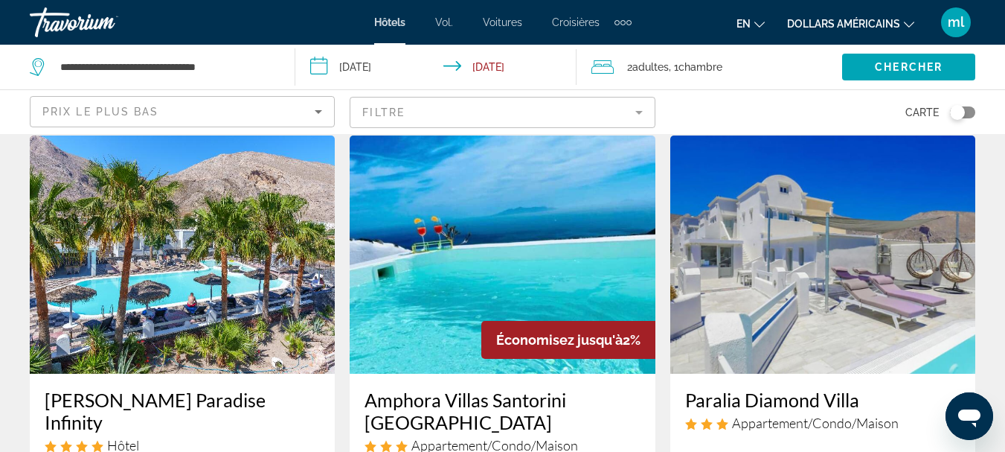
click at [436, 322] on img "Contenu principal" at bounding box center [502, 254] width 305 height 238
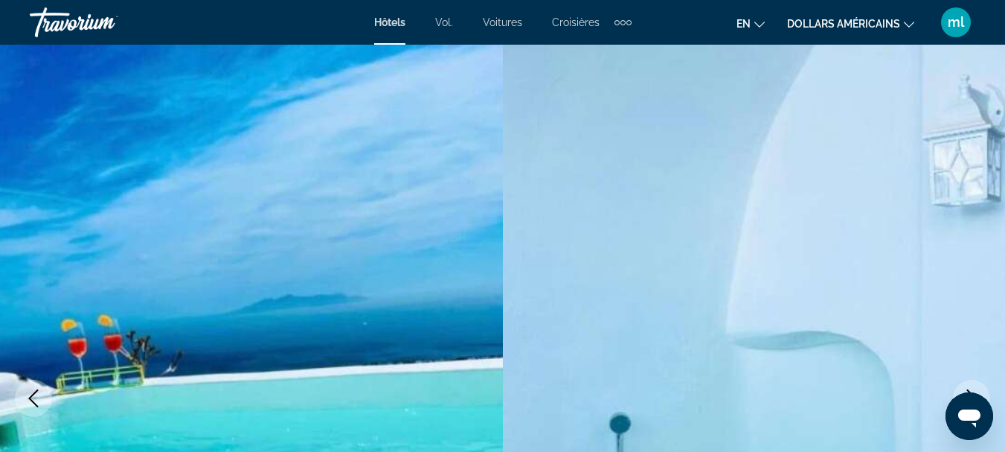
click at [887, 325] on img "Contenu principal" at bounding box center [754, 398] width 503 height 707
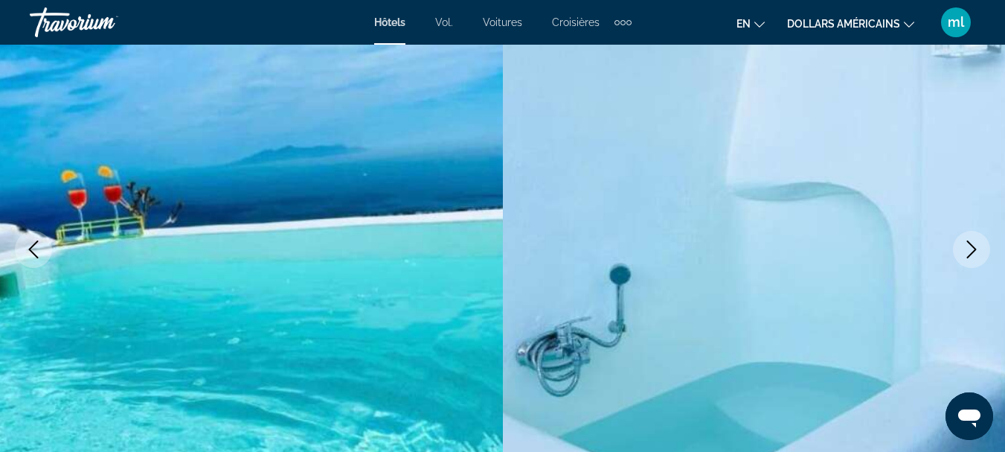
click at [973, 250] on icon "Next image" at bounding box center [972, 249] width 18 height 18
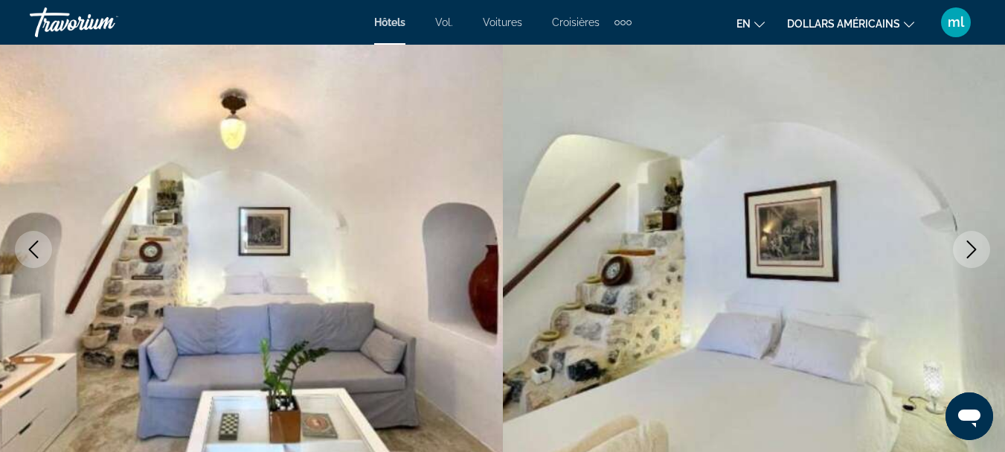
click at [973, 250] on icon "Next image" at bounding box center [972, 249] width 18 height 18
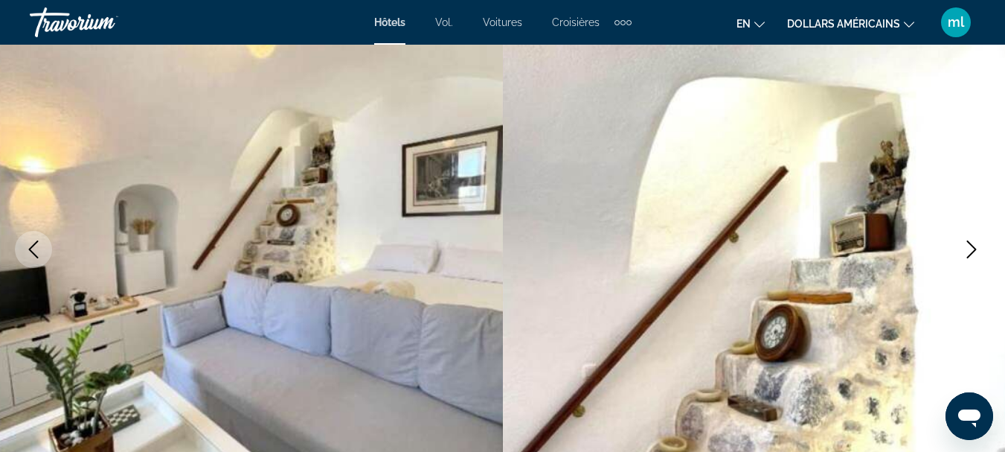
click at [973, 250] on icon "Next image" at bounding box center [972, 249] width 18 height 18
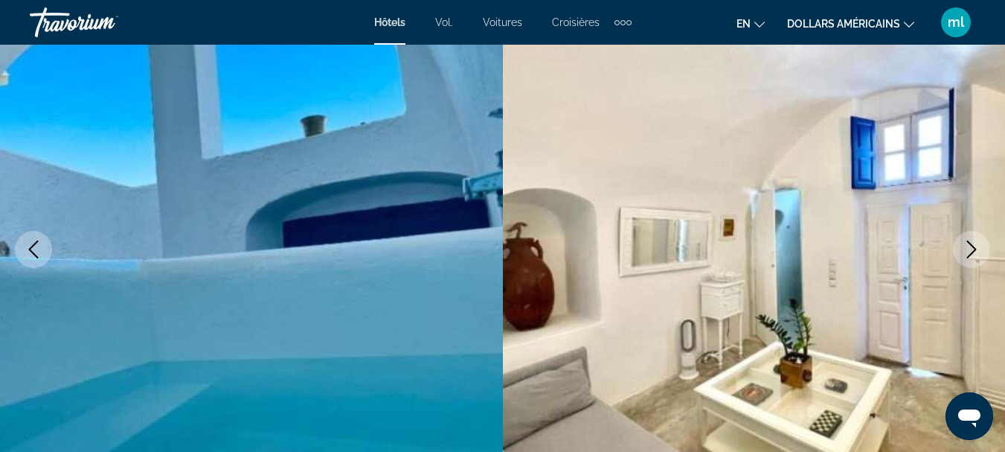
click at [973, 250] on icon "Next image" at bounding box center [972, 249] width 18 height 18
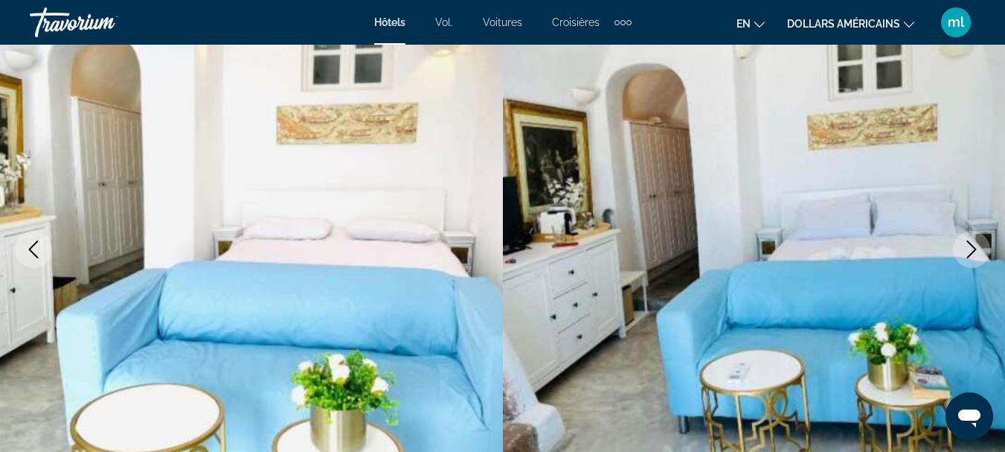
click at [973, 250] on icon "Next image" at bounding box center [972, 249] width 18 height 18
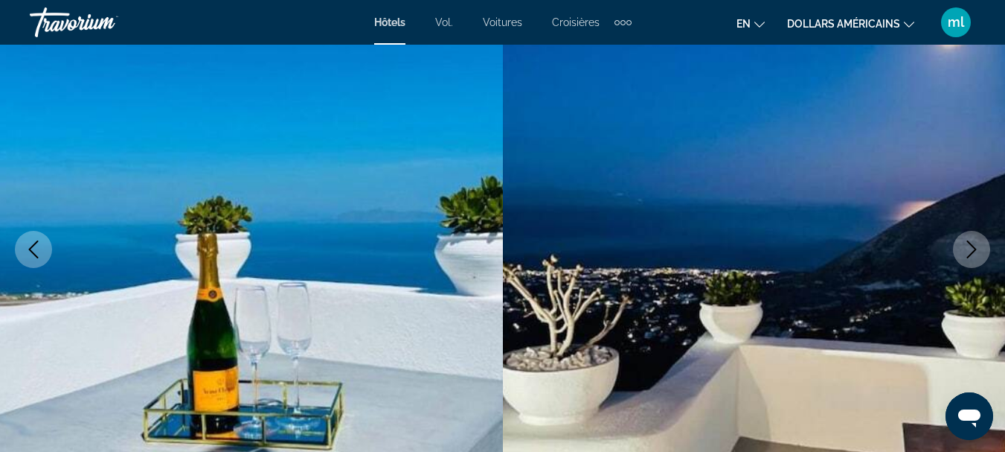
click at [973, 250] on icon "Next image" at bounding box center [972, 249] width 18 height 18
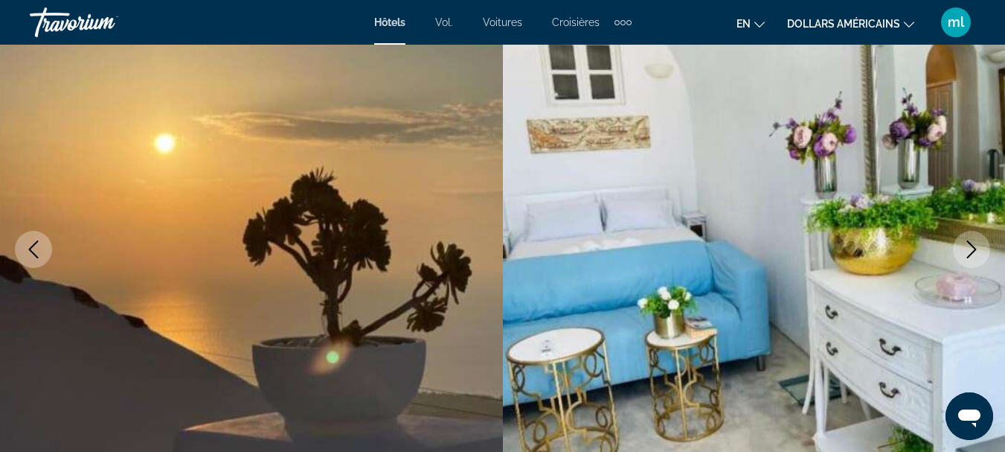
click at [973, 250] on icon "Next image" at bounding box center [972, 249] width 18 height 18
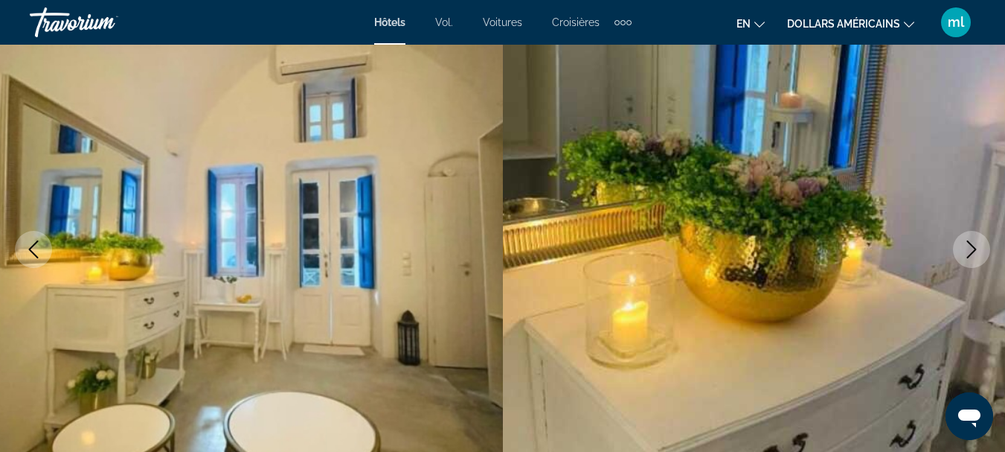
click at [973, 250] on icon "Next image" at bounding box center [972, 249] width 18 height 18
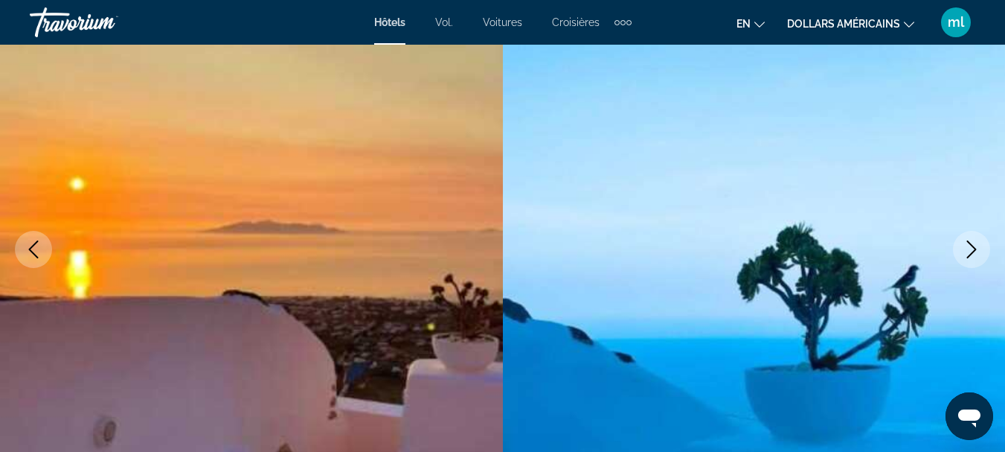
click at [973, 250] on icon "Next image" at bounding box center [972, 249] width 18 height 18
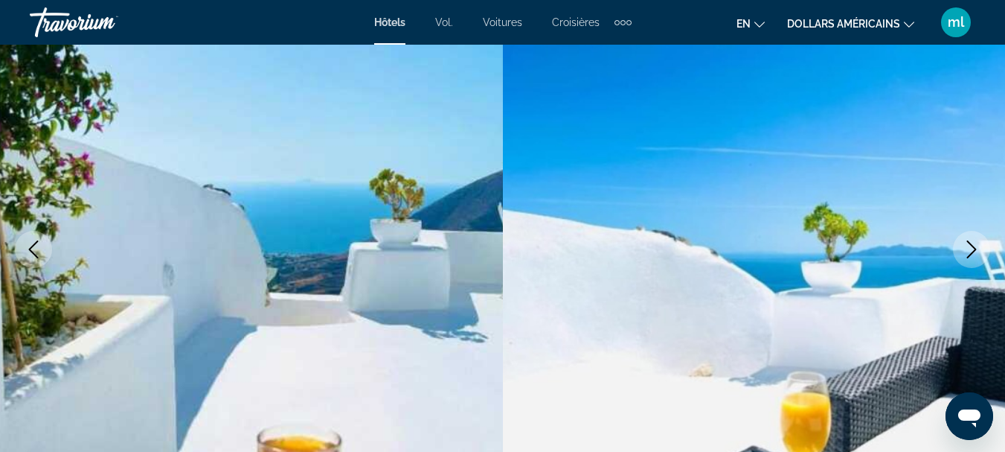
click at [973, 250] on icon "Next image" at bounding box center [972, 249] width 18 height 18
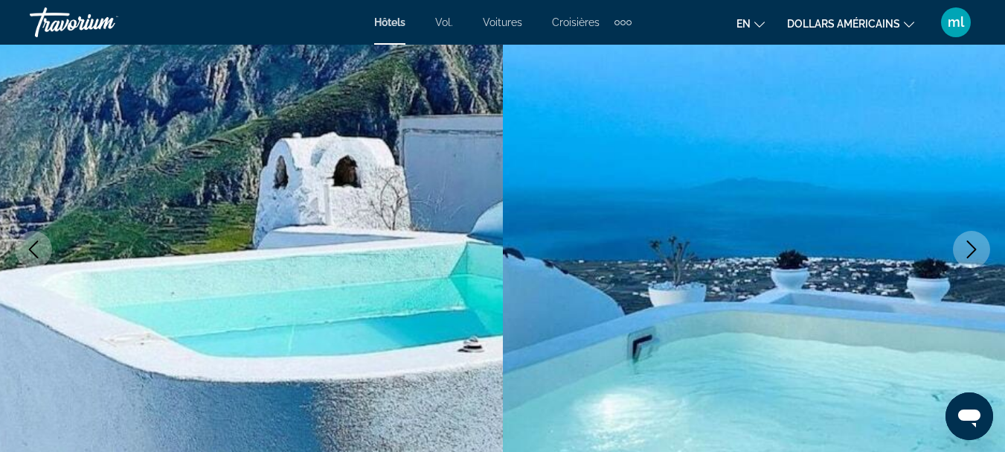
click at [973, 250] on icon "Next image" at bounding box center [972, 249] width 18 height 18
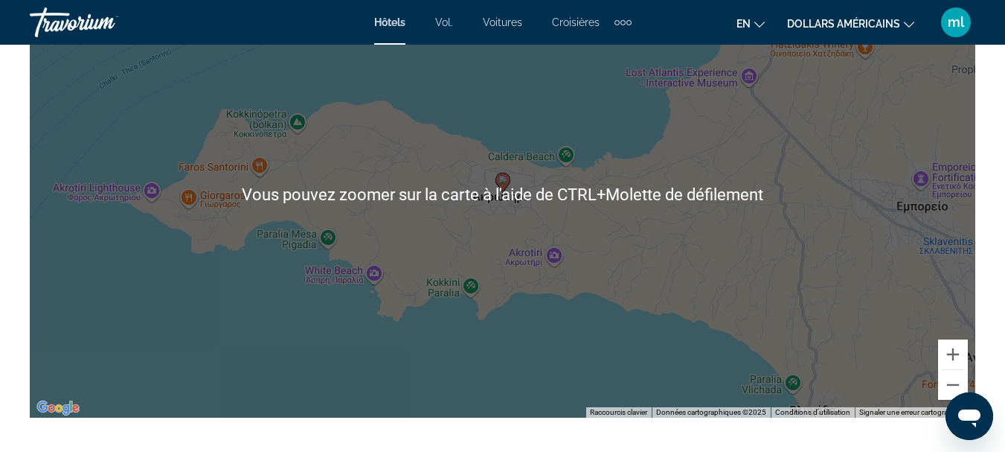
scroll to position [1562, 0]
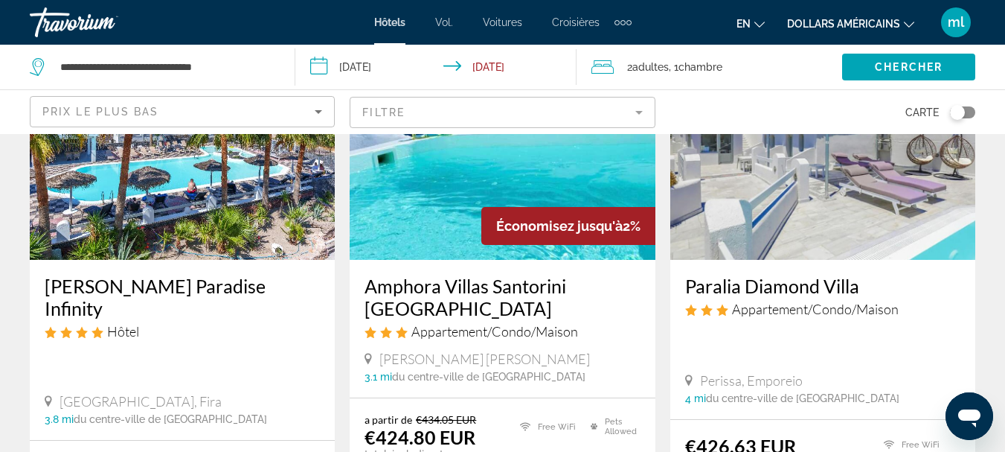
scroll to position [1265, 0]
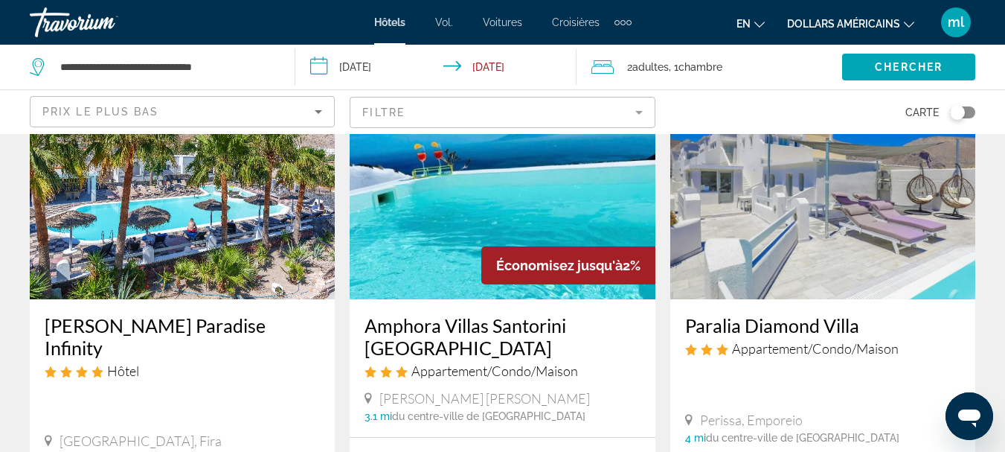
click at [213, 314] on h3 "[PERSON_NAME] Paradise Infinity" at bounding box center [182, 336] width 275 height 45
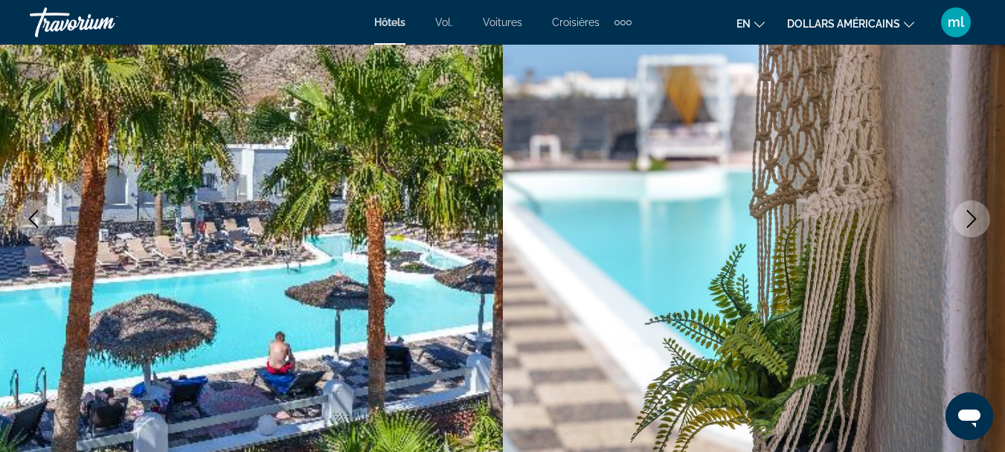
scroll to position [223, 0]
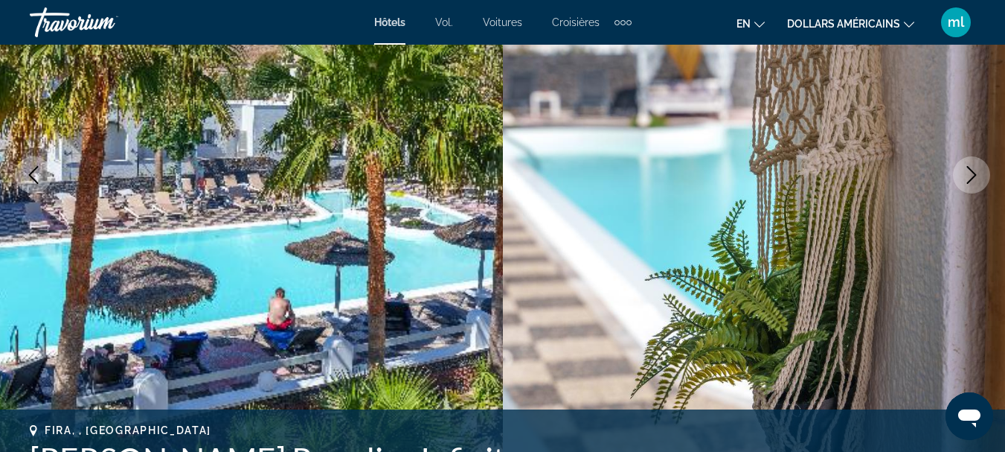
click at [973, 186] on button "Next image" at bounding box center [971, 174] width 37 height 37
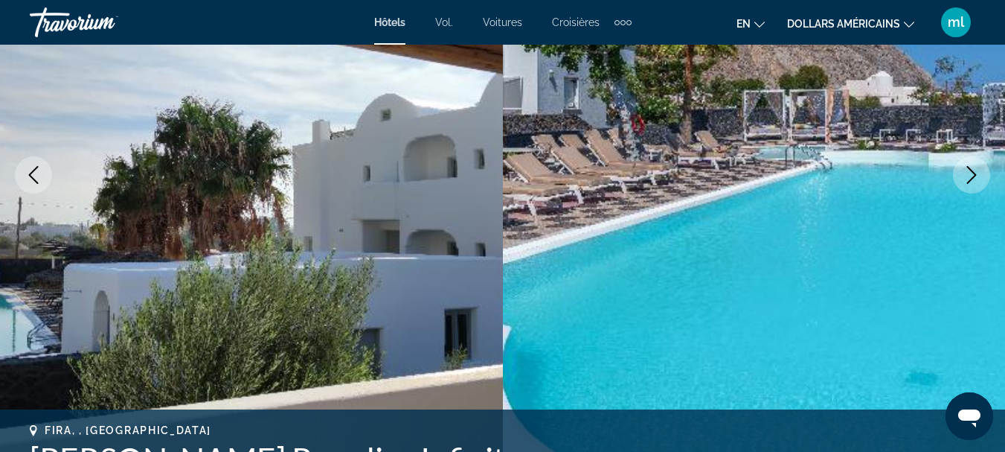
click at [973, 186] on button "Next image" at bounding box center [971, 174] width 37 height 37
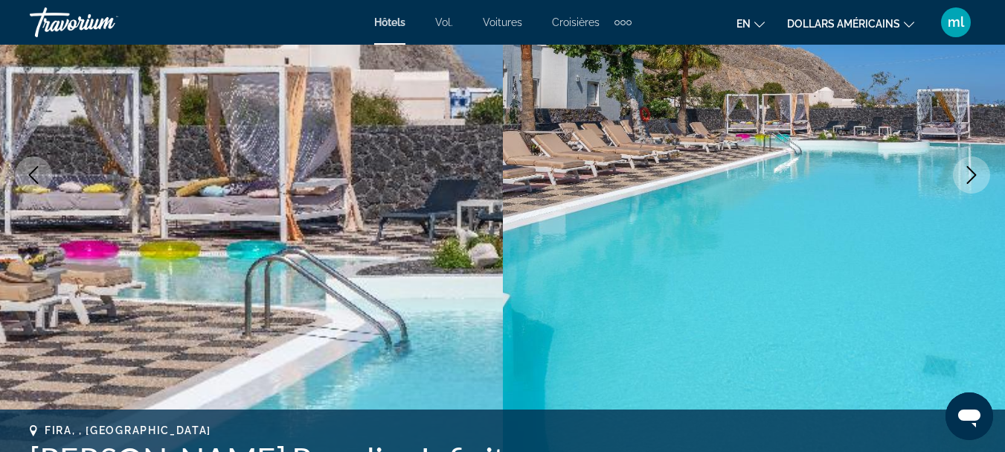
click at [973, 186] on button "Next image" at bounding box center [971, 174] width 37 height 37
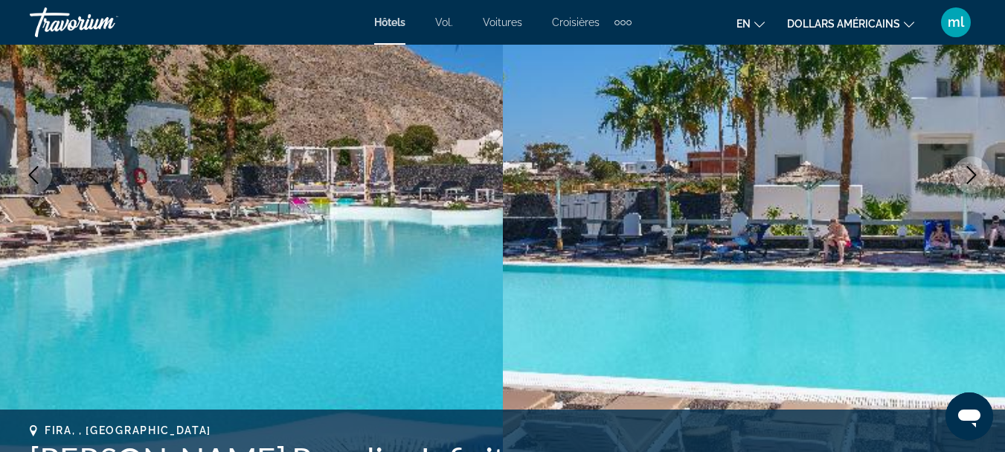
click at [973, 186] on button "Next image" at bounding box center [971, 174] width 37 height 37
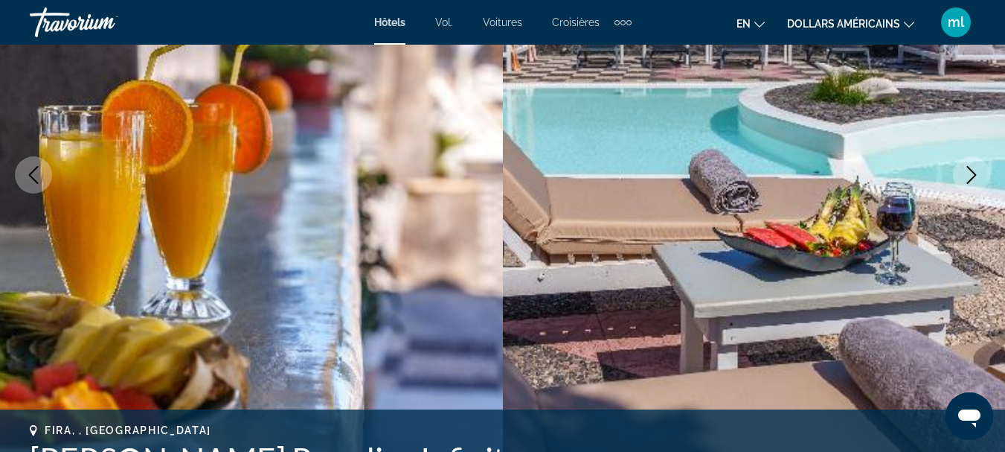
click at [973, 186] on button "Next image" at bounding box center [971, 174] width 37 height 37
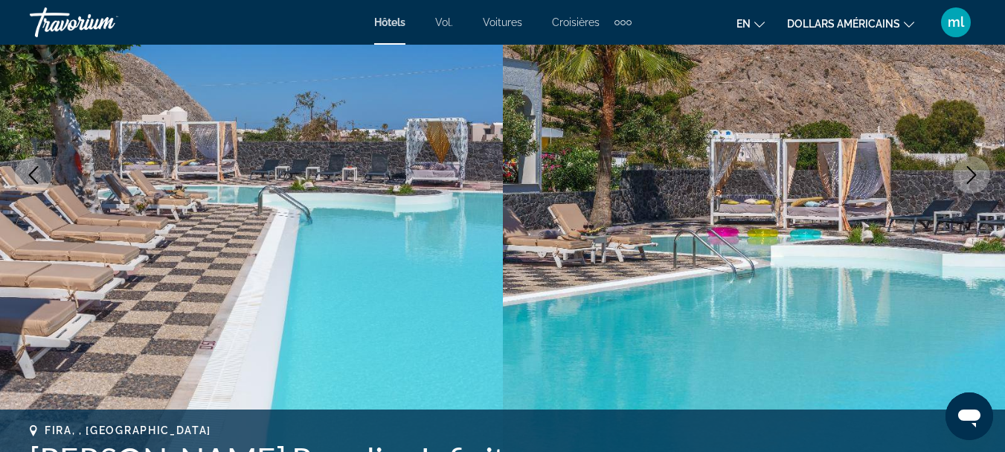
click at [973, 186] on button "Next image" at bounding box center [971, 174] width 37 height 37
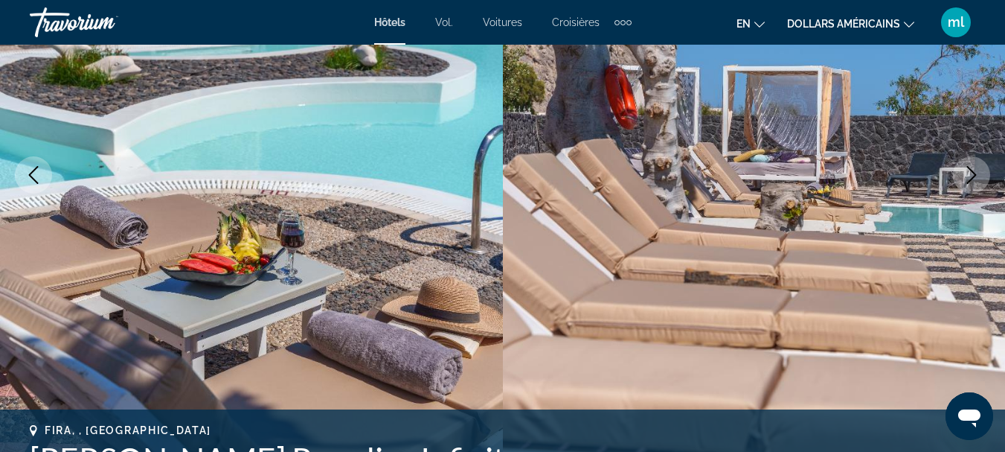
click at [973, 186] on button "Next image" at bounding box center [971, 174] width 37 height 37
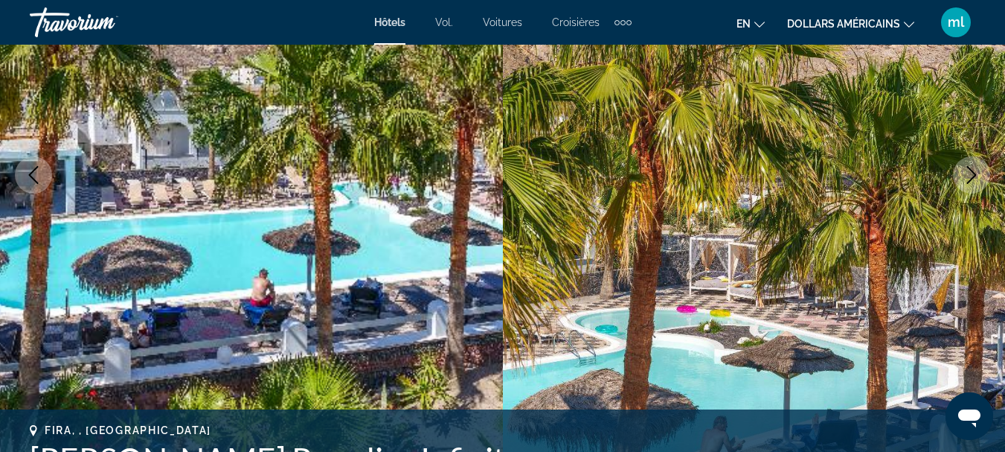
click at [973, 186] on button "Next image" at bounding box center [971, 174] width 37 height 37
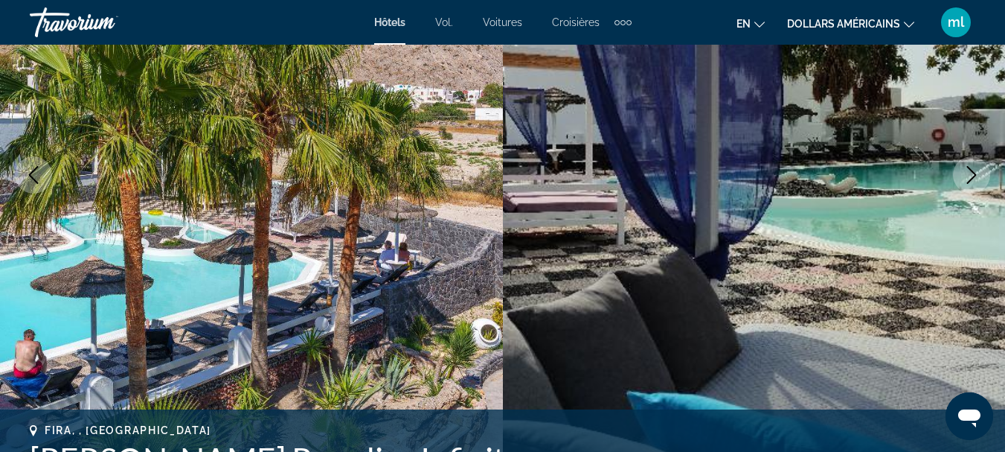
click at [973, 186] on button "Next image" at bounding box center [971, 174] width 37 height 37
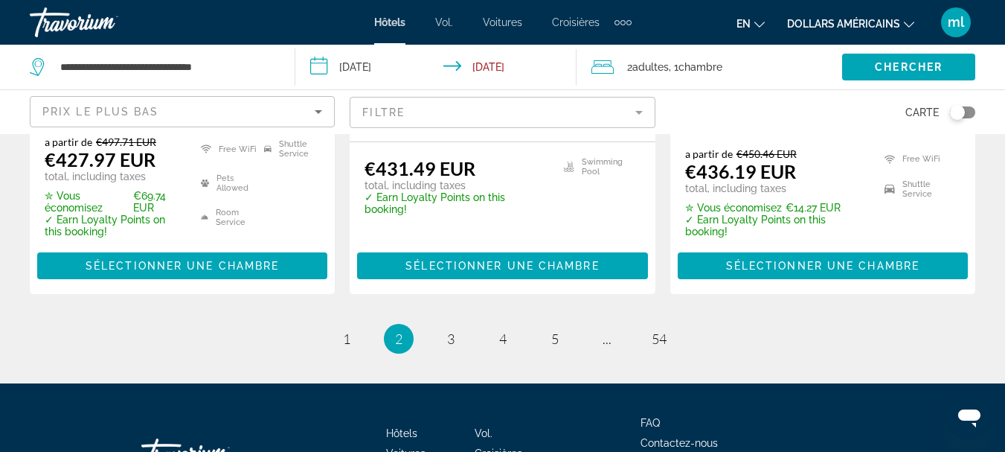
scroll to position [2223, 0]
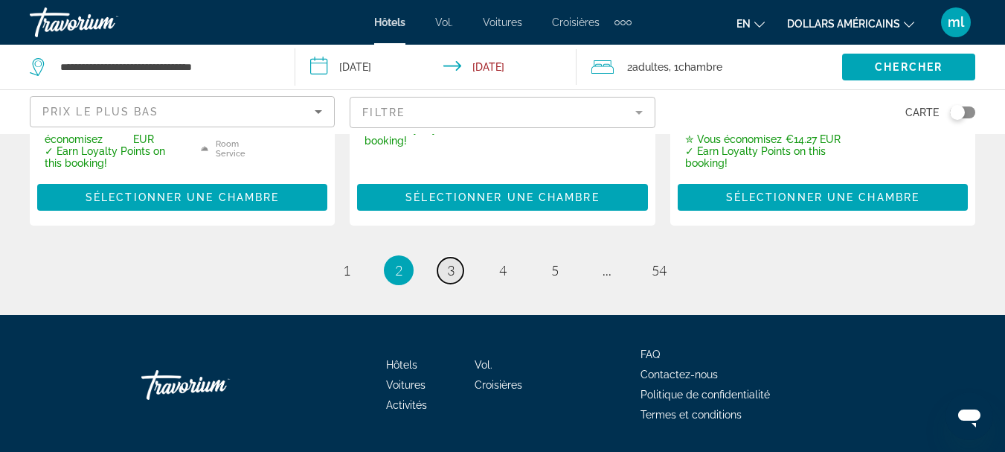
click at [458, 257] on link "page 3" at bounding box center [450, 270] width 26 height 26
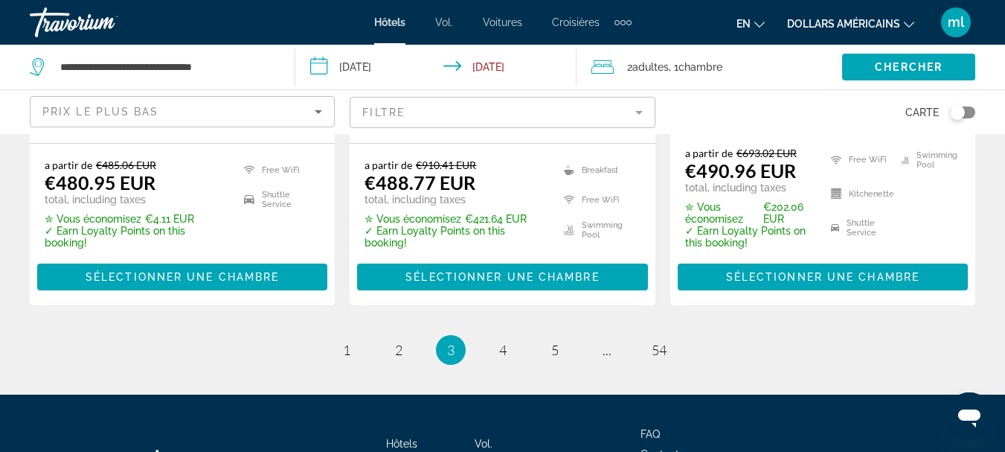
scroll to position [2240, 0]
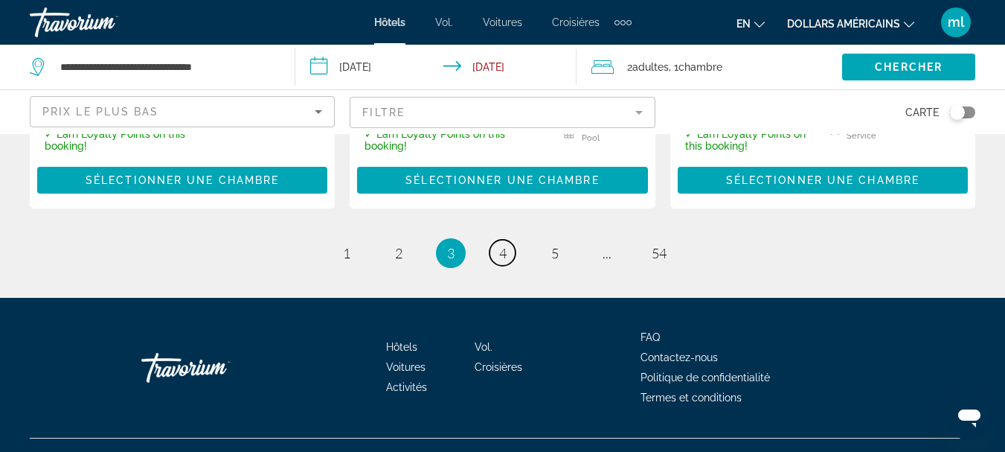
click at [508, 240] on link "page 4" at bounding box center [502, 253] width 26 height 26
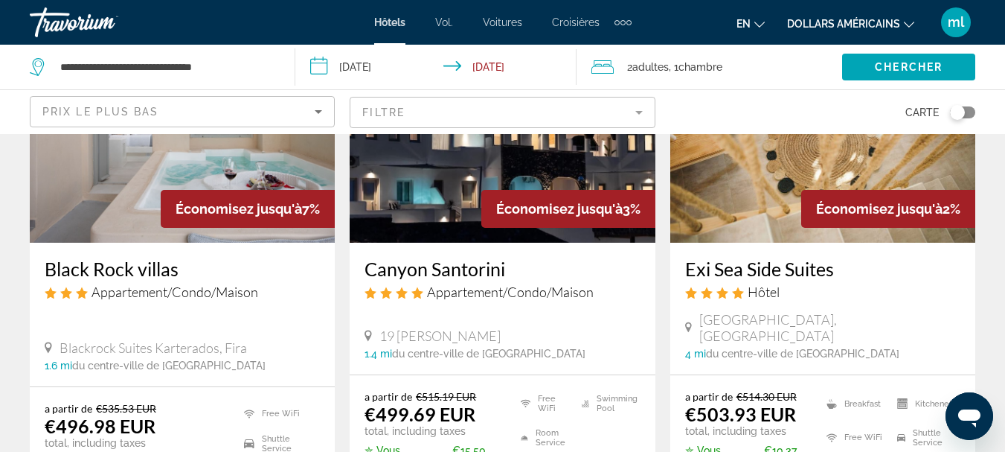
scroll to position [1265, 0]
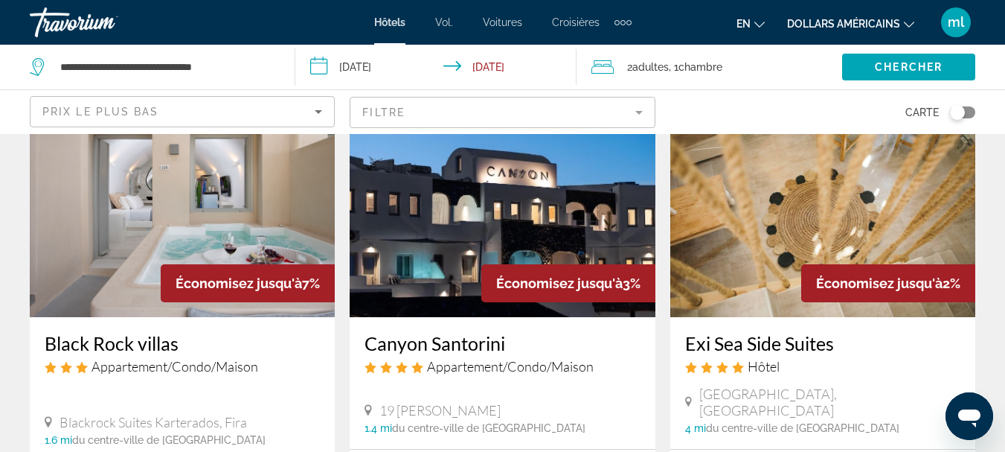
click at [295, 214] on img "Contenu principal" at bounding box center [182, 198] width 305 height 238
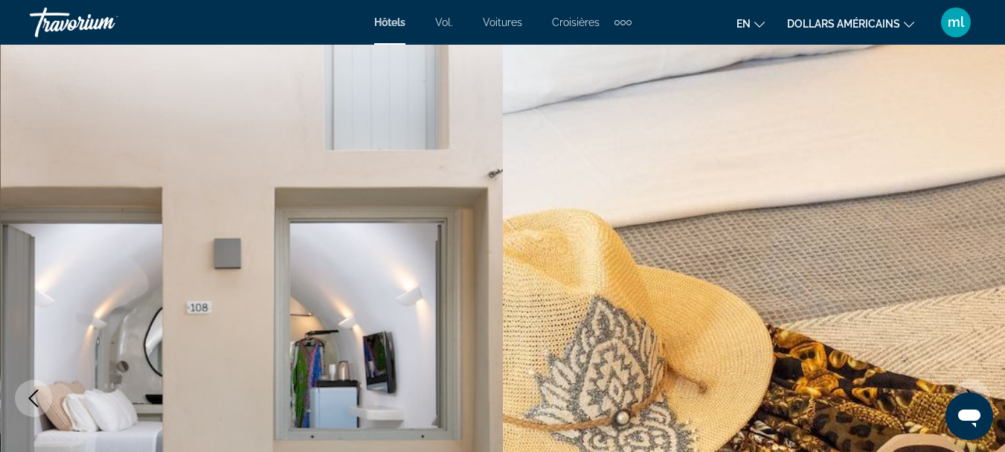
scroll to position [74, 0]
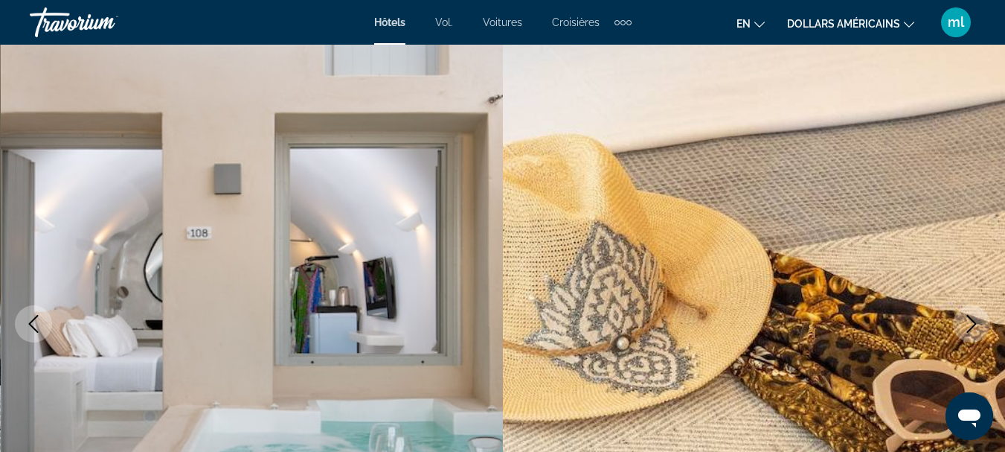
click at [974, 324] on icon "Next image" at bounding box center [972, 324] width 10 height 18
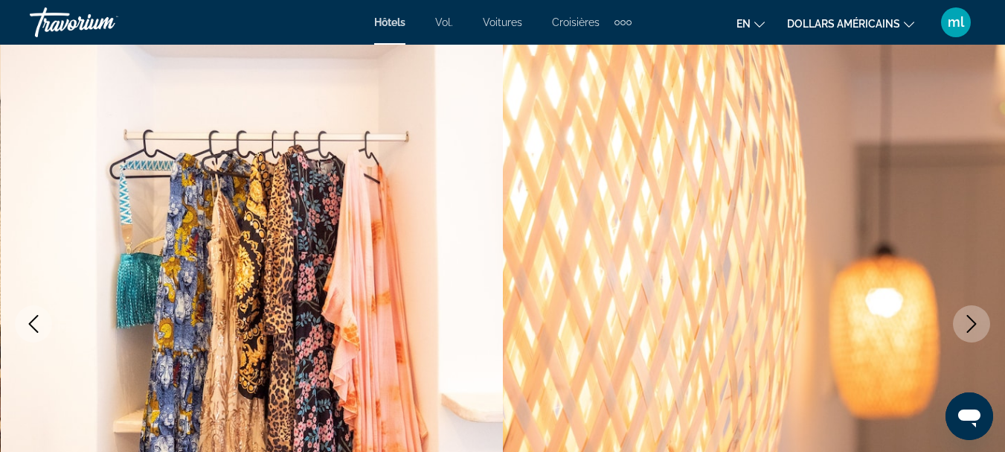
click at [974, 324] on icon "Next image" at bounding box center [972, 324] width 10 height 18
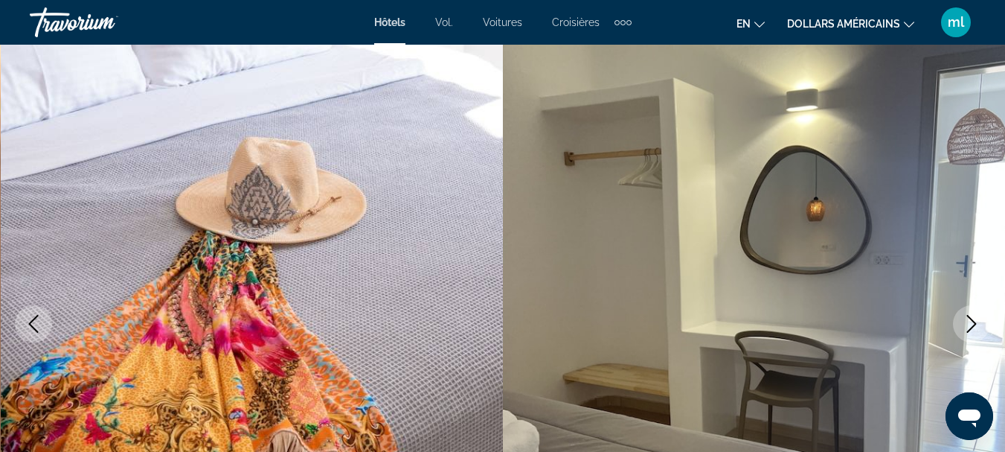
click at [974, 324] on icon "Next image" at bounding box center [972, 324] width 10 height 18
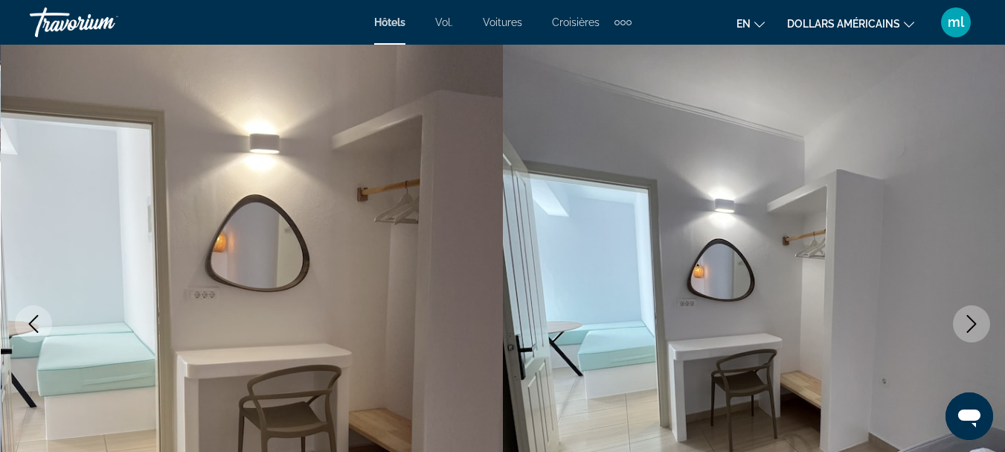
click at [974, 324] on icon "Next image" at bounding box center [972, 324] width 10 height 18
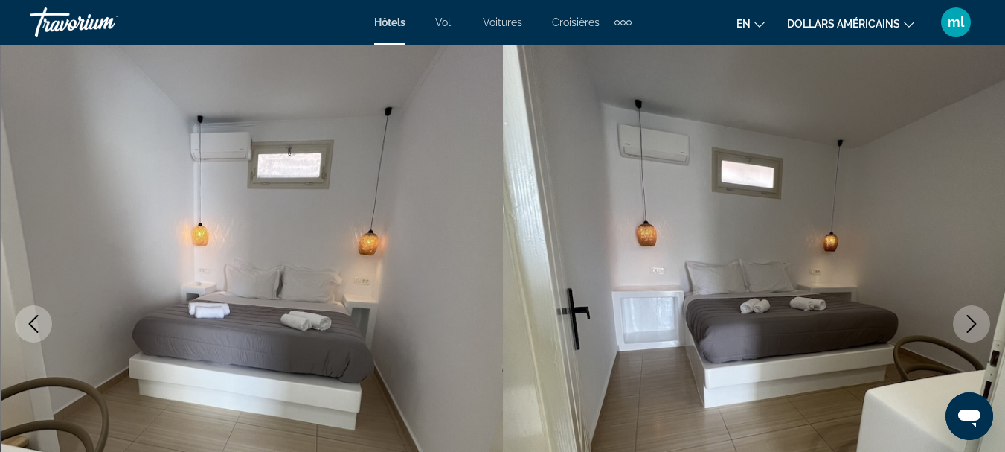
click at [974, 324] on icon "Next image" at bounding box center [972, 324] width 10 height 18
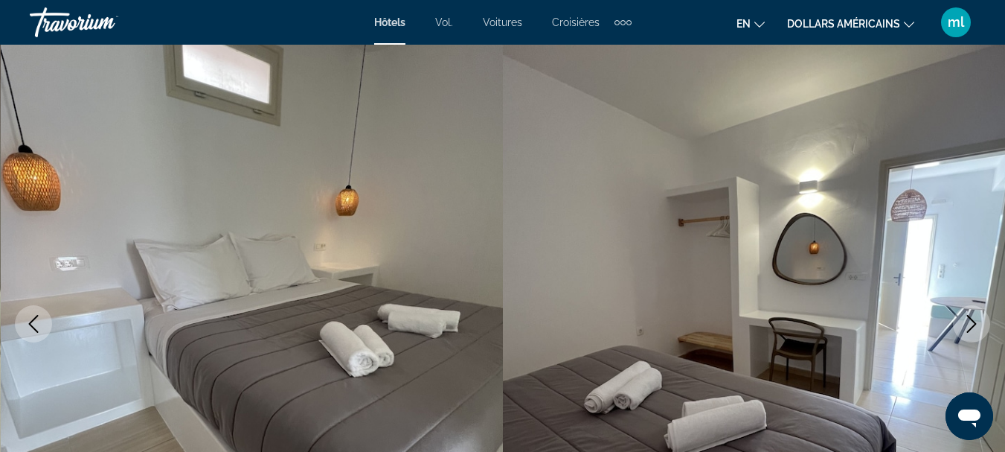
click at [974, 324] on icon "Next image" at bounding box center [972, 324] width 10 height 18
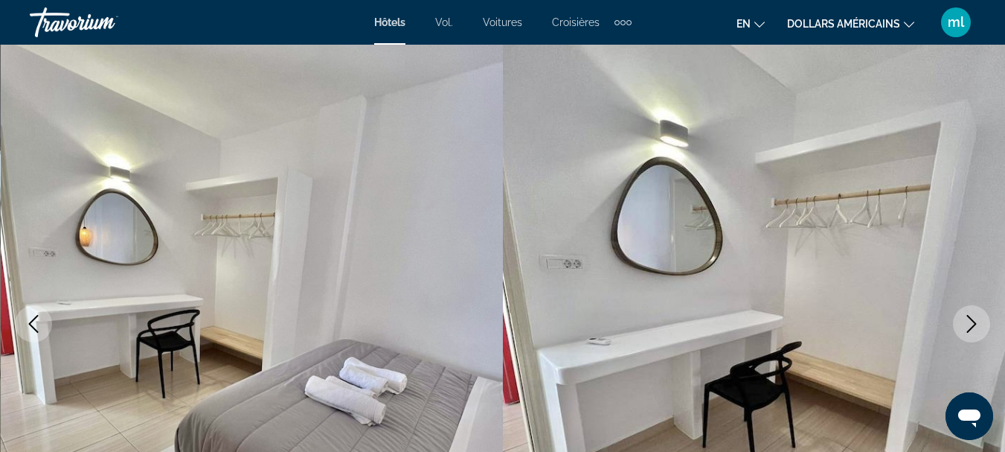
click at [974, 324] on icon "Next image" at bounding box center [972, 324] width 10 height 18
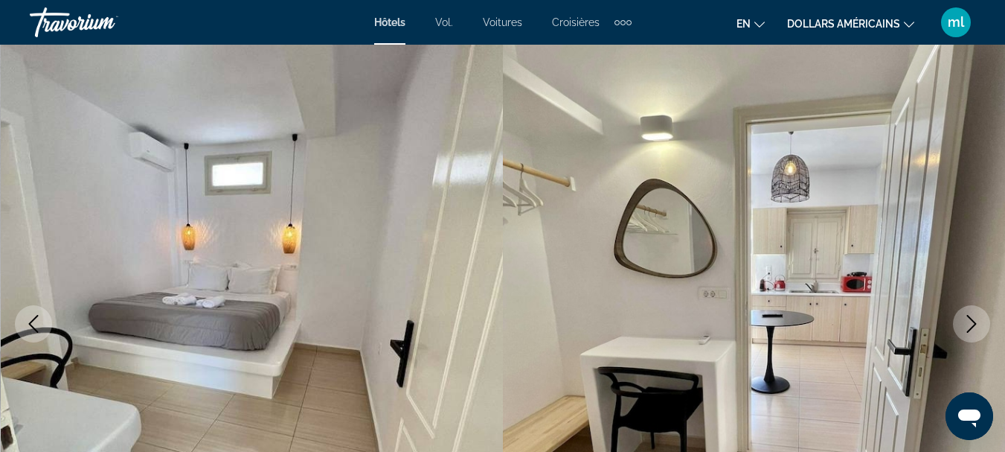
click at [974, 324] on icon "Next image" at bounding box center [972, 324] width 10 height 18
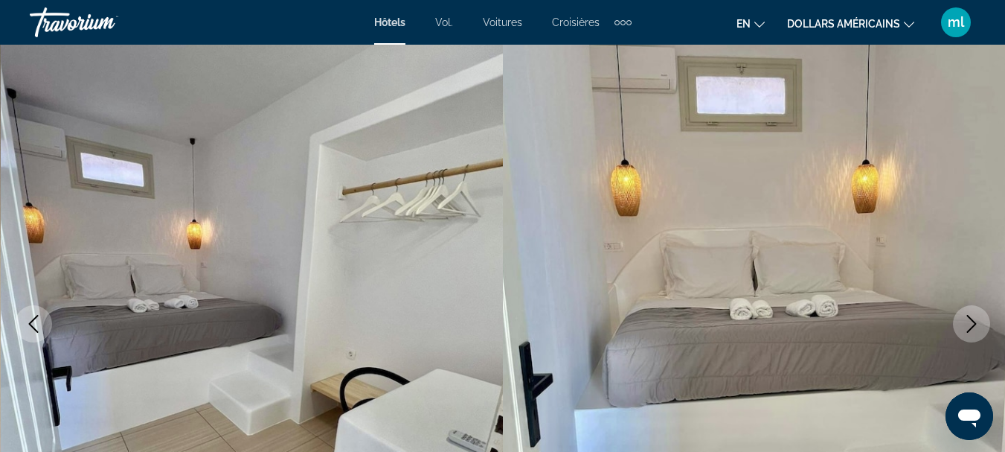
click at [974, 324] on icon "Next image" at bounding box center [972, 324] width 10 height 18
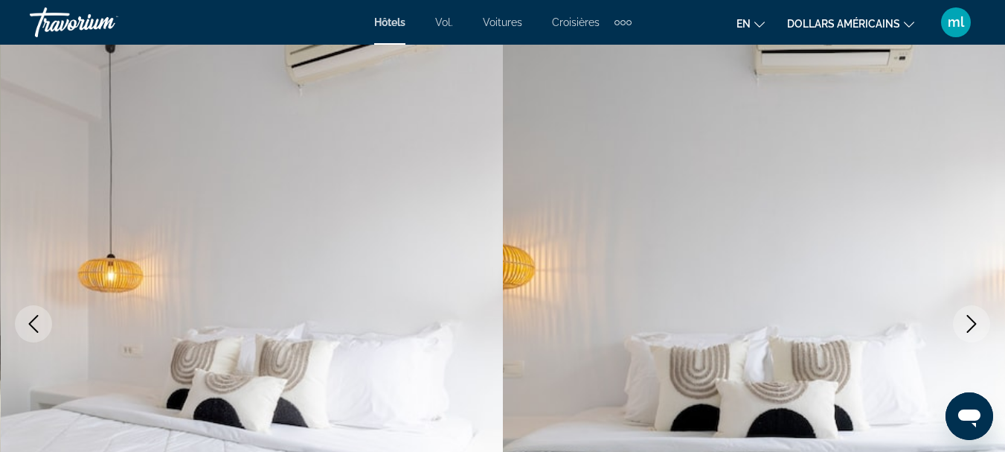
click at [974, 324] on icon "Next image" at bounding box center [972, 324] width 10 height 18
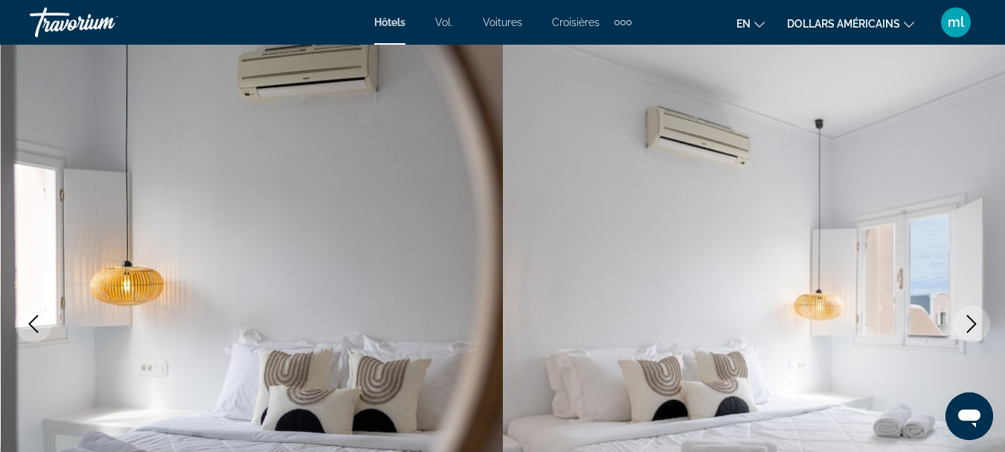
click at [974, 324] on icon "Next image" at bounding box center [972, 324] width 10 height 18
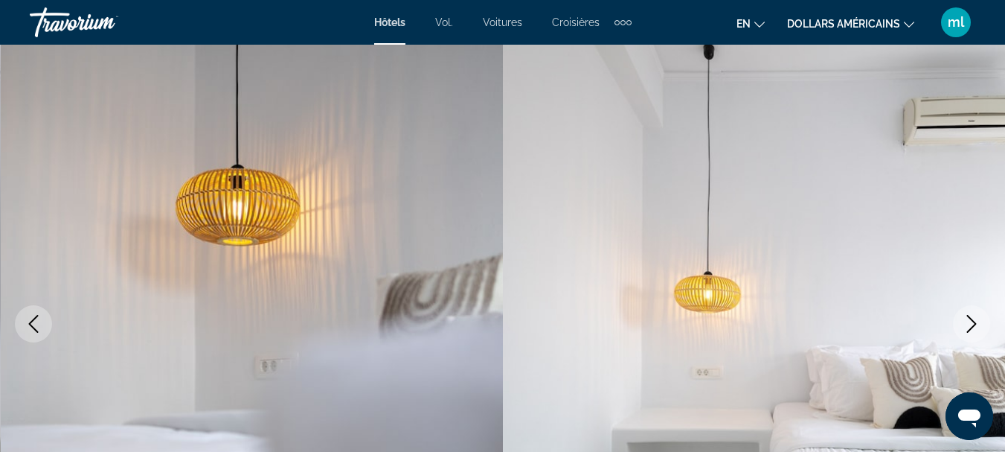
click at [974, 324] on icon "Next image" at bounding box center [972, 324] width 10 height 18
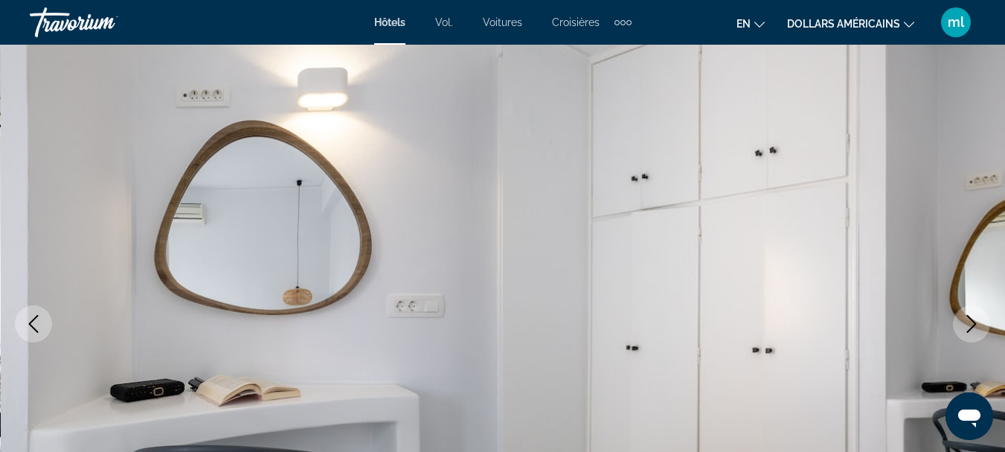
click at [974, 324] on icon "Next image" at bounding box center [972, 324] width 10 height 18
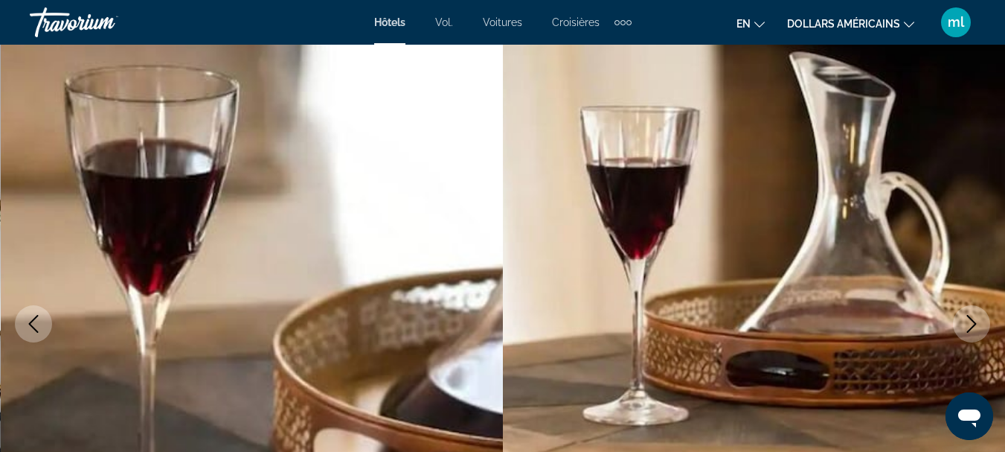
click at [974, 324] on icon "Next image" at bounding box center [972, 324] width 10 height 18
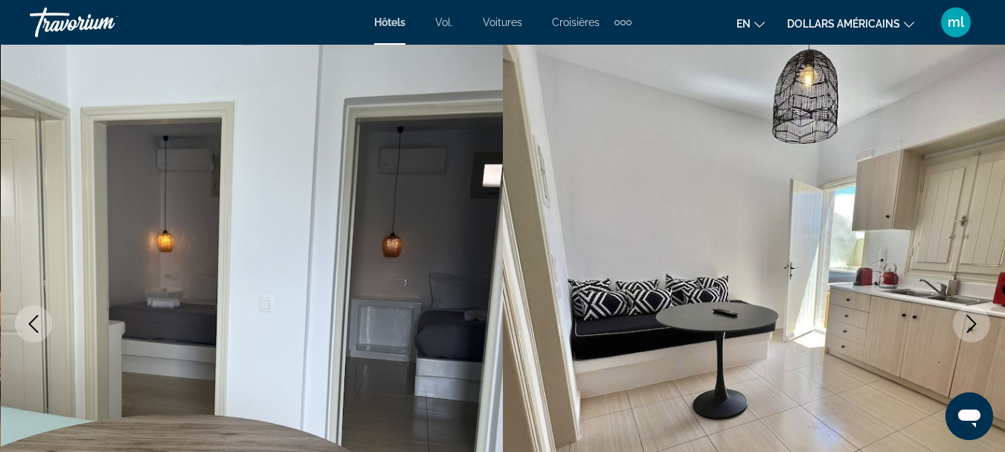
click at [974, 324] on icon "Next image" at bounding box center [972, 324] width 10 height 18
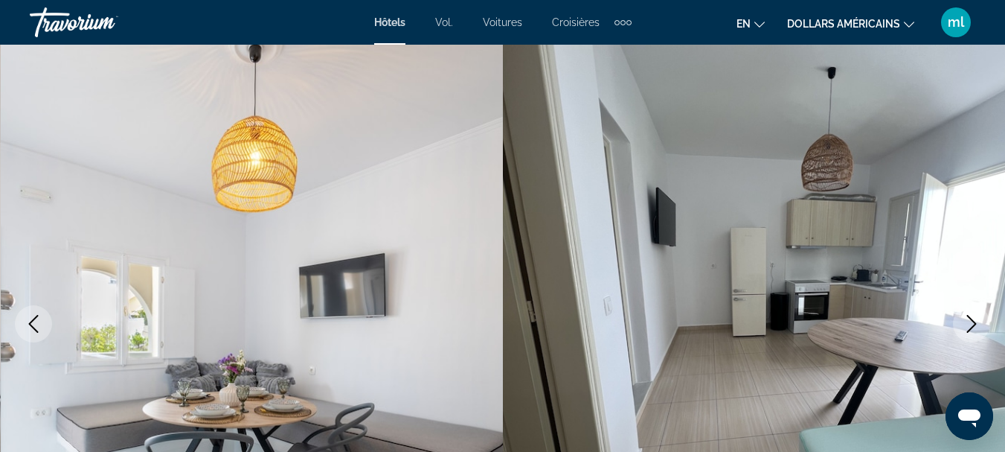
click at [974, 324] on icon "Next image" at bounding box center [972, 324] width 10 height 18
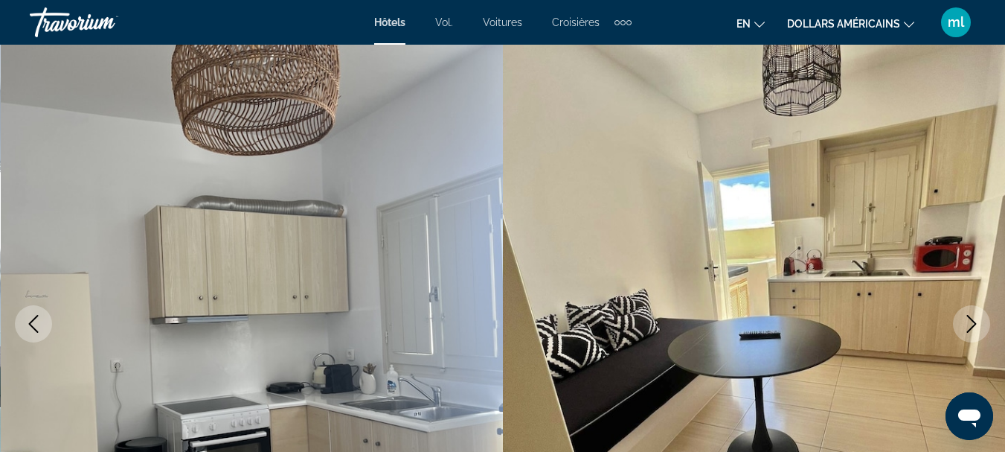
click at [974, 324] on icon "Next image" at bounding box center [972, 324] width 10 height 18
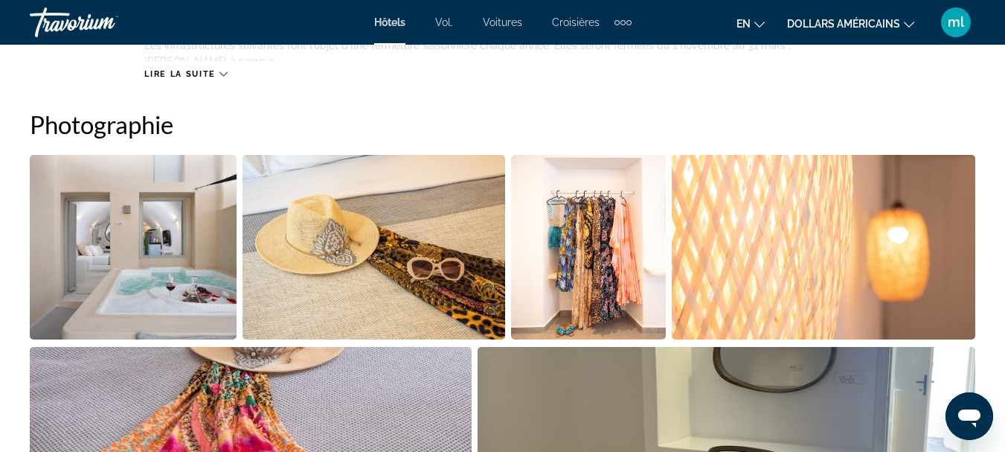
scroll to position [1339, 0]
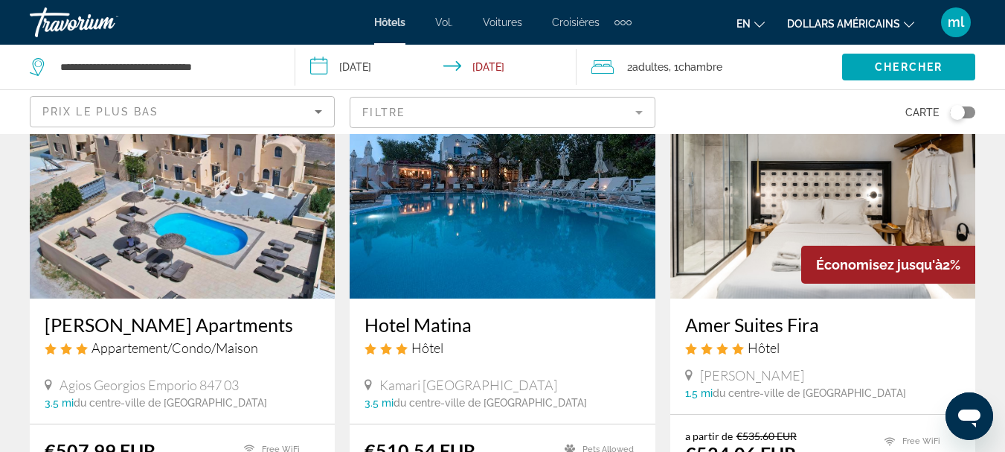
scroll to position [2083, 0]
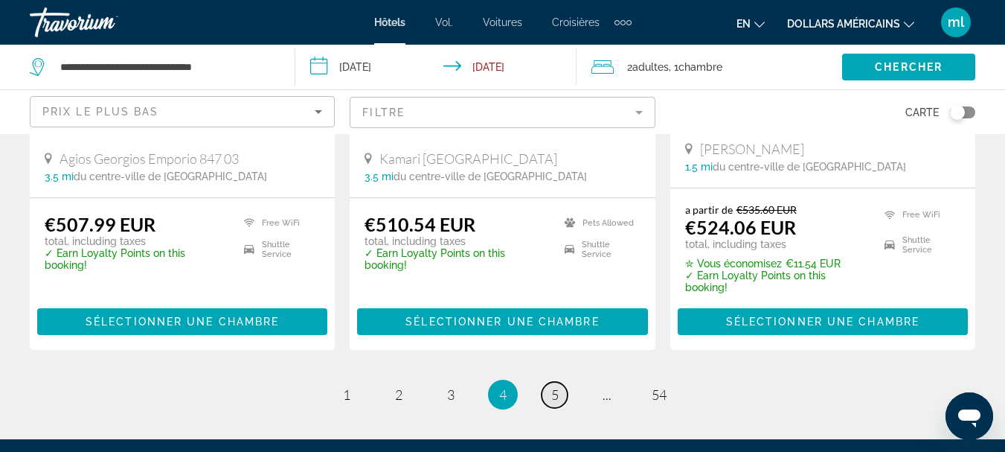
click at [559, 382] on link "page 5" at bounding box center [555, 395] width 26 height 26
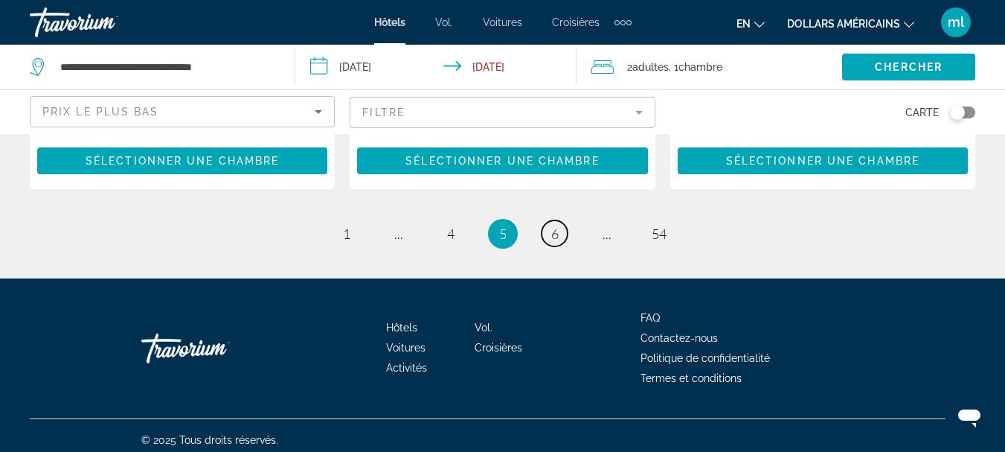
scroll to position [2240, 0]
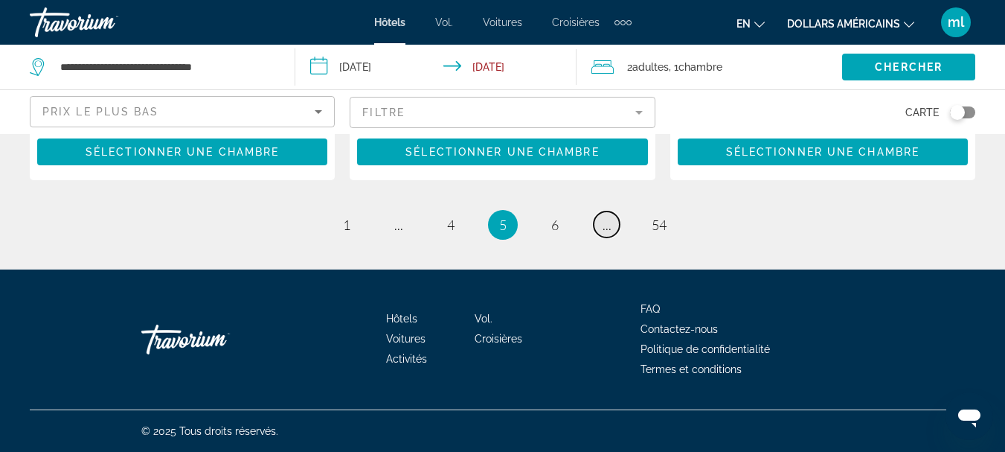
click at [601, 229] on link "page ..." at bounding box center [607, 224] width 26 height 26
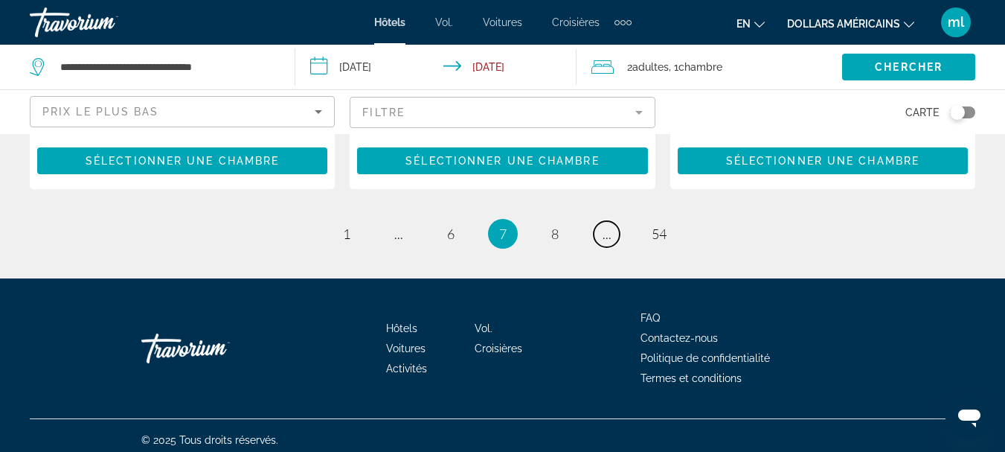
scroll to position [2250, 0]
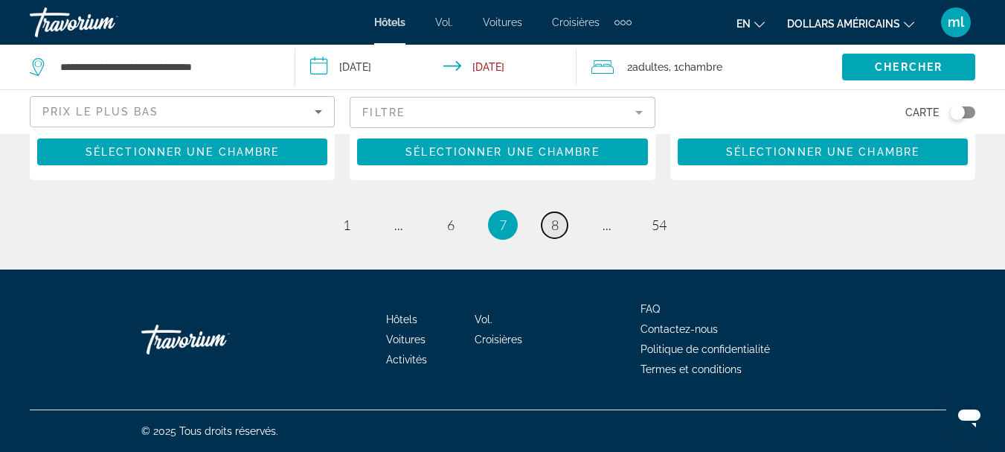
click at [553, 231] on span "8" at bounding box center [554, 224] width 7 height 16
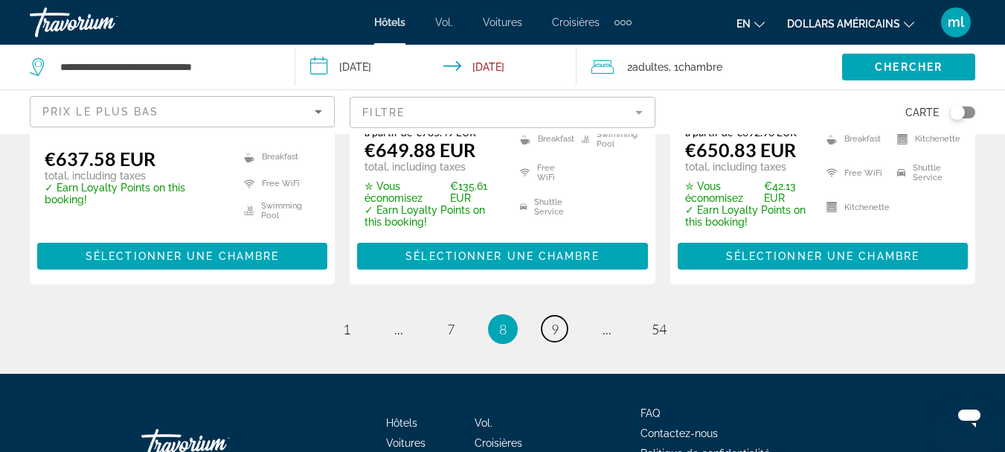
scroll to position [2232, 0]
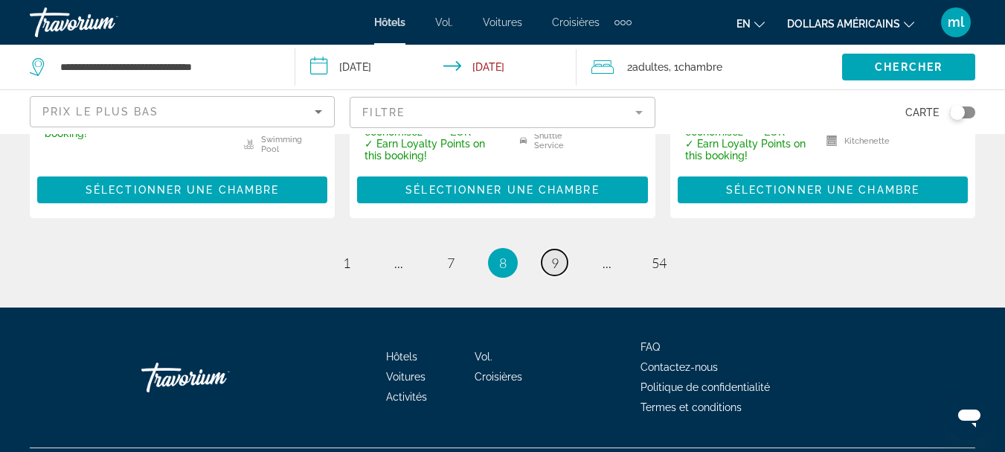
click at [549, 249] on link "page 9" at bounding box center [555, 262] width 26 height 26
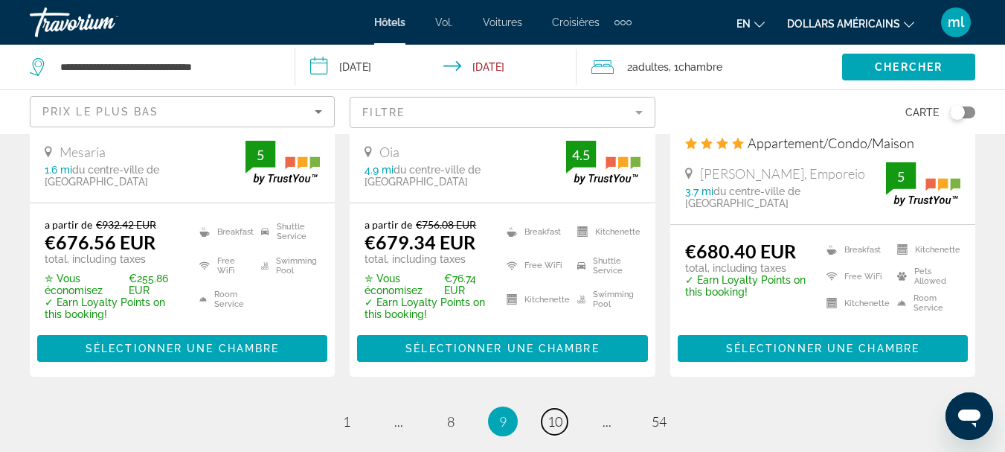
scroll to position [2251, 0]
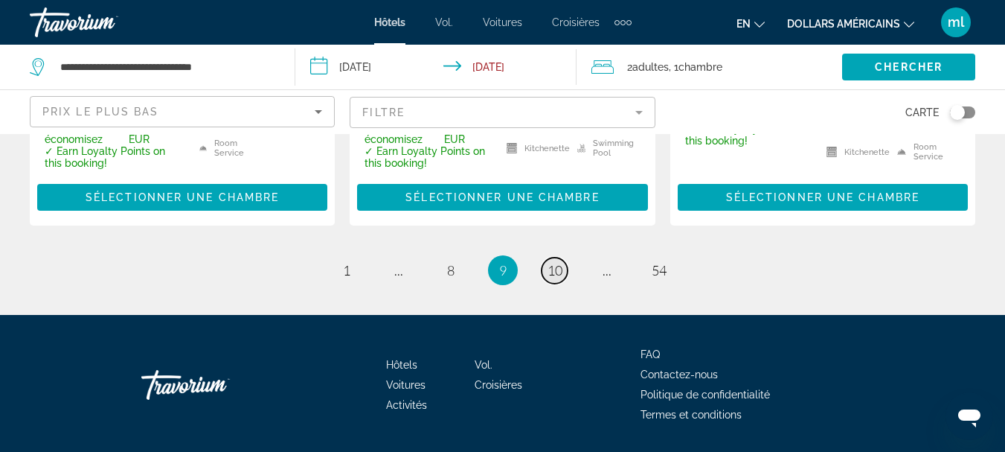
click at [543, 257] on link "page 10" at bounding box center [555, 270] width 26 height 26
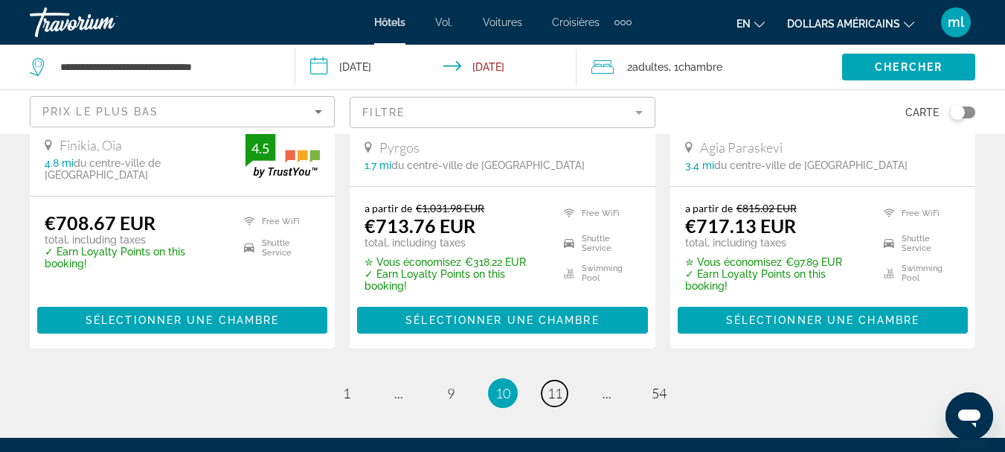
scroll to position [2157, 0]
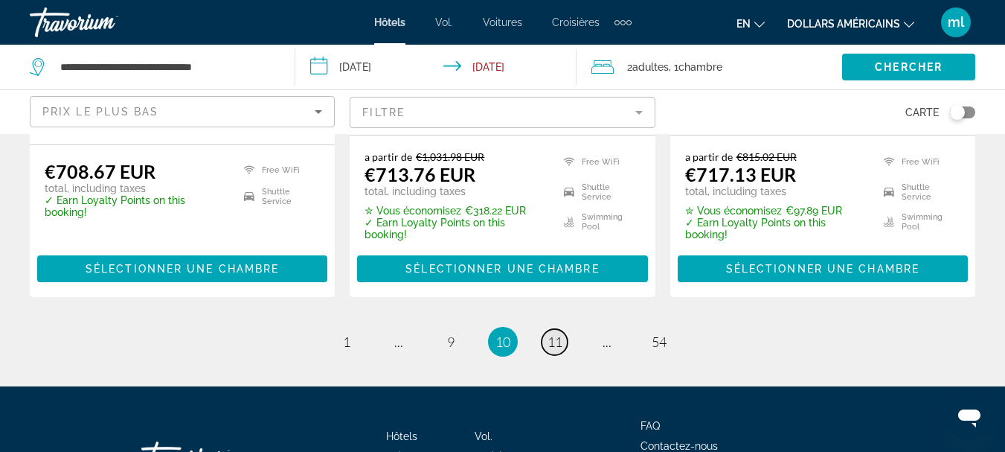
click at [548, 333] on span "11" at bounding box center [554, 341] width 15 height 16
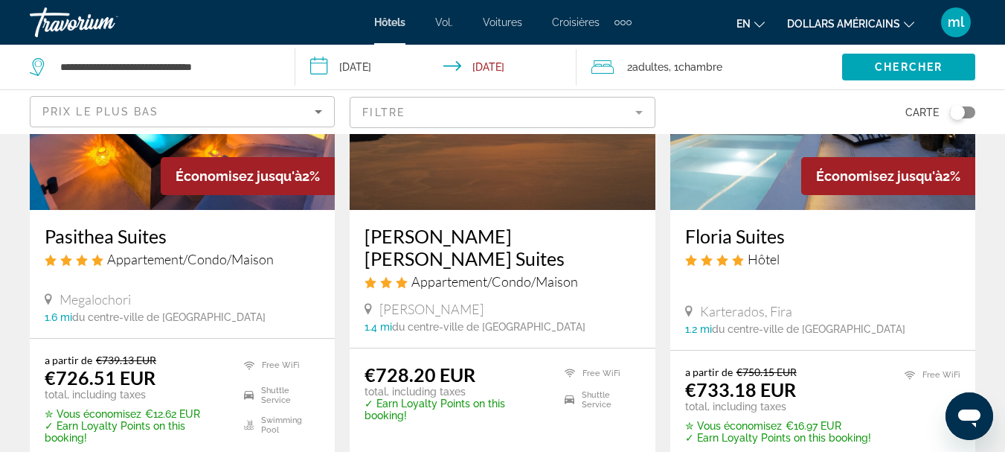
scroll to position [744, 0]
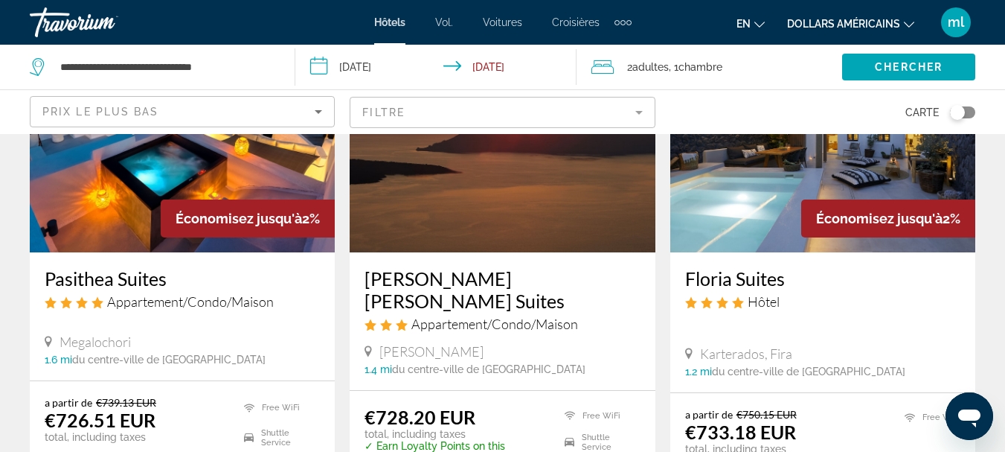
click at [283, 193] on img "Contenu principal" at bounding box center [182, 133] width 305 height 238
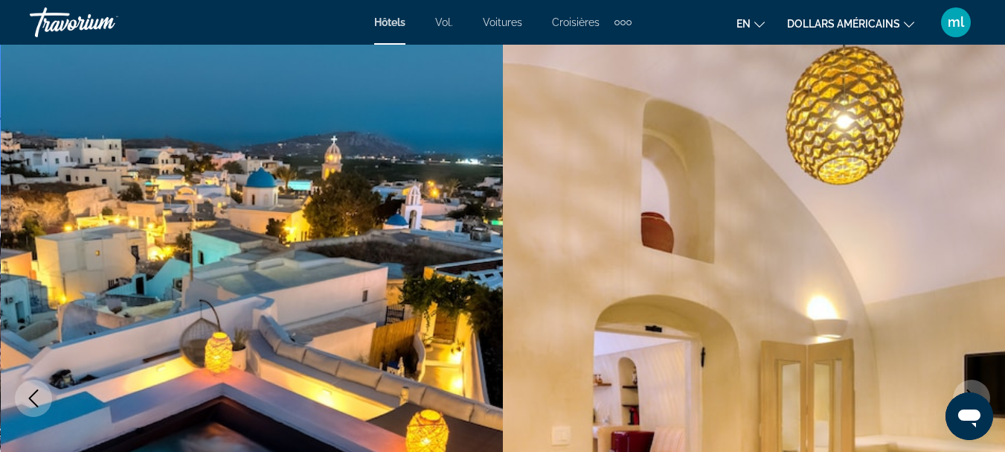
scroll to position [74, 0]
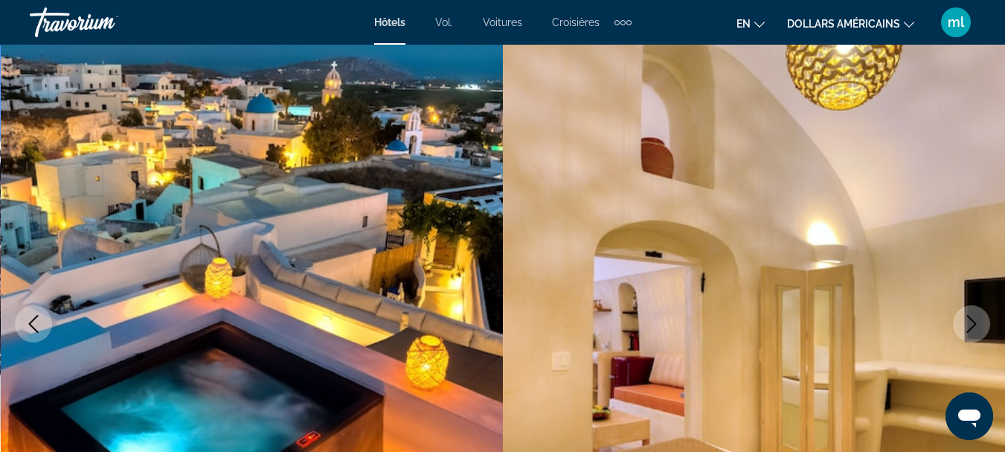
click at [970, 324] on icon "Next image" at bounding box center [972, 324] width 18 height 18
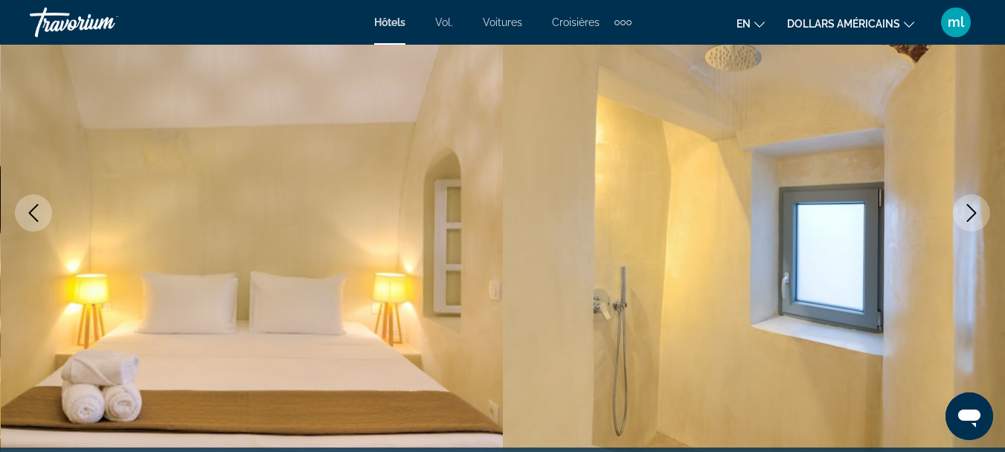
scroll to position [223, 0]
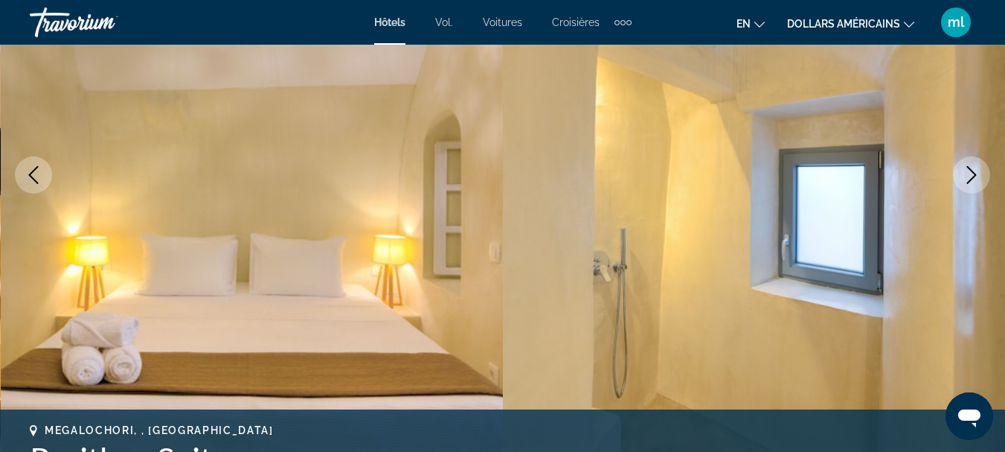
click at [968, 167] on icon "Next image" at bounding box center [972, 175] width 10 height 18
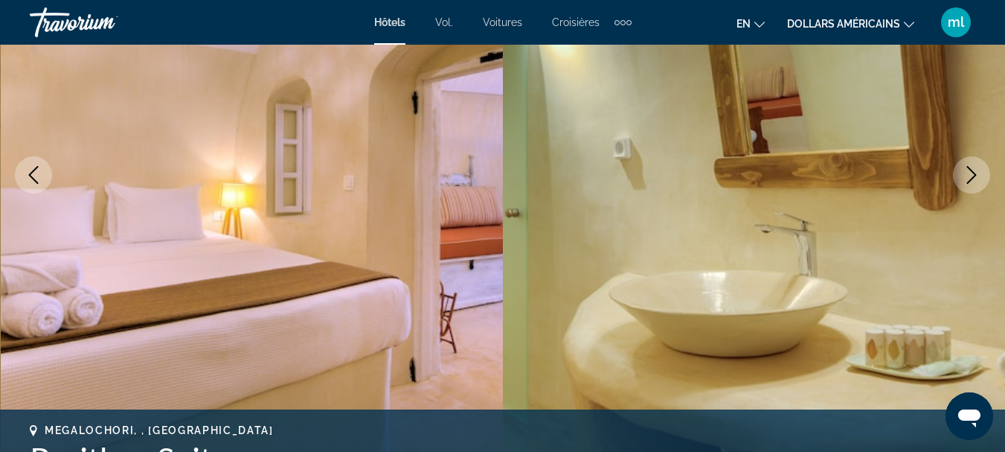
click at [968, 167] on icon "Next image" at bounding box center [972, 175] width 10 height 18
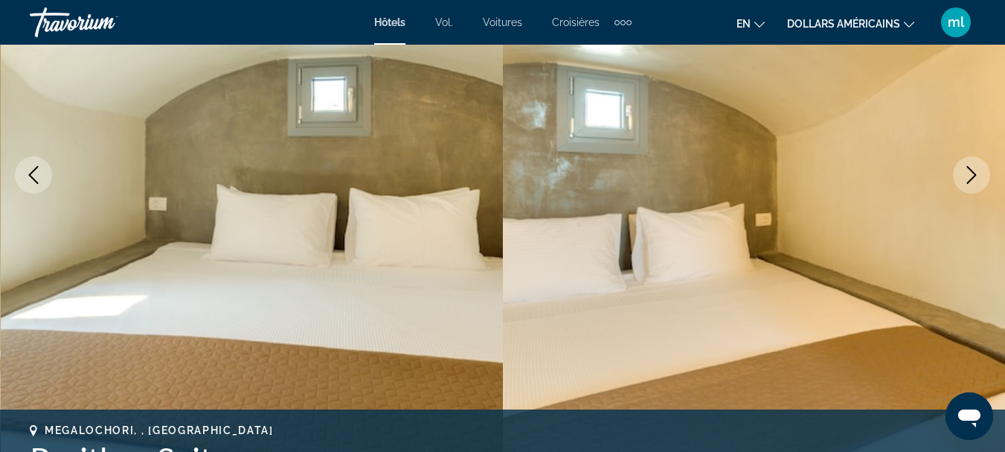
click at [968, 167] on icon "Next image" at bounding box center [972, 175] width 10 height 18
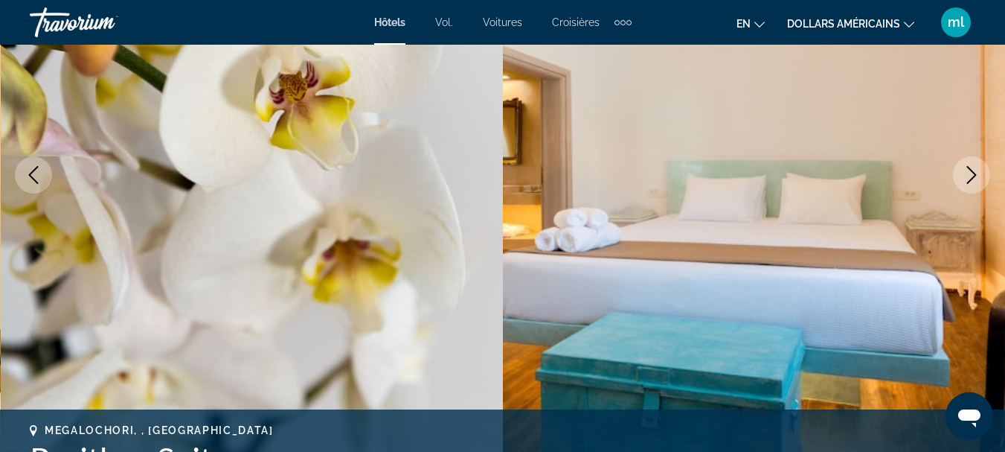
click at [968, 167] on icon "Next image" at bounding box center [972, 175] width 10 height 18
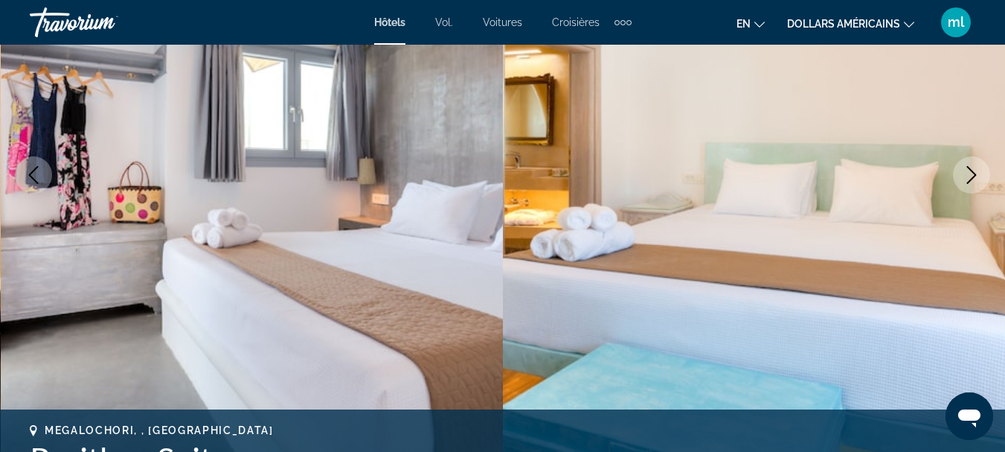
click at [968, 167] on icon "Next image" at bounding box center [972, 175] width 10 height 18
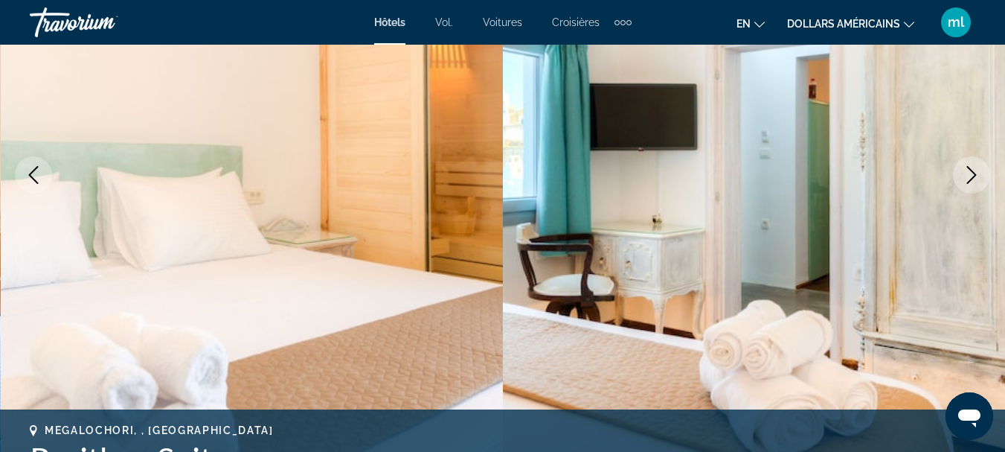
click at [968, 167] on icon "Next image" at bounding box center [972, 175] width 10 height 18
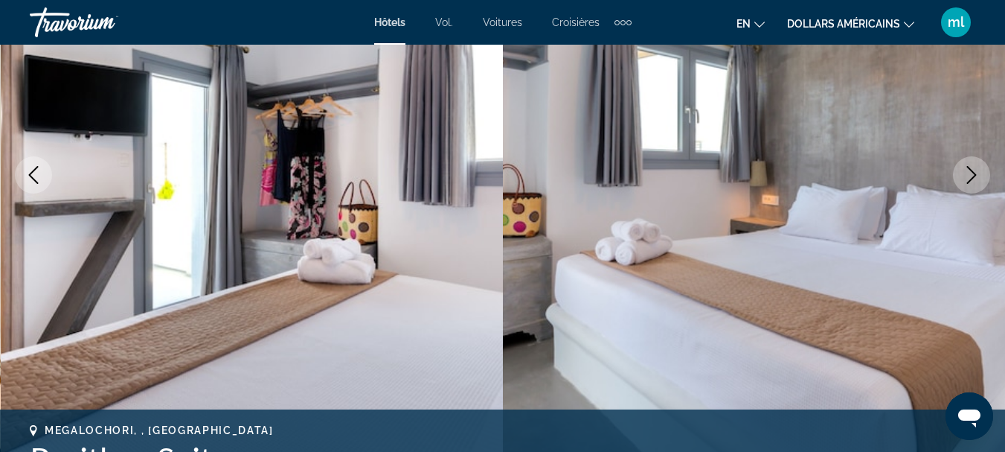
click at [968, 167] on icon "Next image" at bounding box center [972, 175] width 10 height 18
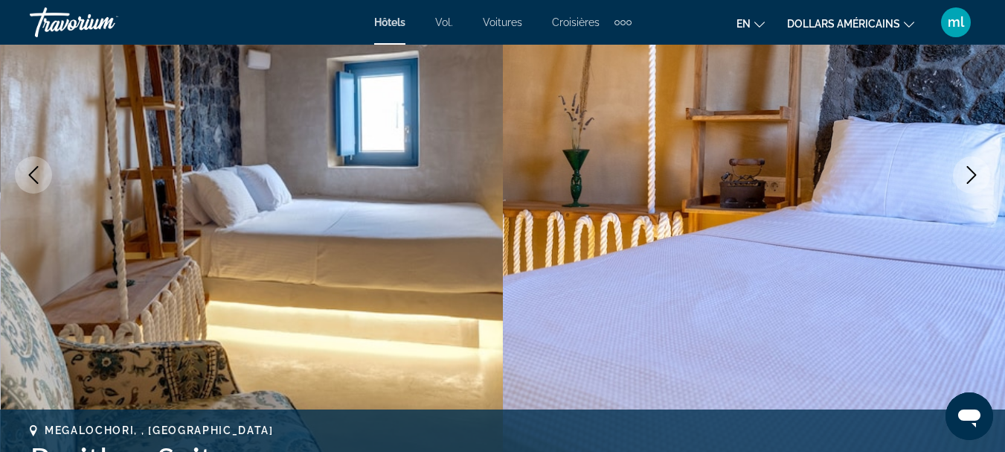
click at [968, 167] on icon "Next image" at bounding box center [972, 175] width 10 height 18
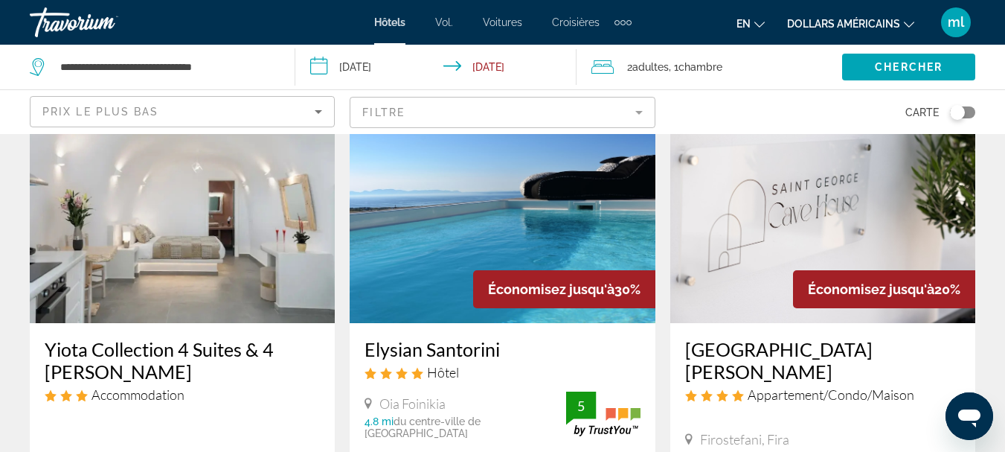
scroll to position [1265, 0]
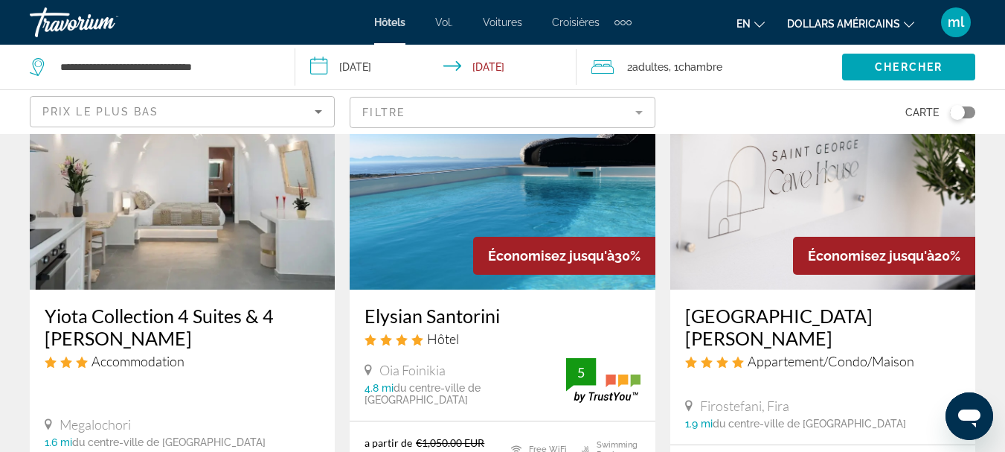
click at [219, 276] on img "Contenu principal" at bounding box center [182, 170] width 305 height 238
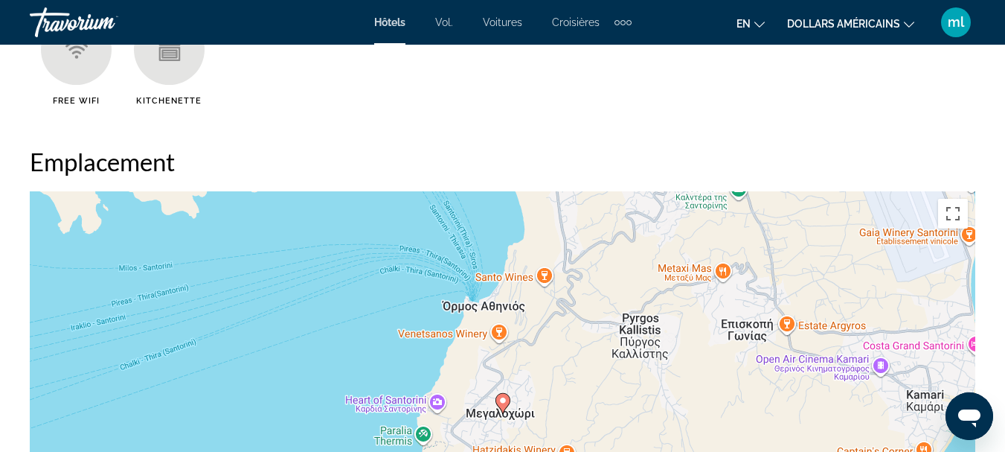
scroll to position [1636, 0]
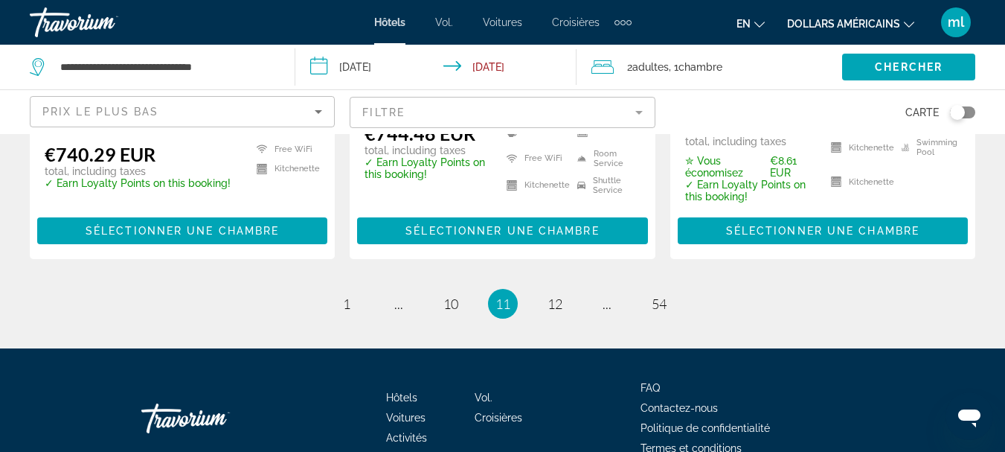
scroll to position [2223, 0]
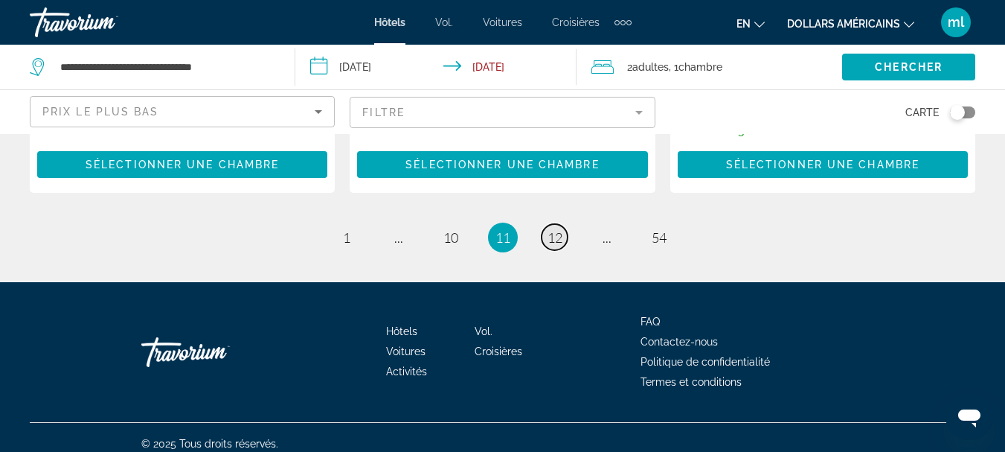
click at [544, 229] on link "page 12" at bounding box center [555, 237] width 26 height 26
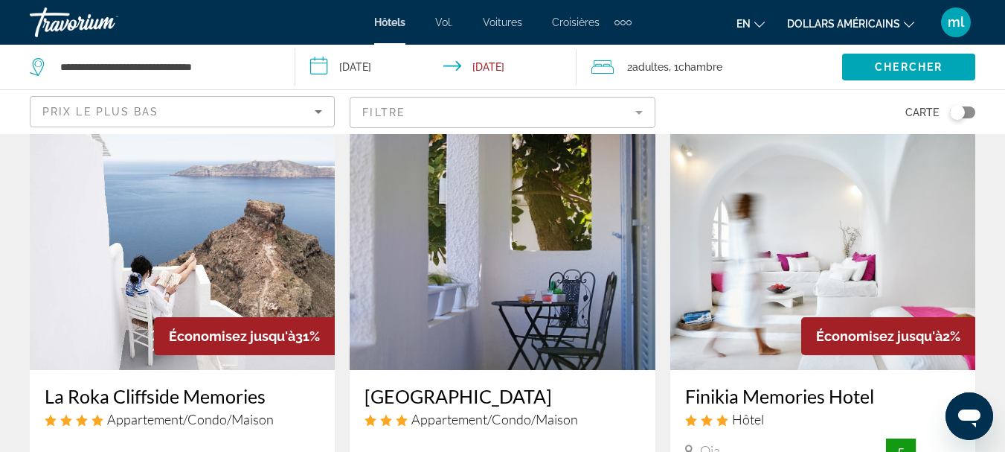
scroll to position [2258, 0]
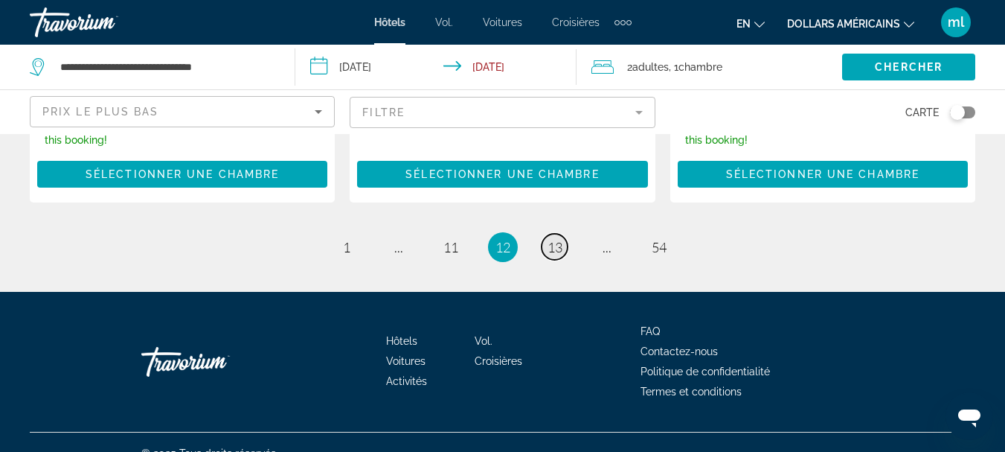
click at [558, 239] on span "13" at bounding box center [554, 247] width 15 height 16
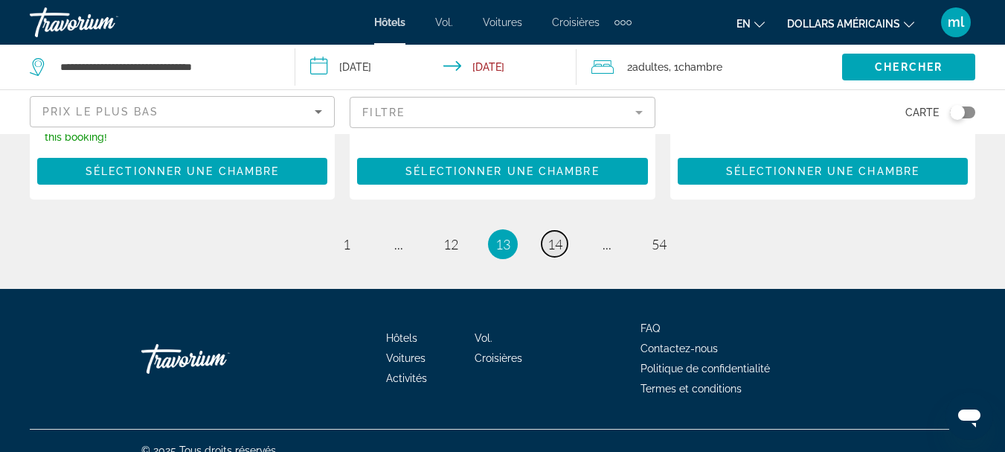
click at [554, 236] on span "14" at bounding box center [554, 244] width 15 height 16
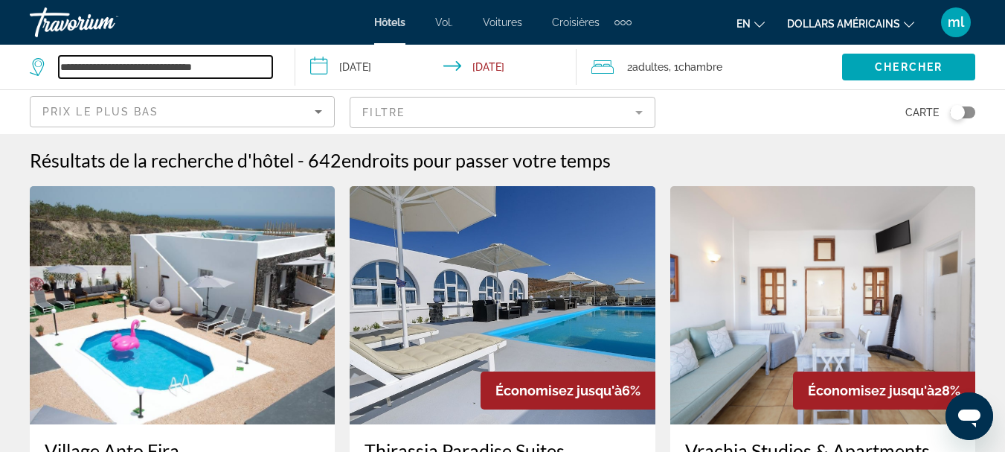
click at [233, 74] on input "**********" at bounding box center [165, 67] width 213 height 22
type input "*"
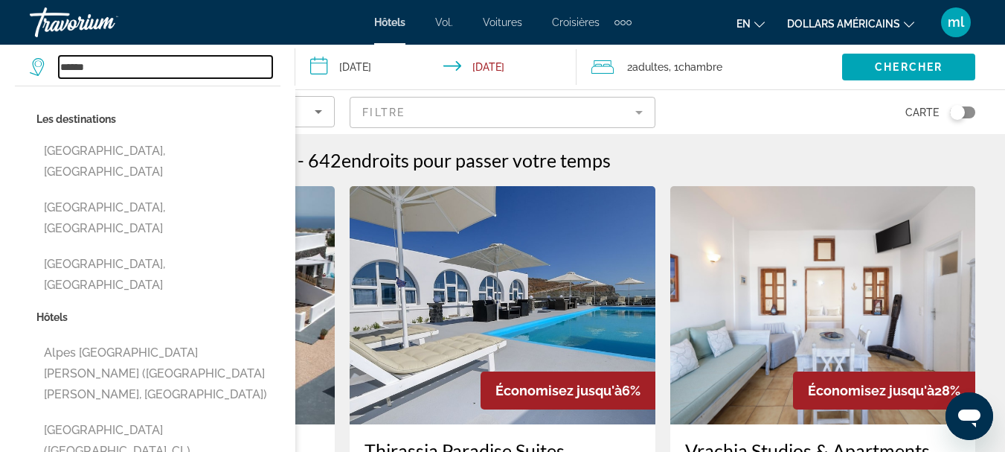
click at [242, 65] on input "*****" at bounding box center [165, 67] width 213 height 22
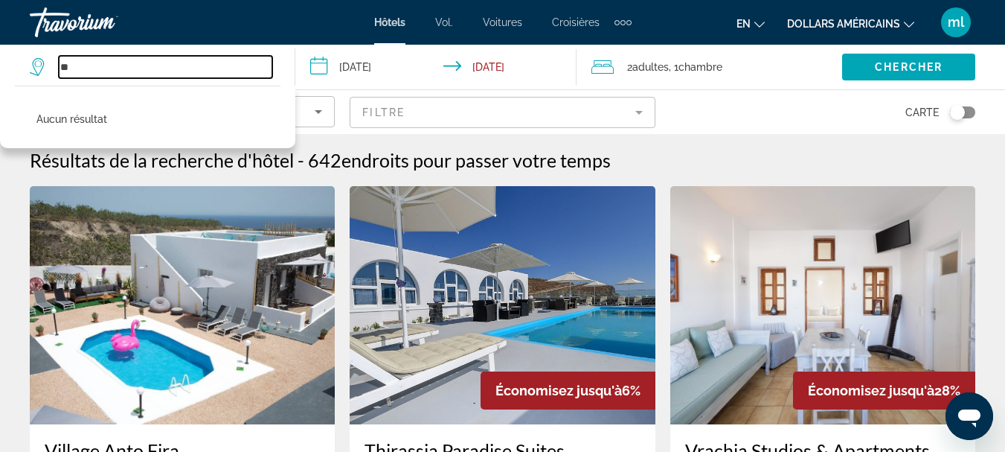
type input "*"
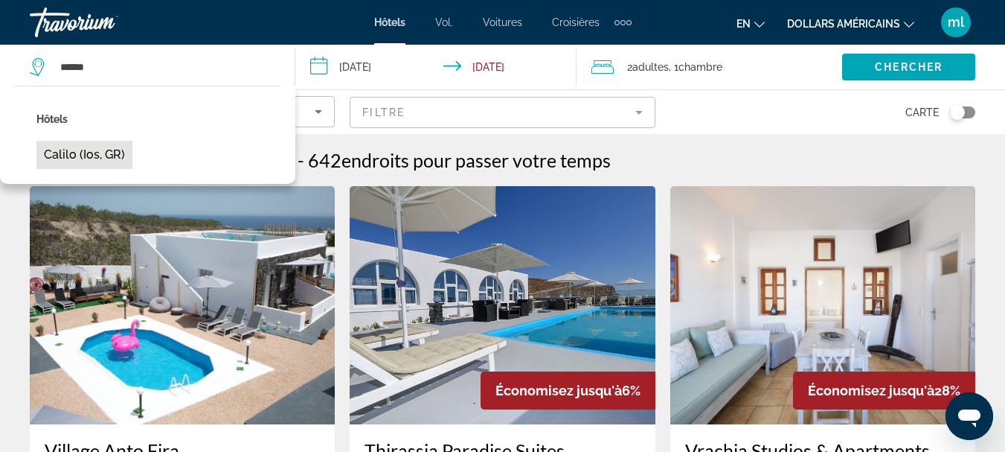
click at [93, 150] on button "Calilo (Ios, GR)" at bounding box center [84, 155] width 96 height 28
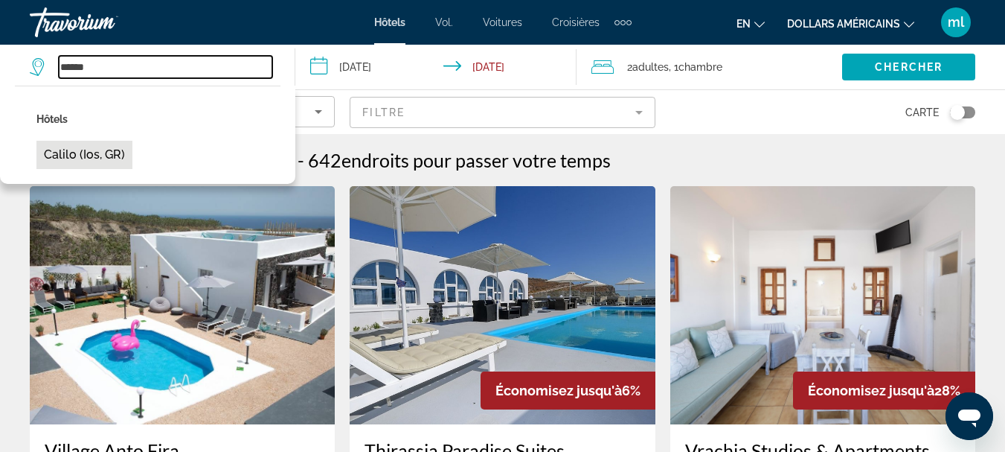
type input "**********"
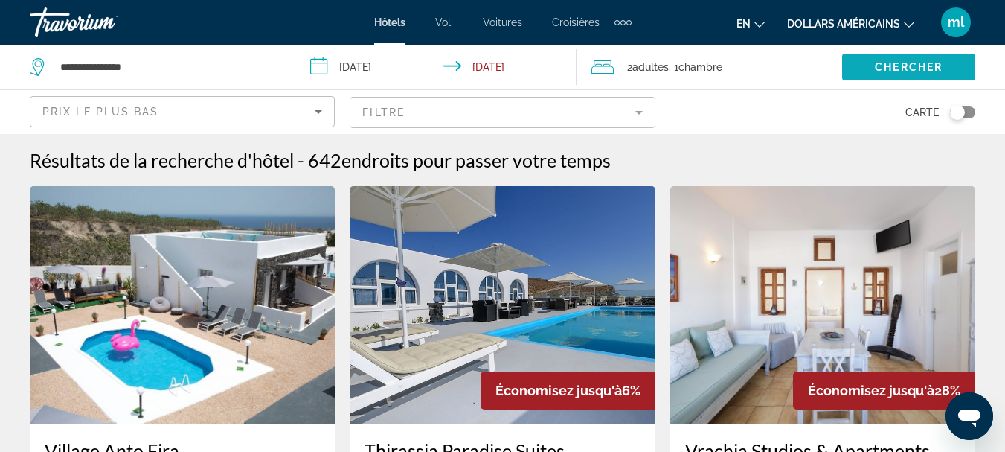
click at [870, 66] on span "Search widget" at bounding box center [908, 67] width 133 height 36
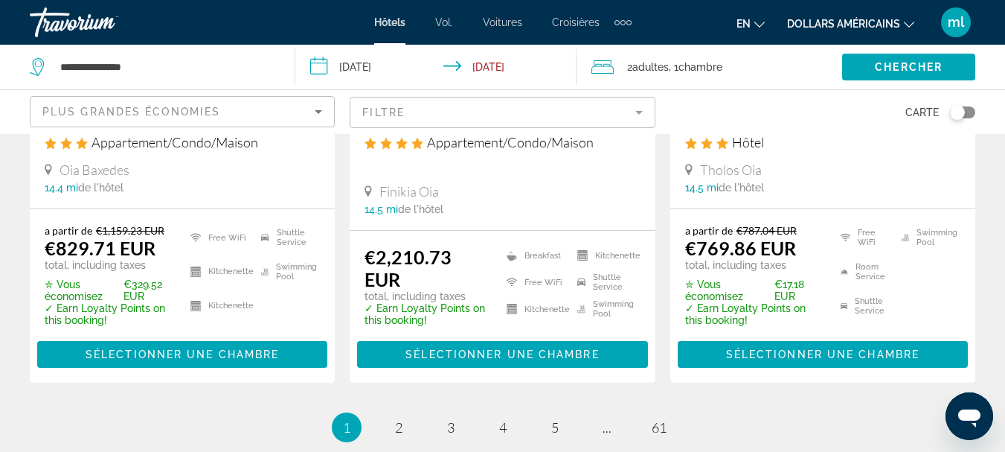
scroll to position [2083, 0]
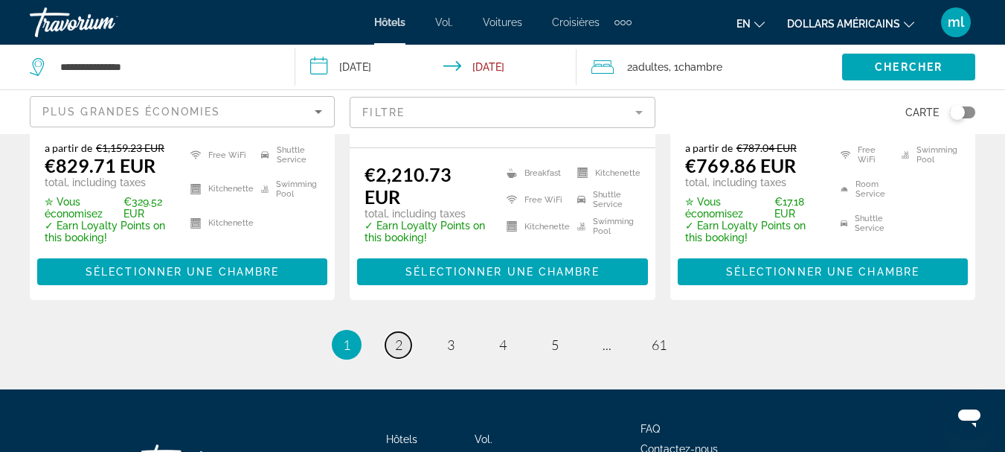
click at [399, 341] on span "2" at bounding box center [398, 344] width 7 height 16
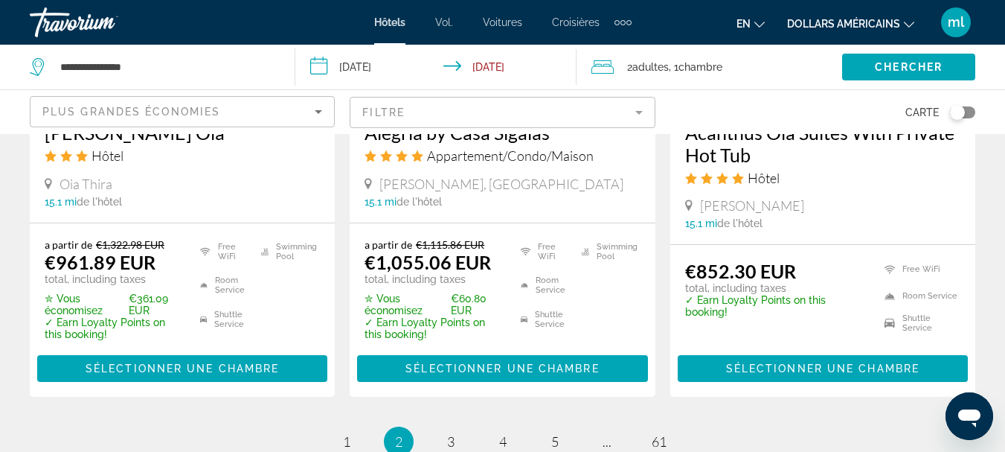
scroll to position [2232, 0]
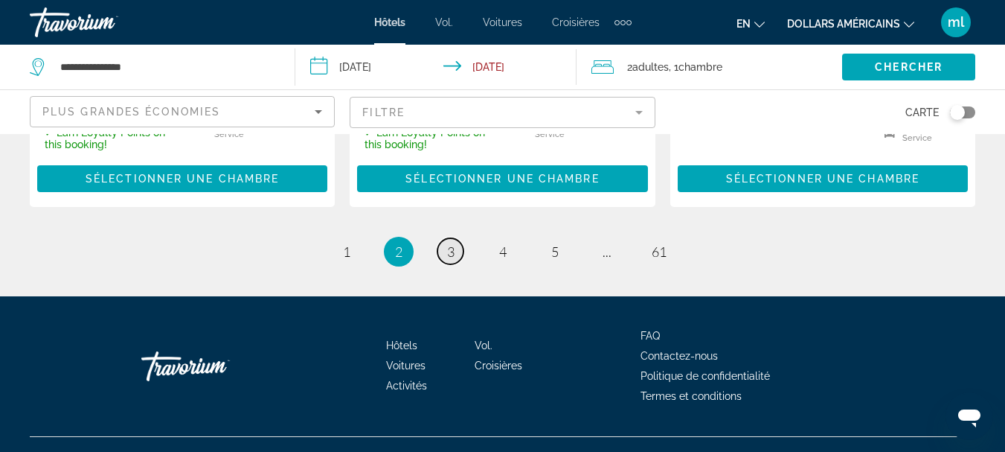
click at [454, 255] on span "3" at bounding box center [450, 251] width 7 height 16
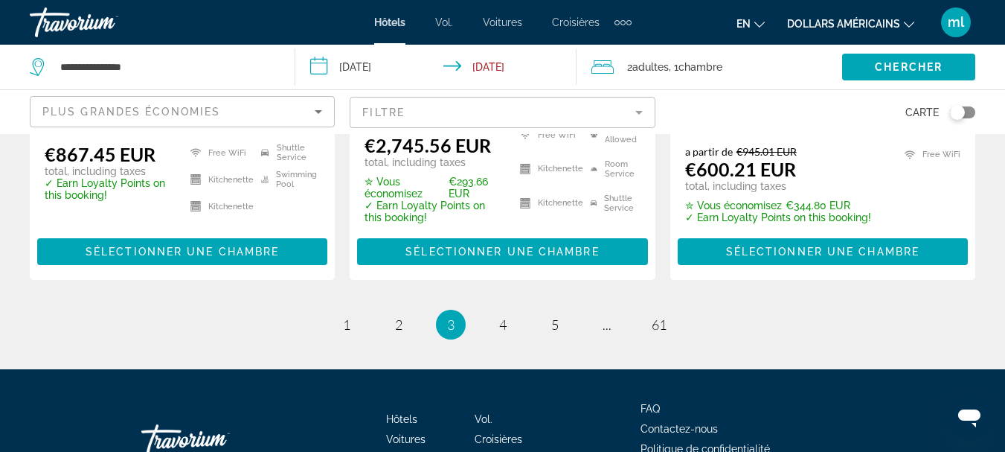
scroll to position [2232, 0]
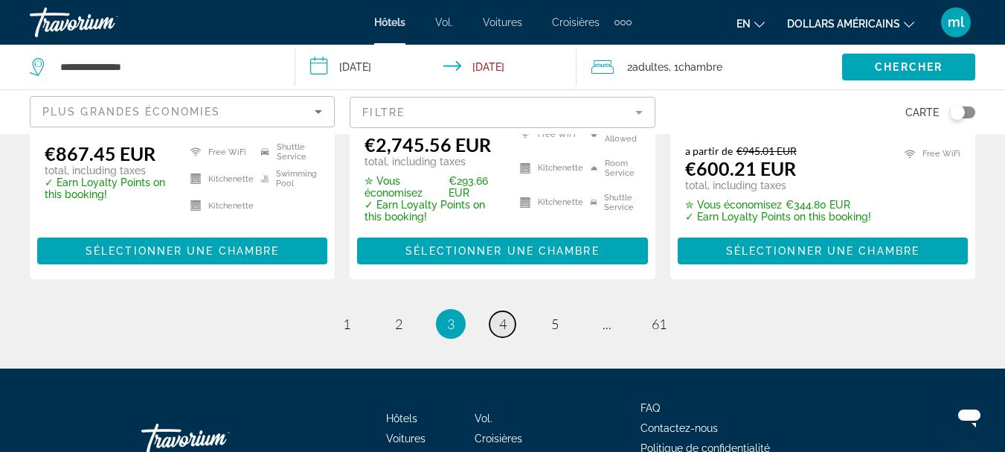
click at [505, 315] on span "4" at bounding box center [502, 323] width 7 height 16
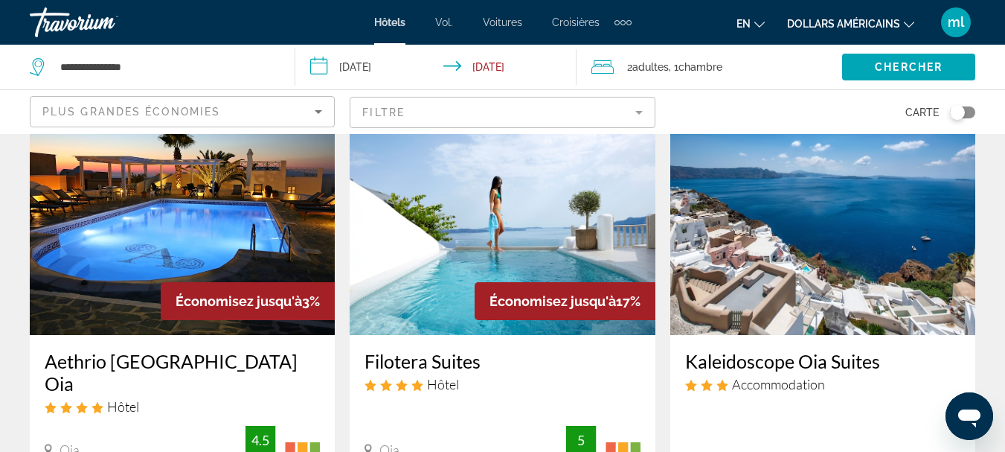
scroll to position [1785, 0]
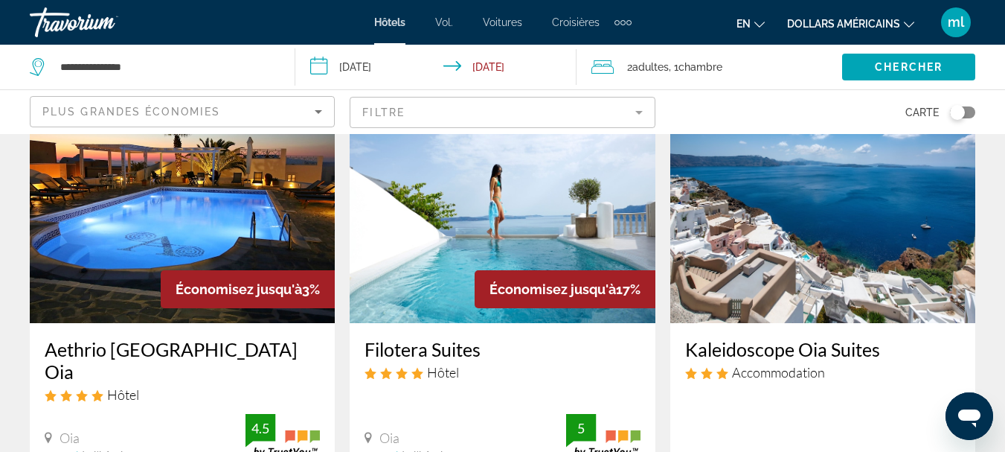
click at [505, 260] on img "Contenu principal" at bounding box center [502, 204] width 305 height 238
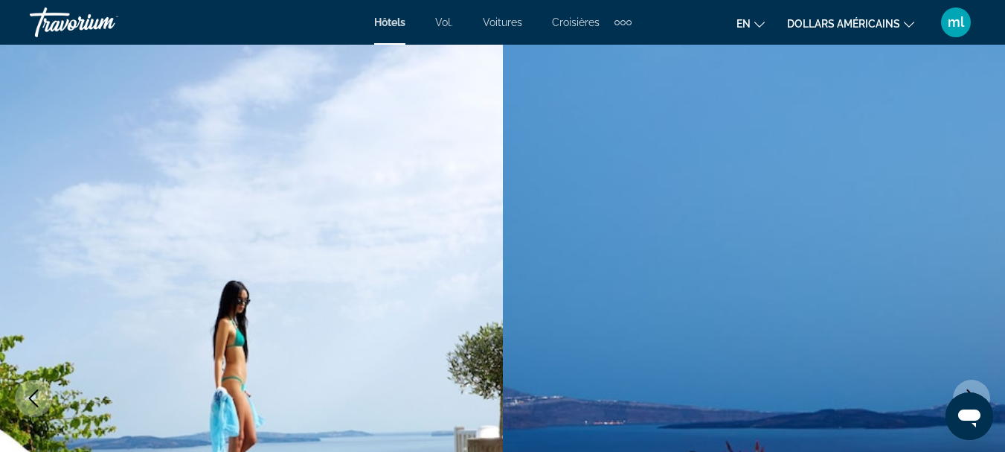
scroll to position [298, 0]
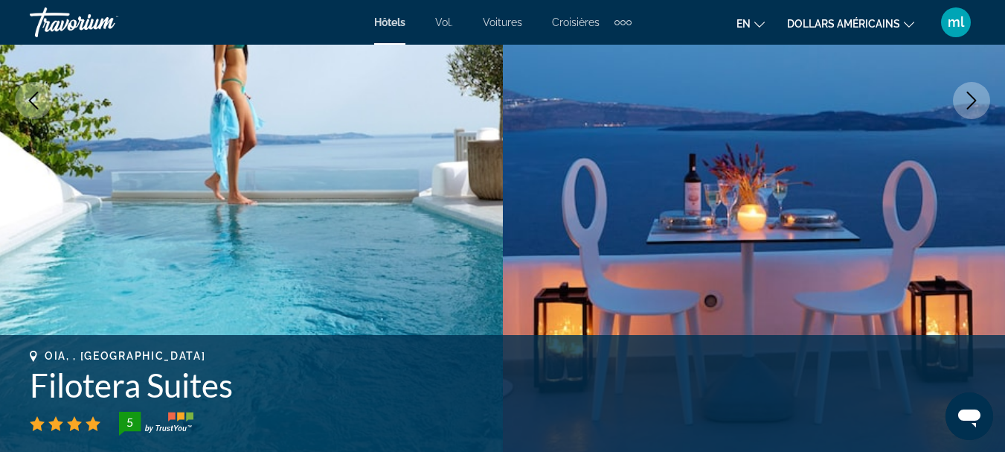
click at [974, 97] on icon "Next image" at bounding box center [972, 100] width 18 height 18
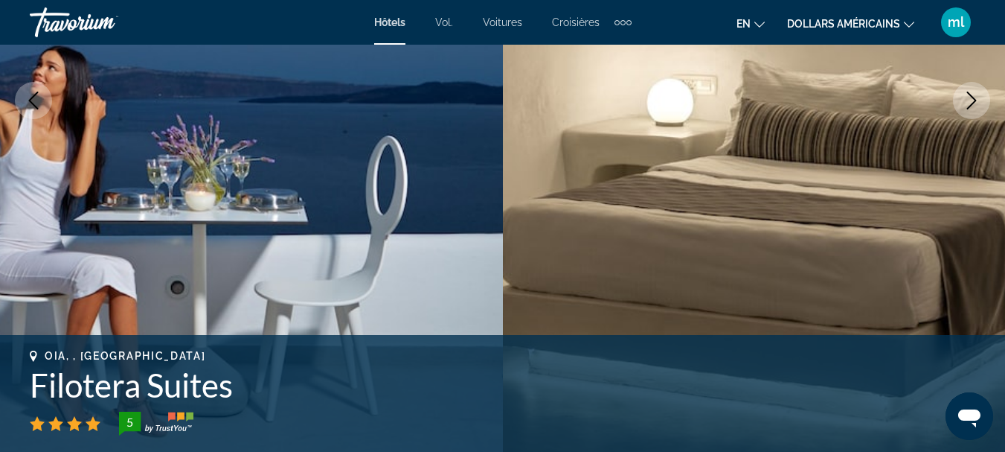
click at [973, 98] on icon "Next image" at bounding box center [972, 100] width 10 height 18
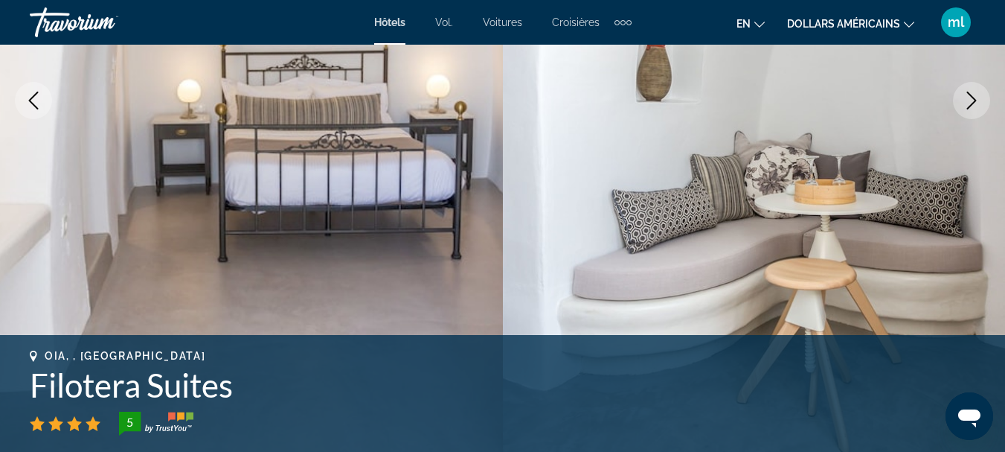
click at [973, 98] on icon "Next image" at bounding box center [972, 100] width 10 height 18
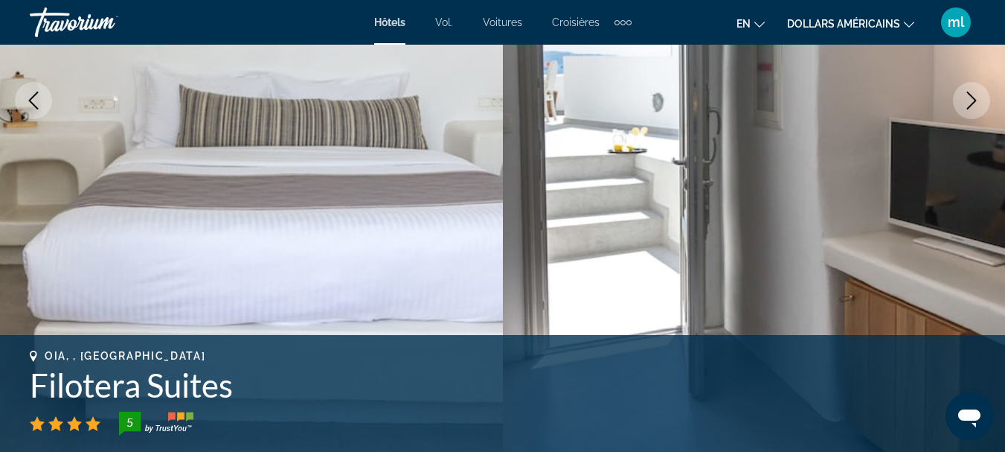
click at [973, 98] on icon "Next image" at bounding box center [972, 100] width 10 height 18
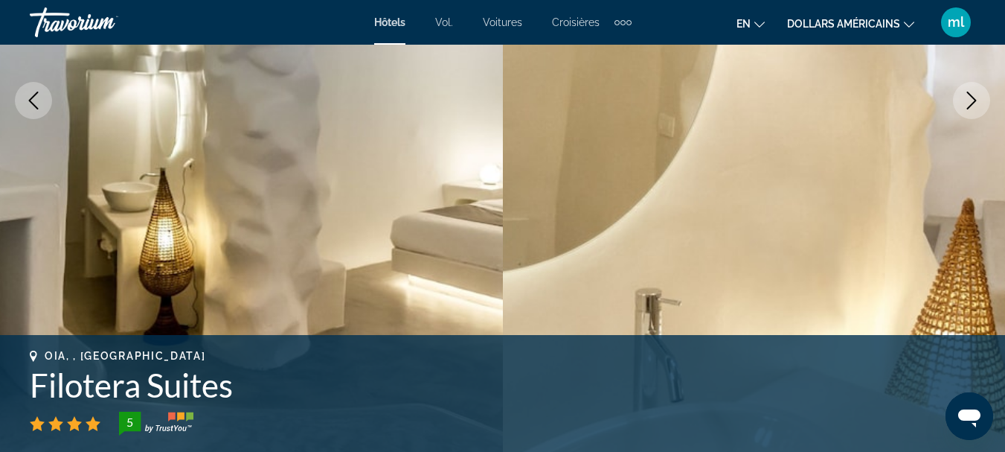
click at [973, 98] on icon "Next image" at bounding box center [972, 100] width 10 height 18
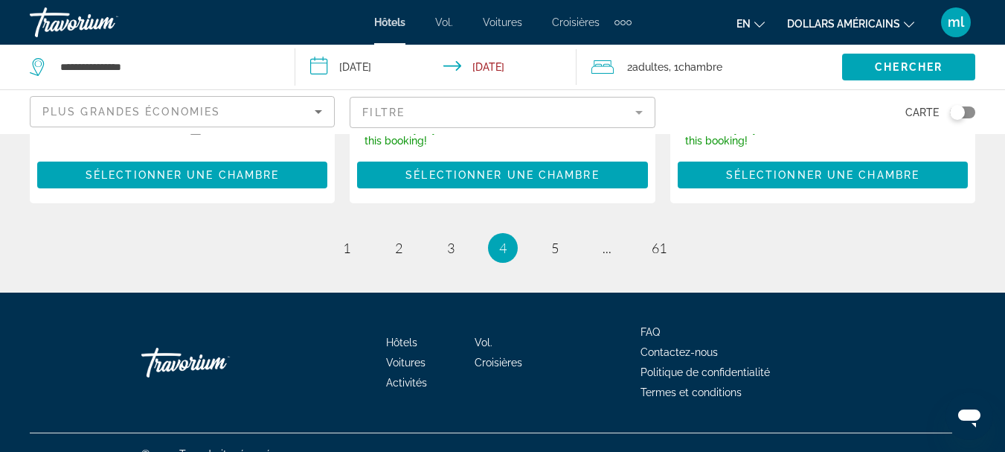
scroll to position [2238, 0]
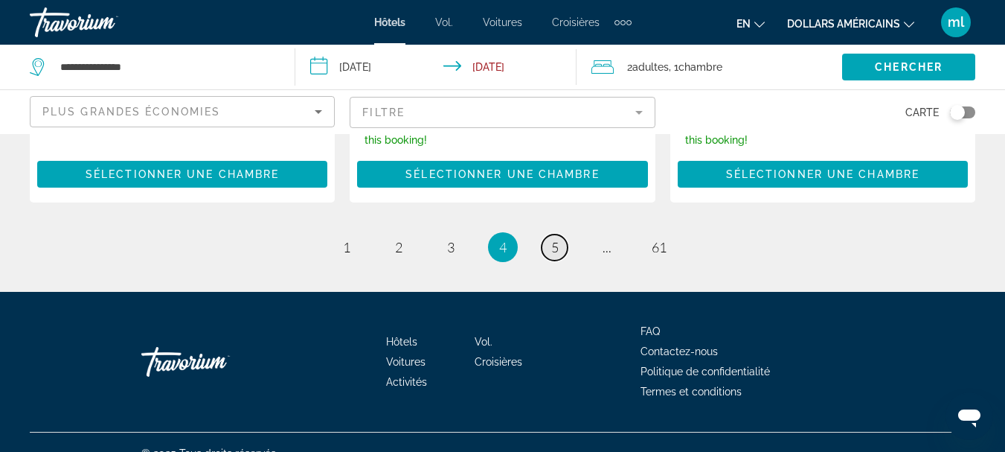
click at [559, 234] on link "page 5" at bounding box center [555, 247] width 26 height 26
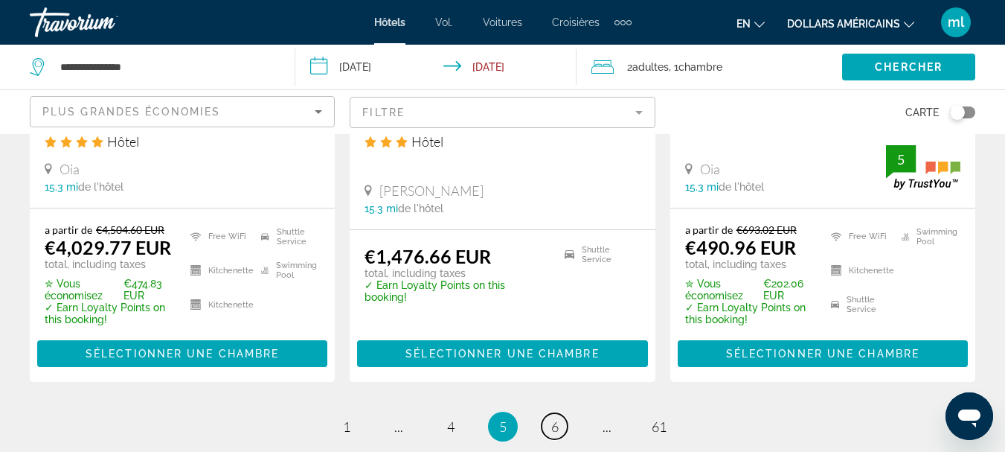
scroll to position [2083, 0]
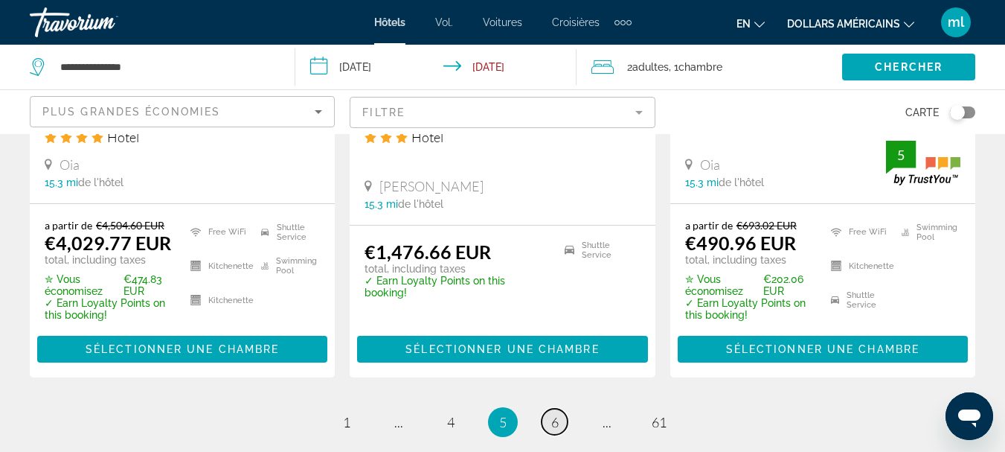
click at [547, 408] on link "page 6" at bounding box center [555, 421] width 26 height 26
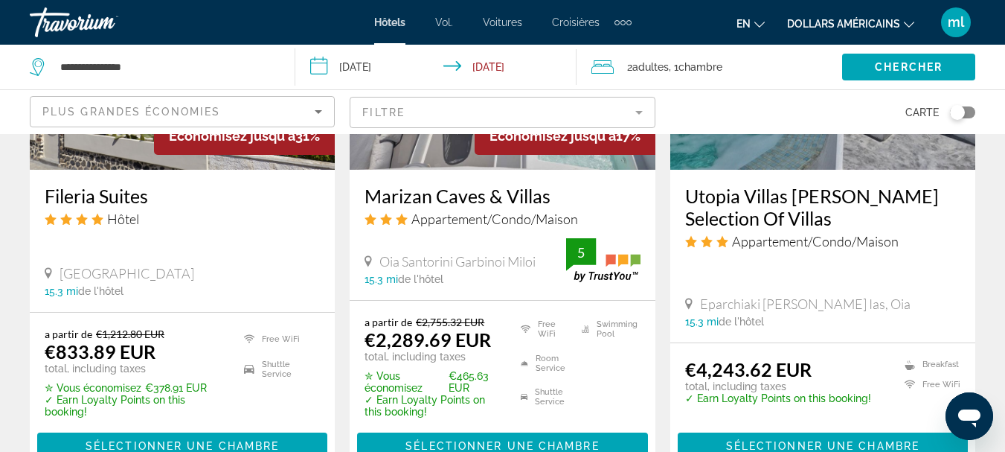
scroll to position [2035, 0]
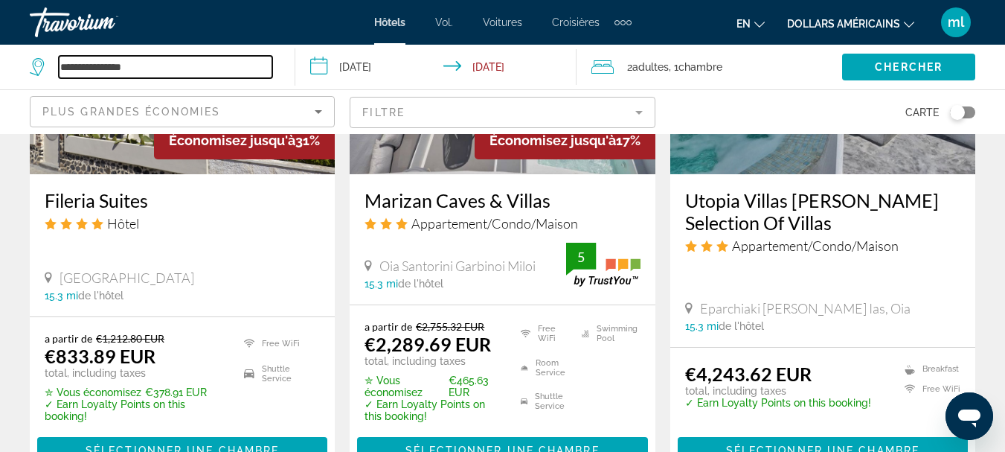
click at [158, 57] on input "**********" at bounding box center [165, 67] width 213 height 22
type input "*"
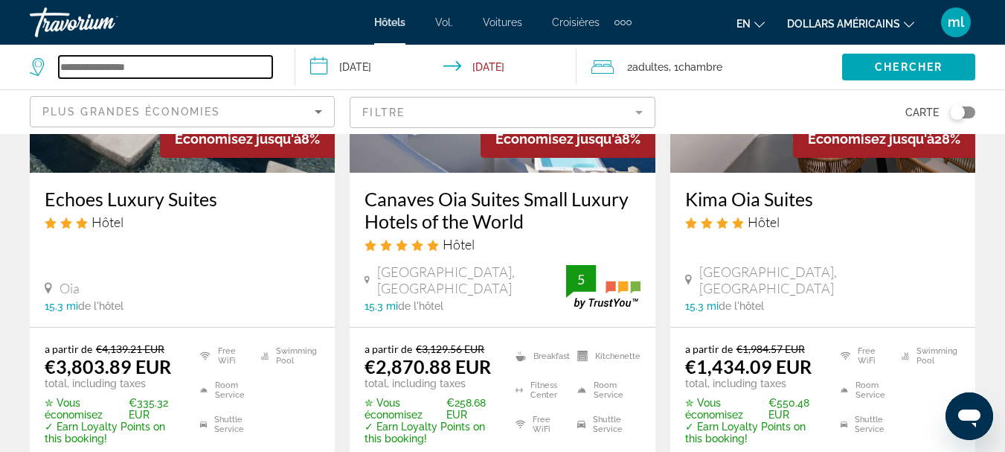
scroll to position [845, 0]
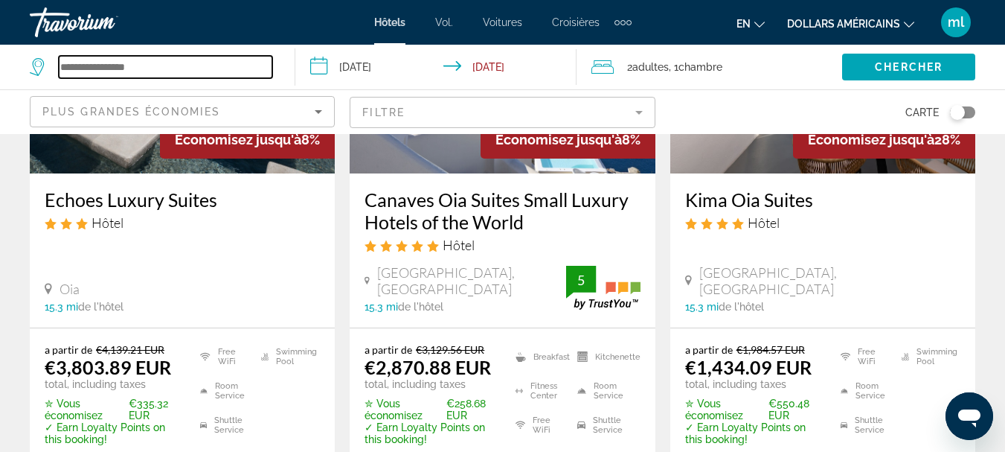
click at [138, 62] on input "Search widget" at bounding box center [165, 67] width 213 height 22
click at [158, 71] on input "Search widget" at bounding box center [165, 67] width 213 height 22
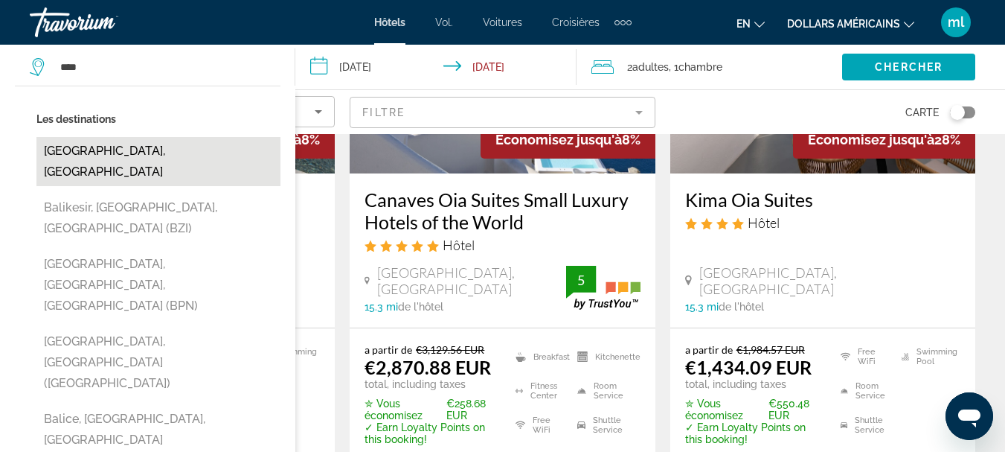
click at [84, 149] on button "[GEOGRAPHIC_DATA], [GEOGRAPHIC_DATA]" at bounding box center [158, 161] width 244 height 49
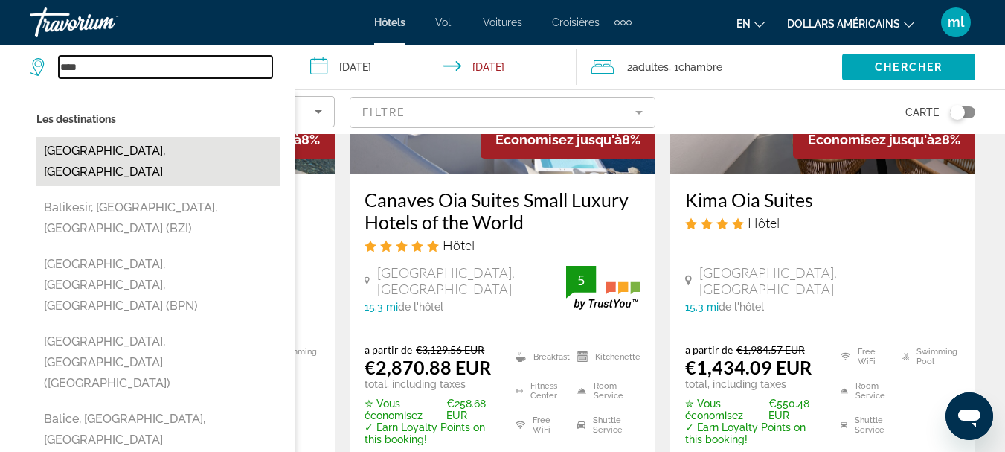
type input "**********"
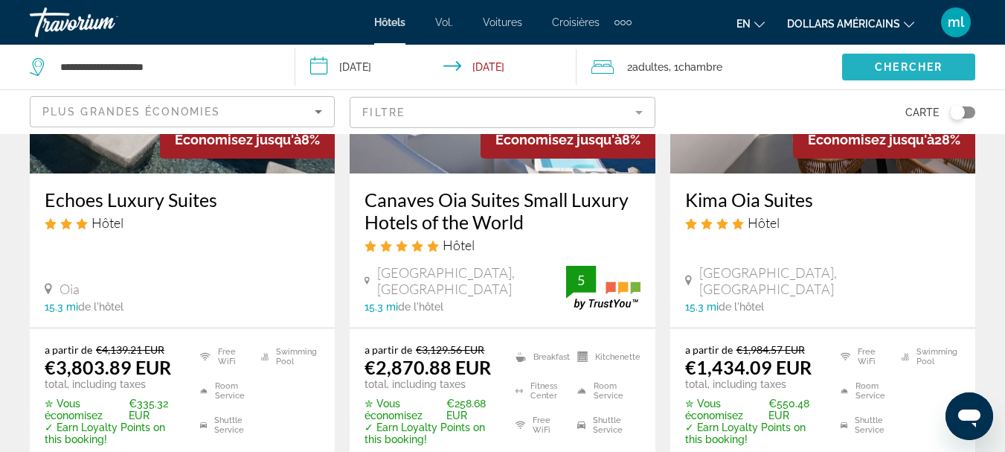
click at [860, 61] on span "Search widget" at bounding box center [908, 67] width 133 height 36
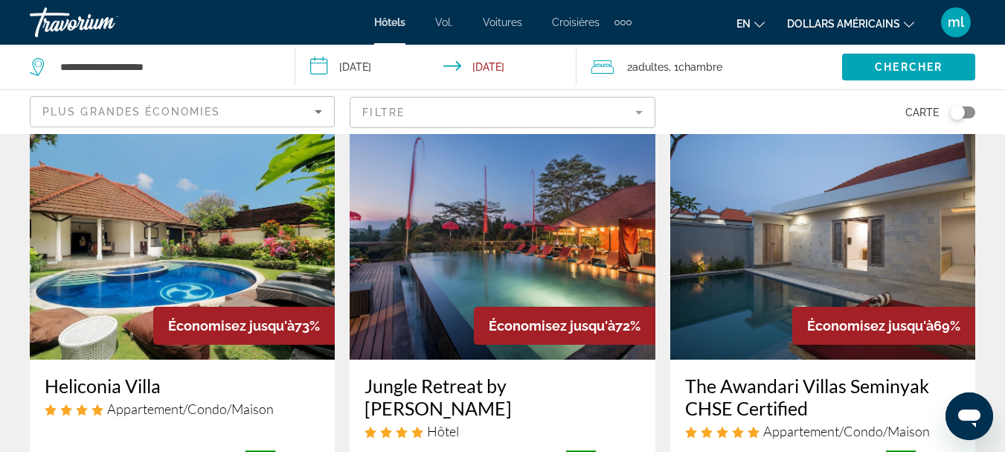
scroll to position [669, 0]
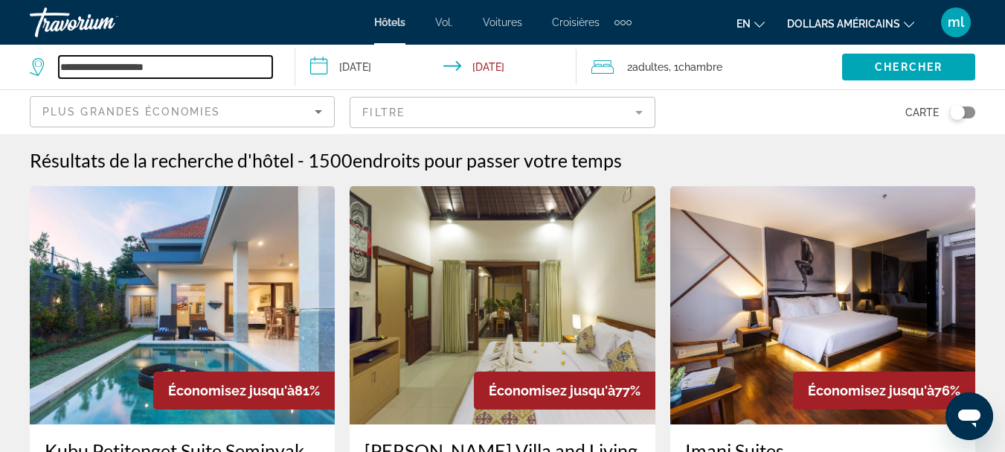
click at [257, 66] on input "**********" at bounding box center [165, 67] width 213 height 22
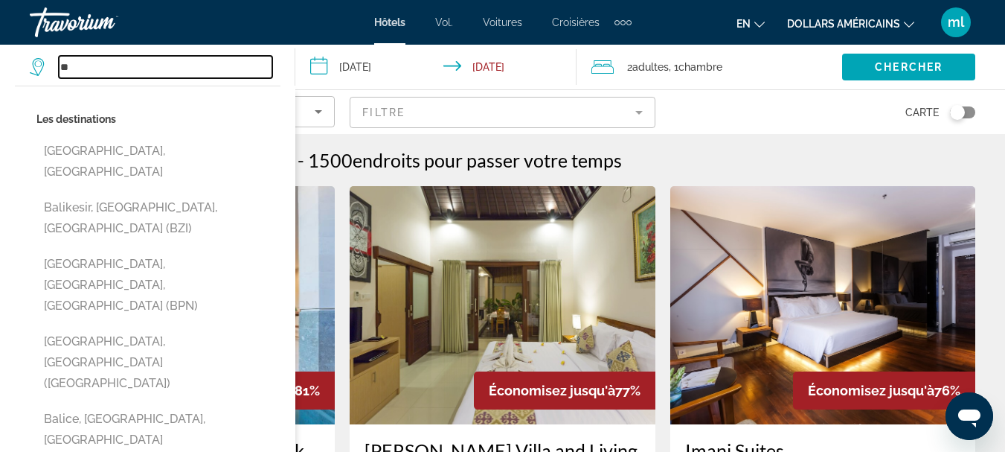
type input "*"
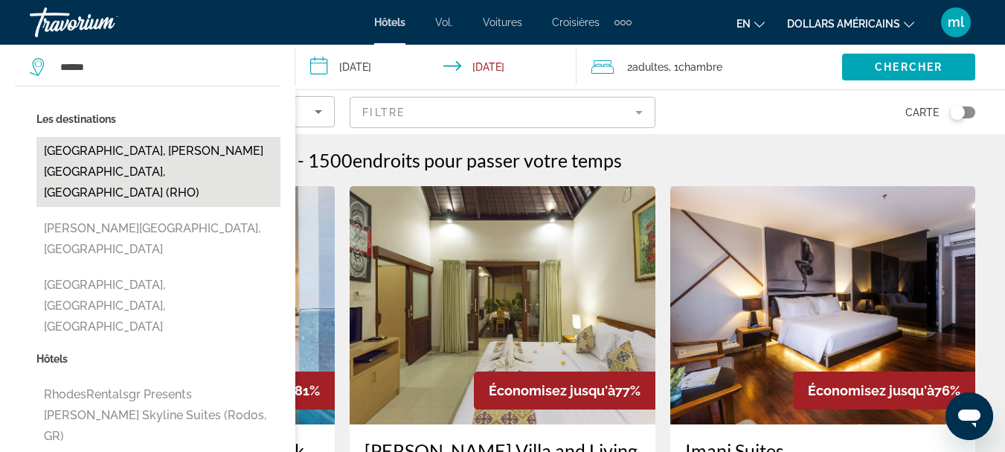
click at [240, 151] on button "Rhodes, Rhodes Island, Greece (RHO)" at bounding box center [158, 172] width 244 height 70
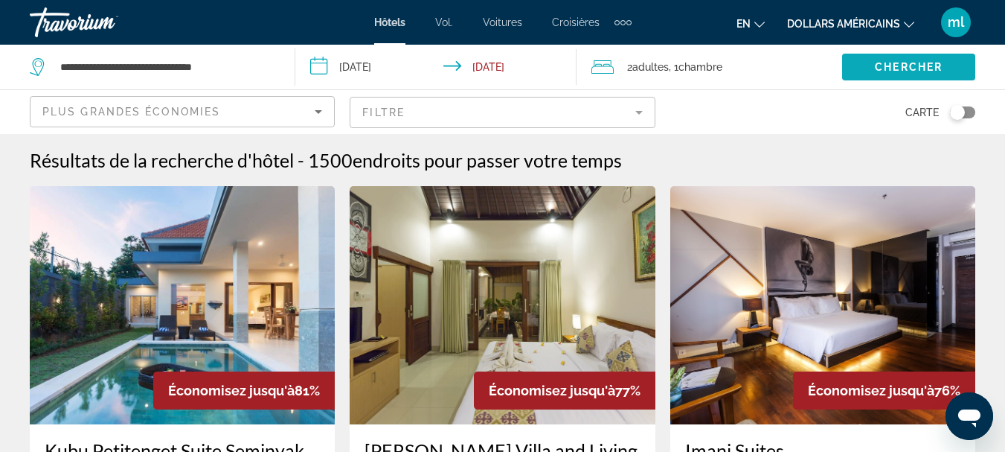
click at [869, 71] on span "Search widget" at bounding box center [908, 67] width 133 height 36
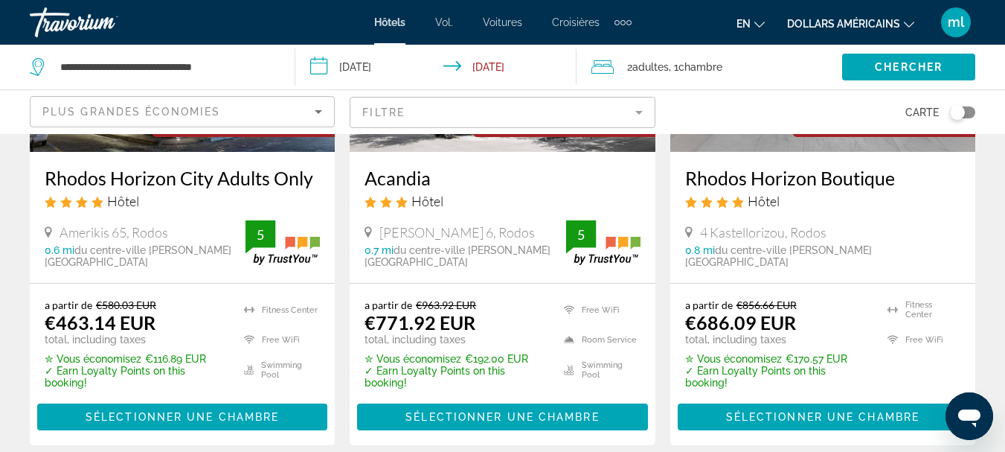
scroll to position [2265, 0]
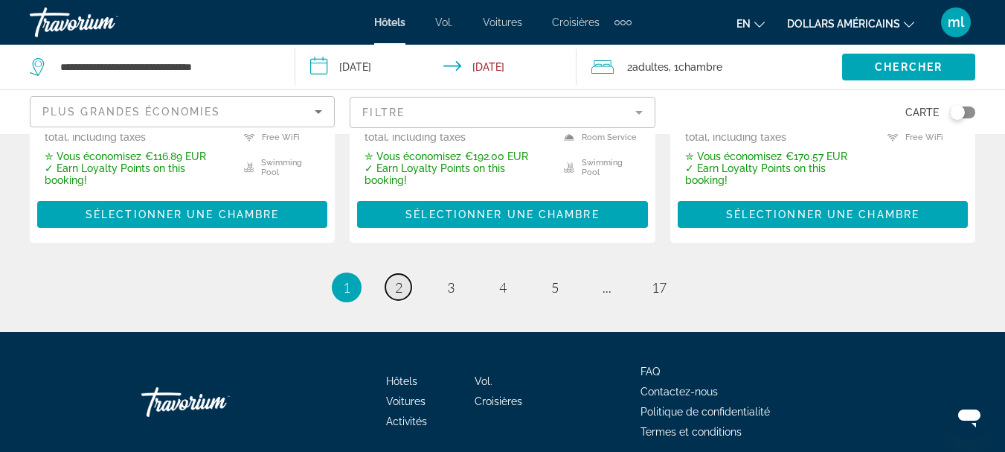
click at [402, 274] on link "page 2" at bounding box center [398, 287] width 26 height 26
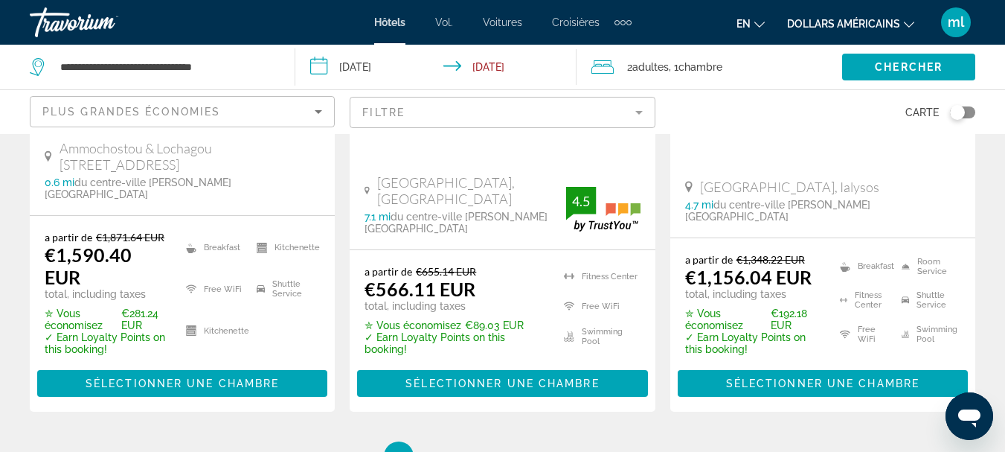
scroll to position [2157, 0]
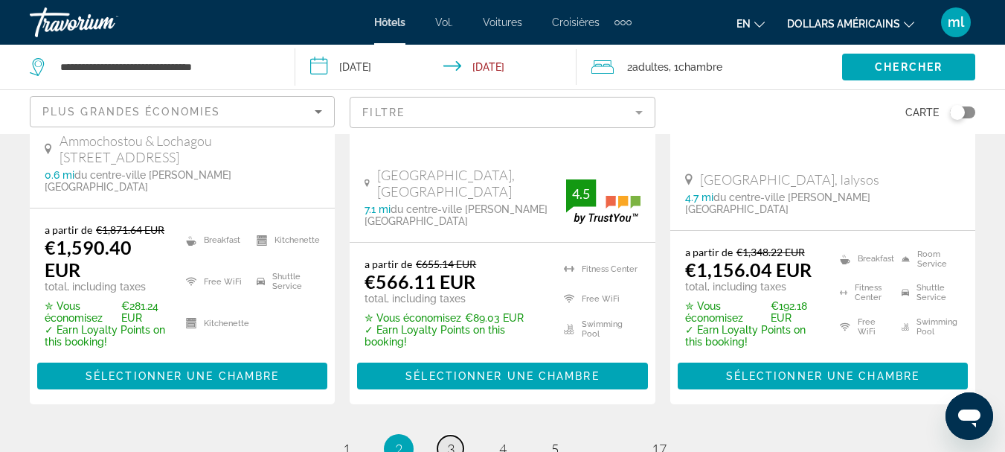
click at [449, 440] on span "3" at bounding box center [450, 448] width 7 height 16
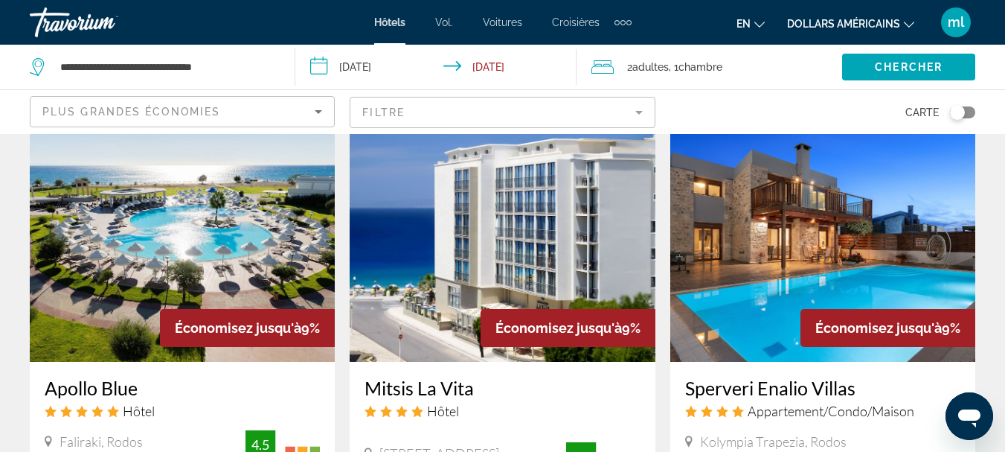
scroll to position [2306, 0]
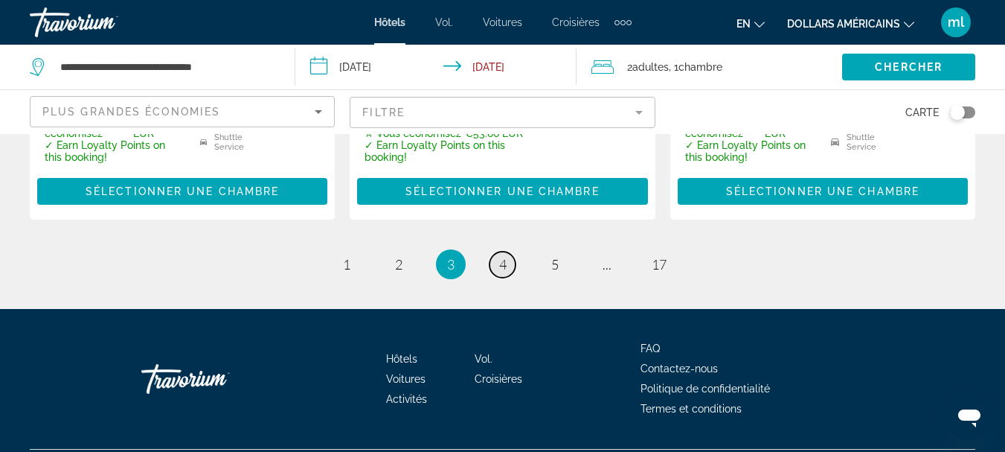
click at [504, 256] on span "4" at bounding box center [502, 264] width 7 height 16
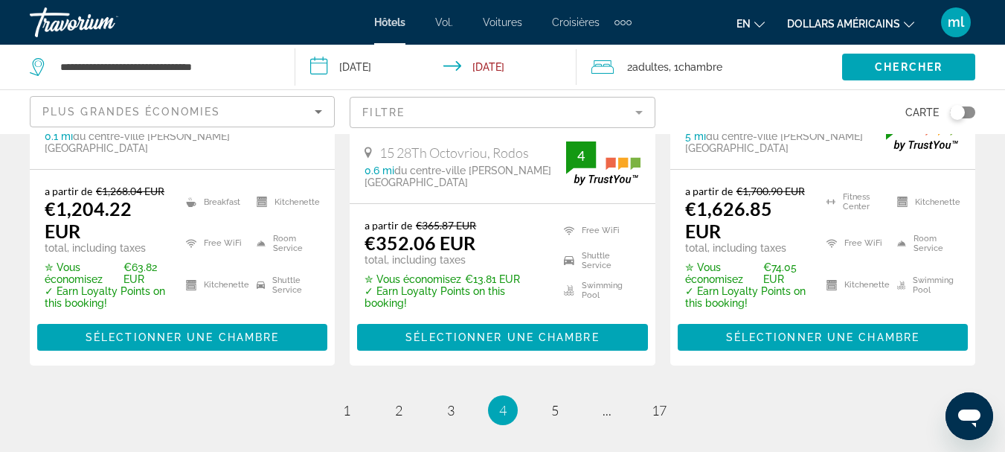
scroll to position [2261, 0]
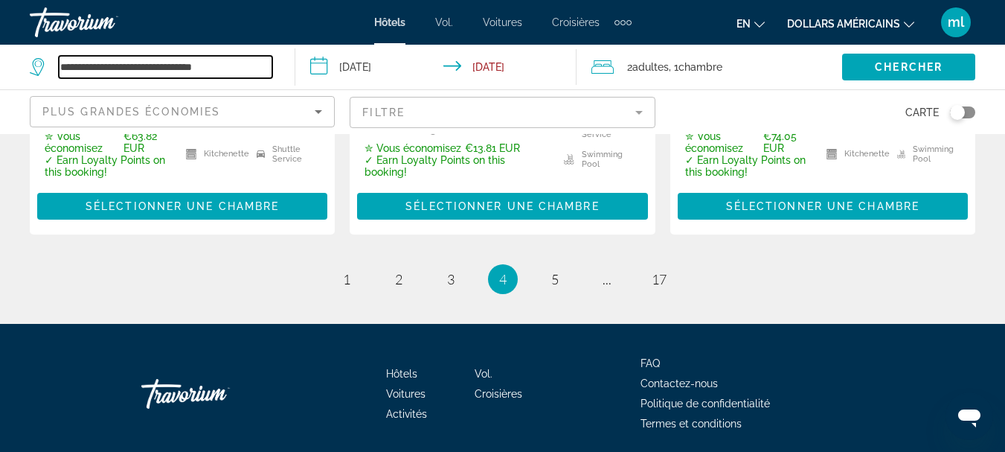
click at [256, 76] on input "**********" at bounding box center [165, 67] width 213 height 22
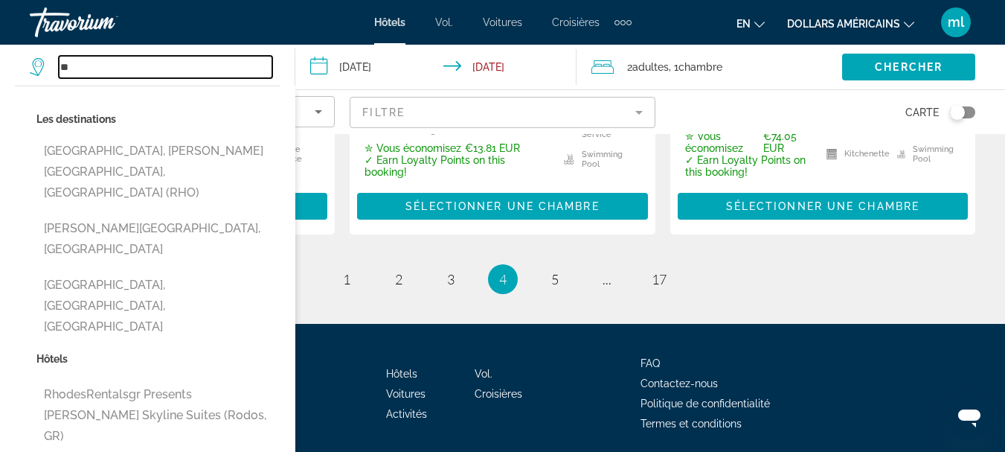
type input "*"
click at [211, 62] on input "Search widget" at bounding box center [165, 67] width 213 height 22
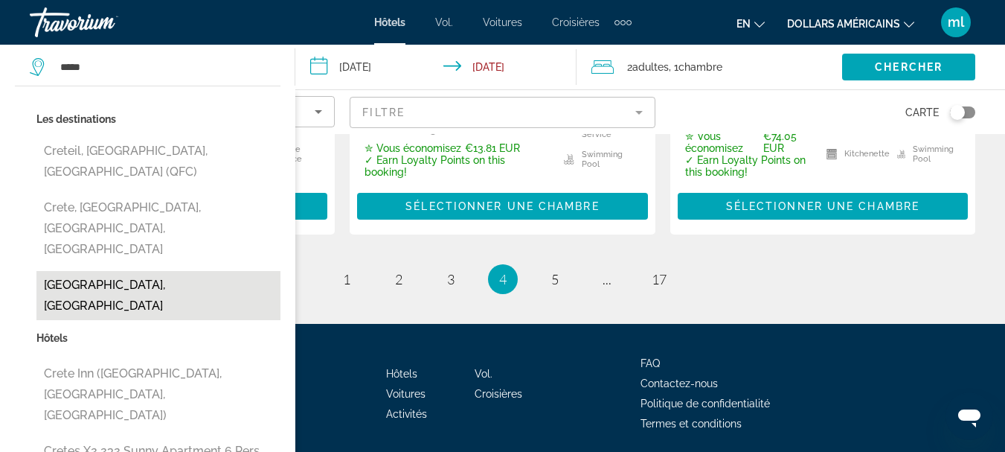
click at [173, 271] on button "Crete, Greece" at bounding box center [158, 295] width 244 height 49
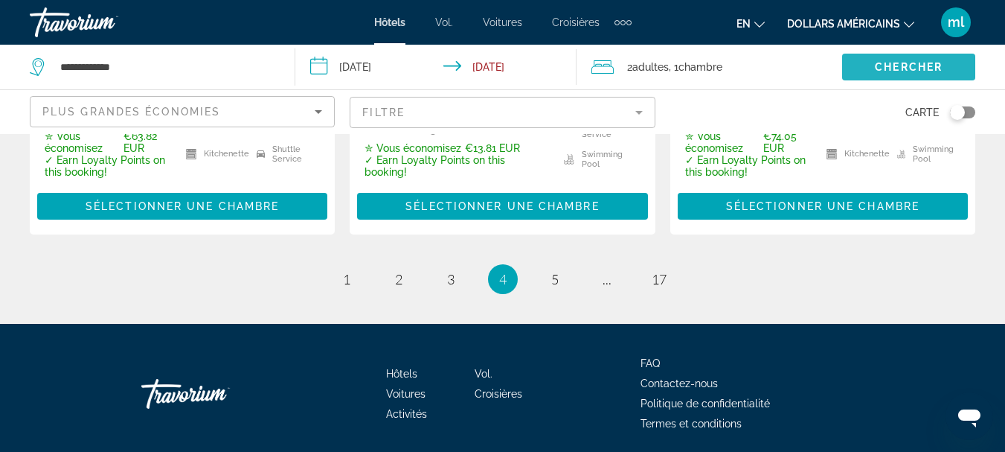
click at [850, 60] on span "Search widget" at bounding box center [908, 67] width 133 height 36
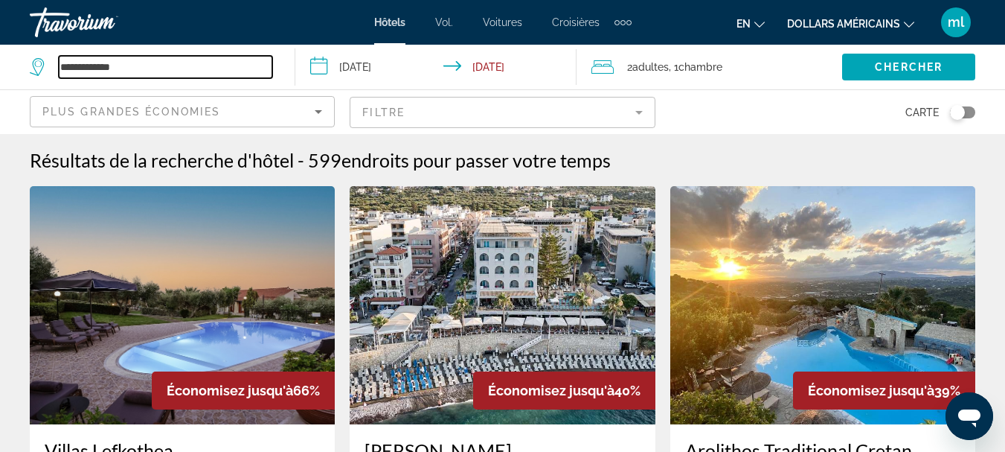
click at [231, 65] on input "**********" at bounding box center [165, 67] width 213 height 22
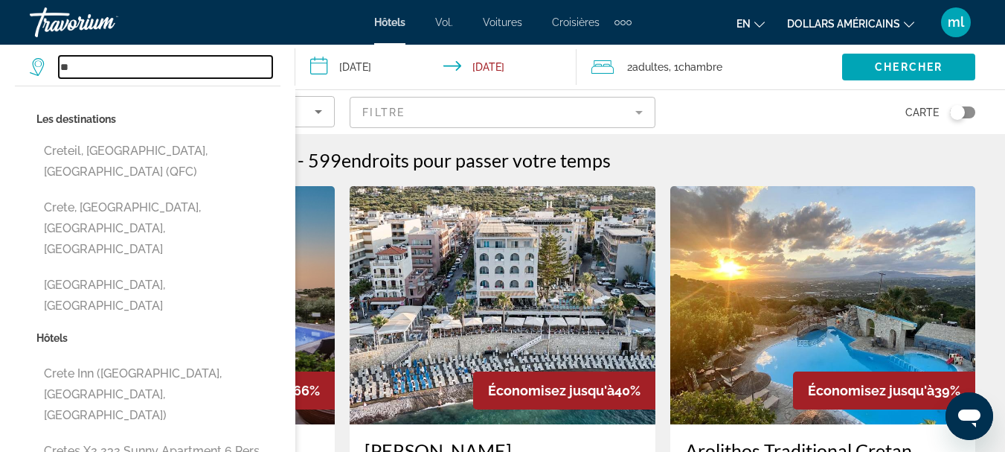
type input "*"
click at [231, 71] on input "Search widget" at bounding box center [165, 67] width 213 height 22
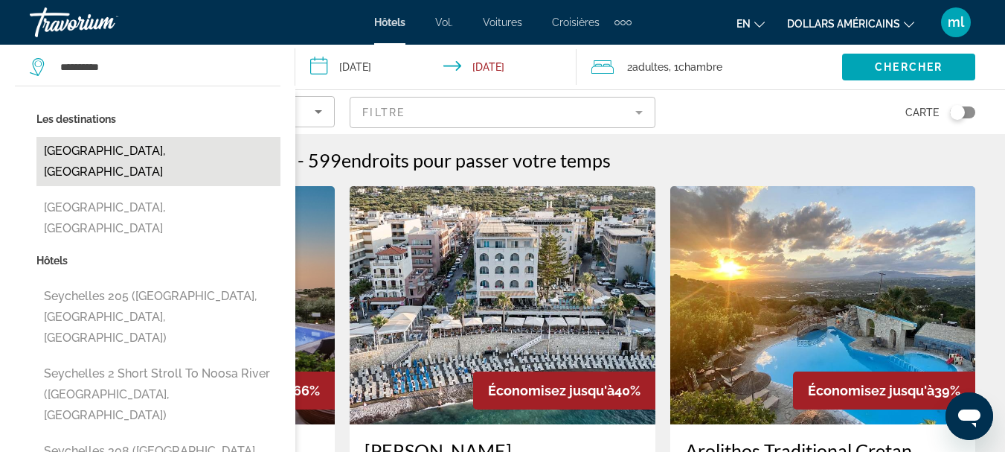
click at [192, 146] on button "[GEOGRAPHIC_DATA], [GEOGRAPHIC_DATA]" at bounding box center [158, 161] width 244 height 49
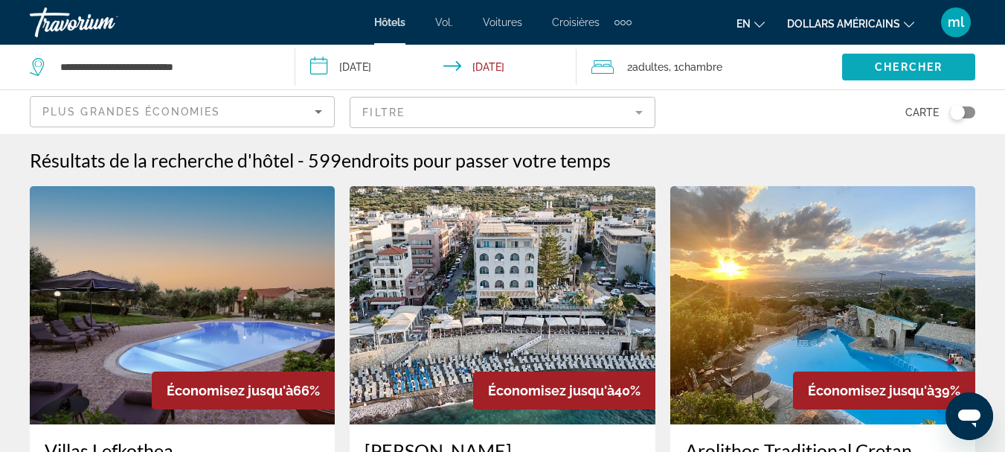
click at [939, 65] on span "Chercher" at bounding box center [909, 67] width 68 height 12
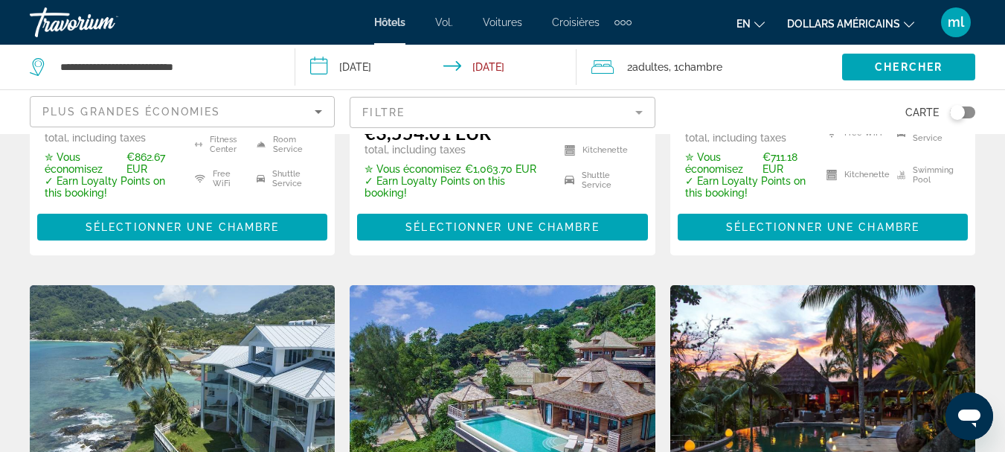
scroll to position [1636, 0]
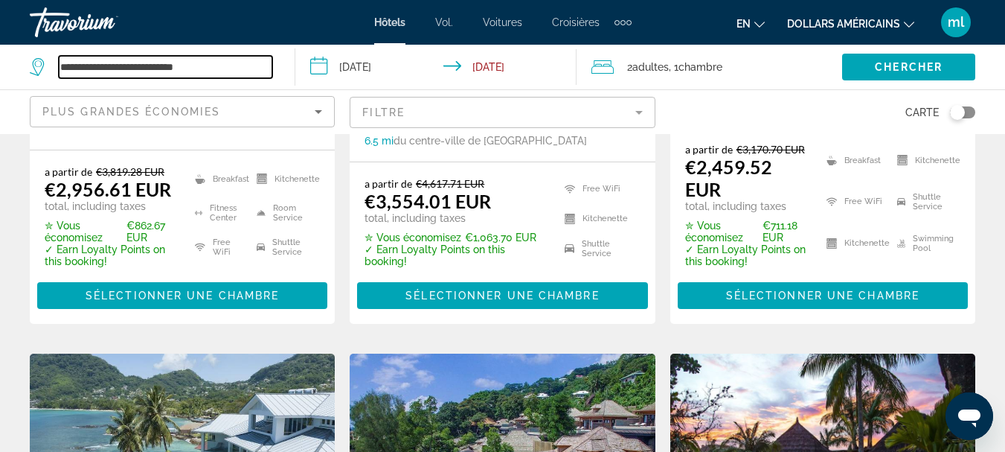
click at [207, 66] on input "**********" at bounding box center [165, 67] width 213 height 22
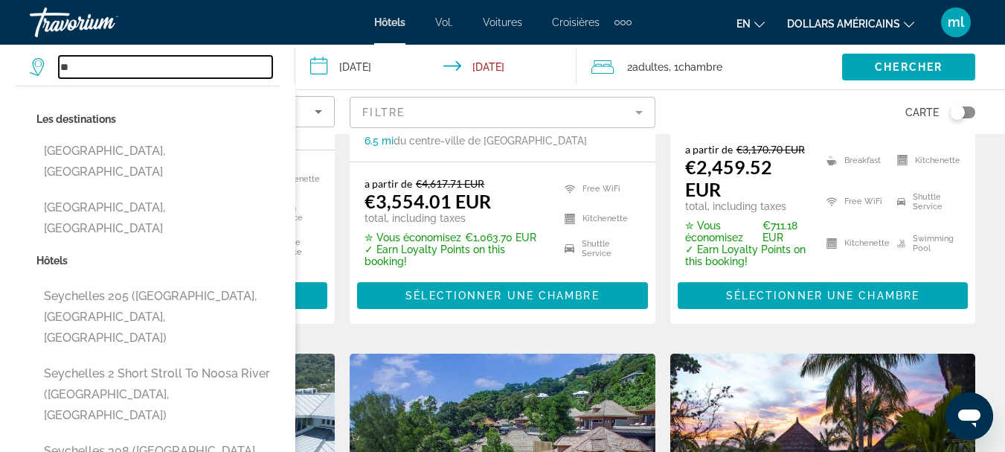
type input "*"
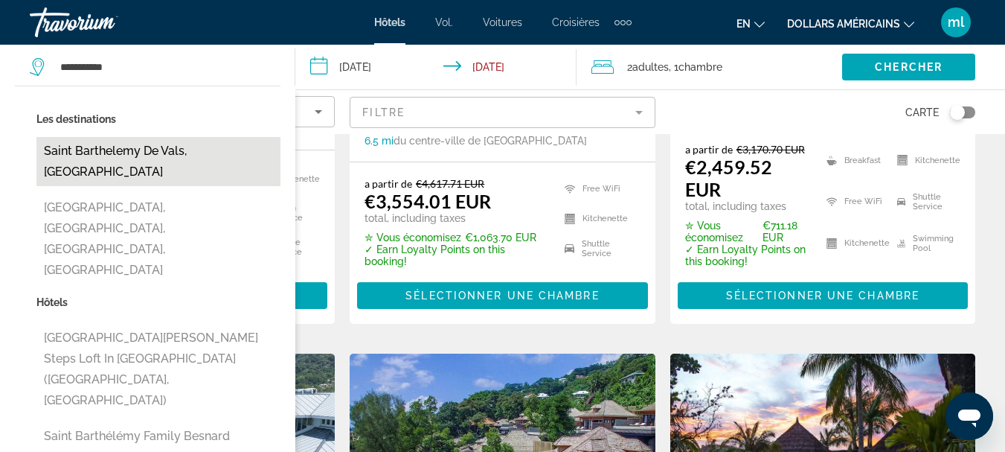
click at [152, 153] on button "Saint Barthelemy De Vals, France" at bounding box center [158, 161] width 244 height 49
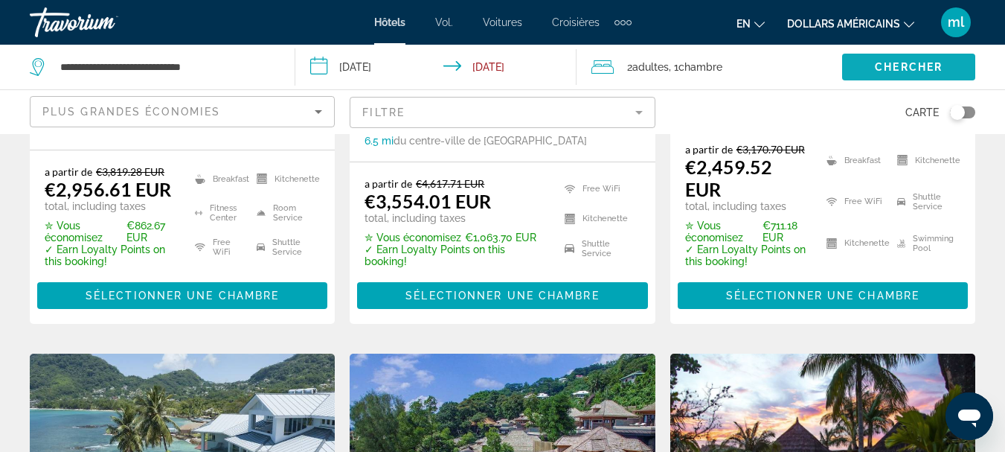
click at [860, 65] on span "Search widget" at bounding box center [908, 67] width 133 height 36
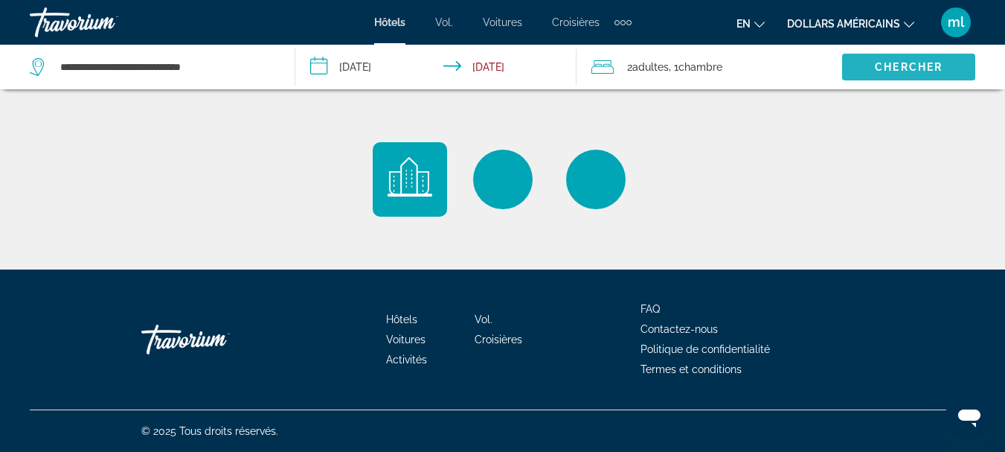
scroll to position [0, 0]
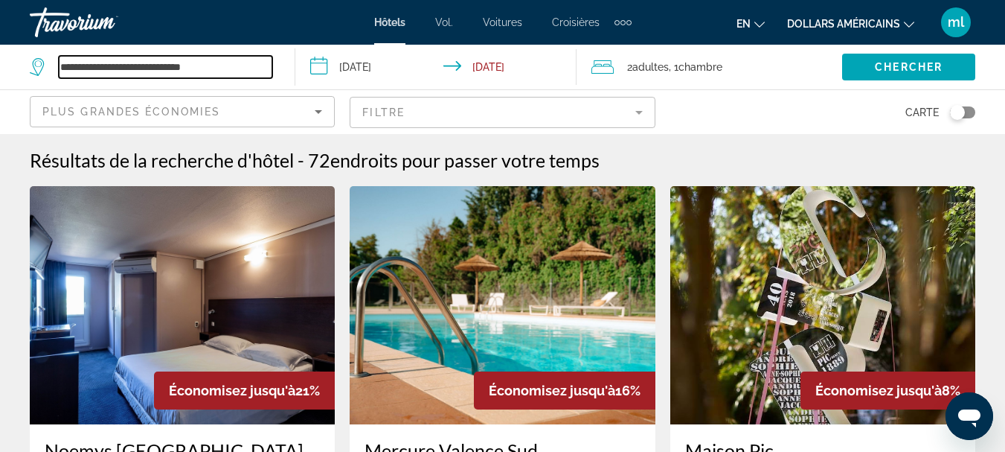
click at [226, 58] on input "**********" at bounding box center [165, 67] width 213 height 22
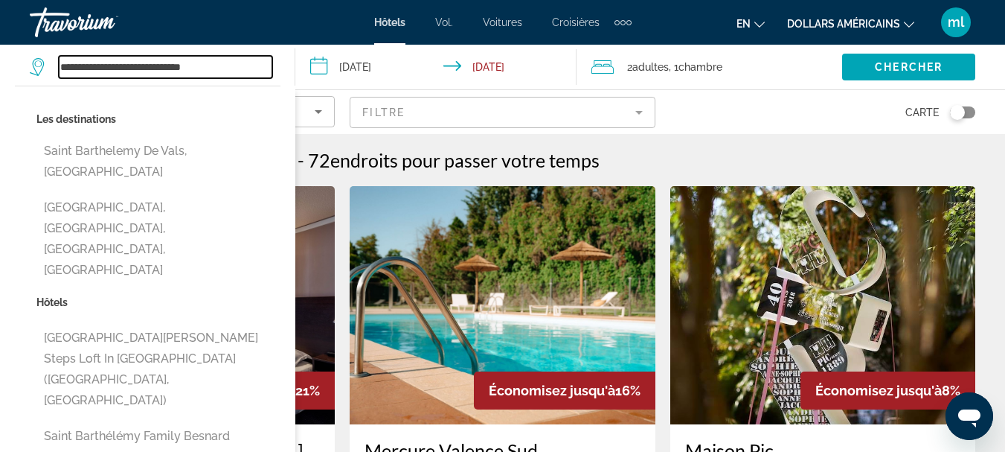
click at [256, 62] on input "**********" at bounding box center [165, 67] width 213 height 22
type input "*"
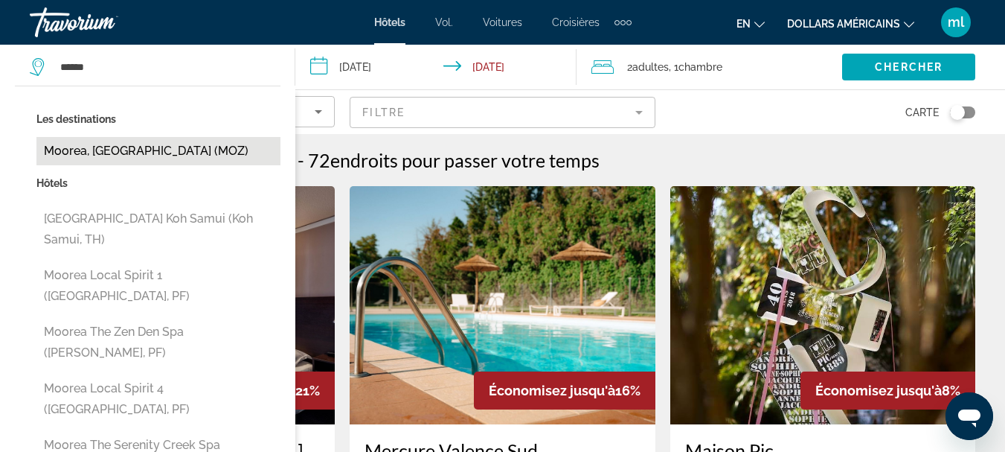
click at [230, 159] on button "Moorea, French Polynesia (MOZ)" at bounding box center [158, 151] width 244 height 28
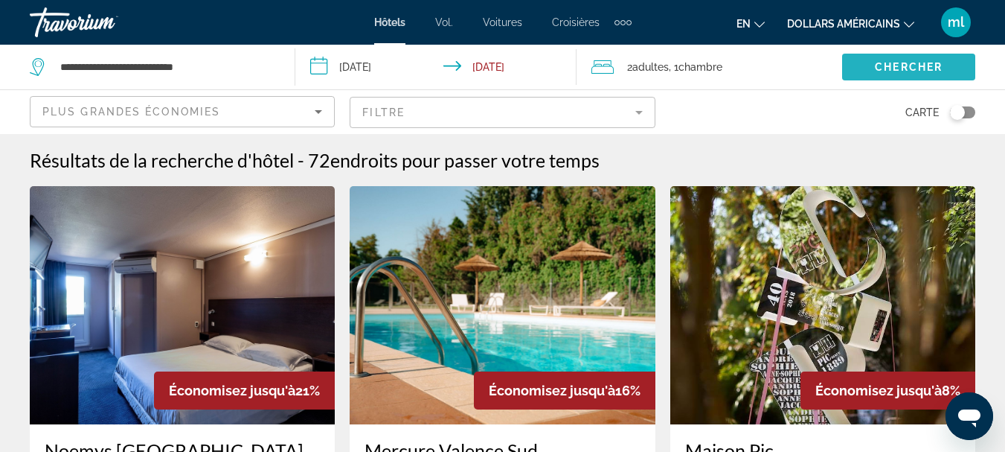
click at [872, 70] on span "Search widget" at bounding box center [908, 67] width 133 height 36
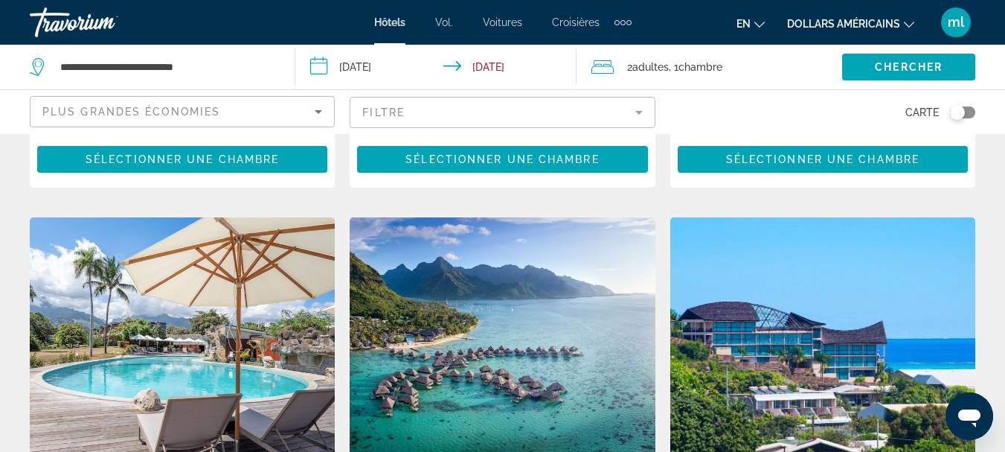
scroll to position [1116, 0]
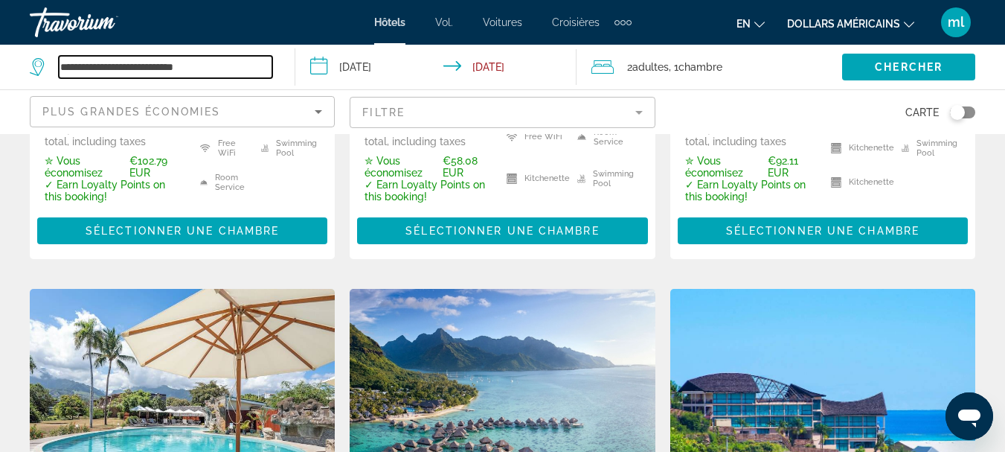
click at [240, 71] on input "**********" at bounding box center [165, 67] width 213 height 22
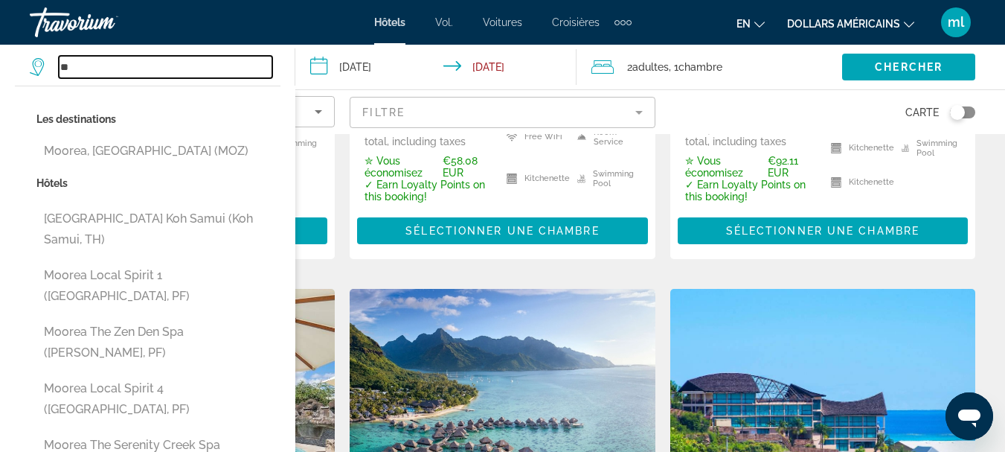
type input "*"
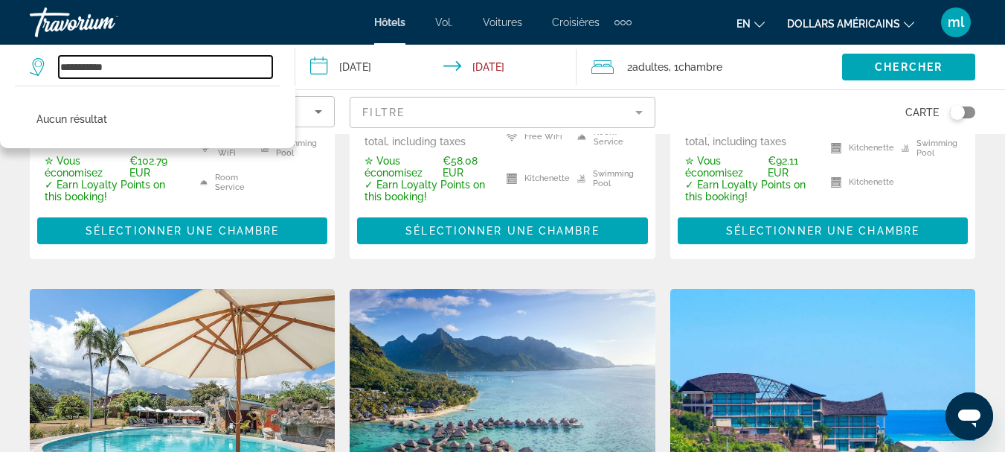
type input "**********"
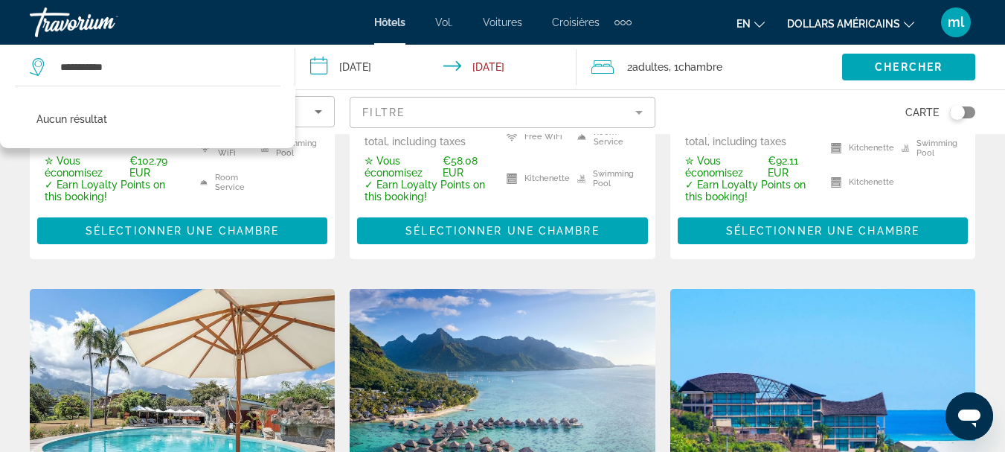
click at [363, 75] on input "**********" at bounding box center [438, 69] width 286 height 49
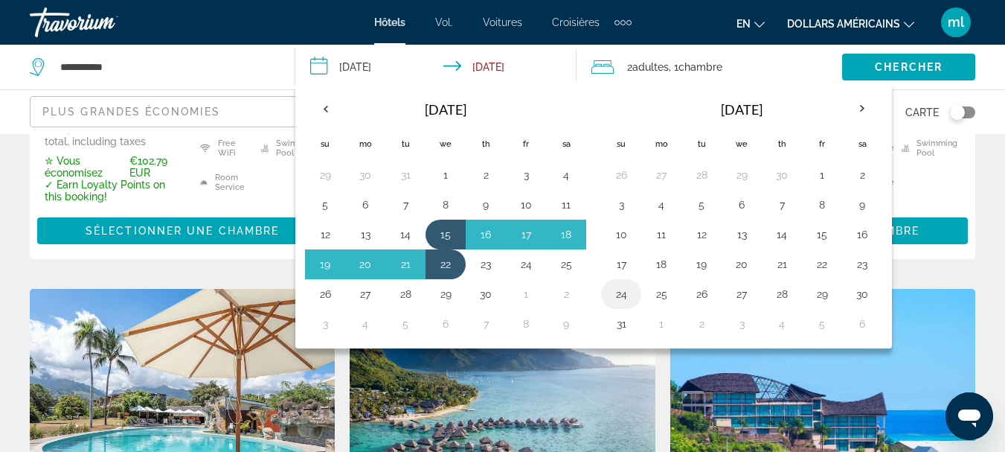
click at [629, 292] on button "24" at bounding box center [621, 293] width 24 height 21
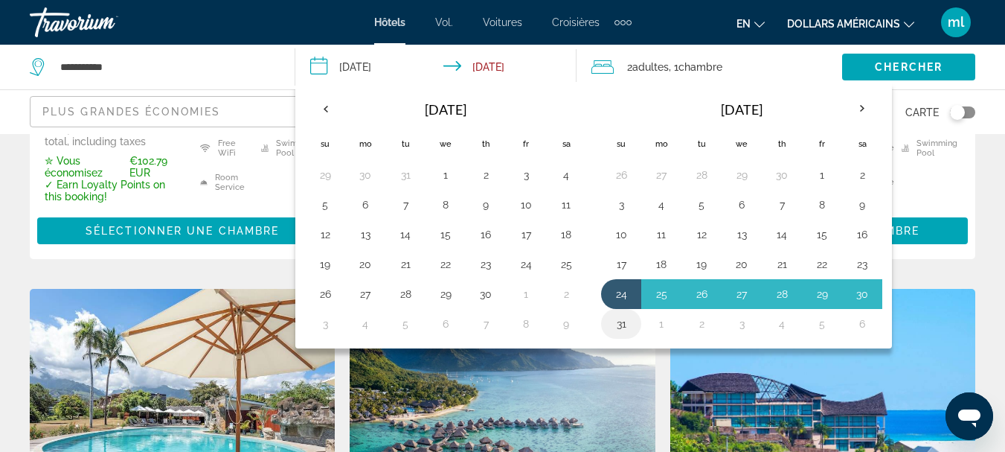
click at [628, 332] on button "31" at bounding box center [621, 323] width 24 height 21
type input "**********"
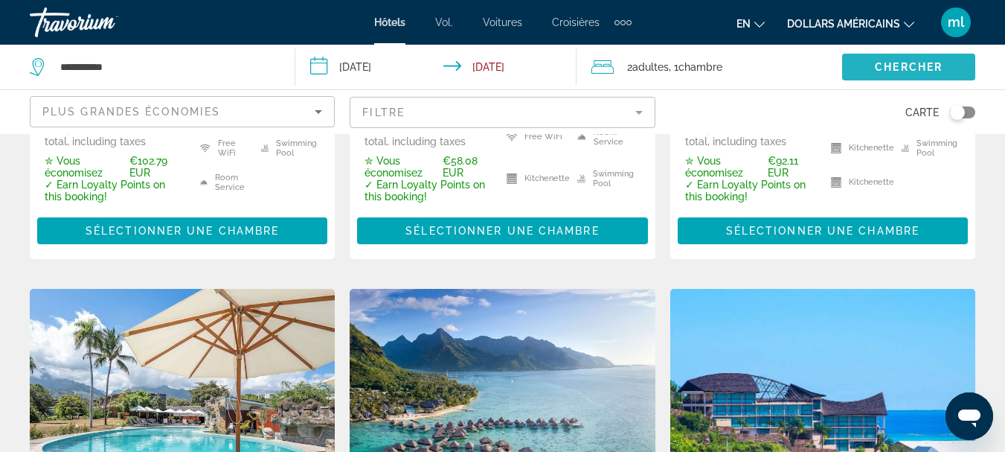
click at [909, 62] on span "Chercher" at bounding box center [909, 67] width 68 height 12
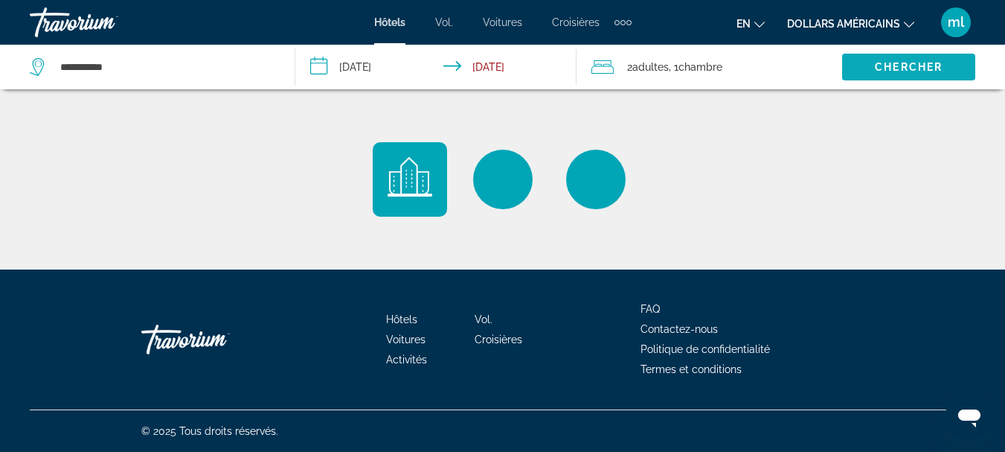
scroll to position [0, 0]
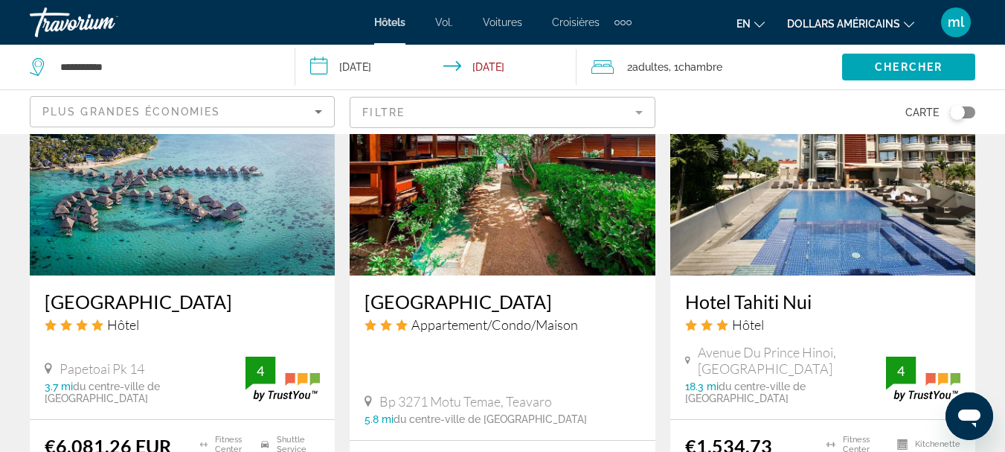
scroll to position [1934, 0]
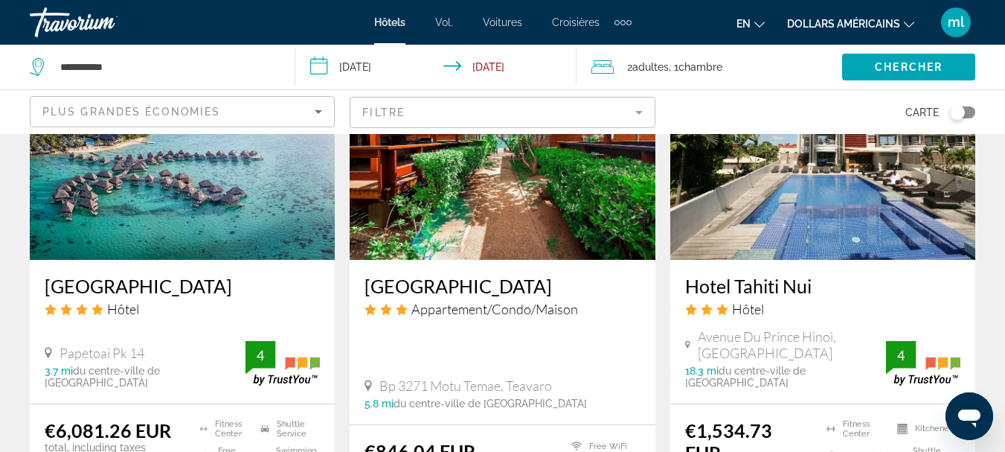
click at [591, 185] on img "Contenu principal" at bounding box center [502, 141] width 305 height 238
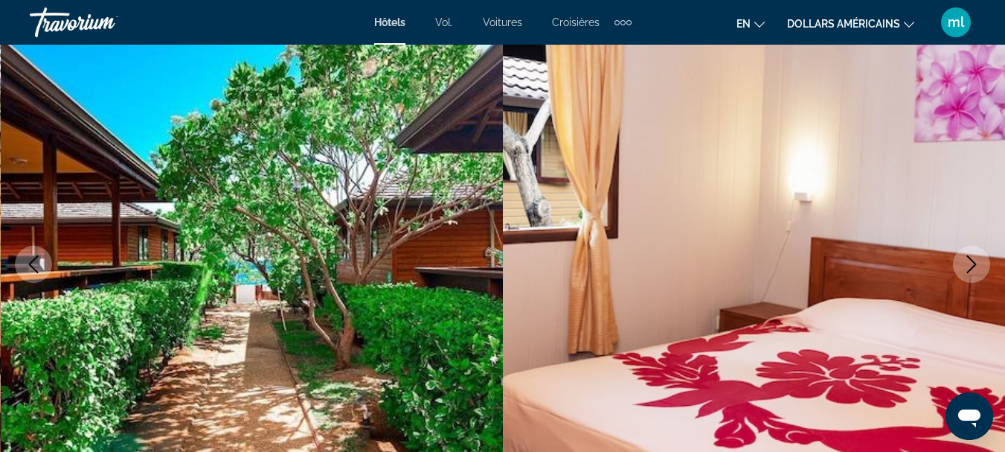
scroll to position [149, 0]
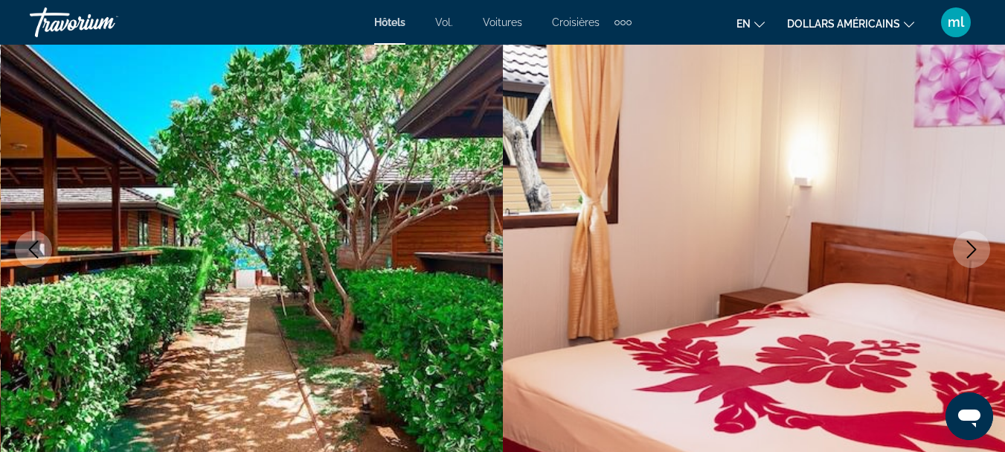
click at [961, 247] on button "Next image" at bounding box center [971, 249] width 37 height 37
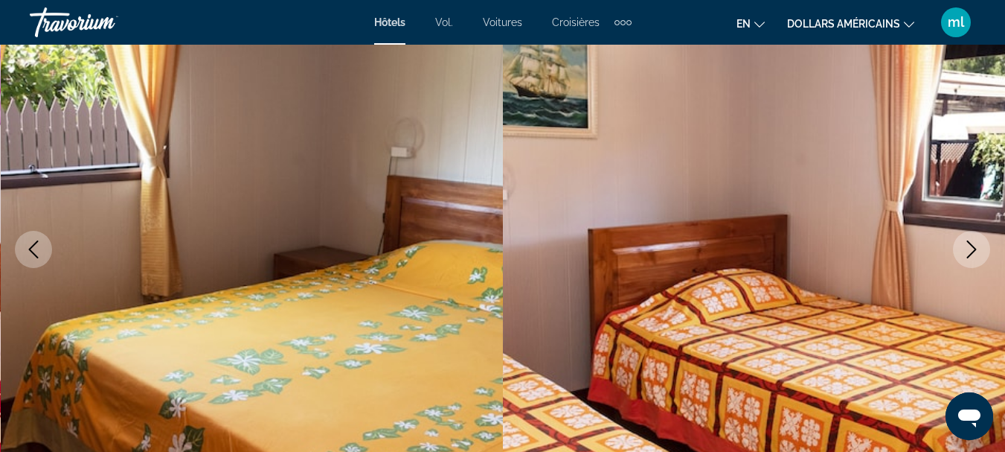
click at [961, 247] on button "Next image" at bounding box center [971, 249] width 37 height 37
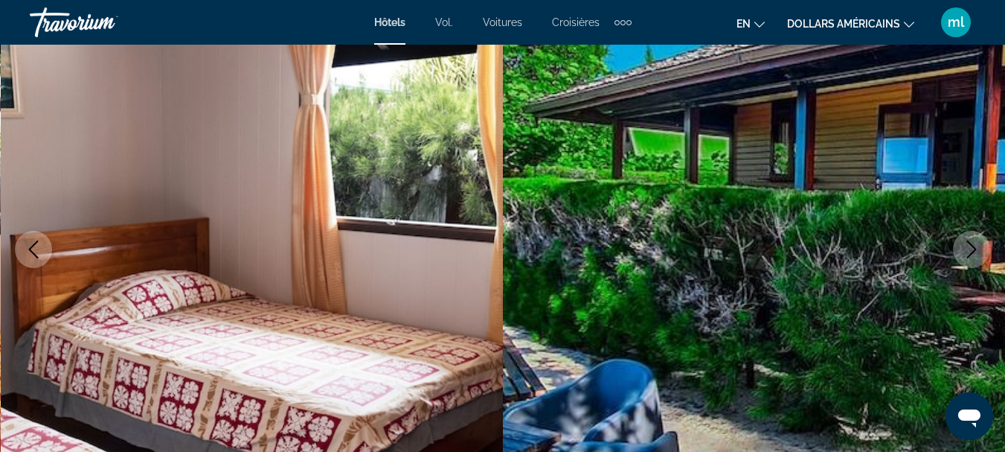
click at [961, 247] on button "Next image" at bounding box center [971, 249] width 37 height 37
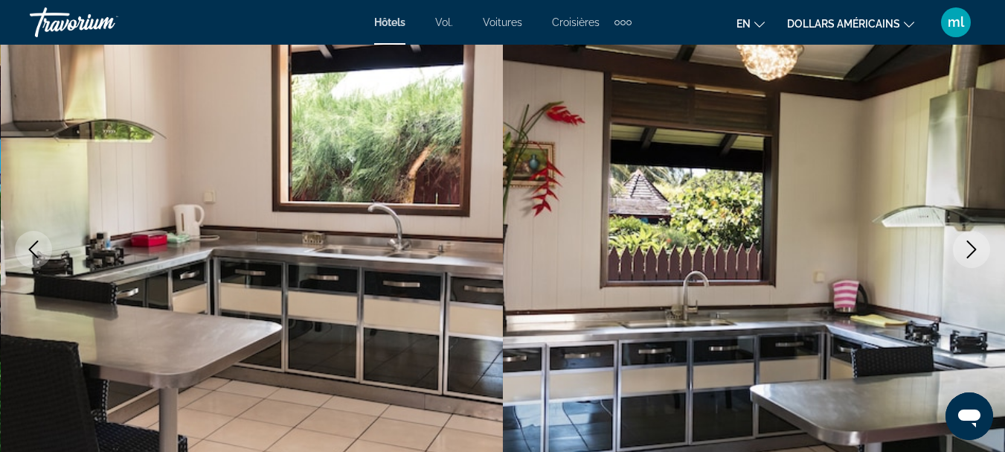
click at [961, 247] on button "Next image" at bounding box center [971, 249] width 37 height 37
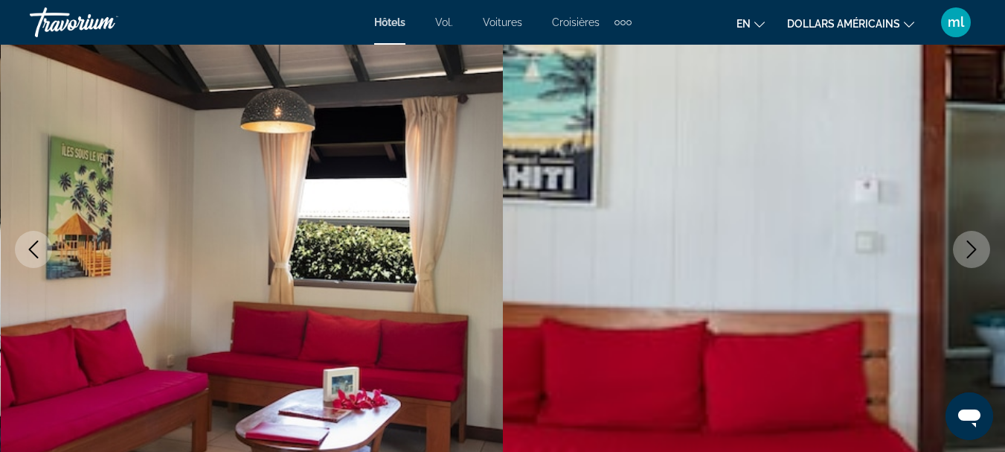
click at [961, 247] on button "Next image" at bounding box center [971, 249] width 37 height 37
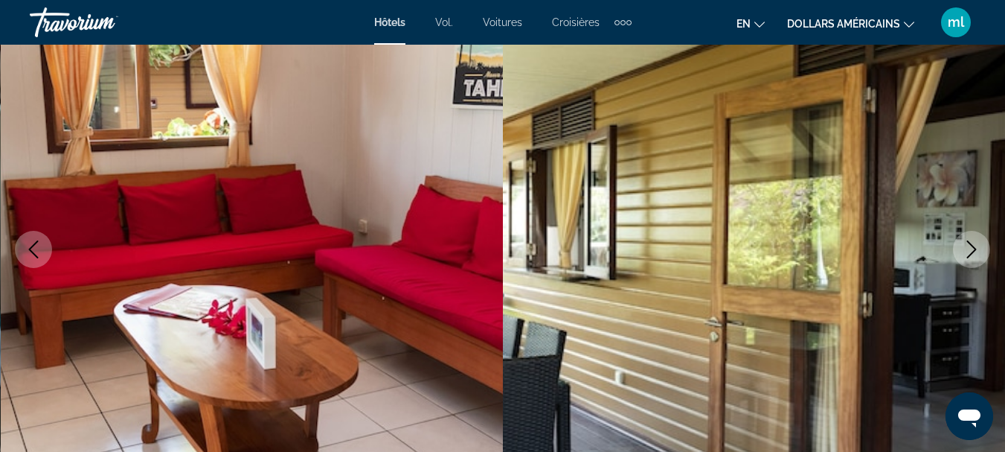
click at [961, 247] on button "Next image" at bounding box center [971, 249] width 37 height 37
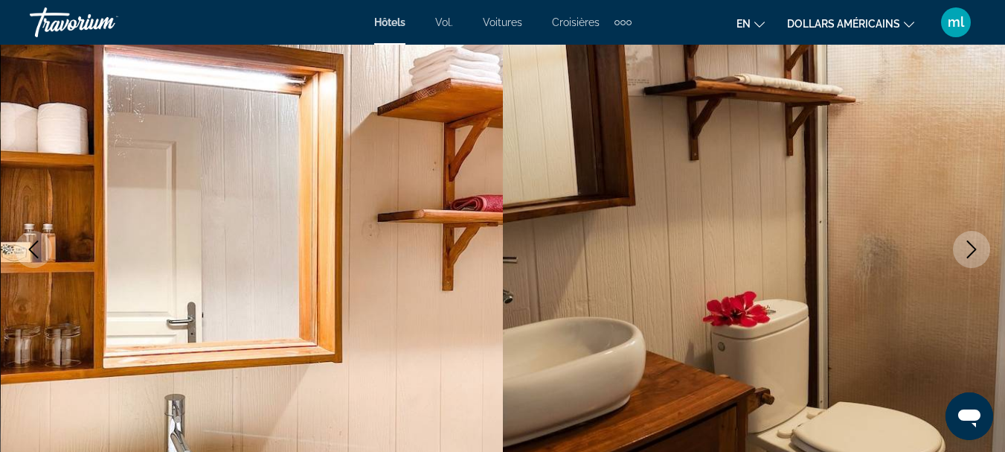
click at [961, 247] on button "Next image" at bounding box center [971, 249] width 37 height 37
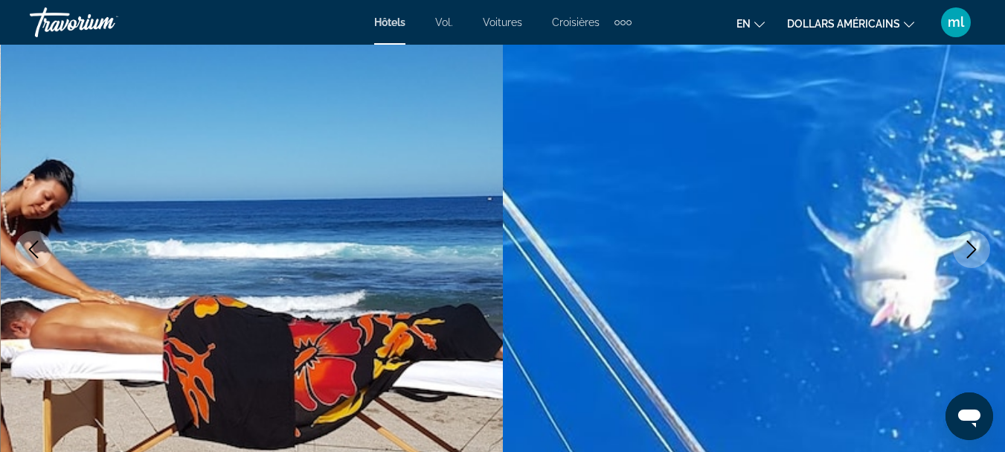
click at [961, 247] on button "Next image" at bounding box center [971, 249] width 37 height 37
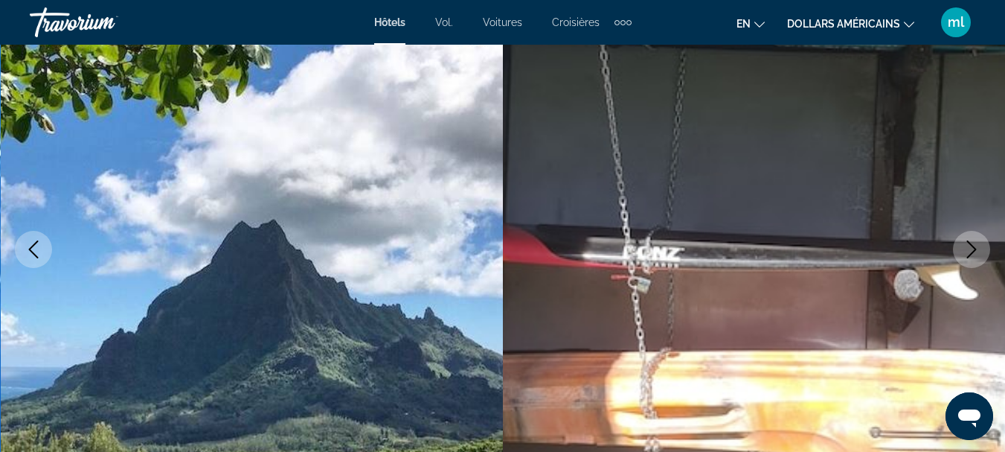
click at [960, 247] on button "Next image" at bounding box center [971, 249] width 37 height 37
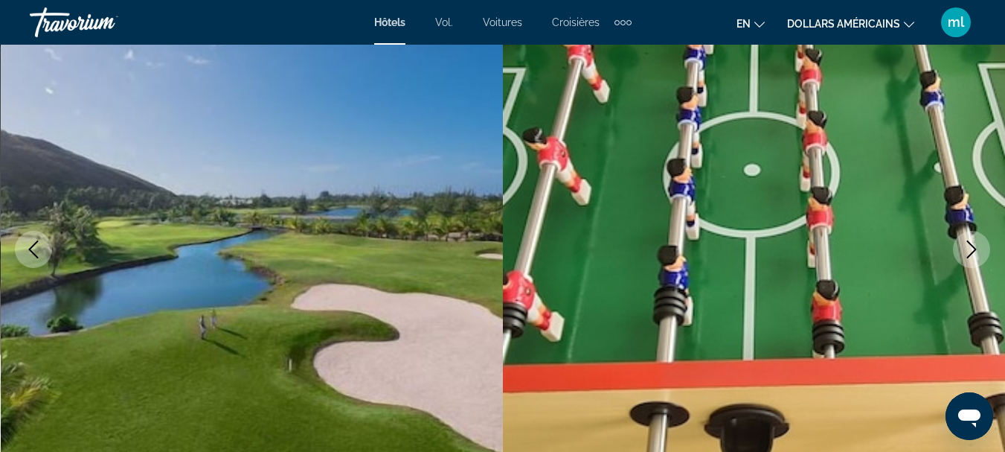
click at [960, 247] on button "Next image" at bounding box center [971, 249] width 37 height 37
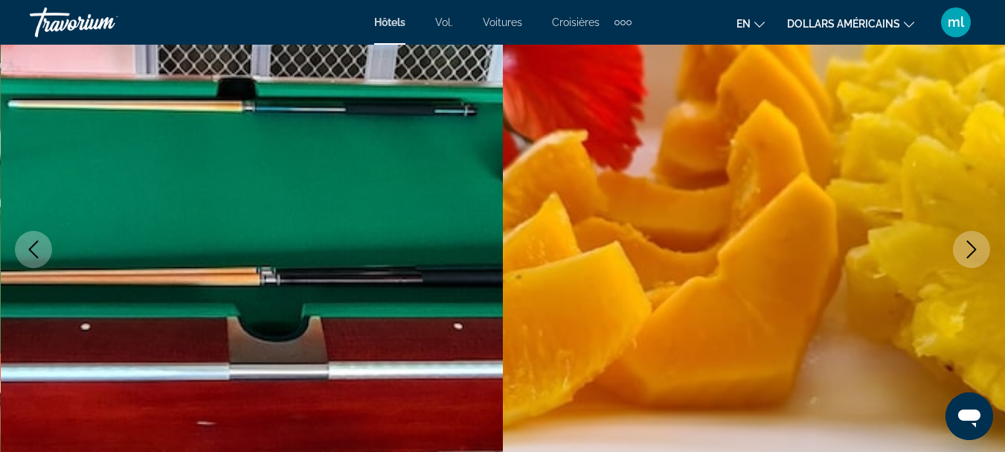
click at [960, 247] on button "Next image" at bounding box center [971, 249] width 37 height 37
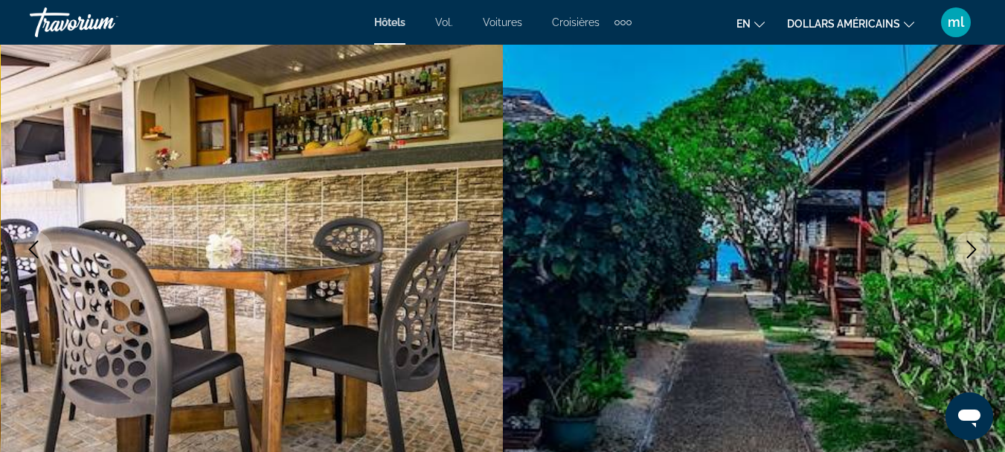
click at [960, 247] on button "Next image" at bounding box center [971, 249] width 37 height 37
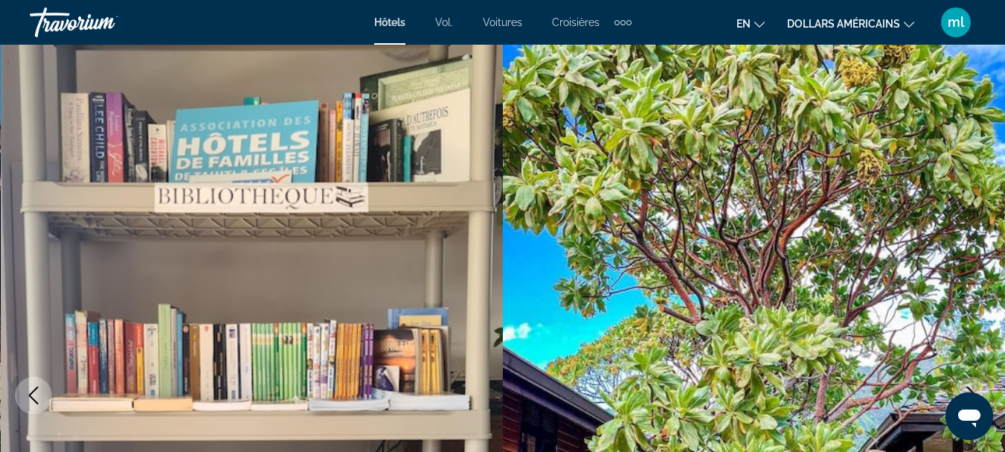
scroll to position [0, 0]
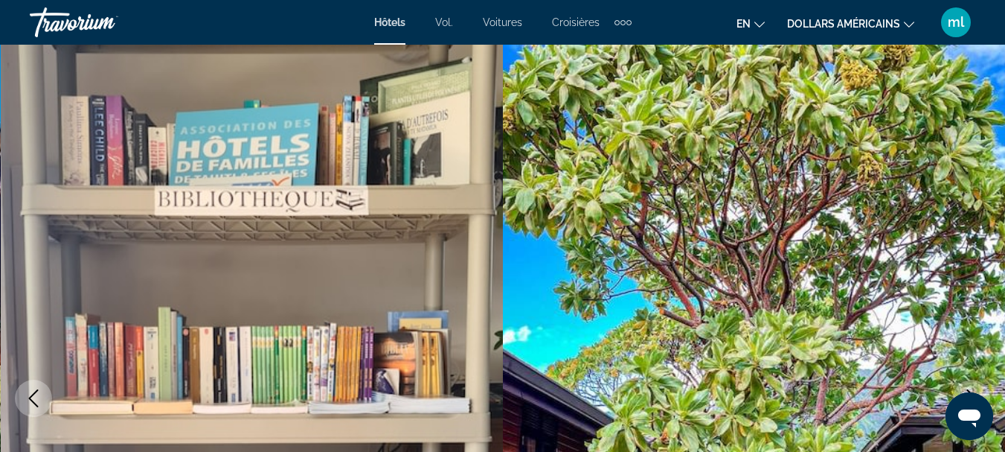
click at [829, 24] on font "dollars américains" at bounding box center [843, 24] width 113 height 12
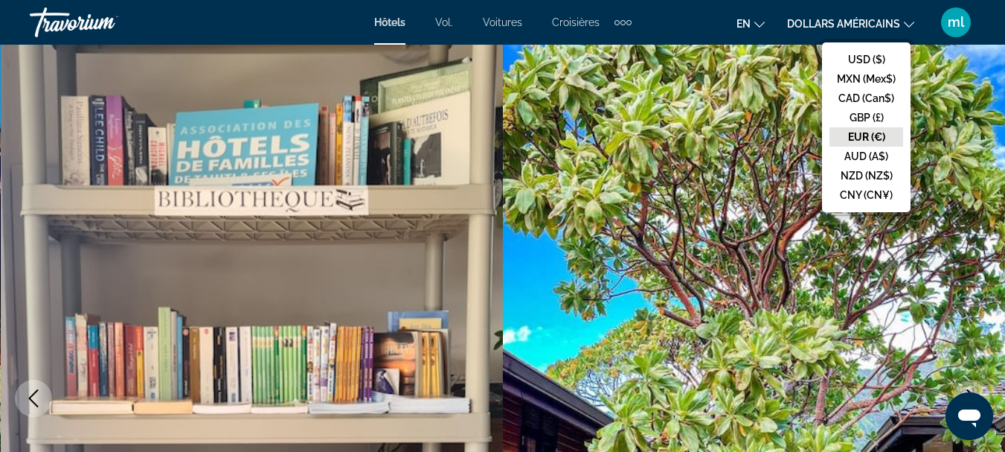
click at [860, 136] on button "EUR (€)" at bounding box center [866, 136] width 74 height 19
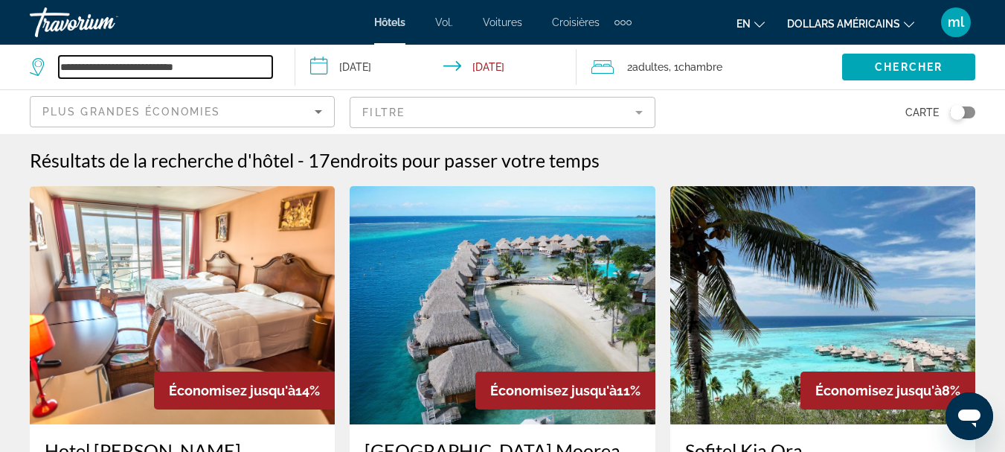
click at [189, 68] on input "**********" at bounding box center [165, 67] width 213 height 22
click at [259, 65] on input "**********" at bounding box center [165, 67] width 213 height 22
type input "*"
